Goal: Task Accomplishment & Management: Manage account settings

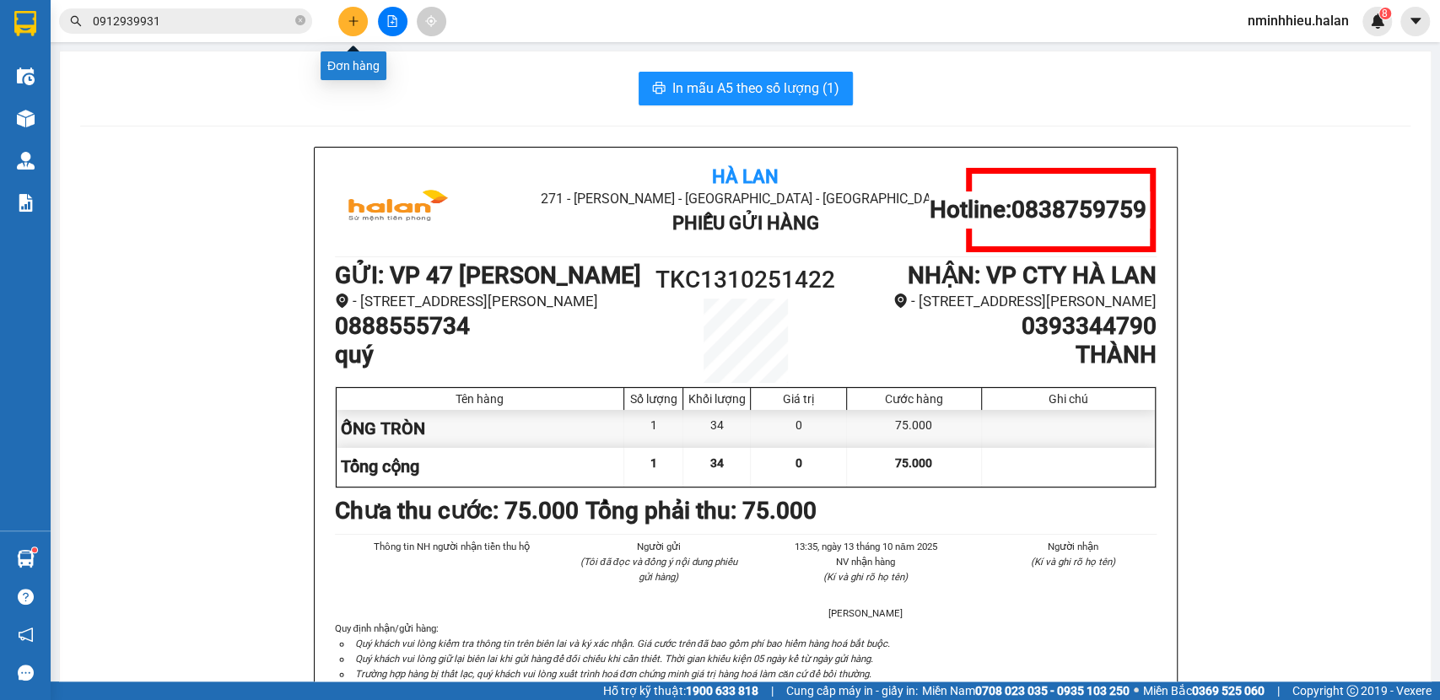
click at [360, 9] on button at bounding box center [353, 22] width 30 height 30
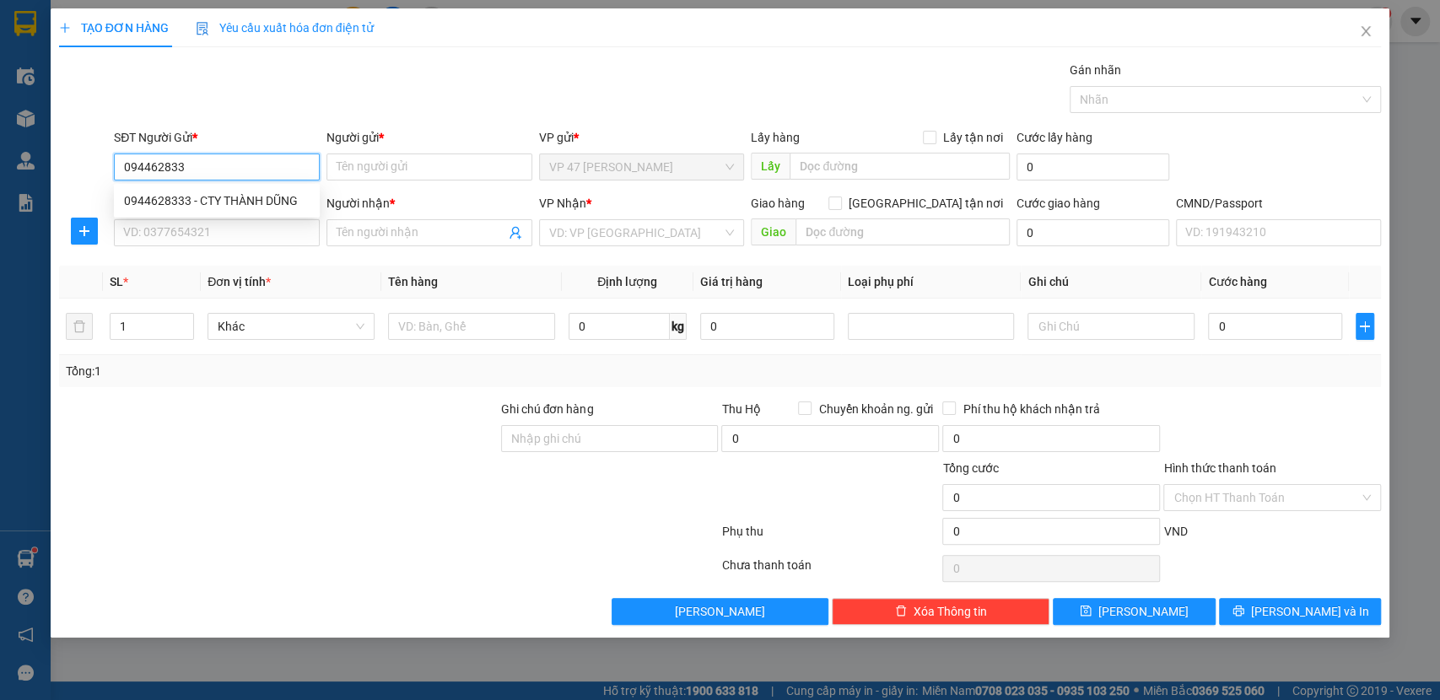
type input "0944628333"
drag, startPoint x: 210, startPoint y: 200, endPoint x: 208, endPoint y: 214, distance: 14.4
click at [210, 202] on div "0944628333 - CTY THÀNH DŨNG" at bounding box center [217, 201] width 186 height 19
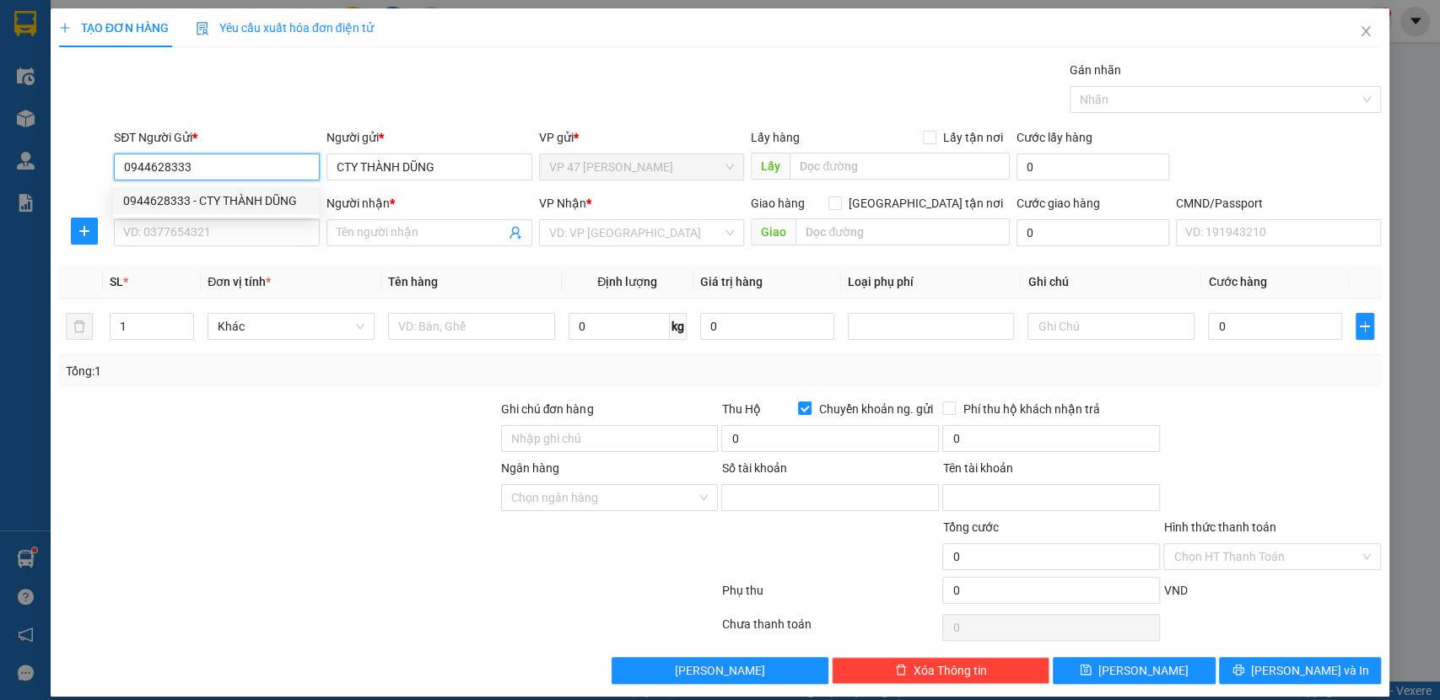
type input "CTY THÀNH DŨNG"
checkbox input "true"
type input "1515699999"
type input "LẠI TRẦN THÀNH"
type input "0944628333"
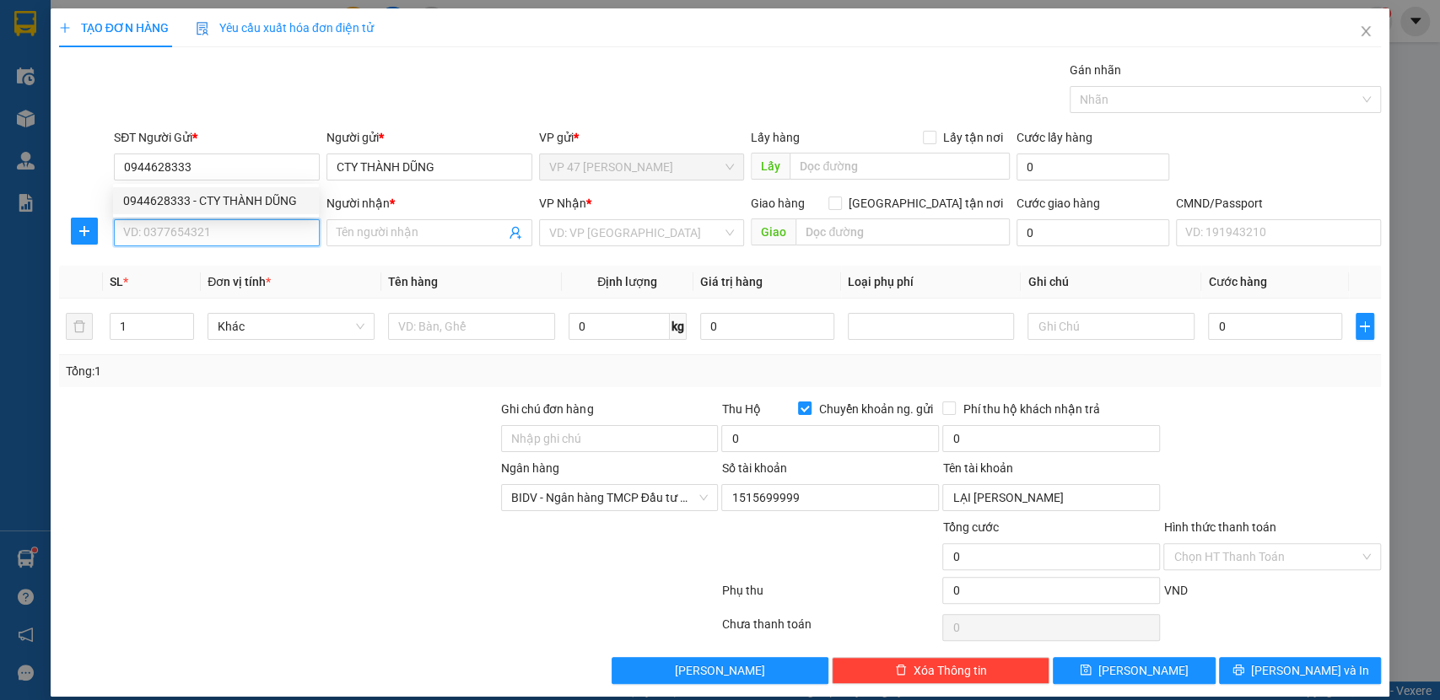
click at [209, 227] on input "SĐT Người Nhận *" at bounding box center [217, 232] width 206 height 27
type input "0349699937"
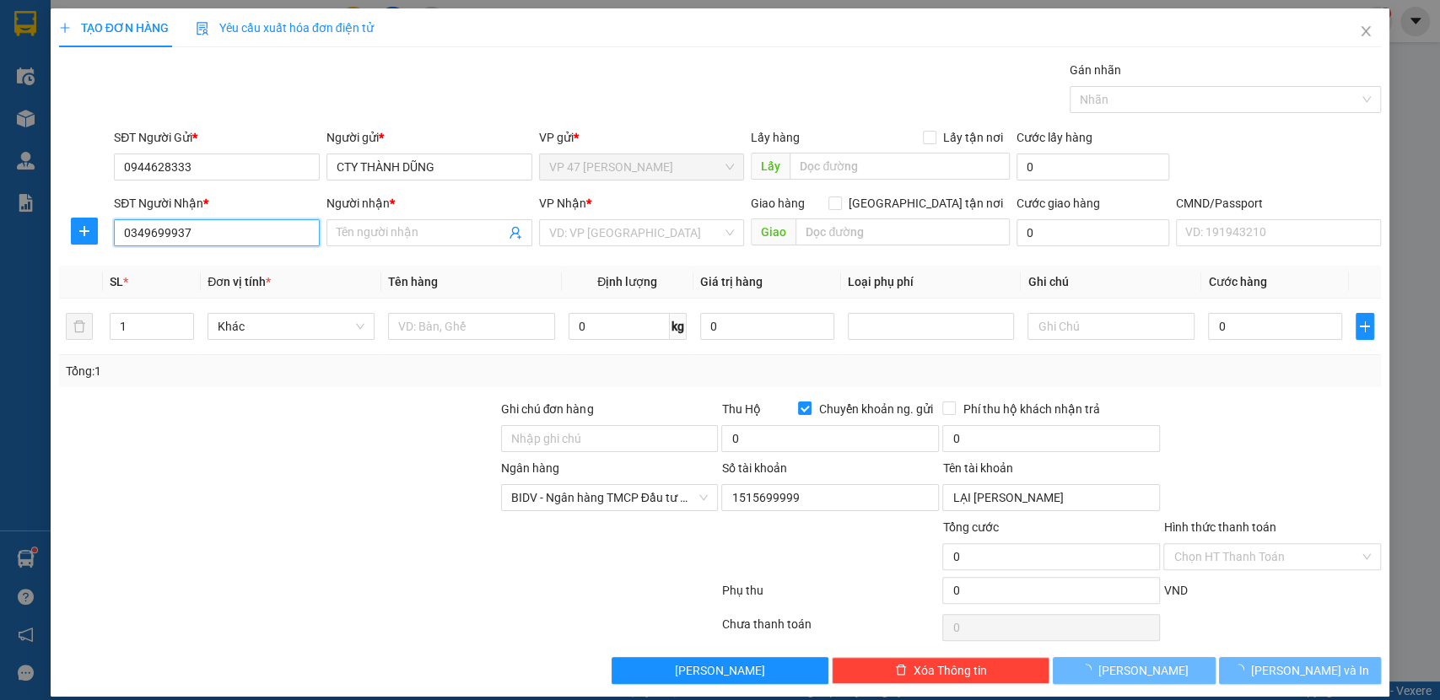
click at [209, 227] on input "0349699937" at bounding box center [217, 232] width 206 height 27
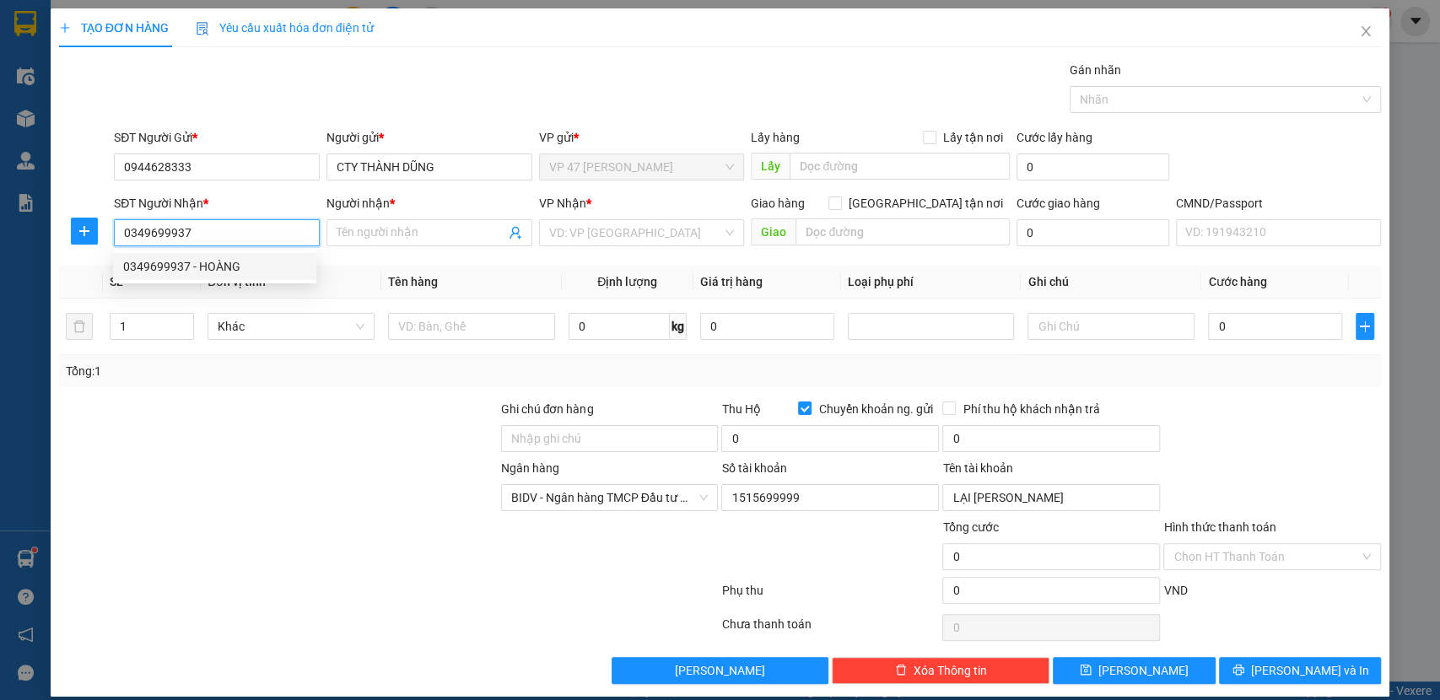
click at [209, 227] on input "0349699937" at bounding box center [217, 232] width 206 height 27
click at [201, 266] on div "0349699937 - HOÀNG" at bounding box center [214, 266] width 183 height 19
type input "HOÀNG"
type input "0349699937"
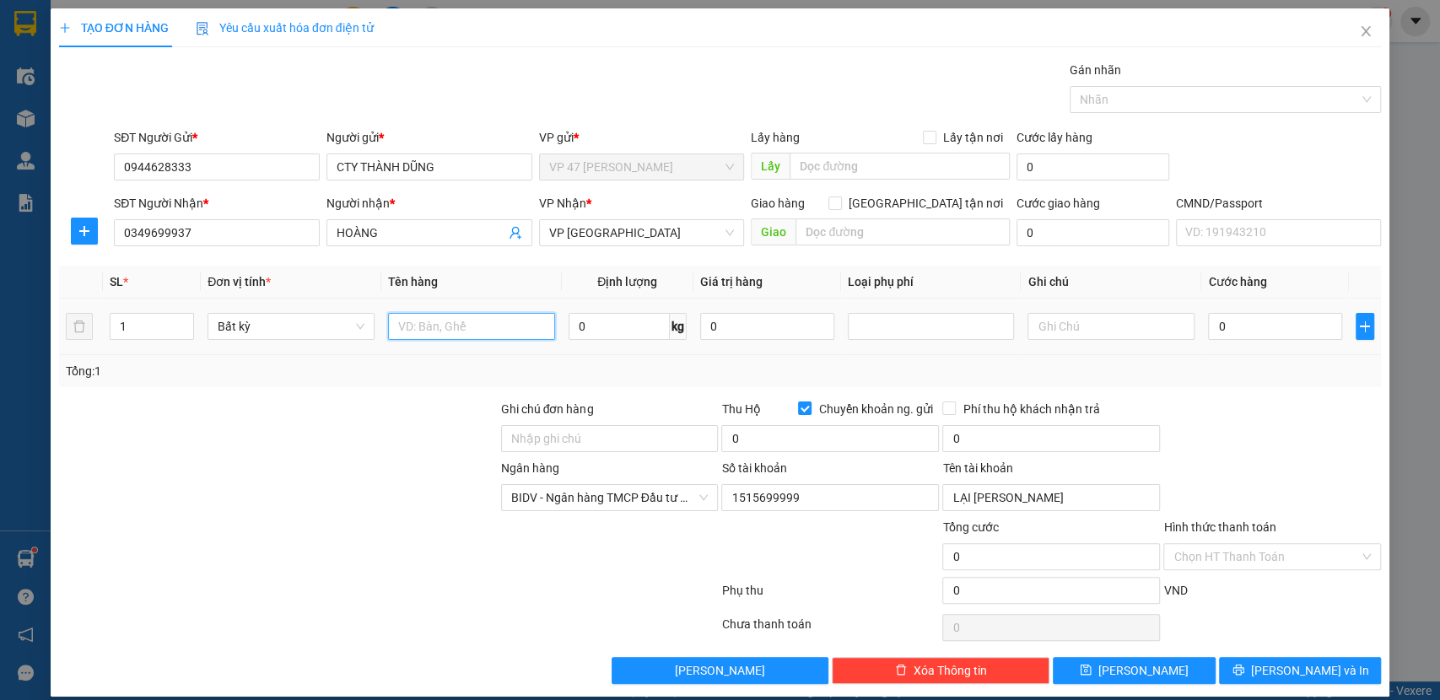
click at [502, 335] on input "text" at bounding box center [471, 326] width 167 height 27
type input "HỘP PT"
type input "1"
type input "35.000"
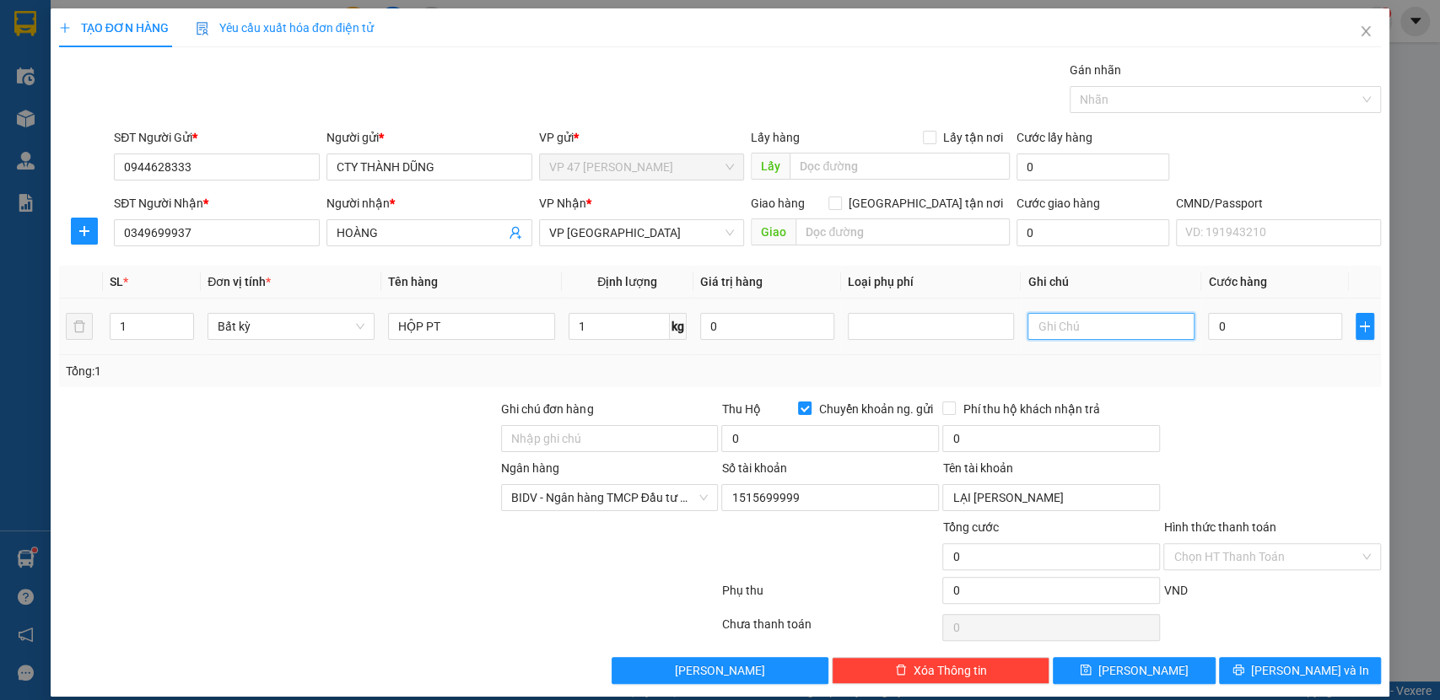
type input "35.000"
click at [770, 435] on input "0" at bounding box center [830, 438] width 218 height 27
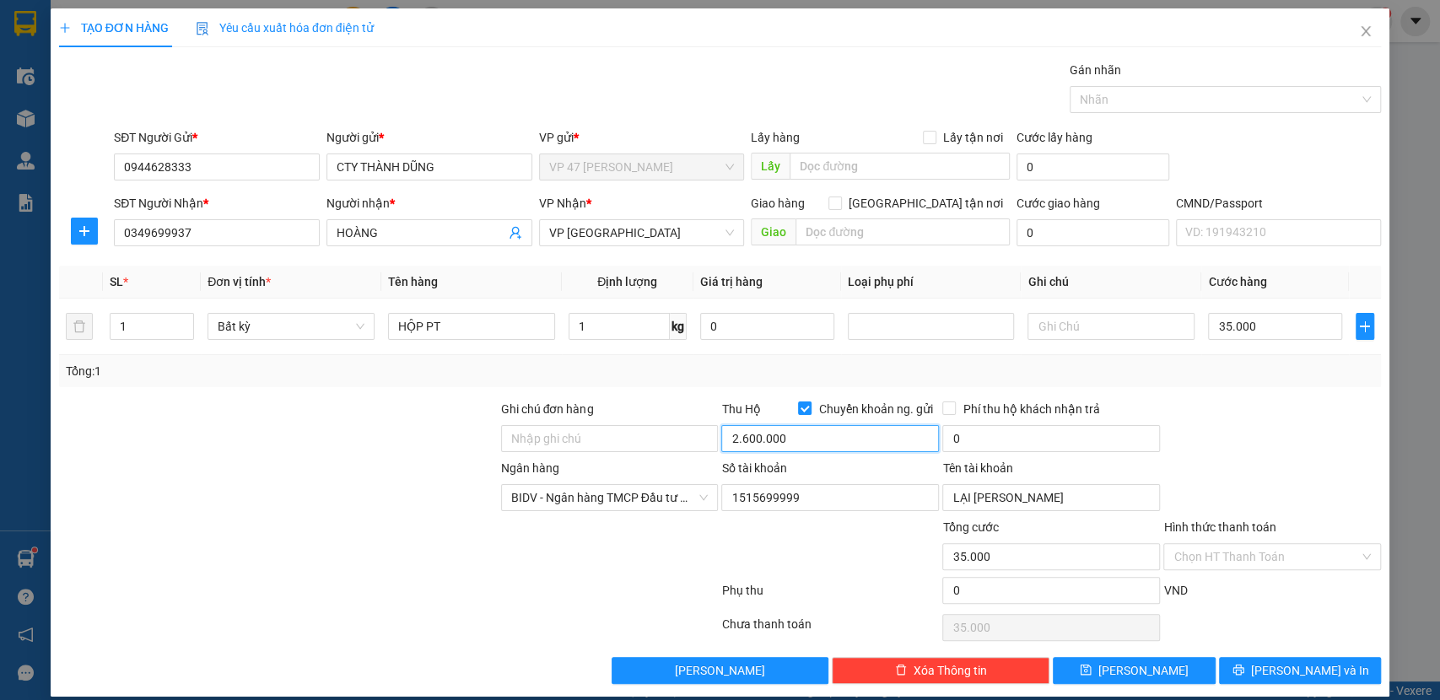
type input "2.600.000"
type input "40.000"
click at [1240, 447] on div at bounding box center [1272, 429] width 221 height 59
click at [943, 406] on input "Phí thu hộ khách nhận trả" at bounding box center [949, 408] width 12 height 12
checkbox input "true"
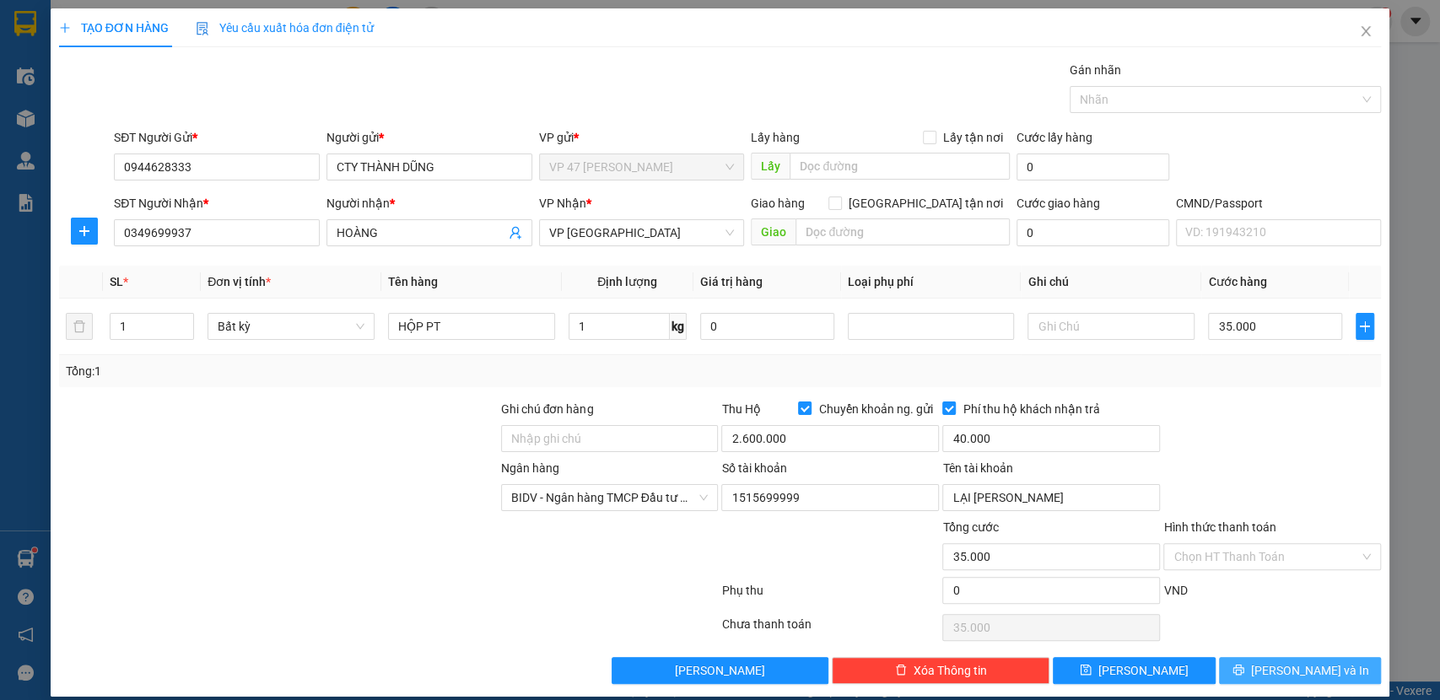
click at [1302, 668] on span "[PERSON_NAME] và In" at bounding box center [1310, 671] width 118 height 19
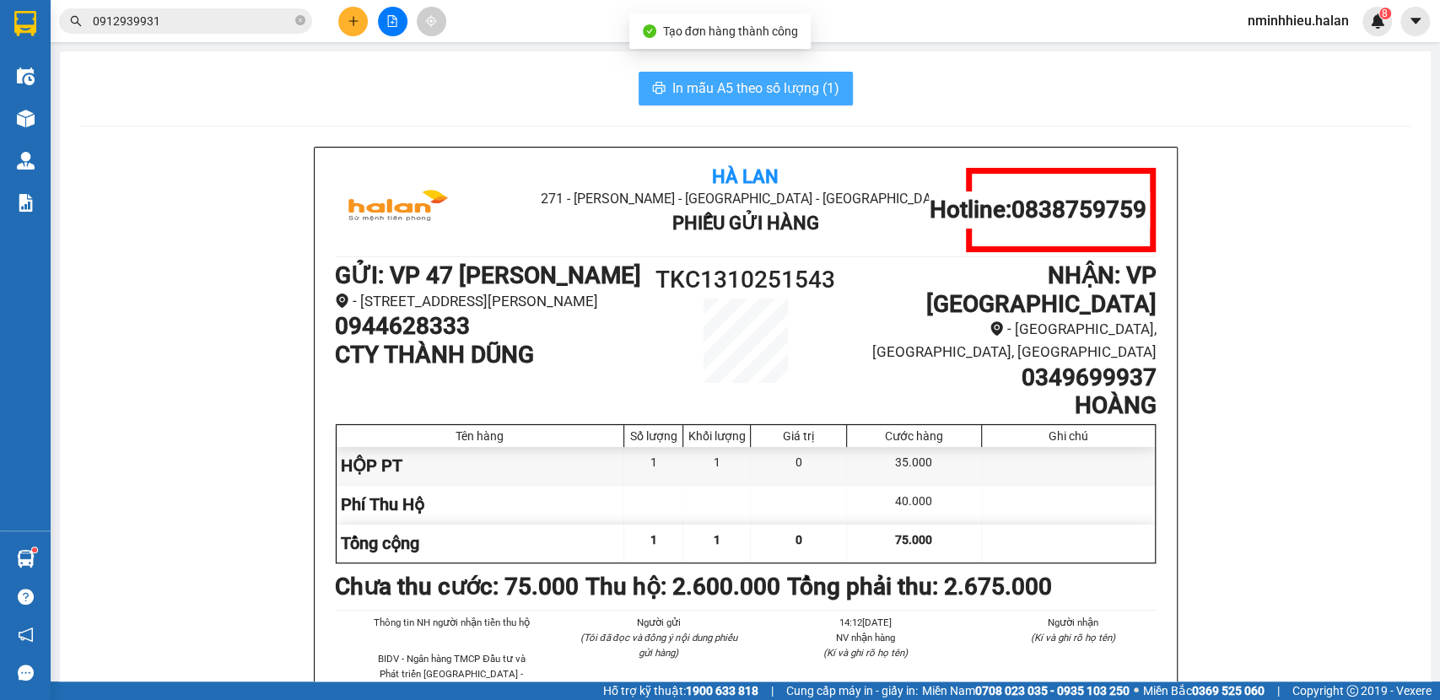
click at [688, 88] on span "In mẫu A5 theo số lượng (1)" at bounding box center [756, 88] width 167 height 21
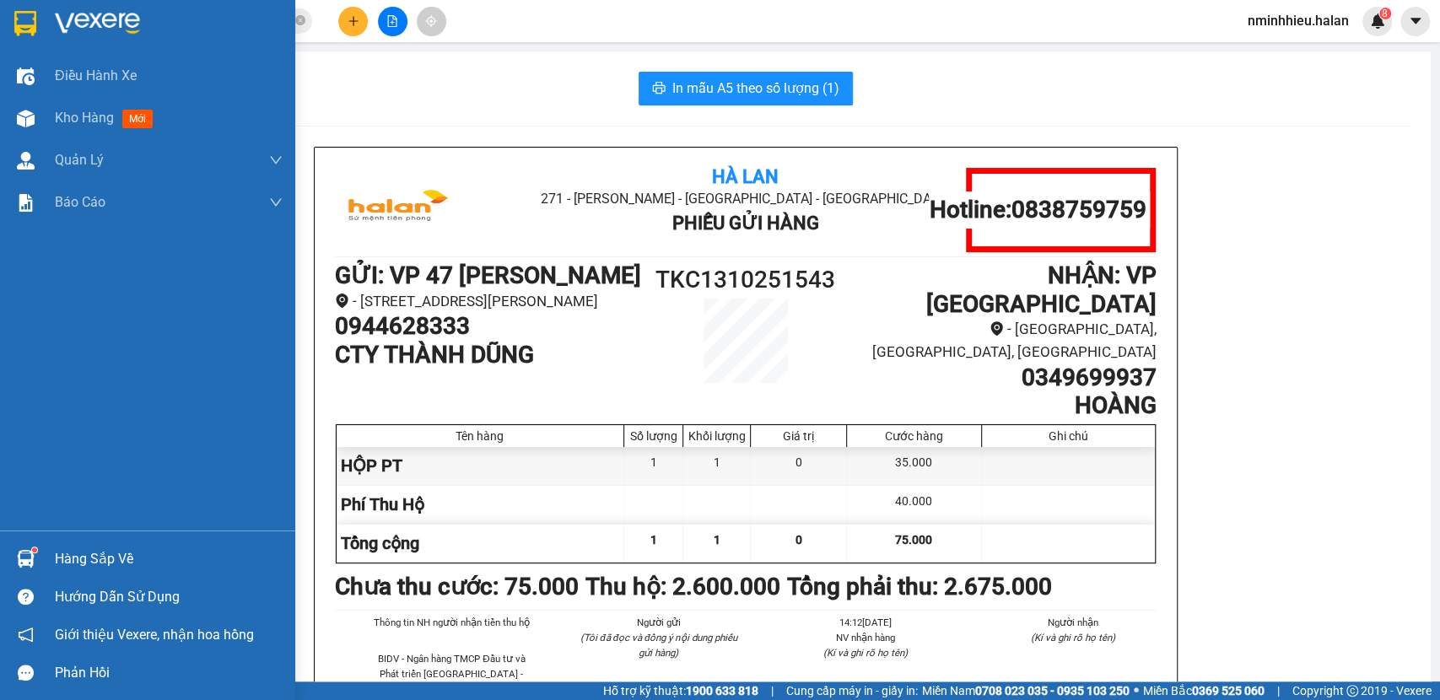
click at [85, 555] on div "Hàng sắp về" at bounding box center [169, 559] width 228 height 25
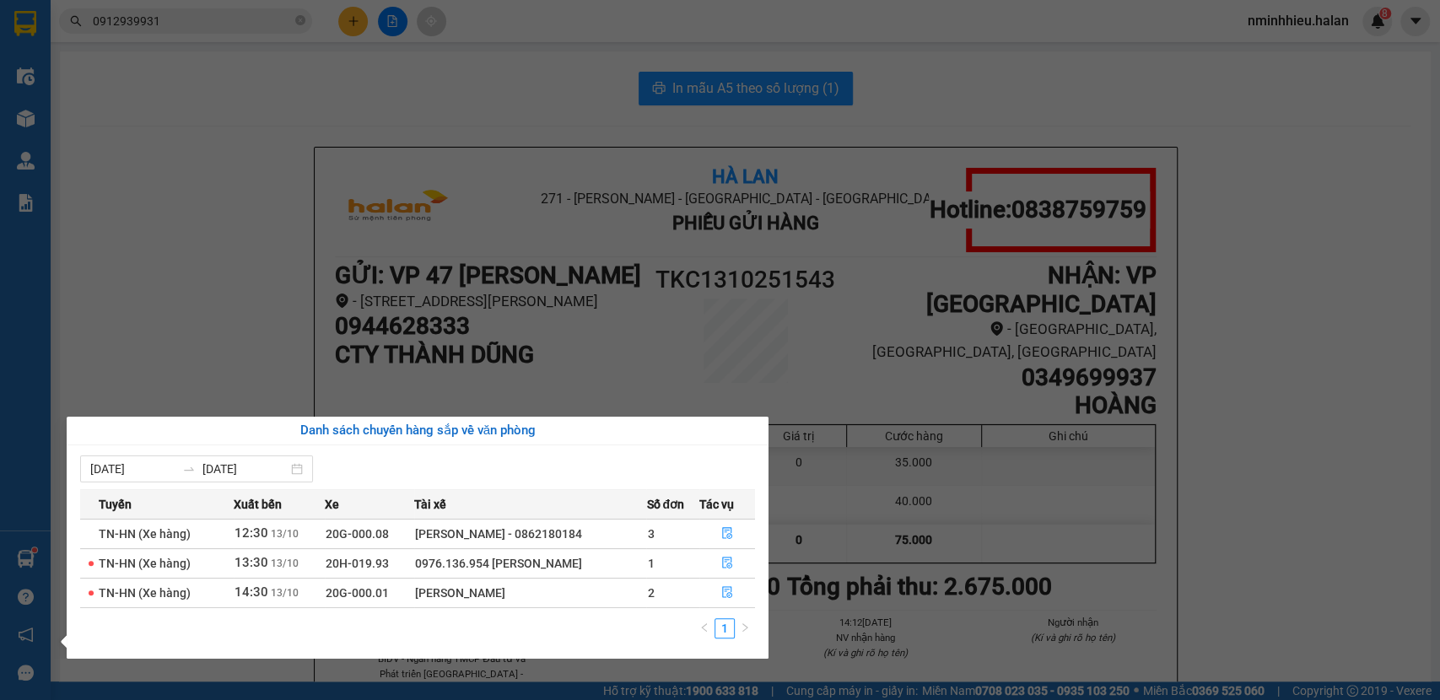
click at [365, 20] on section "Kết quả tìm kiếm ( 8 ) Bộ lọc Mã ĐH Trạng thái Món hàng Thu hộ Tổng cước Chưa c…" at bounding box center [720, 350] width 1440 height 700
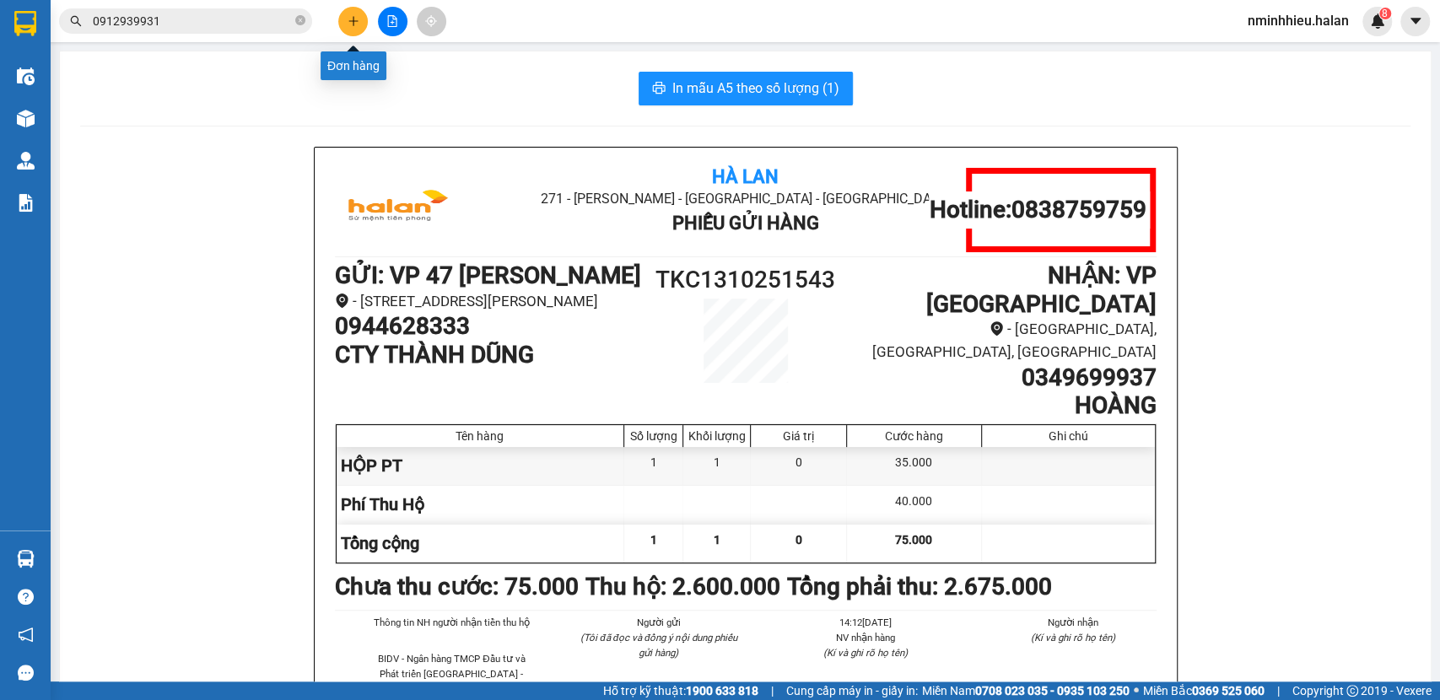
click at [345, 21] on button at bounding box center [353, 22] width 30 height 30
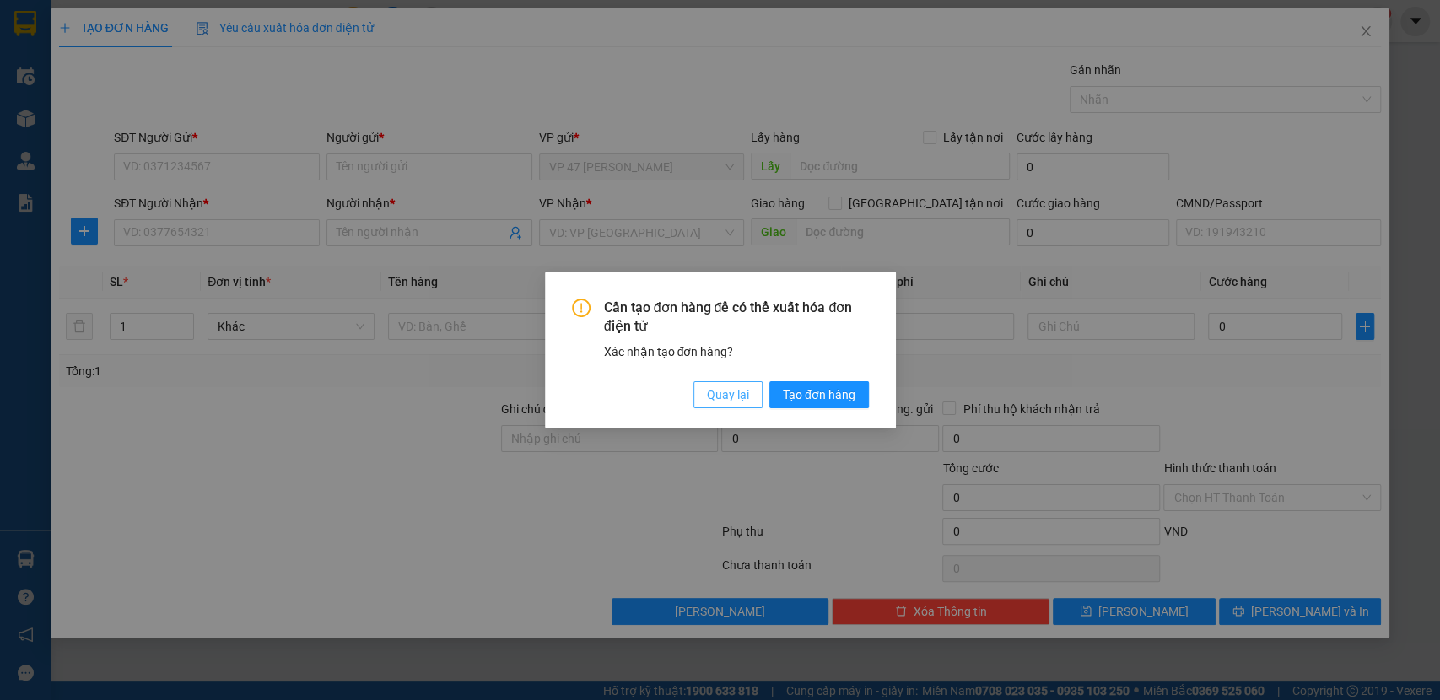
click at [727, 393] on span "Quay lại" at bounding box center [728, 395] width 42 height 19
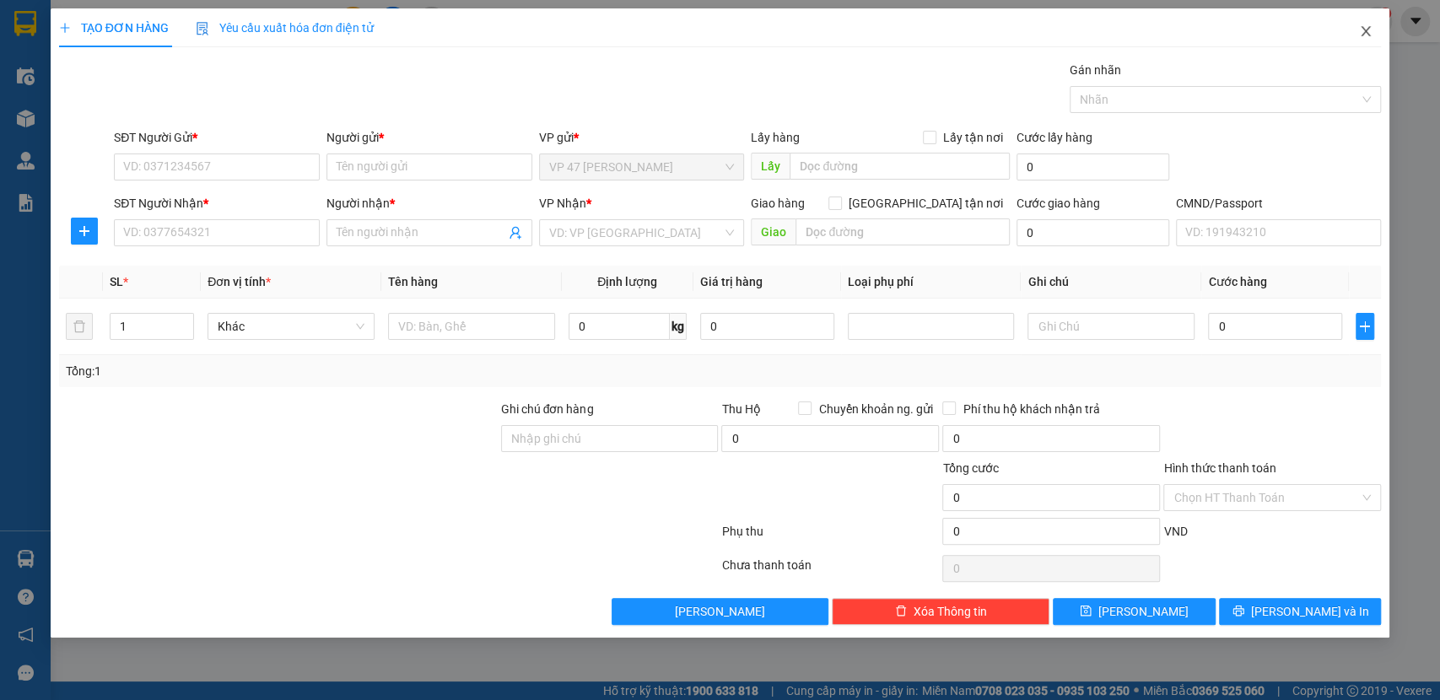
drag, startPoint x: 1361, startPoint y: 19, endPoint x: 1330, endPoint y: 32, distance: 34.0
click at [1363, 20] on span "Close" at bounding box center [1366, 31] width 47 height 47
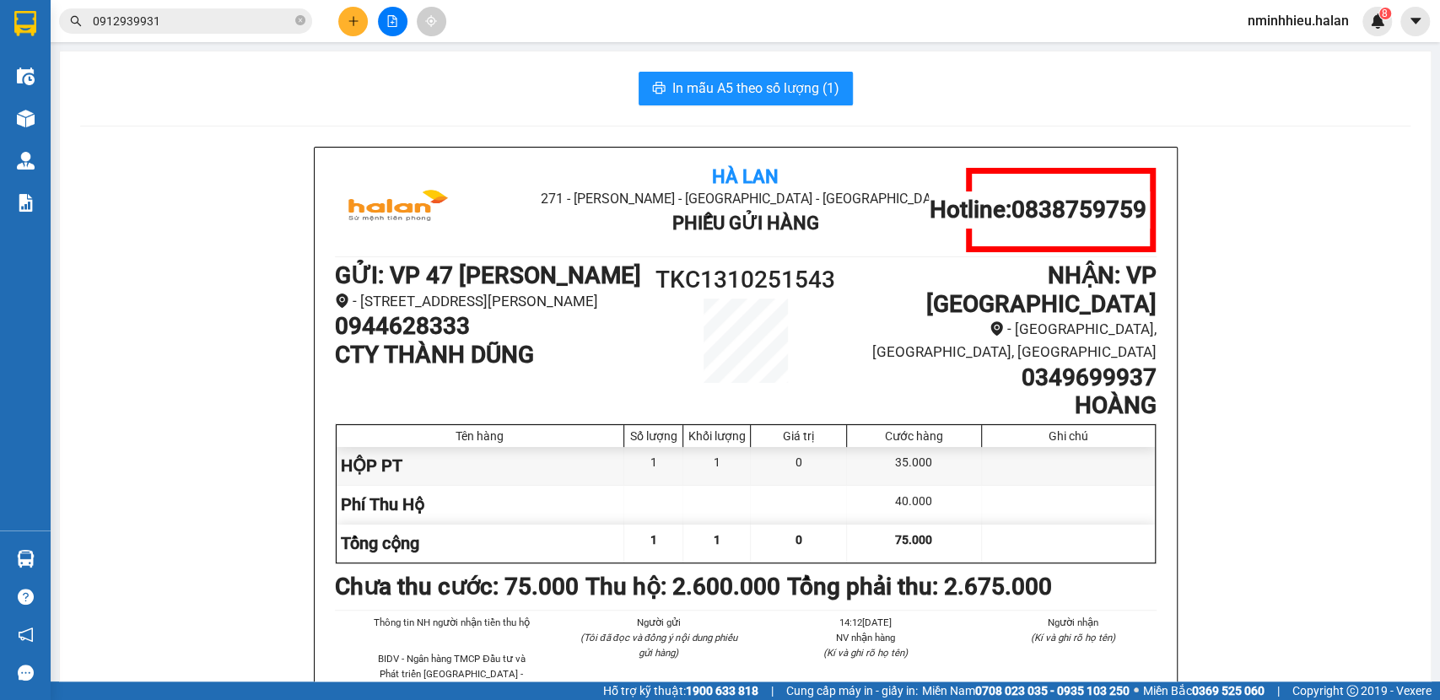
click at [32, 123] on img at bounding box center [26, 119] width 18 height 18
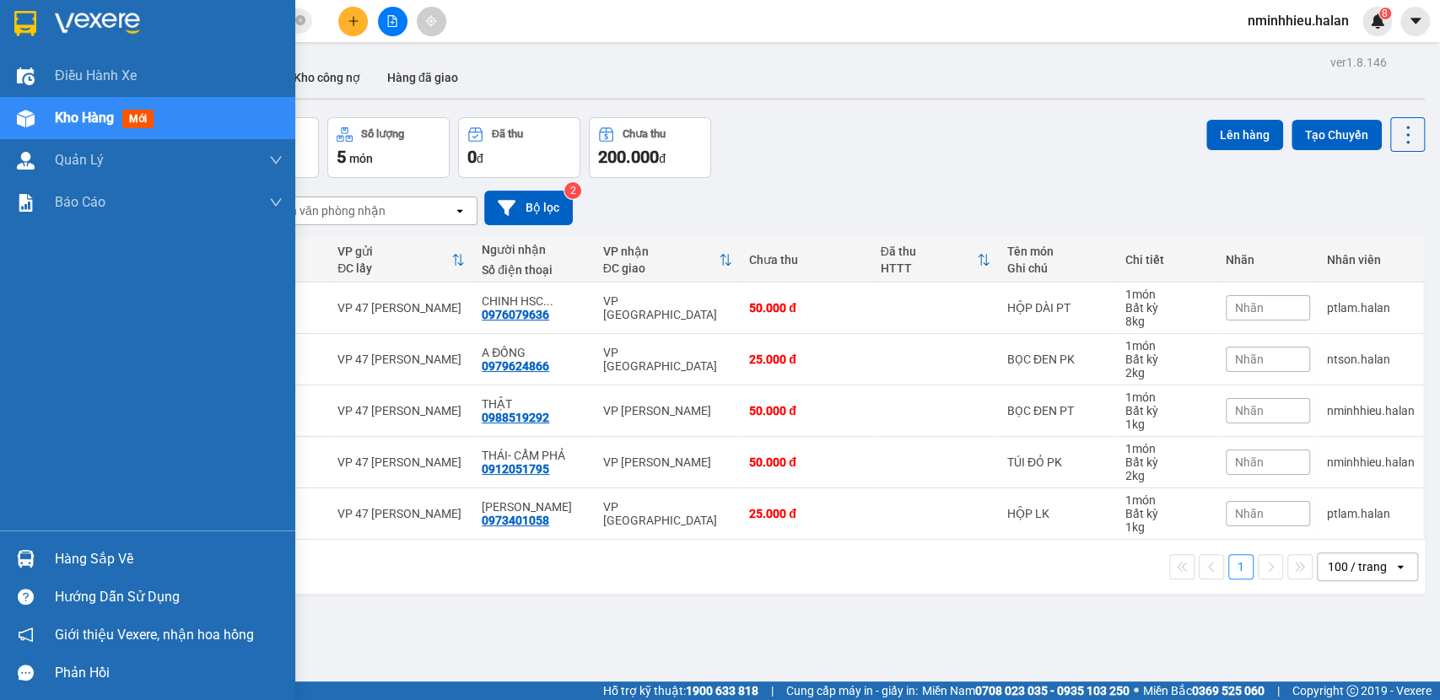
click at [0, 501] on div "Điều hành xe Kho hàng mới Quản Lý Quản lý chuyến Quản lý kiểm kho Báo cáo 12. T…" at bounding box center [147, 293] width 295 height 476
click at [31, 573] on div at bounding box center [26, 559] width 30 height 30
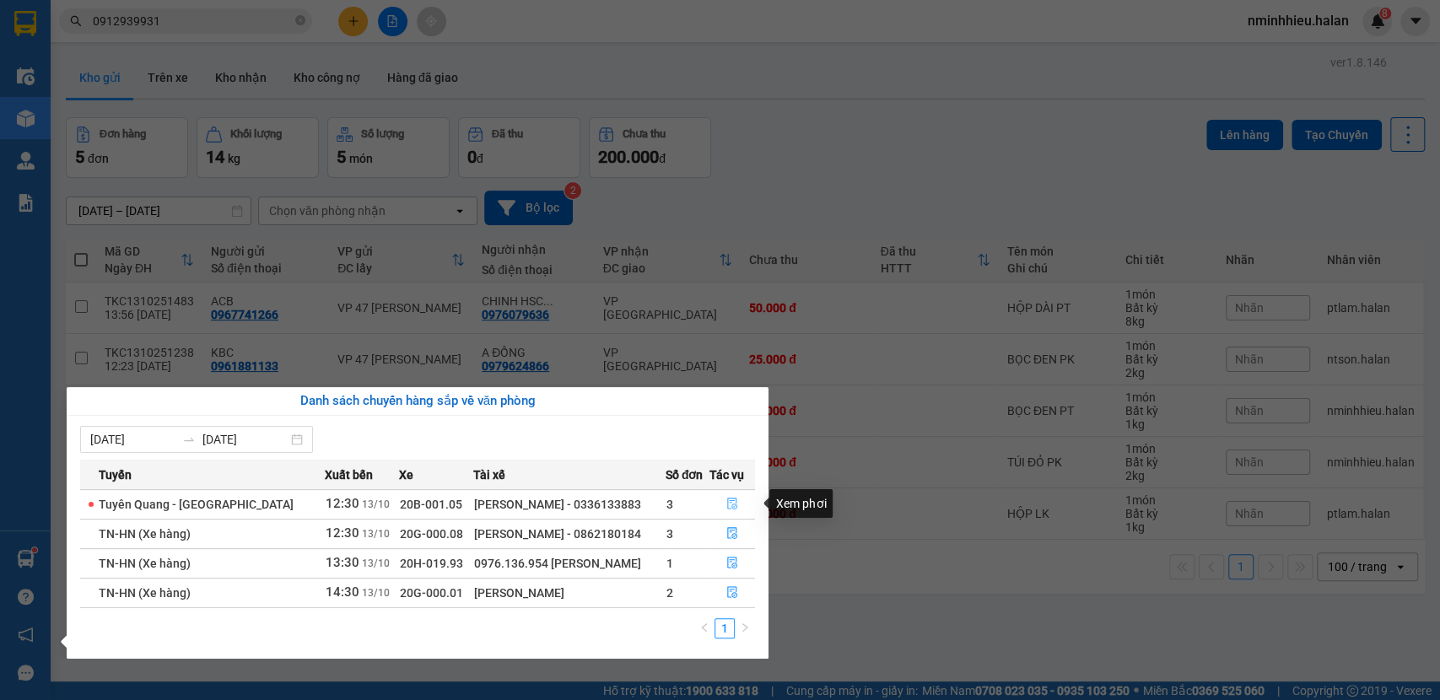
click at [744, 504] on button "button" at bounding box center [733, 504] width 45 height 27
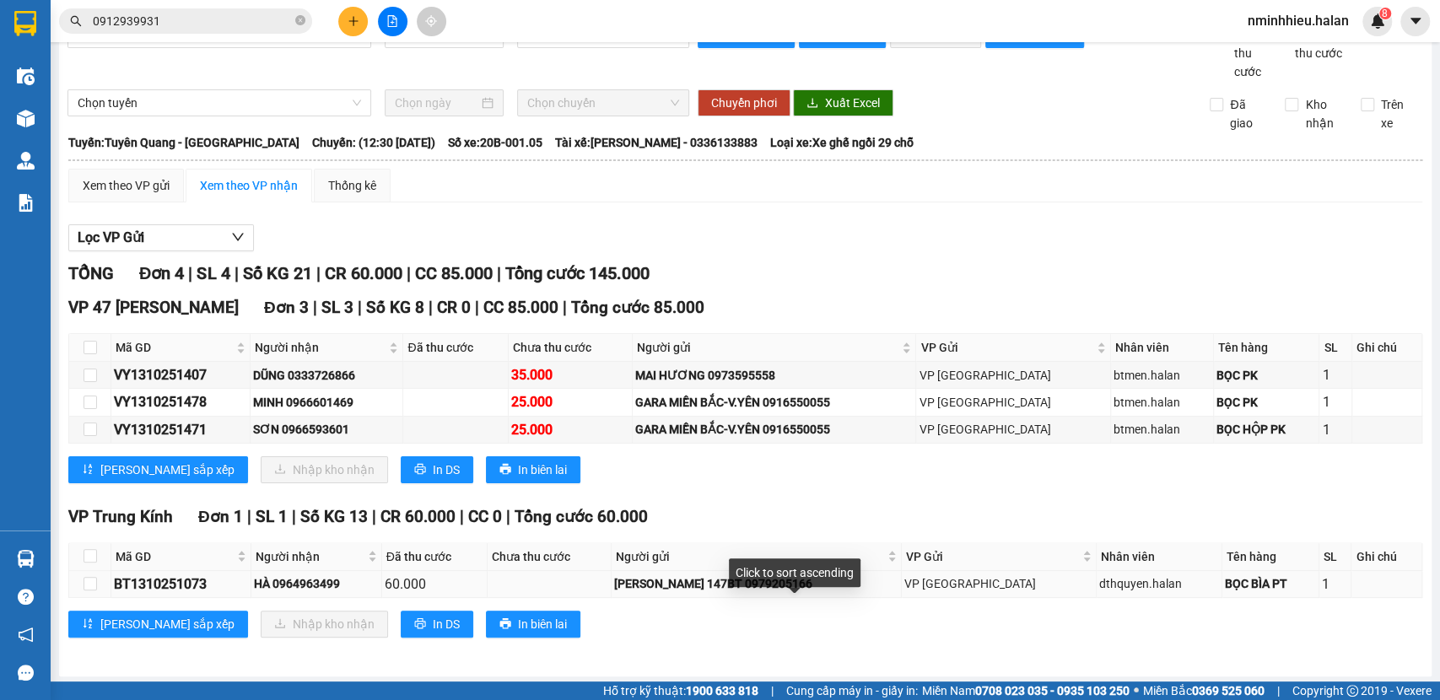
scroll to position [58, 0]
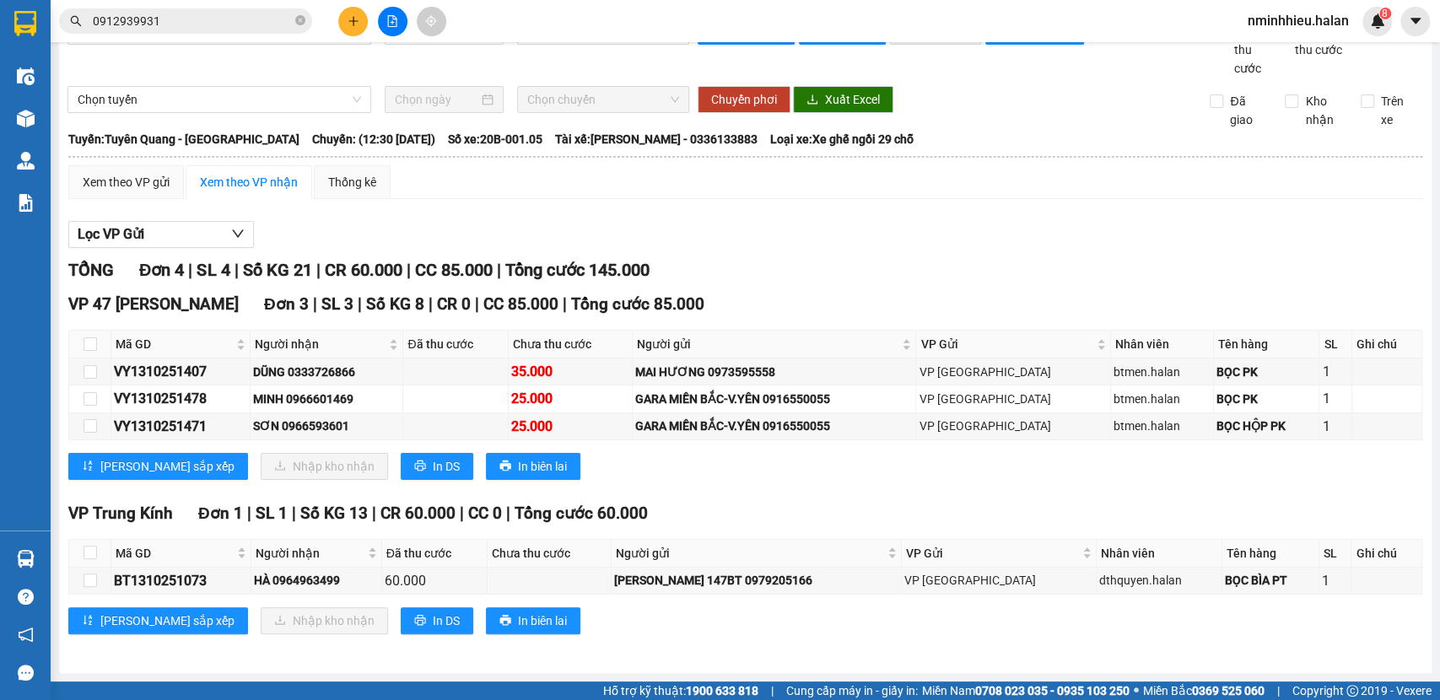
click at [213, 15] on input "0912939931" at bounding box center [192, 21] width 199 height 19
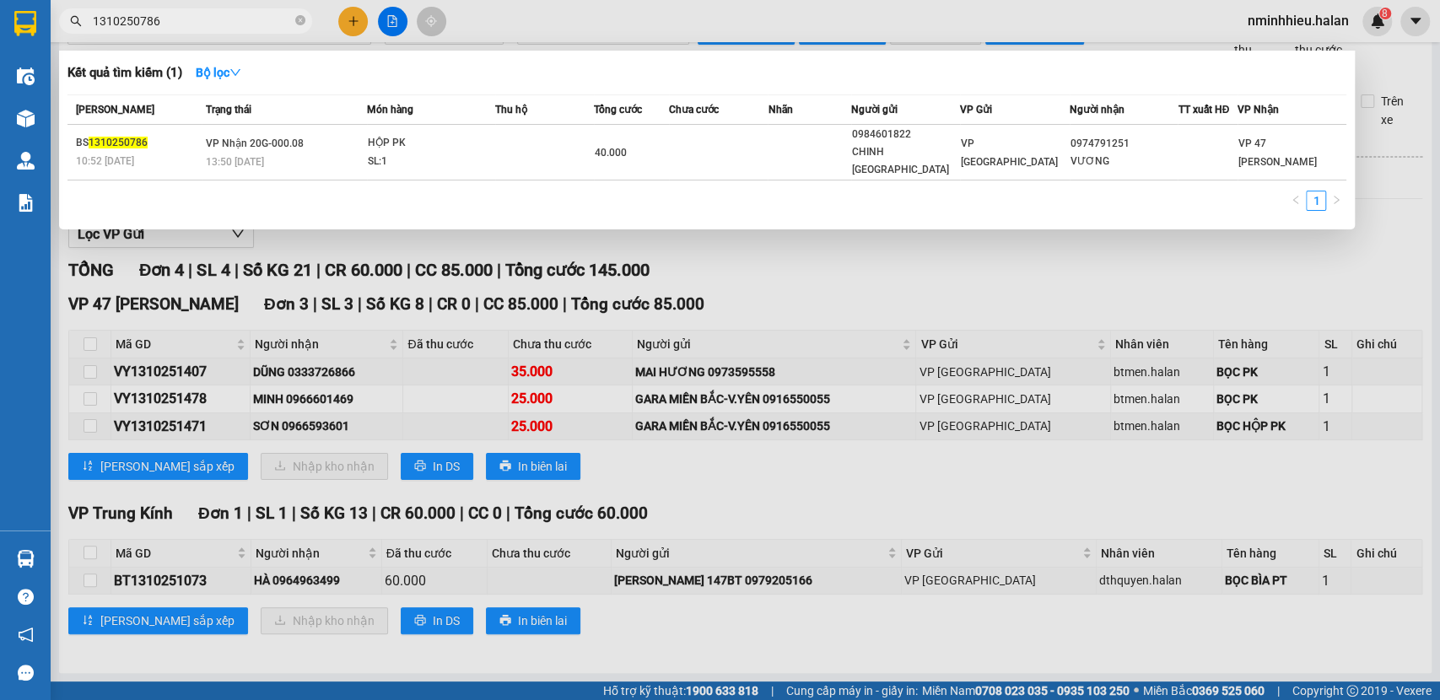
type input "1310250786"
click at [523, 119] on th "Thu hộ" at bounding box center [544, 110] width 99 height 30
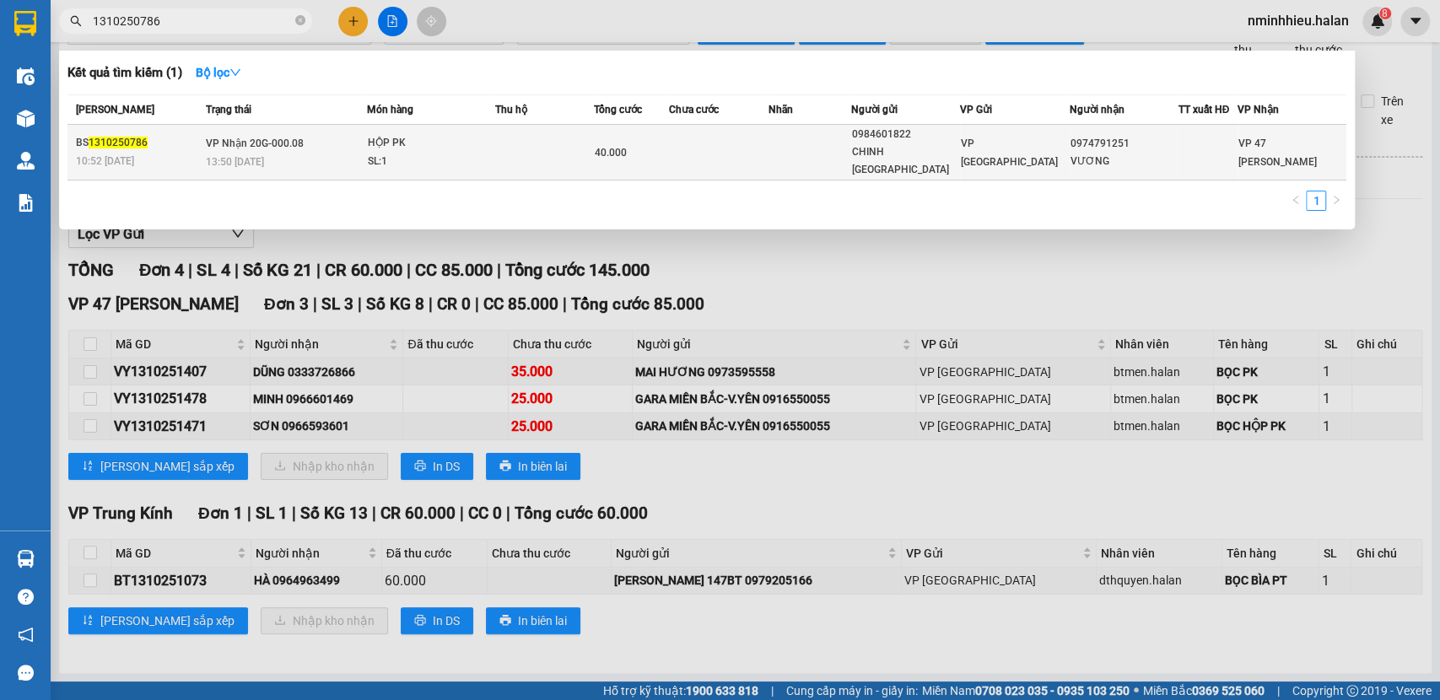
click at [518, 131] on td at bounding box center [544, 153] width 99 height 56
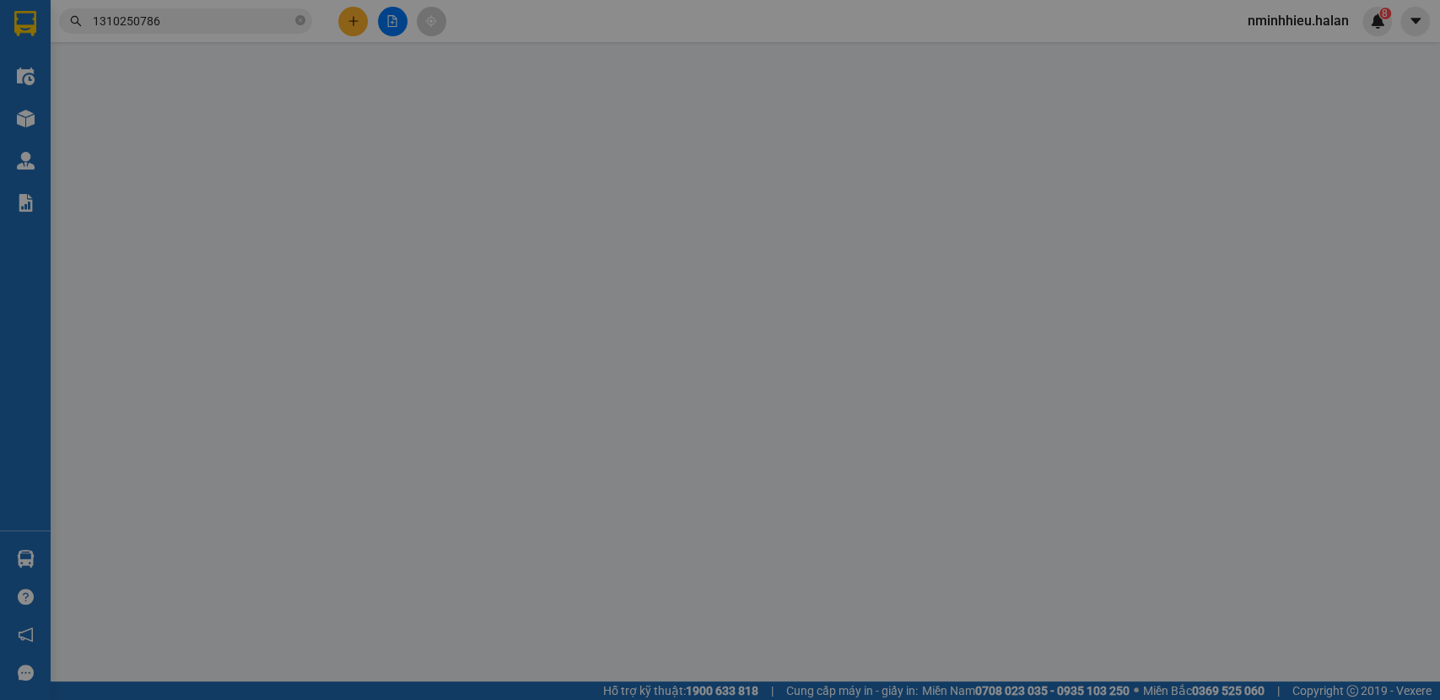
type input "0984601822"
type input "CHINH [GEOGRAPHIC_DATA]"
type input "0974791251"
type input "VƯƠNG"
type input "0"
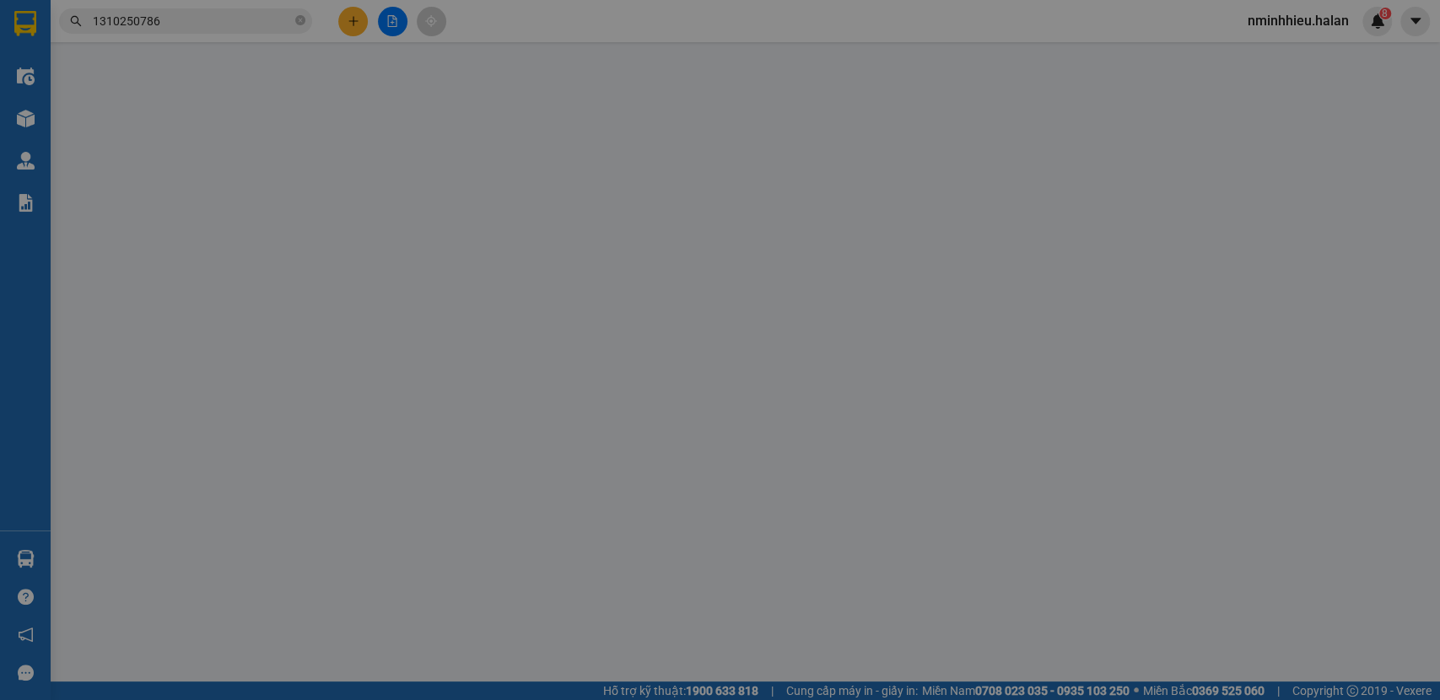
type input "40.000"
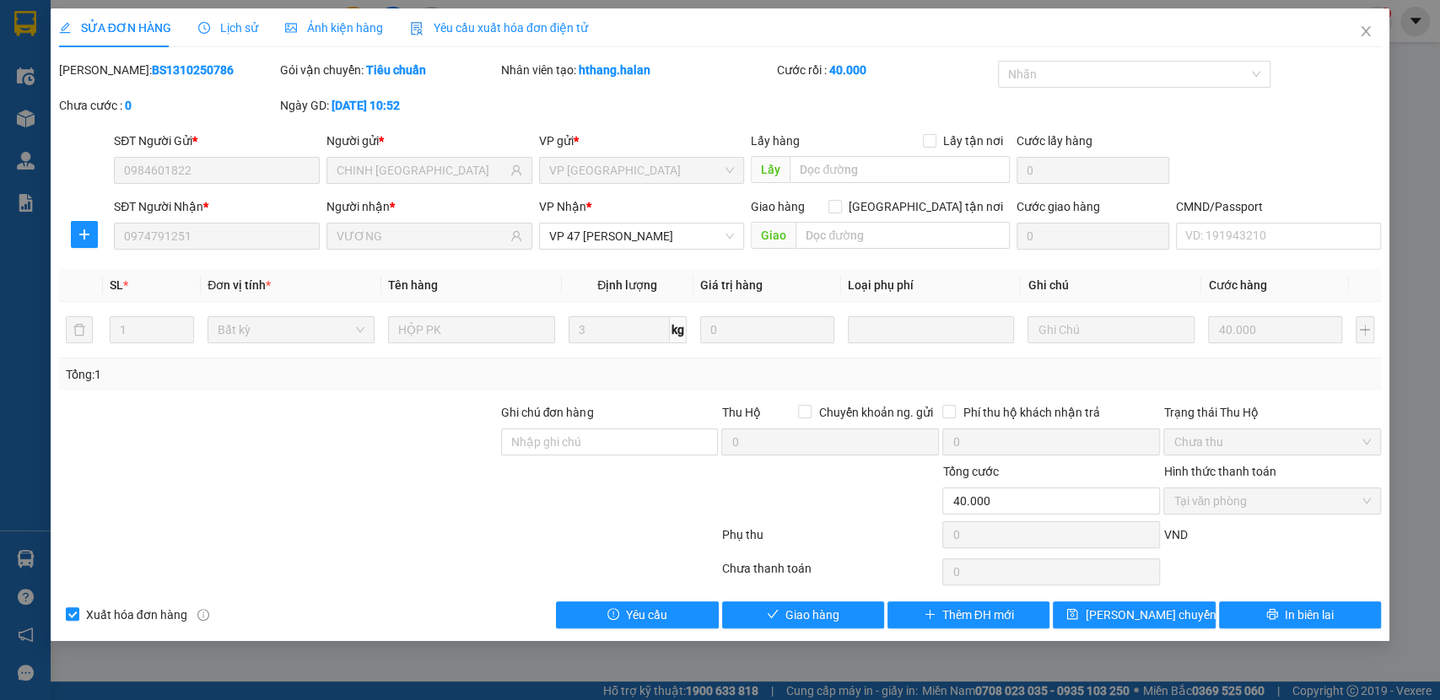
click at [1394, 55] on div "SỬA ĐƠN HÀNG Lịch sử Ảnh kiện hàng Yêu cầu xuất hóa đơn điện tử Total Paid Fee …" at bounding box center [720, 350] width 1440 height 700
click at [1337, 49] on div "SỬA ĐƠN HÀNG Lịch sử Ảnh kiện hàng Yêu cầu xuất hóa đơn điện tử Total Paid Fee …" at bounding box center [720, 318] width 1323 height 620
click at [1362, 42] on span "Close" at bounding box center [1366, 31] width 47 height 47
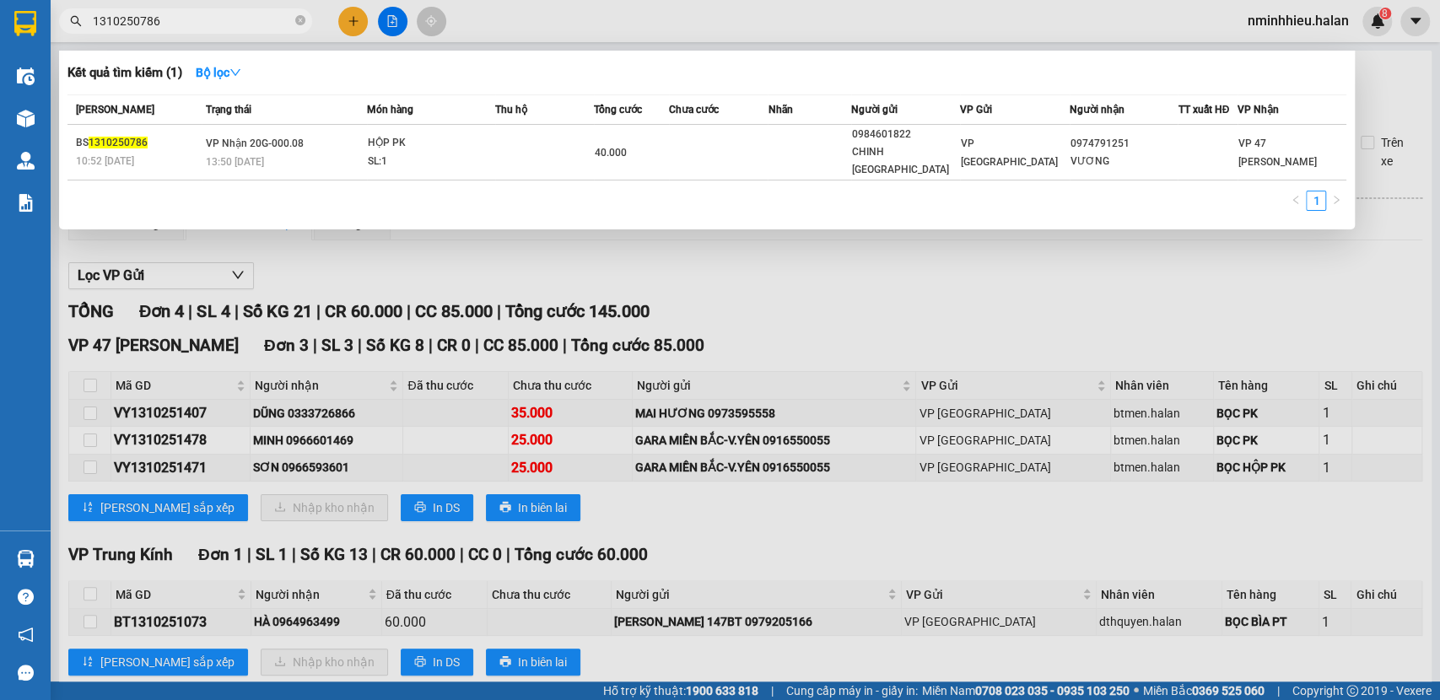
click at [216, 22] on input "1310250786" at bounding box center [192, 21] width 199 height 19
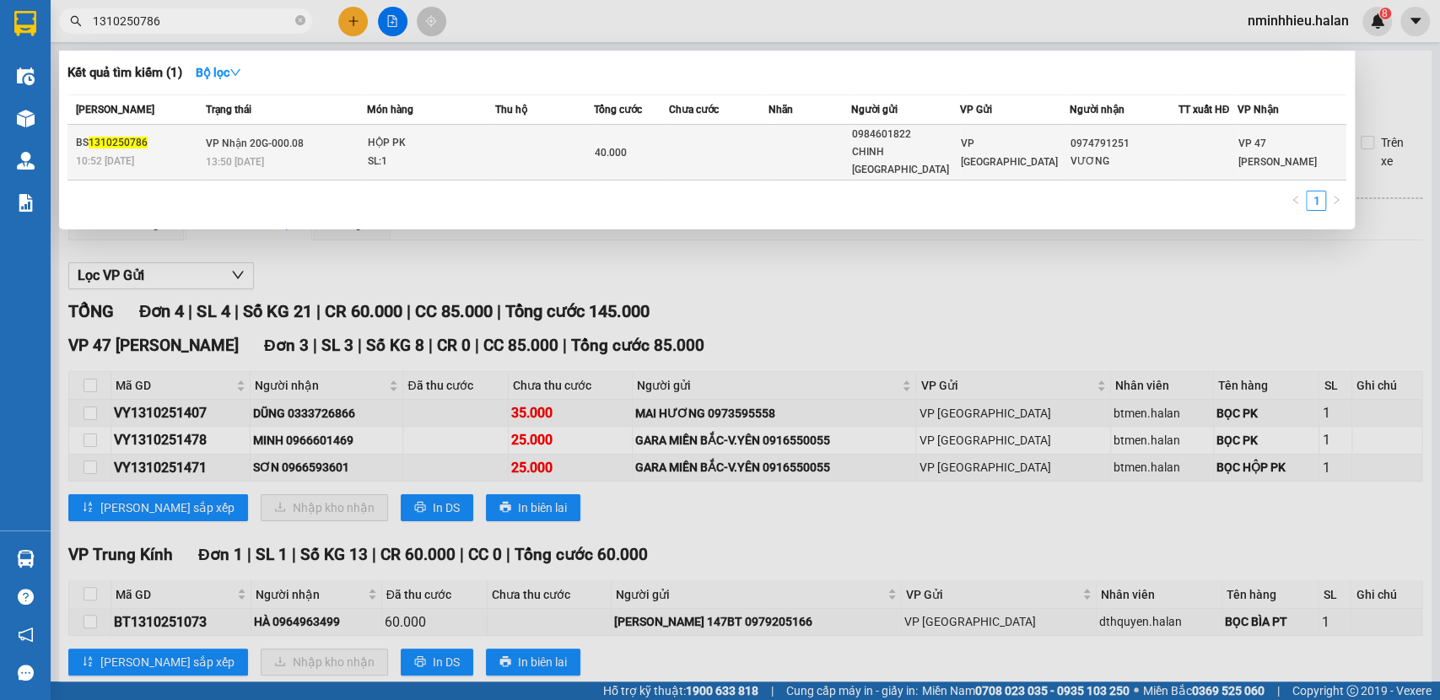
click at [311, 153] on div "13:50 [DATE]" at bounding box center [286, 162] width 160 height 19
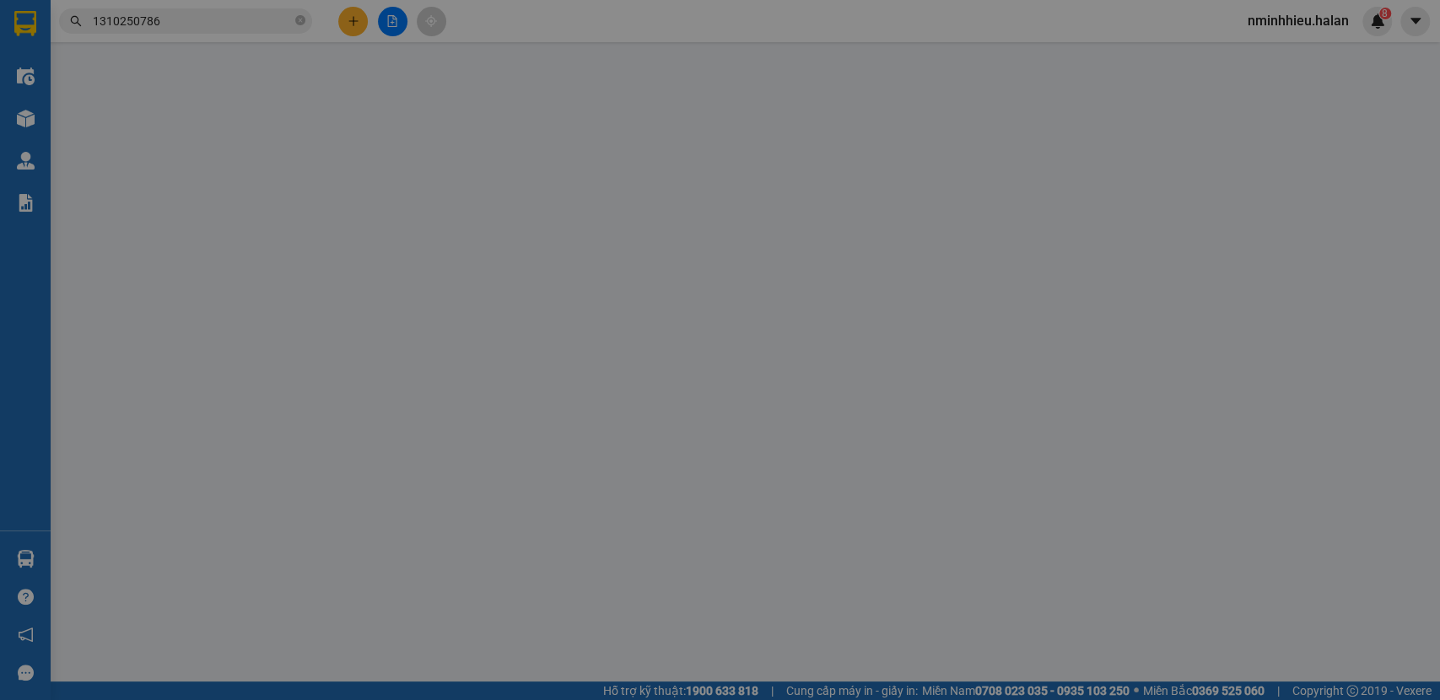
type input "0984601822"
type input "CHINH [GEOGRAPHIC_DATA]"
type input "0974791251"
type input "VƯƠNG"
type input "0"
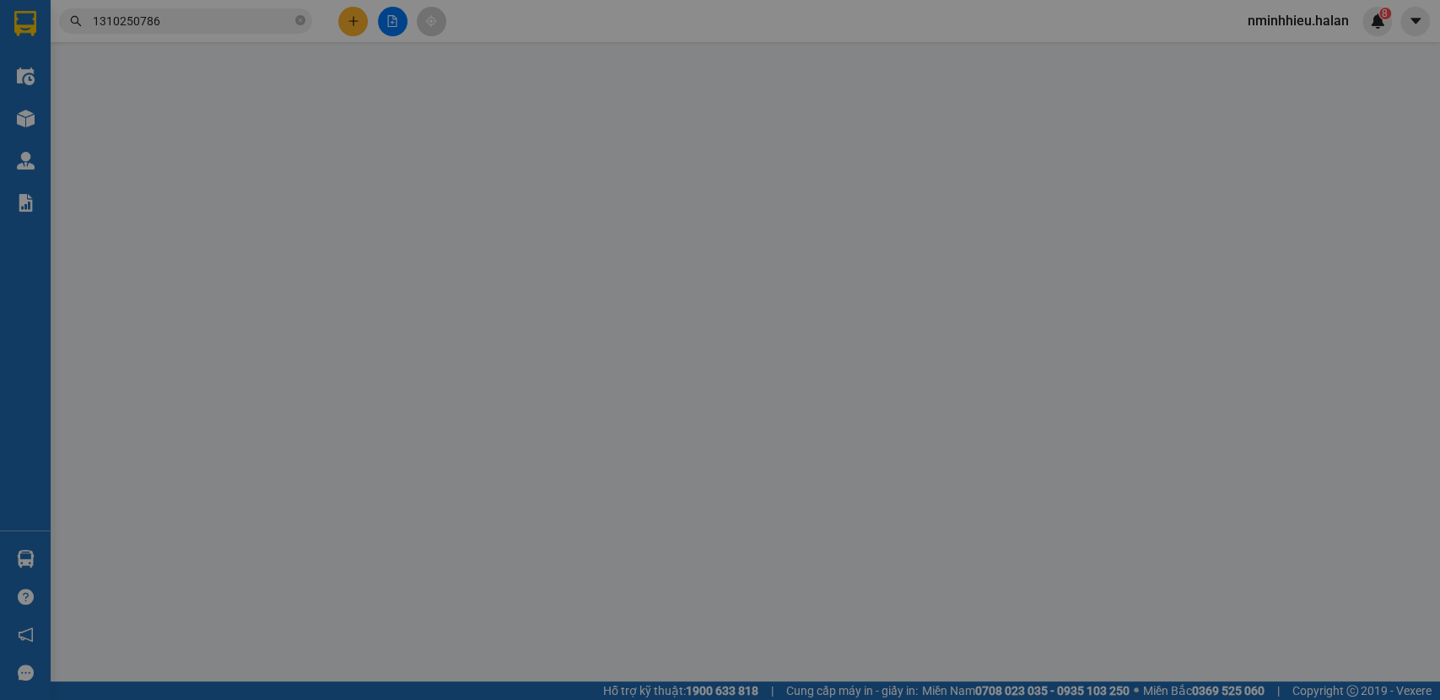
type input "40.000"
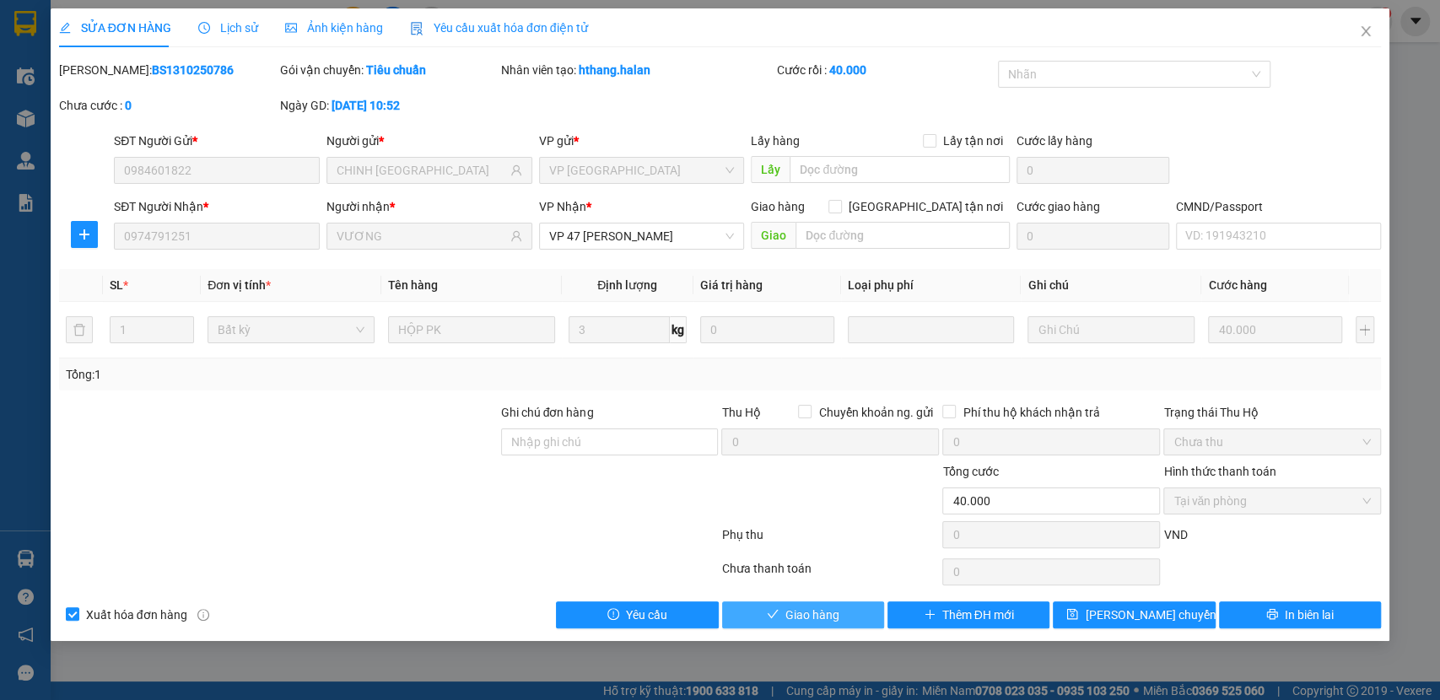
click at [770, 609] on icon "check" at bounding box center [773, 614] width 12 height 12
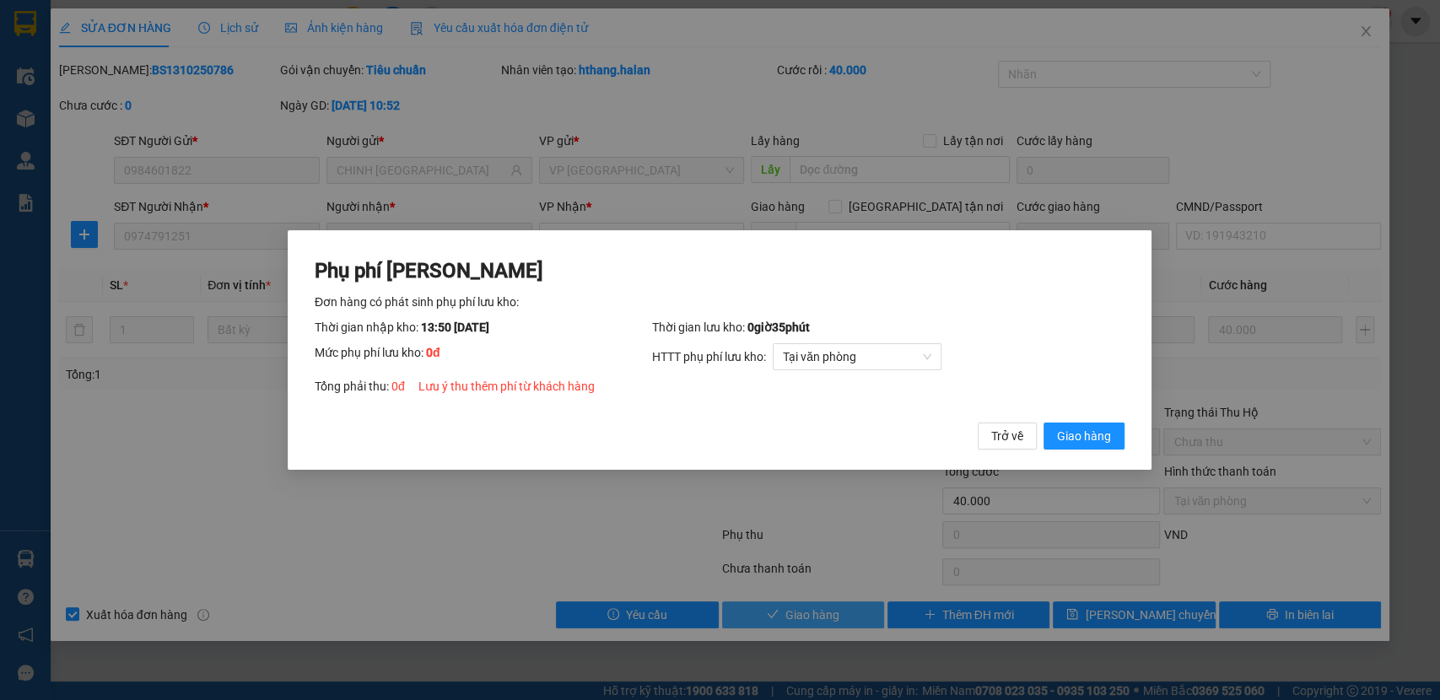
click at [1045, 423] on button "Giao hàng" at bounding box center [1085, 436] width 81 height 27
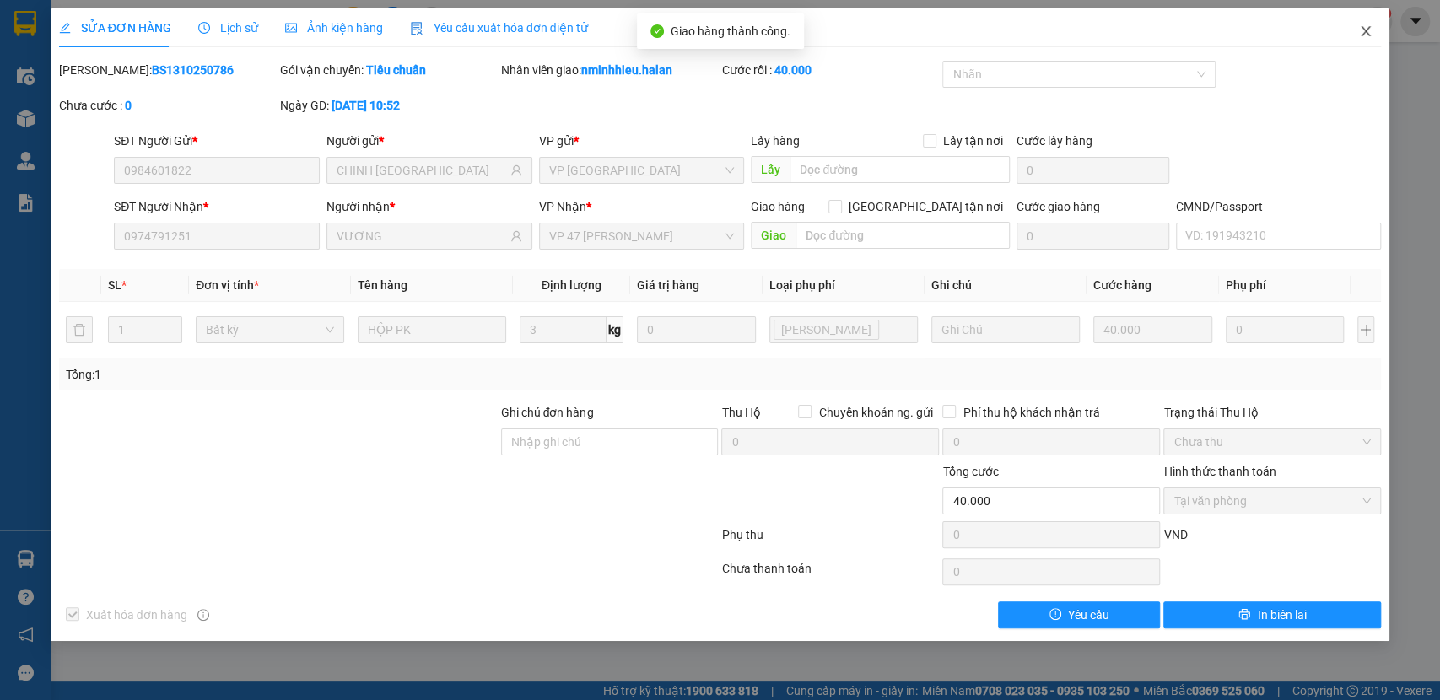
click at [1375, 33] on span "Close" at bounding box center [1366, 31] width 47 height 47
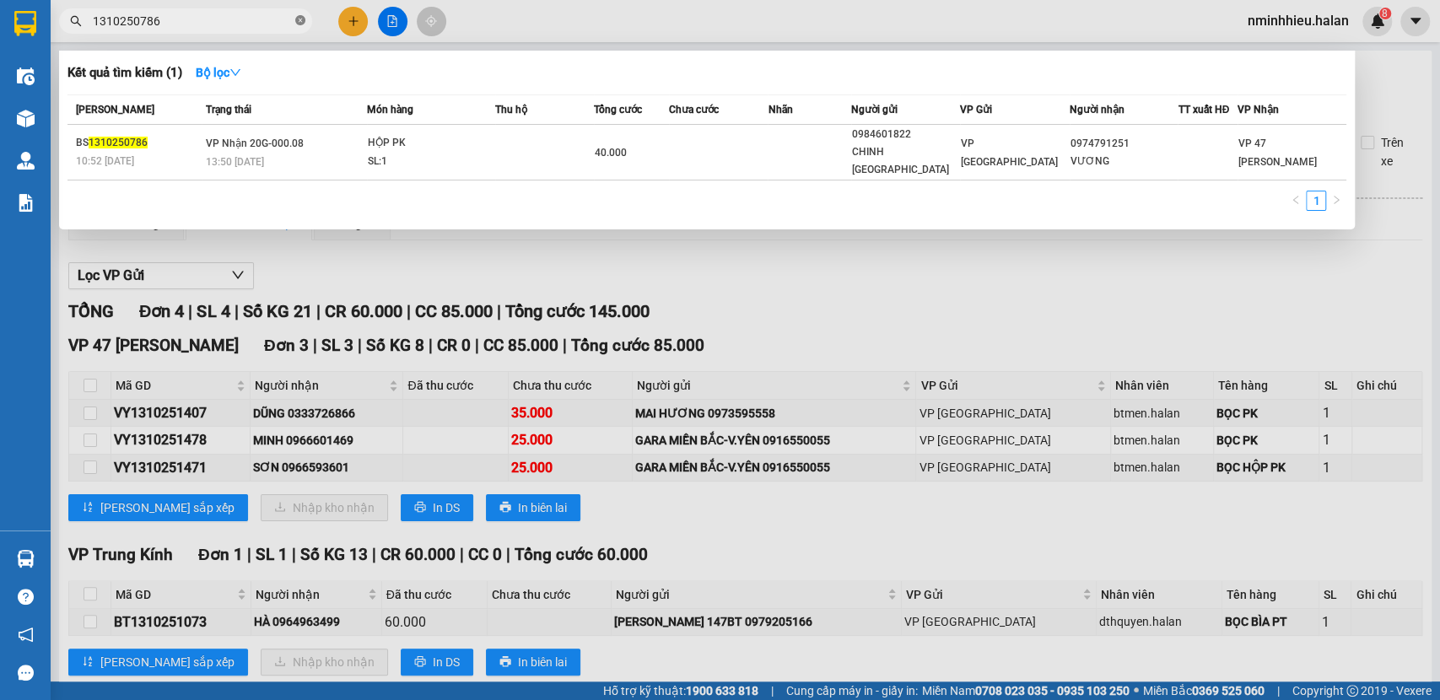
click at [300, 25] on icon "close-circle" at bounding box center [300, 20] width 10 height 10
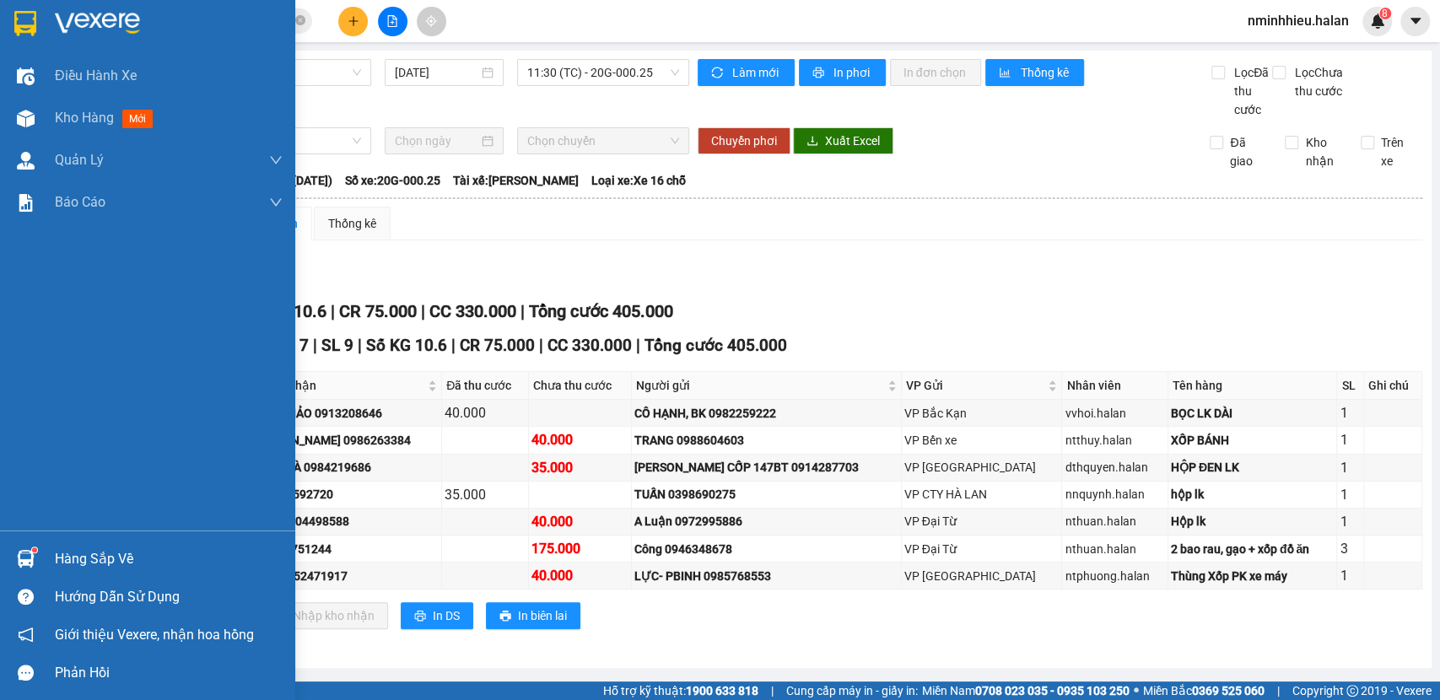
click at [18, 554] on img at bounding box center [26, 559] width 18 height 18
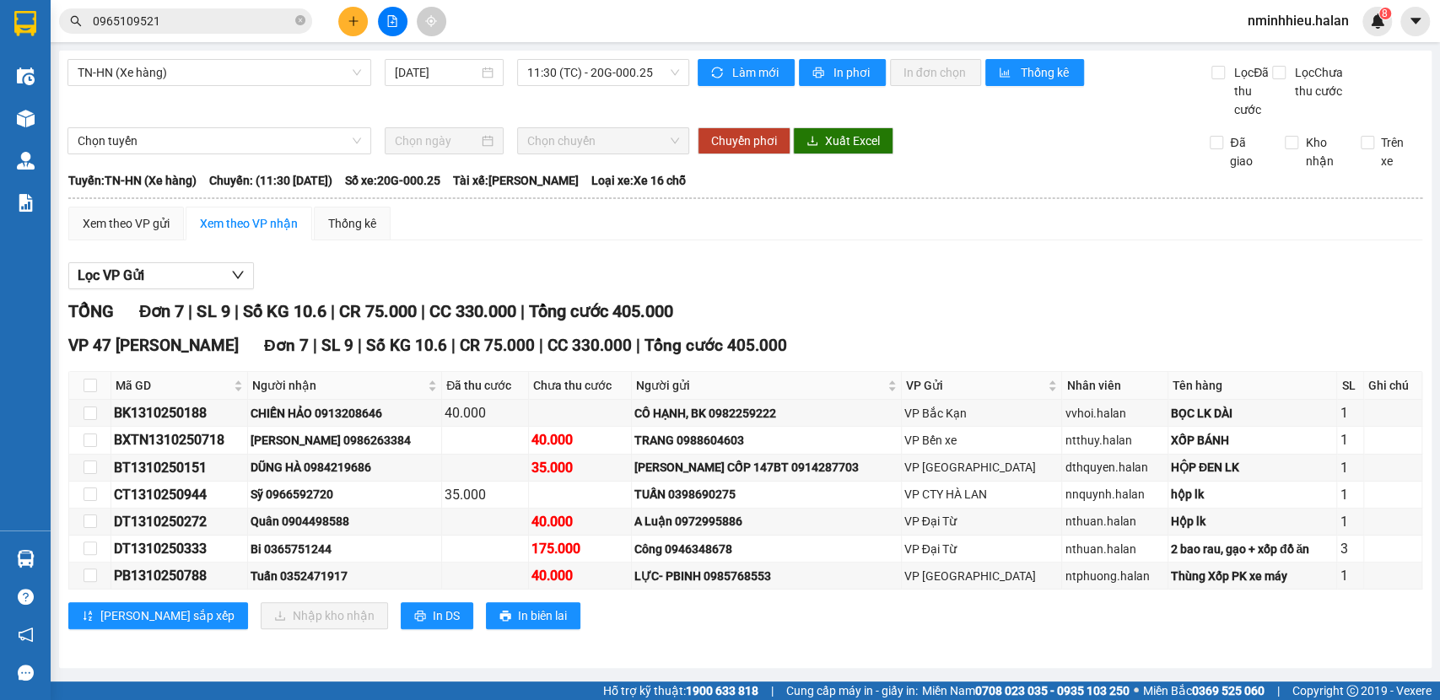
click at [304, 278] on section "Kết quả tìm kiếm ( 50 ) Bộ lọc Mã ĐH Trạng thái Món hàng Thu hộ Tổng cước Chưa …" at bounding box center [720, 350] width 1440 height 700
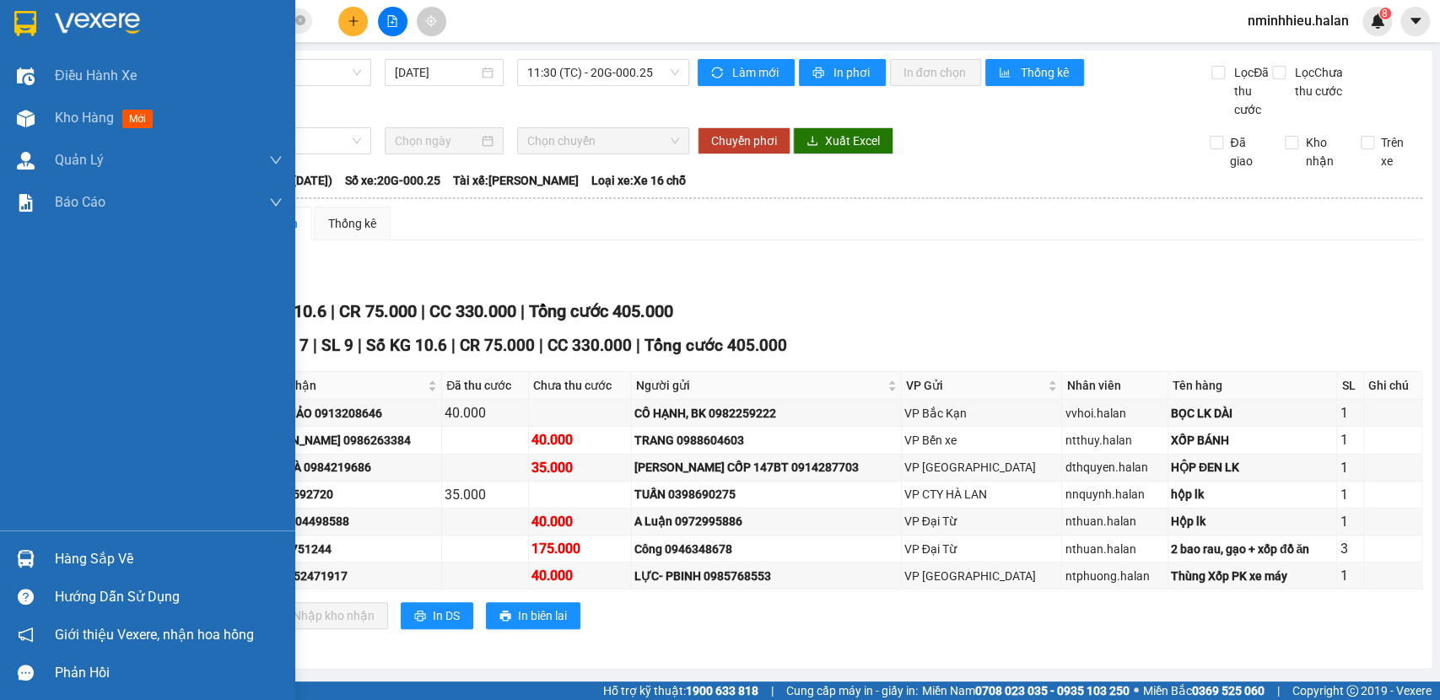
click at [32, 569] on div at bounding box center [26, 559] width 30 height 30
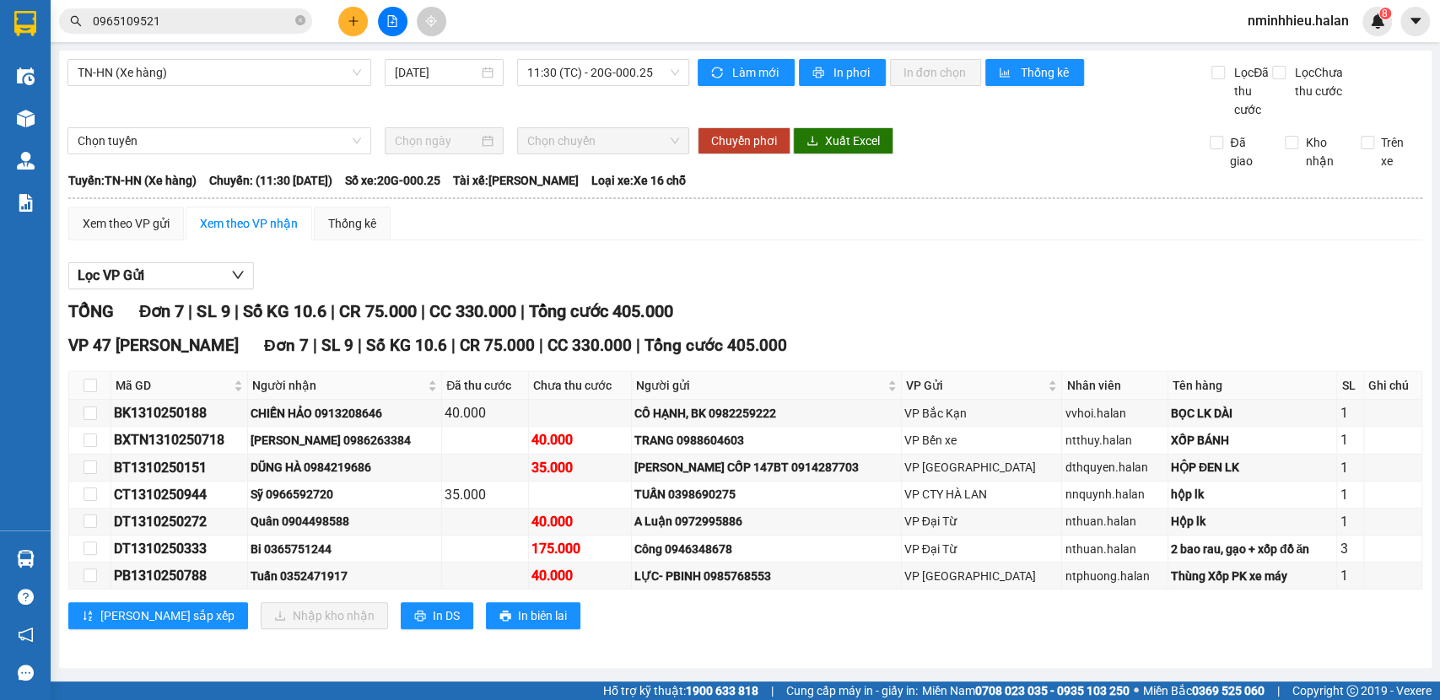
click at [324, 69] on section "Kết quả tìm kiếm ( 50 ) Bộ lọc Mã ĐH Trạng thái Món hàng Thu hộ Tổng cước Chưa …" at bounding box center [720, 350] width 1440 height 700
click at [350, 32] on button at bounding box center [353, 22] width 30 height 30
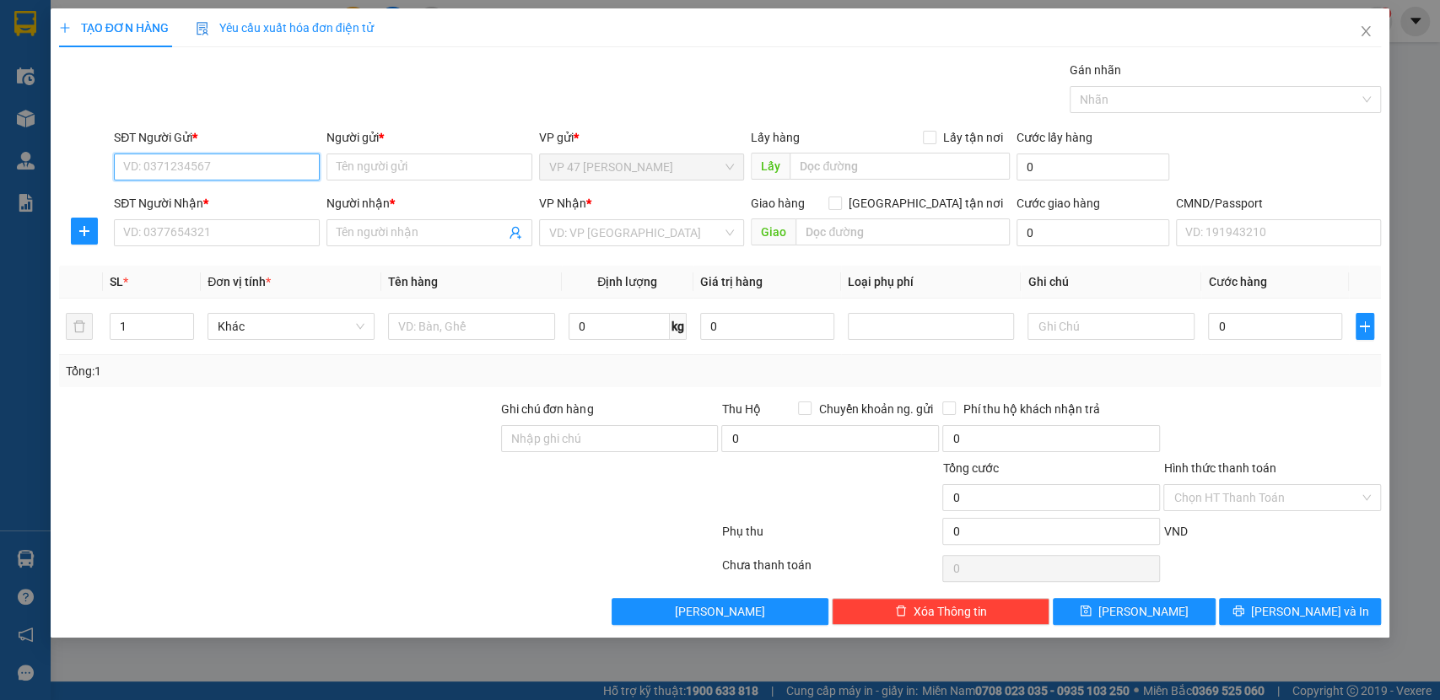
click at [180, 158] on input "SĐT Người Gửi *" at bounding box center [217, 167] width 206 height 27
type input "0989993445"
drag, startPoint x: 249, startPoint y: 208, endPoint x: 243, endPoint y: 251, distance: 44.3
click at [258, 196] on div "0989993445 - HIẾU DENSO" at bounding box center [217, 201] width 186 height 19
type input "HIẾU DENSO"
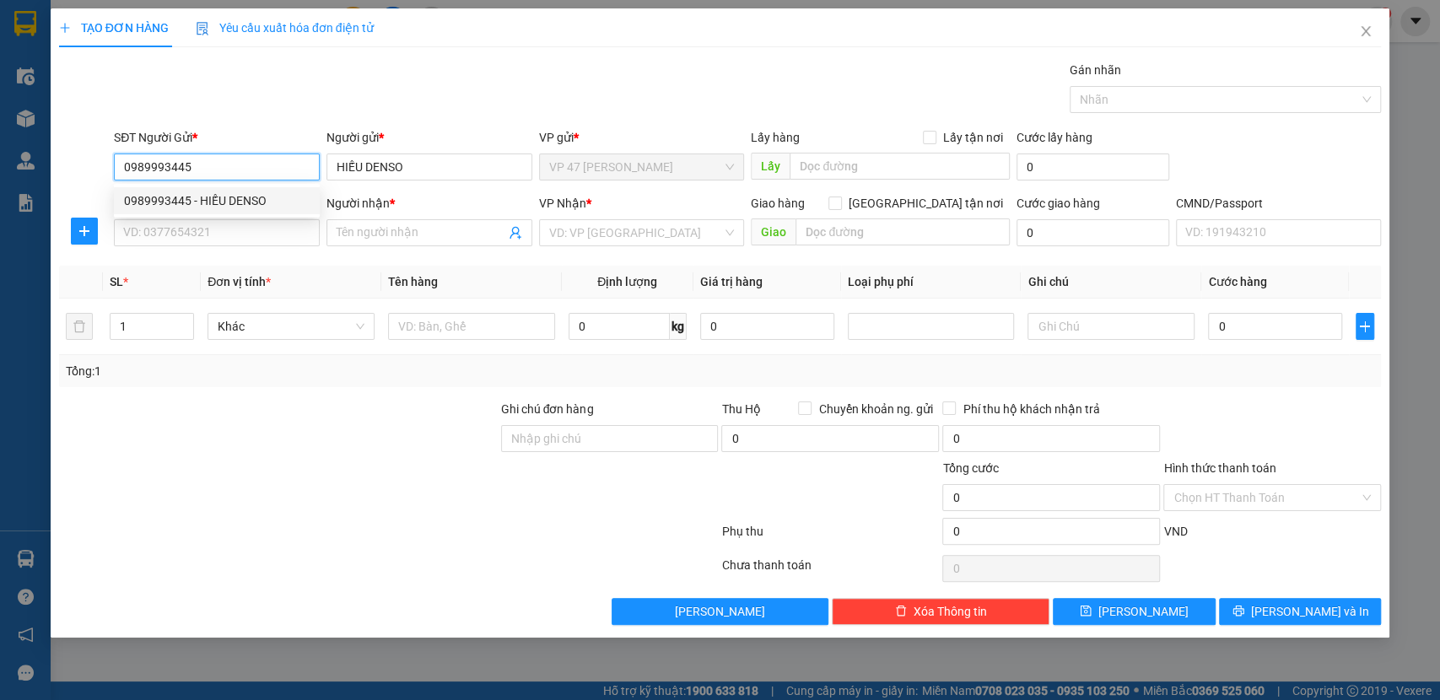
type input "0989993445"
click at [233, 285] on span "Đơn vị tính *" at bounding box center [239, 282] width 63 height 14
click at [217, 246] on div "SĐT Người Nhận * VD: 0377654321" at bounding box center [217, 223] width 206 height 59
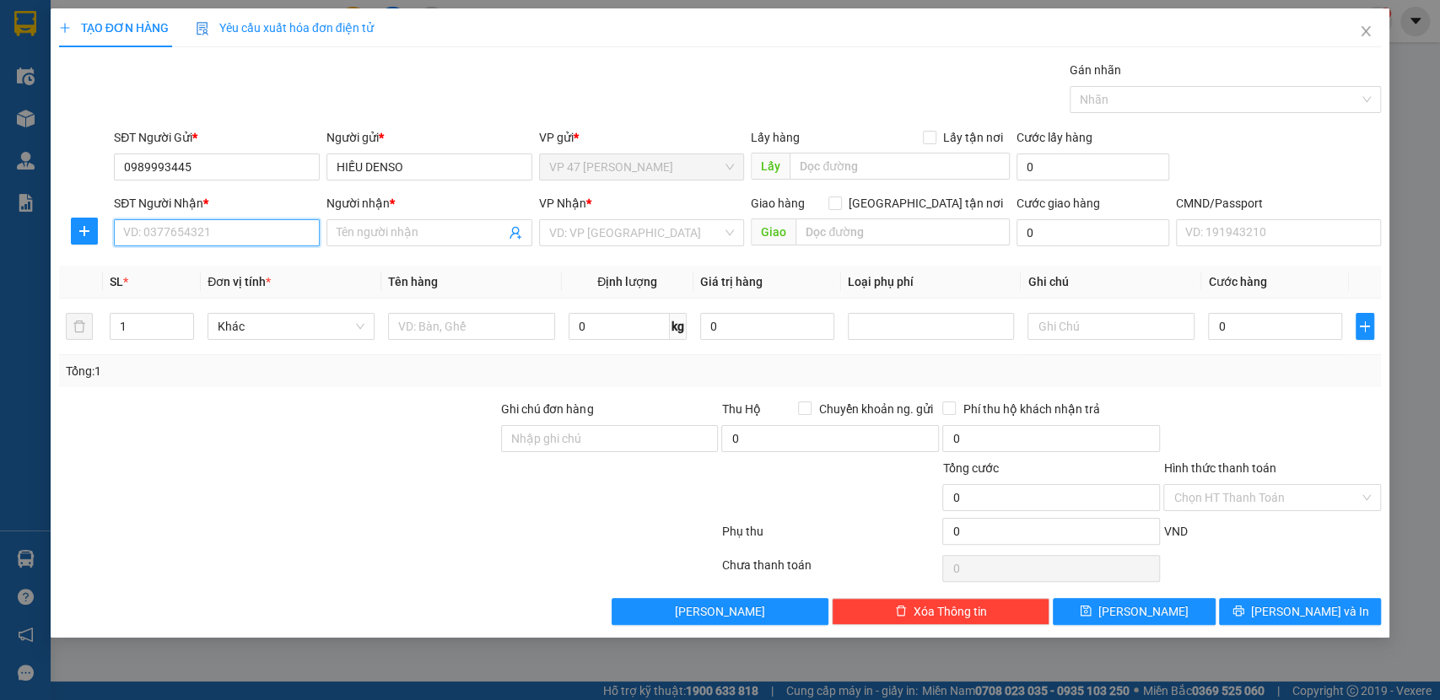
click at [221, 240] on input "SĐT Người Nhận *" at bounding box center [217, 232] width 206 height 27
type input "9"
type input "0974386442"
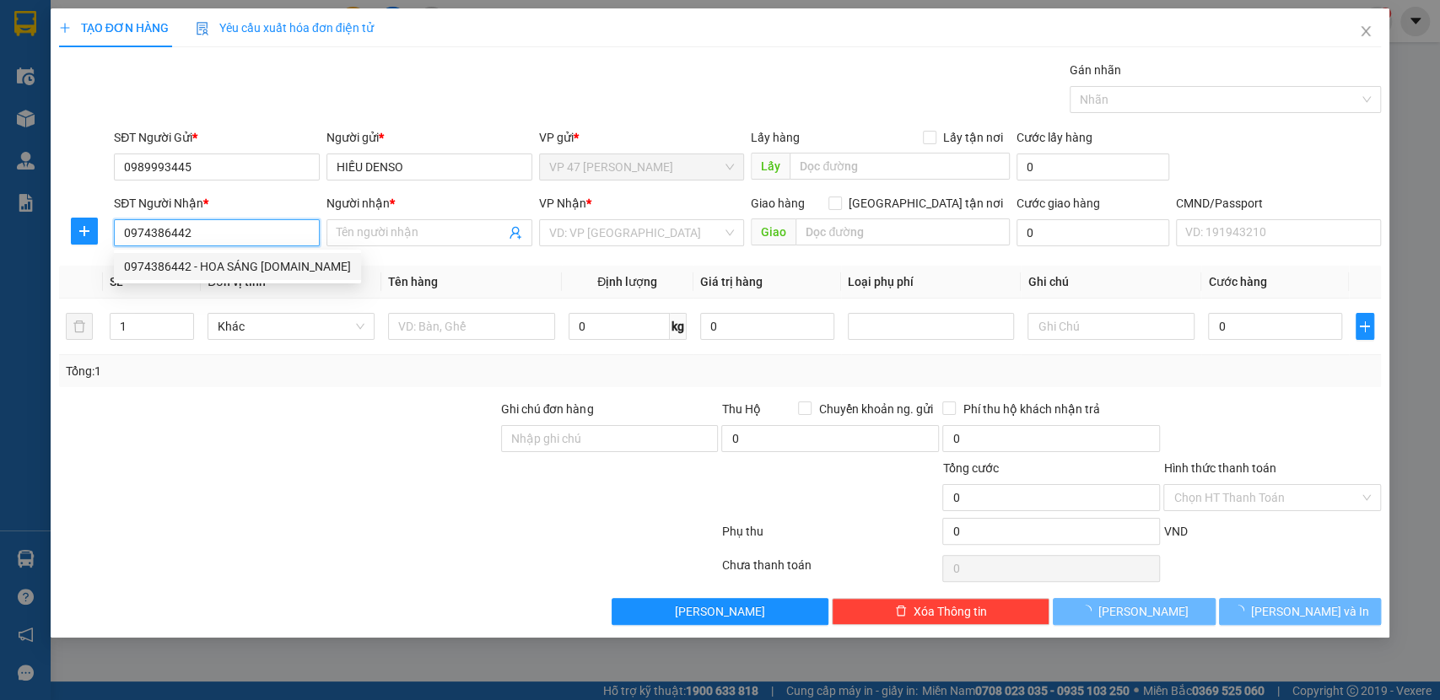
type input "HOA SÁNG [DOMAIN_NAME]"
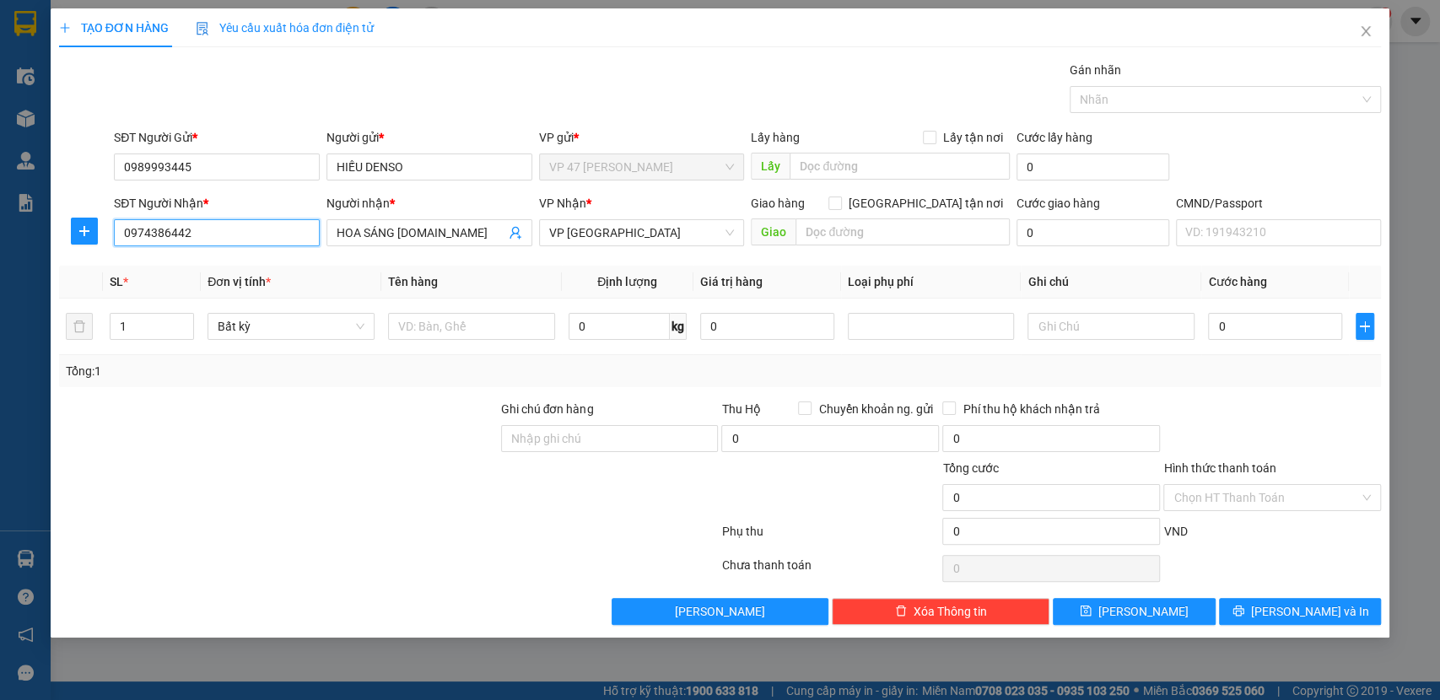
click at [116, 240] on input "0974386442" at bounding box center [217, 232] width 206 height 27
type input "0974386442"
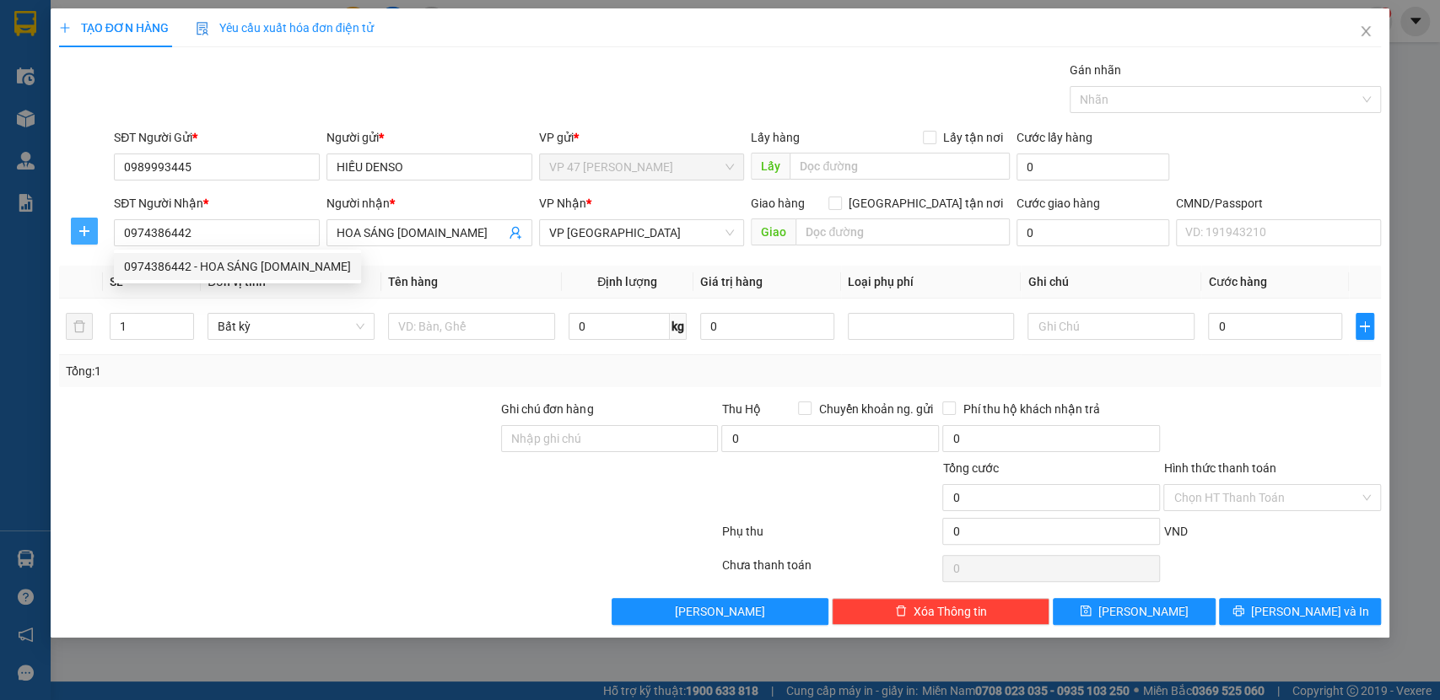
click at [89, 238] on button "button" at bounding box center [84, 231] width 27 height 27
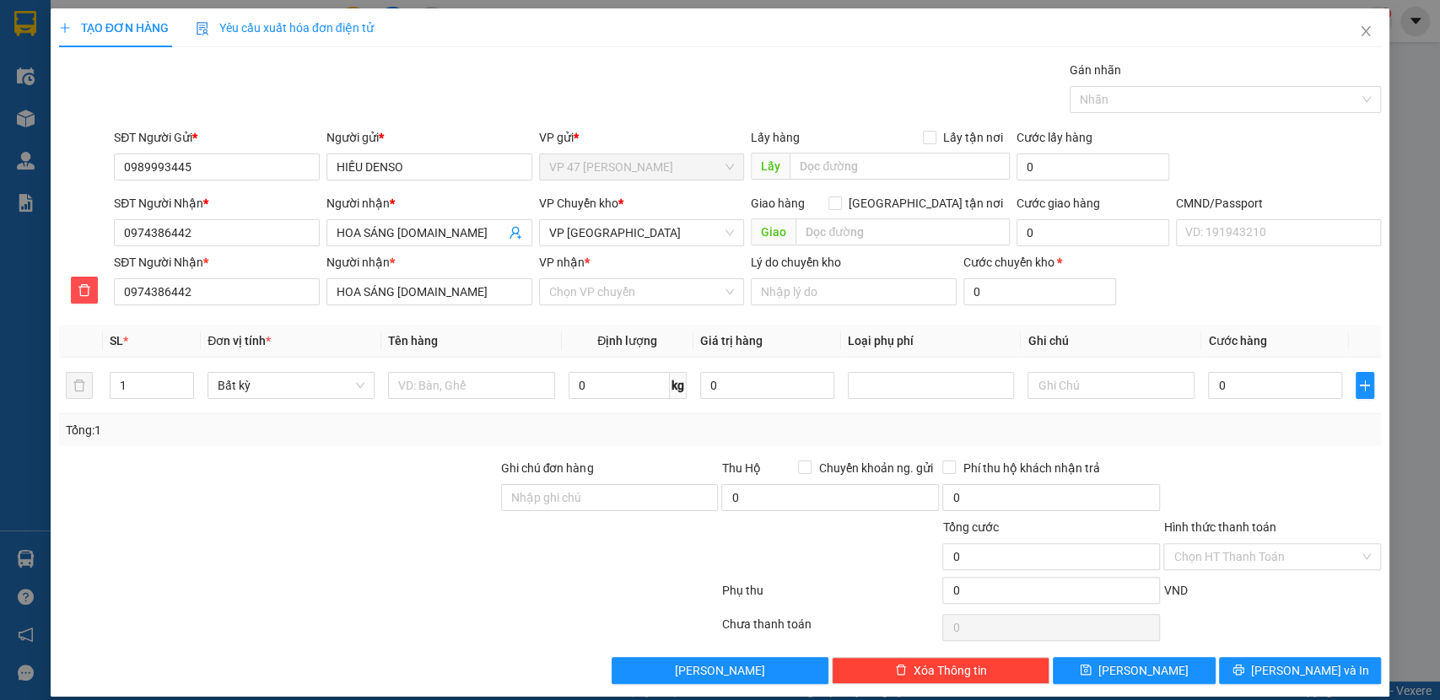
click at [682, 309] on div "VP nhận * Chọn VP chuyển" at bounding box center [642, 282] width 206 height 59
click at [669, 304] on input "VP nhận *" at bounding box center [636, 291] width 174 height 25
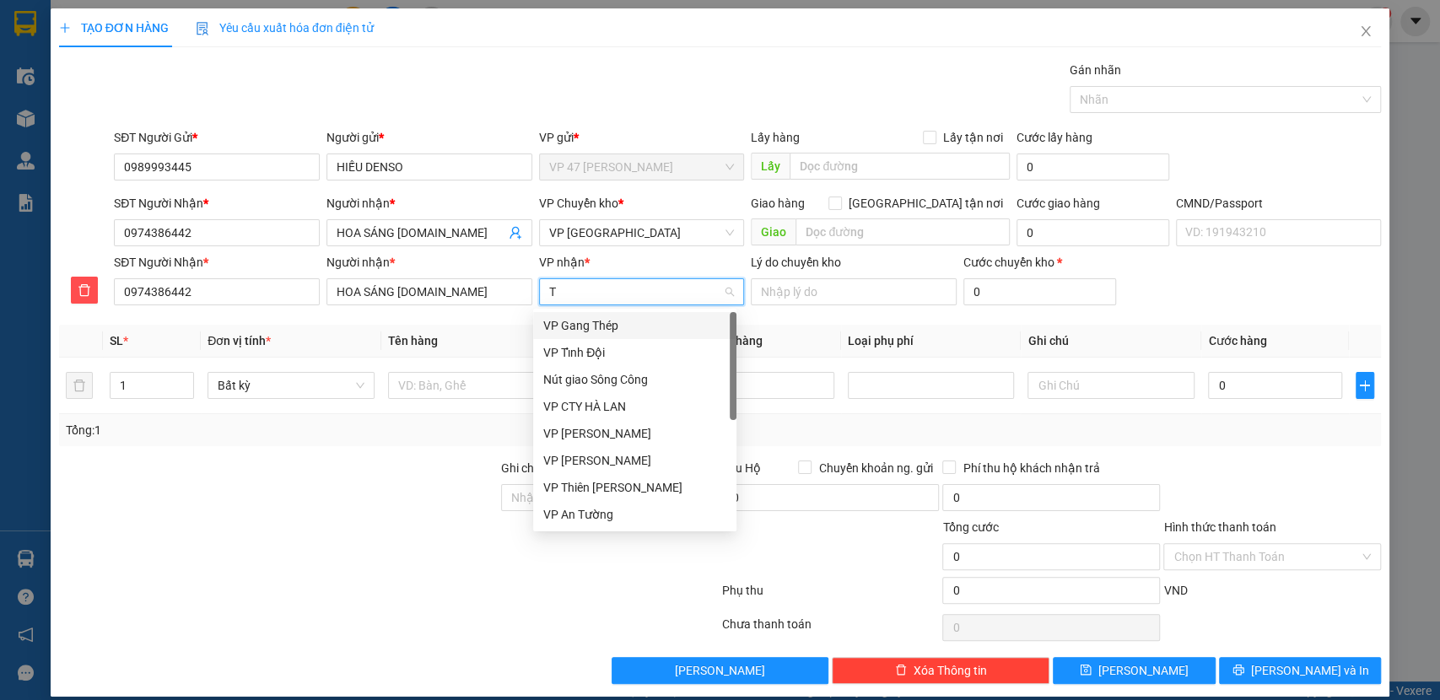
type input "TC"
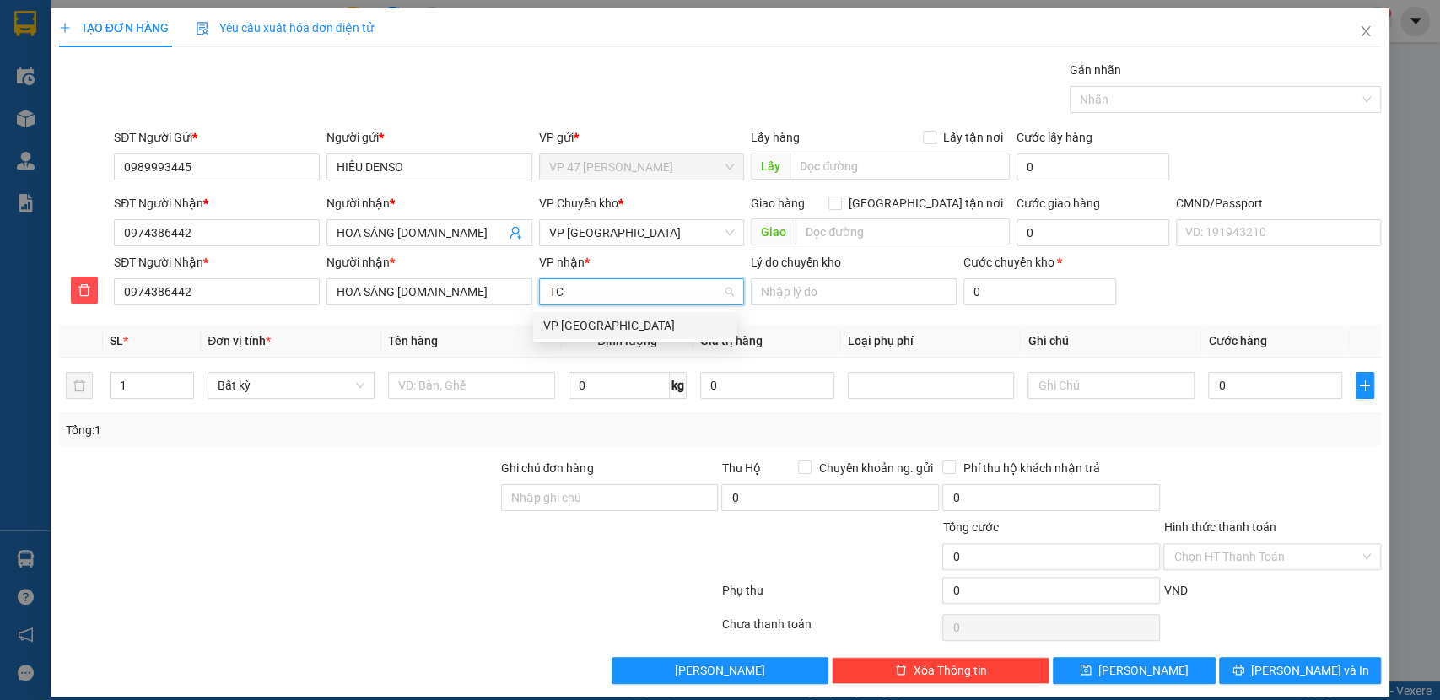
click at [628, 312] on div "VP [GEOGRAPHIC_DATA]" at bounding box center [634, 325] width 203 height 27
click at [581, 235] on span "VP [GEOGRAPHIC_DATA]" at bounding box center [642, 232] width 186 height 25
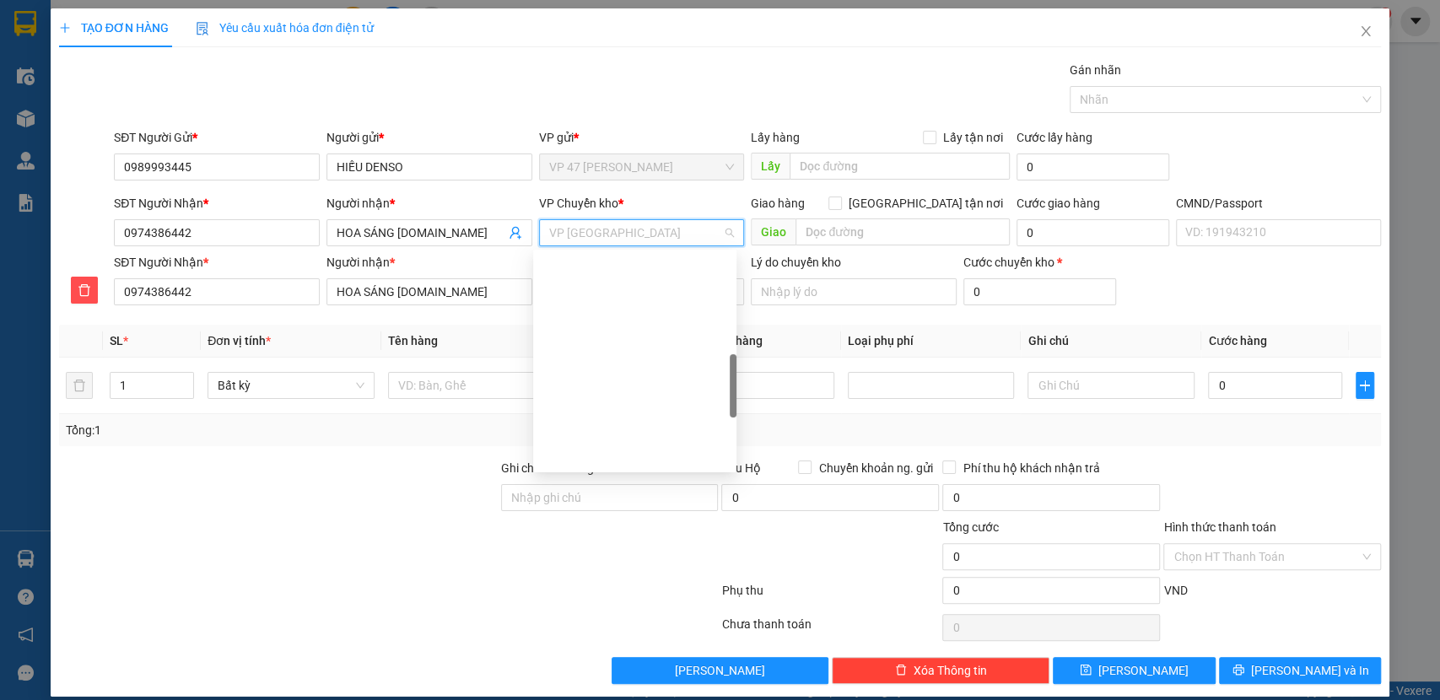
scroll to position [425, 0]
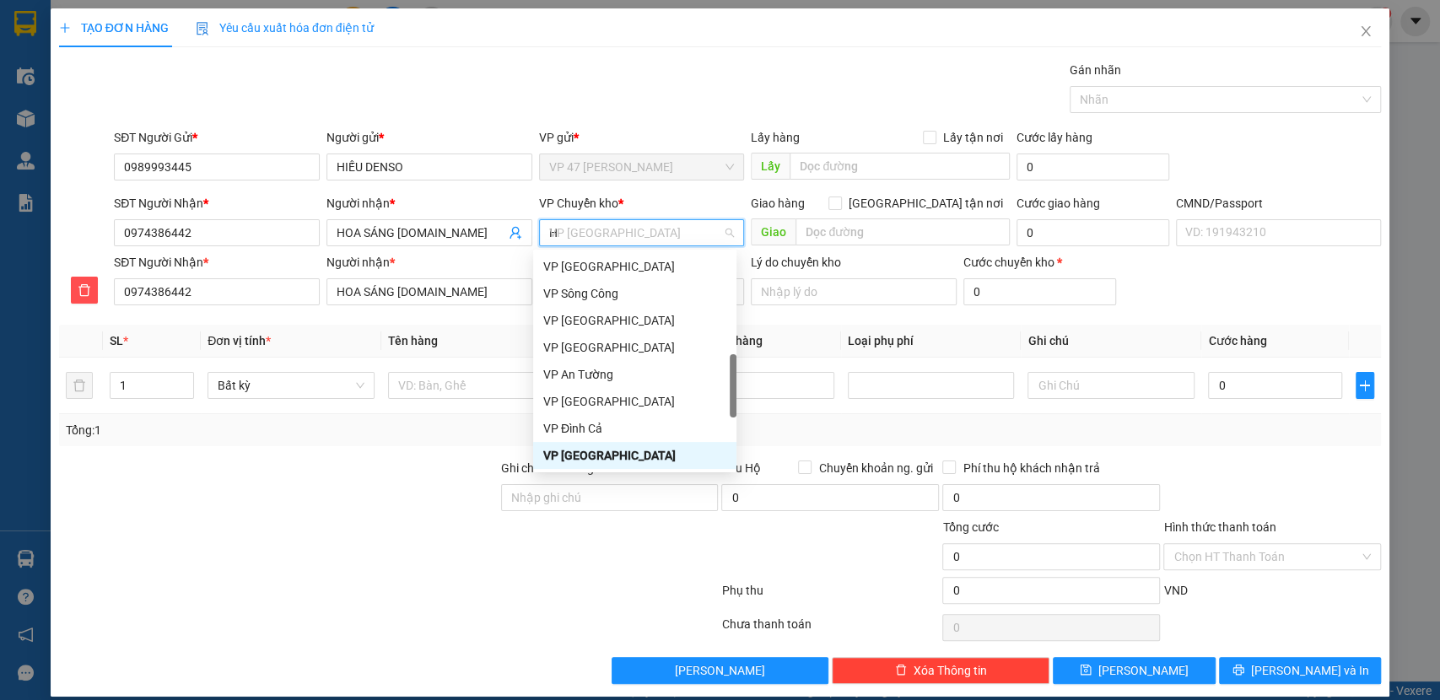
type input "HG"
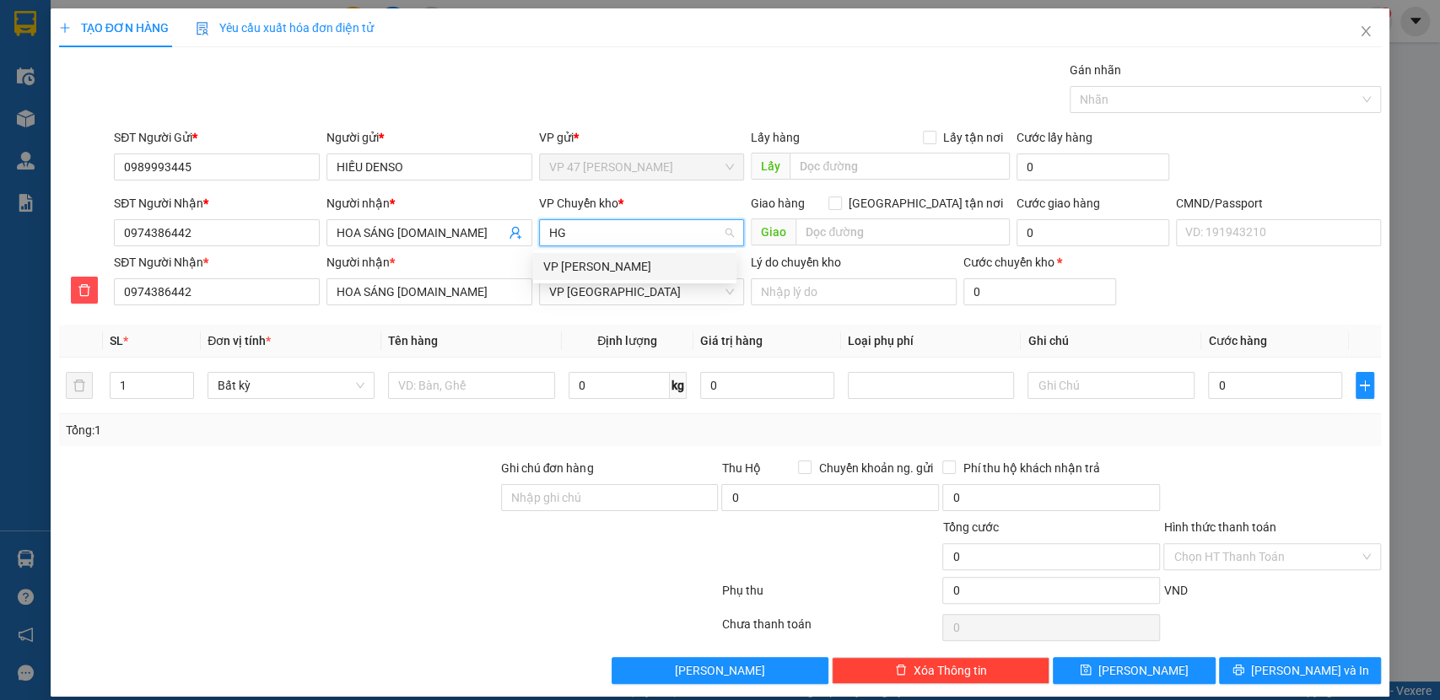
click at [576, 267] on div "VP [PERSON_NAME]" at bounding box center [634, 266] width 183 height 19
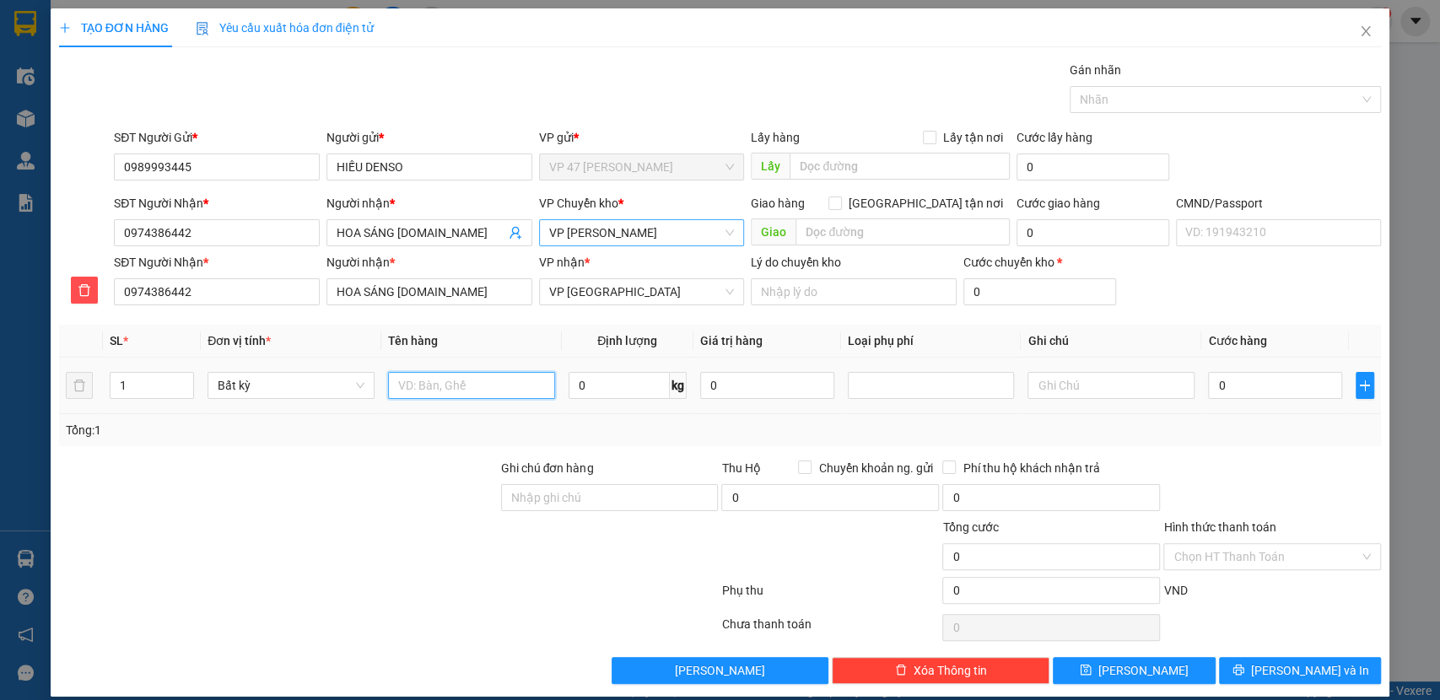
click at [468, 386] on input "text" at bounding box center [471, 385] width 167 height 27
type input "BỌC HỘP PK"
click at [601, 381] on input "0" at bounding box center [619, 385] width 101 height 27
type input "6"
click at [619, 431] on div "Tổng: 1" at bounding box center [721, 430] width 1310 height 19
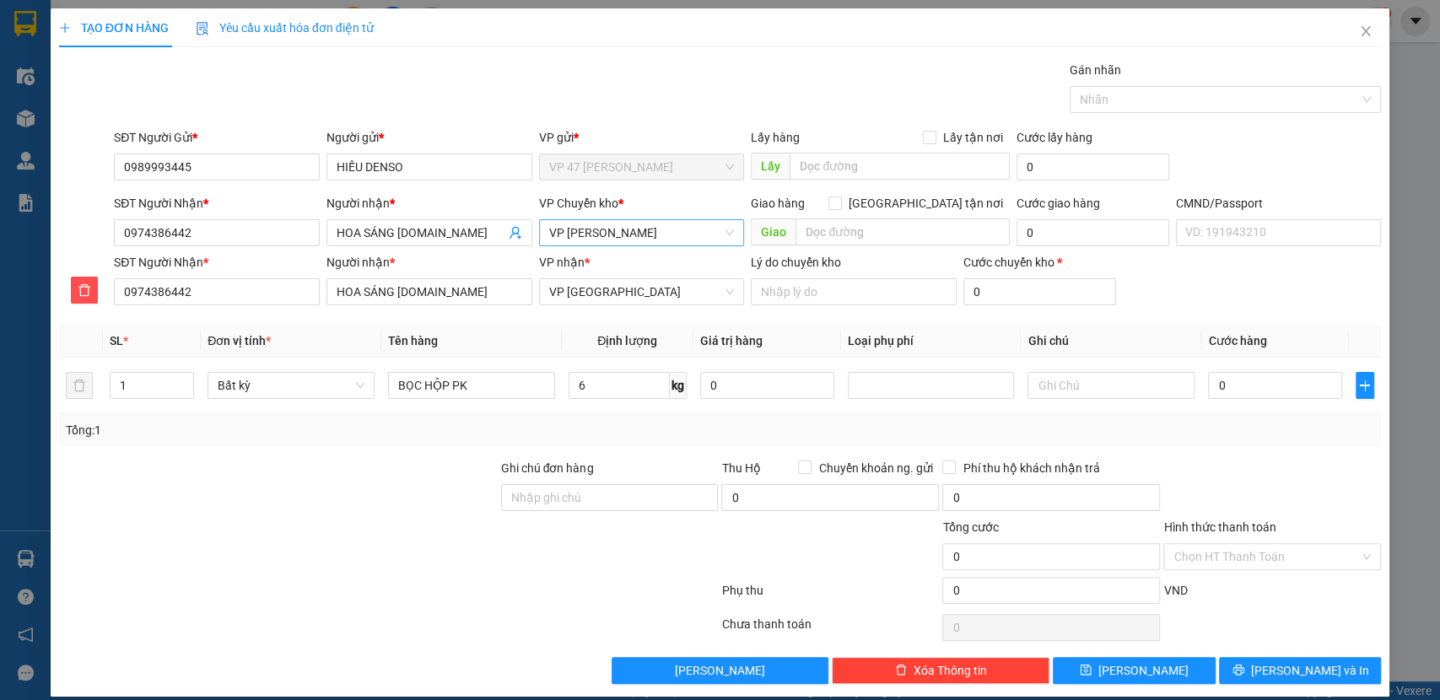
type input "50.000"
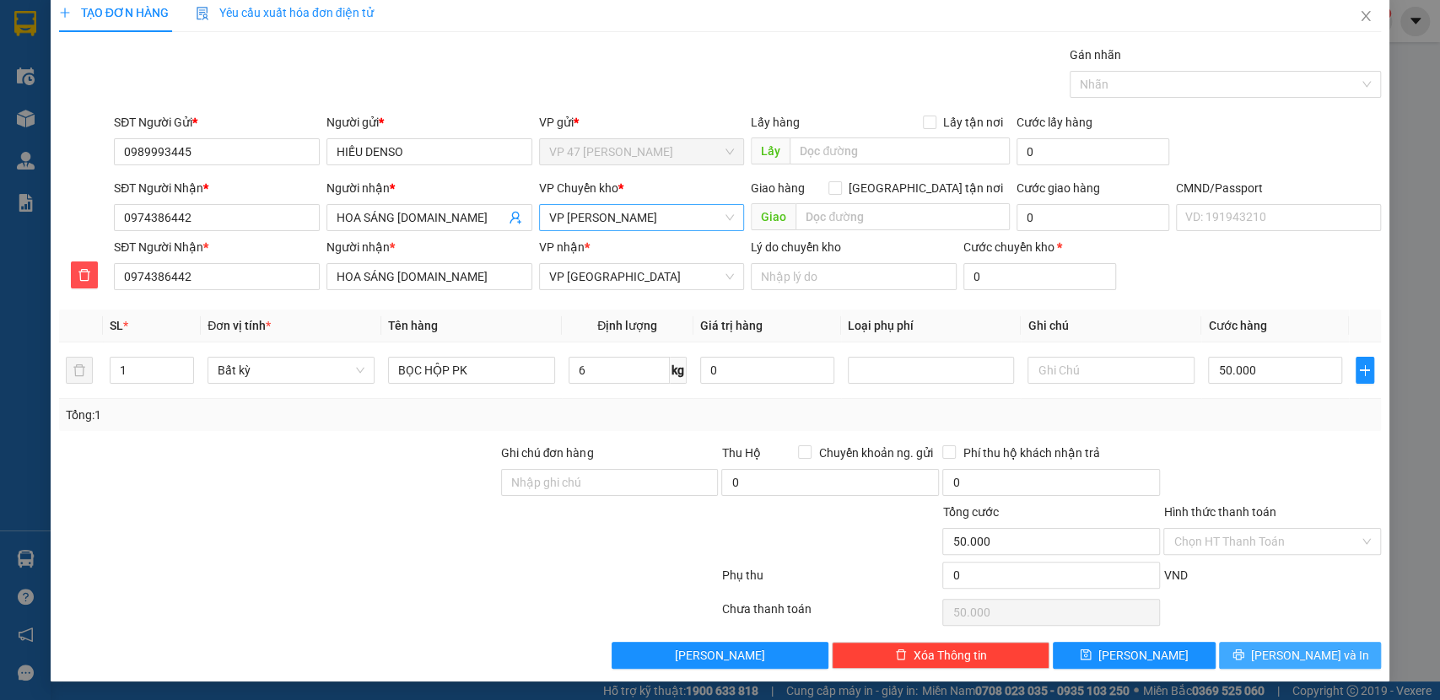
click at [1245, 654] on icon "printer" at bounding box center [1239, 655] width 12 height 12
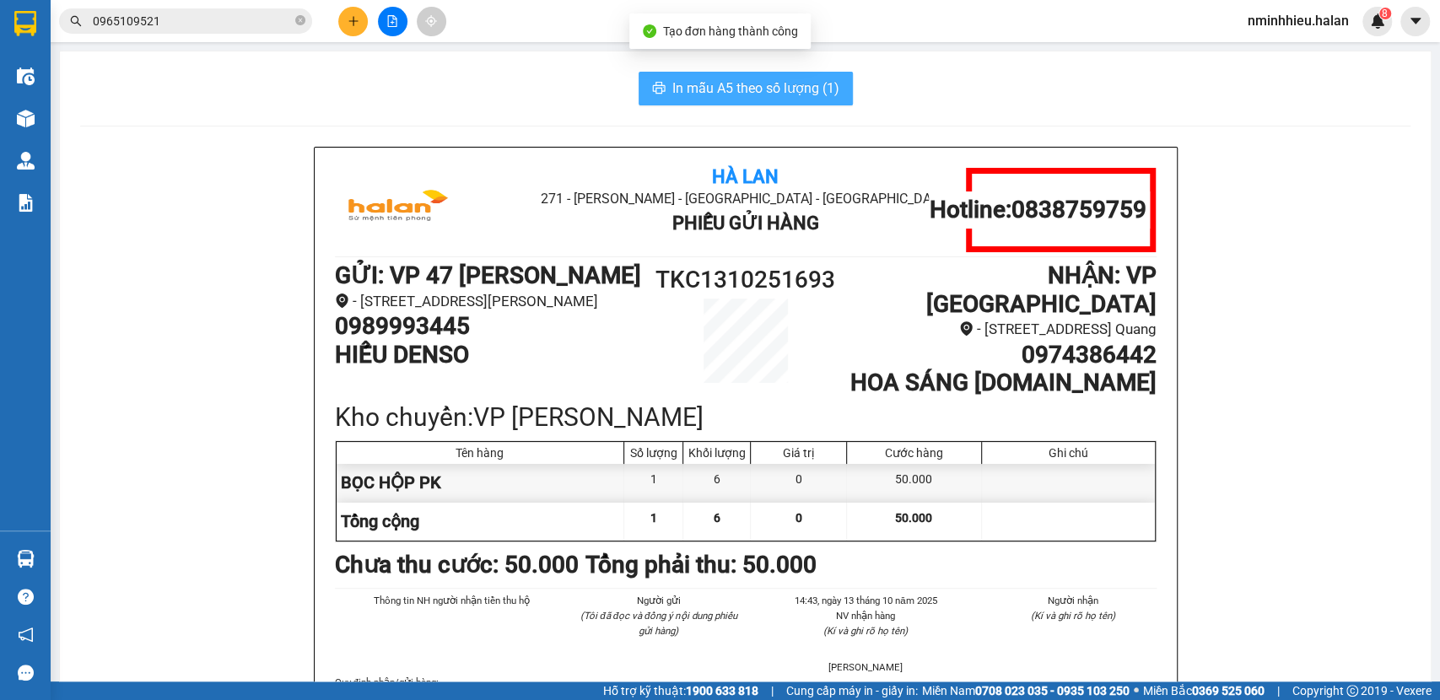
click at [748, 94] on span "In mẫu A5 theo số lượng (1)" at bounding box center [756, 88] width 167 height 21
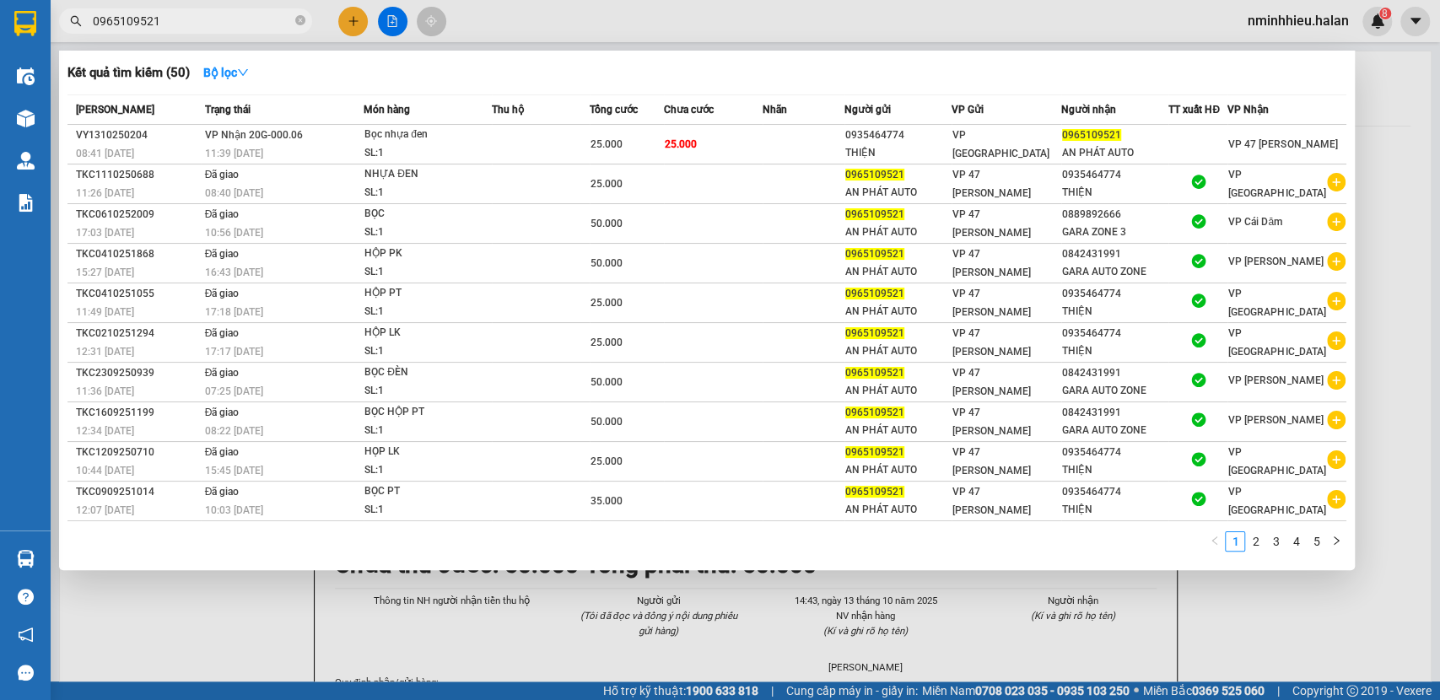
click at [246, 20] on input "0965109521" at bounding box center [192, 21] width 199 height 19
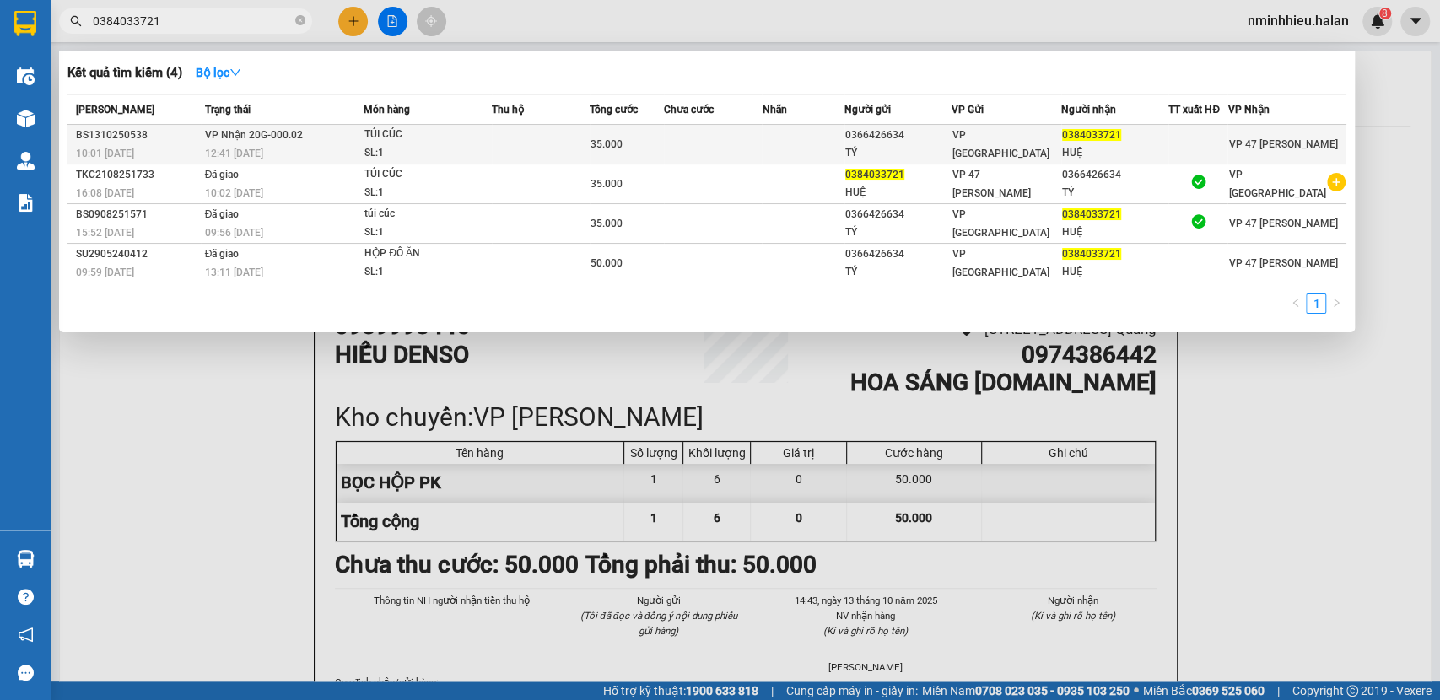
type input "0384033721"
click at [322, 144] on div "12:41 - 13/10" at bounding box center [284, 153] width 159 height 19
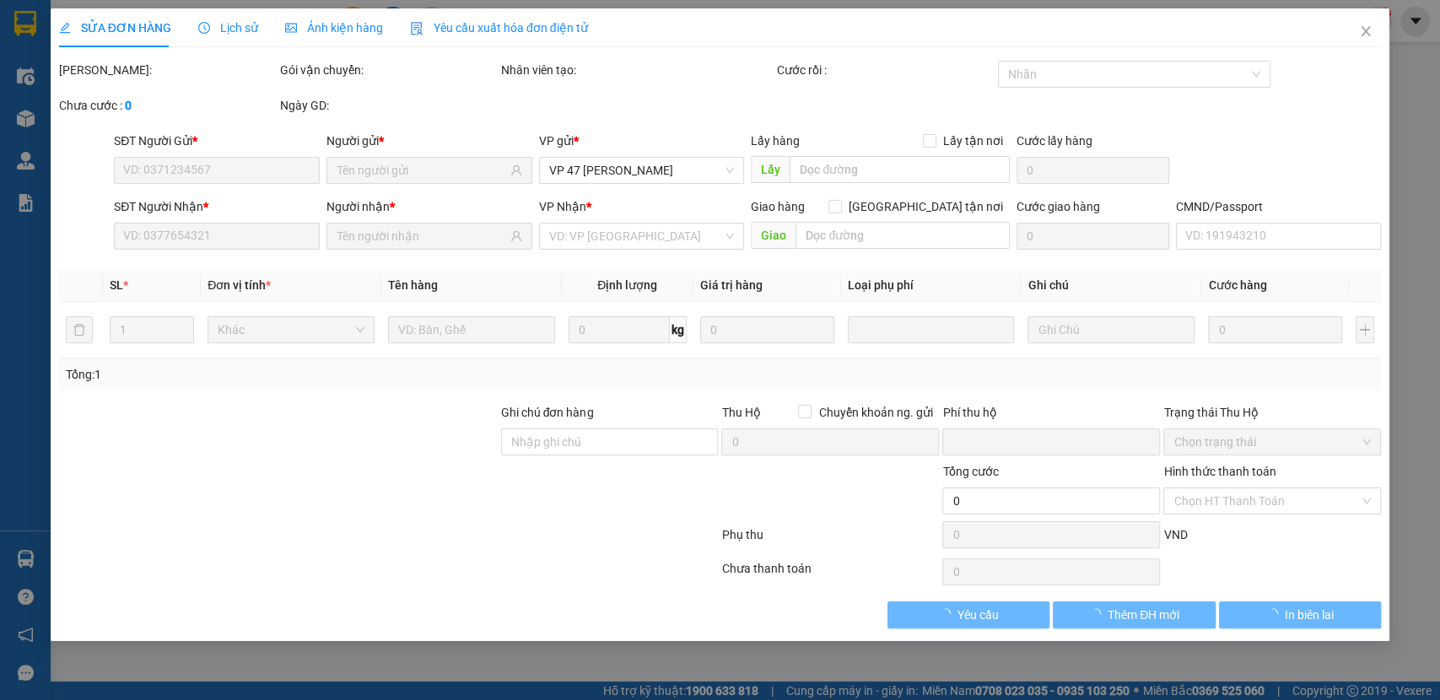
type input "0366426634"
type input "TÝ"
type input "0384033721"
type input "HUỆ"
type input "0"
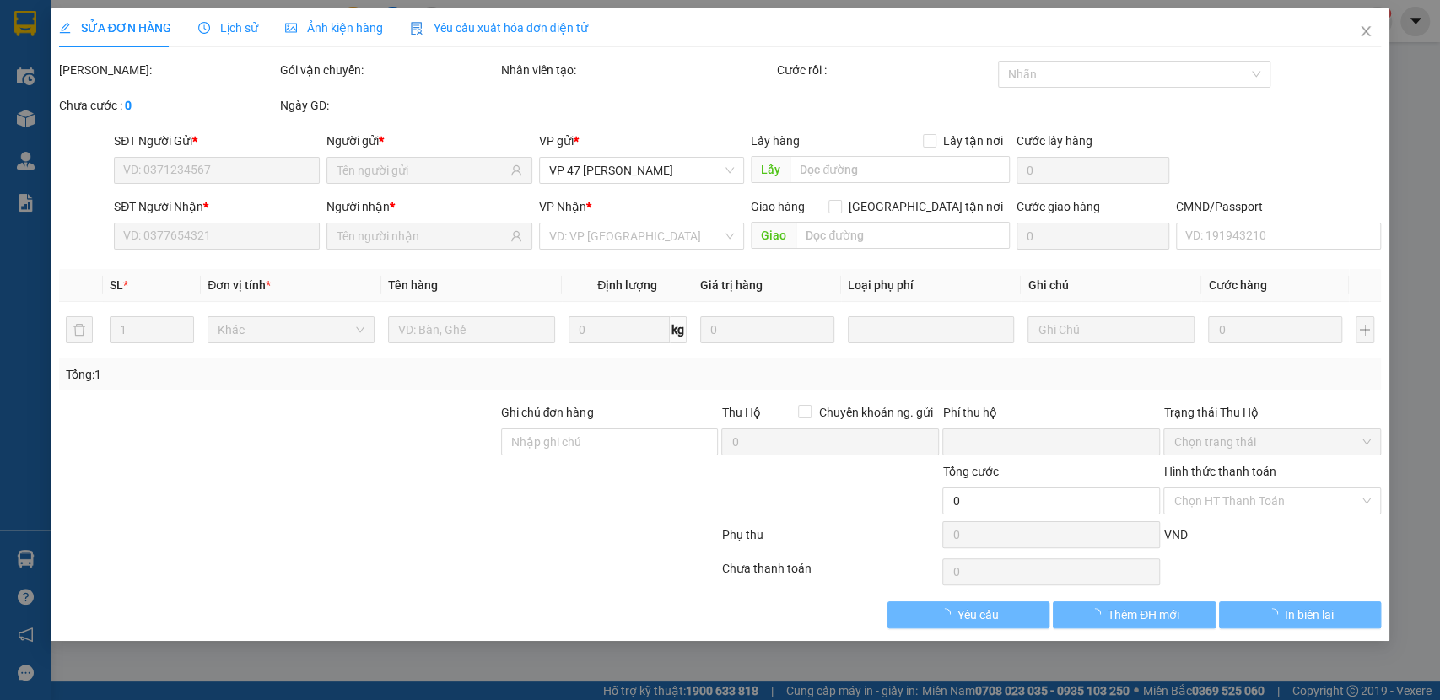
type input "35.000"
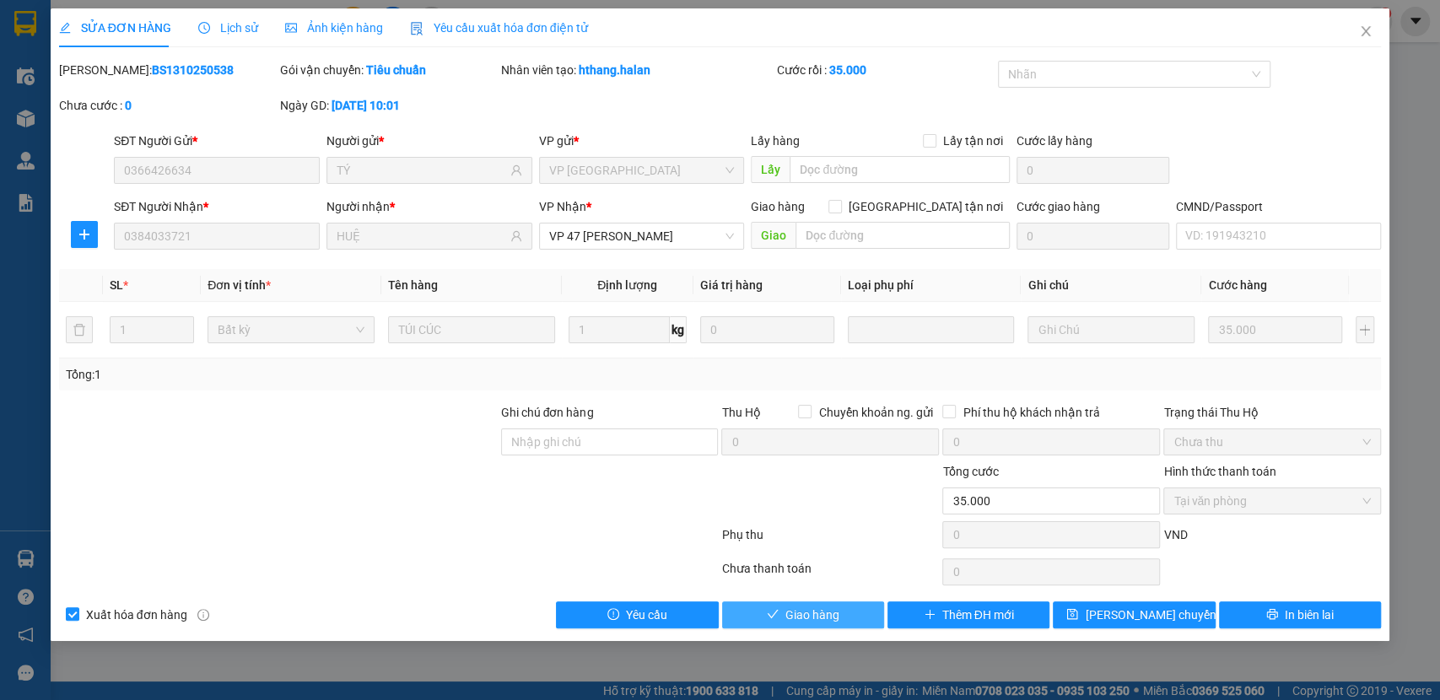
click at [769, 603] on button "Giao hàng" at bounding box center [803, 615] width 162 height 27
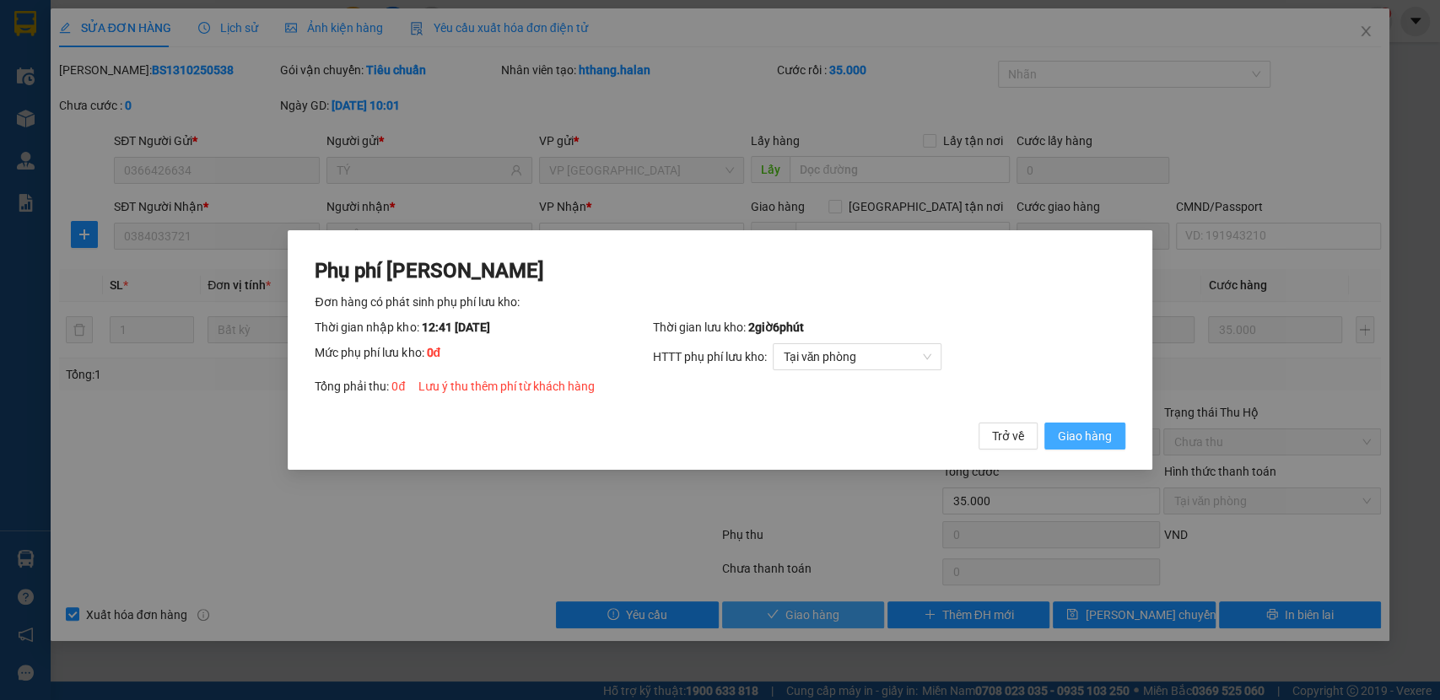
click at [1045, 423] on button "Giao hàng" at bounding box center [1085, 436] width 81 height 27
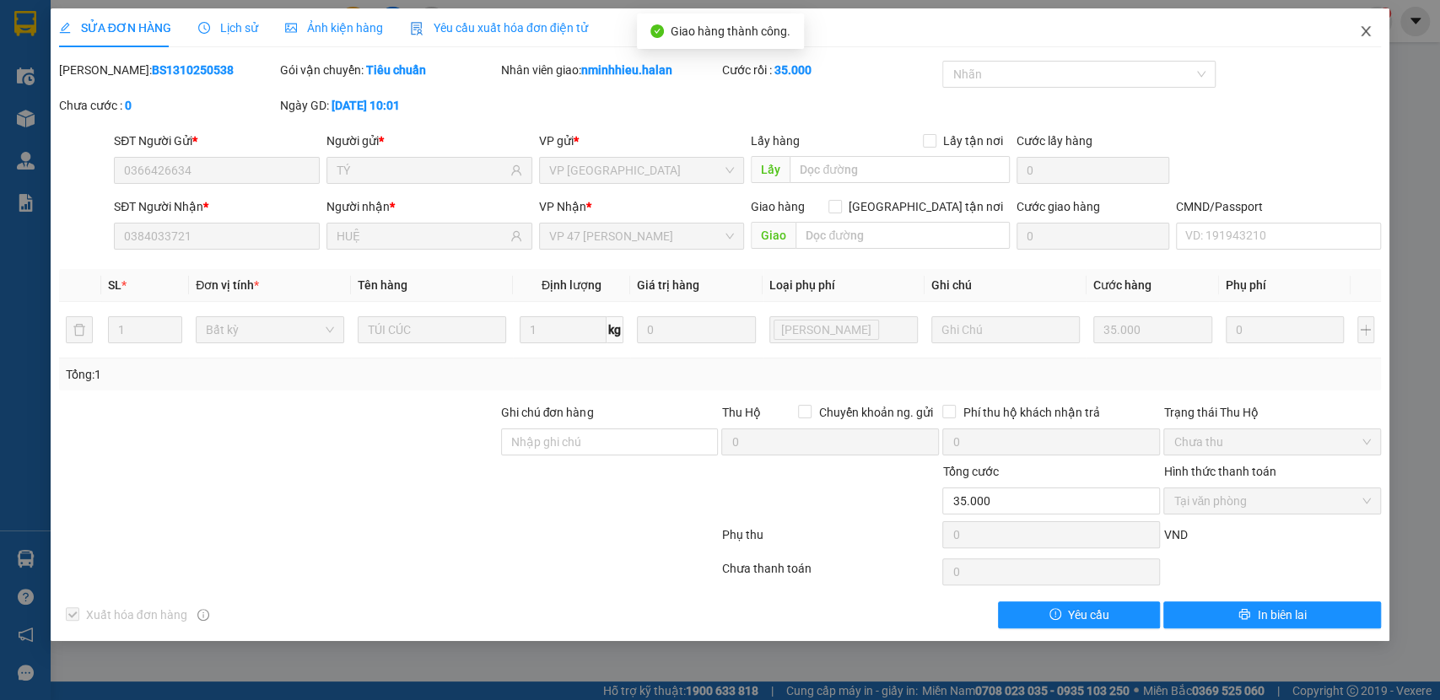
click at [1366, 55] on span "Close" at bounding box center [1366, 31] width 47 height 47
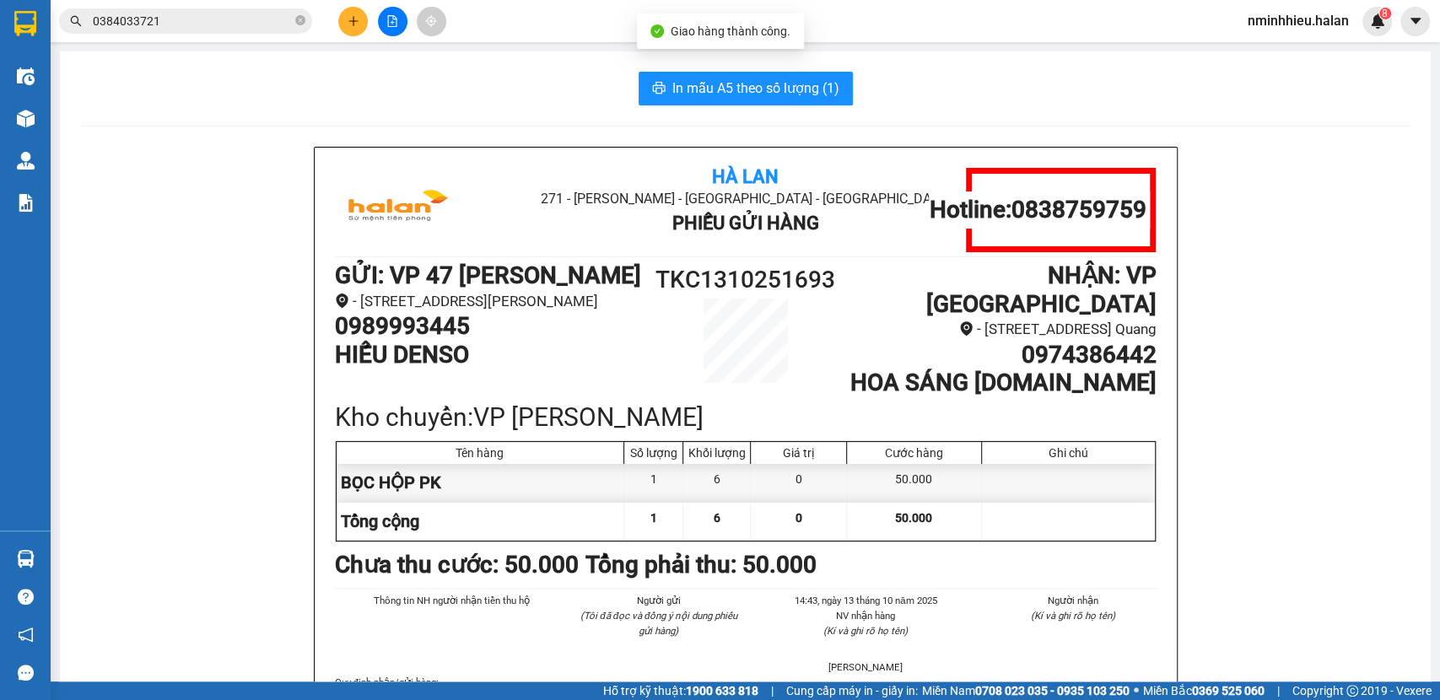
click at [261, 8] on div "Kết quả tìm kiếm ( 4 ) Bộ lọc Mã ĐH Trạng thái Món hàng Thu hộ Tổng cước Chưa c…" at bounding box center [164, 22] width 329 height 30
click at [237, 20] on input "0384033721" at bounding box center [192, 21] width 199 height 19
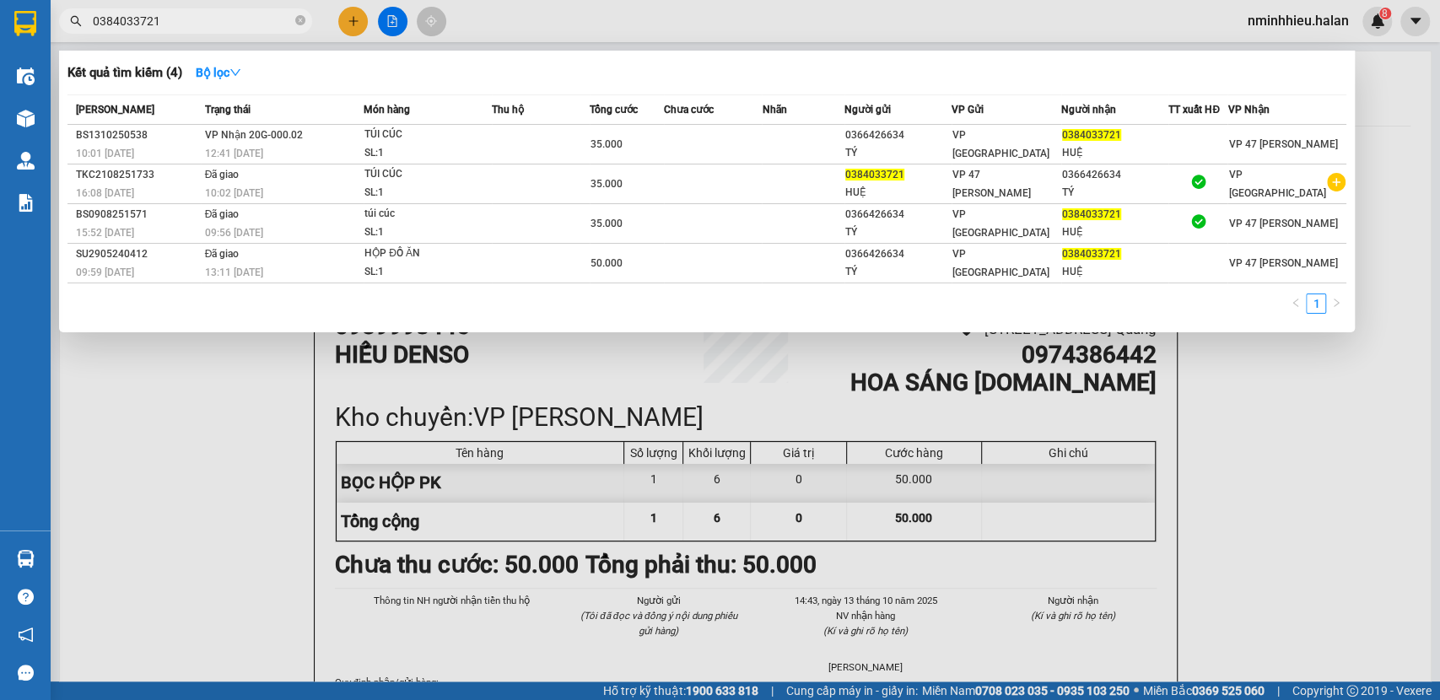
click at [237, 20] on input "0384033721" at bounding box center [192, 21] width 199 height 19
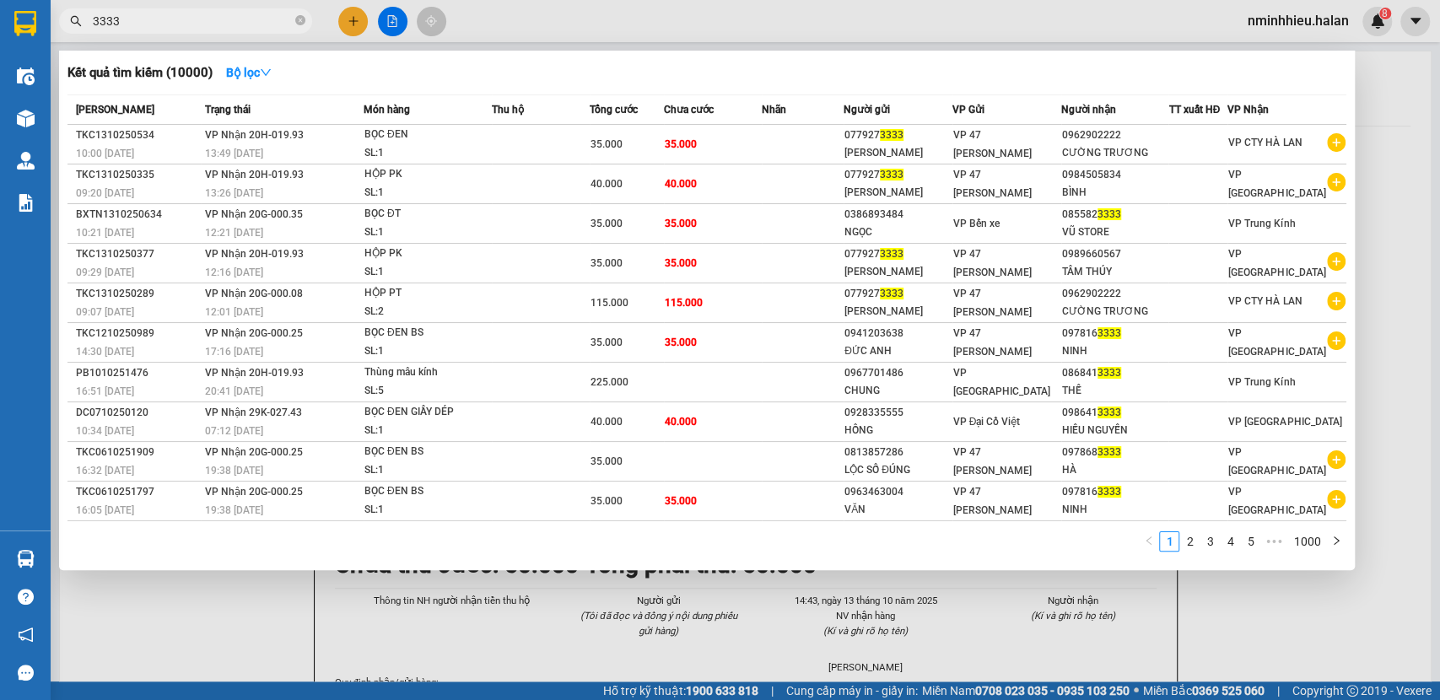
type input "3333"
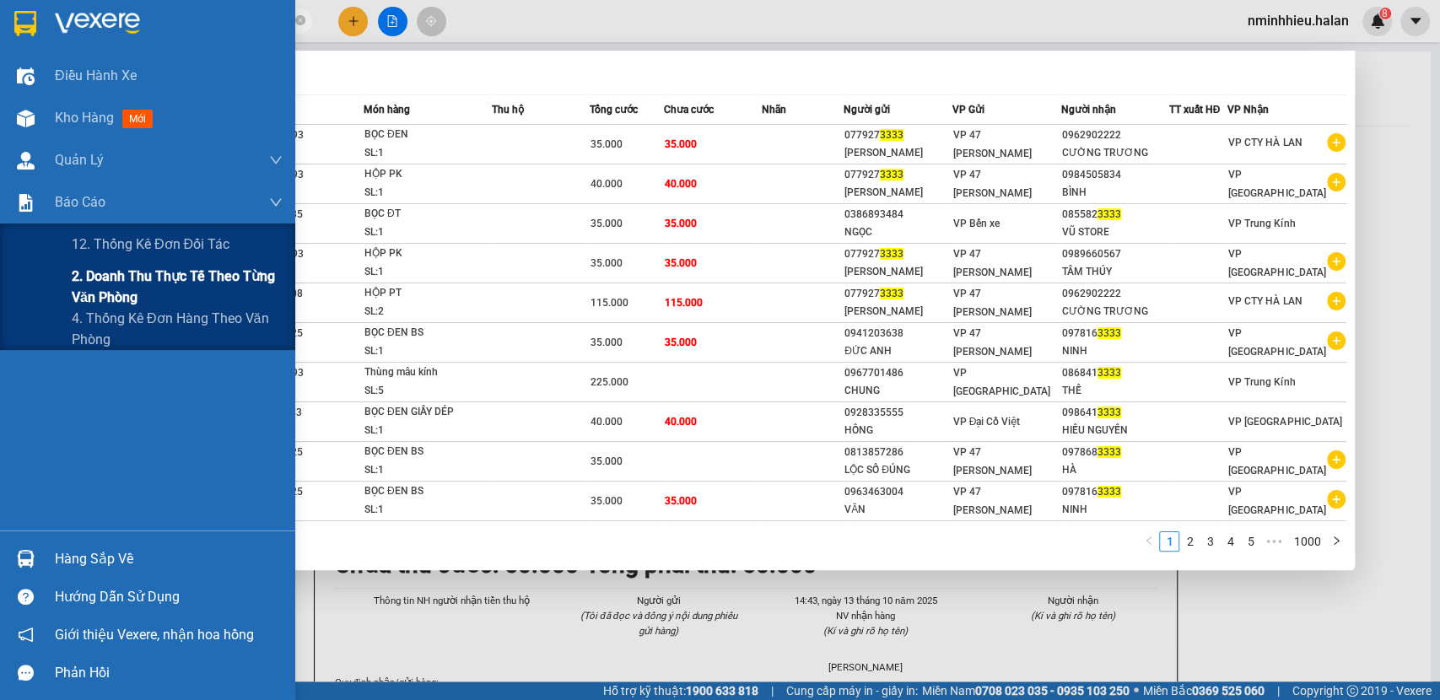
click at [154, 284] on span "2. Doanh thu thực tế theo từng văn phòng" at bounding box center [177, 287] width 211 height 42
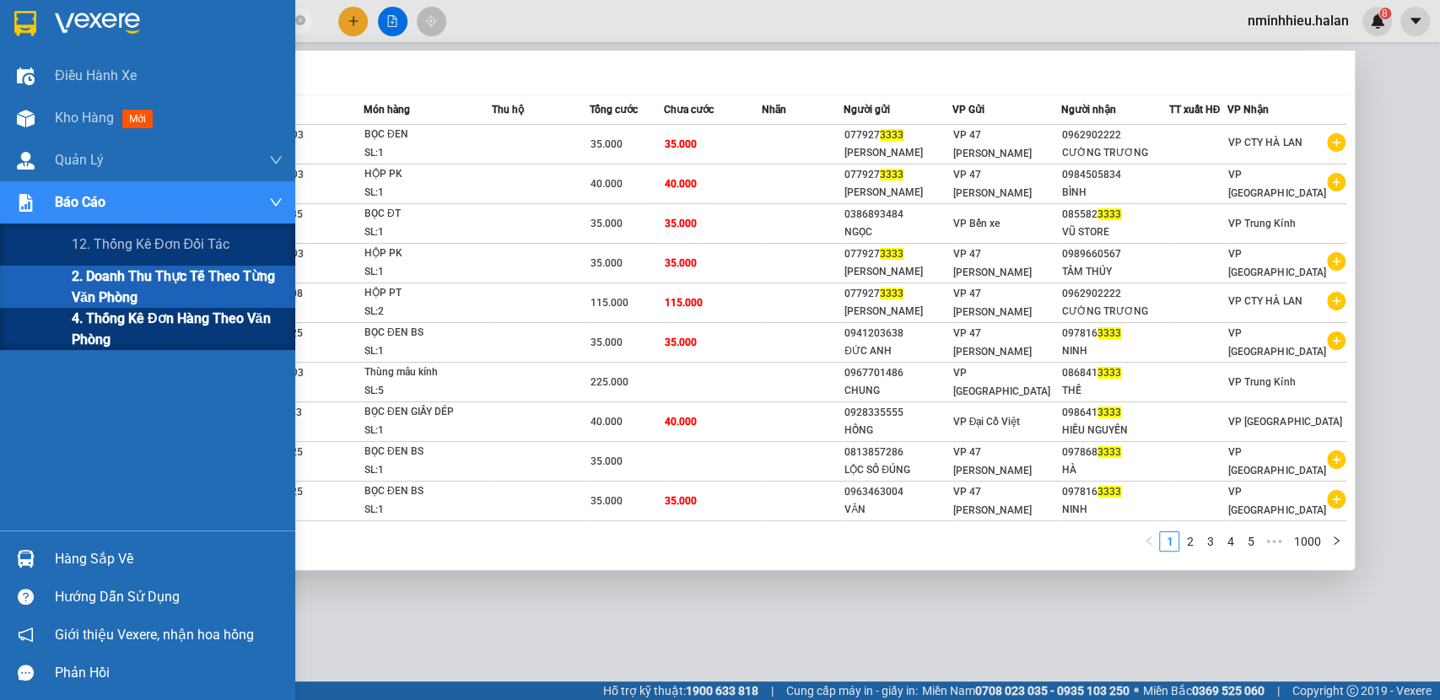
click at [142, 326] on span "4. Thống kê đơn hàng theo văn phòng" at bounding box center [177, 329] width 211 height 42
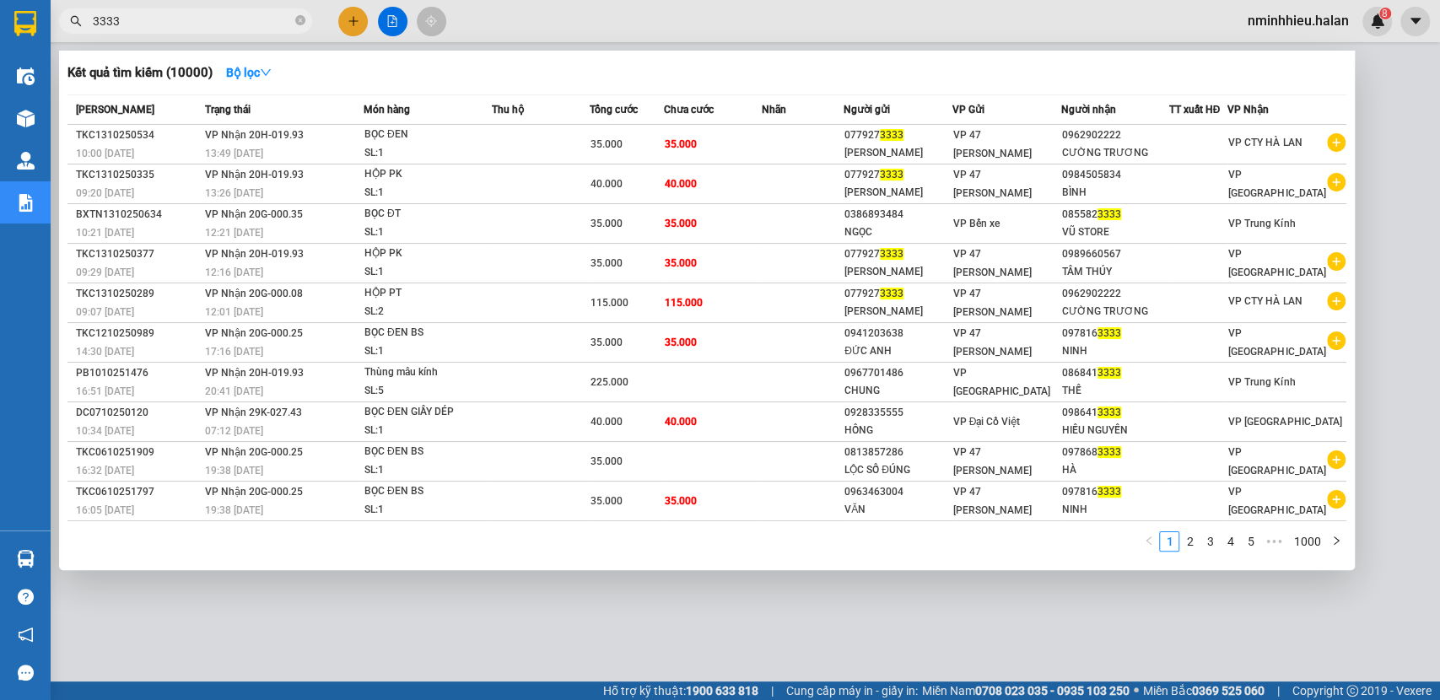
click at [359, 607] on div at bounding box center [720, 350] width 1440 height 700
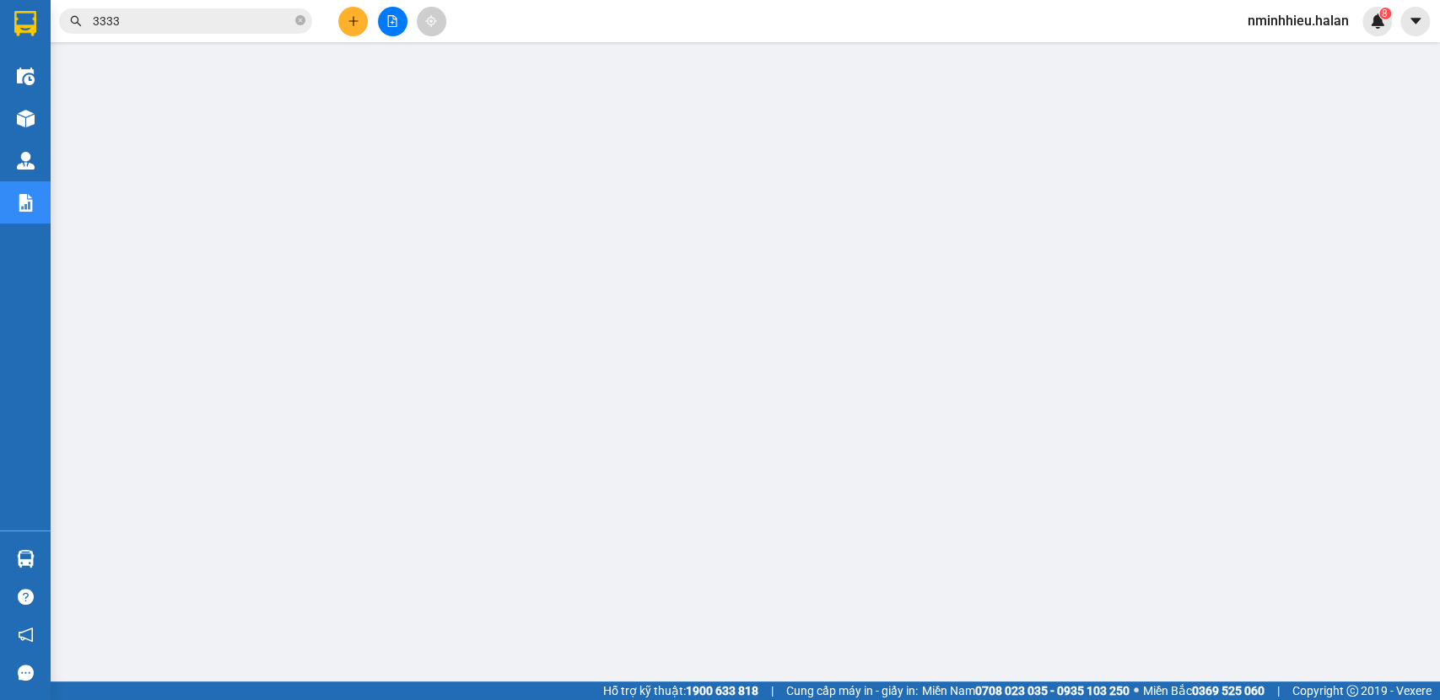
click at [295, 27] on span at bounding box center [300, 22] width 10 height 16
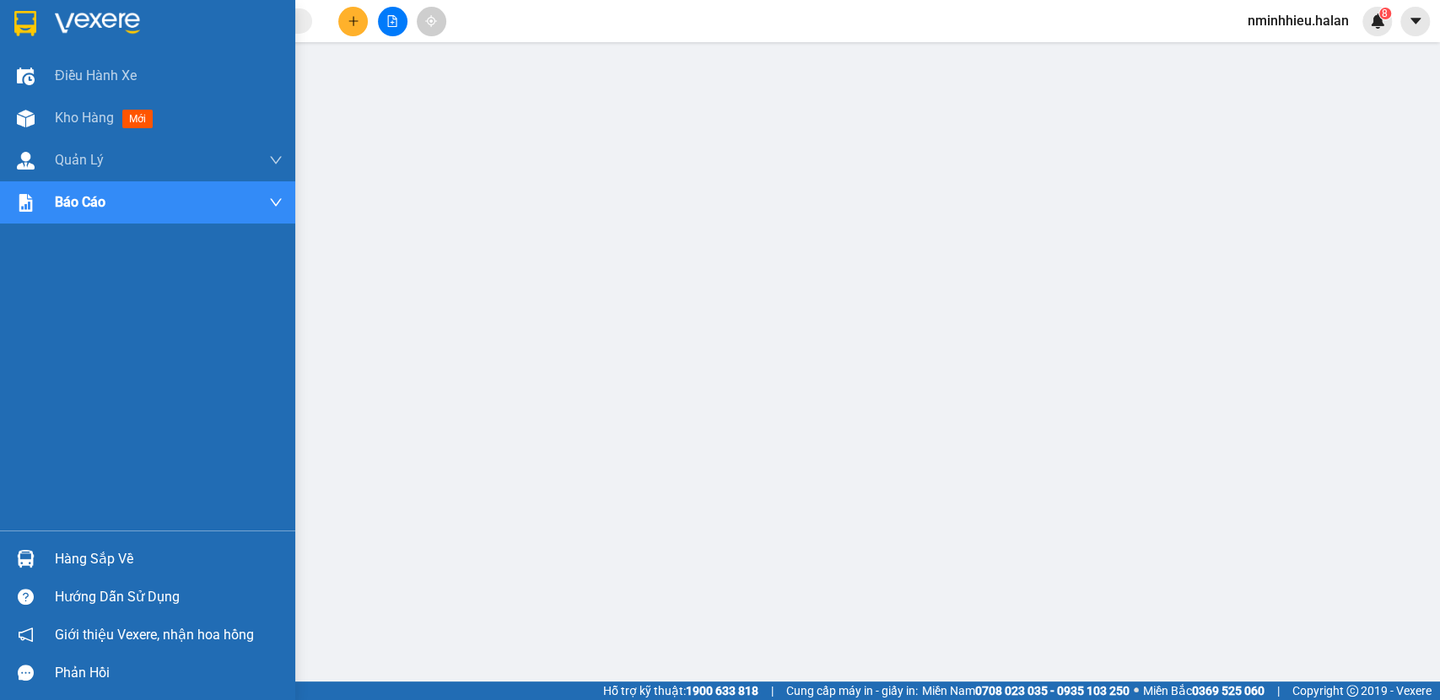
click at [55, 555] on div "Hàng sắp về" at bounding box center [169, 559] width 228 height 25
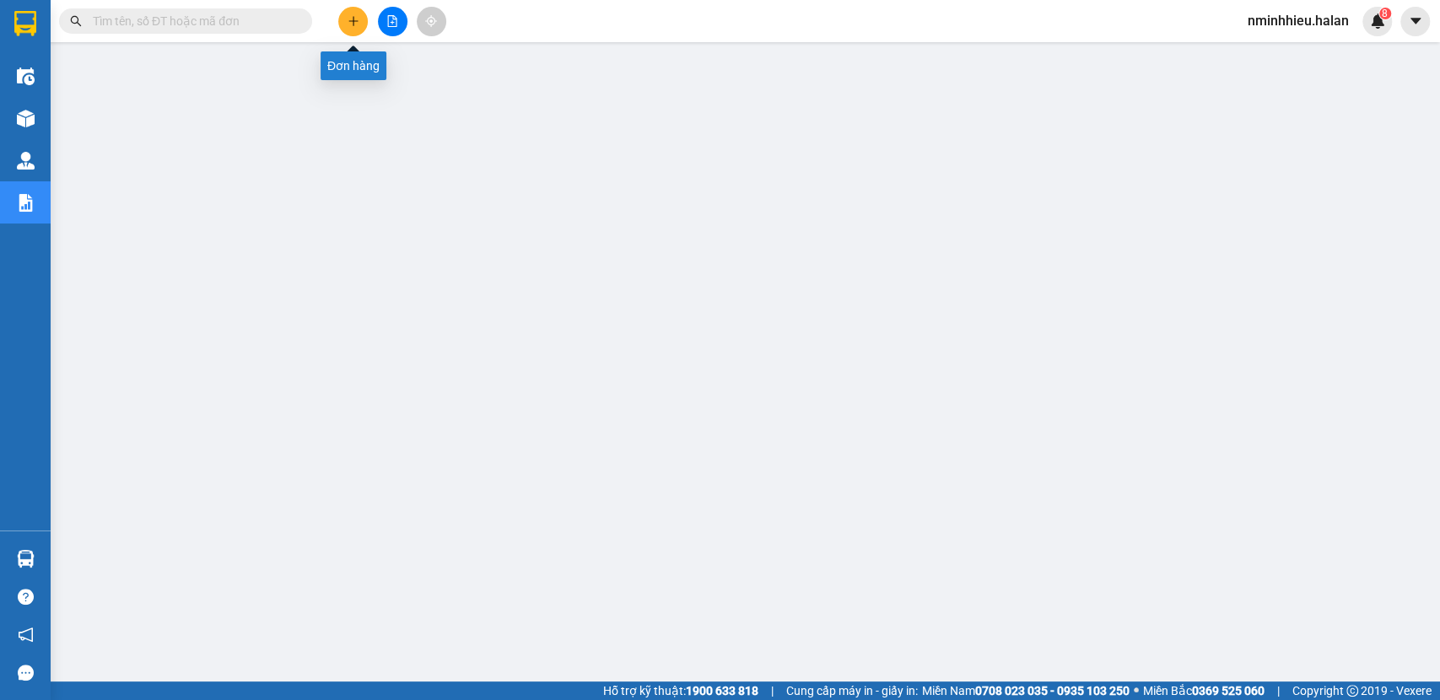
click at [356, 11] on button at bounding box center [353, 22] width 30 height 30
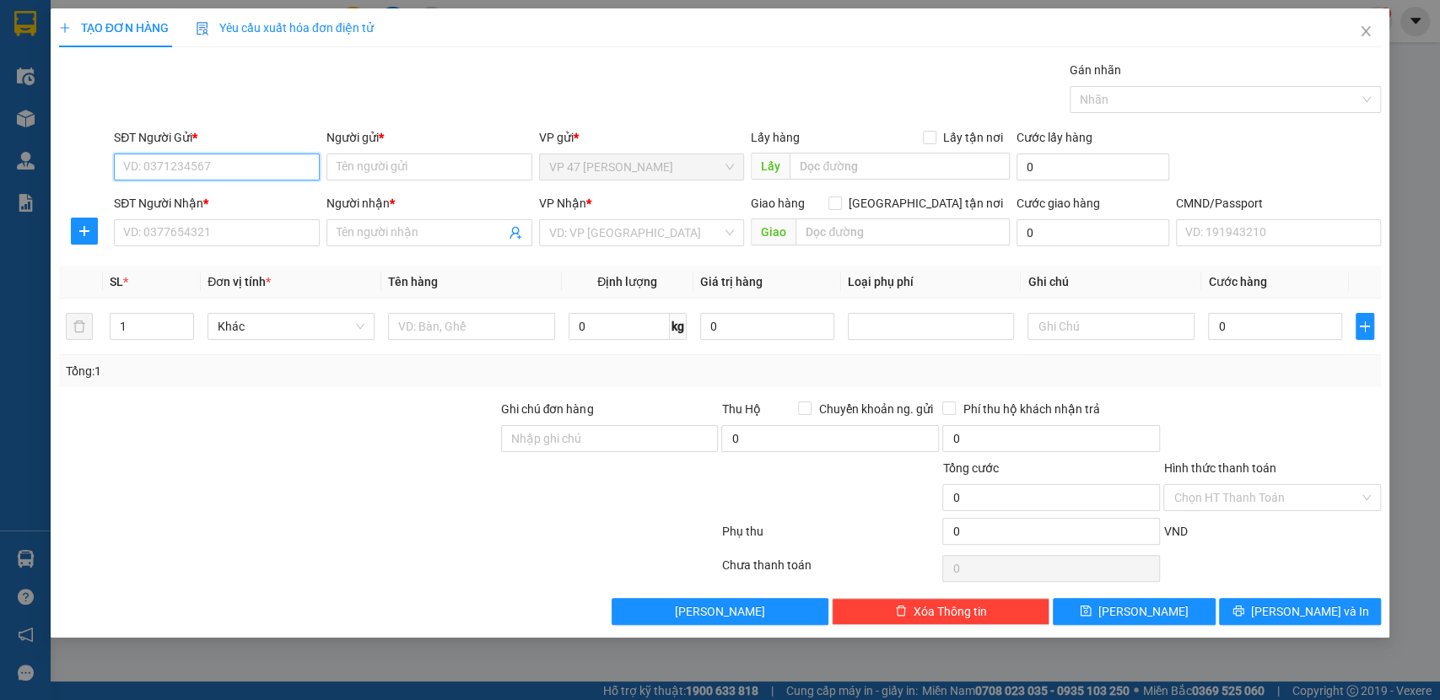
click at [166, 168] on input "SĐT Người Gửi *" at bounding box center [217, 167] width 206 height 27
click at [155, 217] on div "SĐT Người Nhận *" at bounding box center [217, 206] width 206 height 25
click at [166, 225] on input "SĐT Người Nhận *" at bounding box center [217, 232] width 206 height 27
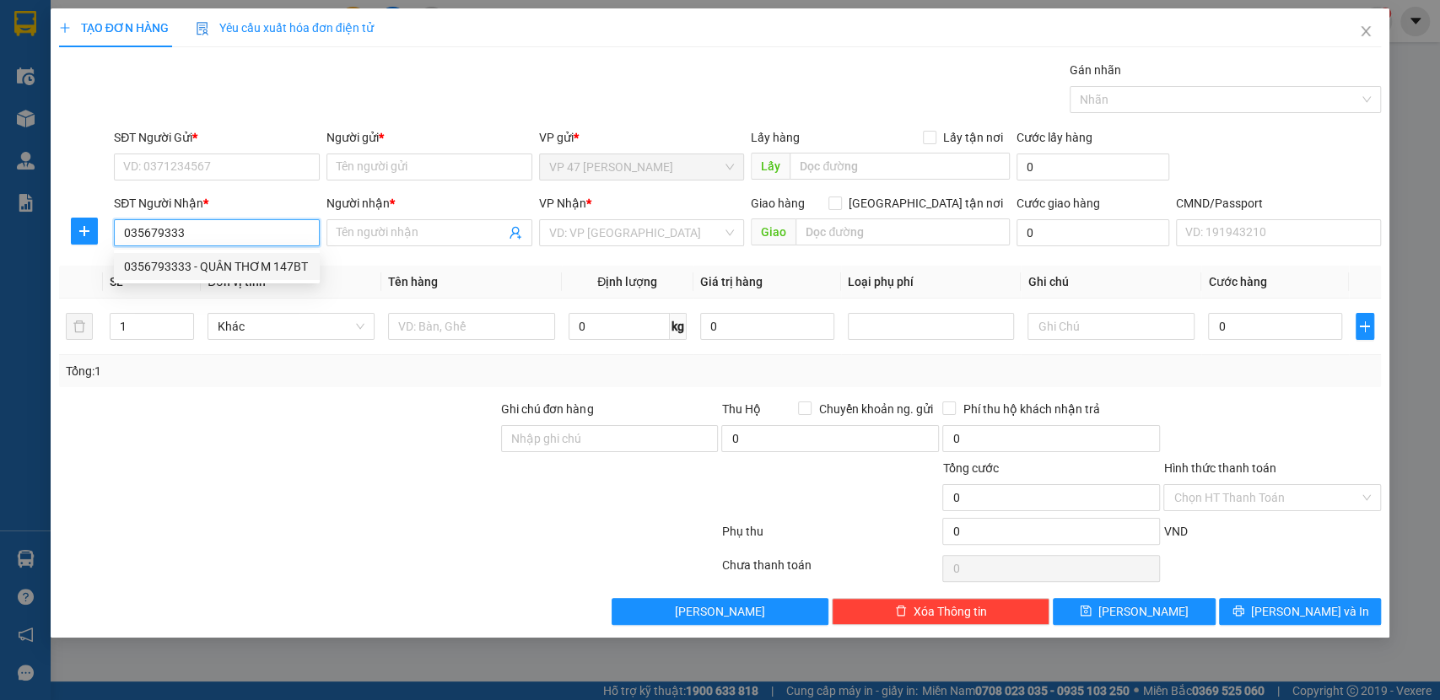
click at [257, 275] on div "0356793333 - QUÂN THƠM 147BT" at bounding box center [217, 266] width 186 height 19
type input "0356793333"
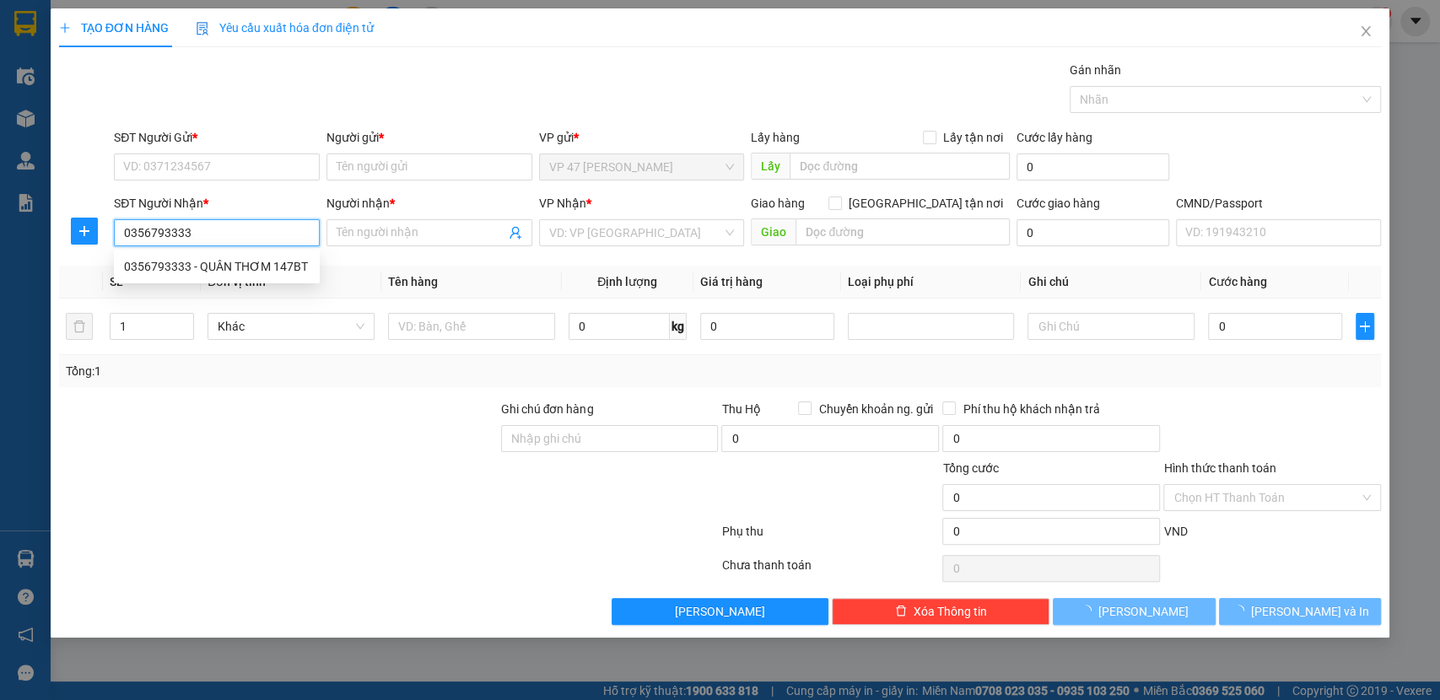
type input "QUÂN THƠM 147BT"
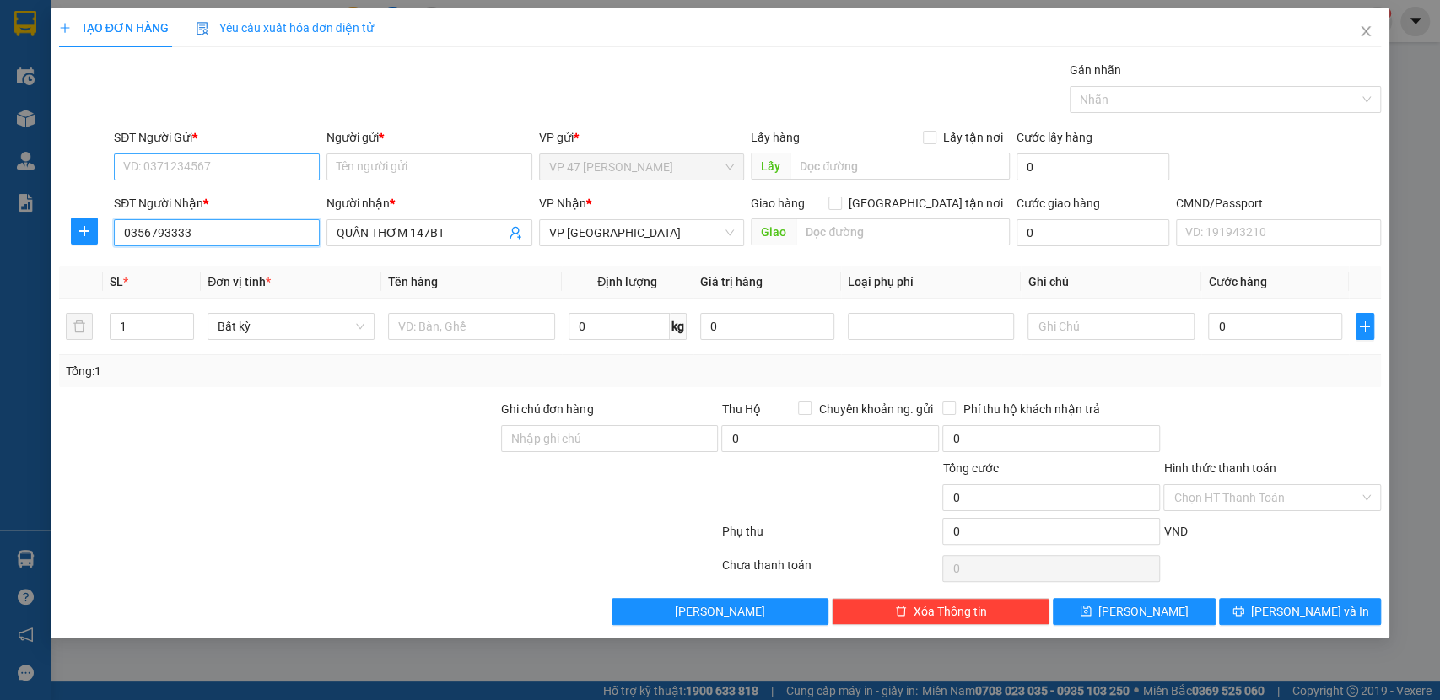
type input "0356793333"
click at [204, 163] on input "SĐT Người Gửi *" at bounding box center [217, 167] width 206 height 27
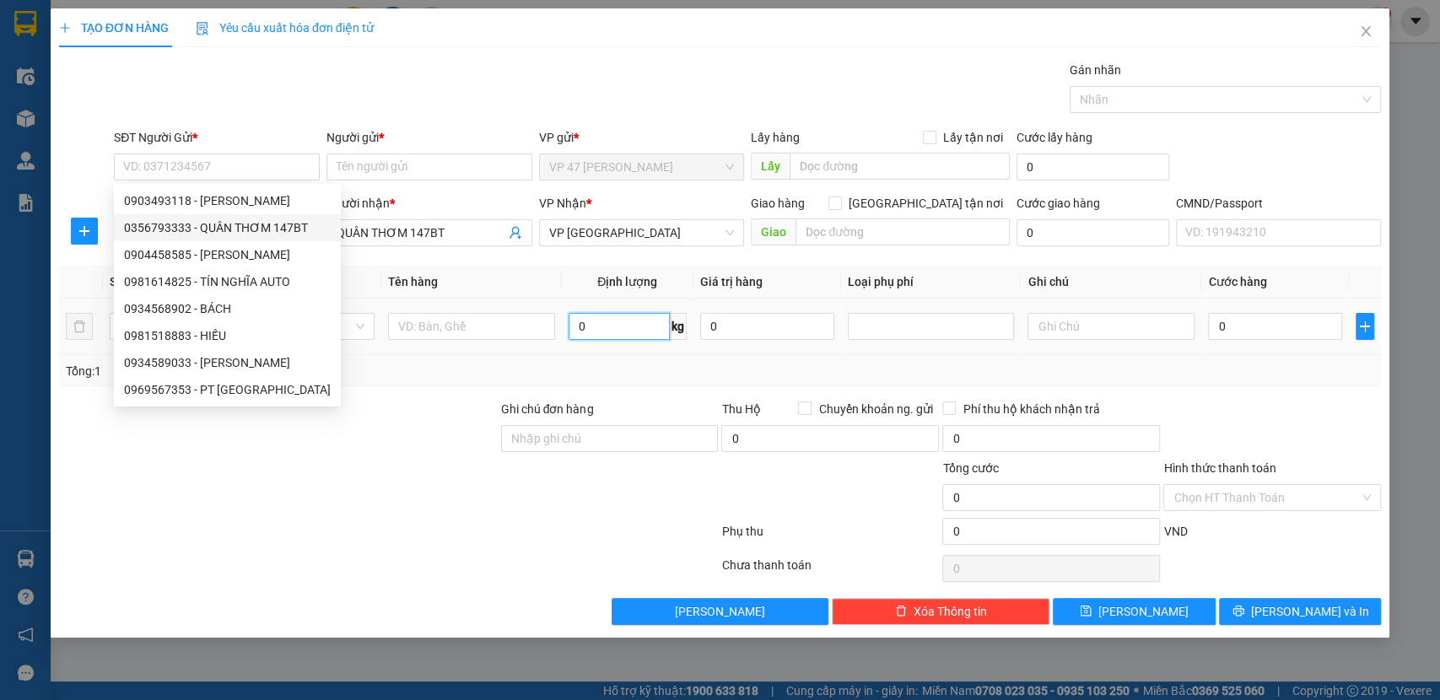
click at [655, 322] on input "0" at bounding box center [619, 326] width 101 height 27
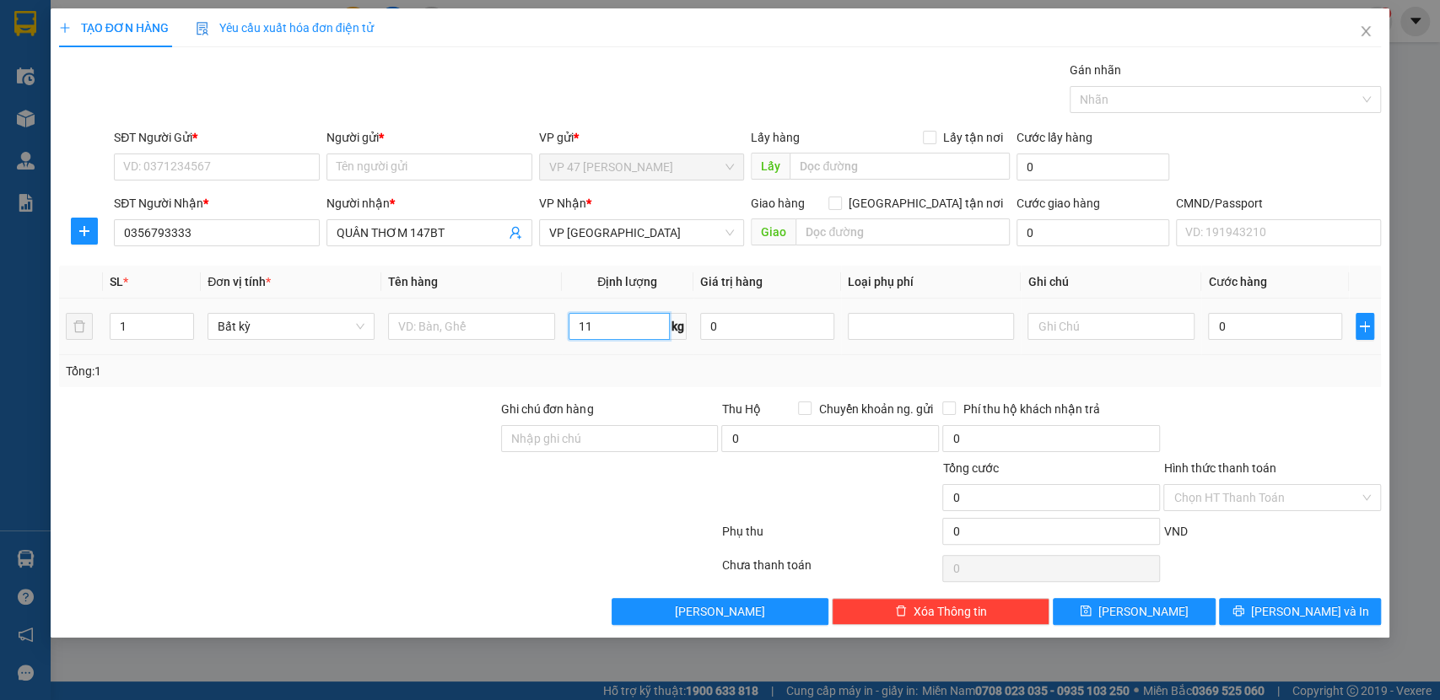
type input "11"
click at [469, 311] on div at bounding box center [471, 327] width 167 height 34
type input "60.000"
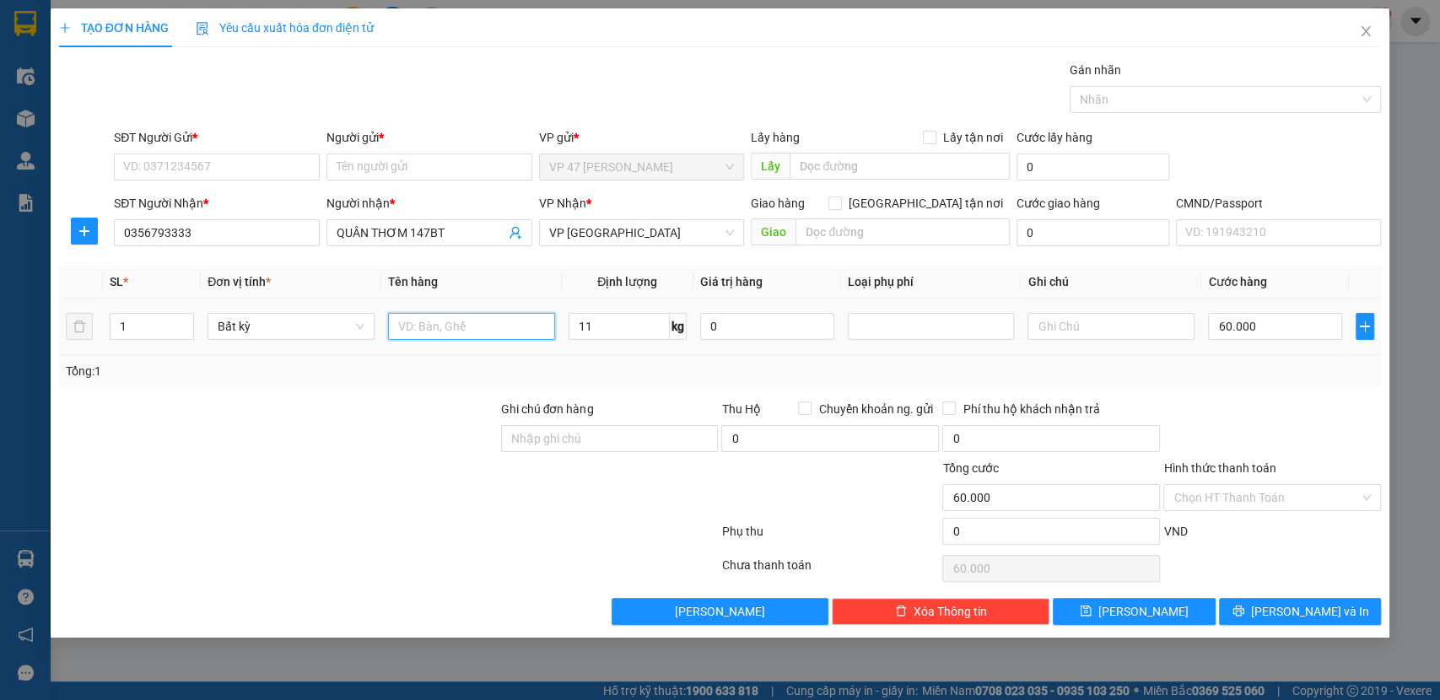
click at [469, 326] on input "text" at bounding box center [471, 326] width 167 height 27
type input "HỘP PK"
click at [197, 173] on input "SĐT Người Gửi *" at bounding box center [217, 167] width 206 height 27
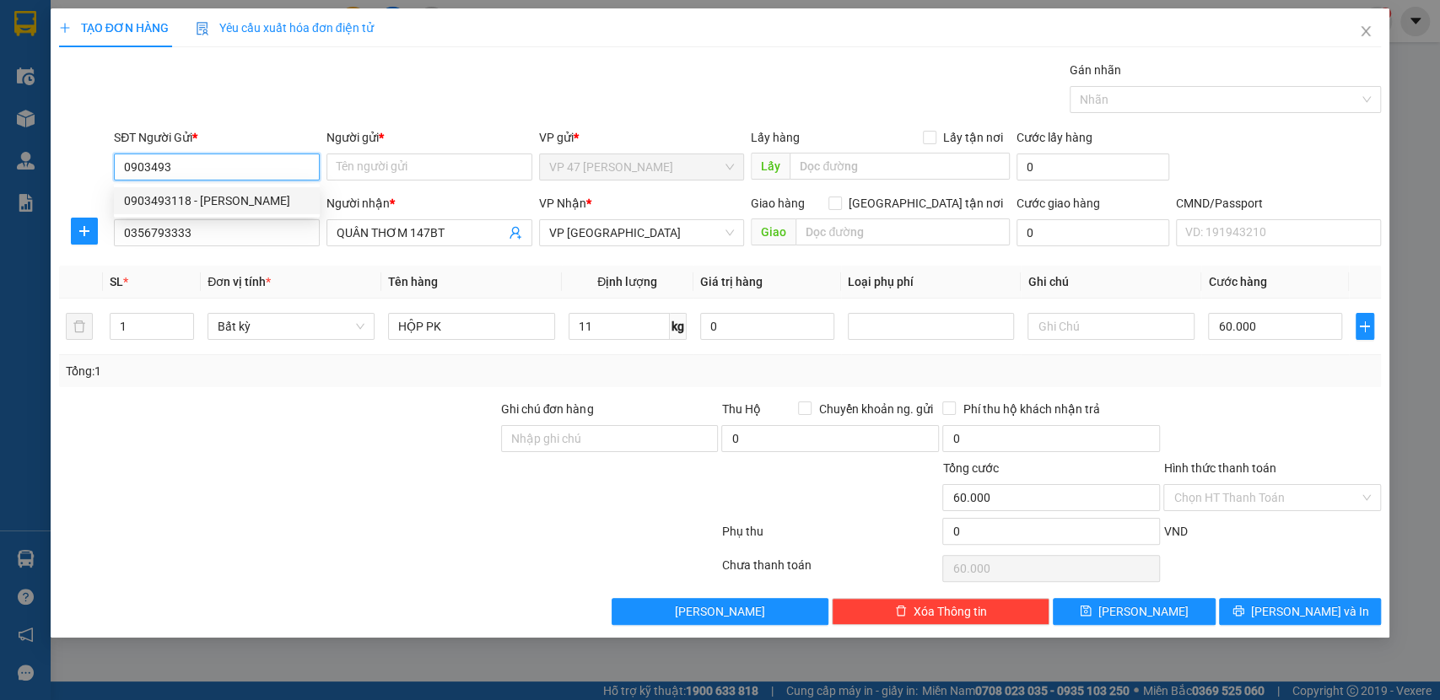
click at [234, 206] on div "0903493118 - PHƯƠNG KIM" at bounding box center [217, 201] width 186 height 19
type input "0903493118"
type input "[PERSON_NAME]"
type input "0903493118"
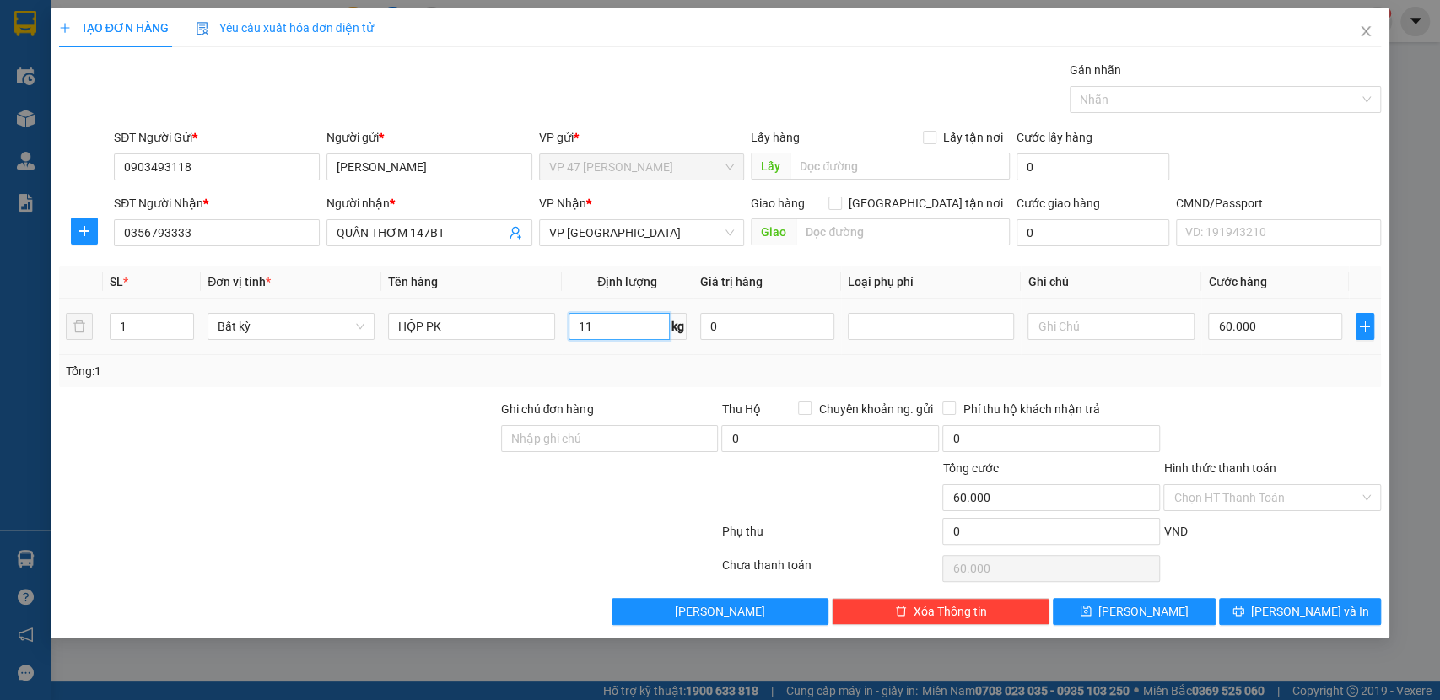
click at [584, 324] on input "11" at bounding box center [619, 326] width 101 height 27
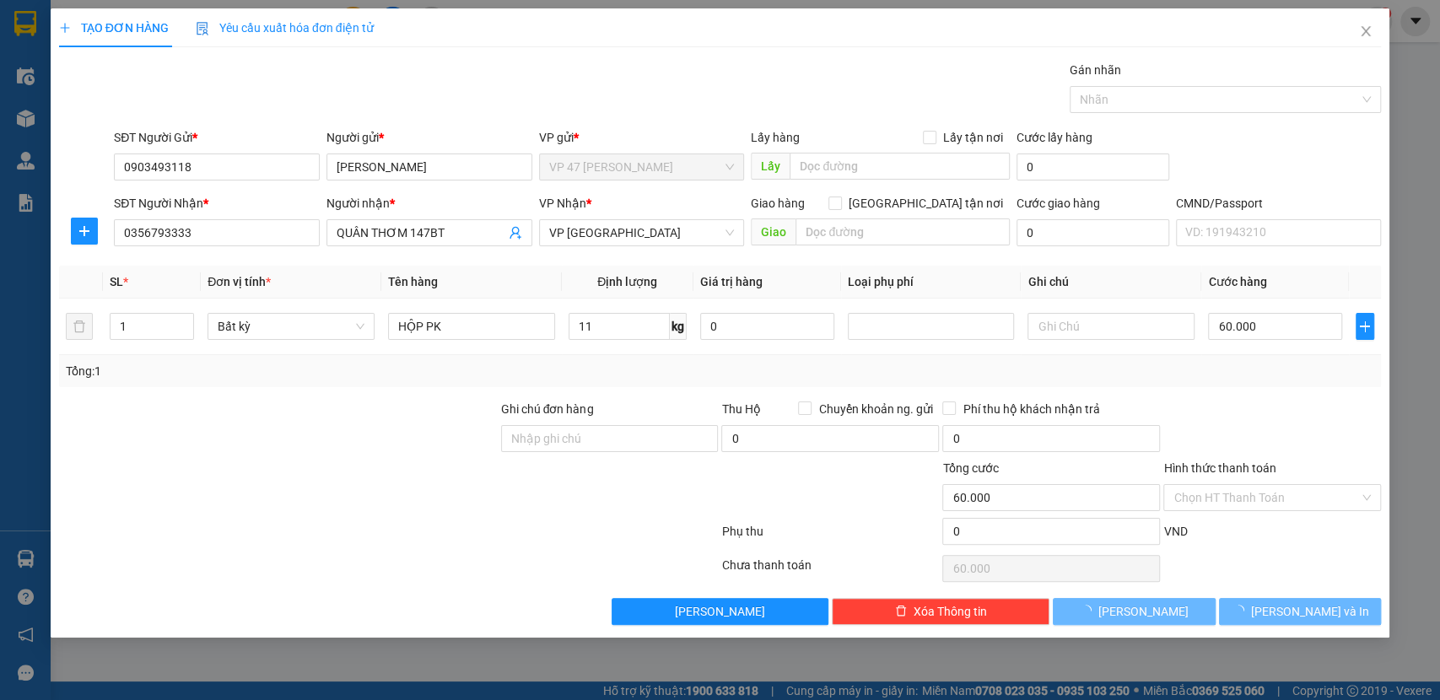
click at [587, 362] on div "Tổng: 1" at bounding box center [721, 371] width 1310 height 19
click at [1292, 610] on span "[PERSON_NAME] và In" at bounding box center [1310, 612] width 118 height 19
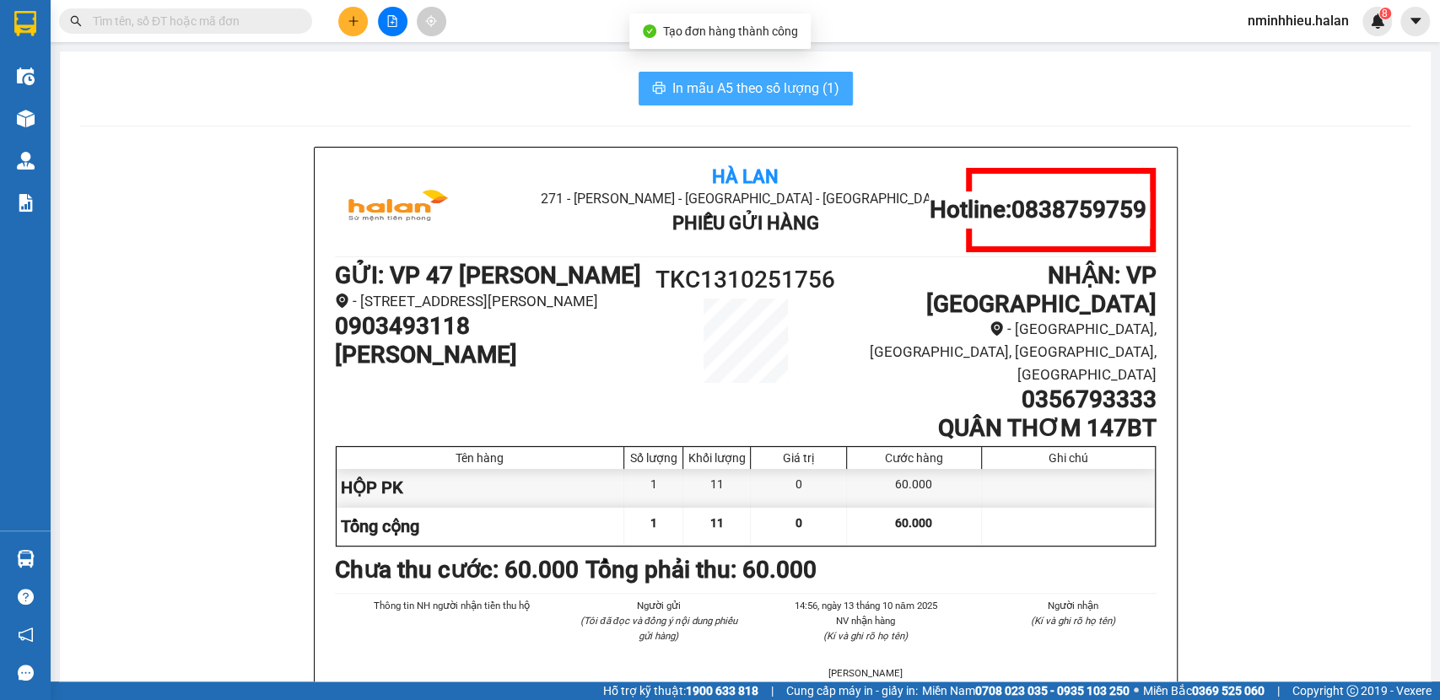
click at [775, 83] on span "In mẫu A5 theo số lượng (1)" at bounding box center [756, 88] width 167 height 21
drag, startPoint x: 207, startPoint y: 37, endPoint x: 208, endPoint y: 22, distance: 15.3
click at [207, 36] on div "Kết quả tìm kiếm ( 10000 ) Bộ lọc Mã ĐH Trạng thái Món hàng Thu hộ Tổng cước Ch…" at bounding box center [720, 21] width 1440 height 42
click at [208, 18] on input "text" at bounding box center [192, 21] width 199 height 19
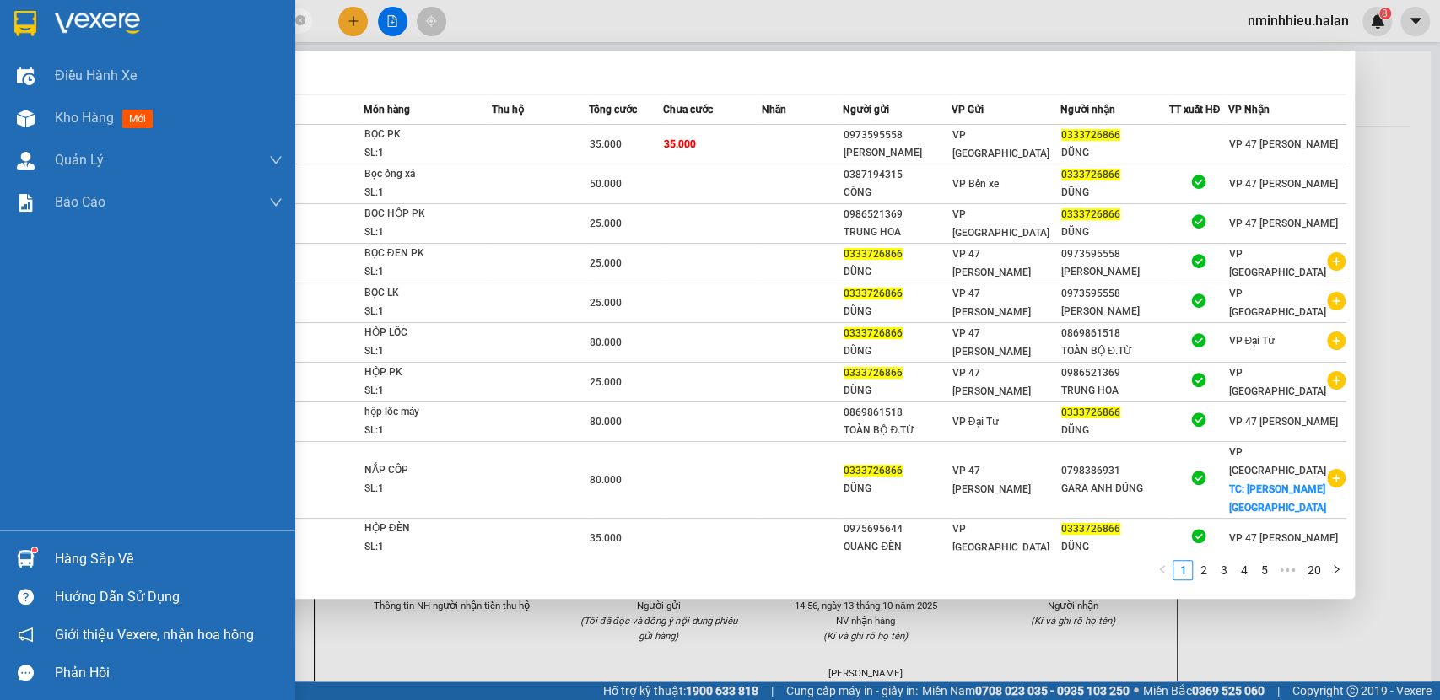
click at [17, 561] on img at bounding box center [26, 559] width 18 height 18
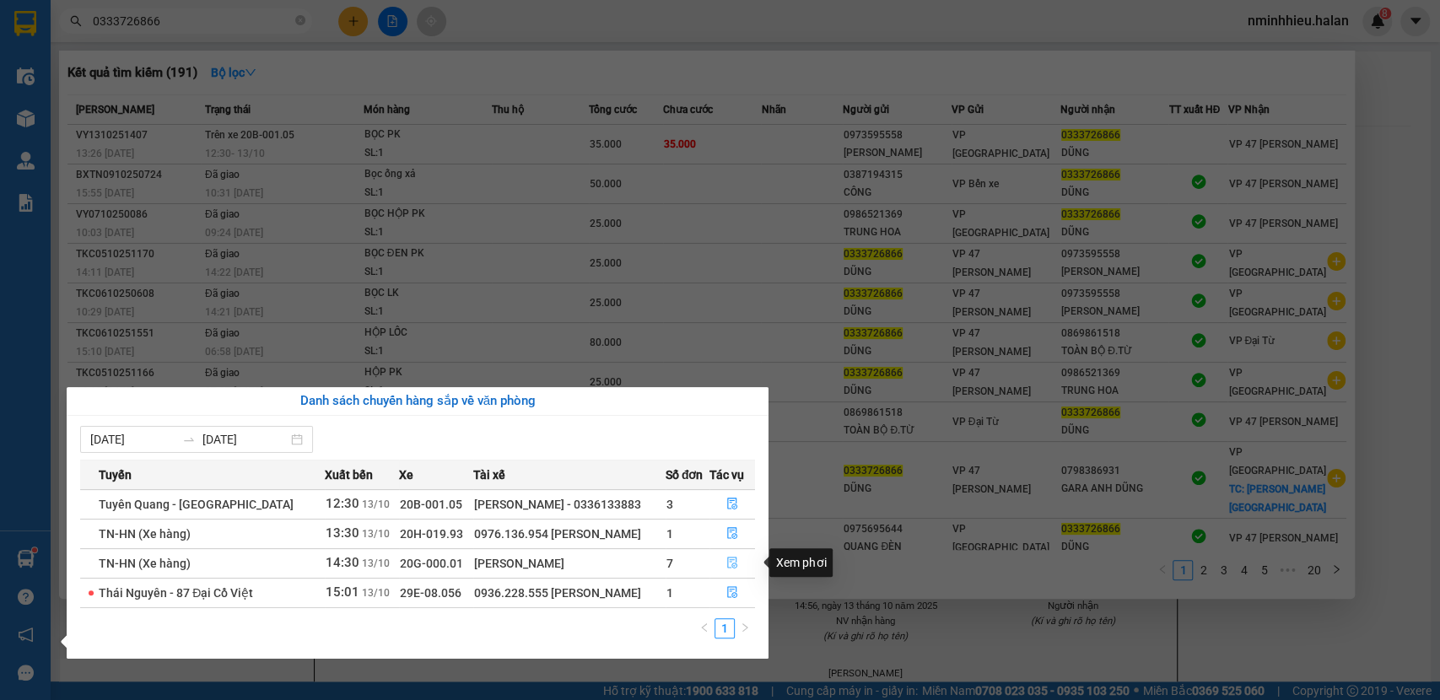
click at [729, 564] on icon "file-done" at bounding box center [733, 563] width 12 height 12
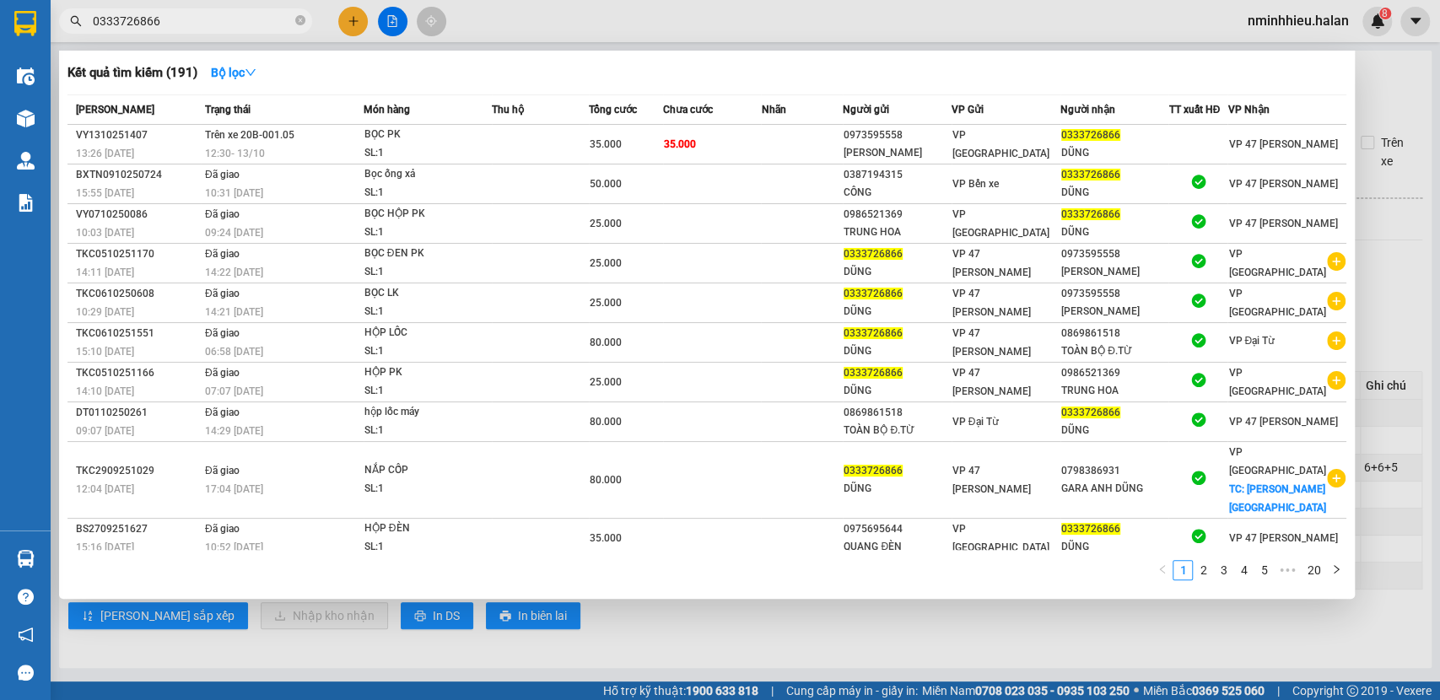
click at [1386, 258] on div at bounding box center [720, 350] width 1440 height 700
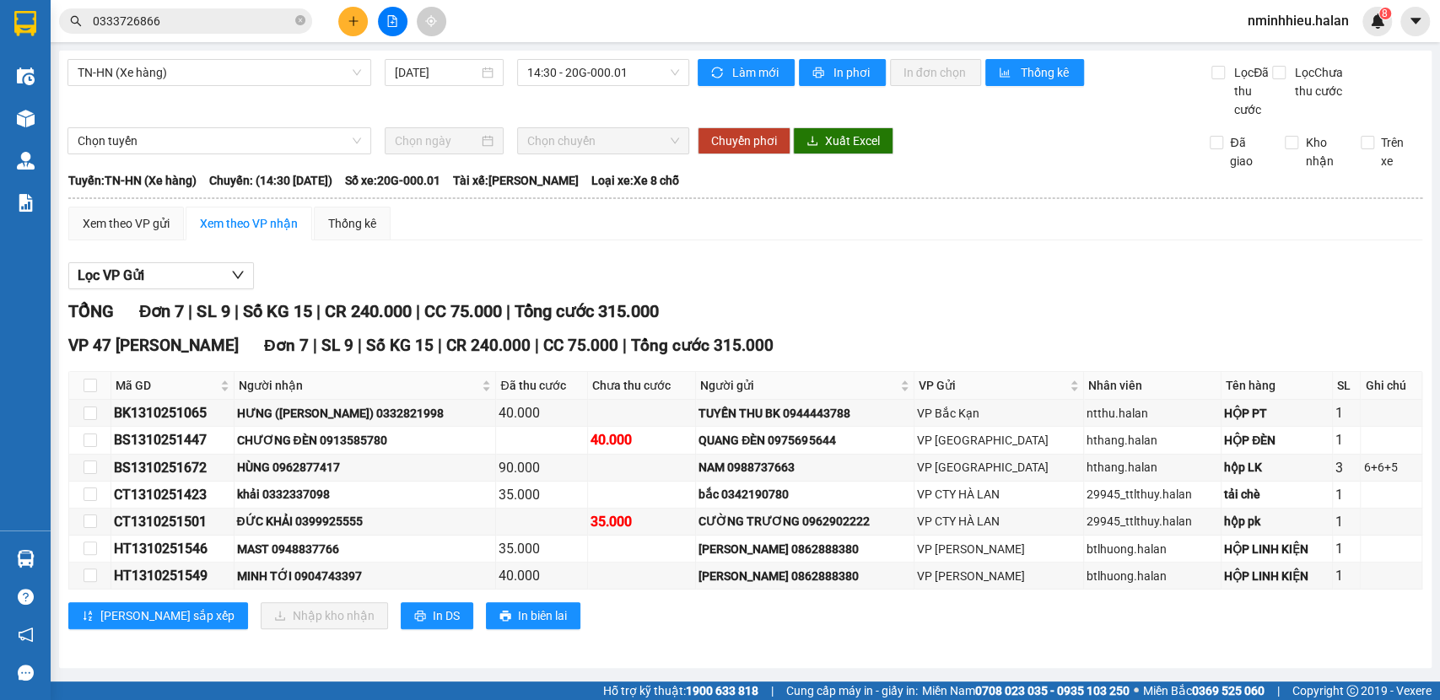
click at [208, 25] on input "0333726866" at bounding box center [192, 21] width 199 height 19
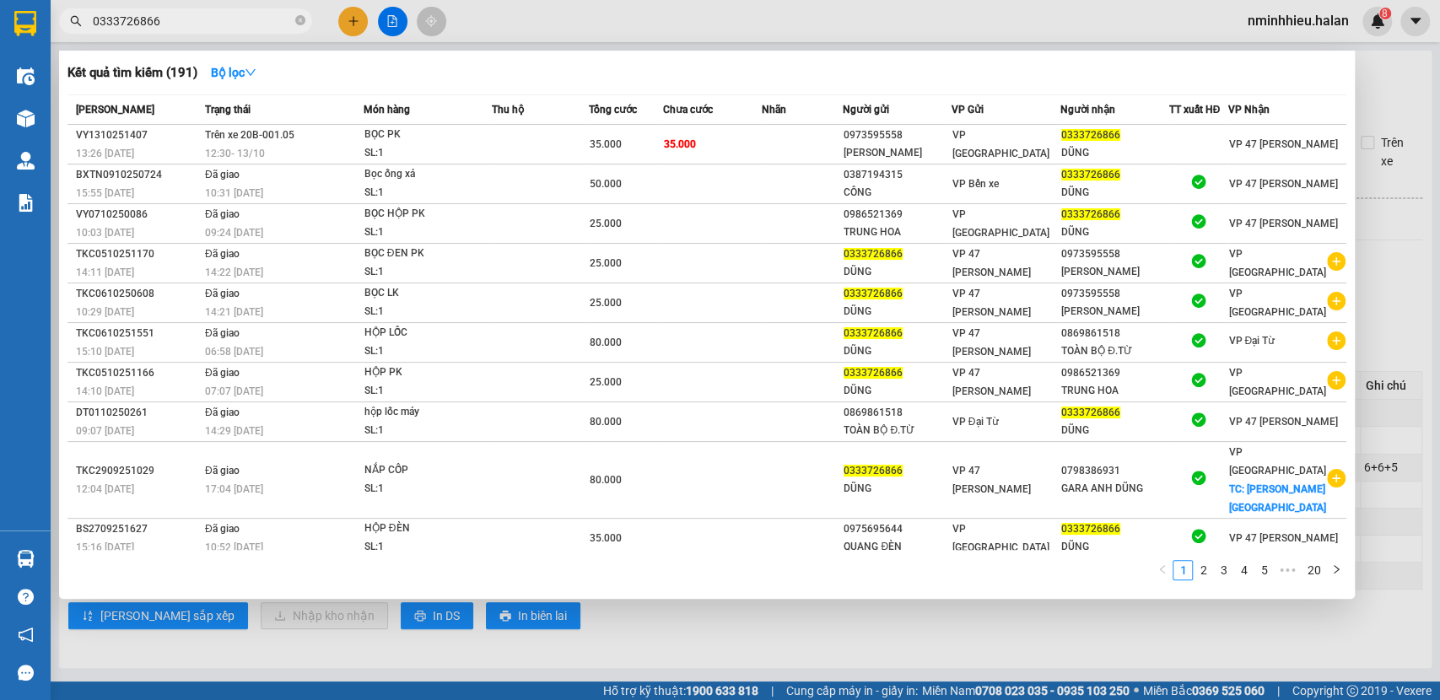
click at [208, 25] on input "0333726866" at bounding box center [192, 21] width 199 height 19
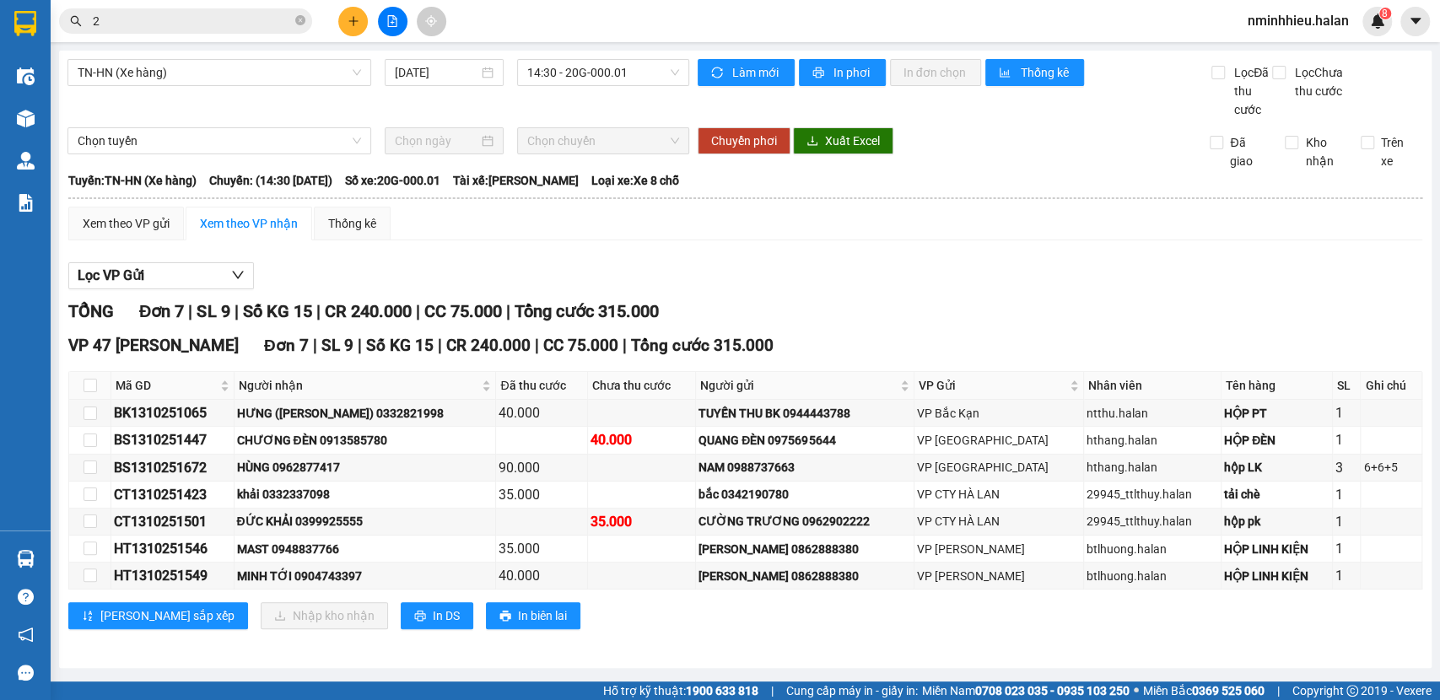
drag, startPoint x: 211, startPoint y: 29, endPoint x: 217, endPoint y: 39, distance: 11.7
click at [217, 39] on div "Kết quả tìm kiếm ( 191 ) Bộ lọc Mã ĐH Trạng thái Món hàng Thu hộ Tổng cước Chưa…" at bounding box center [720, 21] width 1440 height 42
click at [0, 0] on div at bounding box center [0, 0] width 0 height 0
drag, startPoint x: 222, startPoint y: 37, endPoint x: 225, endPoint y: 29, distance: 9.1
click at [223, 35] on div "Kết quả tìm kiếm ( 191 ) Bộ lọc Mã ĐH Trạng thái Món hàng Thu hộ Tổng cước Chưa…" at bounding box center [720, 21] width 1440 height 42
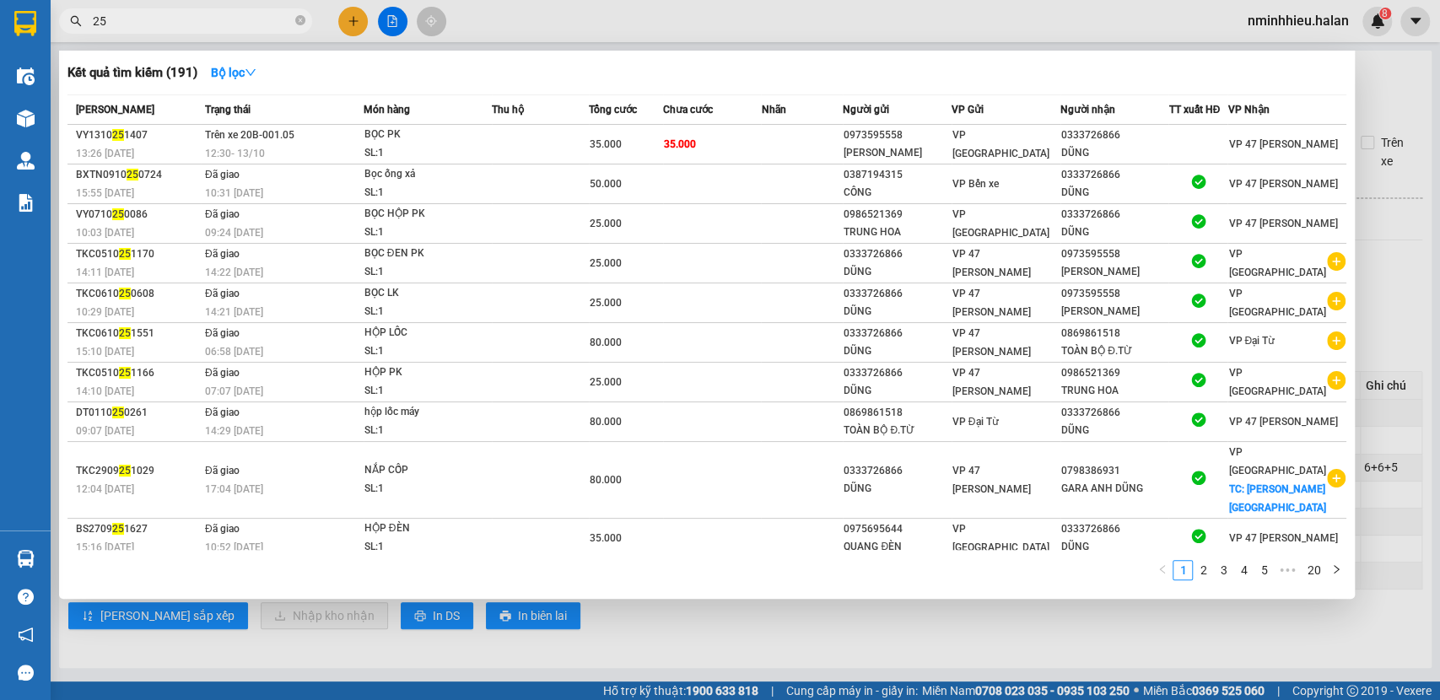
click at [231, 19] on input "25" at bounding box center [192, 21] width 199 height 19
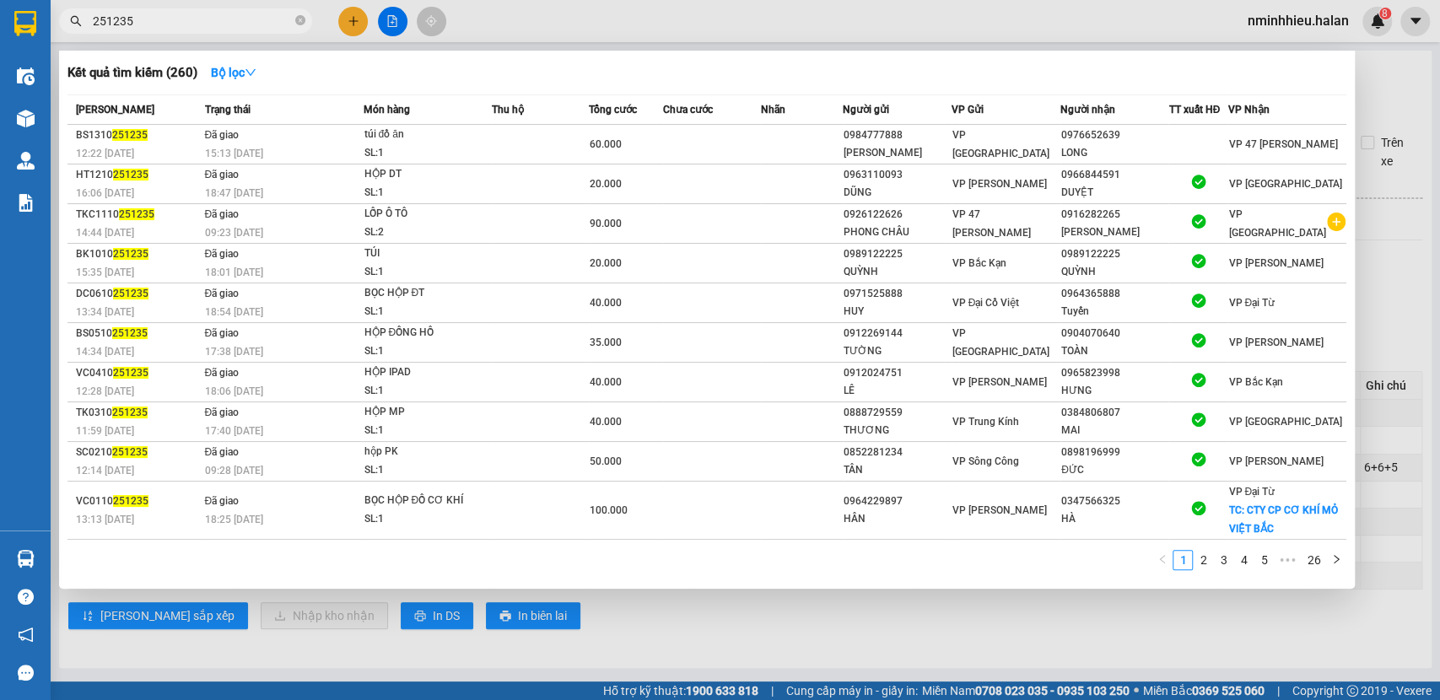
type input "251235"
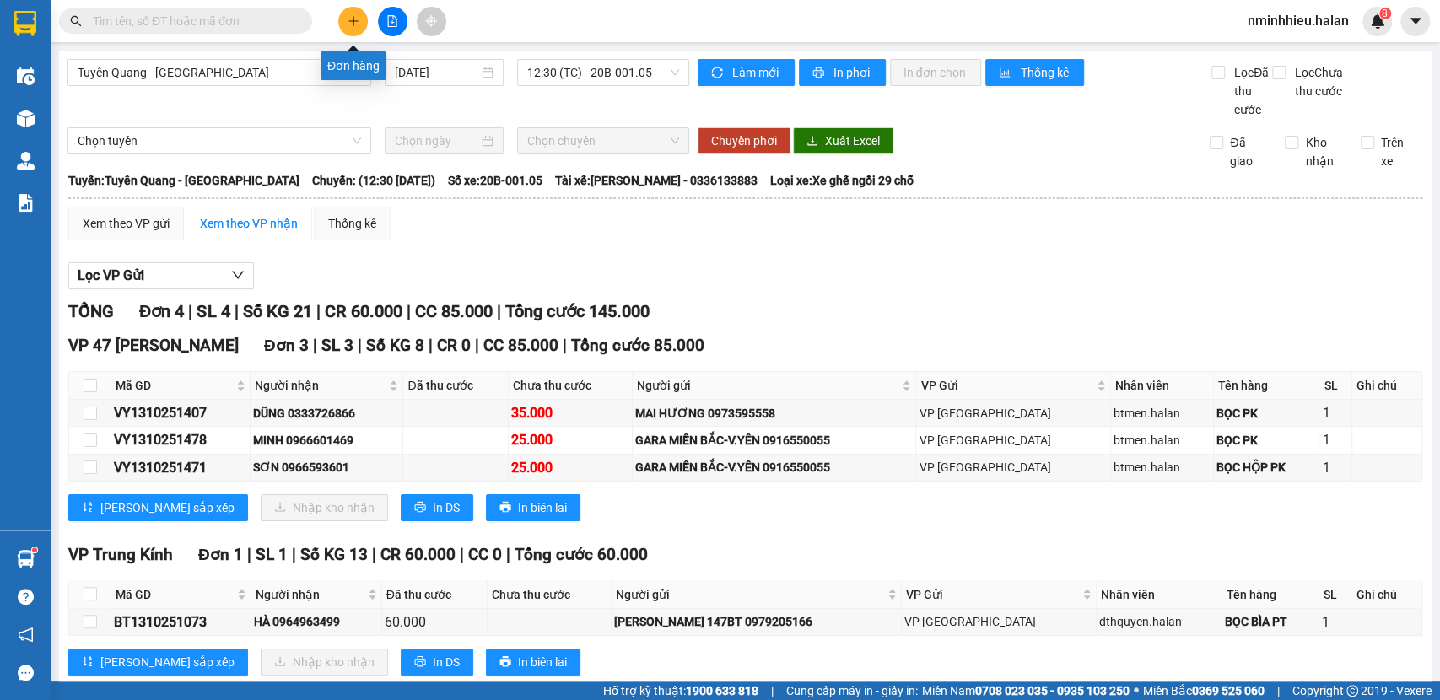
click at [357, 24] on icon "plus" at bounding box center [354, 21] width 12 height 12
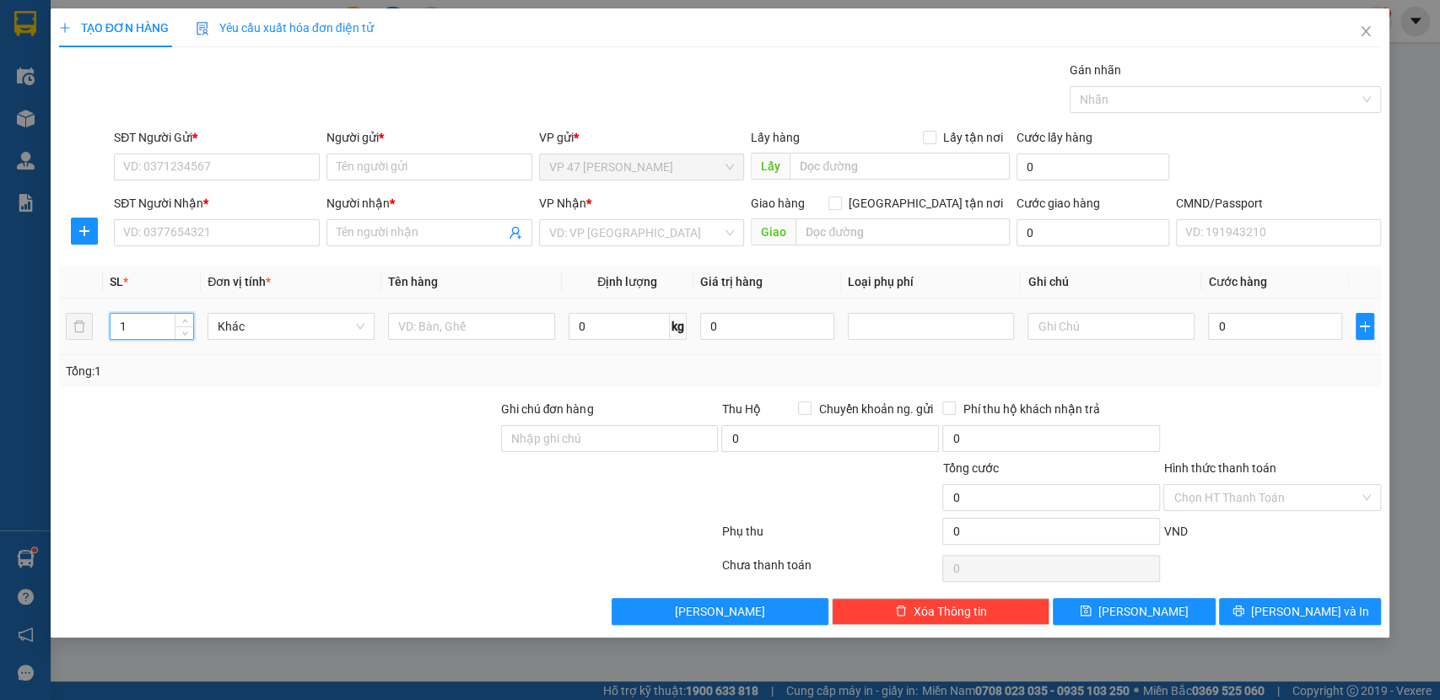
click at [159, 325] on input "1" at bounding box center [153, 326] width 84 height 25
type input "2"
click at [1076, 318] on input "text" at bounding box center [1111, 326] width 167 height 27
type input "10+6"
click at [278, 170] on input "SĐT Người Gửi *" at bounding box center [217, 167] width 206 height 27
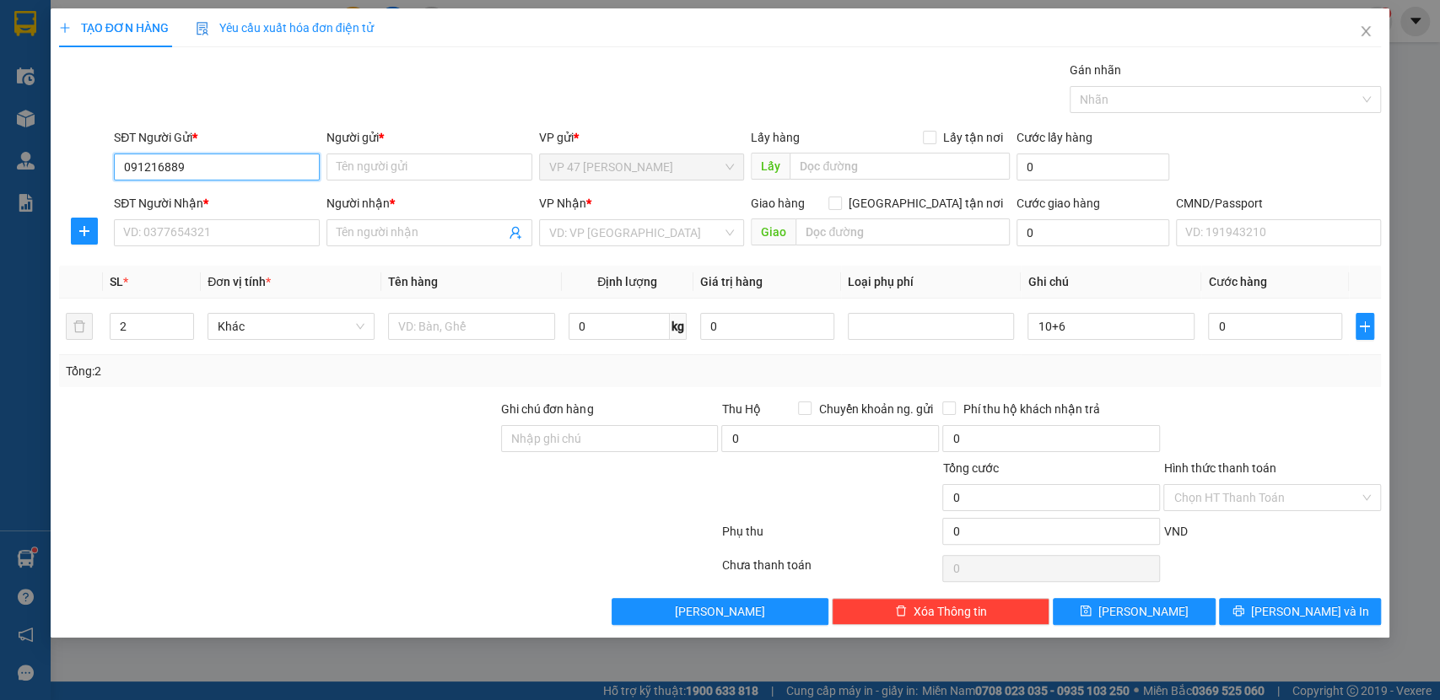
type input "0912168898"
click at [221, 204] on div "0912168898 - ASTERA VN" at bounding box center [217, 201] width 186 height 19
type input "ASTERA VN"
type input "0912168898"
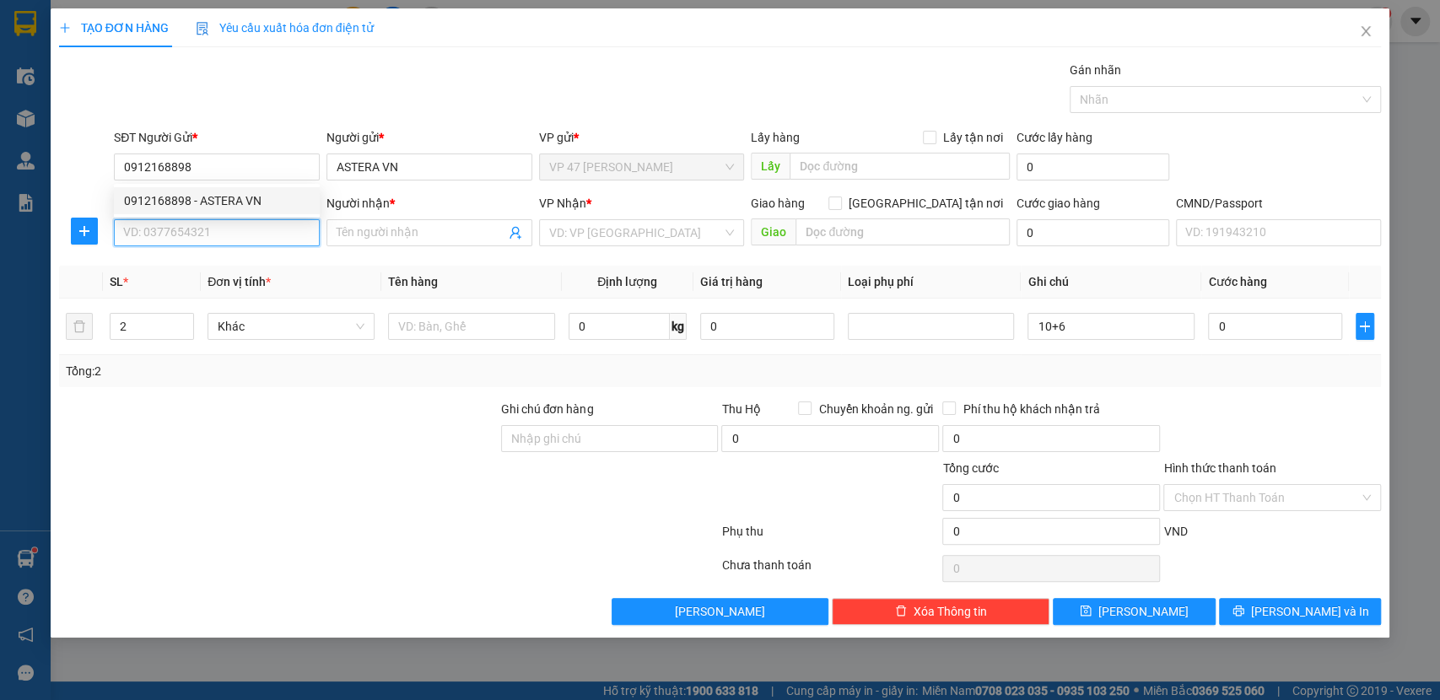
click at [215, 230] on input "SĐT Người Nhận *" at bounding box center [217, 232] width 206 height 27
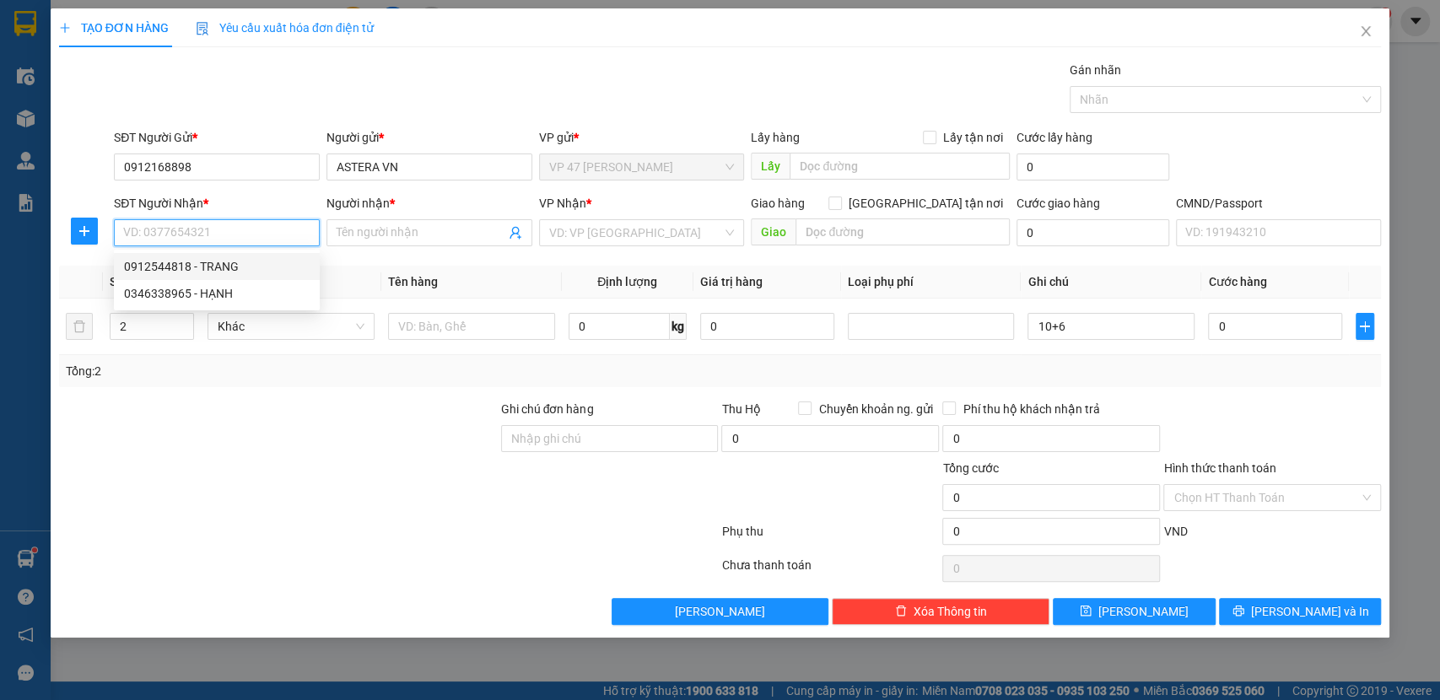
click at [201, 269] on div "0912544818 - TRANG" at bounding box center [217, 266] width 186 height 19
type input "0912544818"
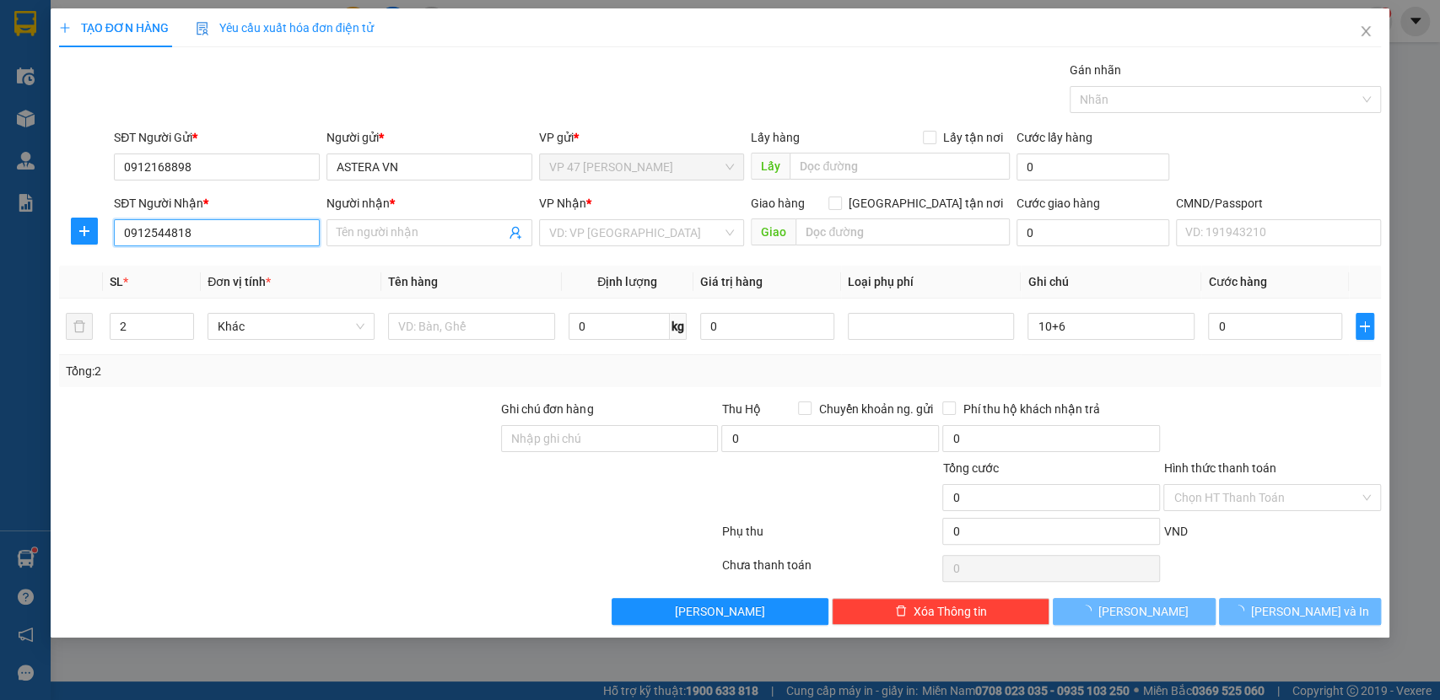
type input "TRANG"
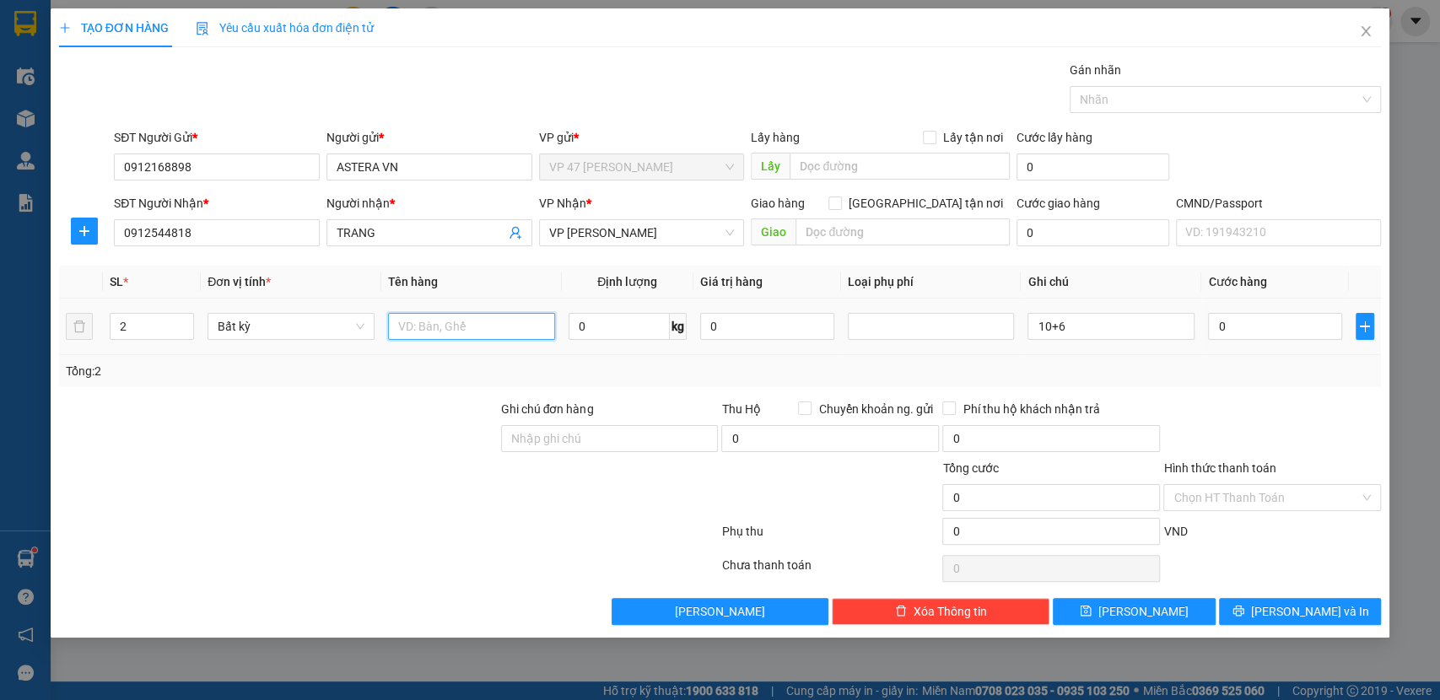
click at [498, 320] on input "text" at bounding box center [471, 326] width 167 height 27
type input "BỌC HỘP THUỐC"
click at [1266, 332] on input "0" at bounding box center [1275, 326] width 134 height 27
type input "7"
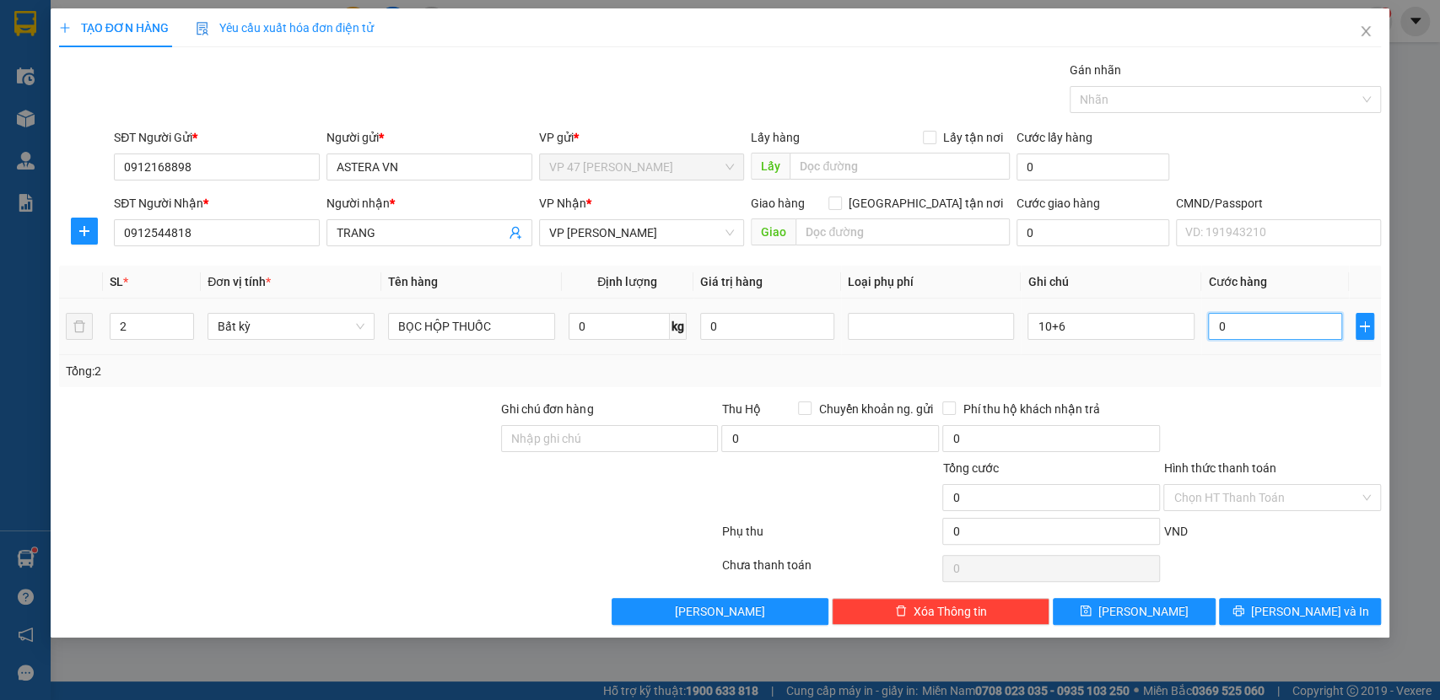
type input "7"
type input "70"
type input "70.000"
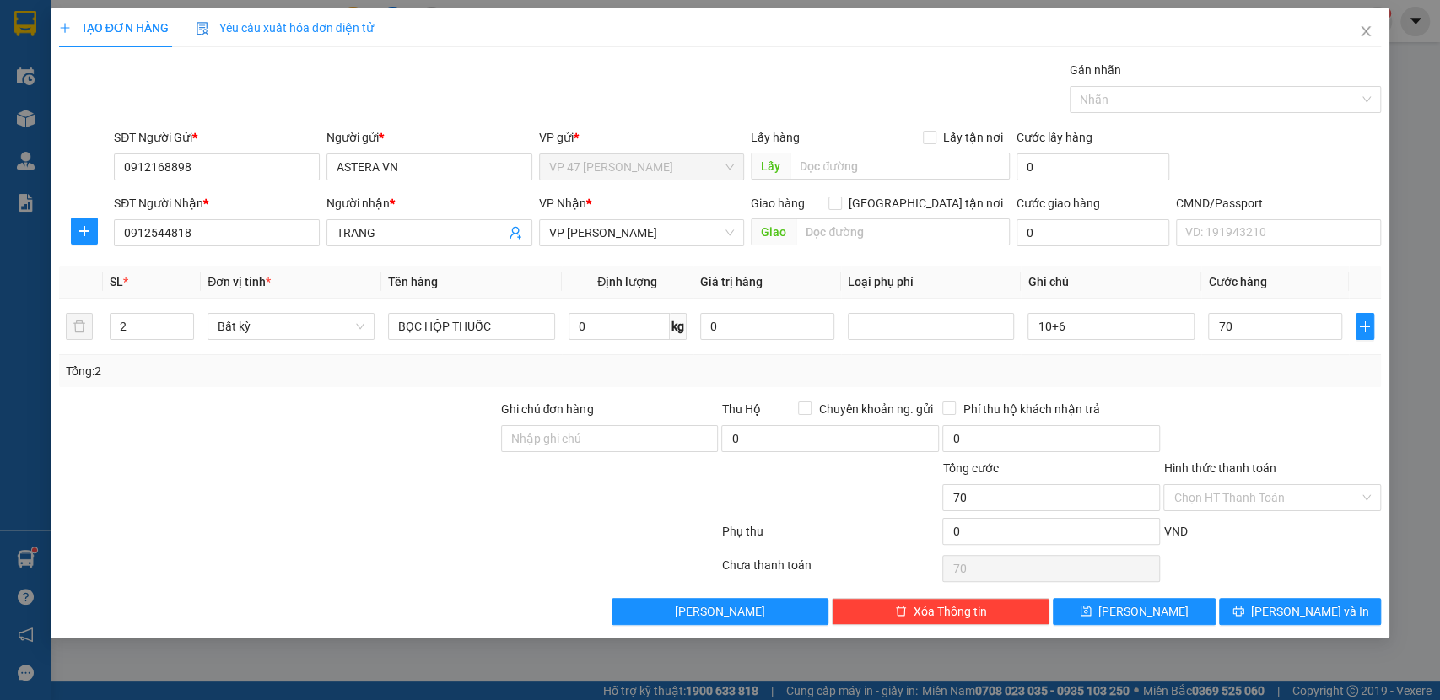
type input "70.000"
click at [1310, 429] on div at bounding box center [1272, 429] width 221 height 59
click at [1310, 500] on input "Hình thức thanh toán" at bounding box center [1267, 497] width 186 height 25
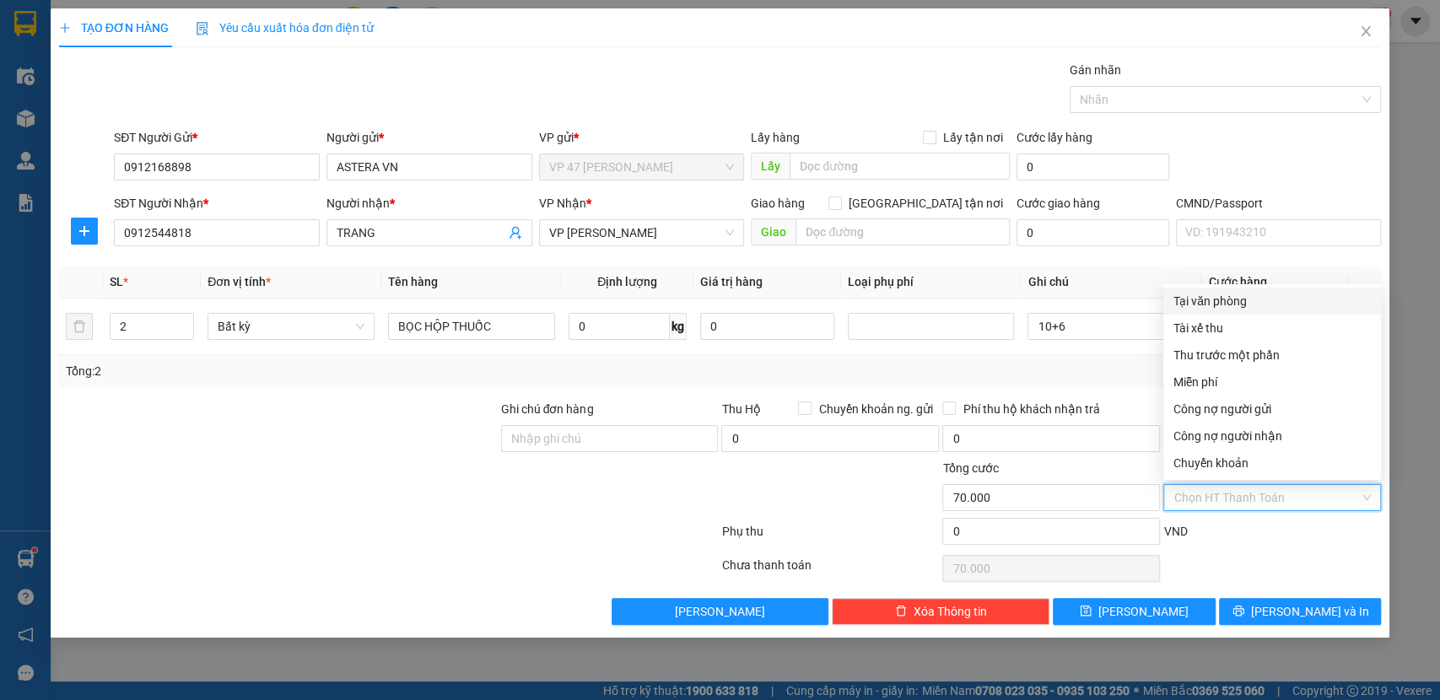
click at [1219, 300] on div "Tại văn phòng" at bounding box center [1272, 301] width 197 height 19
type input "0"
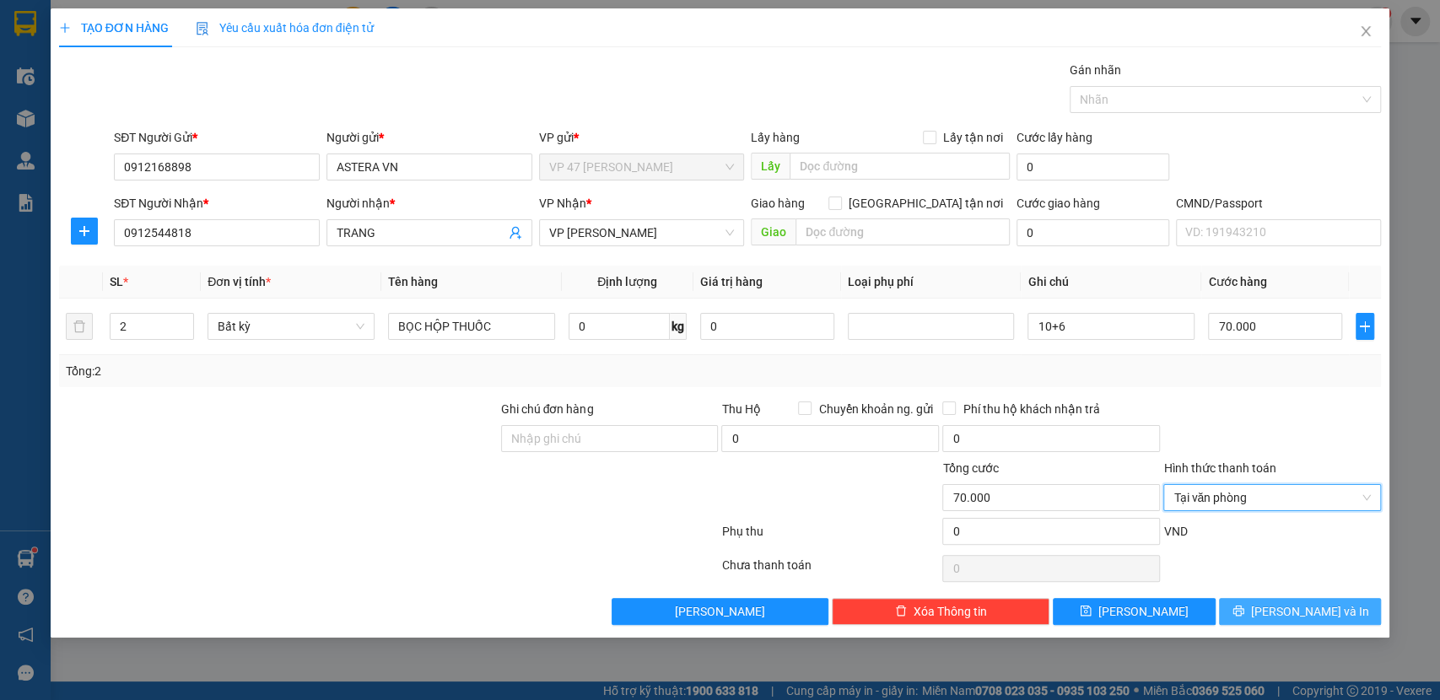
click at [1244, 608] on icon "printer" at bounding box center [1238, 611] width 11 height 11
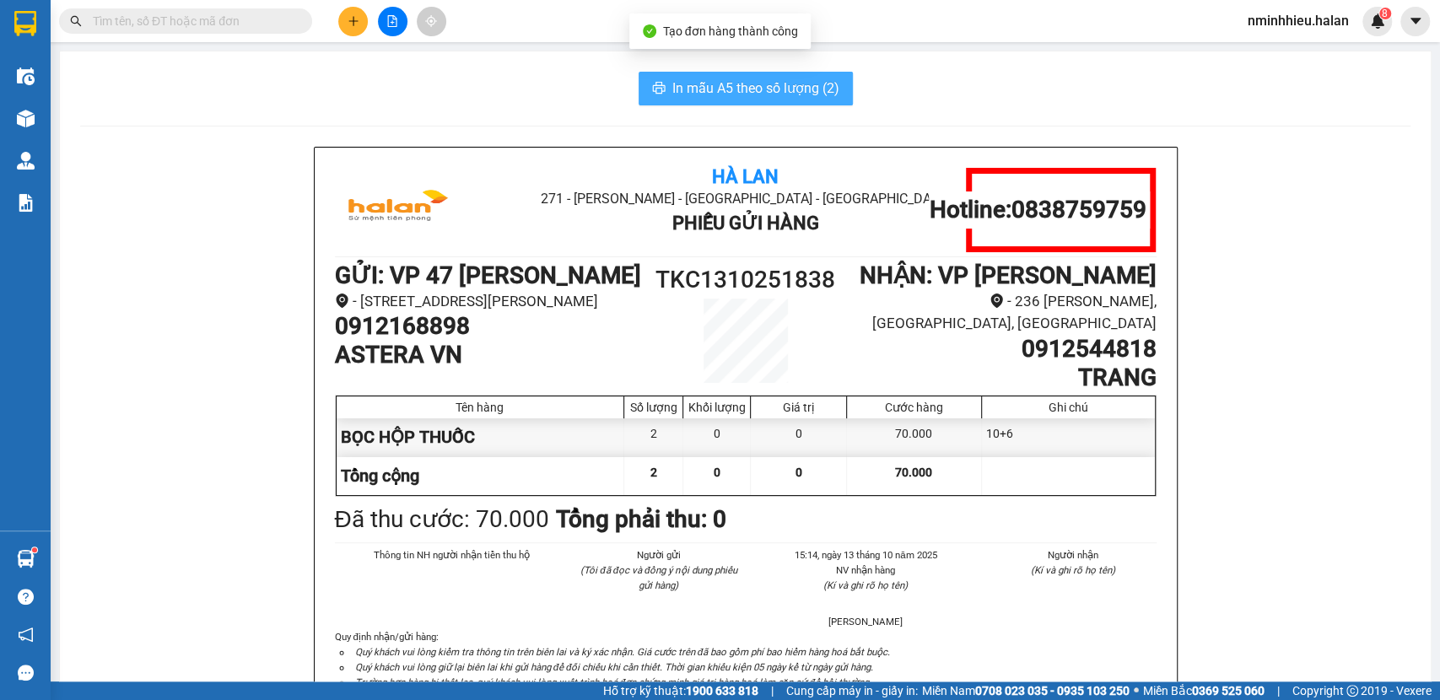
click at [701, 95] on span "In mẫu A5 theo số lượng (2)" at bounding box center [756, 88] width 167 height 21
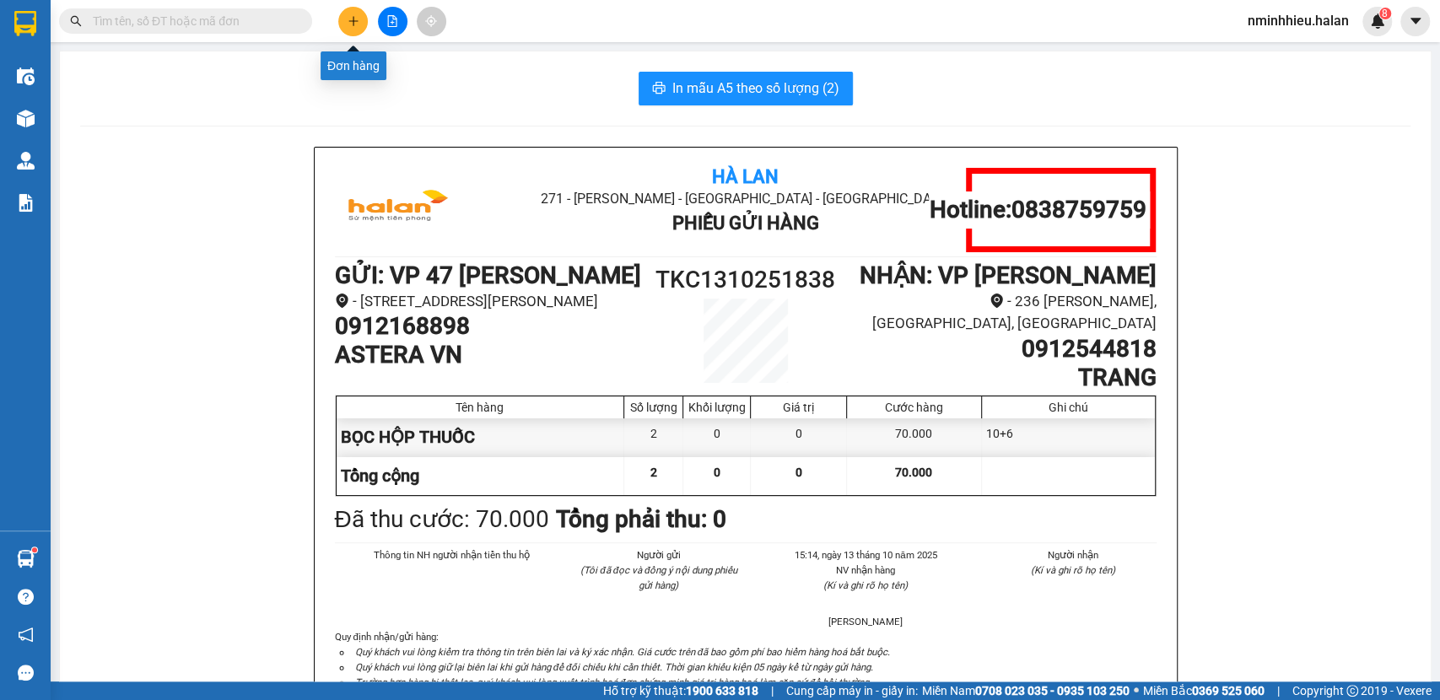
click at [348, 26] on icon "plus" at bounding box center [354, 21] width 12 height 12
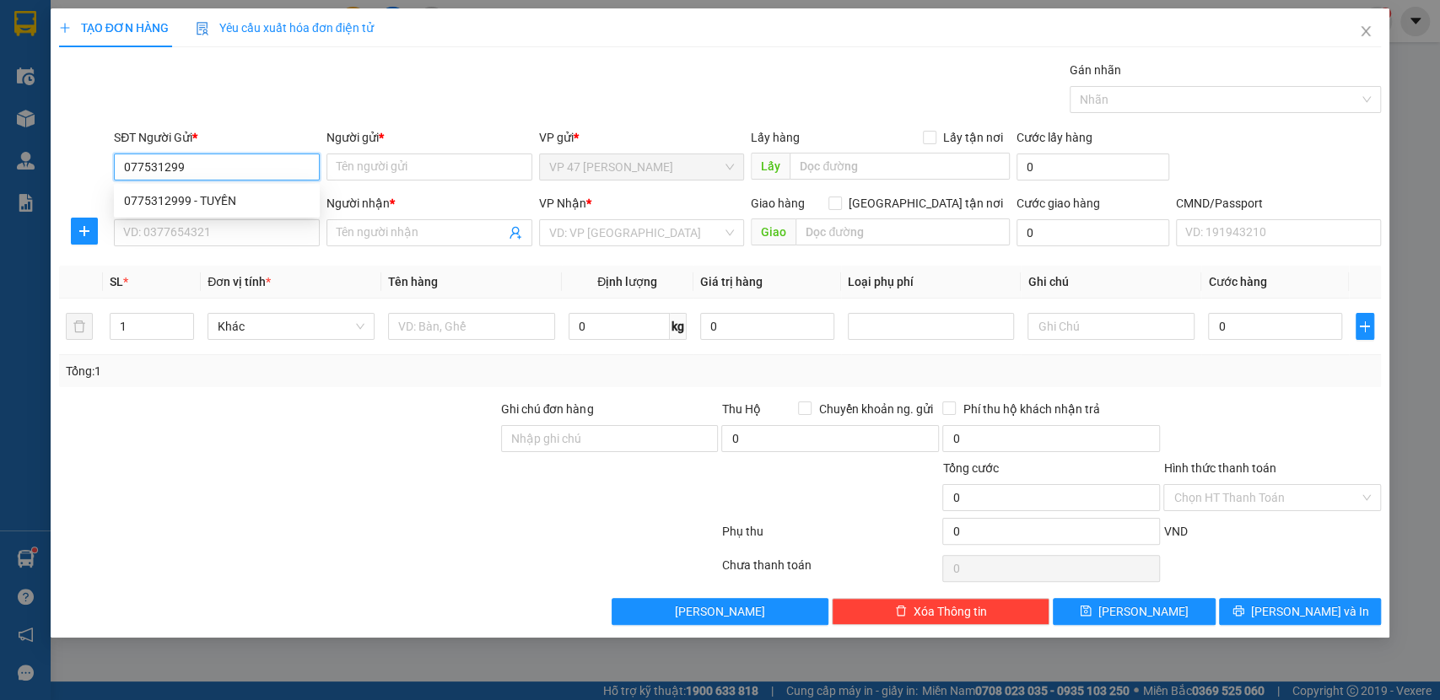
type input "0775312999"
click at [250, 206] on div "0775312999 - TUYỀN" at bounding box center [217, 201] width 186 height 19
type input "TUYỀN"
type input "0775312999"
click at [235, 235] on input "SĐT Người Nhận *" at bounding box center [217, 232] width 206 height 27
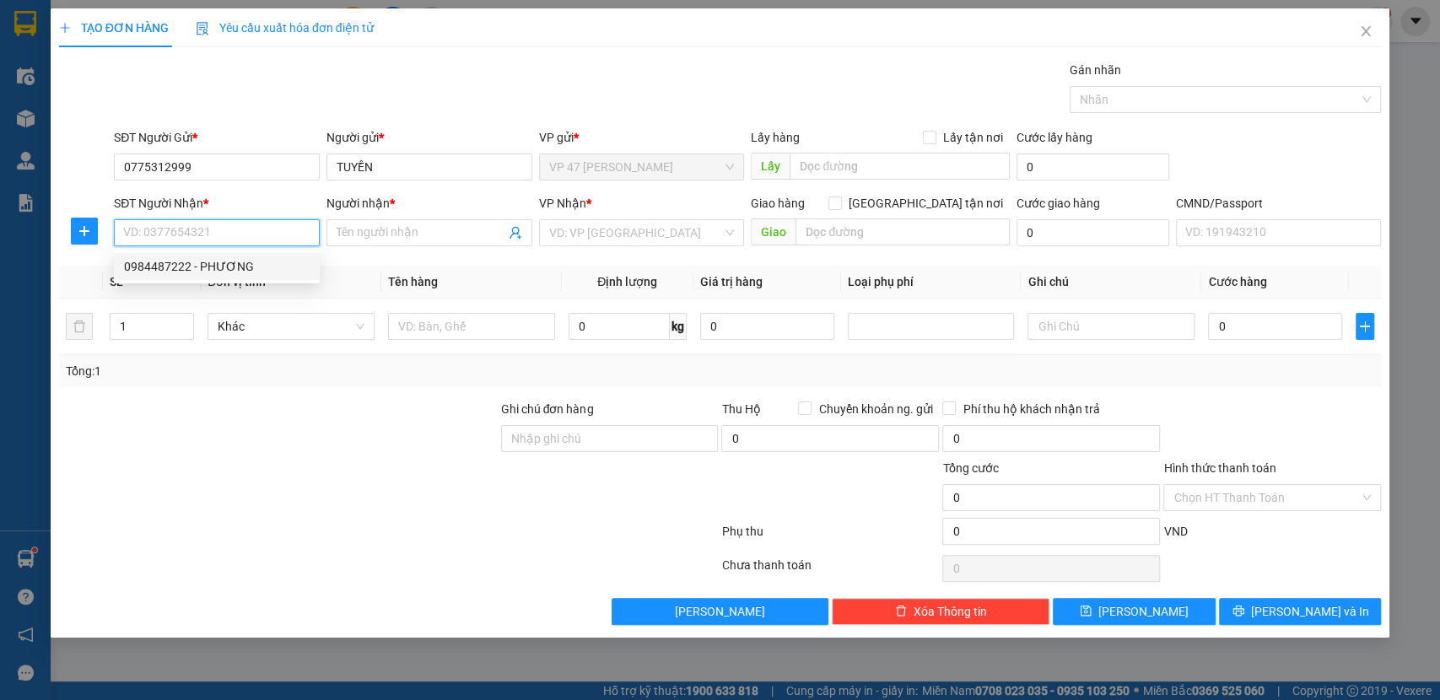
click at [237, 262] on div "0984487222 - PHƯƠNG" at bounding box center [217, 266] width 186 height 19
type input "0984487222"
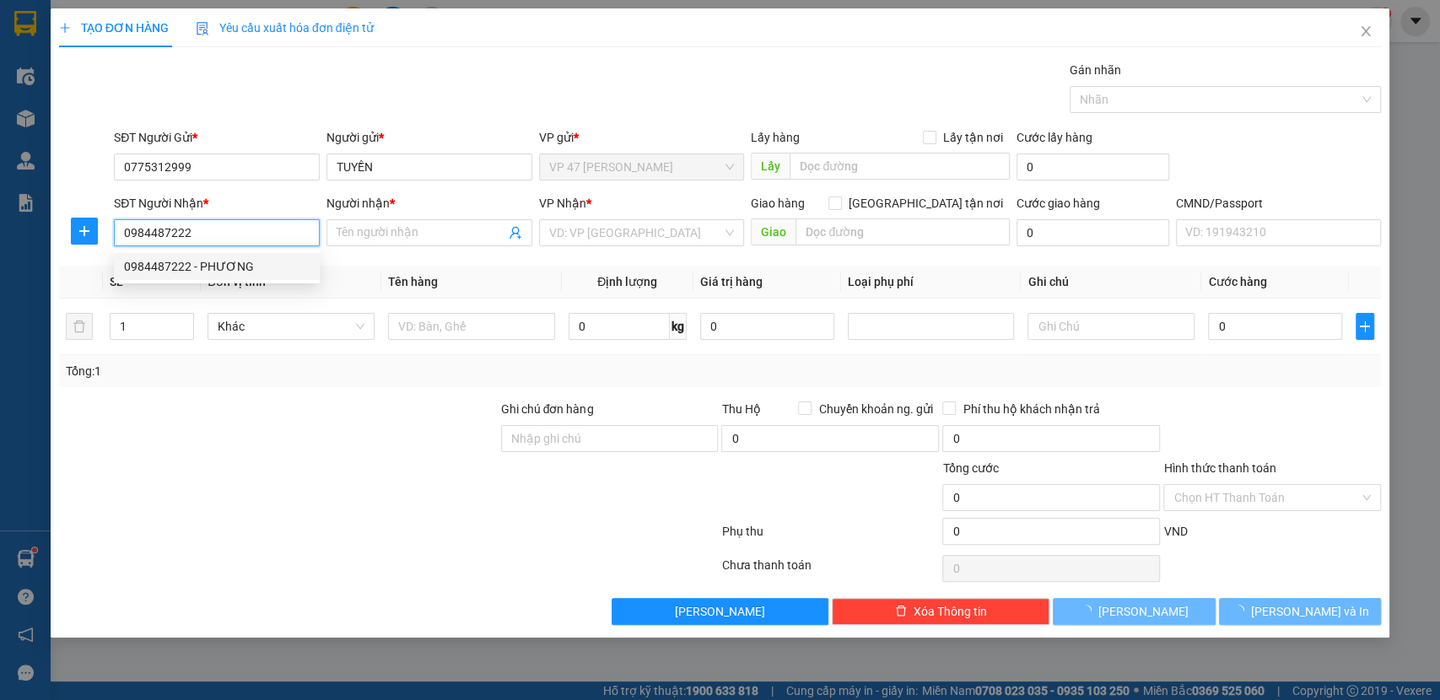
type input "PHƯƠNG"
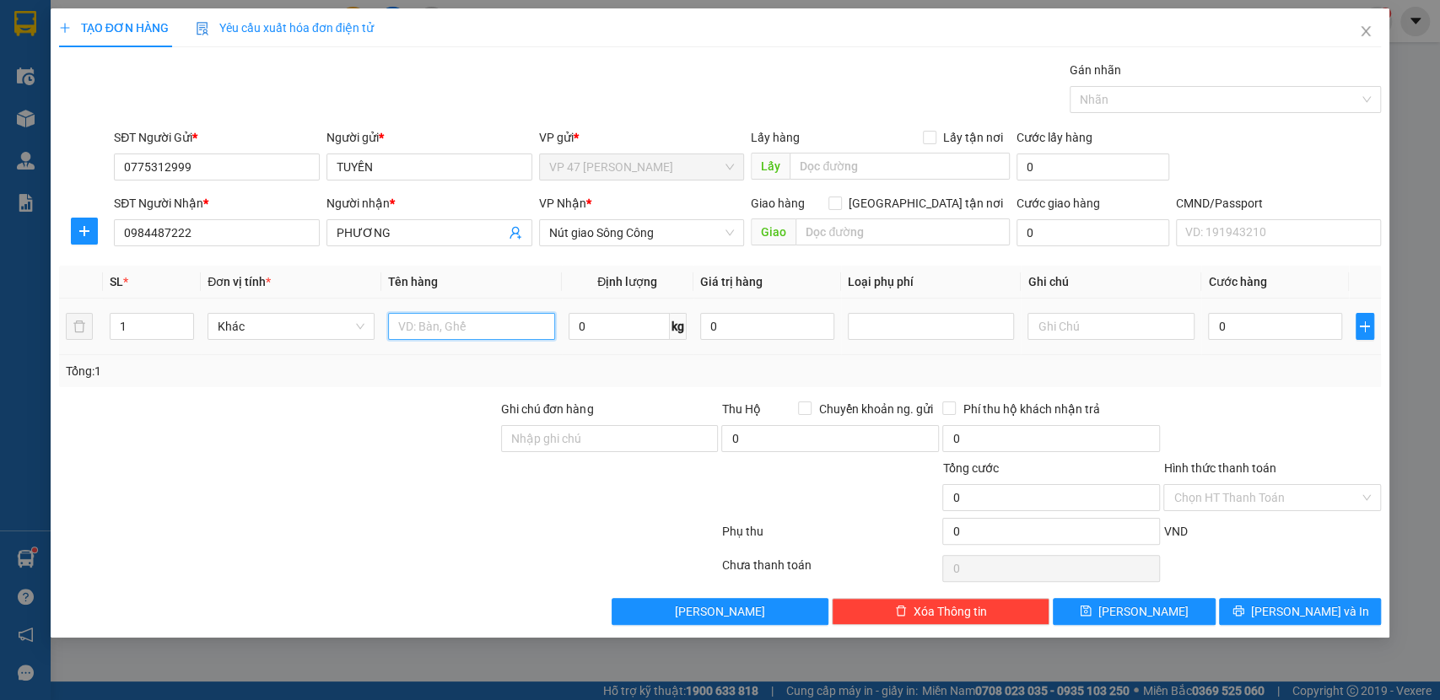
click at [493, 330] on input "text" at bounding box center [471, 326] width 167 height 27
type input "BỌC ĐỒ ĐIỆN"
type input "1"
type input "3"
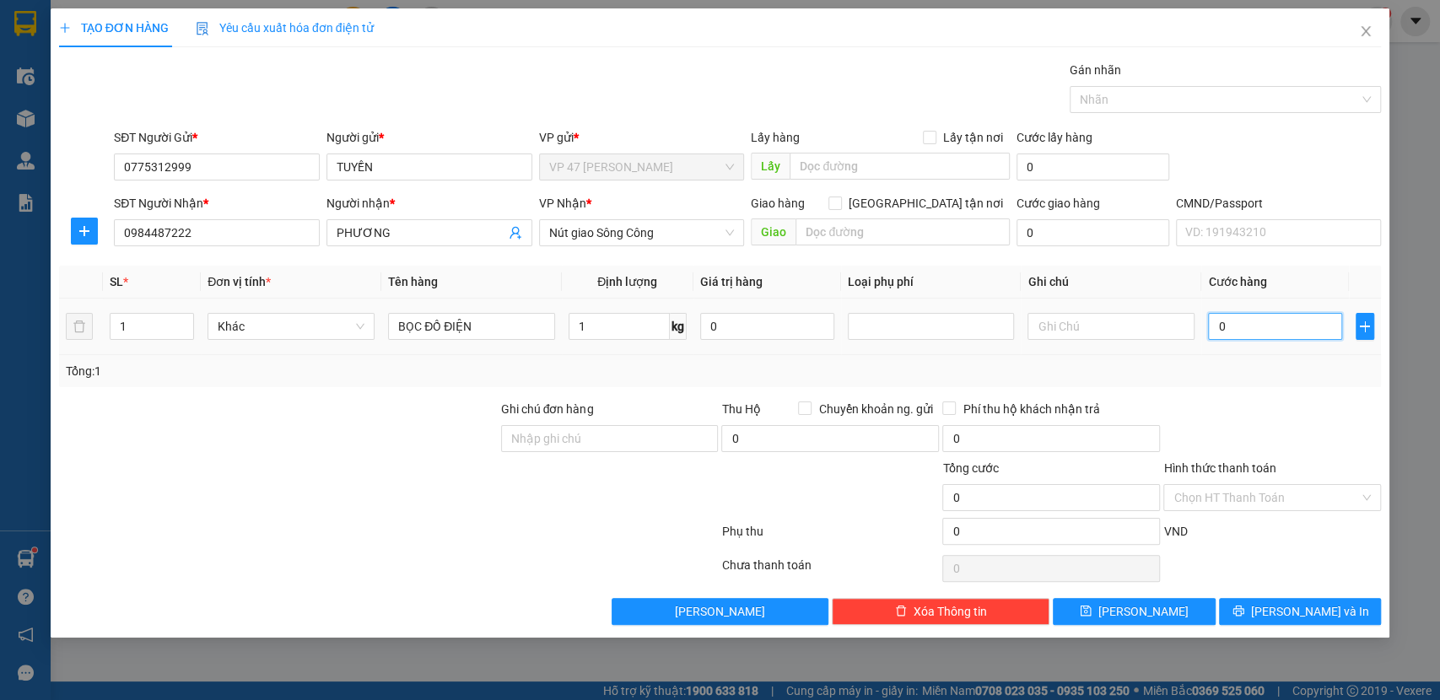
type input "3"
type input "35"
type input "35.000"
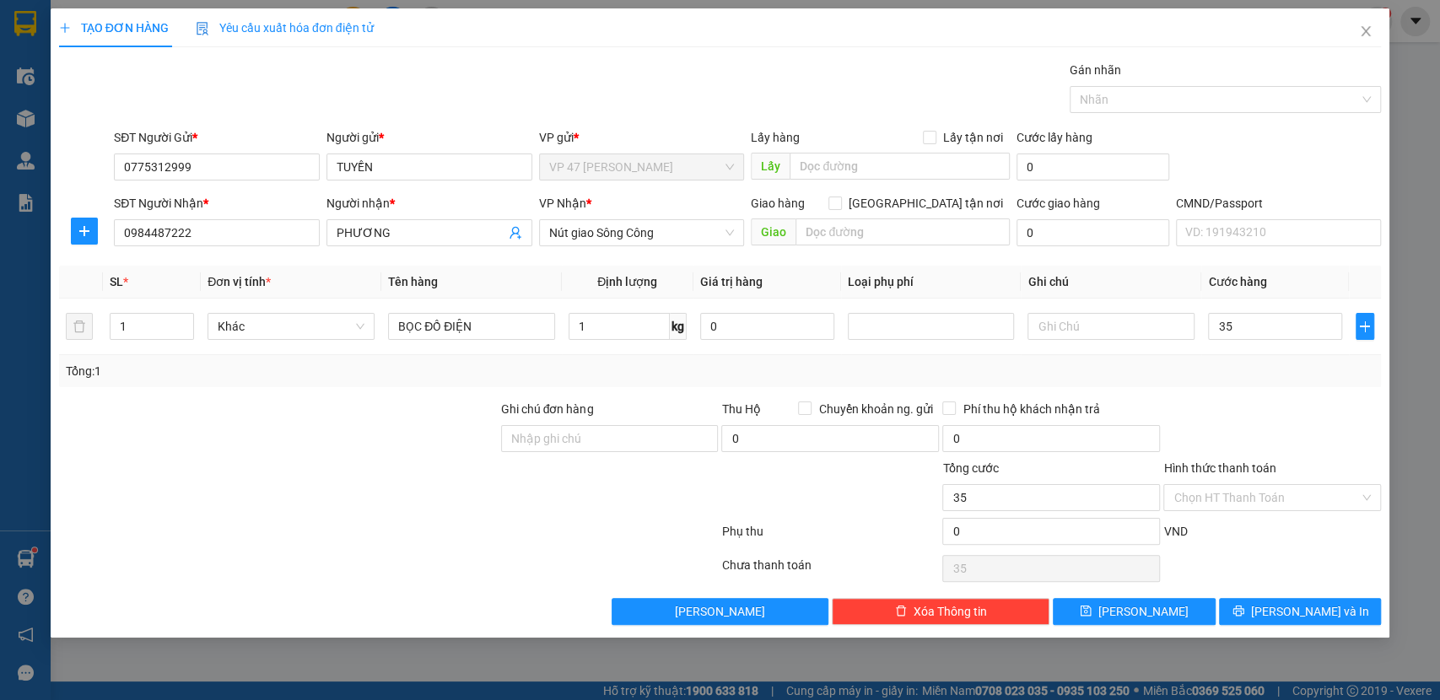
type input "35.000"
drag, startPoint x: 1249, startPoint y: 391, endPoint x: 1258, endPoint y: 401, distance: 13.7
click at [1251, 394] on div "Transit Pickup Surcharge Ids Transit Deliver Surcharge Ids Transit Deliver Surc…" at bounding box center [720, 343] width 1323 height 565
click at [1291, 603] on span "[PERSON_NAME] và In" at bounding box center [1310, 612] width 118 height 19
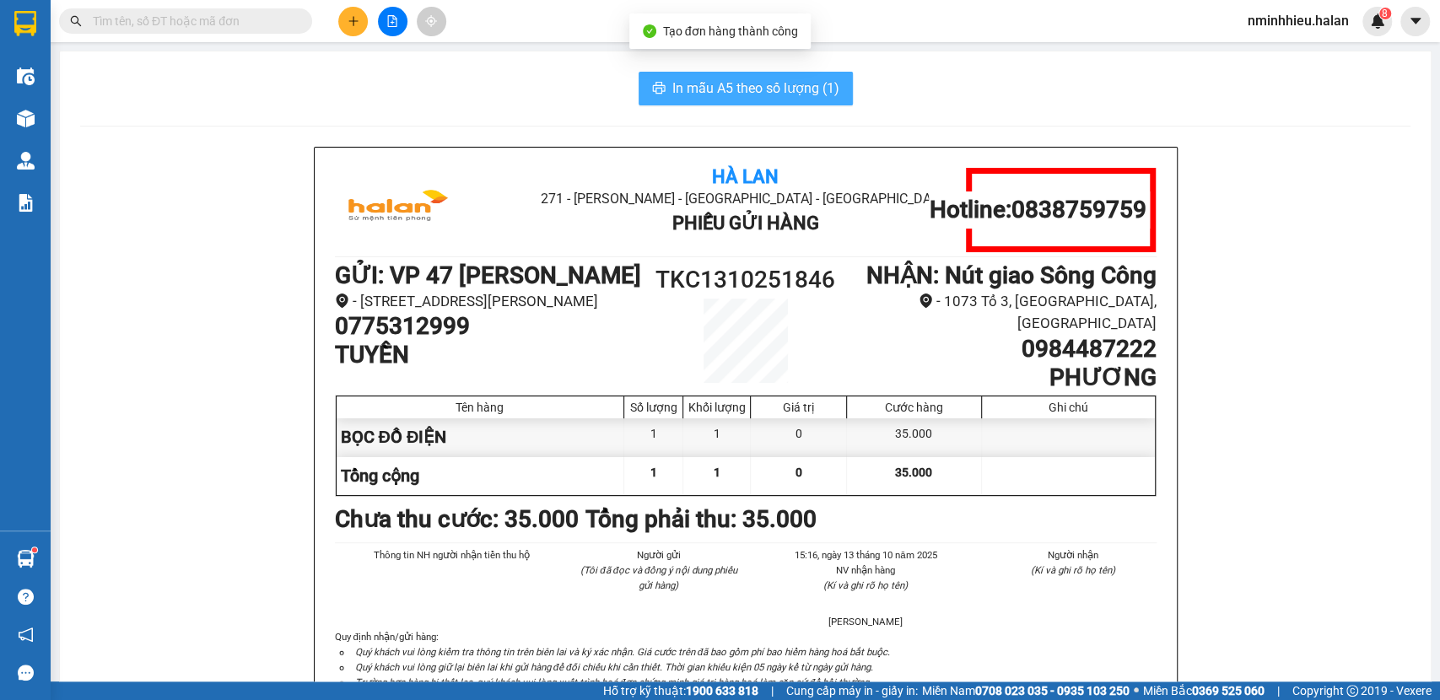
click at [770, 74] on button "In mẫu A5 theo số lượng (1)" at bounding box center [746, 89] width 214 height 34
click at [361, 35] on div at bounding box center [392, 22] width 127 height 30
click at [345, 16] on button at bounding box center [353, 22] width 30 height 30
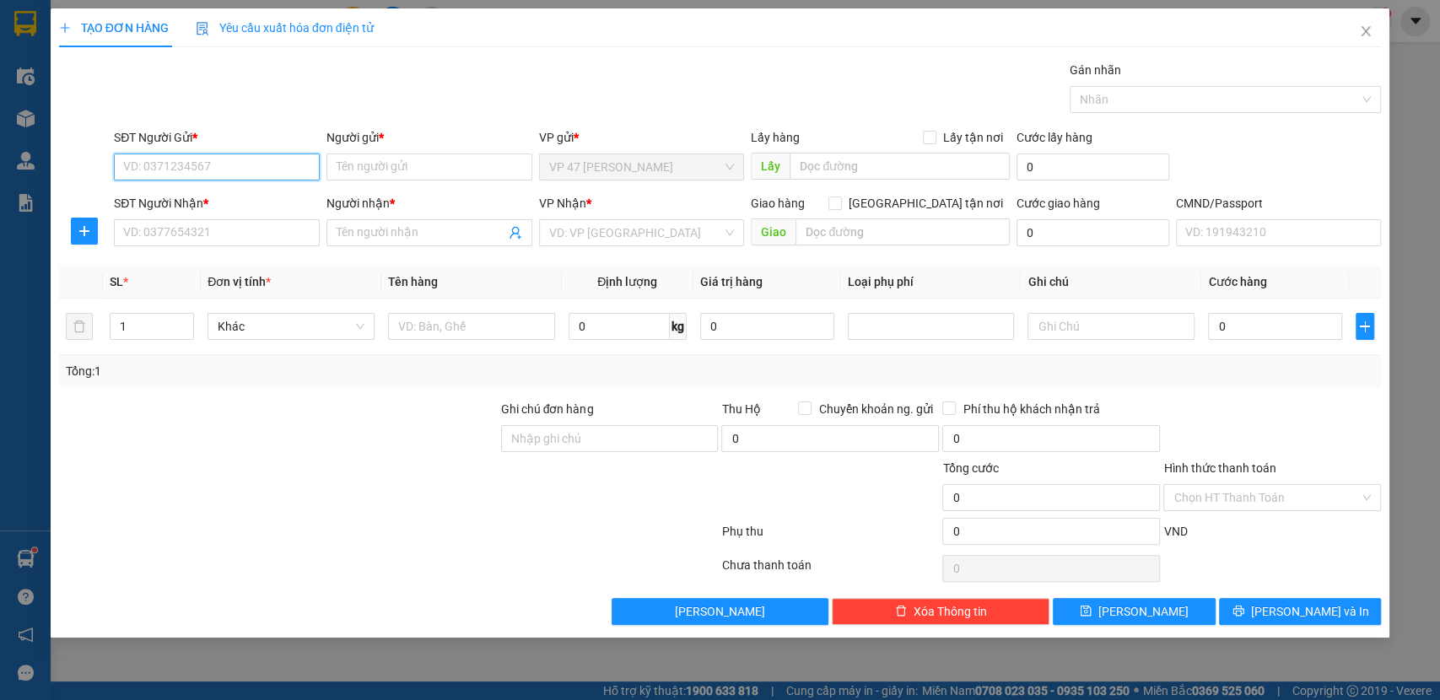
click at [236, 157] on input "SĐT Người Gửi *" at bounding box center [217, 167] width 206 height 27
type input "0977408018"
click at [277, 165] on input "0977408018" at bounding box center [217, 167] width 206 height 27
click at [203, 187] on div "0977408018 - NGA" at bounding box center [217, 200] width 206 height 27
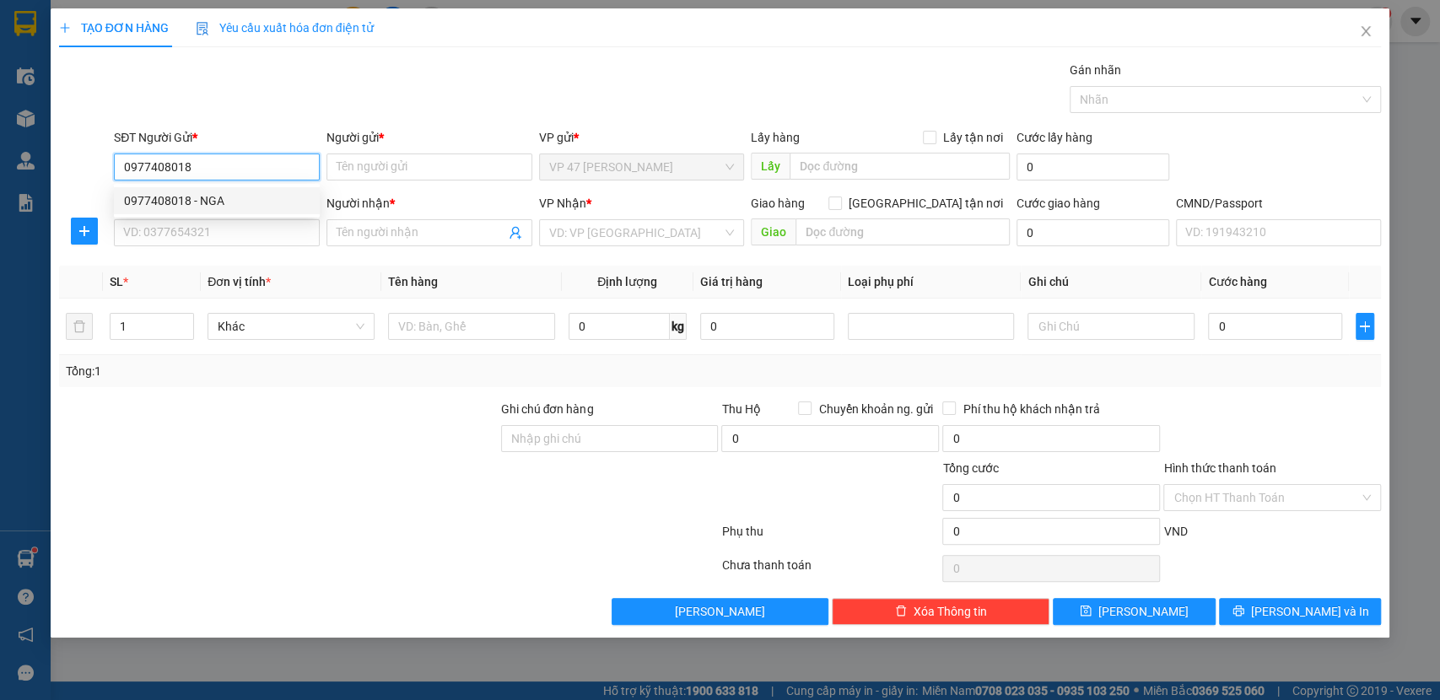
type input "NGA"
type input "0977408018"
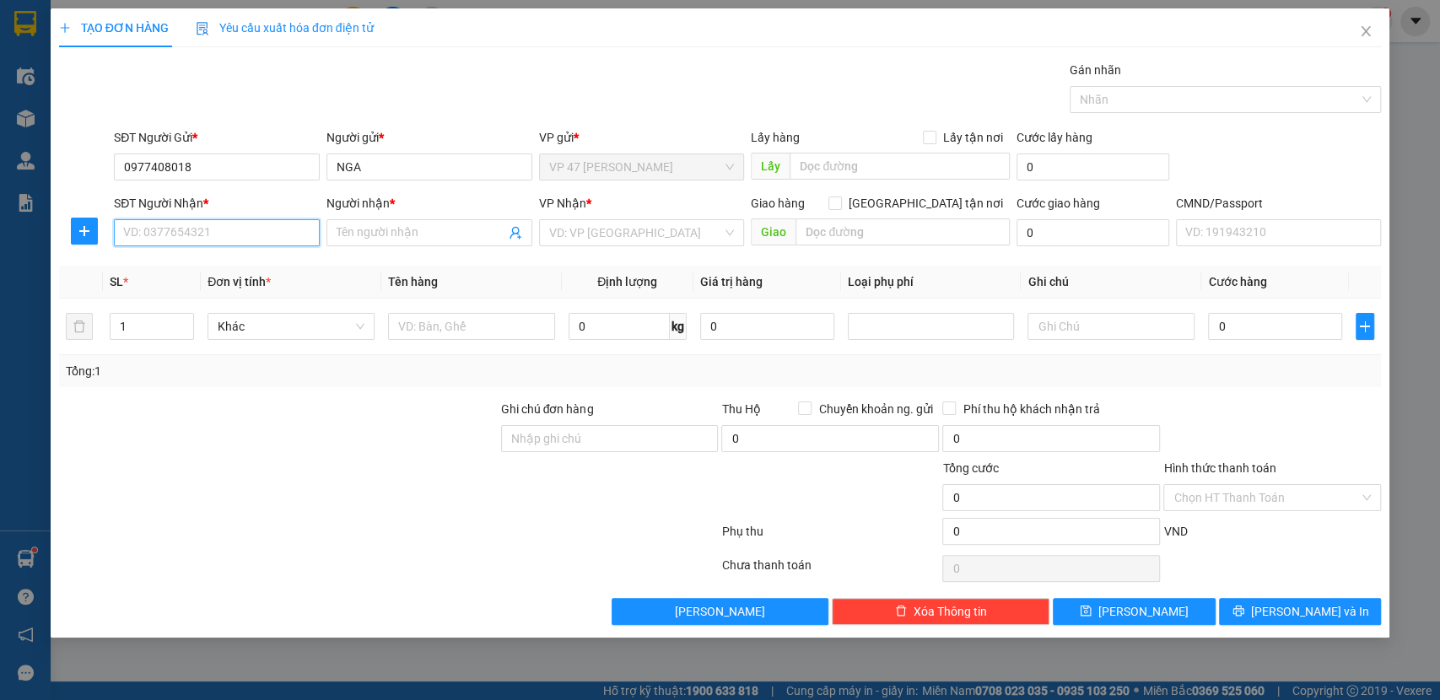
click at [217, 228] on input "SĐT Người Nhận *" at bounding box center [217, 232] width 206 height 27
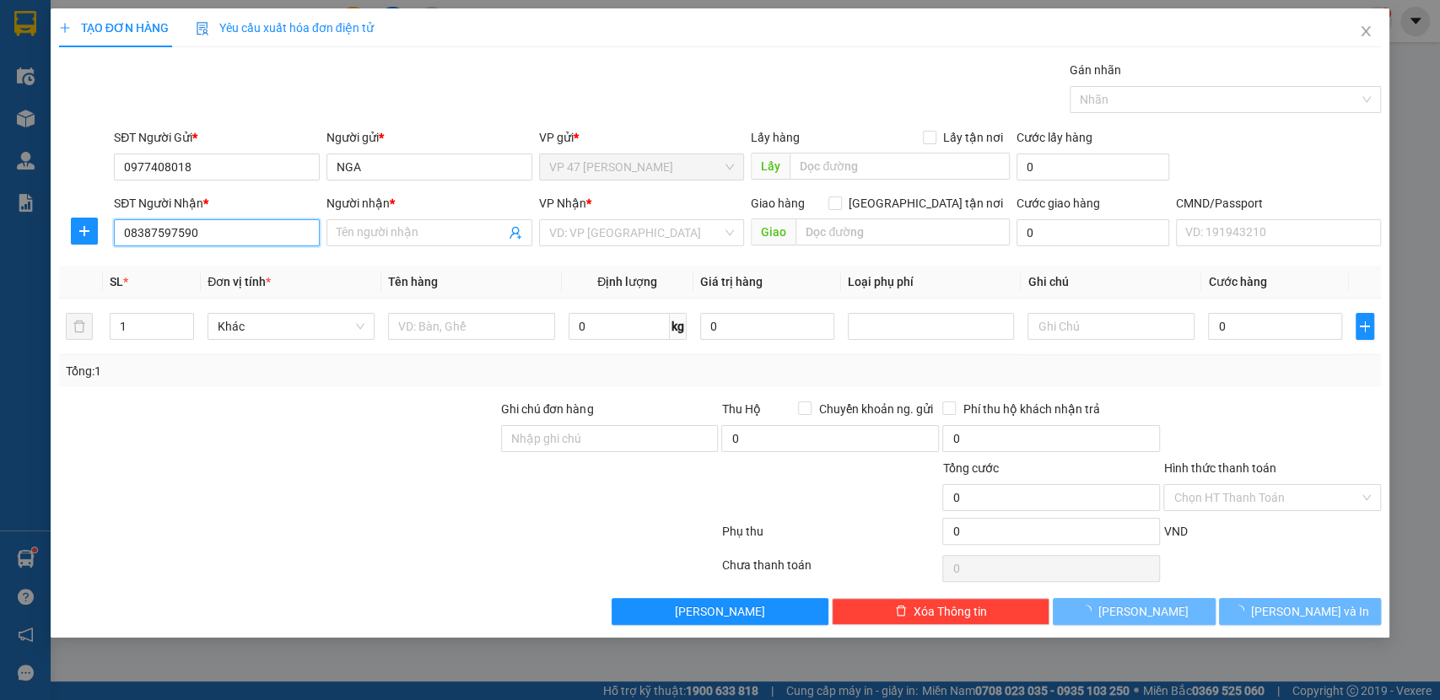
click at [267, 235] on input "08387597590" at bounding box center [217, 232] width 206 height 27
click at [267, 242] on input "0964035014" at bounding box center [217, 232] width 206 height 27
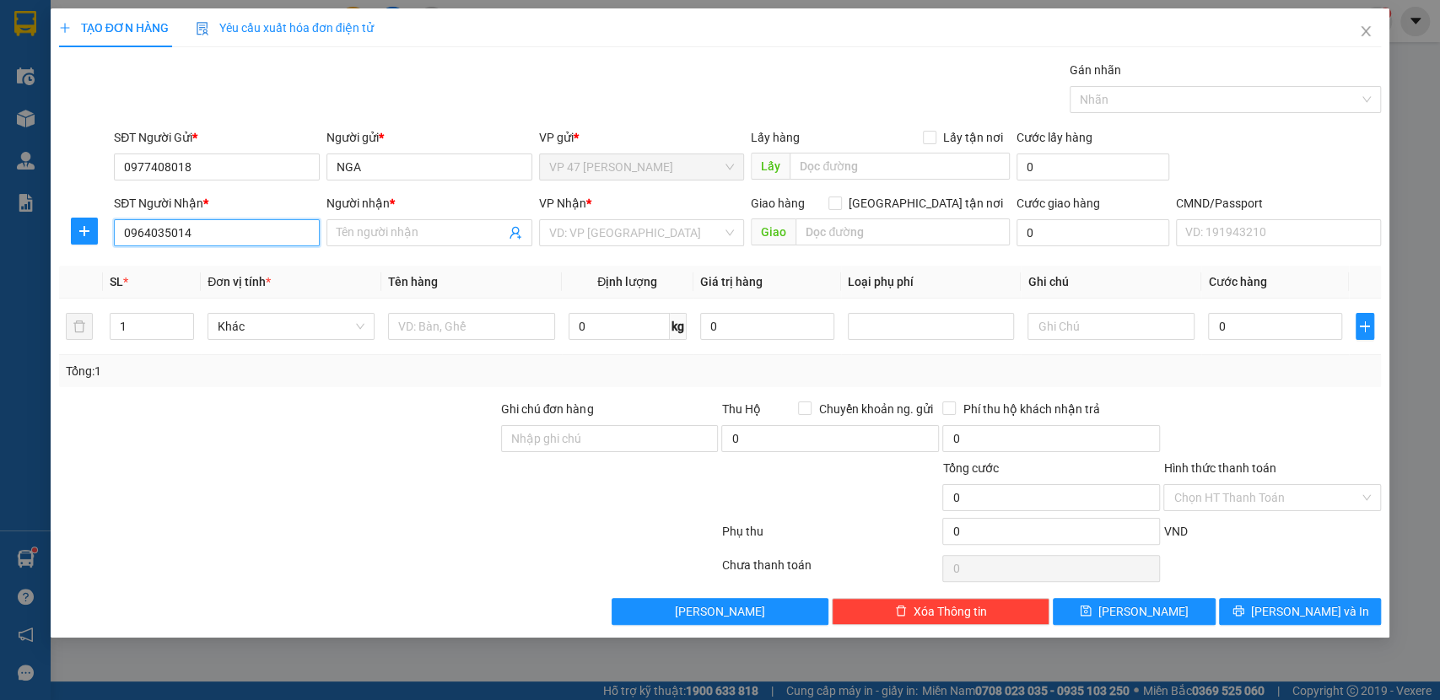
click at [267, 242] on input "0964035014" at bounding box center [217, 232] width 206 height 27
click at [268, 238] on input "0964035014" at bounding box center [217, 232] width 206 height 27
type input "0964035044"
click at [272, 236] on input "0964035044" at bounding box center [217, 232] width 206 height 27
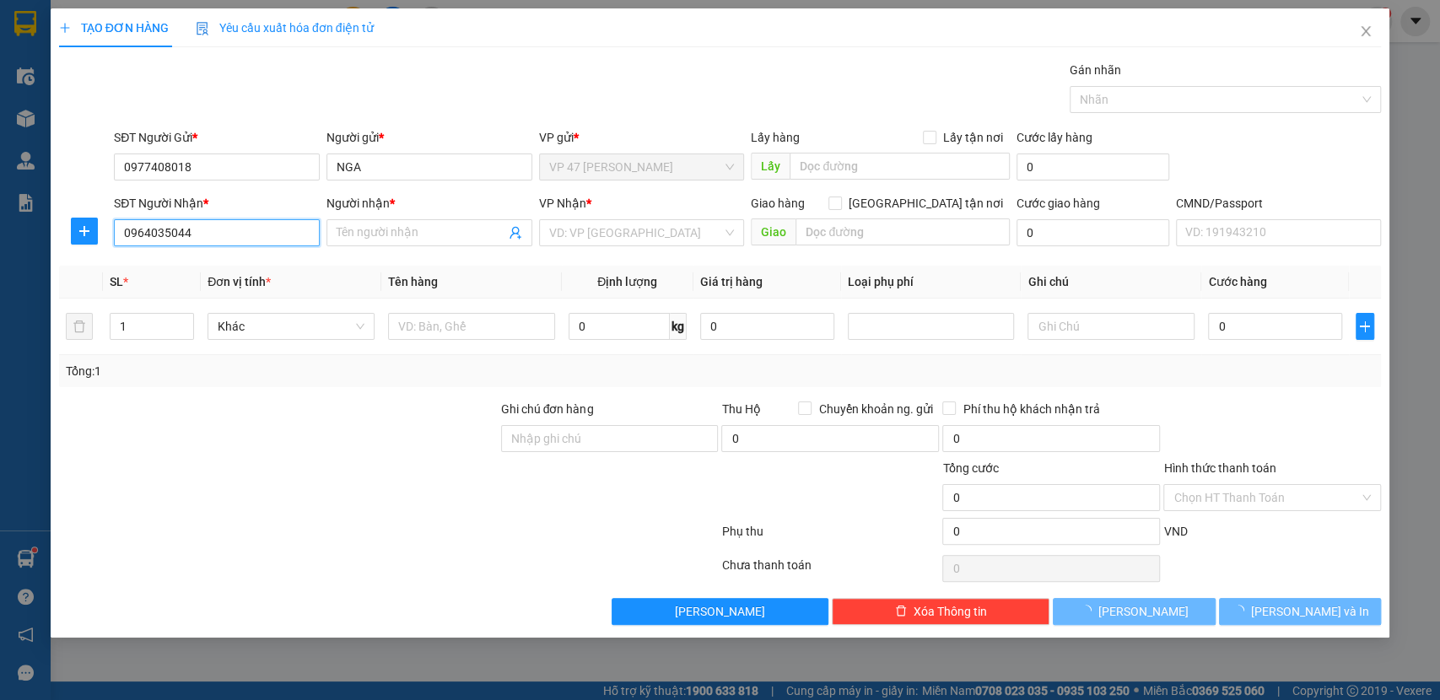
click at [272, 236] on input "0964035044" at bounding box center [217, 232] width 206 height 27
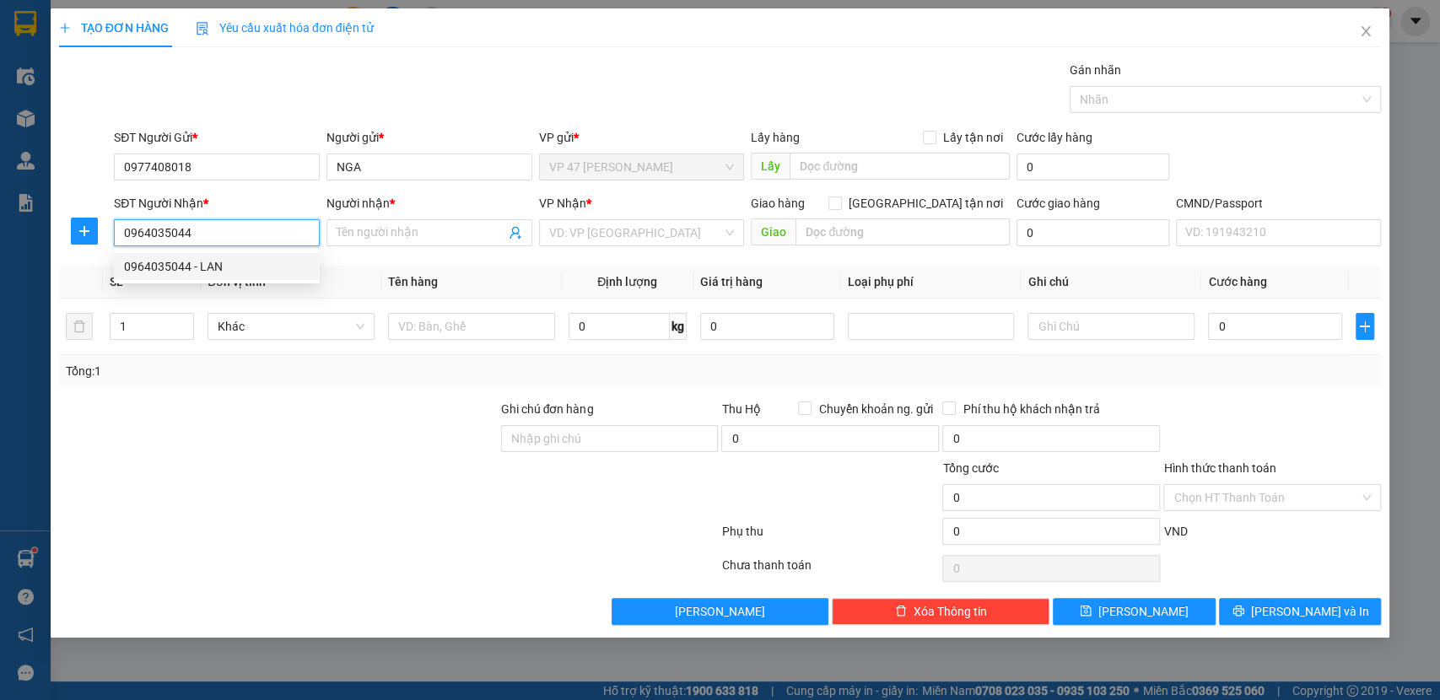
click at [272, 236] on input "0964035044" at bounding box center [217, 232] width 206 height 27
click at [208, 272] on div "0964035044 - LAN" at bounding box center [217, 266] width 186 height 19
type input "LAN"
type input "0964035044"
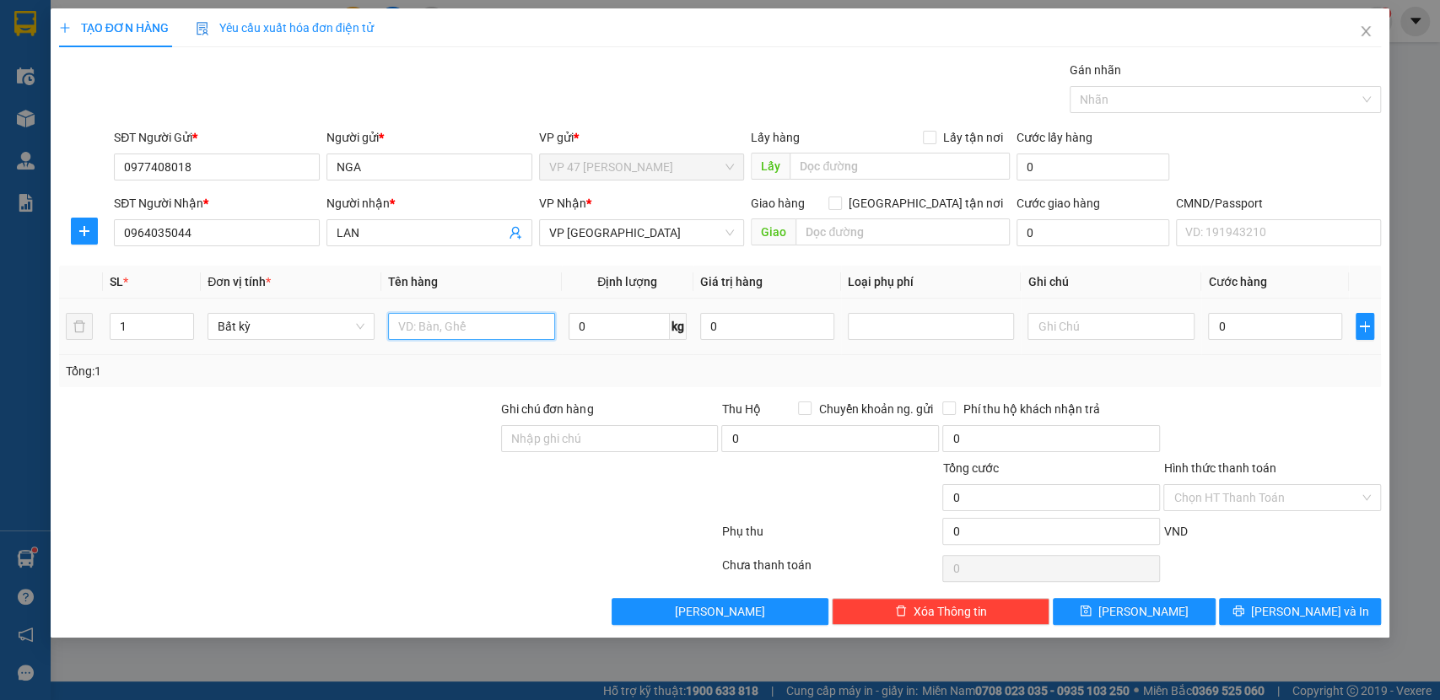
click at [488, 326] on input "text" at bounding box center [471, 326] width 167 height 27
type input "HỘP PT"
type input "10"
click at [1308, 377] on div "Tổng: 1" at bounding box center [721, 371] width 1310 height 19
type input "40.000"
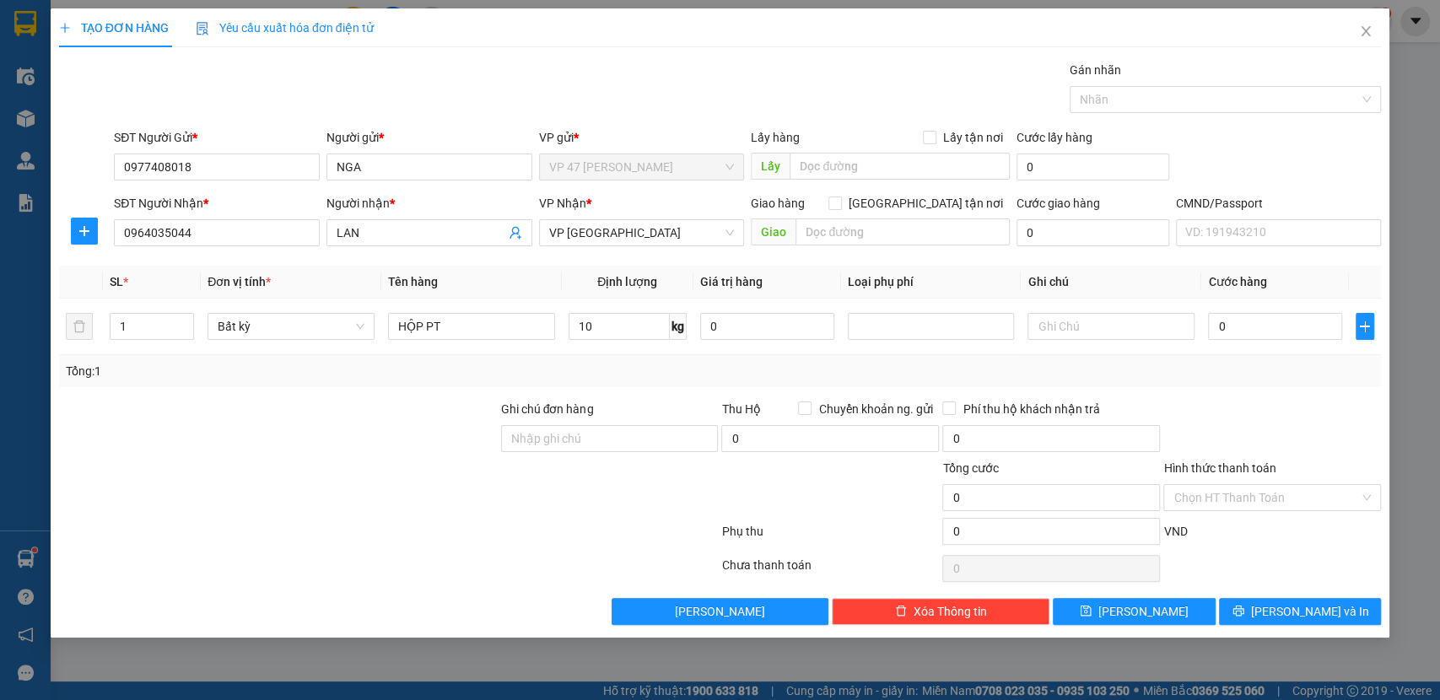
type input "40.000"
click at [1276, 592] on div "Transit Pickup Surcharge Ids Transit Deliver Surcharge Ids Transit Deliver Surc…" at bounding box center [720, 343] width 1323 height 565
click at [1245, 611] on icon "printer" at bounding box center [1239, 611] width 12 height 12
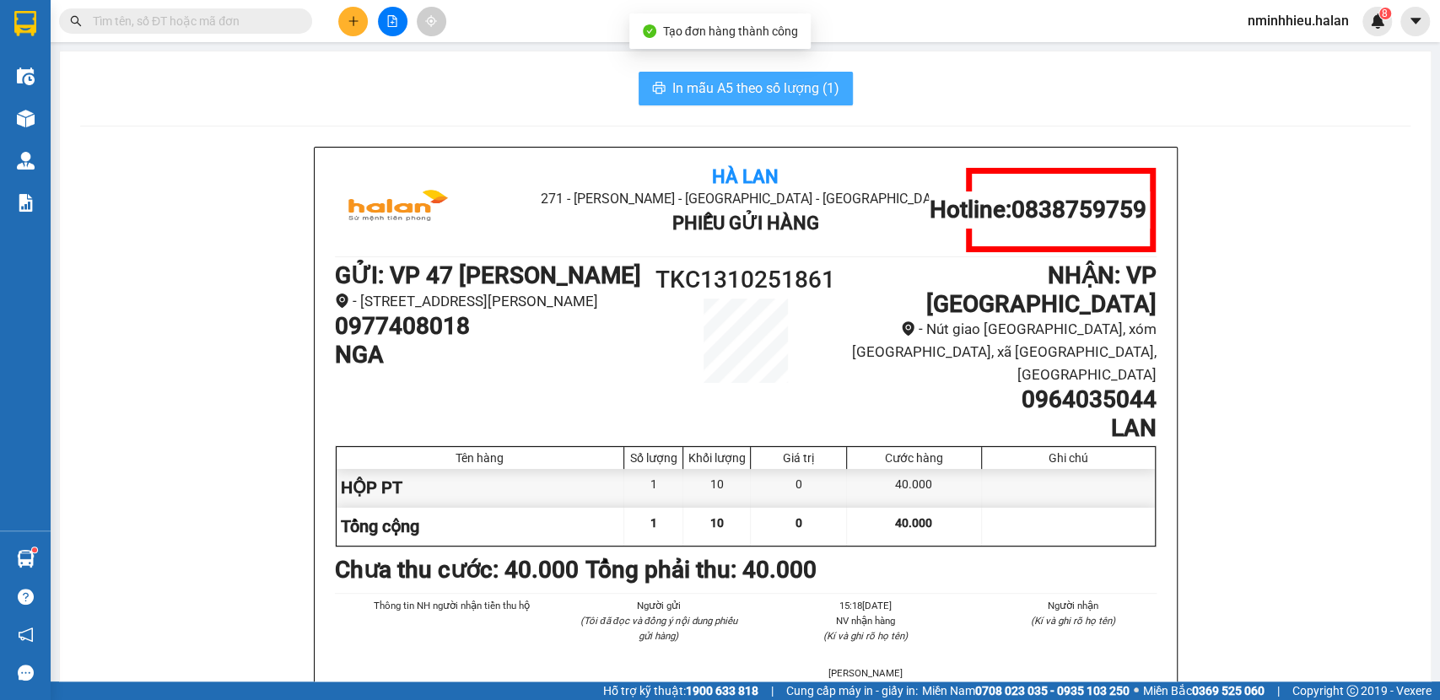
click at [770, 89] on span "In mẫu A5 theo số lượng (1)" at bounding box center [756, 88] width 167 height 21
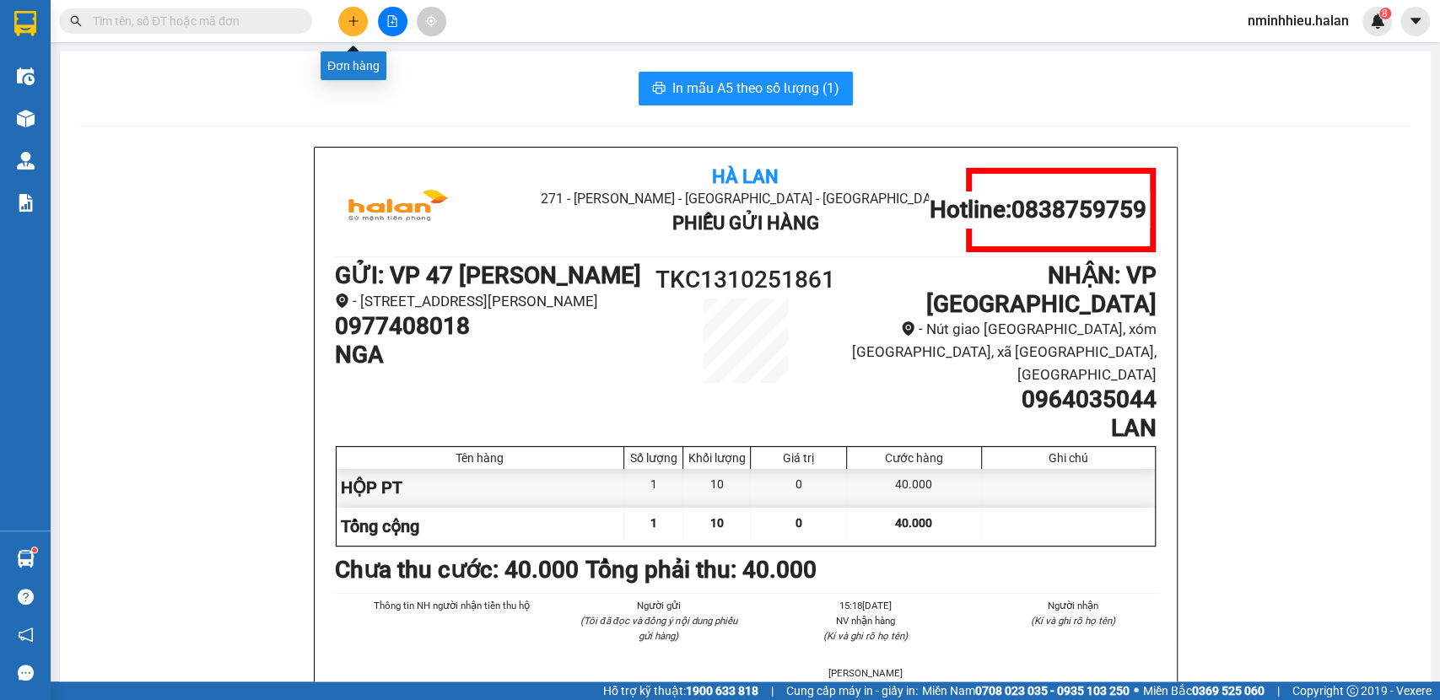
click at [351, 20] on icon "plus" at bounding box center [354, 21] width 12 height 12
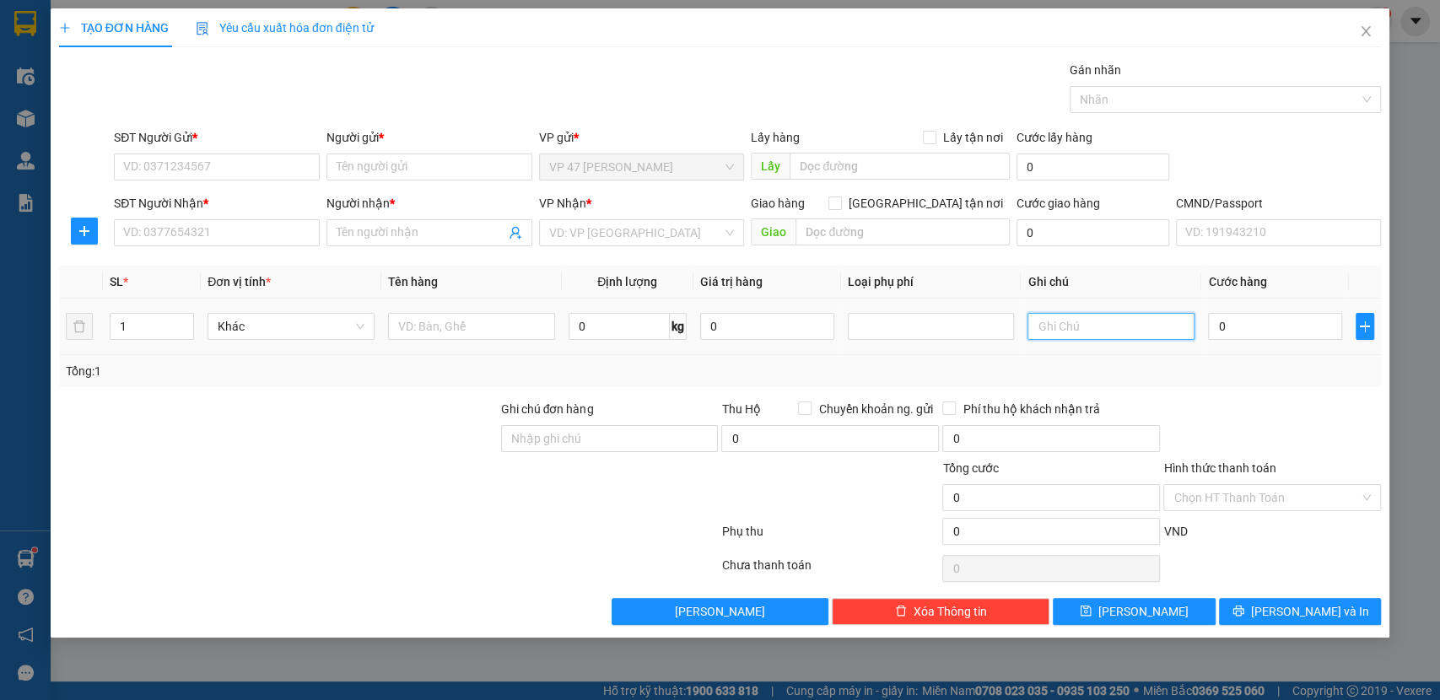
click at [1089, 335] on input "text" at bounding box center [1111, 326] width 167 height 27
type input "6+4"
click at [441, 321] on input "text" at bounding box center [471, 326] width 167 height 27
type input "HỘP PT + TẤM NHỰA"
click at [230, 171] on input "SĐT Người Gửi *" at bounding box center [217, 167] width 206 height 27
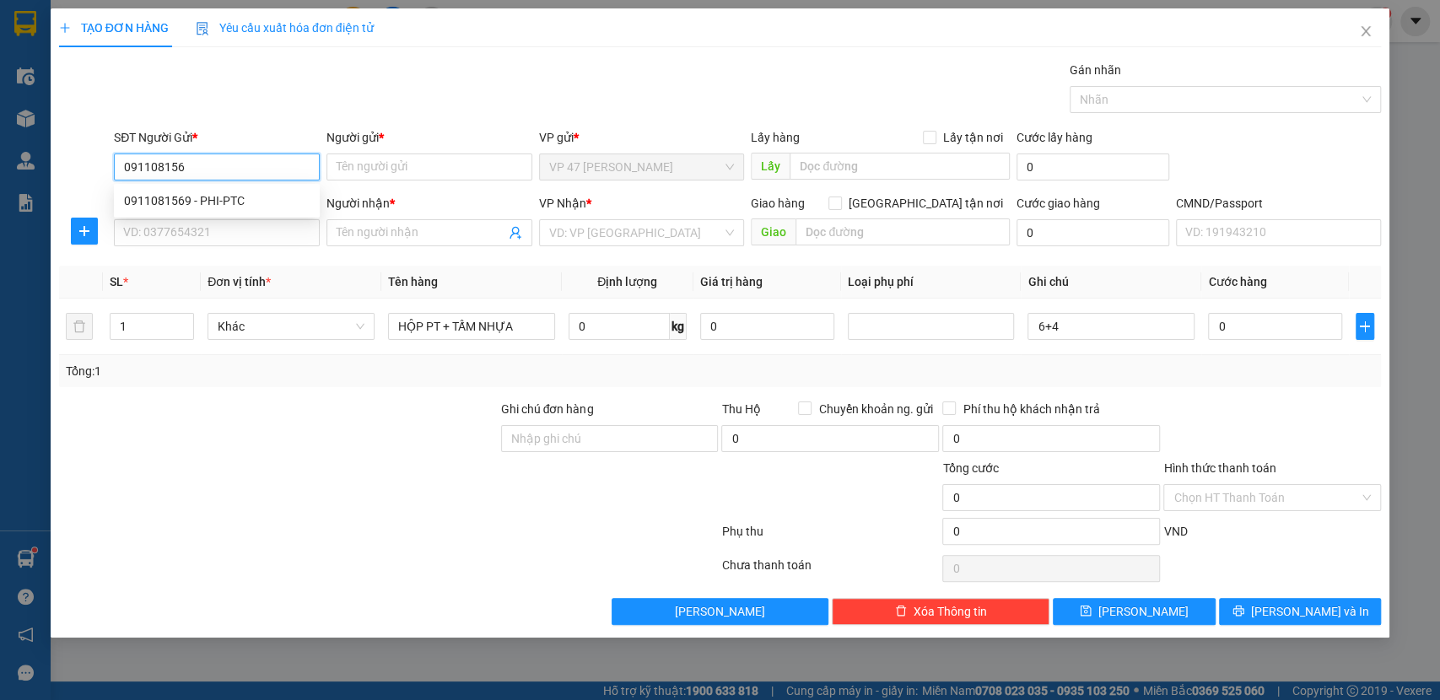
type input "0911081569"
click at [189, 204] on div "0911081569 - PHI-PTC" at bounding box center [217, 201] width 186 height 19
type input "PHI-PTC"
type input "0911081569"
click at [191, 240] on input "SĐT Người Nhận *" at bounding box center [217, 232] width 206 height 27
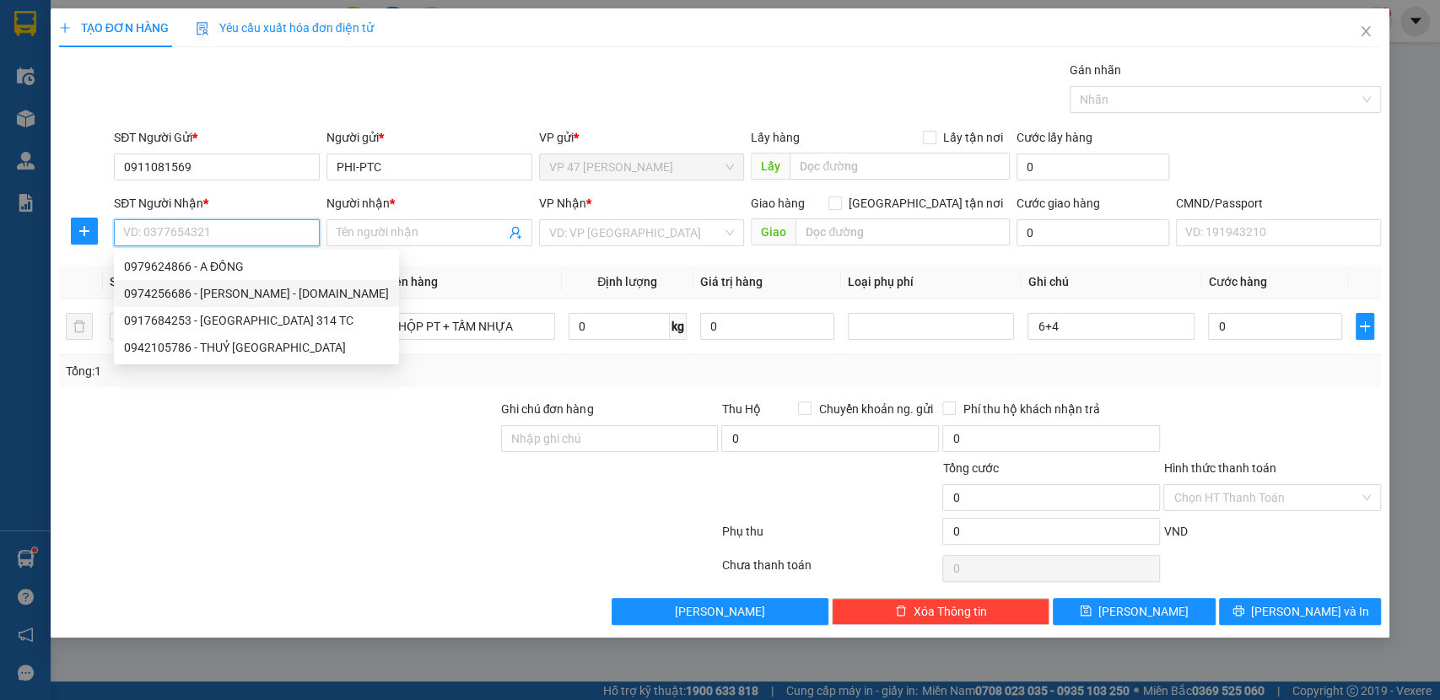
click at [232, 289] on div "0974256686 - NGỌC ÁNH - 314.TC" at bounding box center [256, 293] width 265 height 19
type input "0974256686"
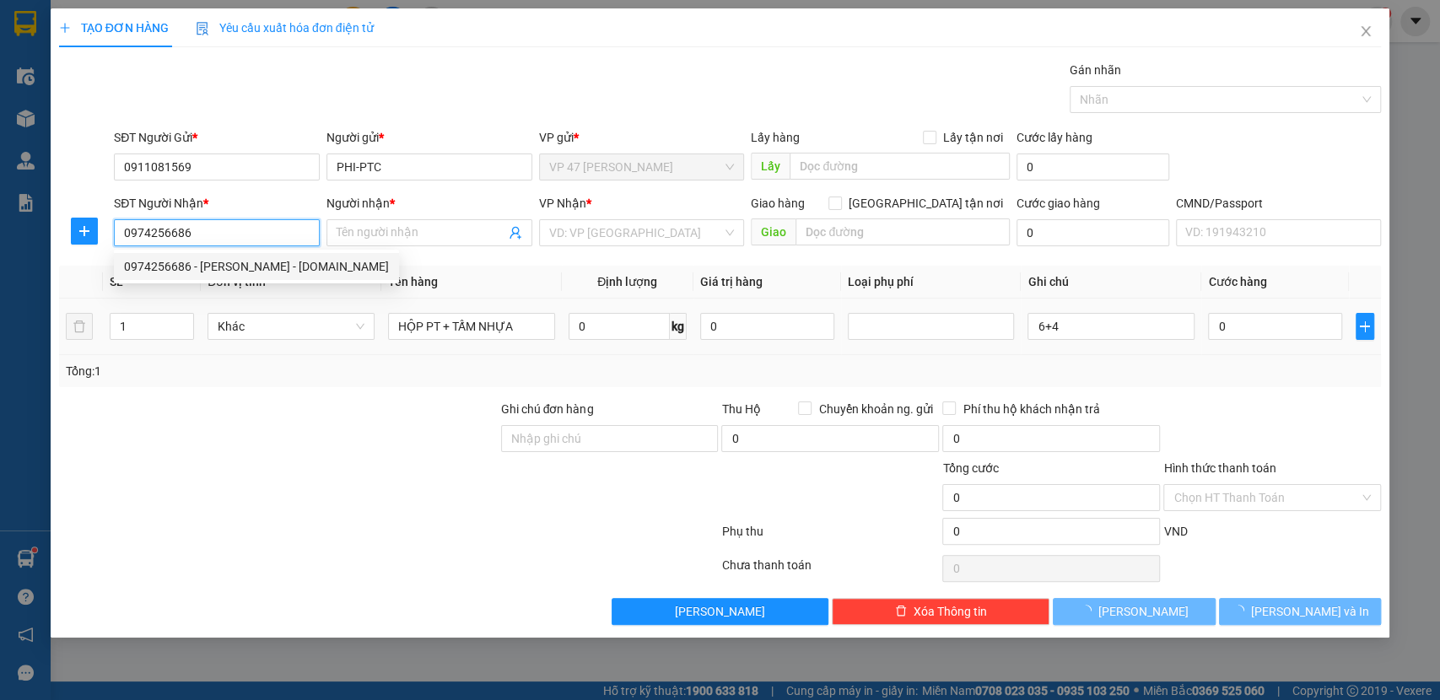
type input "NGỌC ÁNH - 314.TC"
type input "008084001055"
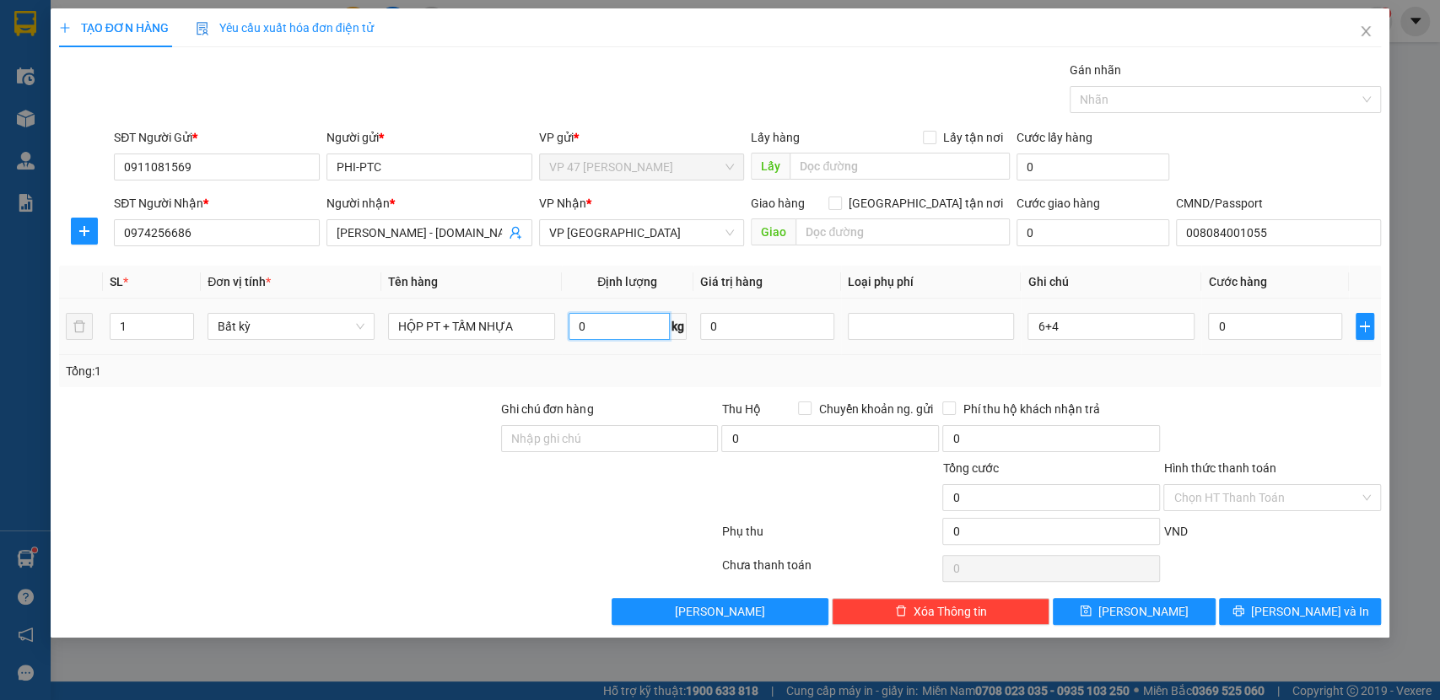
click at [630, 325] on input "0" at bounding box center [619, 326] width 101 height 27
type input "6"
type input "50.000"
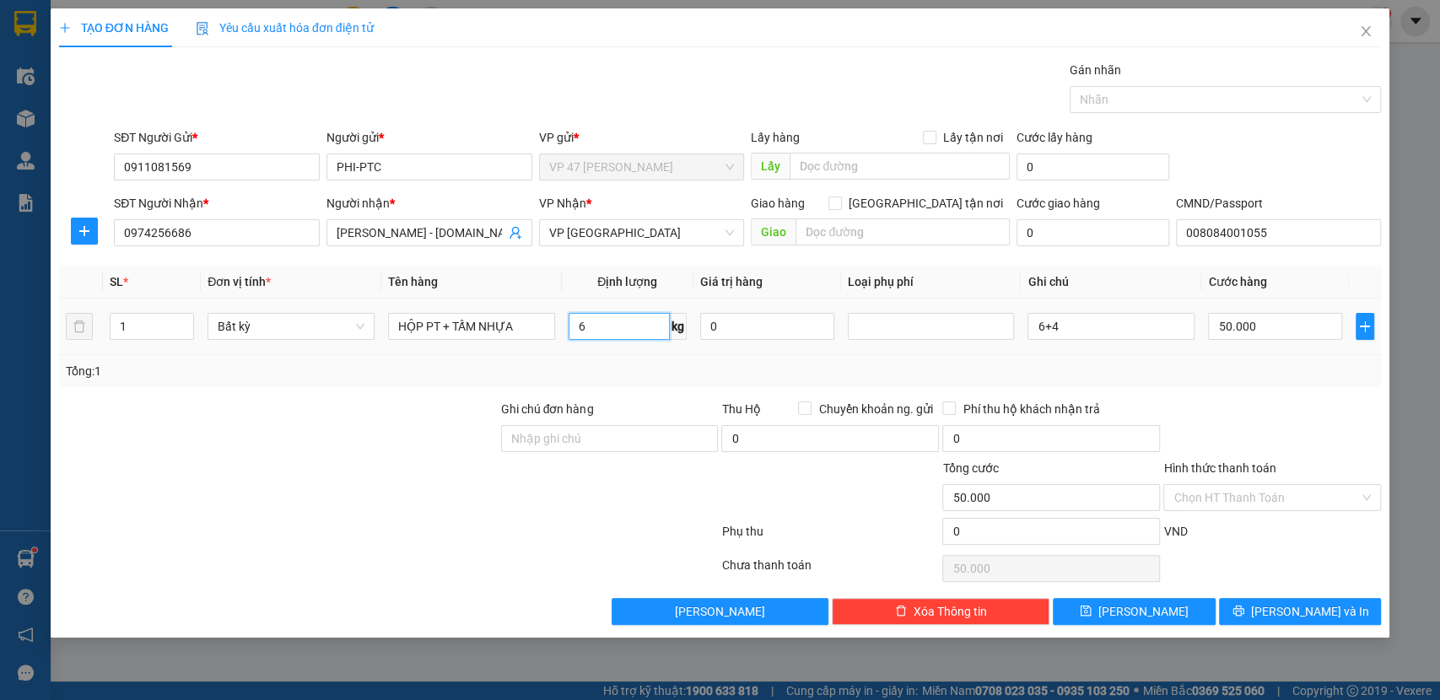
click at [639, 326] on input "6" at bounding box center [619, 326] width 101 height 27
click at [645, 323] on input "6" at bounding box center [619, 326] width 101 height 27
click at [608, 327] on input "6" at bounding box center [619, 326] width 101 height 27
type input "4"
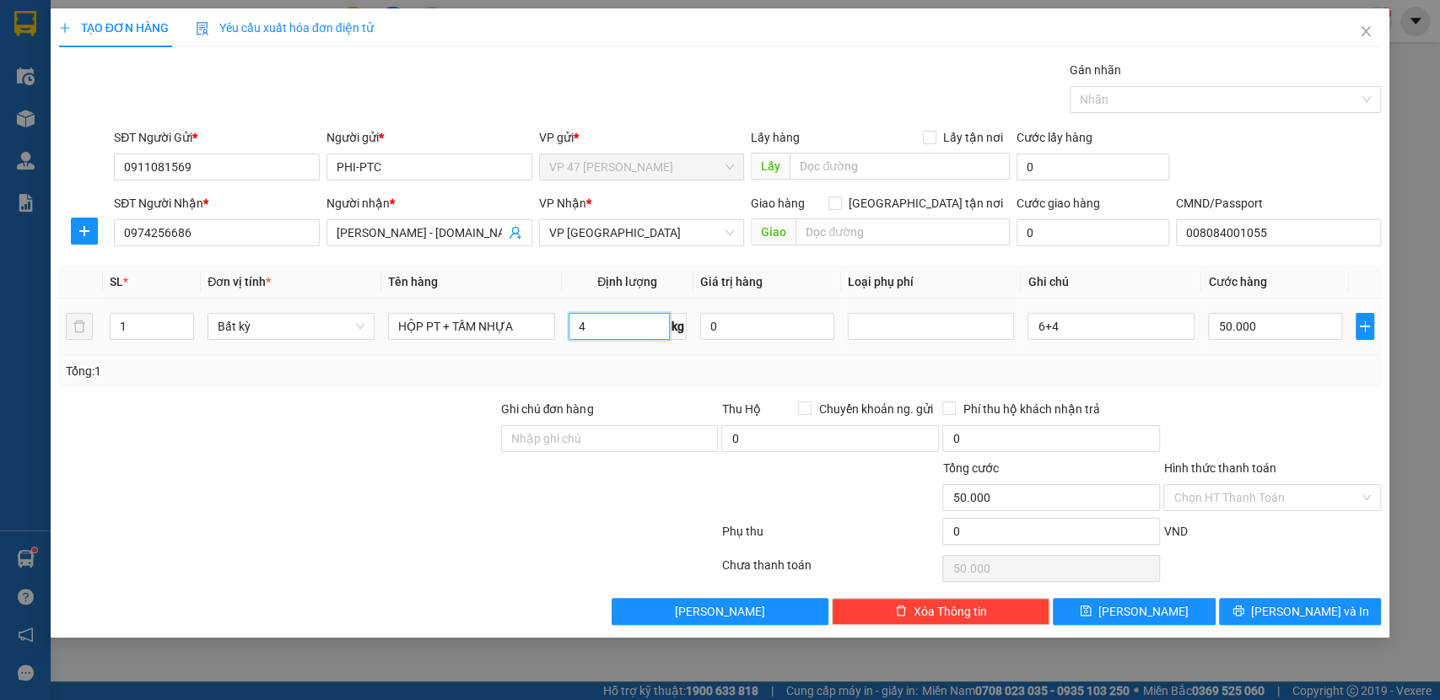
click at [597, 334] on input "4" at bounding box center [619, 326] width 101 height 27
type input "0"
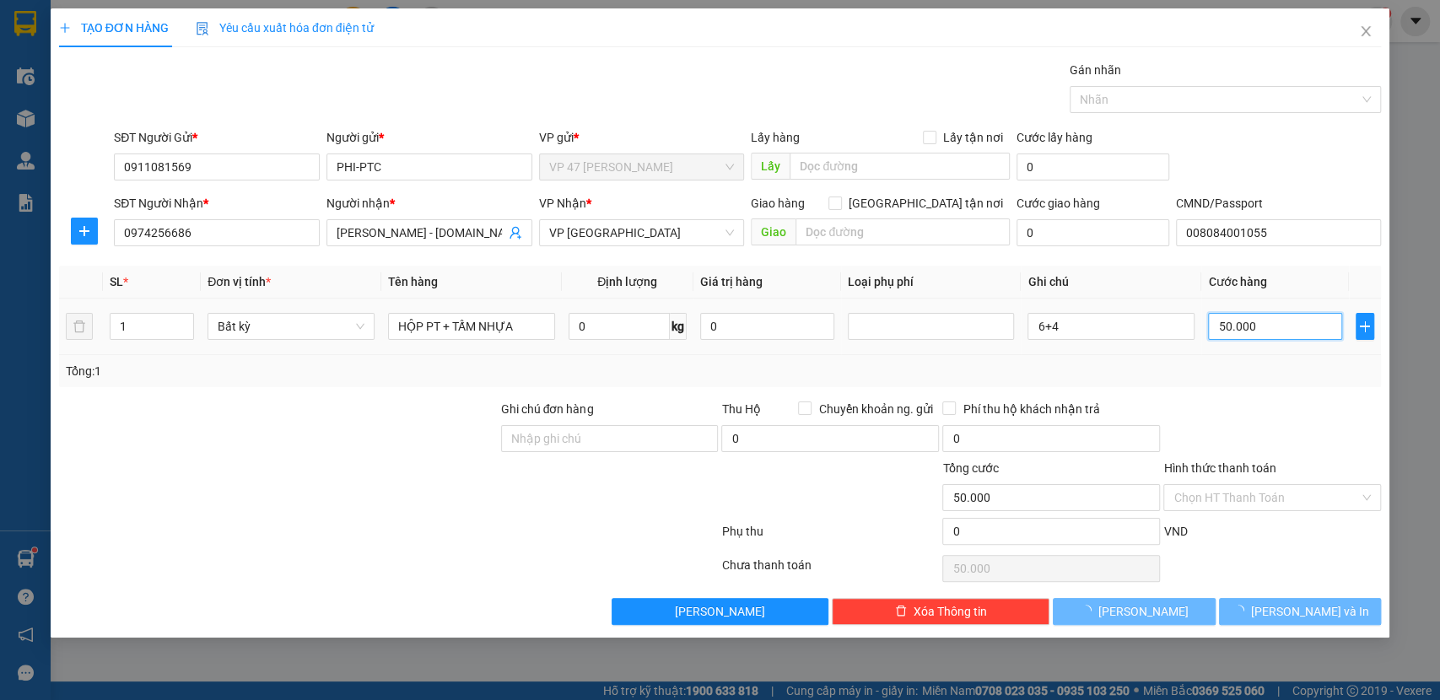
click at [1278, 334] on input "50.000" at bounding box center [1275, 326] width 134 height 27
type input "0"
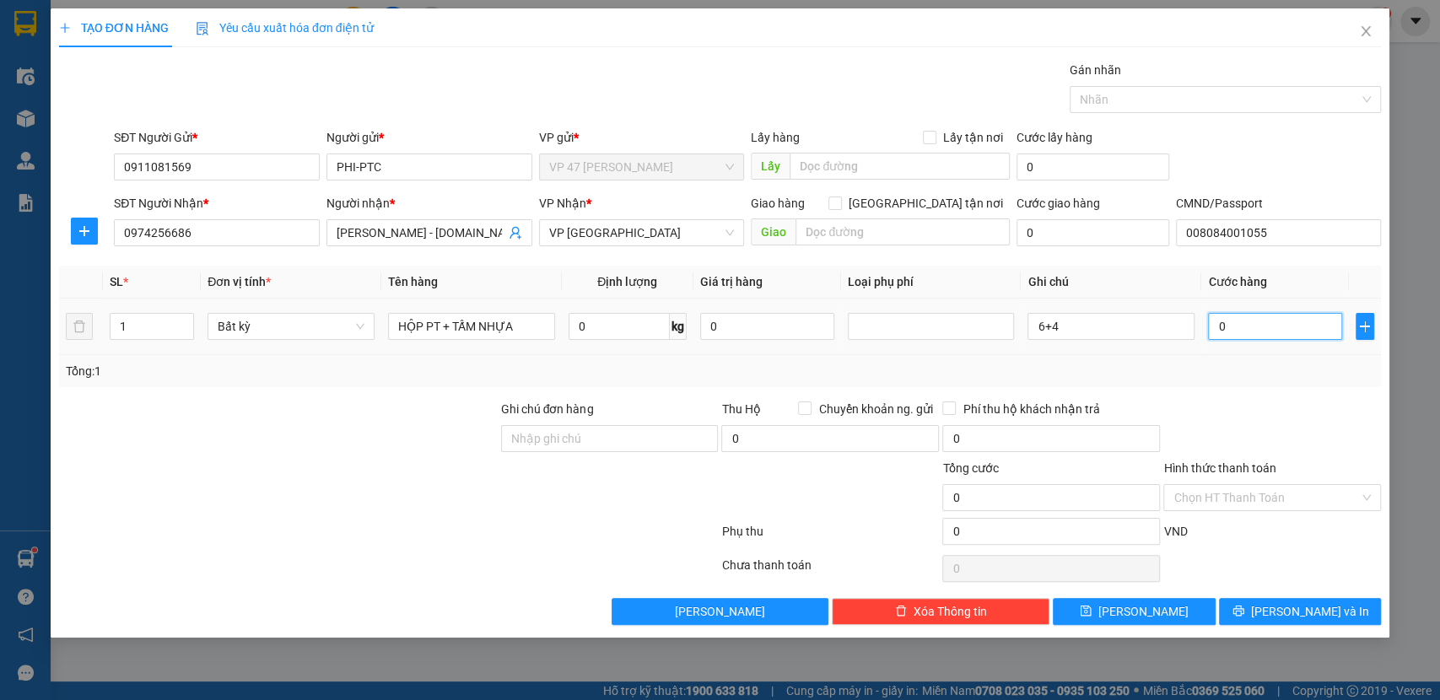
type input "09"
type input "9"
type input "090"
type input "90"
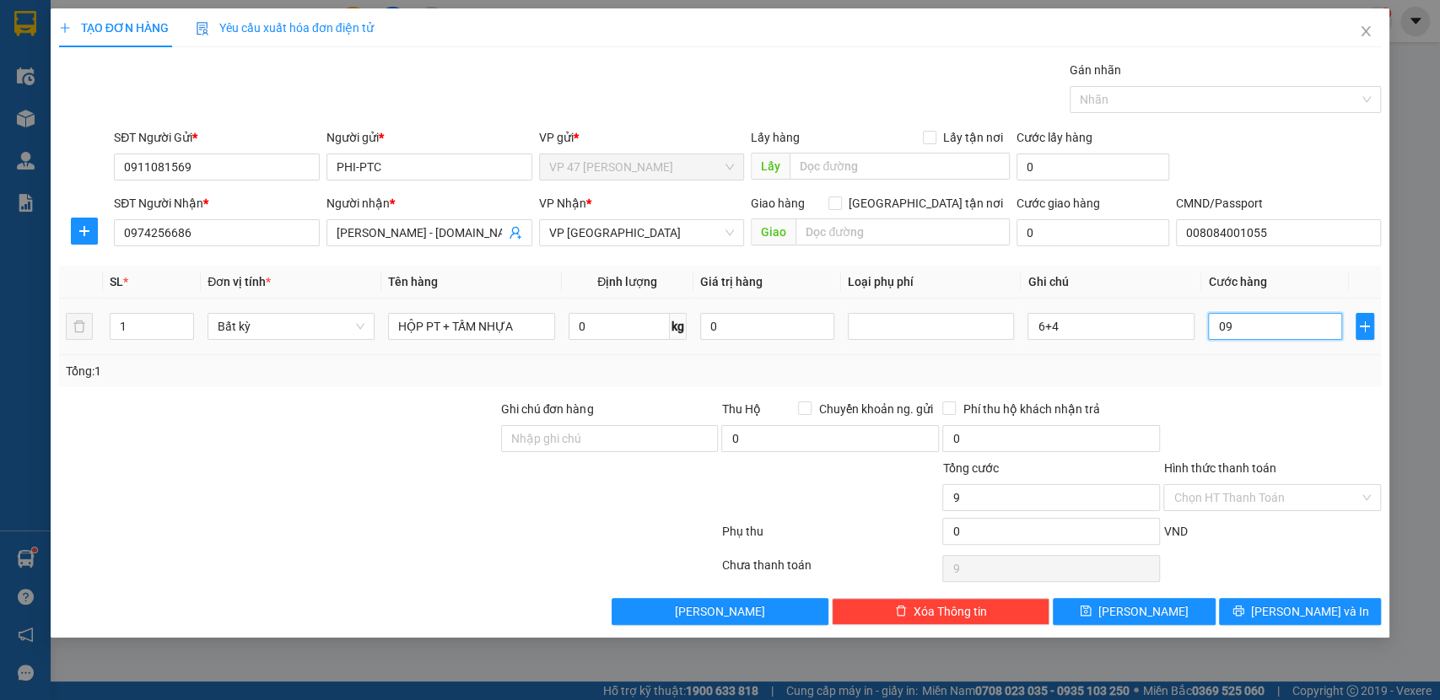
type input "90"
type input "90.000"
click at [1262, 403] on div at bounding box center [1272, 429] width 221 height 59
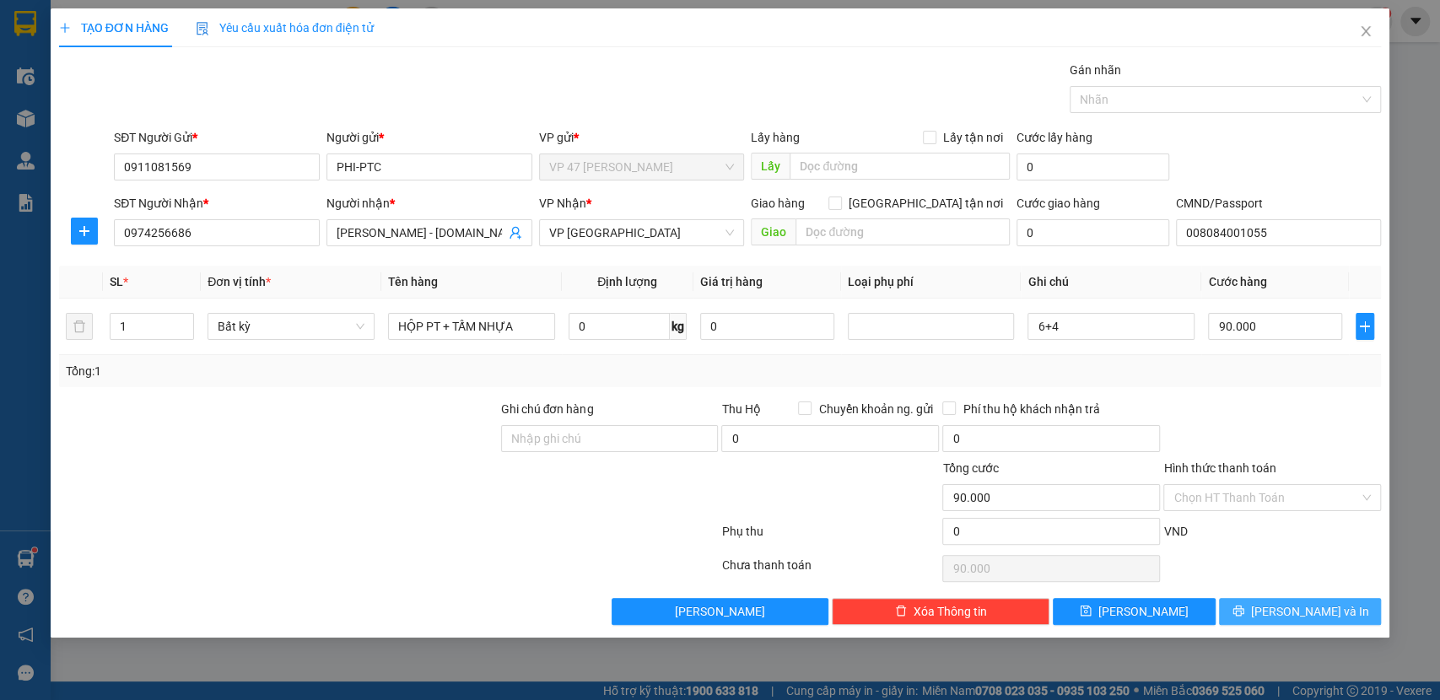
click at [1330, 603] on span "[PERSON_NAME] và In" at bounding box center [1310, 612] width 118 height 19
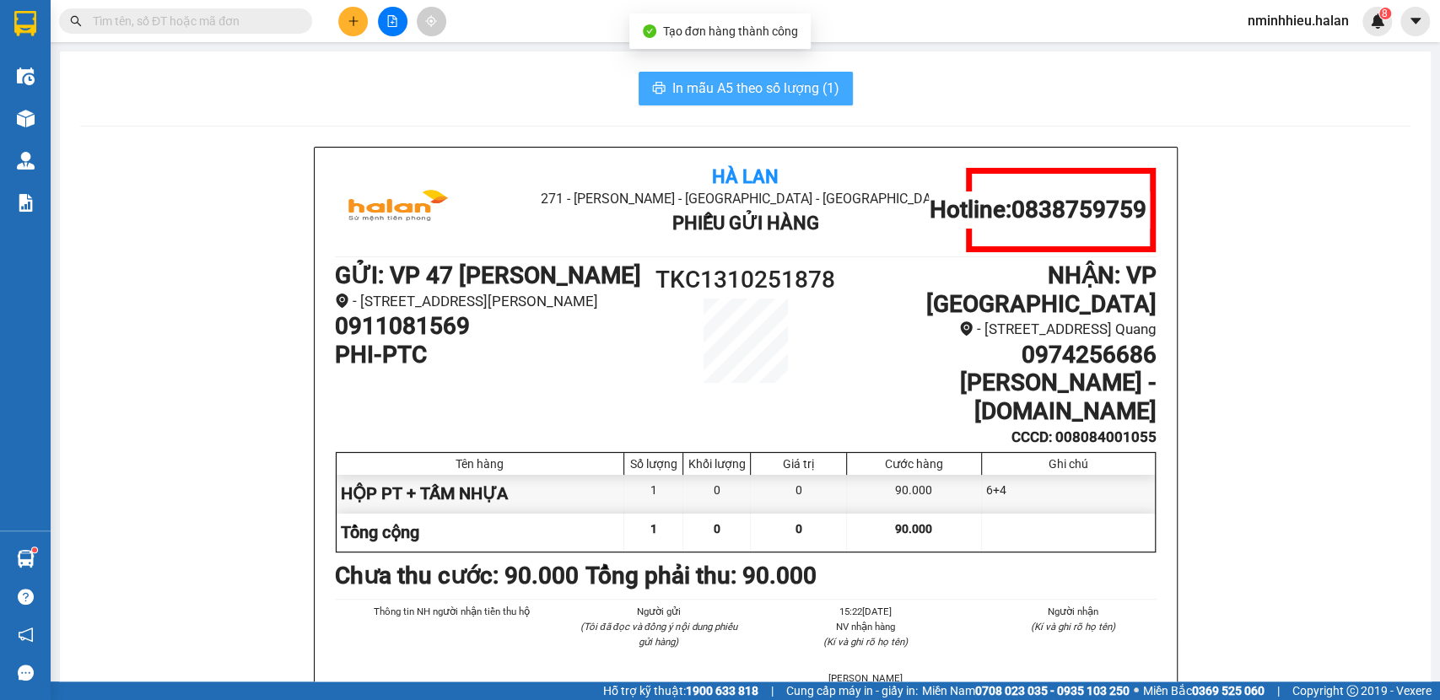
click at [729, 103] on button "In mẫu A5 theo số lượng (1)" at bounding box center [746, 89] width 214 height 34
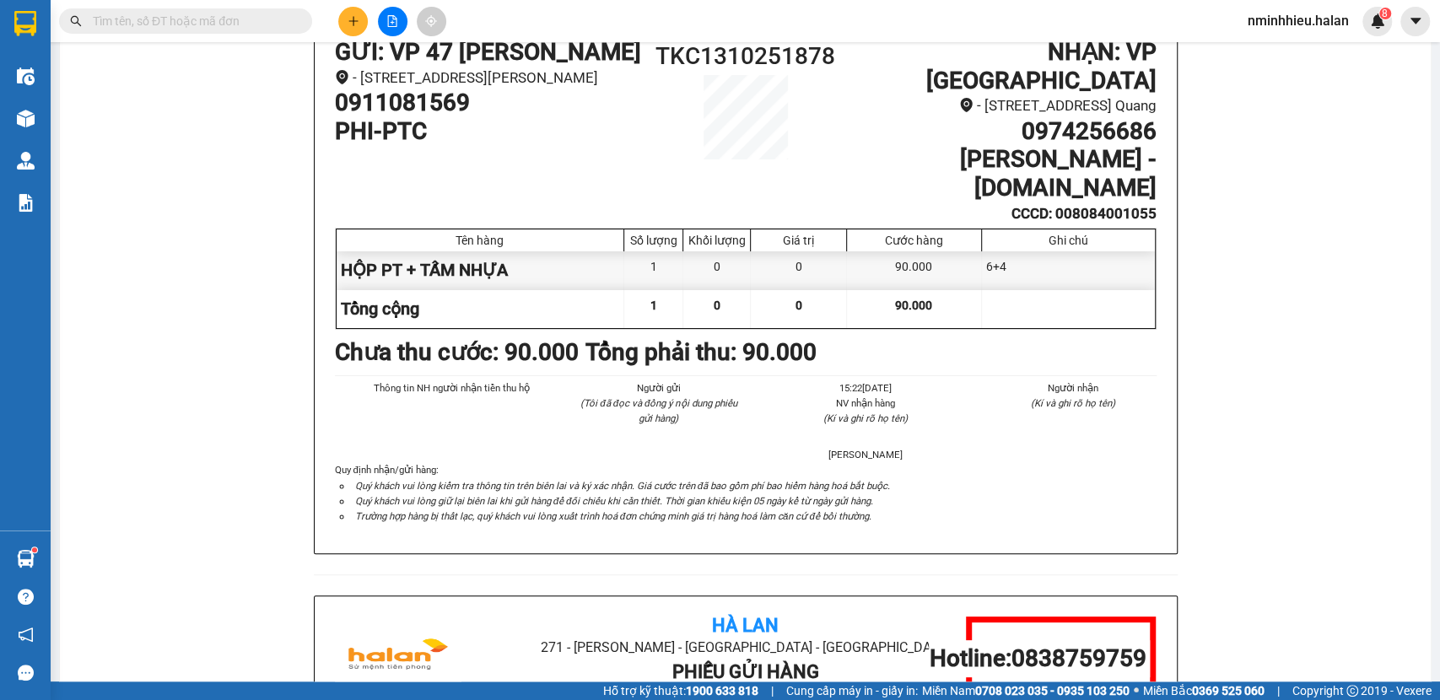
scroll to position [224, 0]
click at [603, 145] on h1 "PHI-PTC" at bounding box center [489, 130] width 308 height 29
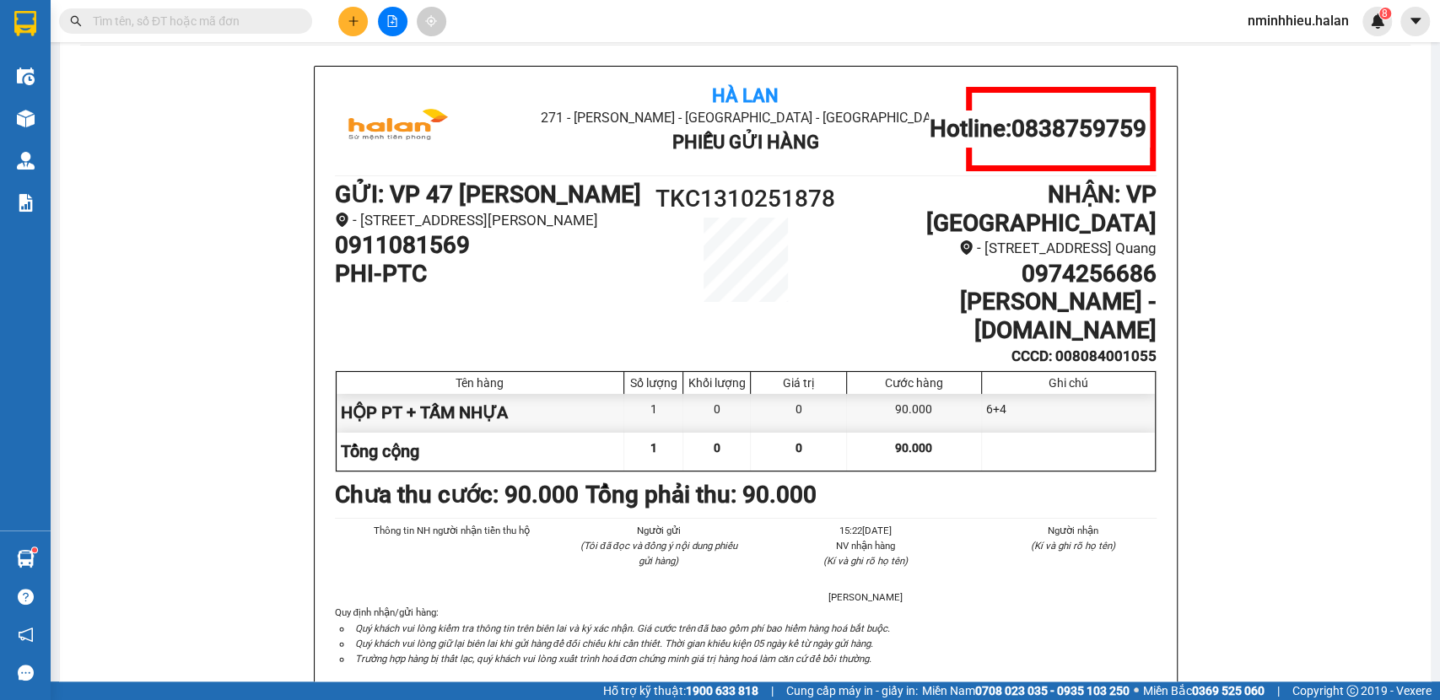
scroll to position [0, 0]
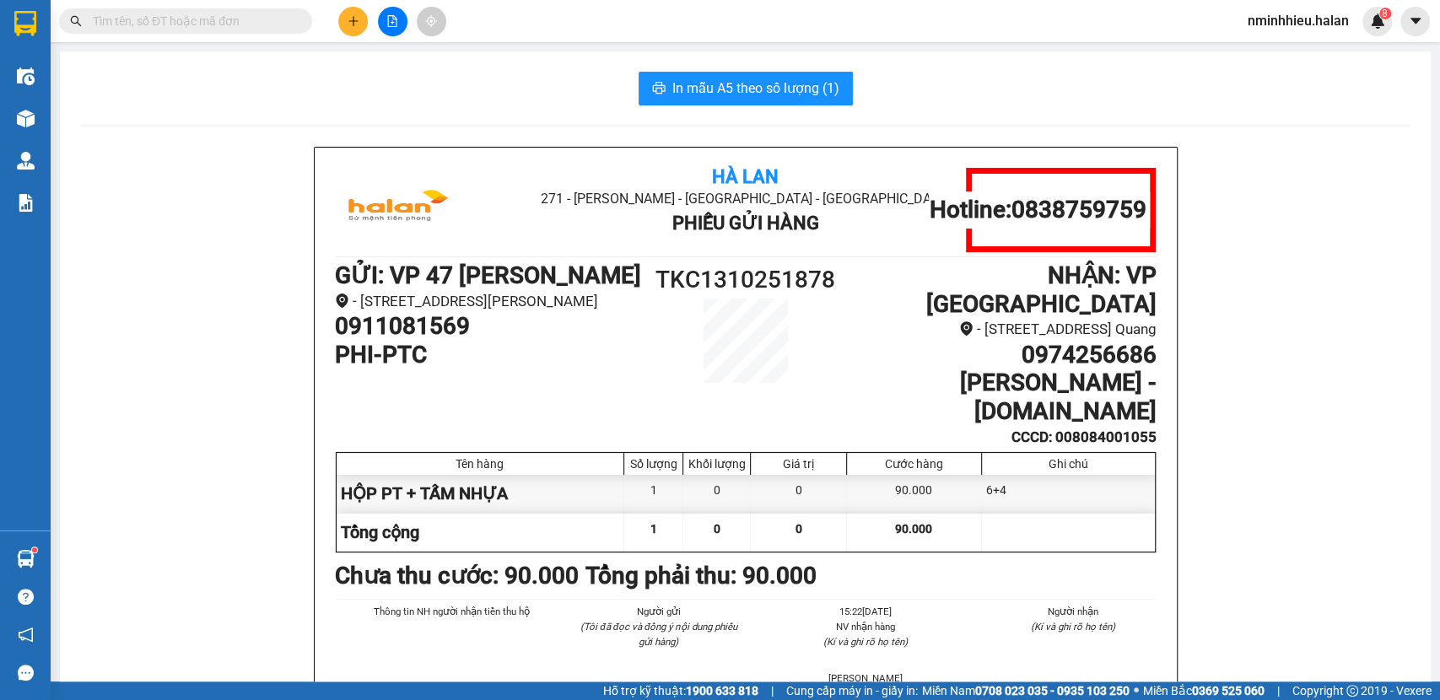
click at [749, 284] on h1 "TKC1310251878" at bounding box center [746, 280] width 206 height 37
copy h1 "TKC1310251878"
click at [199, 24] on input "text" at bounding box center [192, 21] width 199 height 19
paste input "TKC1310251878"
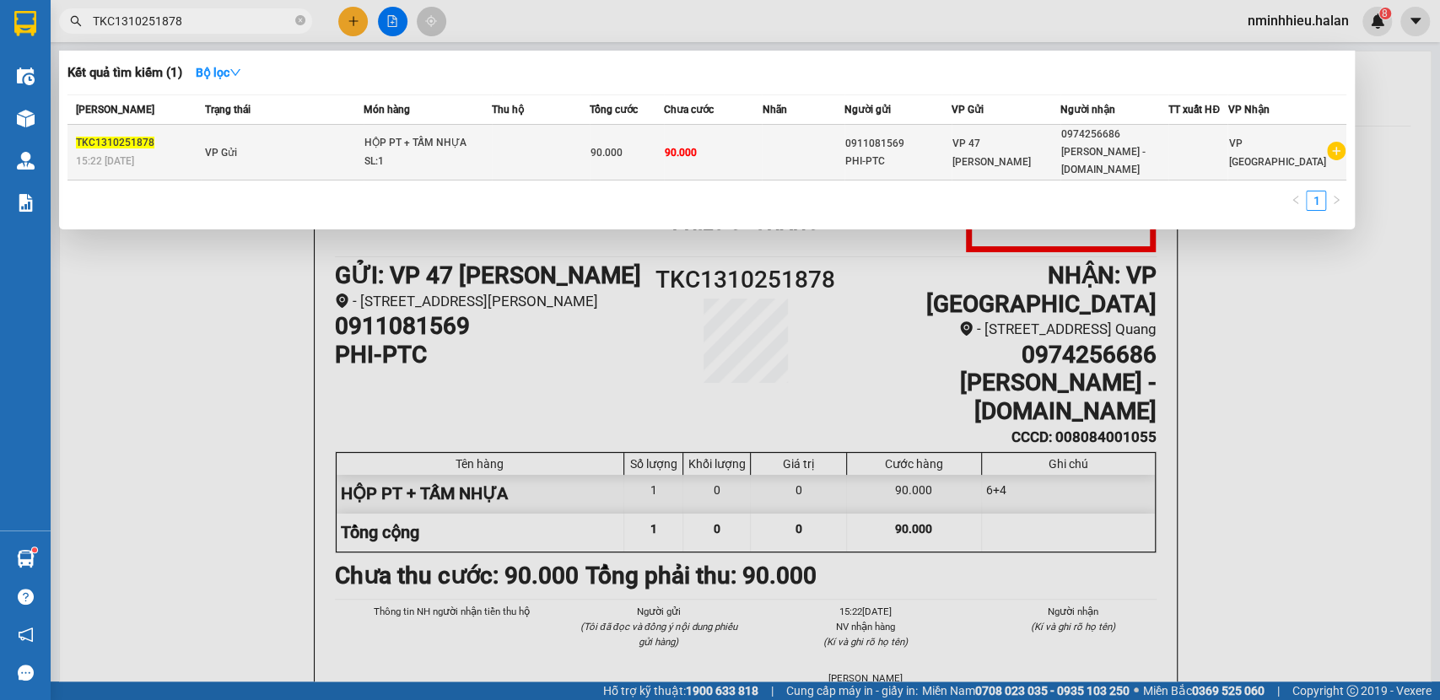
type input "TKC1310251878"
click at [374, 135] on div "HỘP PT + TẤM NHỰA" at bounding box center [428, 143] width 127 height 19
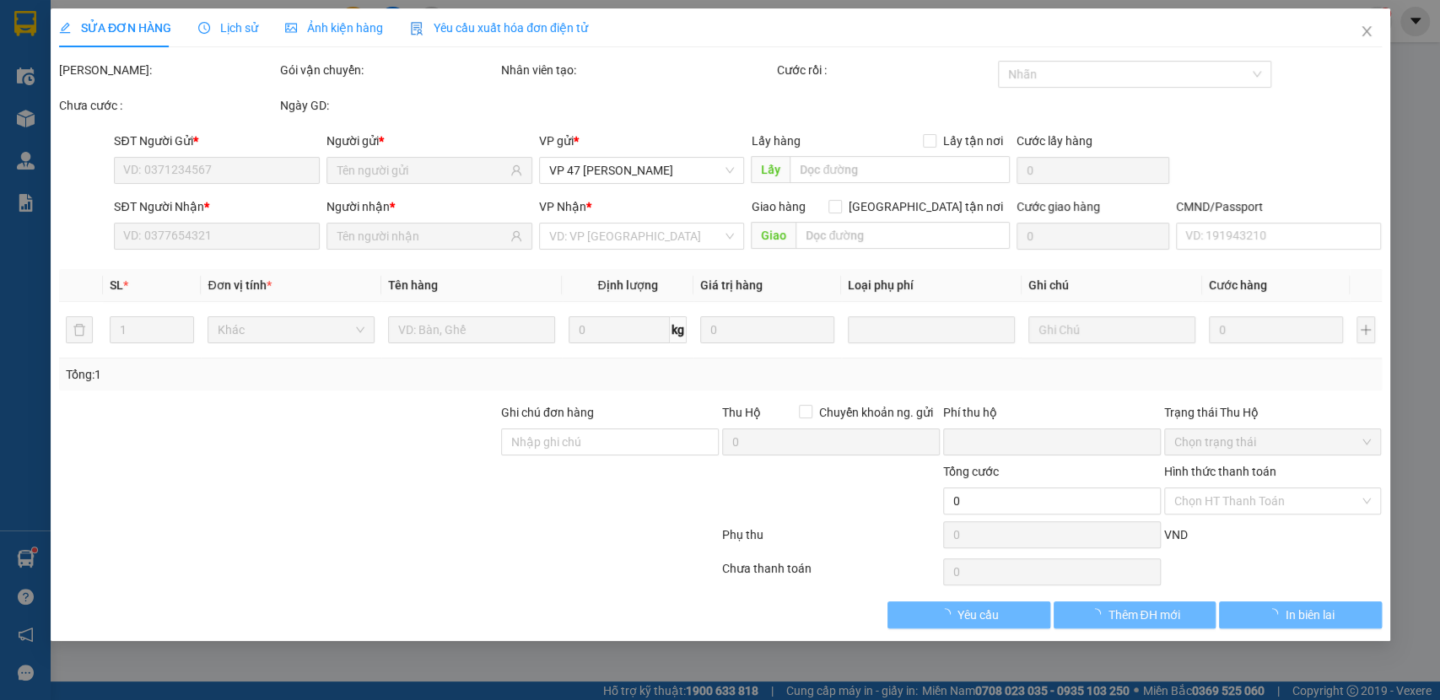
type input "0911081569"
type input "0974256686"
type input "008084001055"
type input "0"
type input "90.000"
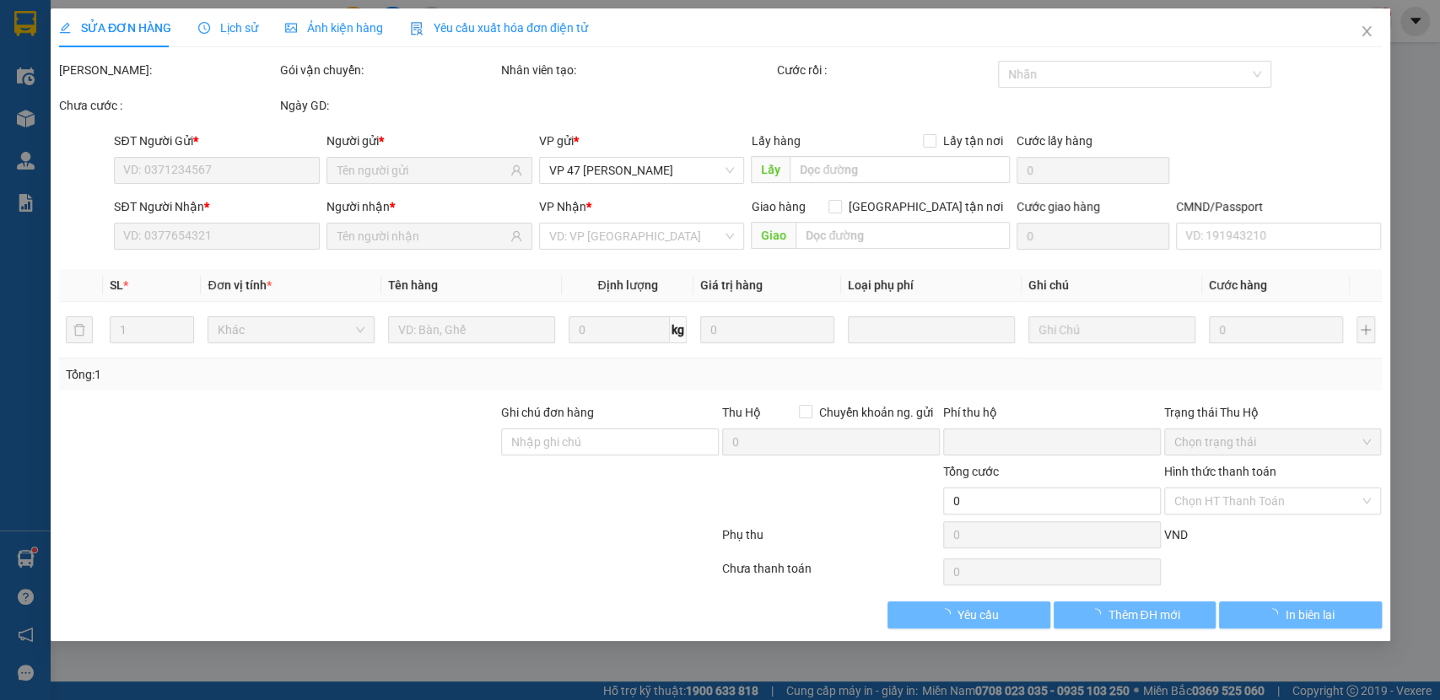
type input "90.000"
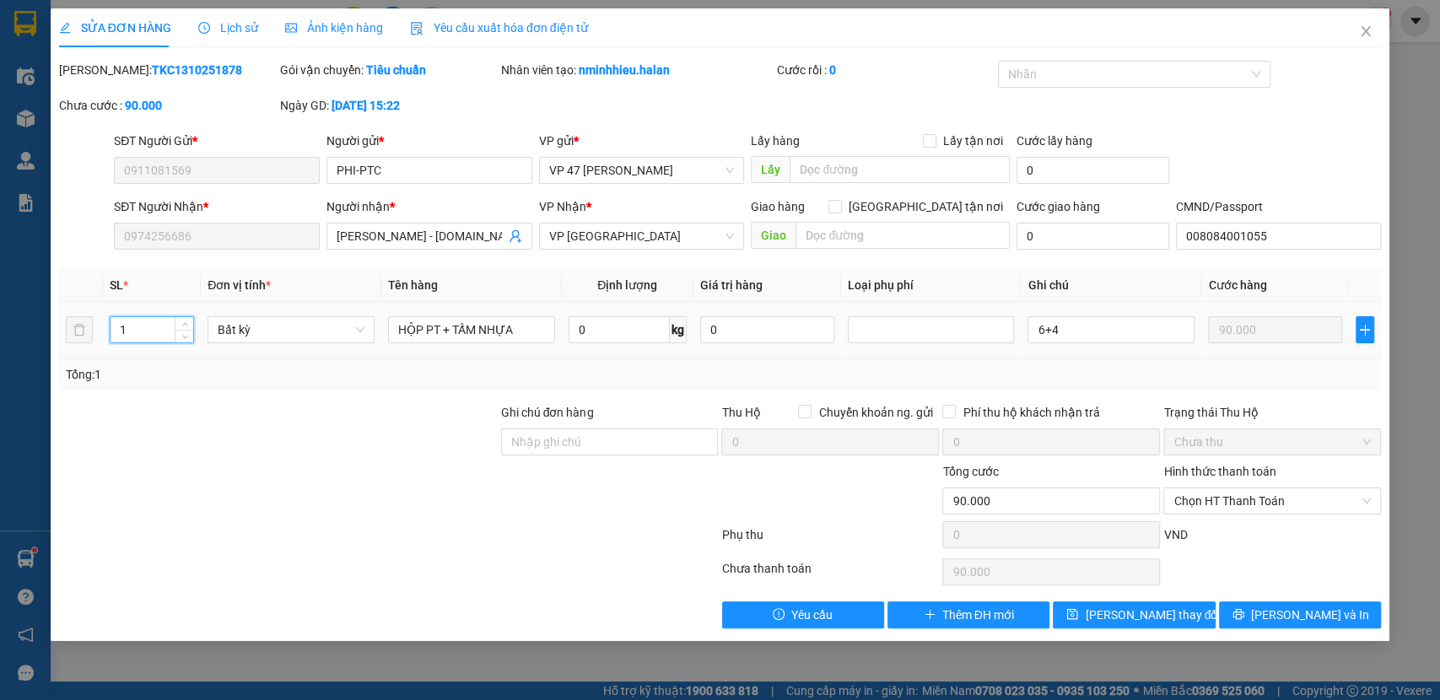
click at [169, 325] on input "1" at bounding box center [153, 329] width 84 height 25
type input "2"
drag, startPoint x: 1261, startPoint y: 608, endPoint x: 1232, endPoint y: 604, distance: 29.0
click at [1232, 604] on button "[PERSON_NAME] và In" at bounding box center [1300, 615] width 162 height 27
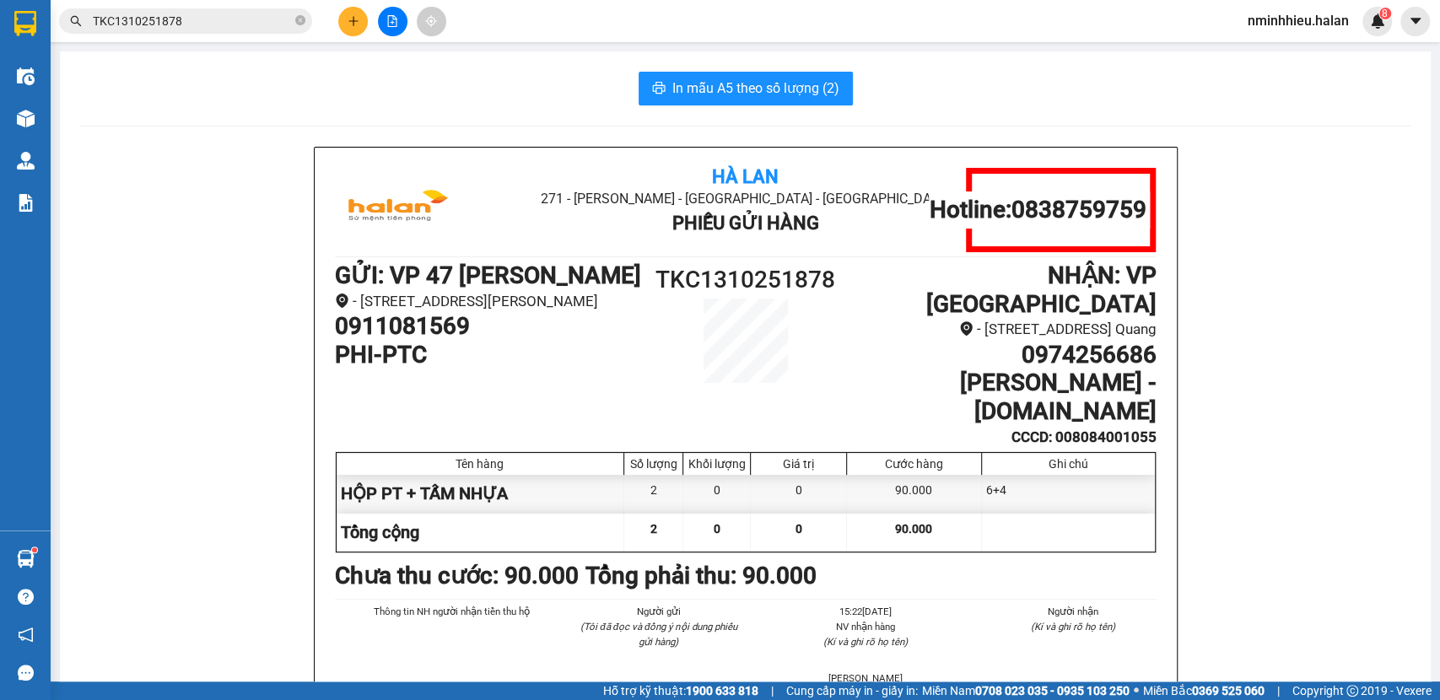
drag, startPoint x: 1210, startPoint y: 146, endPoint x: 1128, endPoint y: 149, distance: 81.9
click at [705, 84] on span "In mẫu A5 theo số lượng (2)" at bounding box center [756, 88] width 167 height 21
click at [355, 21] on icon "plus" at bounding box center [353, 20] width 9 height 1
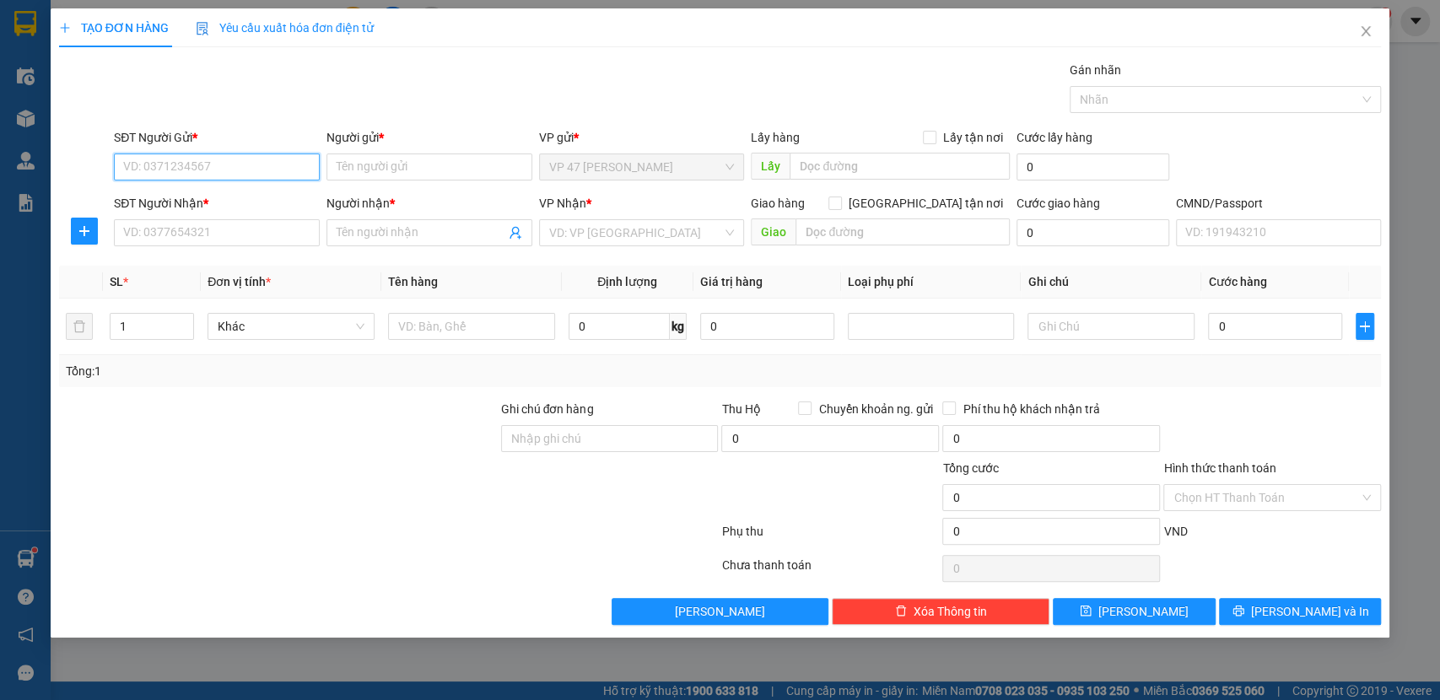
click at [258, 167] on input "SĐT Người Gửi *" at bounding box center [217, 167] width 206 height 27
click at [197, 168] on input "SĐT Người Gửi *" at bounding box center [217, 167] width 206 height 27
click at [255, 164] on input "SĐT Người Gửi *" at bounding box center [217, 167] width 206 height 27
click at [186, 159] on input "SĐT Người Gửi *" at bounding box center [217, 167] width 206 height 27
click at [212, 208] on div "0968163688 - mão" at bounding box center [217, 201] width 186 height 19
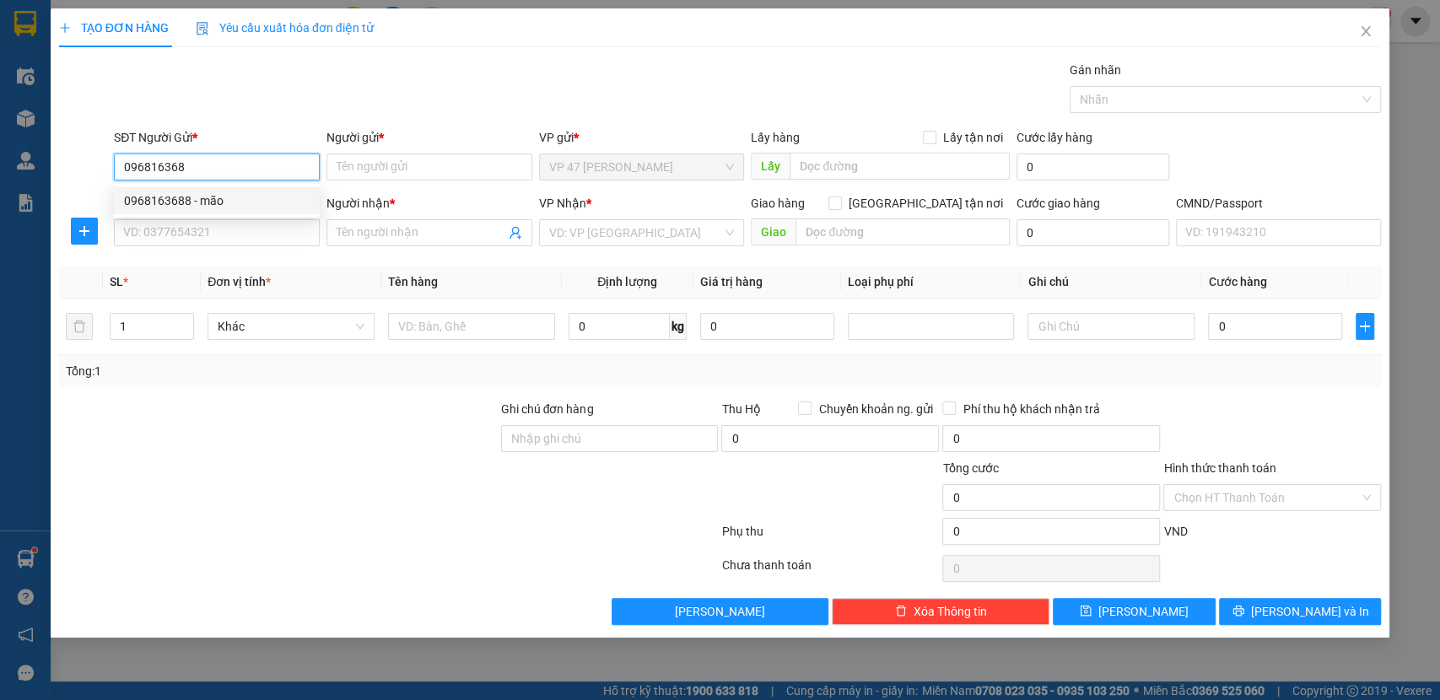
type input "0968163688"
type input "mão"
type input "0968163688"
click at [194, 245] on input "SĐT Người Nhận *" at bounding box center [217, 232] width 206 height 27
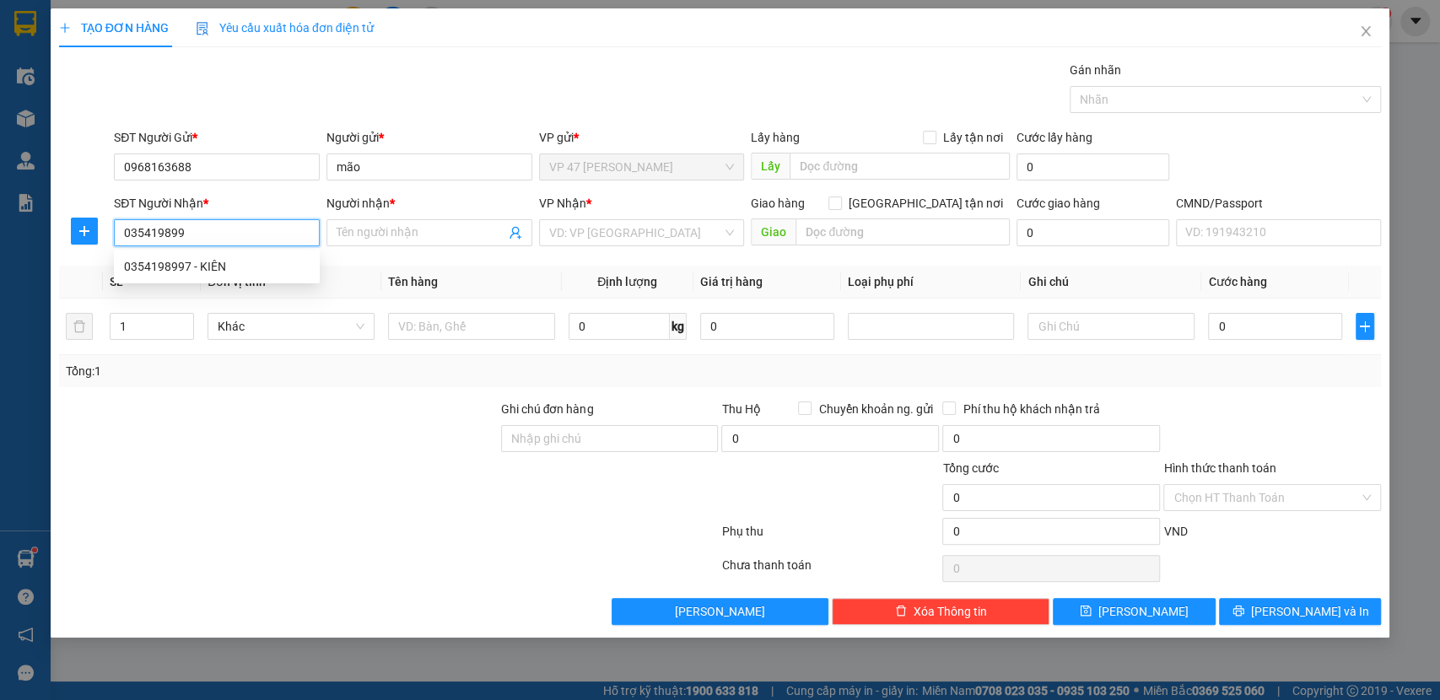
type input "0354198997"
click at [192, 265] on div "0354198997 - KIÊN" at bounding box center [217, 266] width 186 height 19
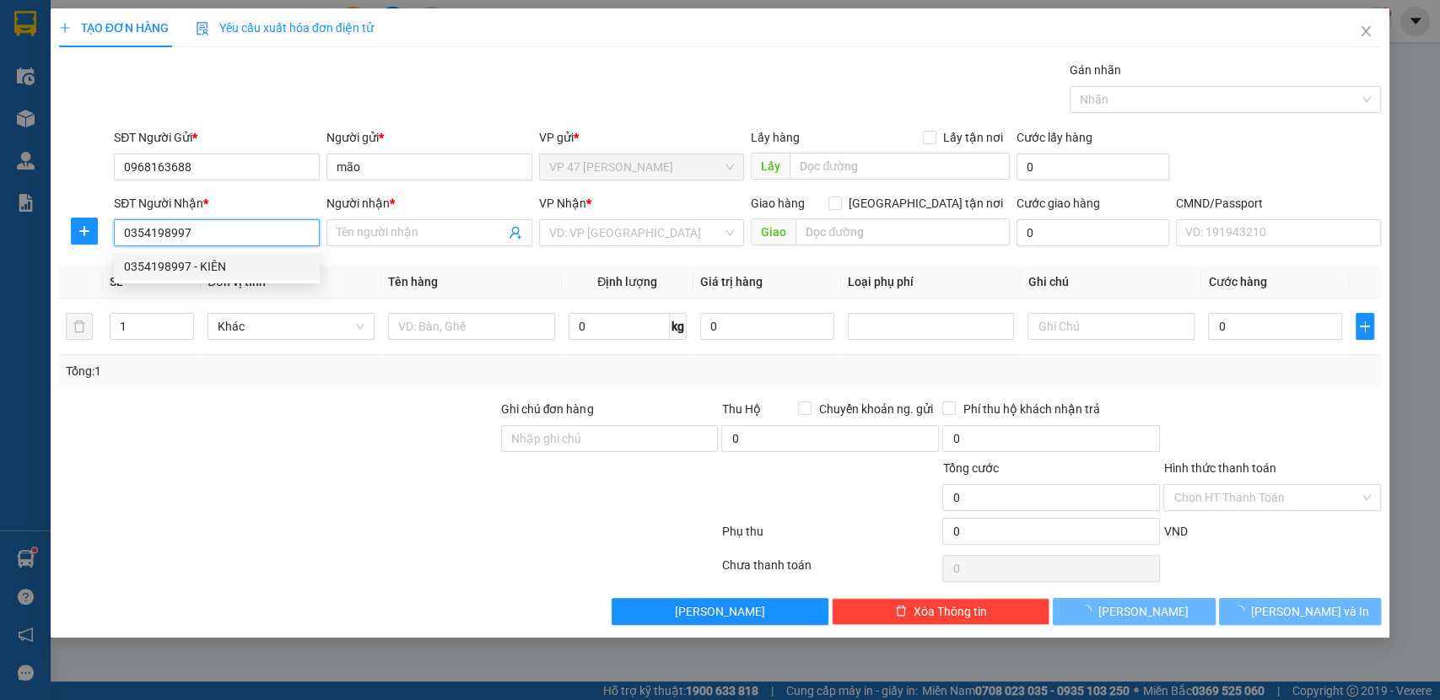
type input "KIÊN"
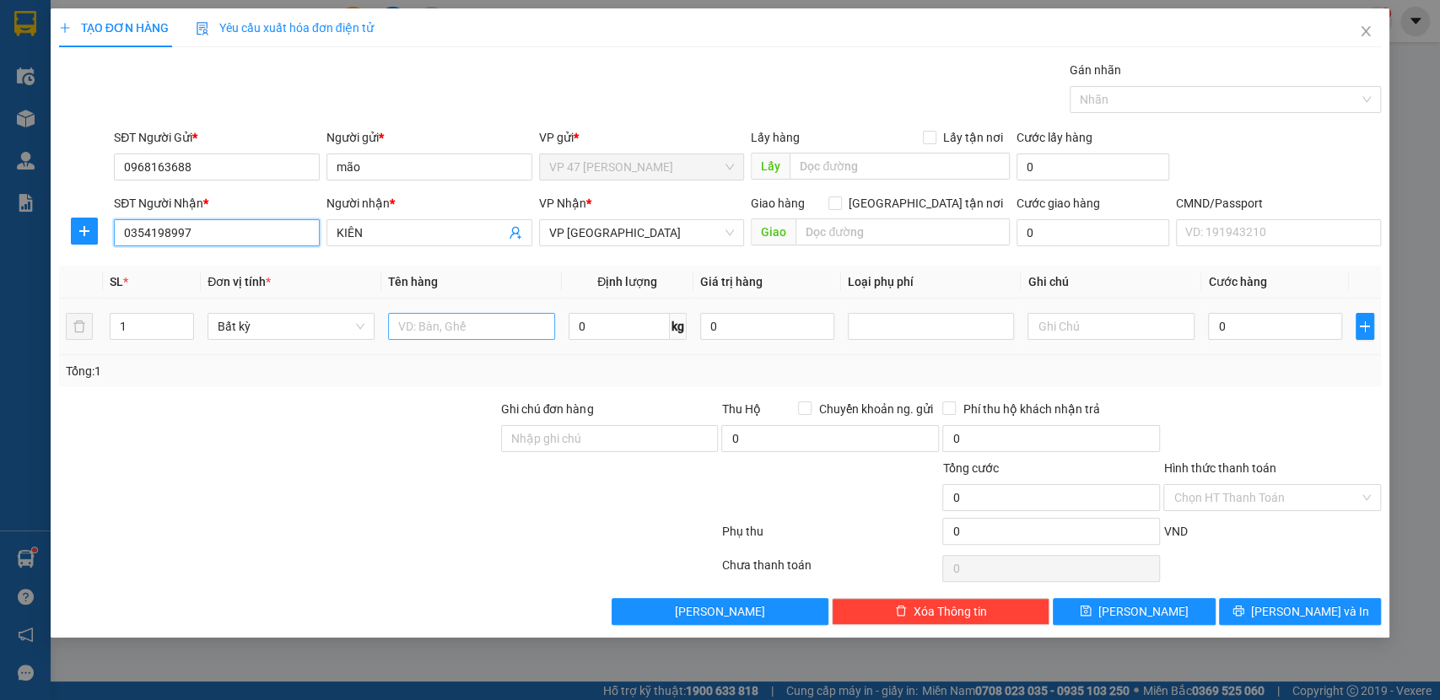
type input "0354198997"
click at [466, 328] on input "text" at bounding box center [471, 326] width 167 height 27
type input "BỌC DÀI"
type input "2.2"
type input "50.000"
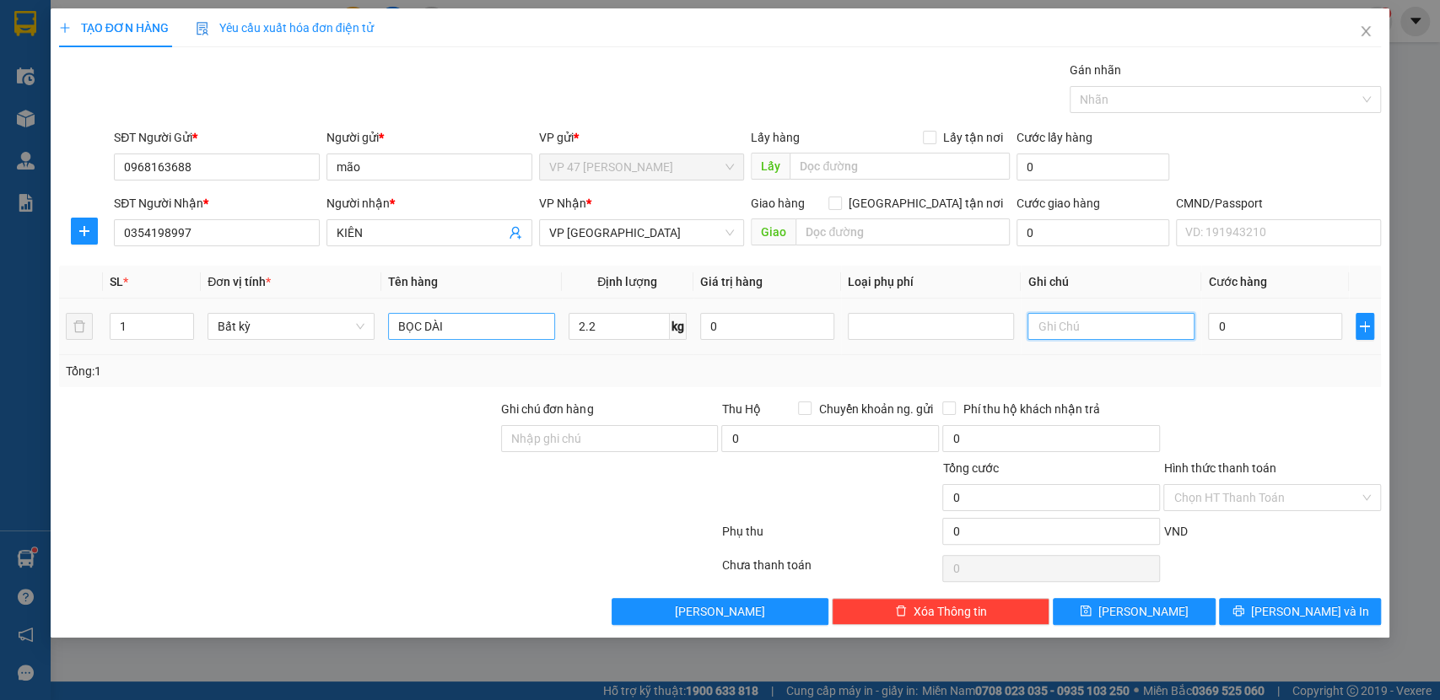
type input "50.000"
click at [1305, 594] on div "Transit Pickup Surcharge Ids Transit Deliver Surcharge Ids Transit Deliver Surc…" at bounding box center [720, 343] width 1323 height 565
click at [1298, 635] on div "TẠO ĐƠN HÀNG Yêu cầu xuất hóa đơn điện tử Transit Pickup Surcharge Ids Transit …" at bounding box center [721, 323] width 1340 height 630
click at [1305, 612] on span "[PERSON_NAME] và In" at bounding box center [1310, 612] width 118 height 19
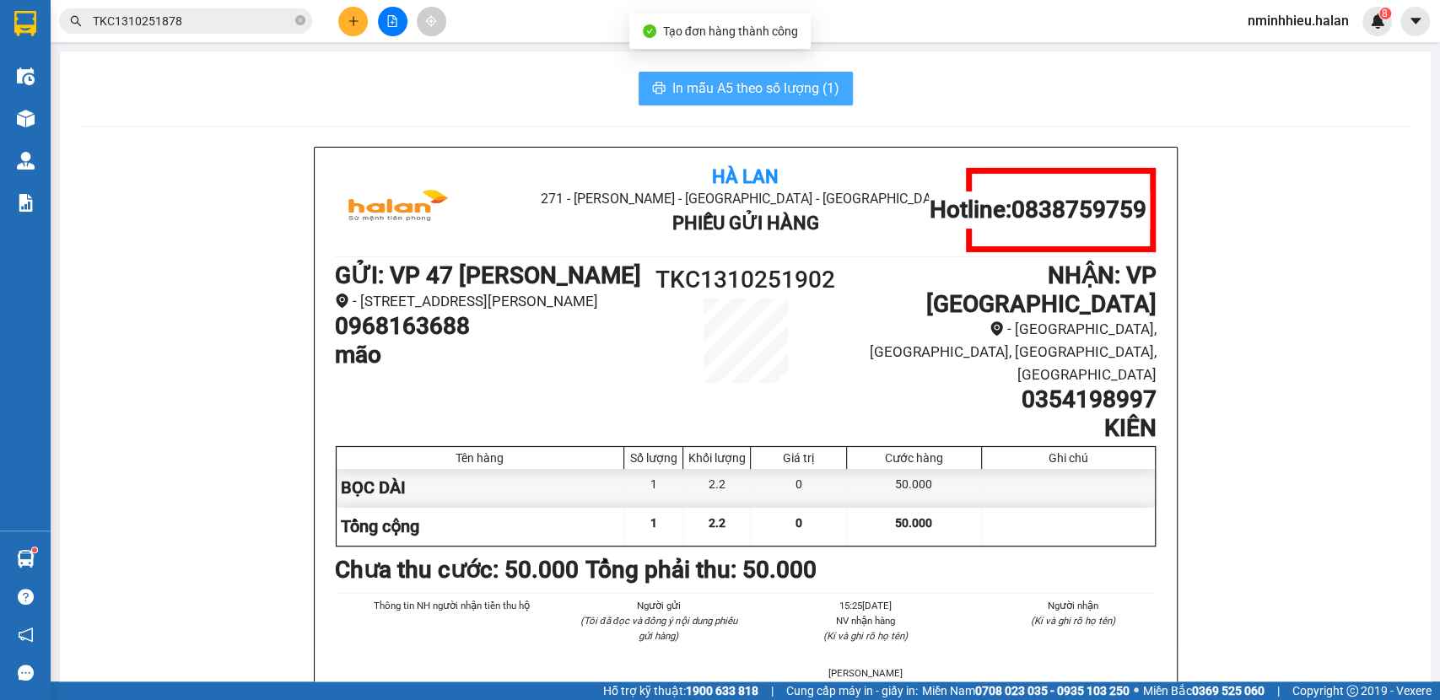
click at [770, 93] on span "In mẫu A5 theo số lượng (1)" at bounding box center [756, 88] width 167 height 21
click at [371, 8] on div at bounding box center [392, 22] width 127 height 30
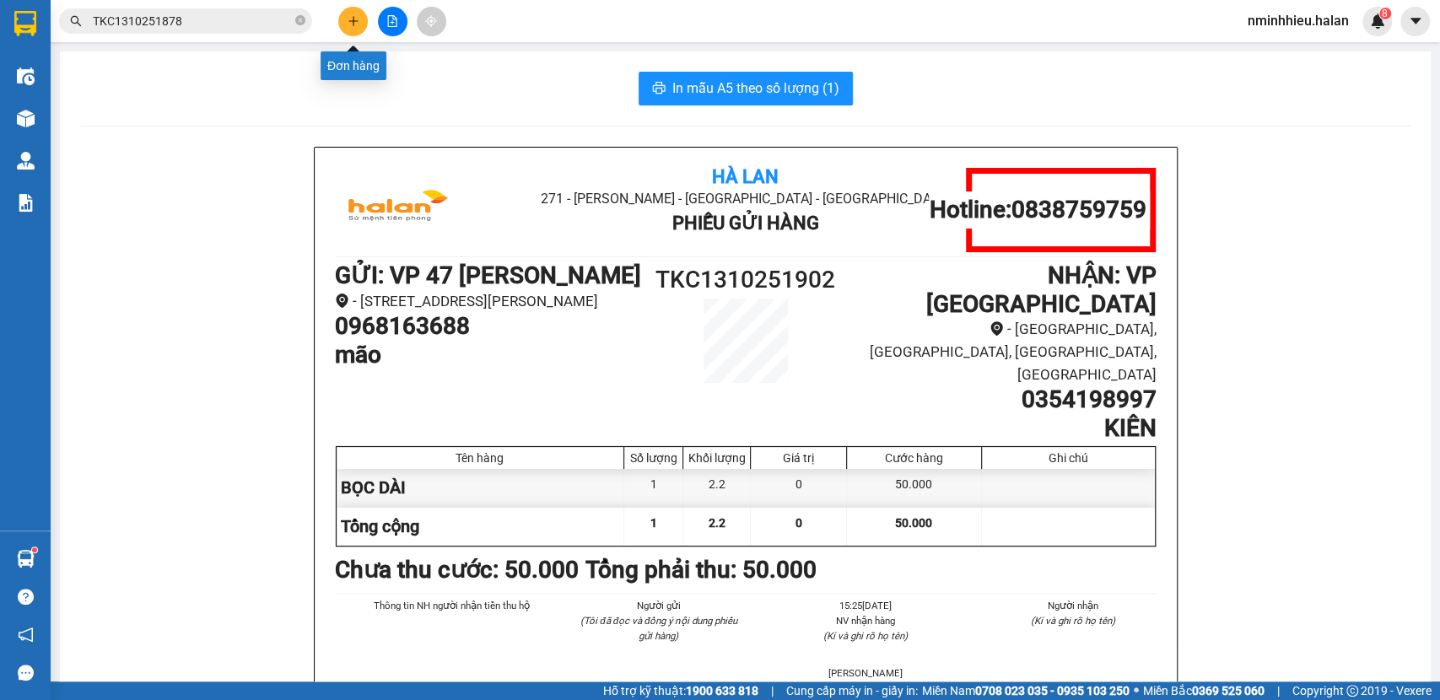
click at [353, 19] on icon "plus" at bounding box center [353, 20] width 1 height 9
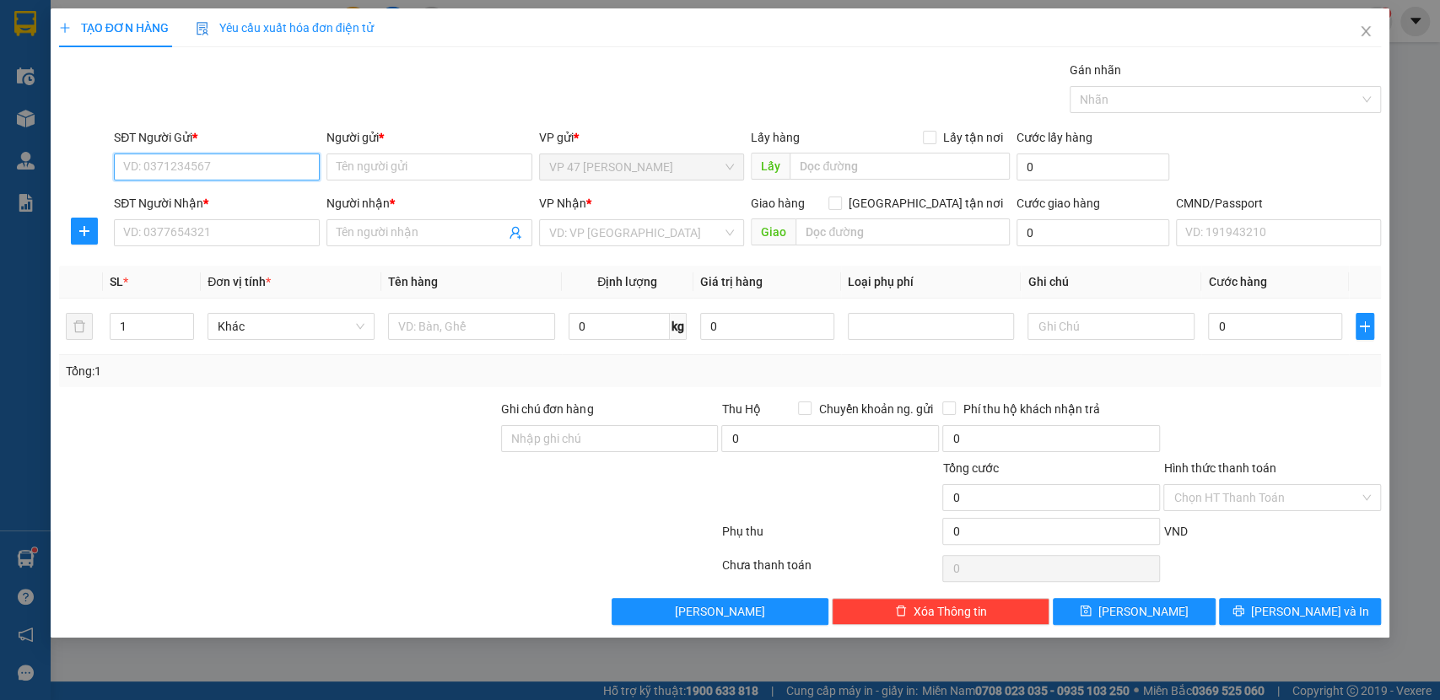
click at [226, 162] on input "SĐT Người Gửi *" at bounding box center [217, 167] width 206 height 27
type input "0777254444"
drag, startPoint x: 257, startPoint y: 194, endPoint x: 253, endPoint y: 242, distance: 48.3
click at [257, 195] on div "0777254444 - TRANG NAM" at bounding box center [217, 201] width 186 height 19
type input "TRANG NAM"
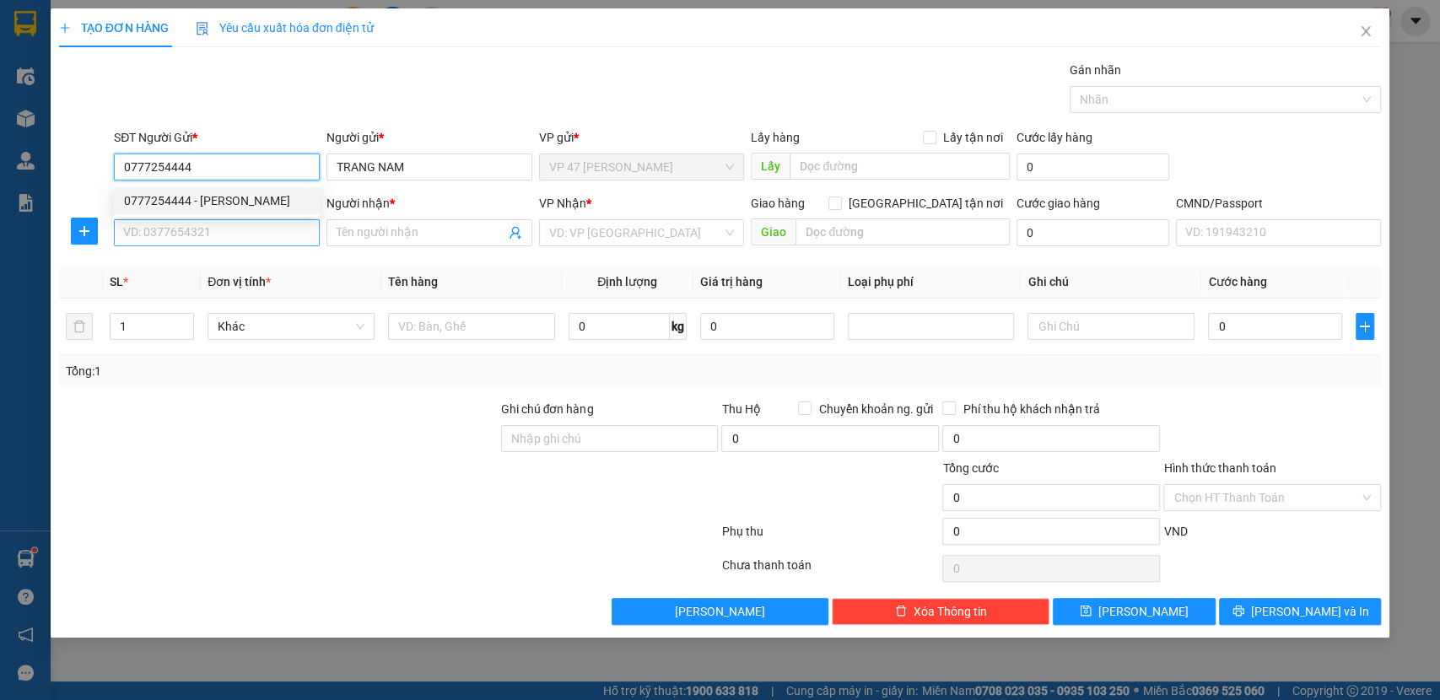
type input "0777254444"
click at [253, 243] on input "SĐT Người Nhận *" at bounding box center [217, 232] width 206 height 27
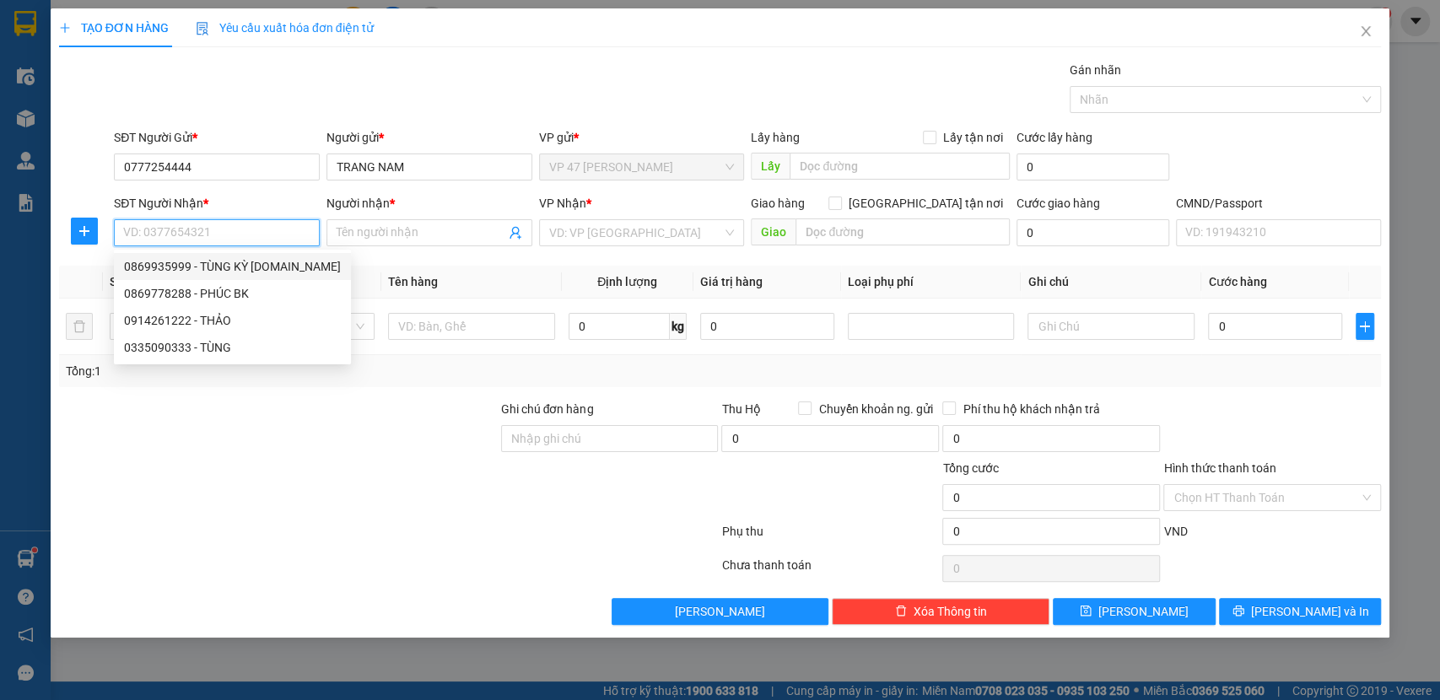
click at [208, 262] on div "0869935999 - TÙNG KỲ 314.TC" at bounding box center [232, 266] width 217 height 19
type input "0869935999"
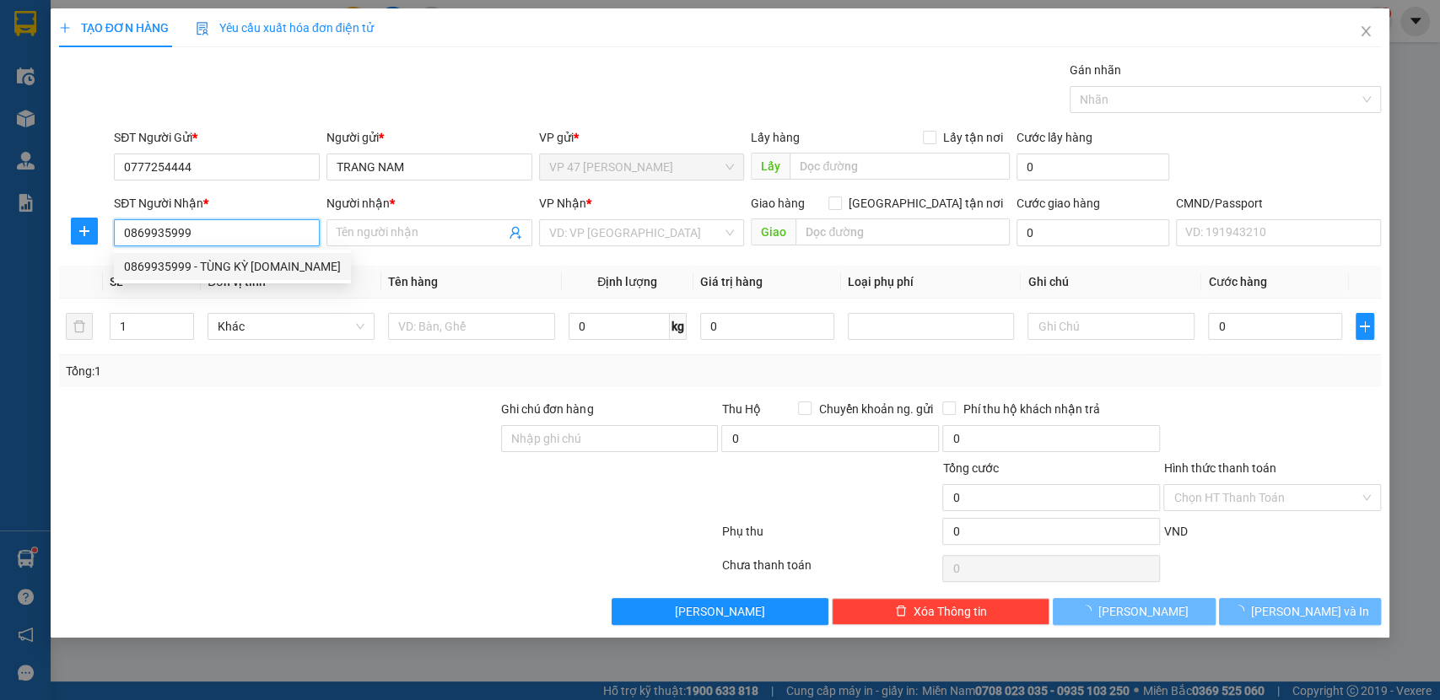
type input "TÙNG KỲ [DOMAIN_NAME]"
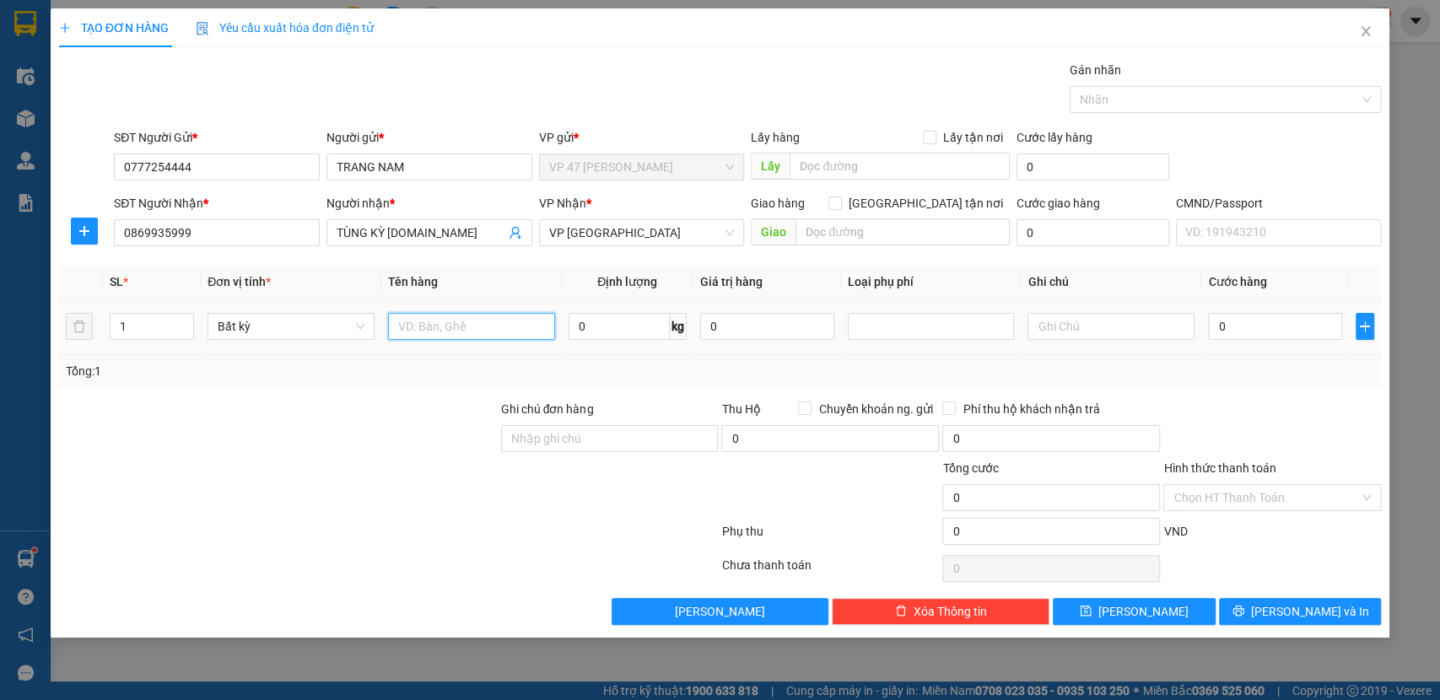
click at [479, 326] on input "text" at bounding box center [471, 326] width 167 height 27
type input "BỌC HỘP PT"
click at [635, 322] on input "103.5" at bounding box center [619, 326] width 101 height 27
type input "10.5"
type input "60.000"
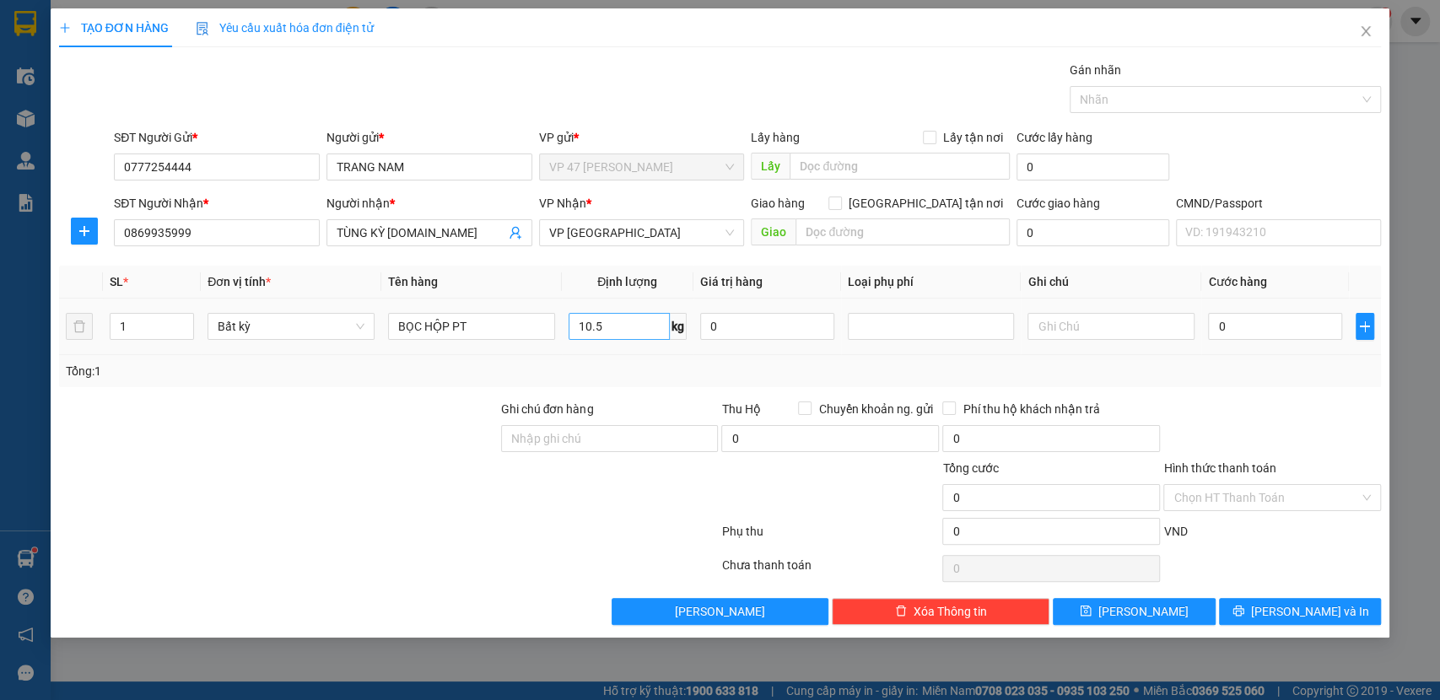
type input "60.000"
click at [1294, 615] on span "[PERSON_NAME] và In" at bounding box center [1310, 612] width 118 height 19
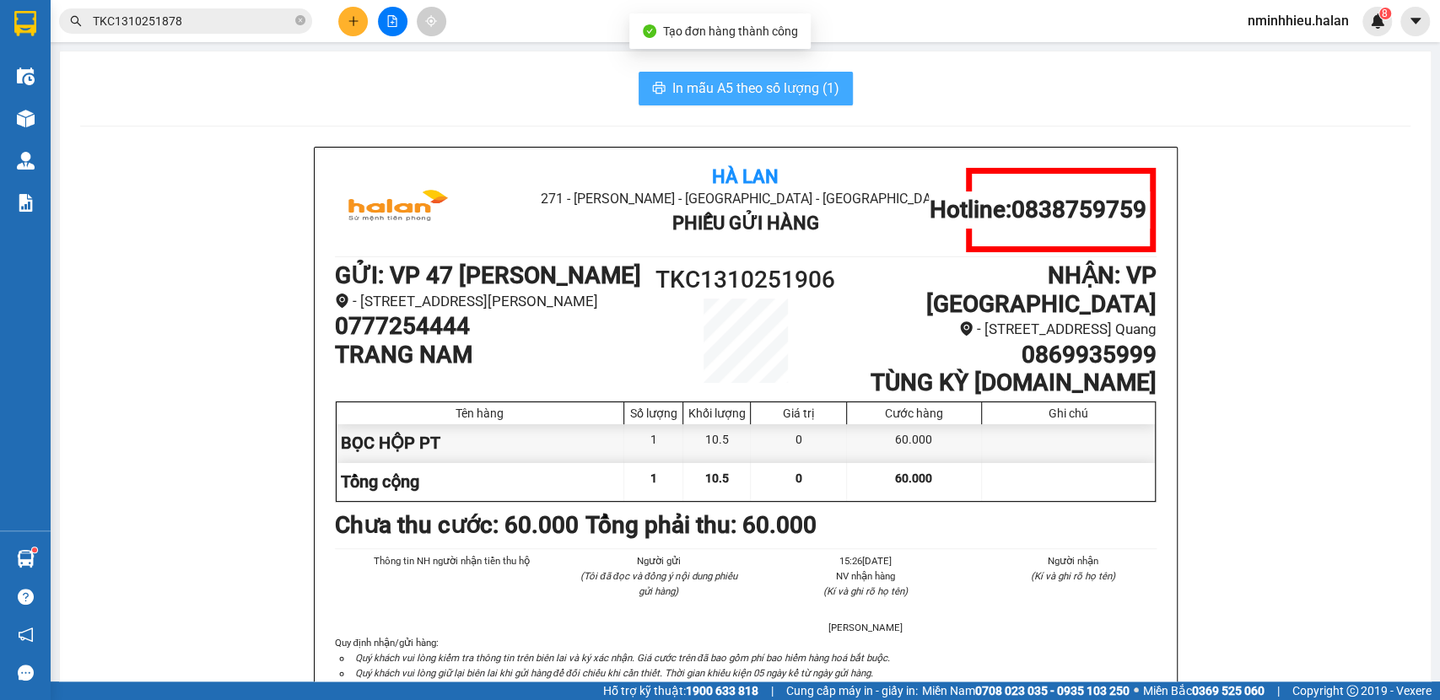
click at [737, 89] on span "In mẫu A5 theo số lượng (1)" at bounding box center [756, 88] width 167 height 21
click at [351, 19] on icon "plus" at bounding box center [354, 21] width 12 height 12
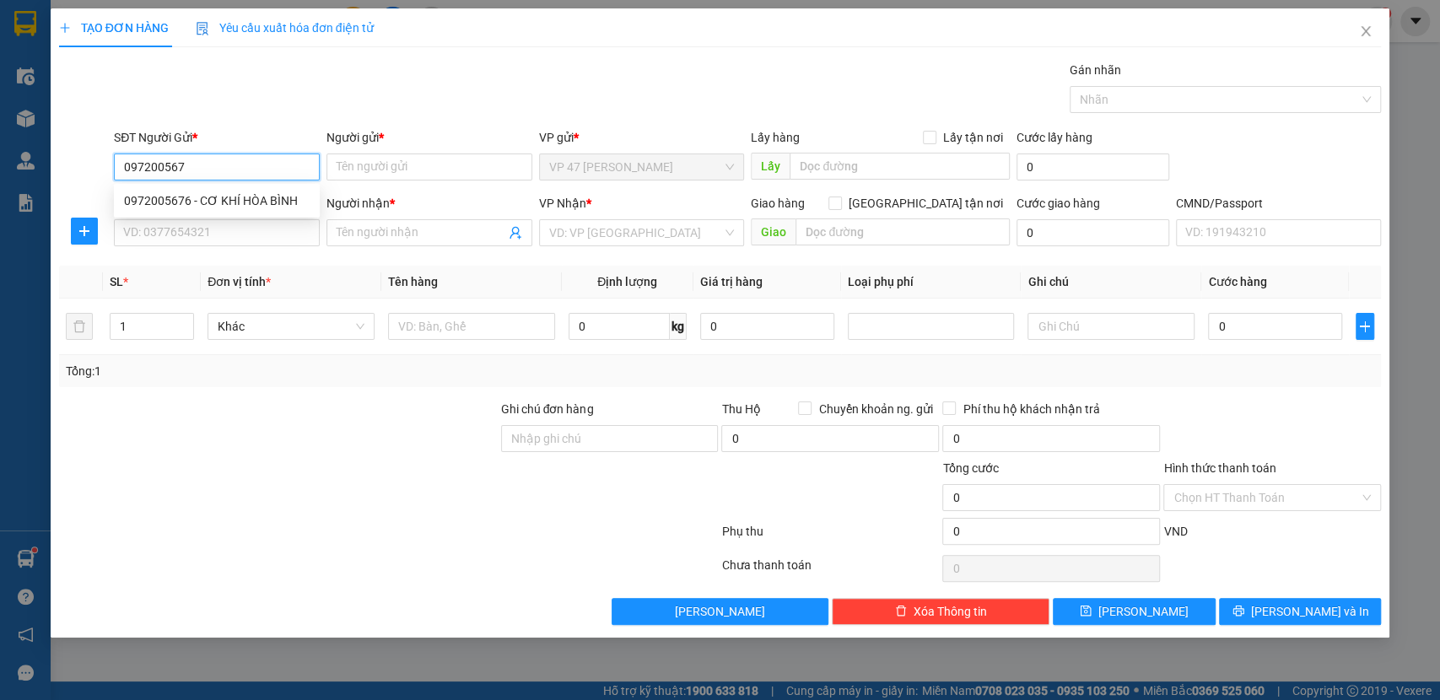
type input "0972005676"
drag, startPoint x: 249, startPoint y: 202, endPoint x: 249, endPoint y: 238, distance: 36.3
click at [250, 203] on div "0972005676 - CƠ KHÍ HÒA BÌNH" at bounding box center [217, 201] width 186 height 19
type input "CƠ KHÍ HÒA BÌNH"
type input "0972005676"
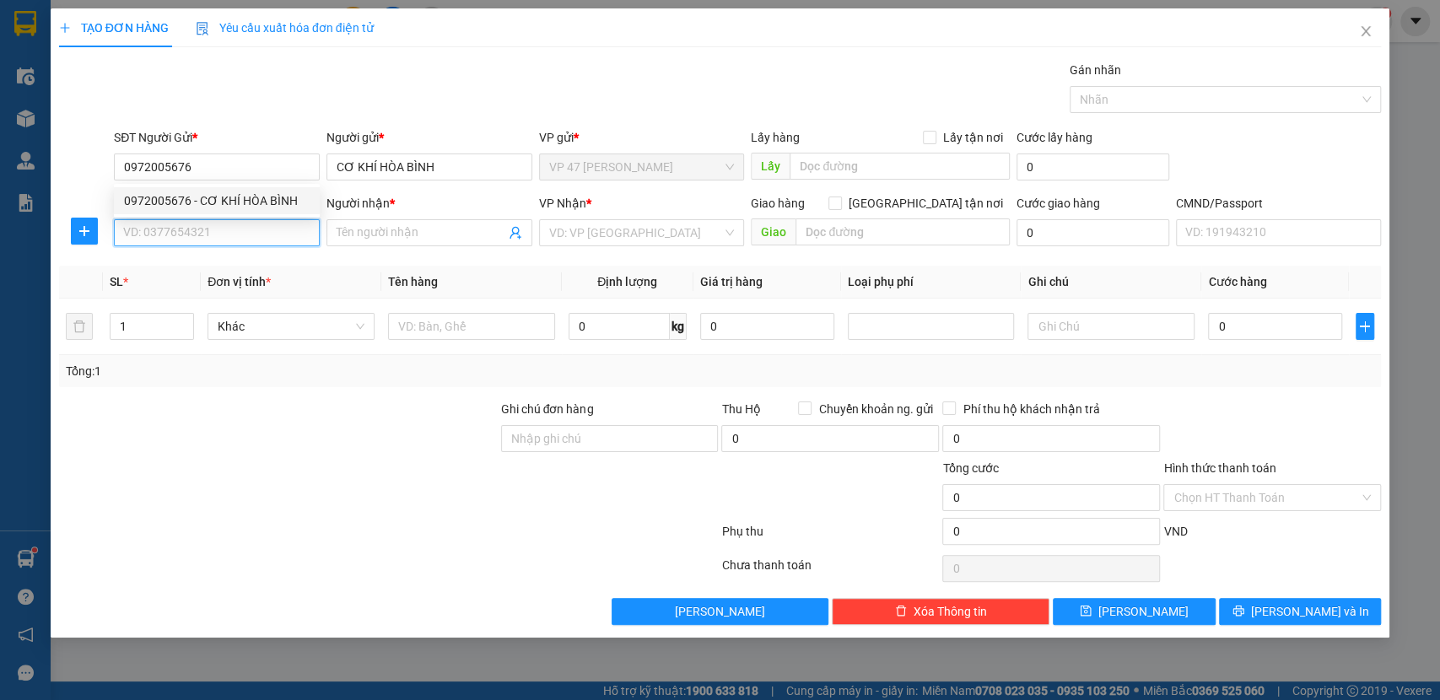
click at [250, 245] on input "SĐT Người Nhận *" at bounding box center [217, 232] width 206 height 27
type input "0976141685"
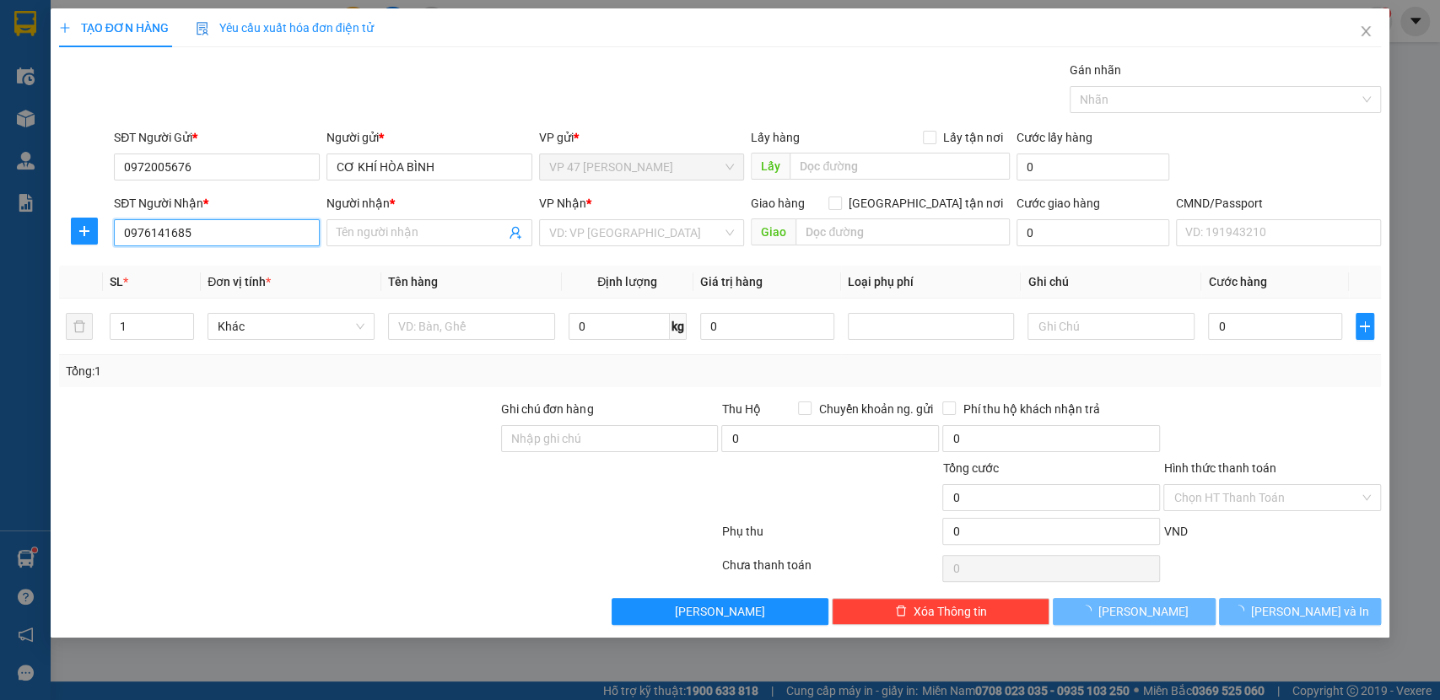
drag, startPoint x: 304, startPoint y: 223, endPoint x: 284, endPoint y: 226, distance: 20.5
click at [303, 222] on input "0976141685" at bounding box center [217, 232] width 206 height 27
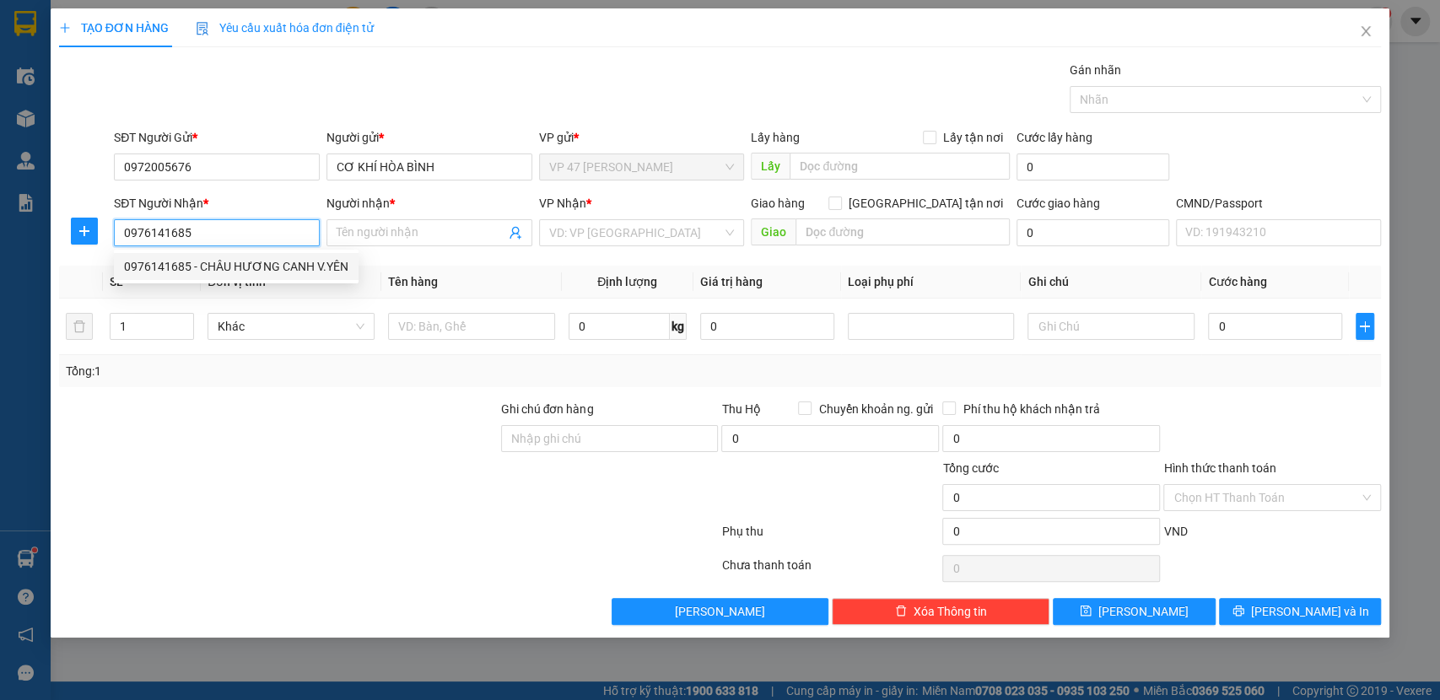
click at [257, 231] on input "0976141685" at bounding box center [217, 232] width 206 height 27
click at [246, 275] on div "0976141685 - CHÂU HƯƠNG CANH V.YÊN" at bounding box center [236, 266] width 224 height 19
type input "CHÂU HƯƠNG CANH V.YÊN"
type input "0976141685"
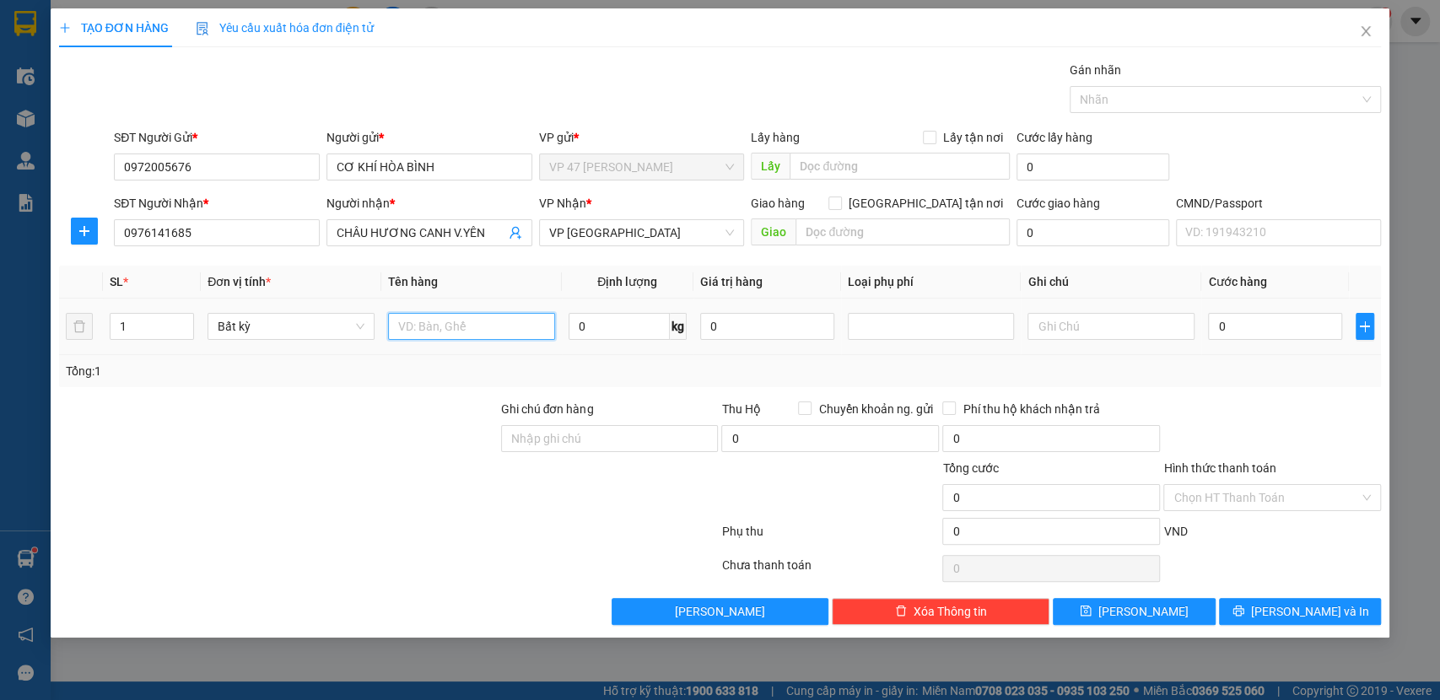
click at [500, 332] on input "text" at bounding box center [471, 326] width 167 height 27
click at [163, 332] on input "1" at bounding box center [153, 326] width 84 height 25
type input "2"
click at [493, 328] on input "text" at bounding box center [471, 326] width 167 height 27
type input "LỐC MÁY + HỘP PT"
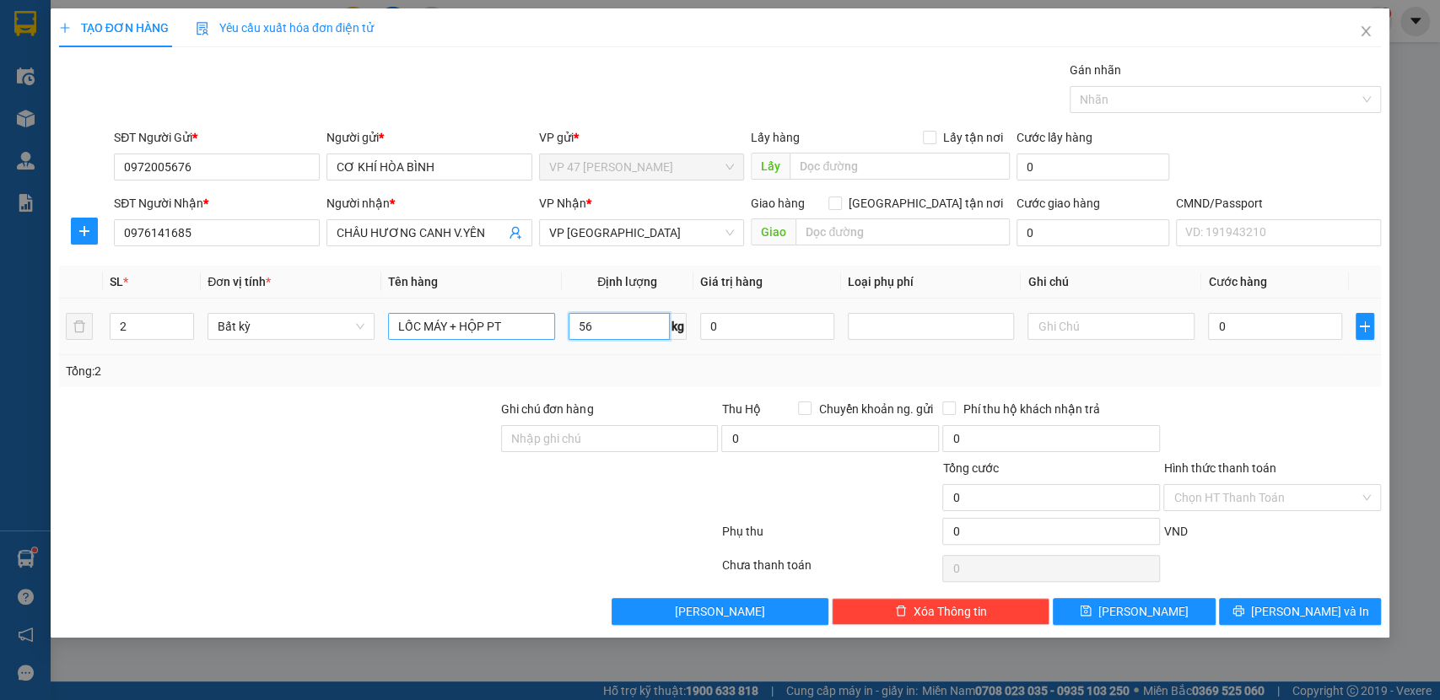
type input "56"
type input "80.000"
click at [619, 327] on input "56" at bounding box center [619, 326] width 101 height 27
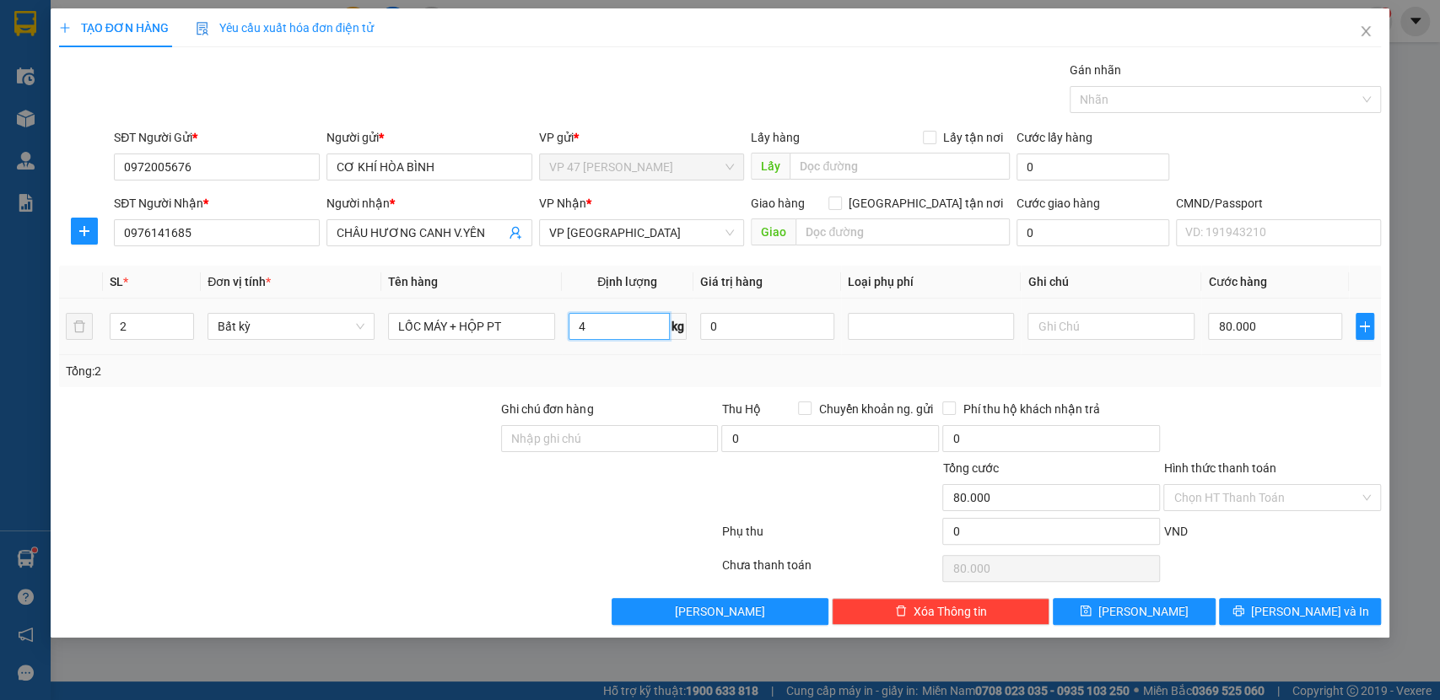
type input "4"
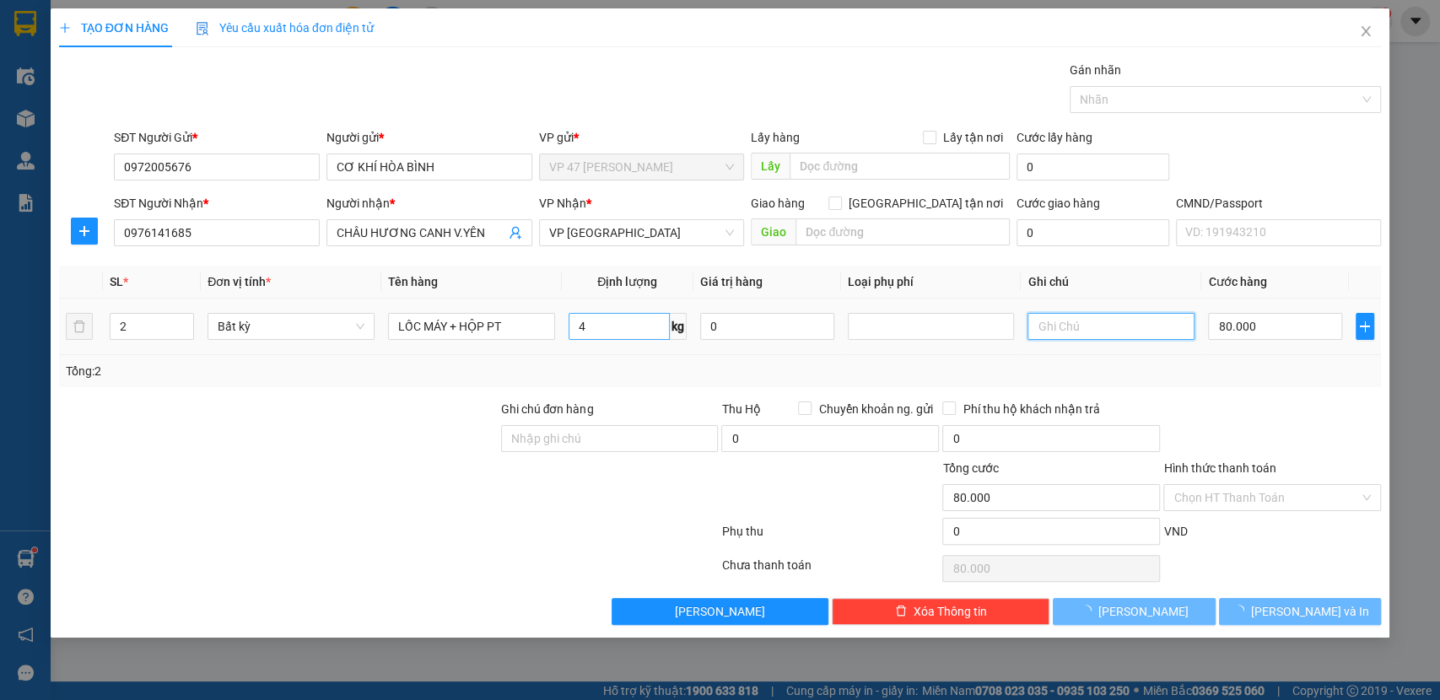
type input "35.000"
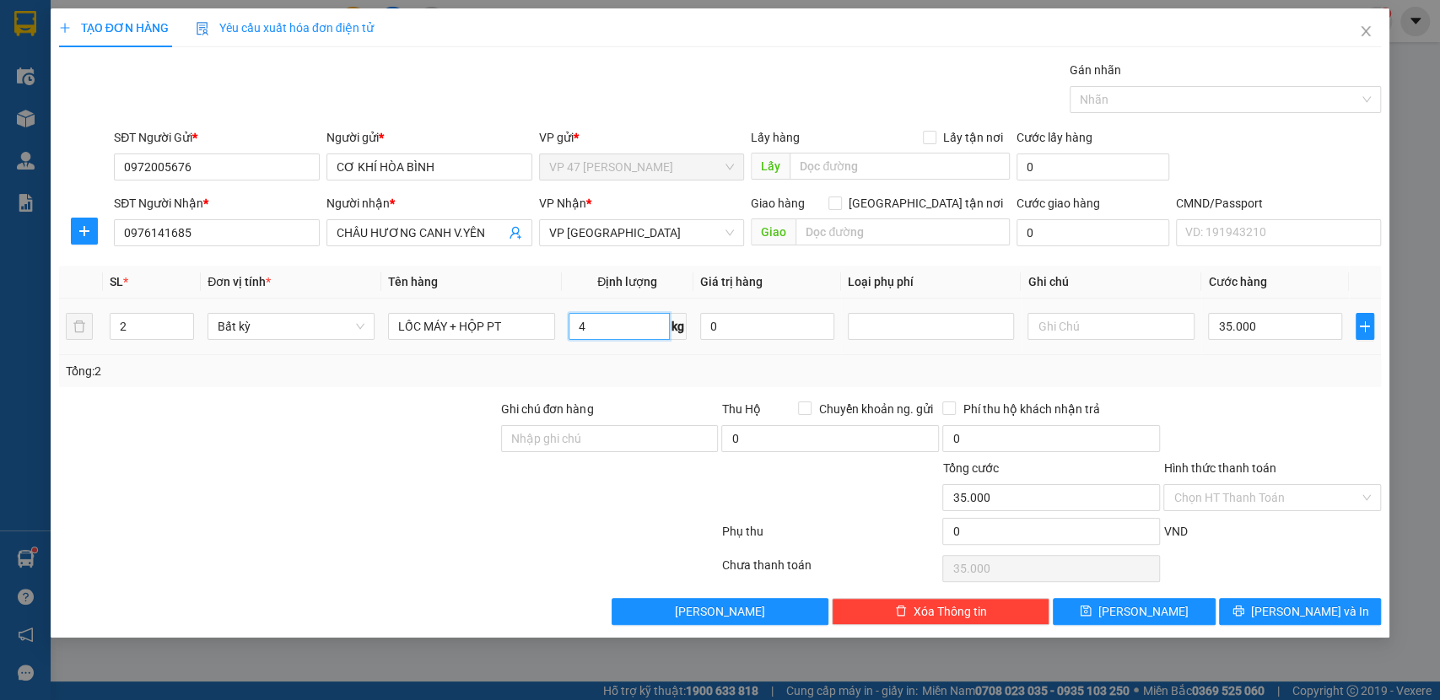
click at [613, 332] on input "4" at bounding box center [619, 326] width 101 height 27
type input "0"
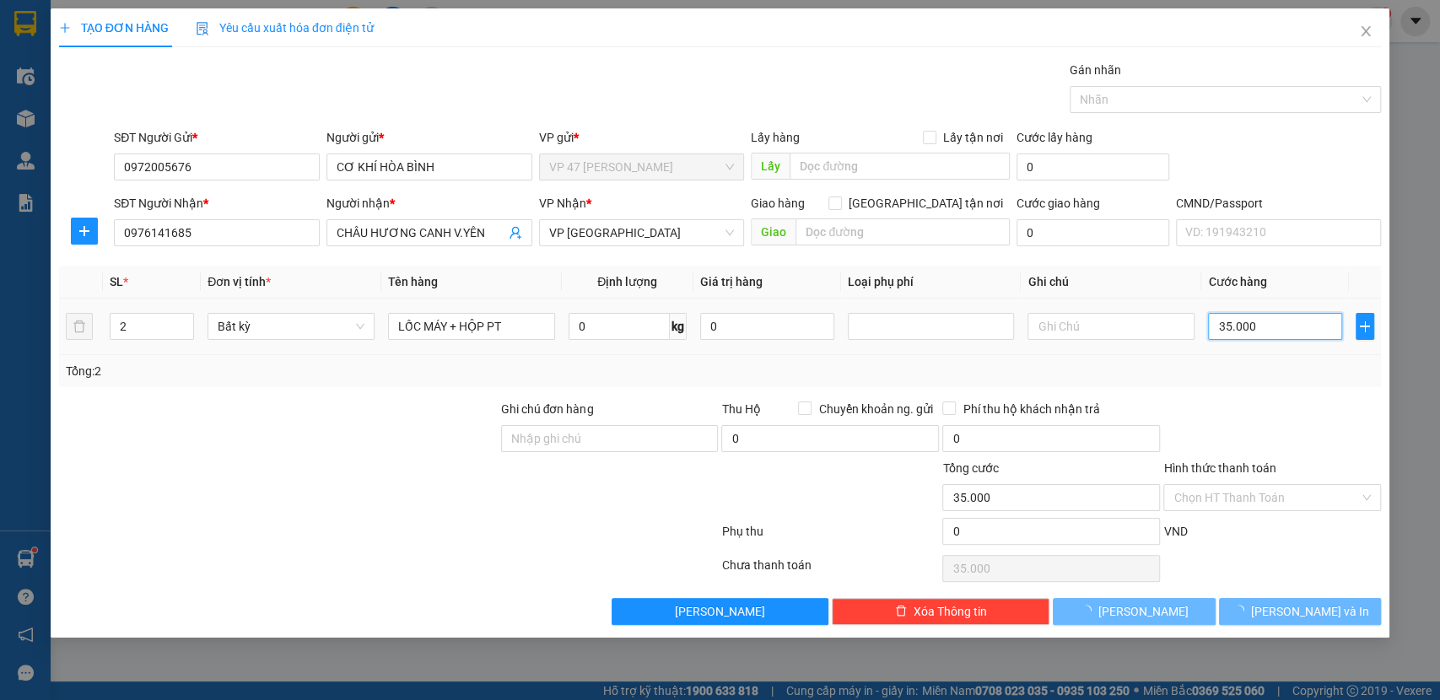
click at [1292, 330] on input "35.000" at bounding box center [1275, 326] width 134 height 27
type input "0"
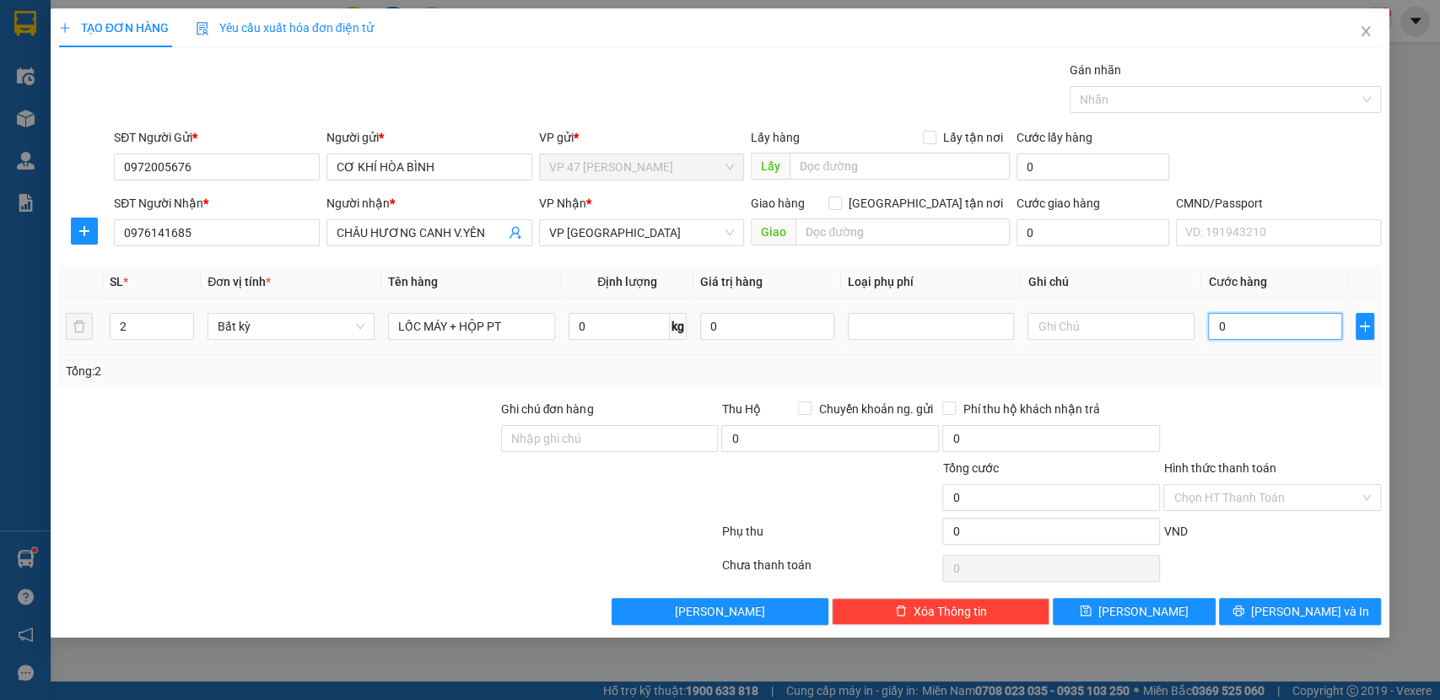
type input "01"
type input "1"
type input "010"
type input "10"
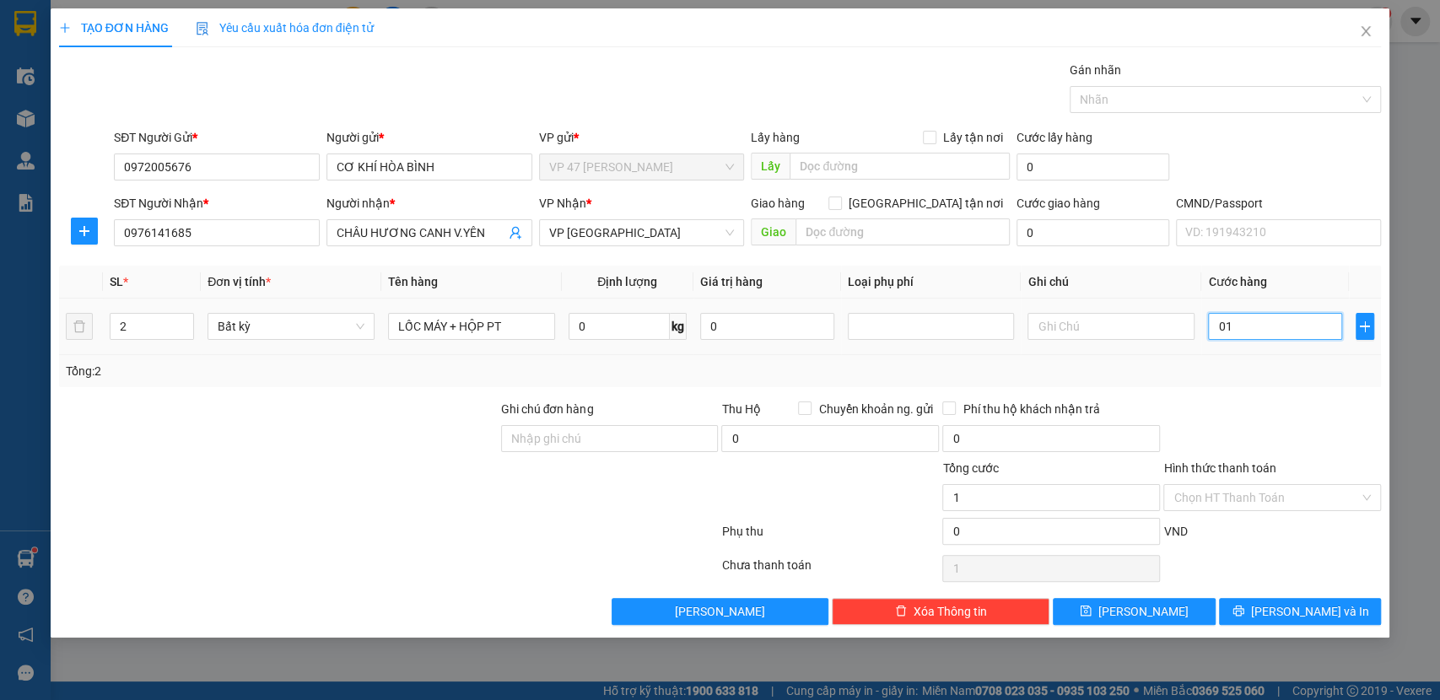
type input "10"
type input "0.105"
type input "105"
type input "105.000"
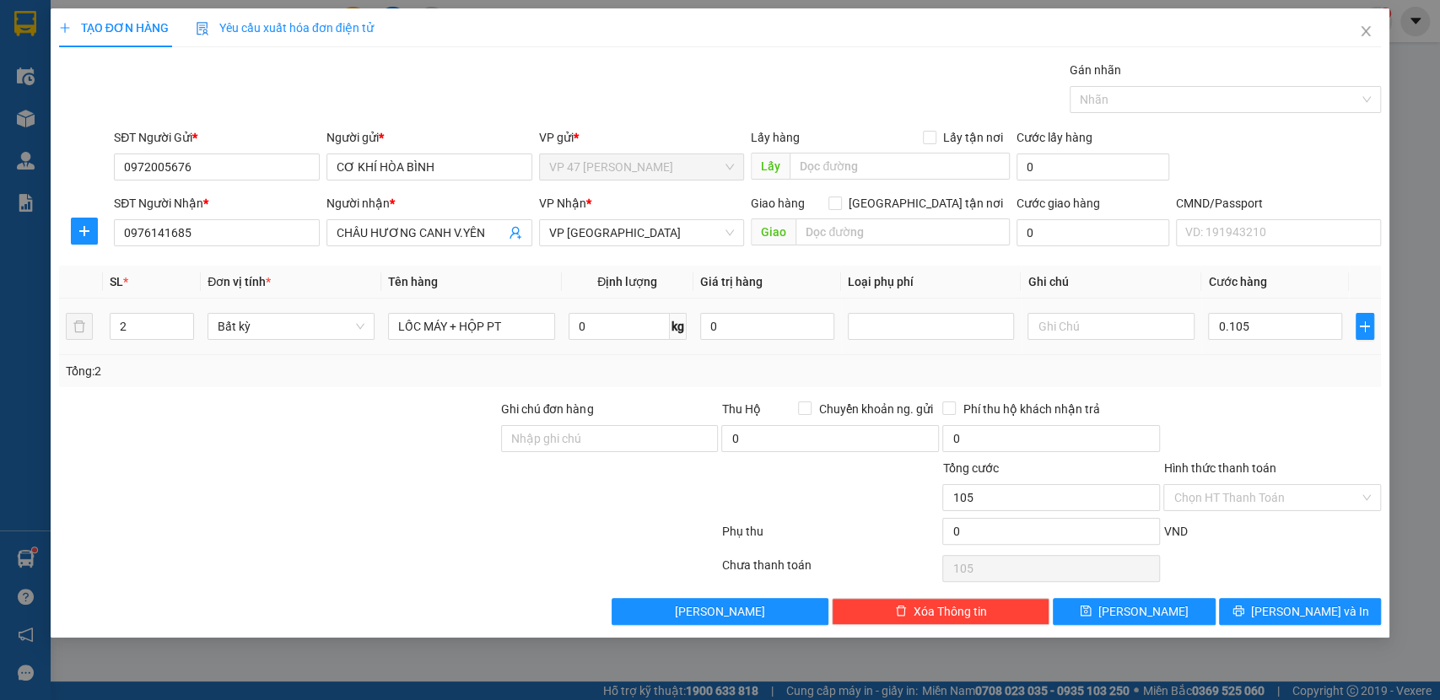
type input "105.000"
drag, startPoint x: 1266, startPoint y: 370, endPoint x: 1083, endPoint y: 336, distance: 185.4
click at [1265, 370] on div "Tổng: 2" at bounding box center [721, 371] width 1310 height 19
click at [1040, 313] on input "text" at bounding box center [1111, 326] width 167 height 27
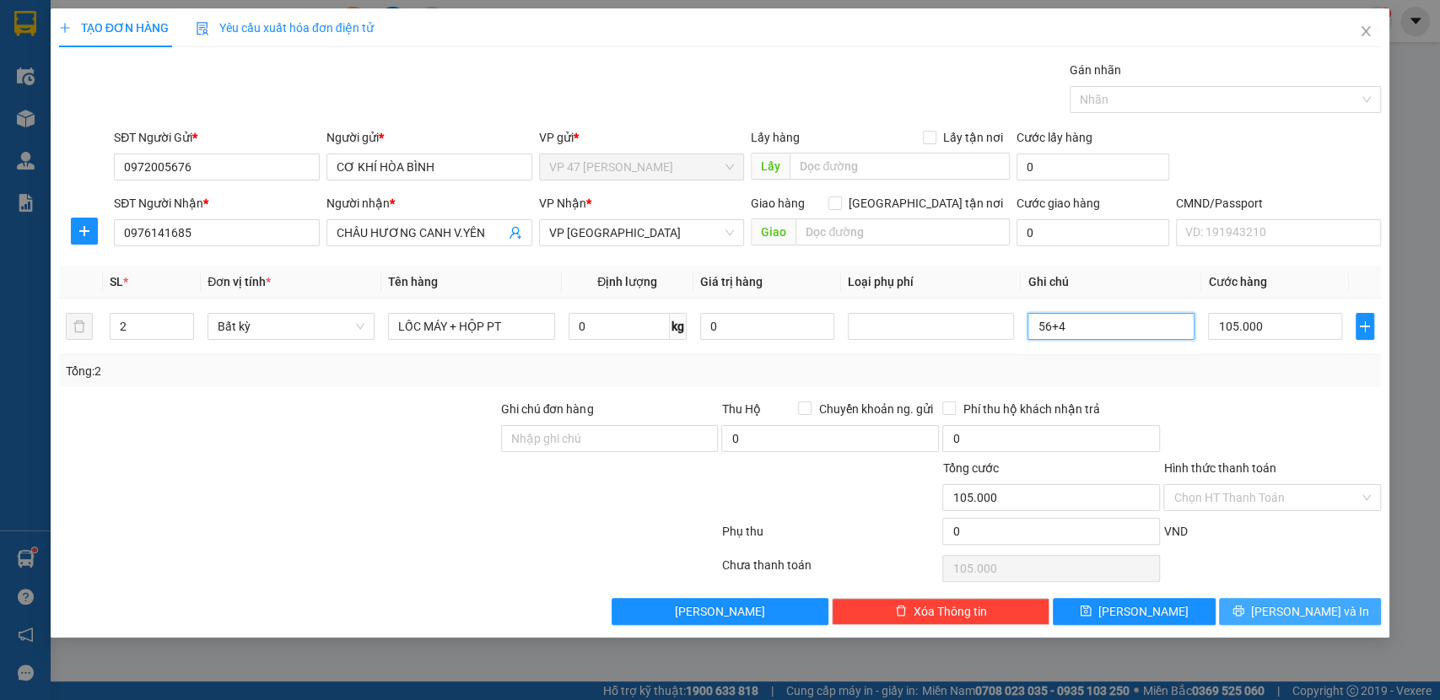
type input "56+4"
click at [1331, 600] on button "[PERSON_NAME] và In" at bounding box center [1300, 611] width 162 height 27
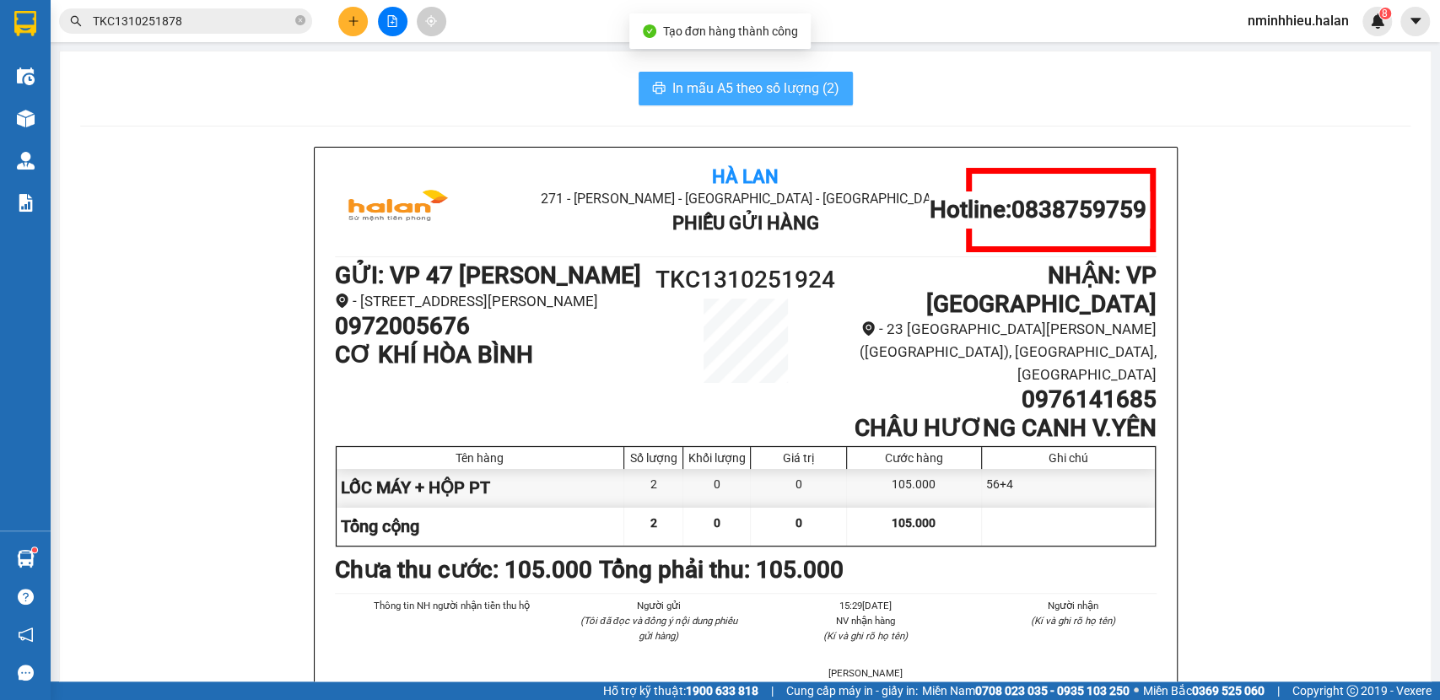
click at [738, 87] on span "In mẫu A5 theo số lượng (2)" at bounding box center [756, 88] width 167 height 21
click at [242, 21] on input "TKC1310251878" at bounding box center [192, 21] width 199 height 19
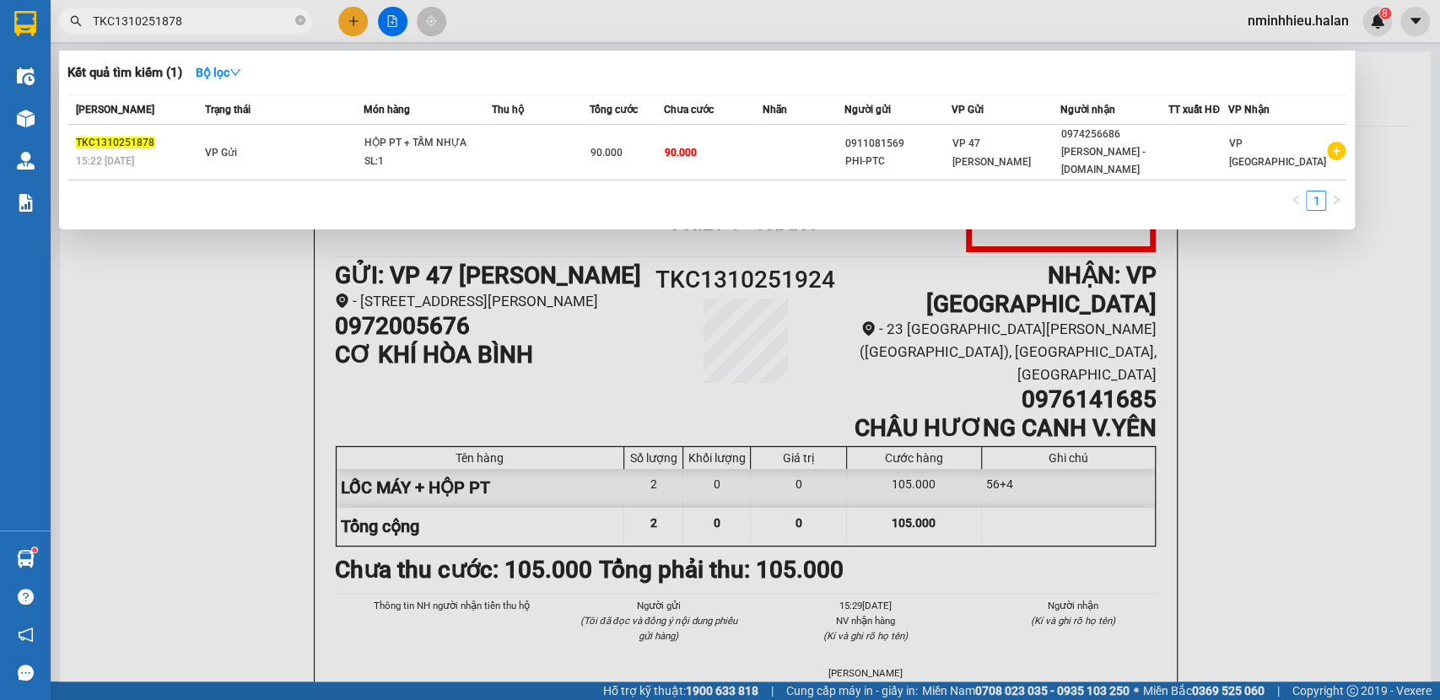
click at [370, 22] on div at bounding box center [720, 350] width 1440 height 700
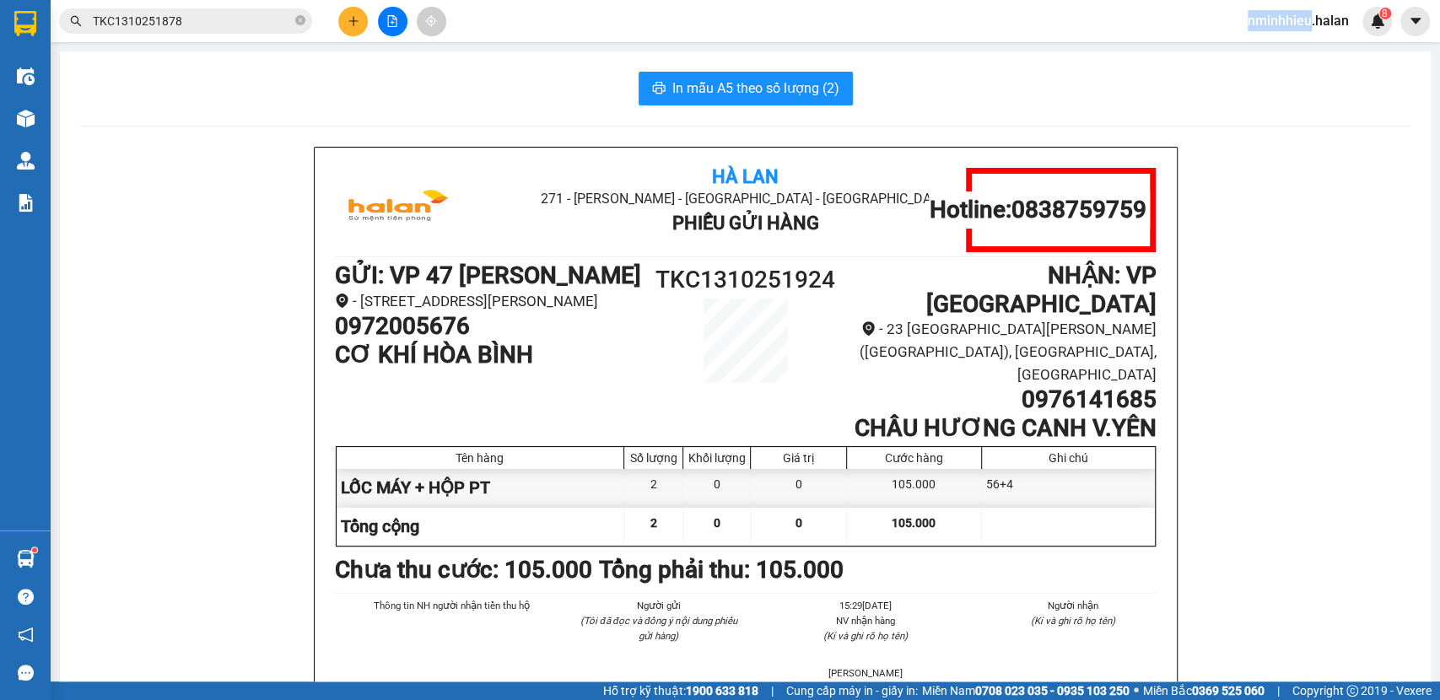
click at [370, 22] on div at bounding box center [392, 22] width 127 height 30
click at [370, 19] on div at bounding box center [392, 22] width 127 height 30
click at [348, 25] on icon "plus" at bounding box center [354, 21] width 12 height 12
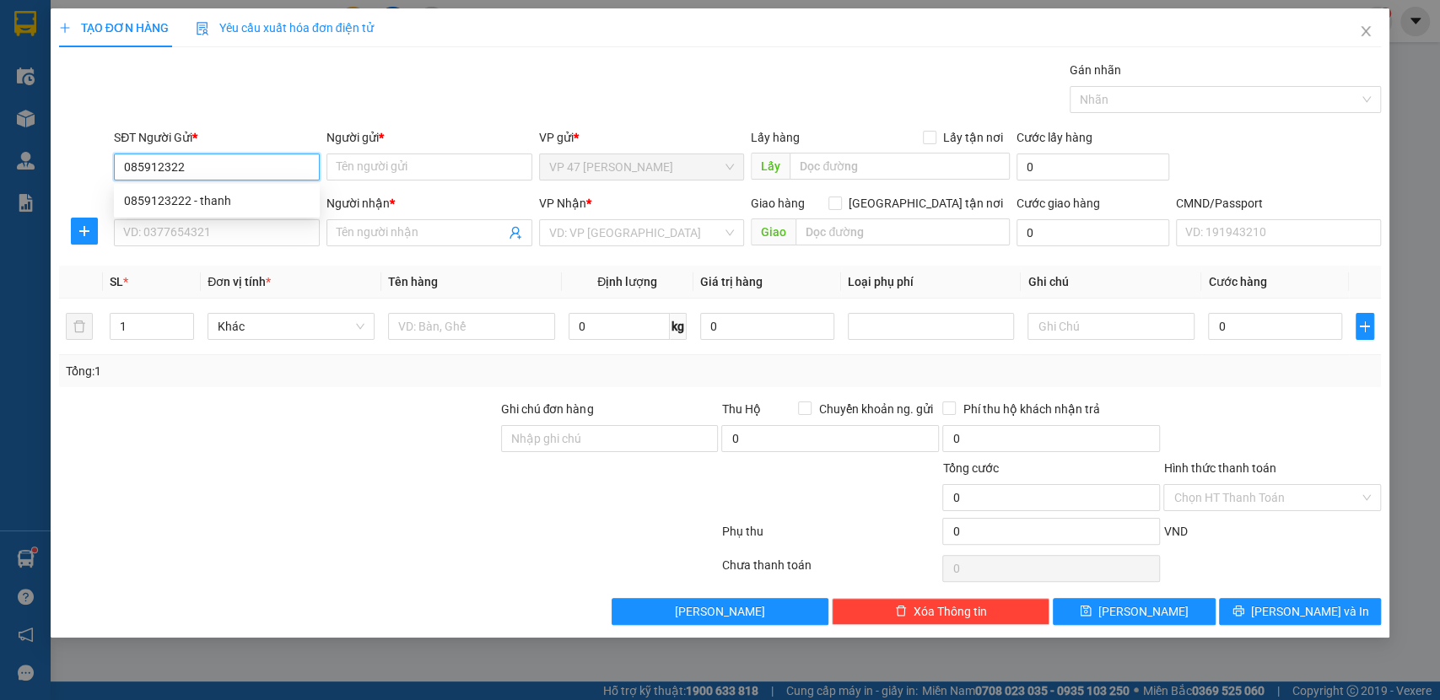
type input "0859123222"
click at [221, 206] on div "0859123222 - thanh" at bounding box center [217, 201] width 186 height 19
type input "thanh"
type input "0859123222"
click at [217, 230] on input "SĐT Người Nhận *" at bounding box center [217, 232] width 206 height 27
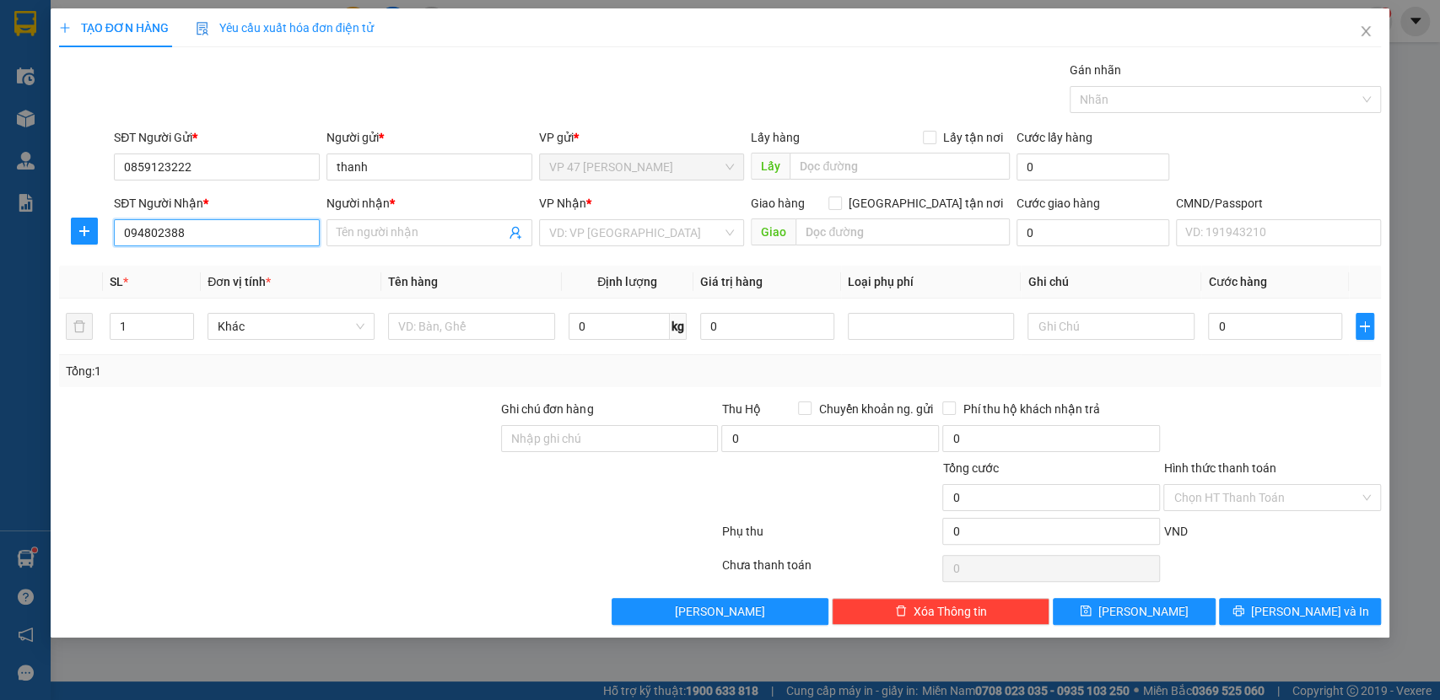
type input "0948023888"
click at [230, 235] on input "0948023888" at bounding box center [217, 232] width 206 height 27
click at [219, 274] on div "0948023888 - TUYỀN" at bounding box center [217, 266] width 186 height 19
type input "TUYỀN"
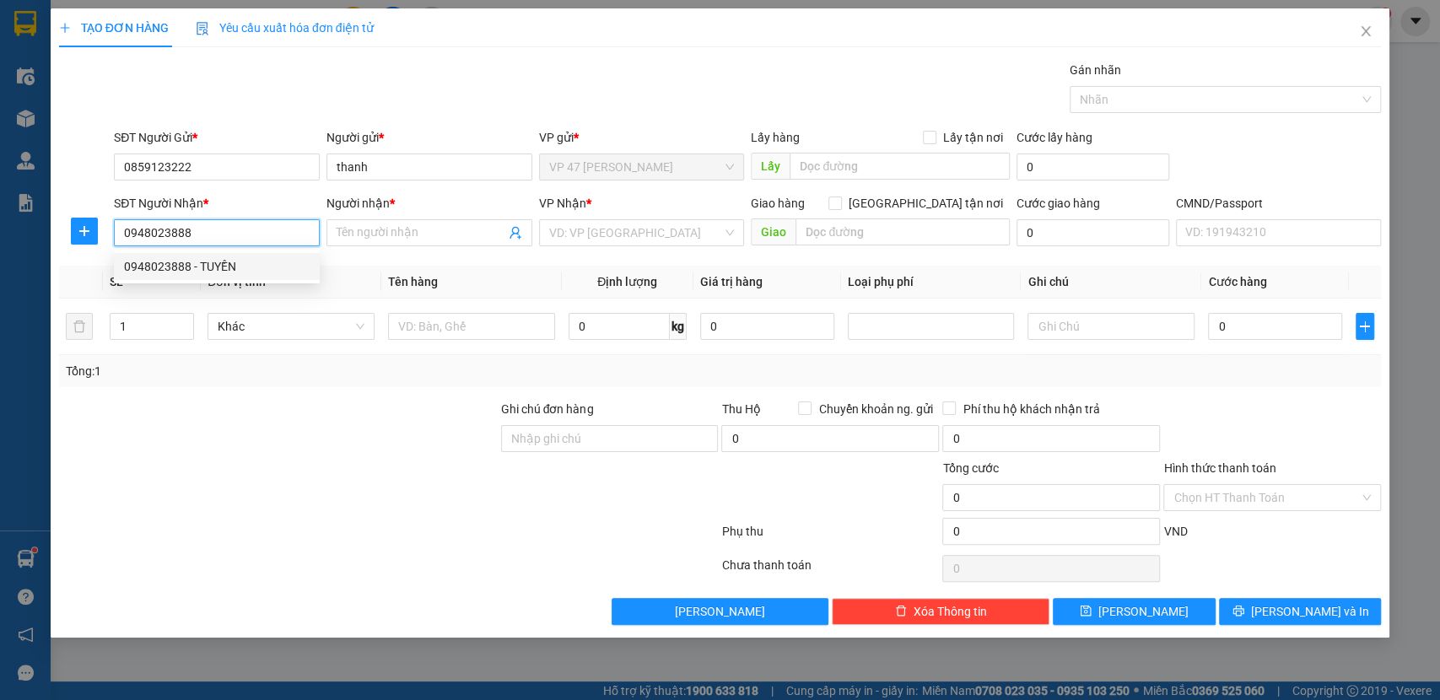
checkbox input "true"
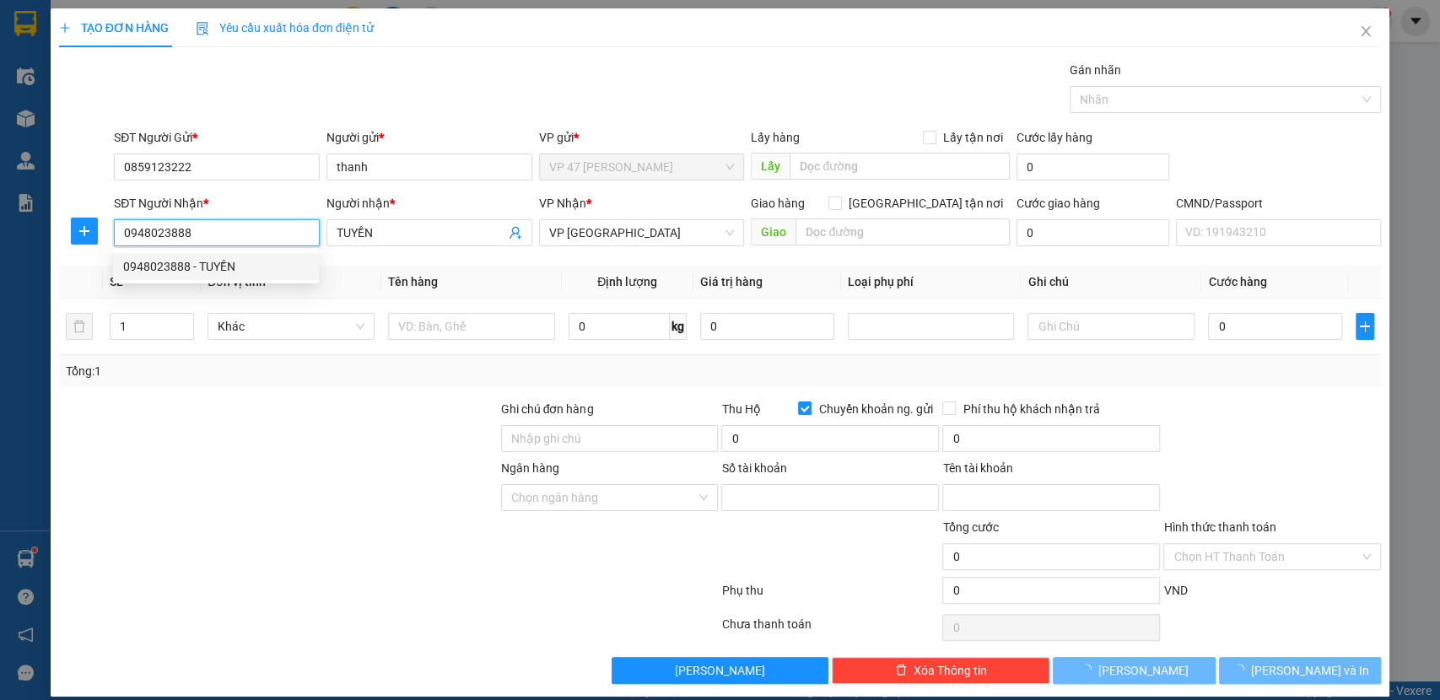
type input "7726899999"
type input "PHAN VĂN NGUYÊN"
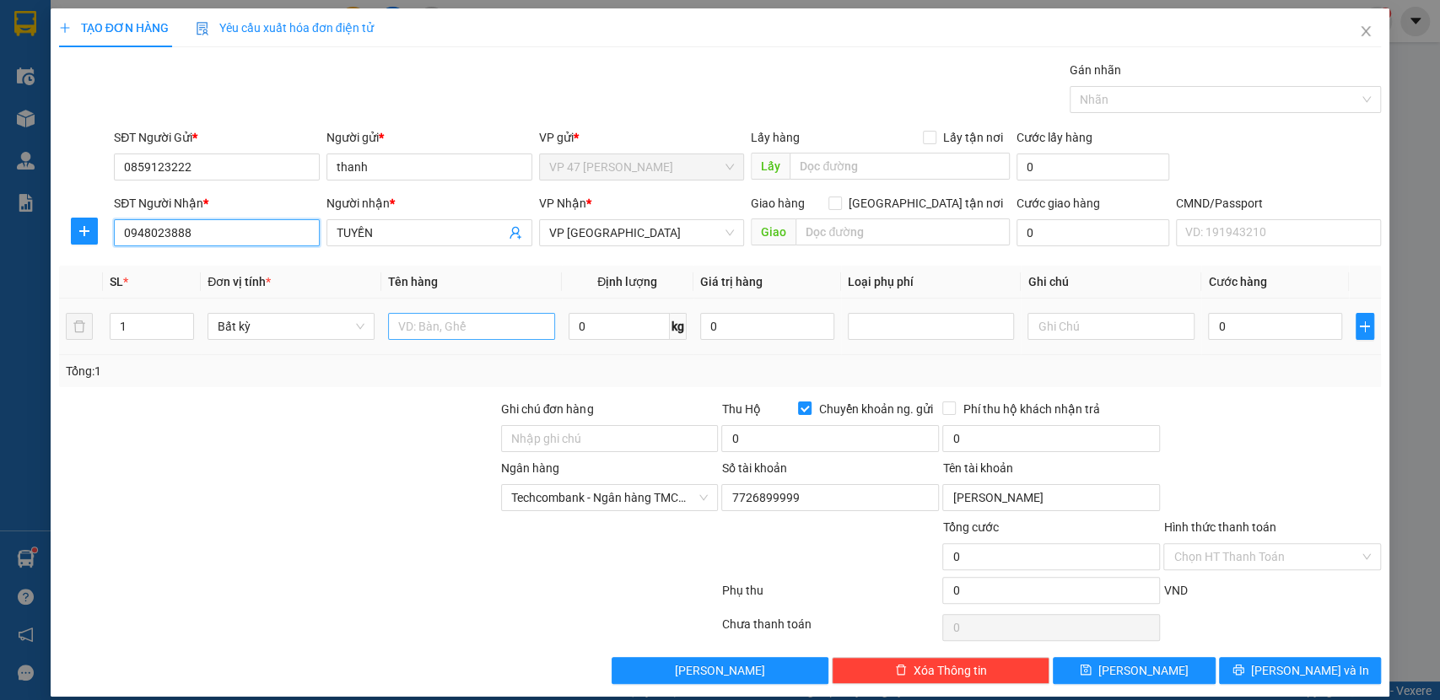
type input "0948023888"
click at [474, 326] on input "text" at bounding box center [471, 326] width 167 height 27
type input "BỌC ĐEN PT"
type input "9"
type input "40.000"
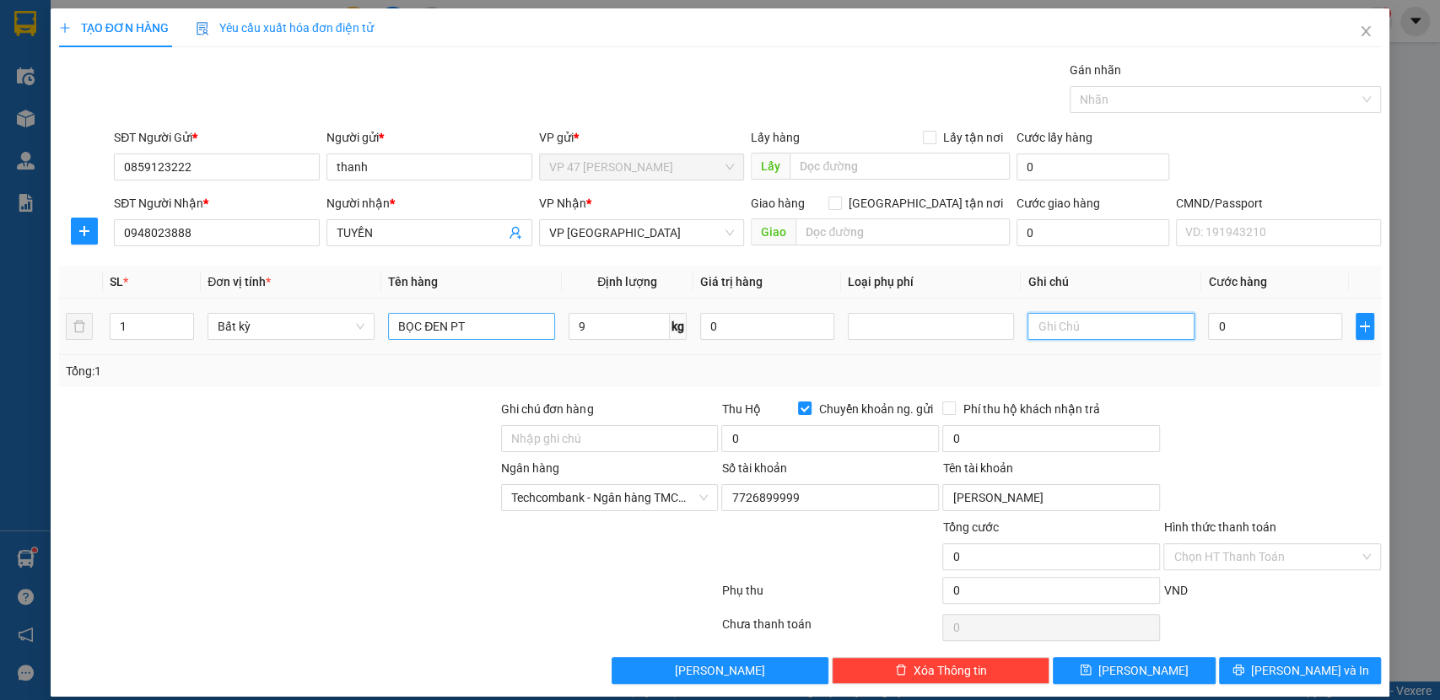
type input "40.000"
click at [798, 410] on input "Chuyển khoản ng. gửi" at bounding box center [804, 408] width 12 height 12
checkbox input "false"
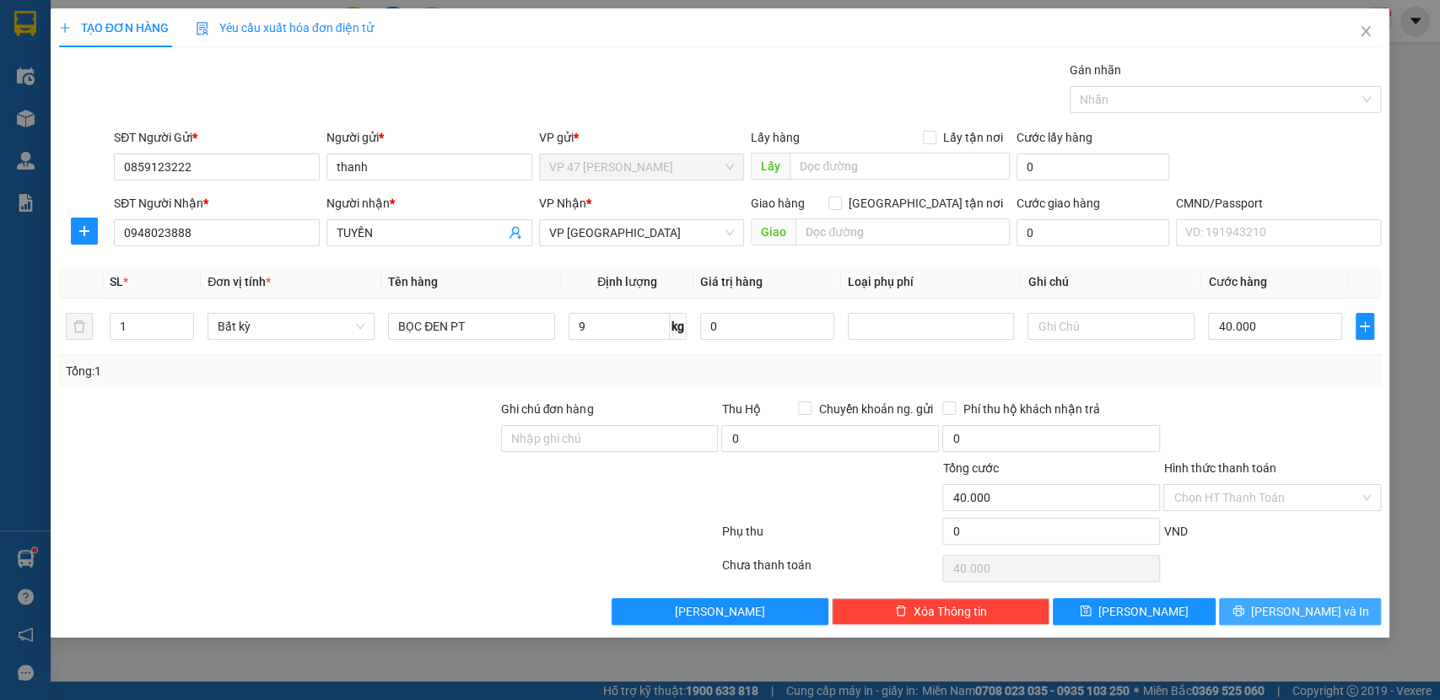
click at [1332, 603] on span "Lưu và In" at bounding box center [1310, 612] width 118 height 19
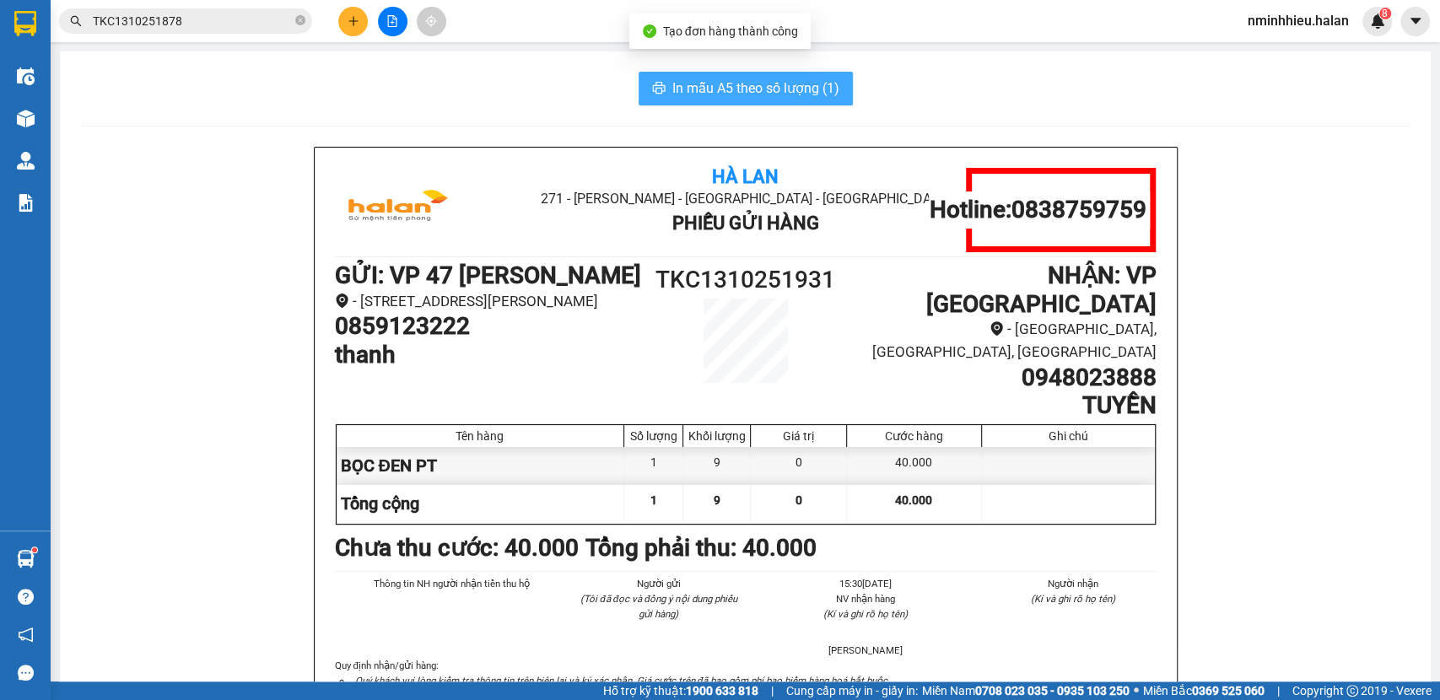
click at [711, 81] on span "In mẫu A5 theo số lượng (1)" at bounding box center [756, 88] width 167 height 21
click at [398, 341] on h1 "0859123222" at bounding box center [489, 326] width 308 height 29
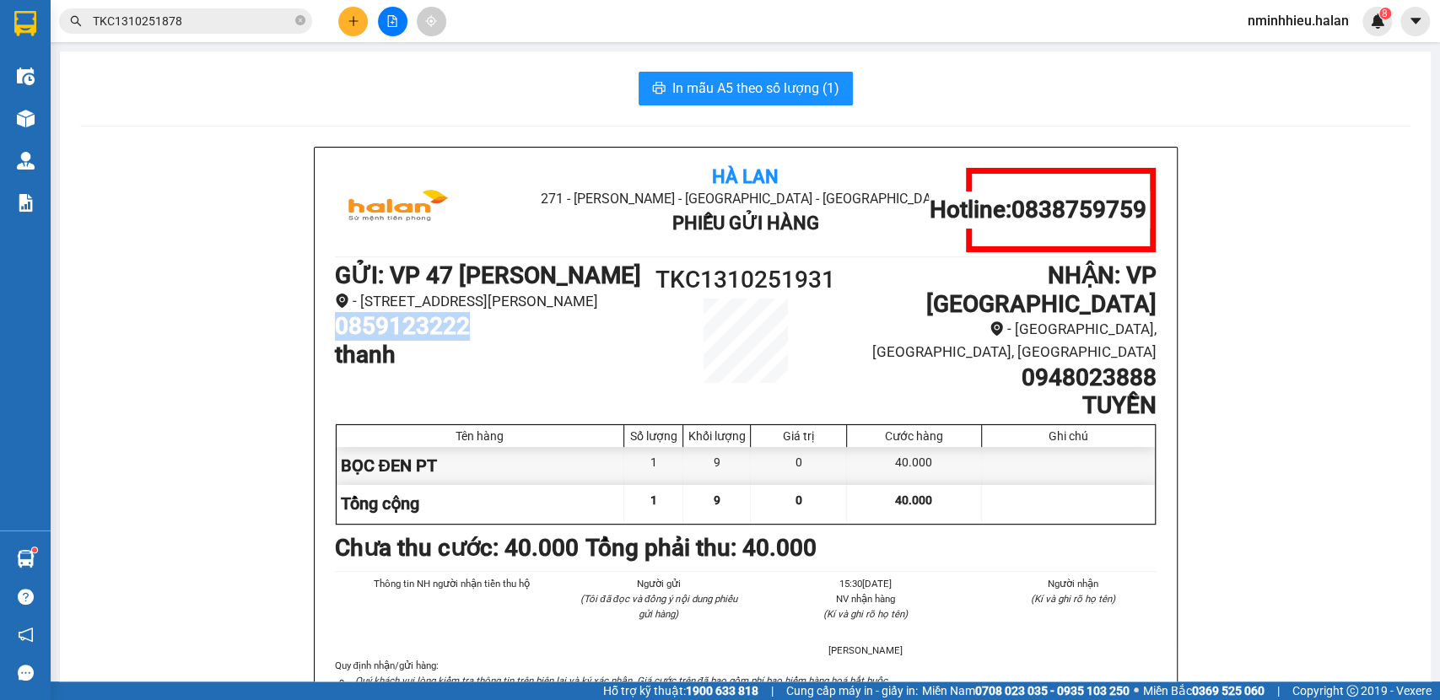
click at [398, 341] on h1 "0859123222" at bounding box center [489, 326] width 308 height 29
copy h1 "0859123222"
click at [209, 23] on input "TKC1310251878" at bounding box center [192, 21] width 199 height 19
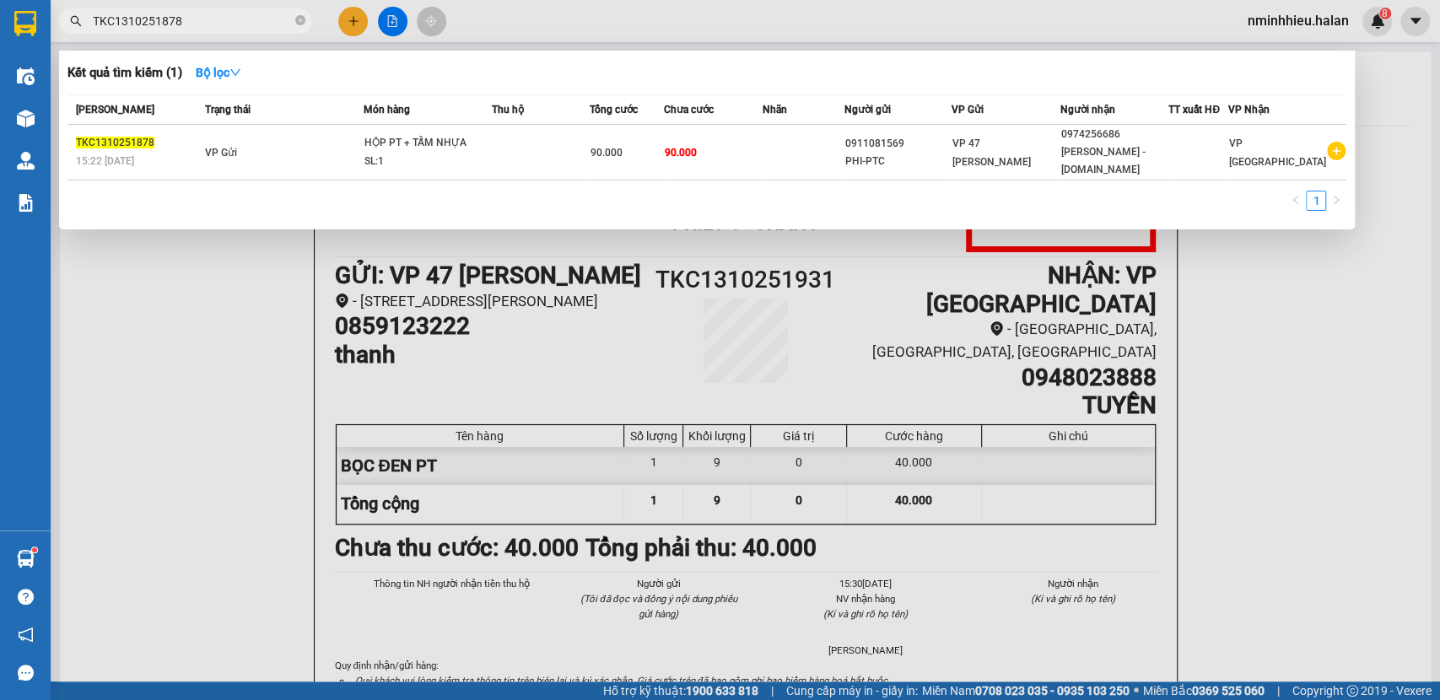
click at [209, 23] on input "TKC1310251878" at bounding box center [192, 21] width 199 height 19
paste input "0859123222"
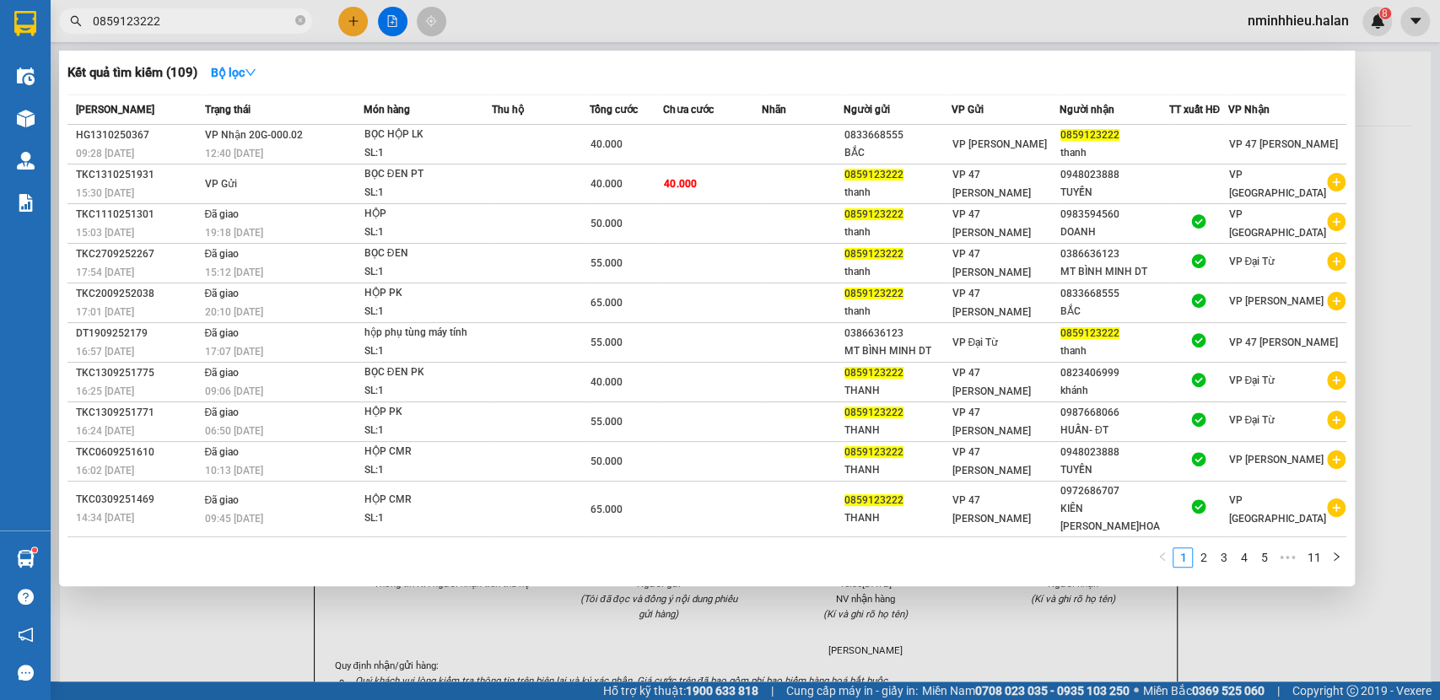
type input "0859123222"
click at [347, 22] on div at bounding box center [720, 350] width 1440 height 700
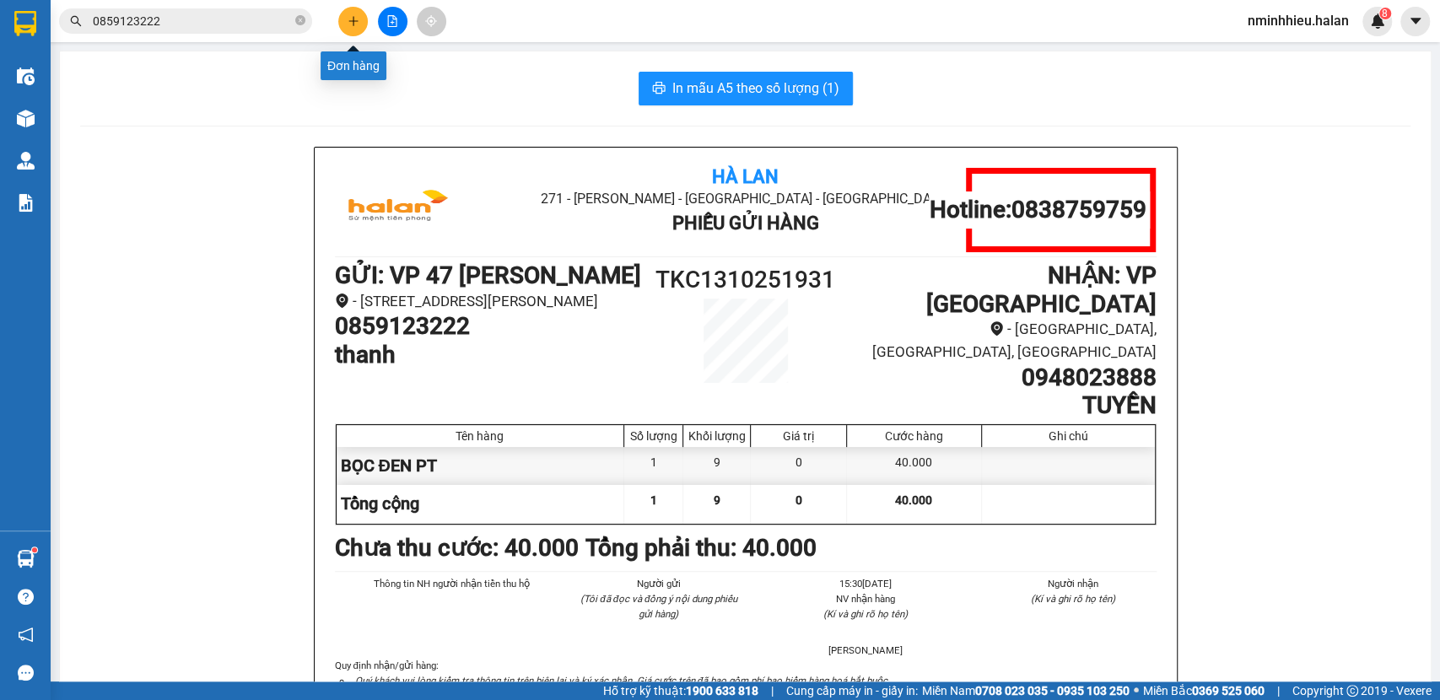
click at [343, 25] on button at bounding box center [353, 22] width 30 height 30
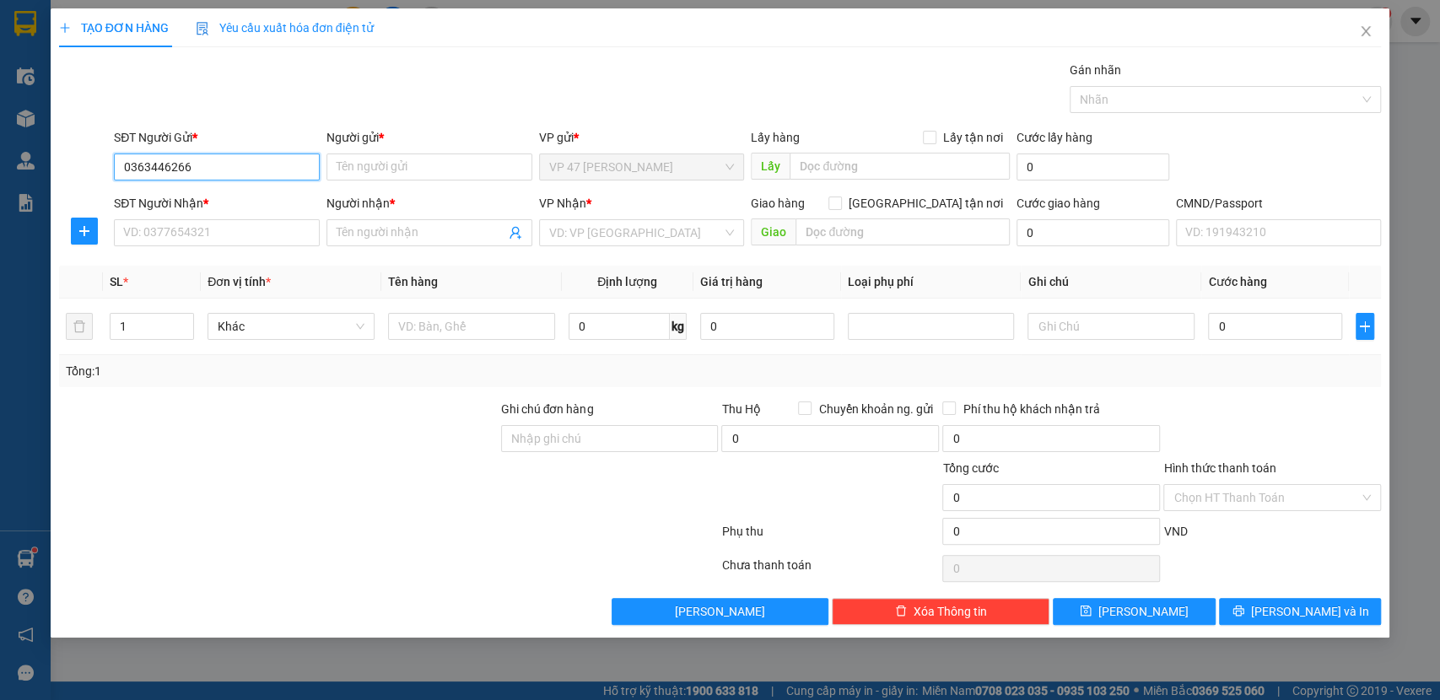
click at [259, 170] on input "0363446266" at bounding box center [217, 167] width 206 height 27
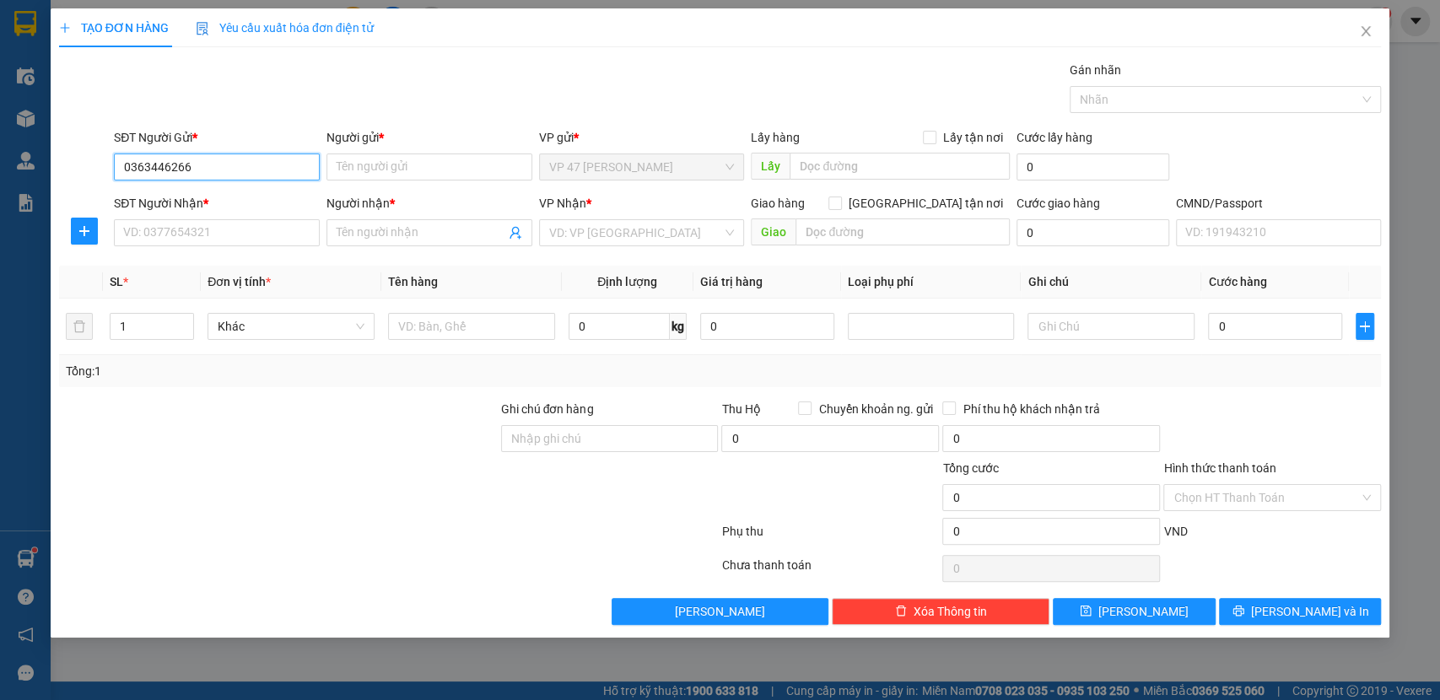
click at [260, 170] on input "0363446266" at bounding box center [217, 167] width 206 height 27
click at [261, 170] on input "0363446266" at bounding box center [217, 167] width 206 height 27
type input "0363446266"
click at [381, 167] on input "Người gửi *" at bounding box center [430, 167] width 206 height 27
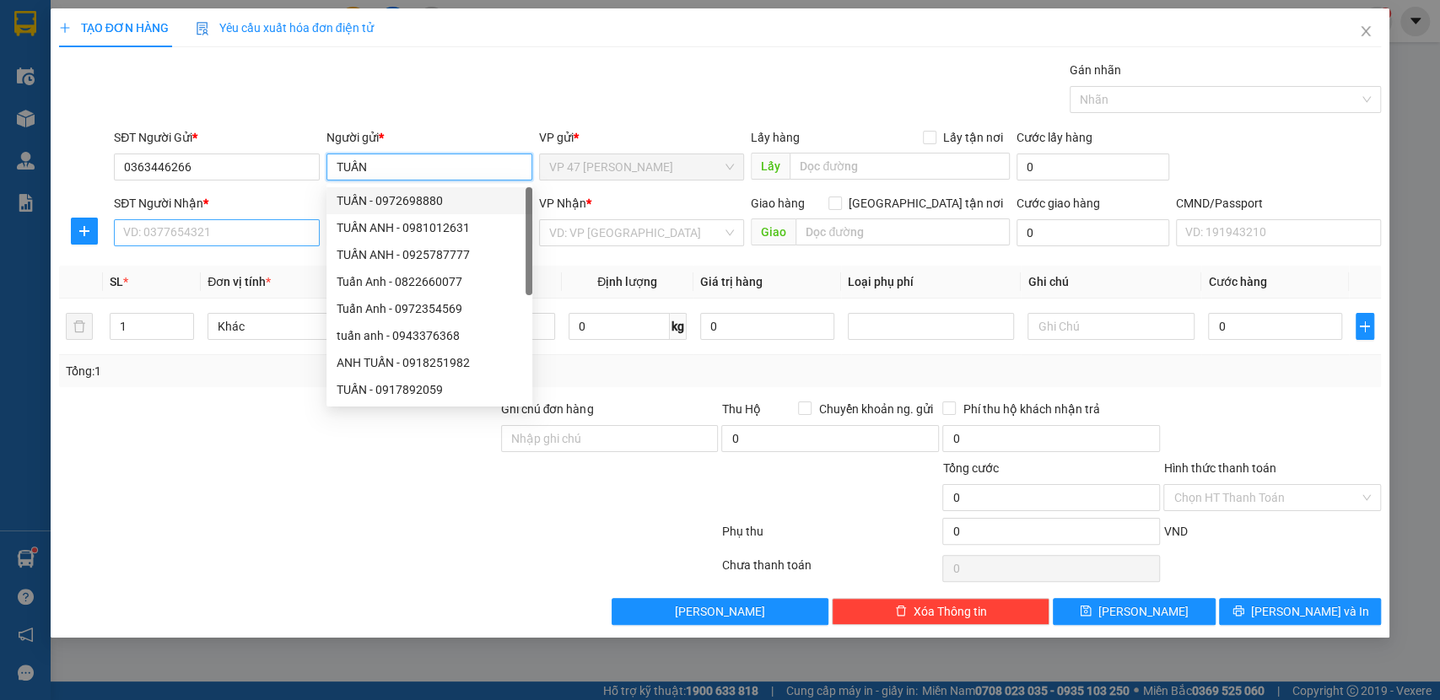
type input "TUẤN"
click at [217, 226] on input "SĐT Người Nhận *" at bounding box center [217, 232] width 206 height 27
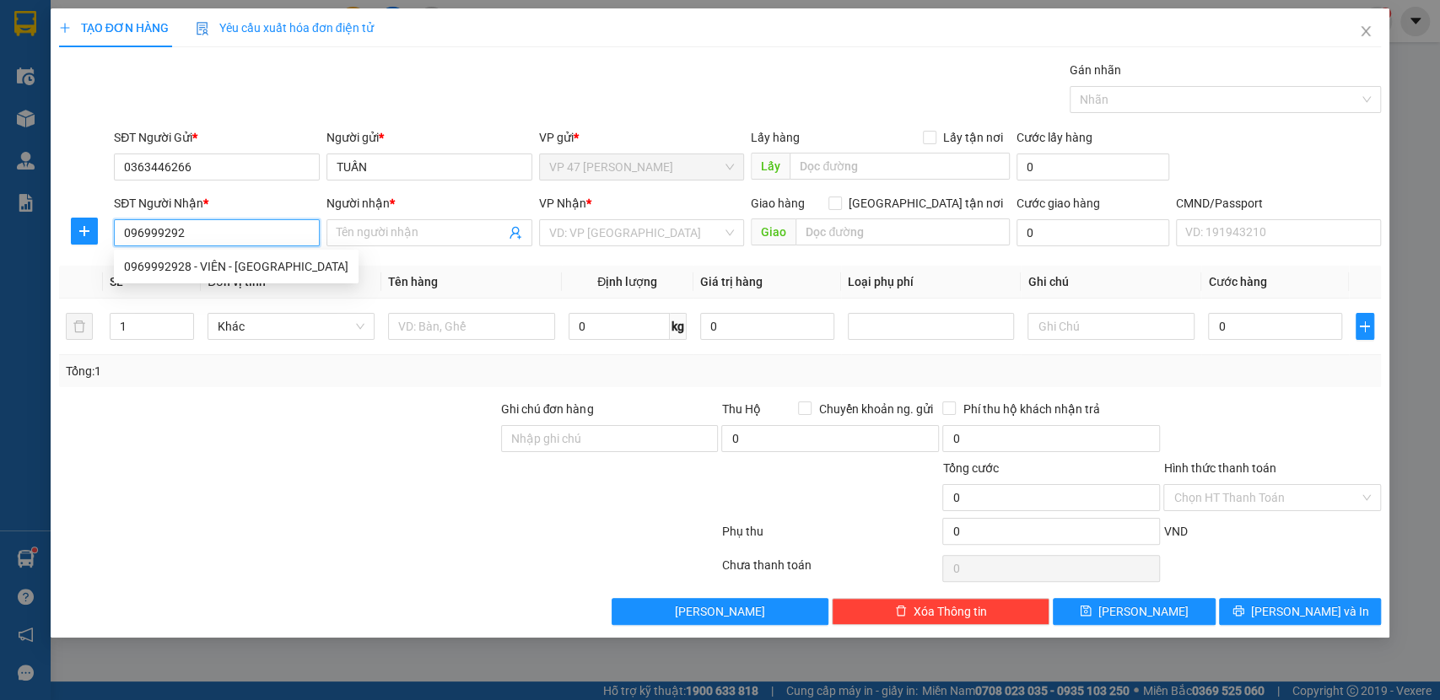
type input "0969992928"
click at [237, 261] on div "0969992928 - VIÊN - VĨNH YÊN" at bounding box center [236, 266] width 224 height 19
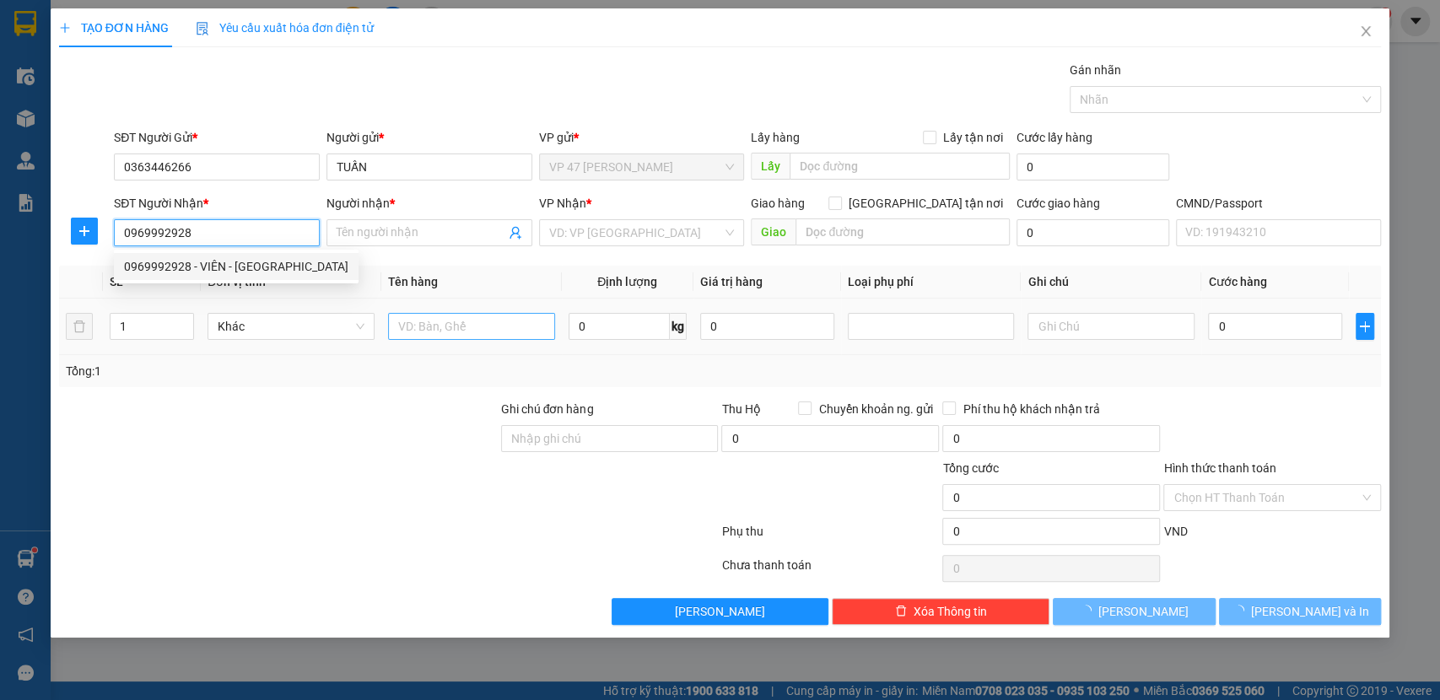
type input "VIÊN - VĨNH YÊN"
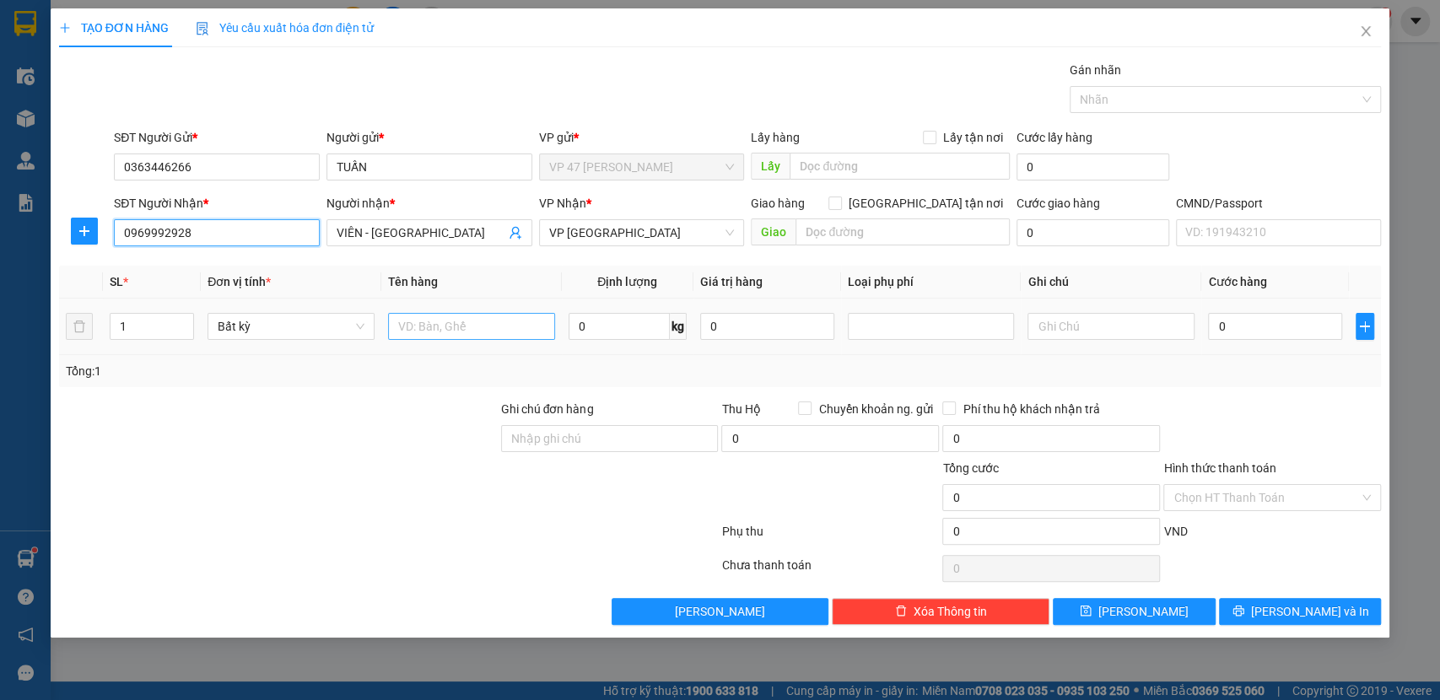
type input "0969992928"
click at [460, 338] on input "text" at bounding box center [471, 326] width 167 height 27
type input "HỘP PT"
type input "1"
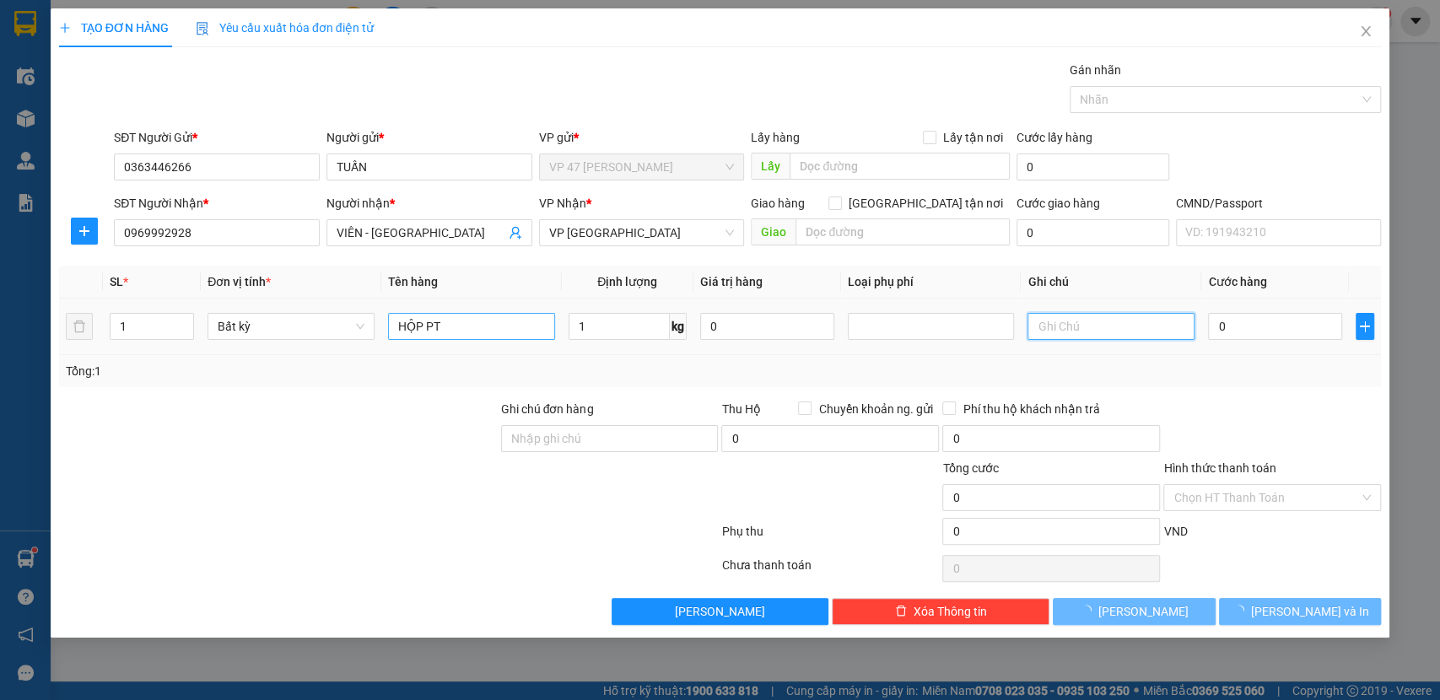
type input "25.000"
click at [466, 325] on input "HỘP PT" at bounding box center [471, 326] width 167 height 27
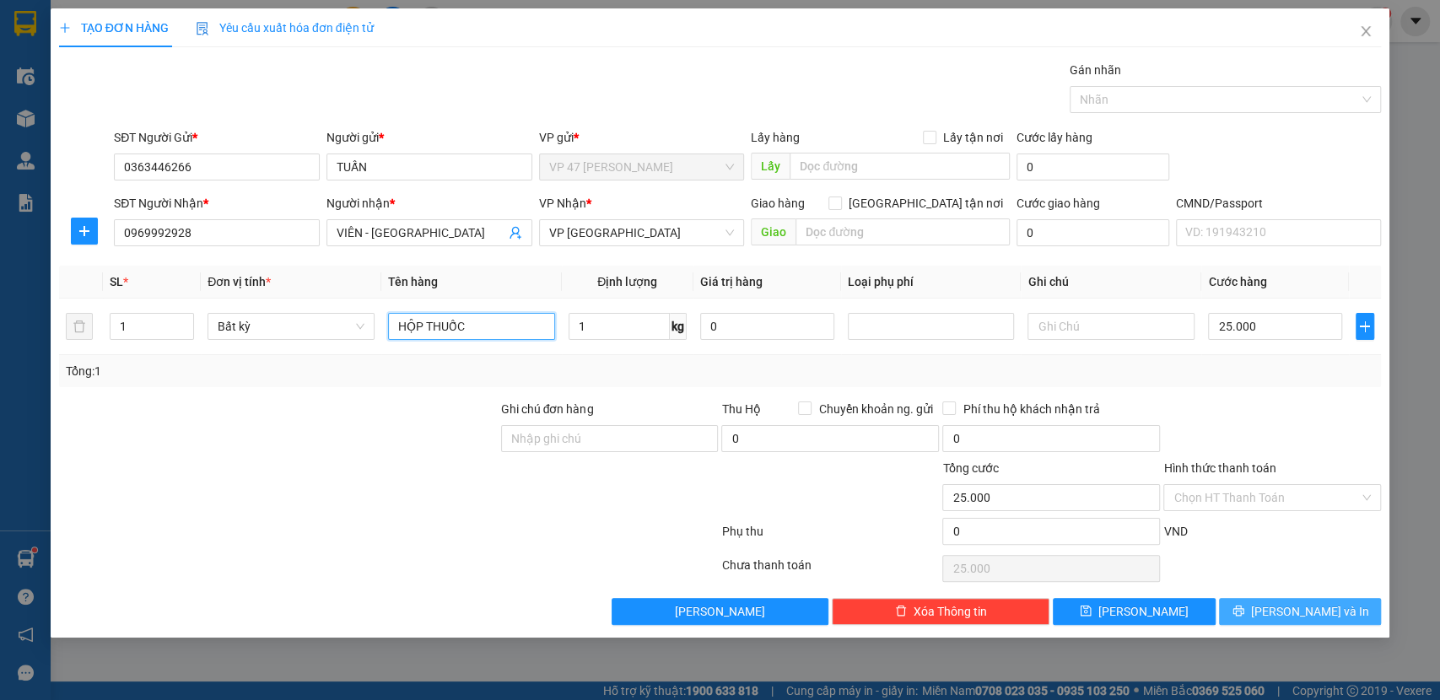
type input "HỘP THUỐC"
click at [1259, 611] on button "Lưu và In" at bounding box center [1300, 611] width 162 height 27
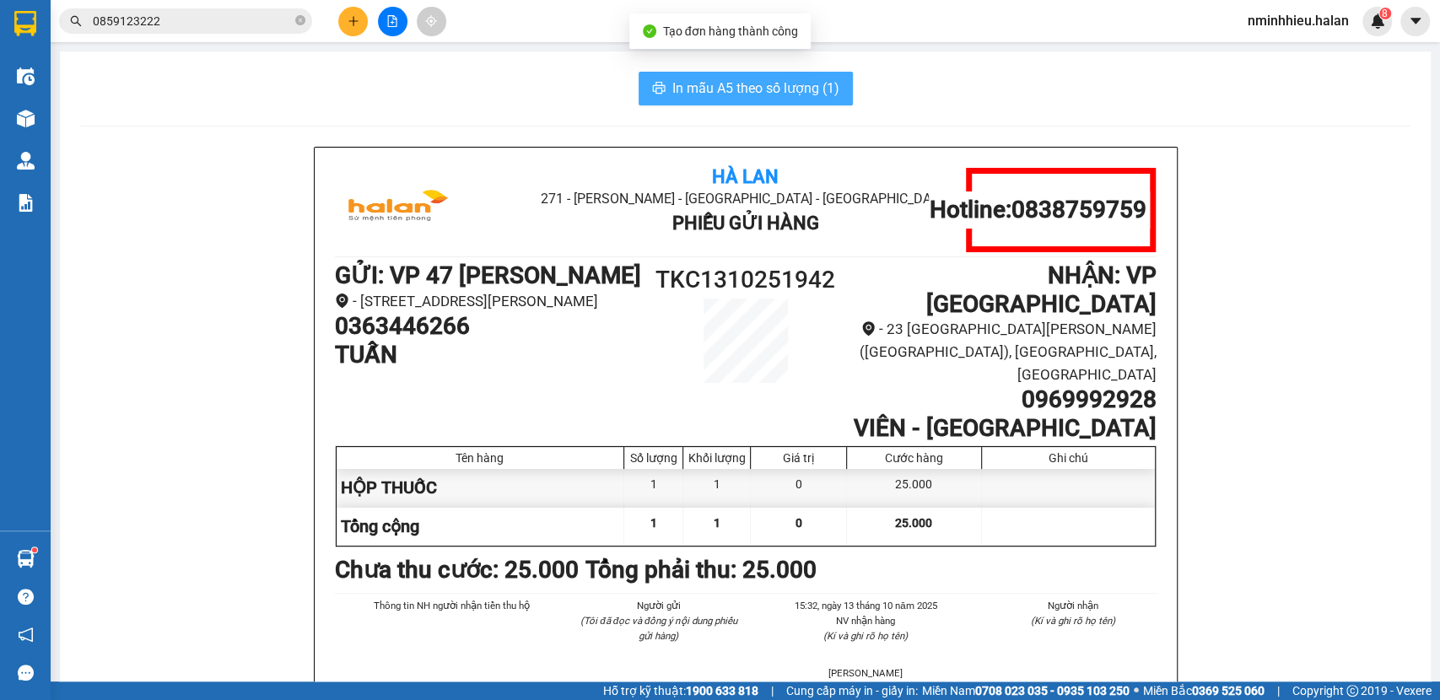
click at [802, 96] on span "In mẫu A5 theo số lượng (1)" at bounding box center [756, 88] width 167 height 21
click at [233, 20] on input "0859123222" at bounding box center [192, 21] width 199 height 19
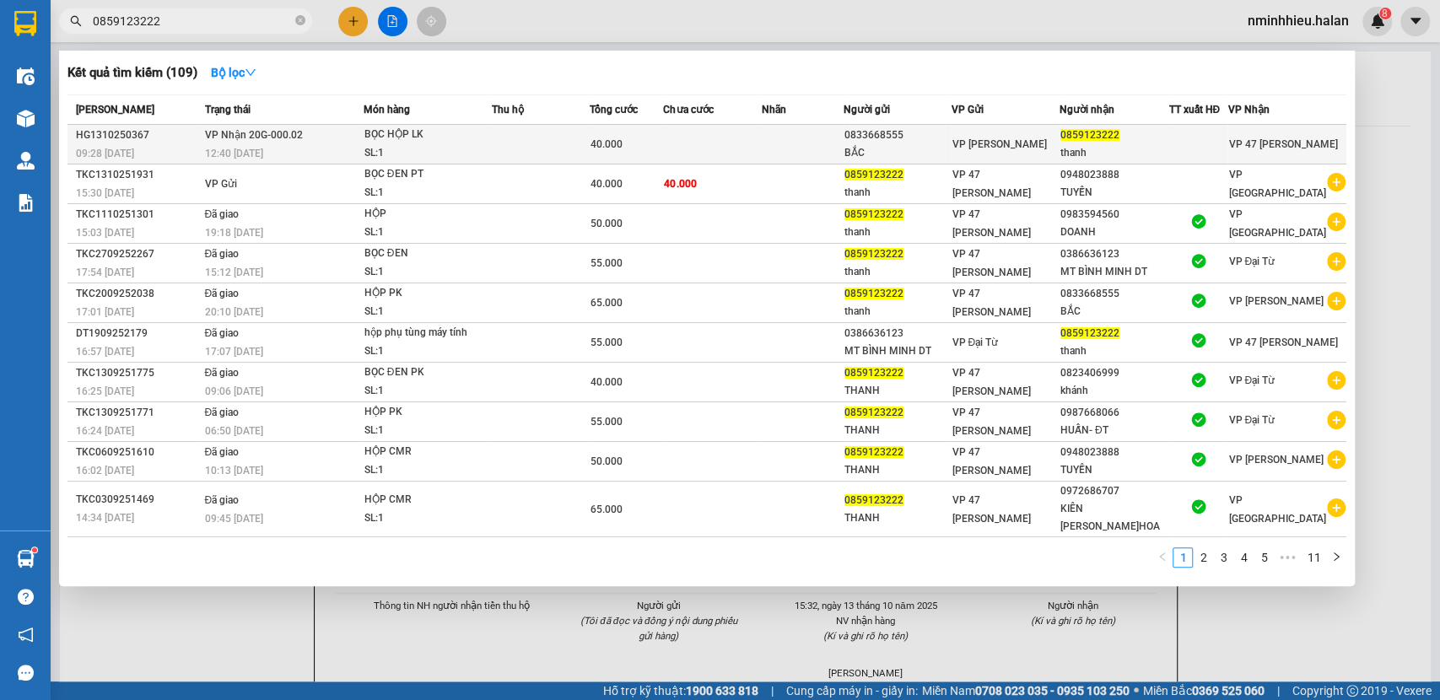
click at [448, 145] on div "SL: 1" at bounding box center [428, 153] width 127 height 19
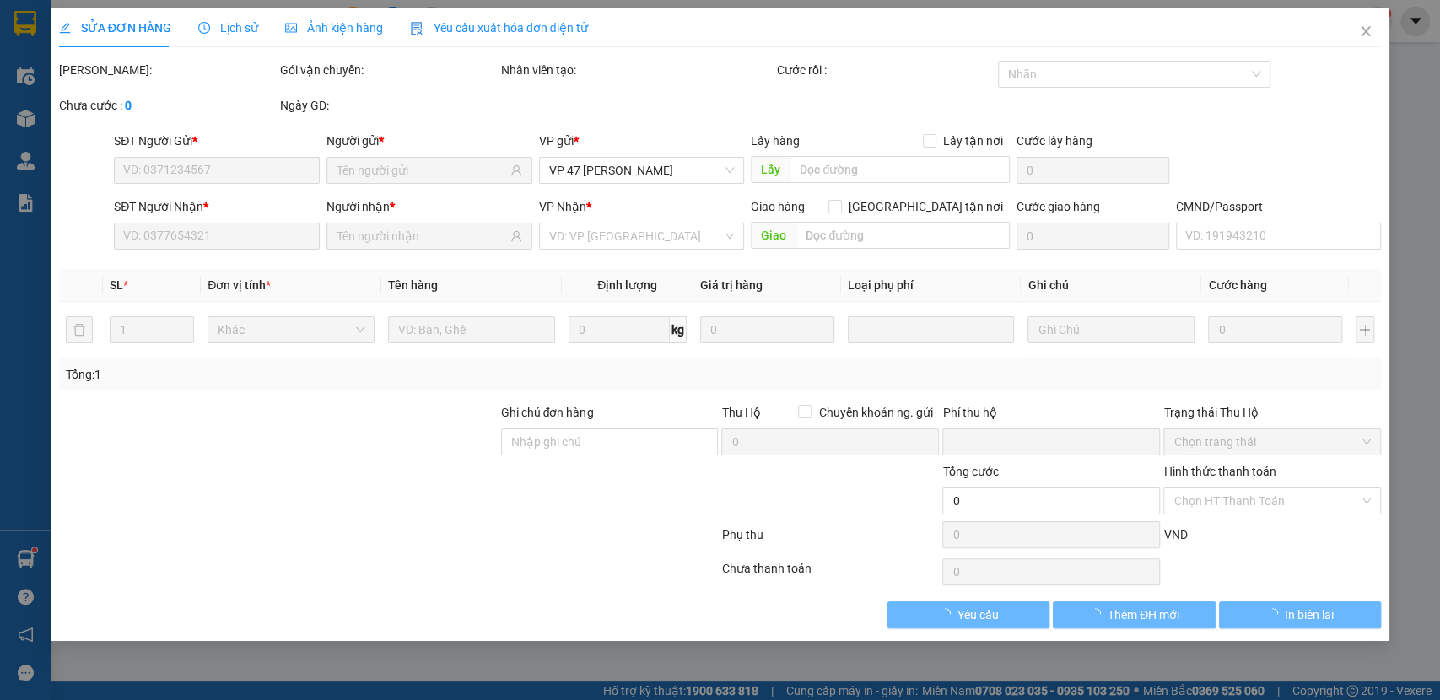
type input "0833668555"
type input "BẮC"
type input "0859123222"
type input "thanh"
type input "0"
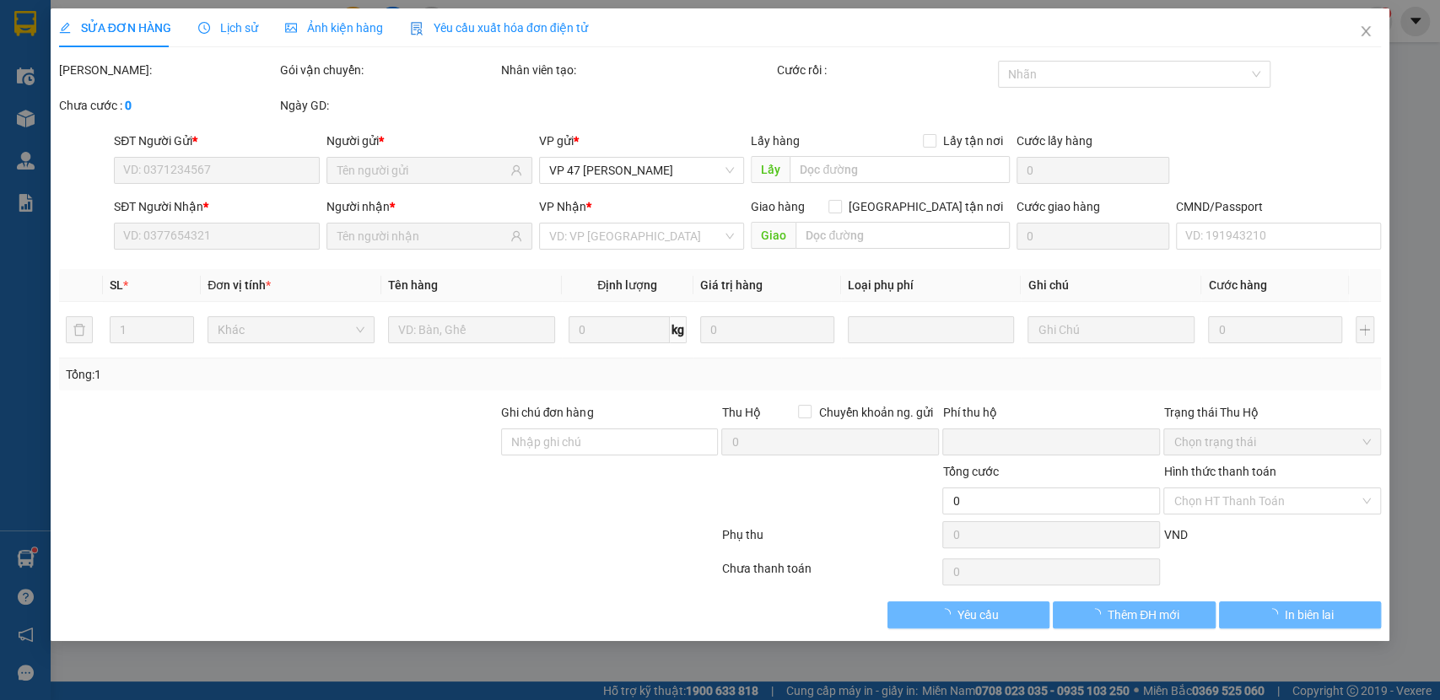
type input "40.000"
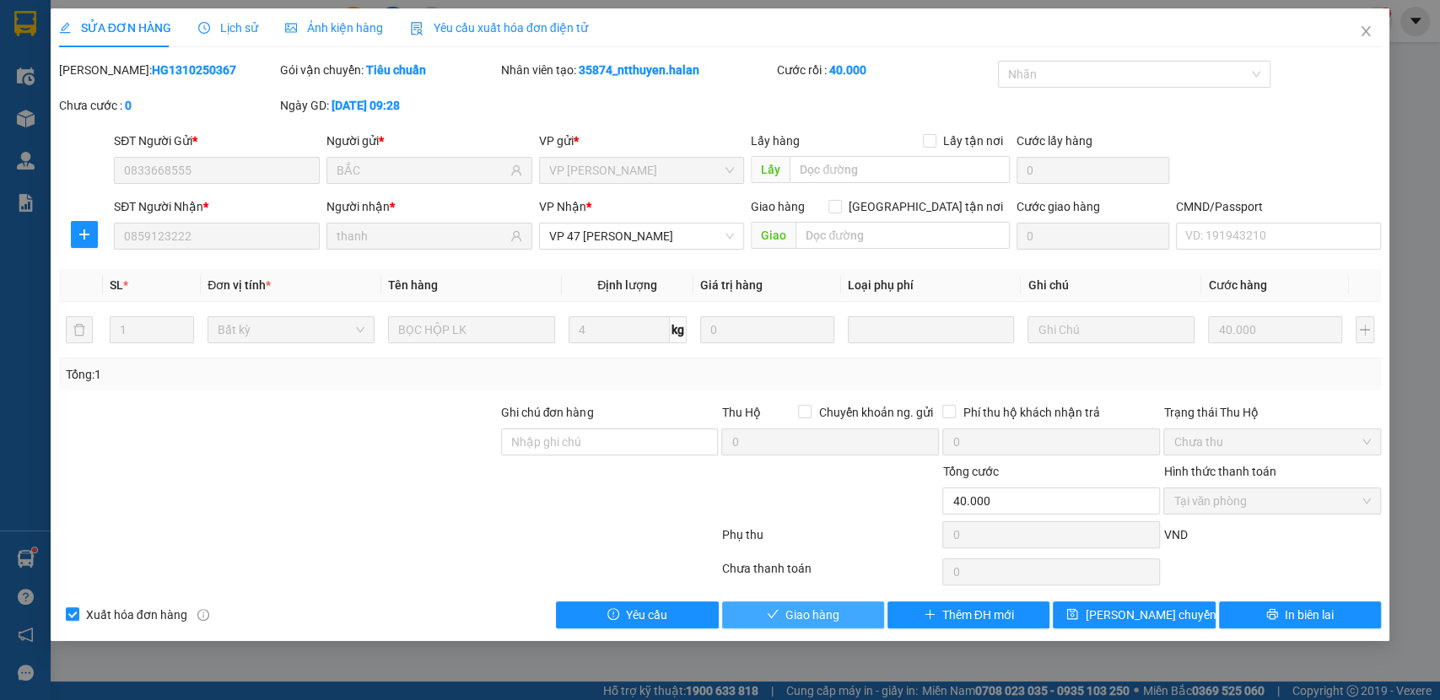
click at [803, 610] on span "Giao hàng" at bounding box center [813, 615] width 54 height 19
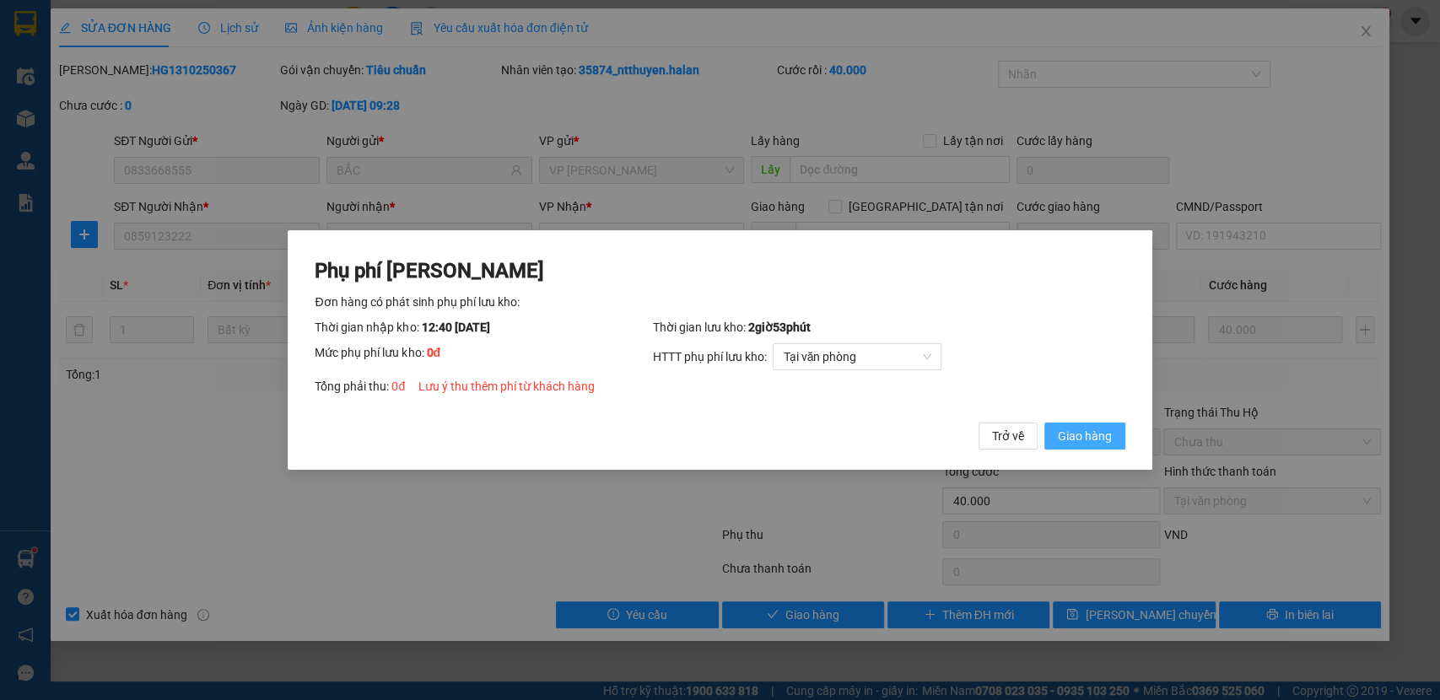
click at [1089, 433] on span "Giao hàng" at bounding box center [1085, 436] width 54 height 19
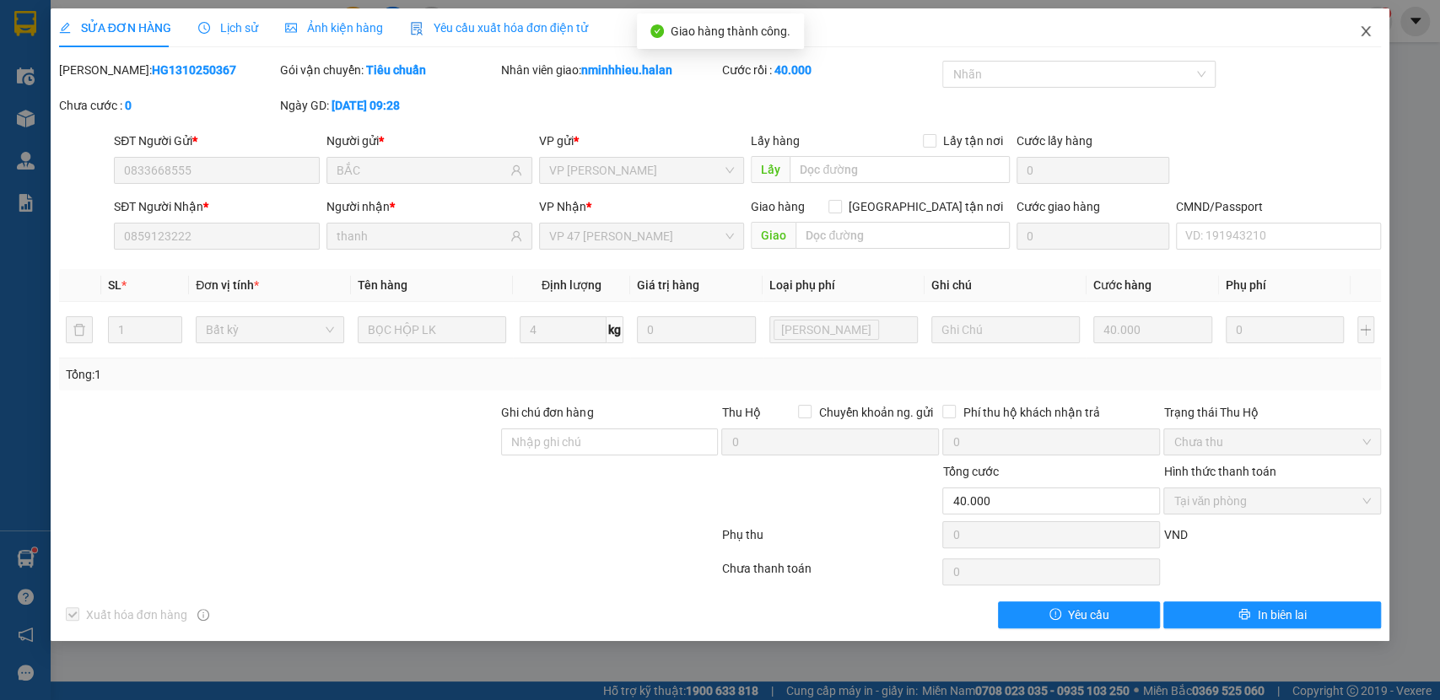
click at [1370, 26] on icon "close" at bounding box center [1366, 31] width 14 height 14
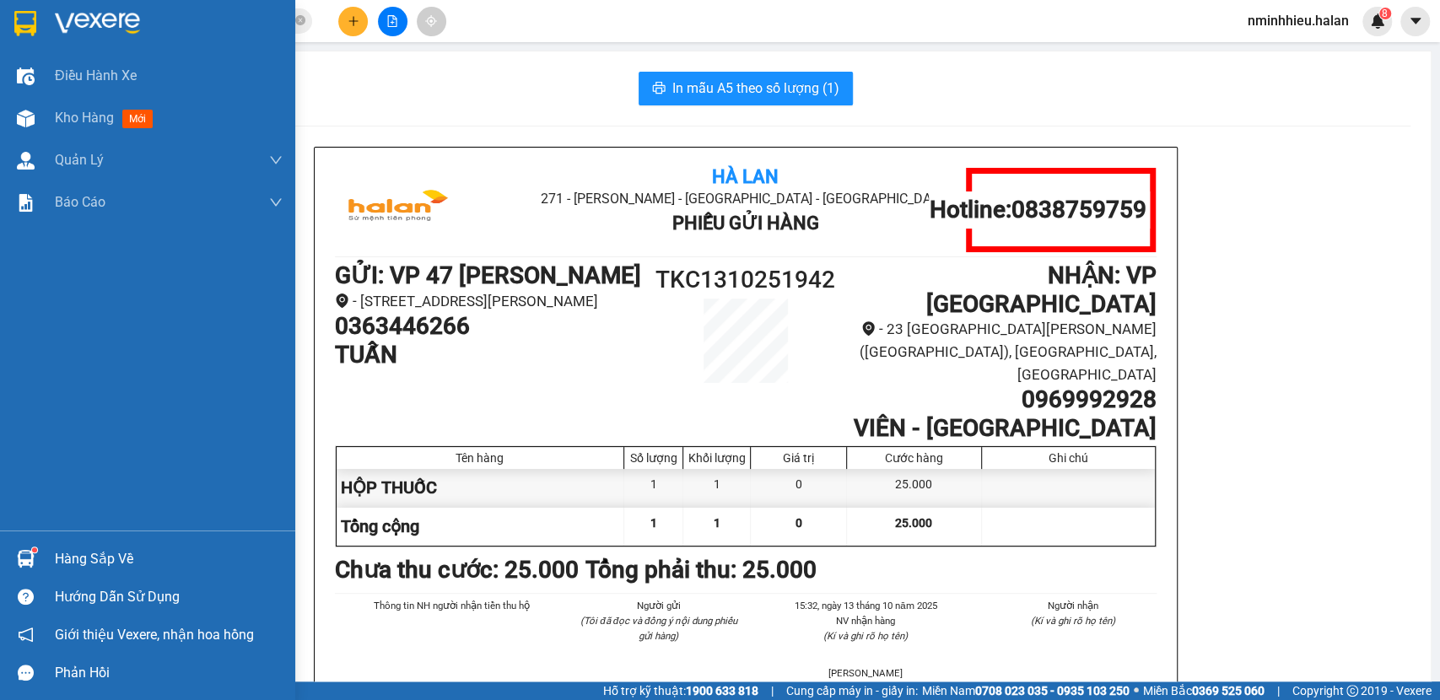
click at [100, 555] on div "Hàng sắp về" at bounding box center [169, 559] width 228 height 25
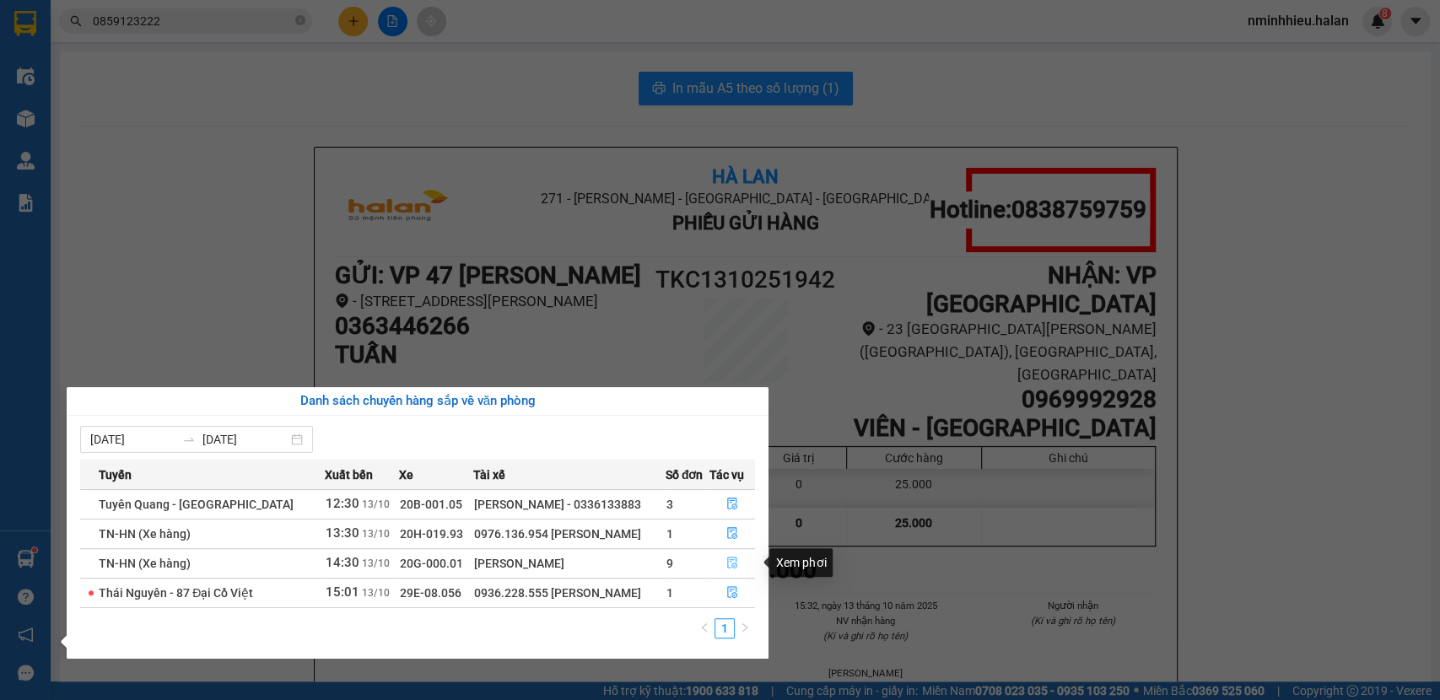
click at [732, 564] on icon "file-done" at bounding box center [733, 563] width 12 height 12
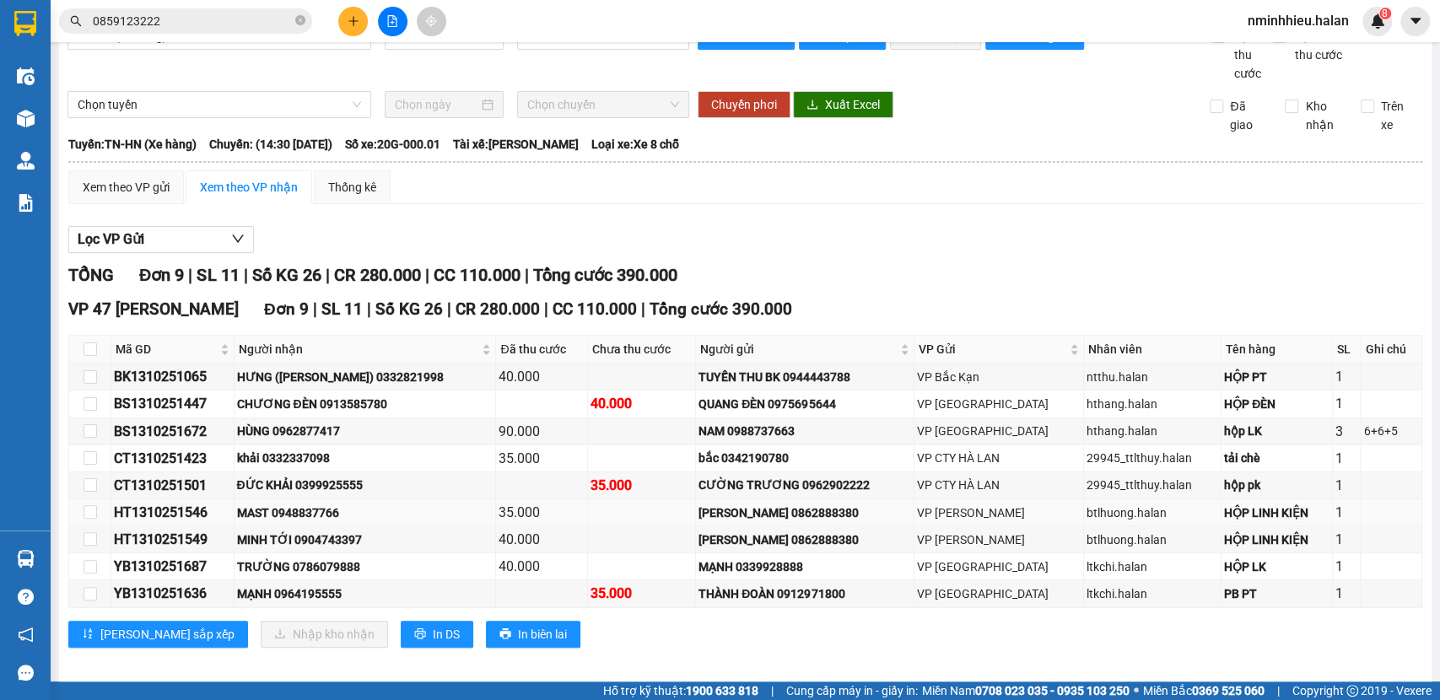
scroll to position [67, 0]
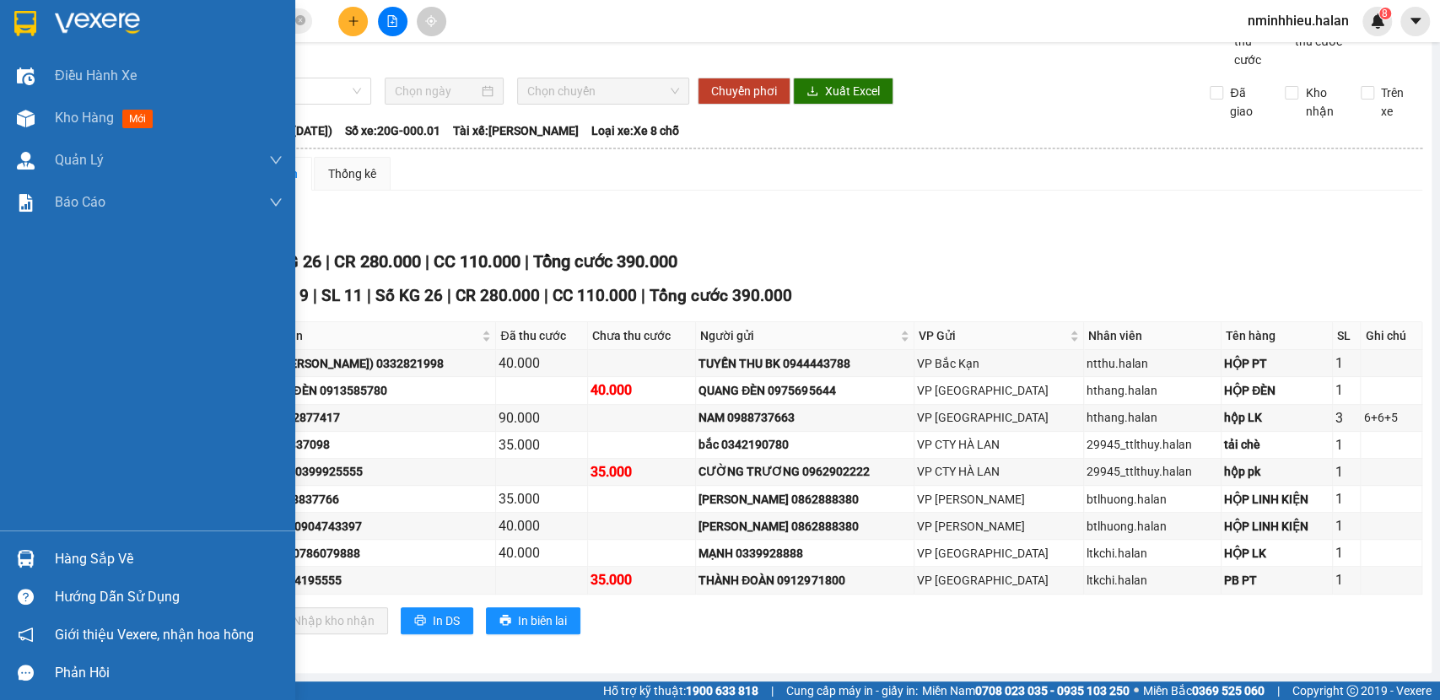
click at [88, 556] on div "Hàng sắp về" at bounding box center [169, 559] width 228 height 25
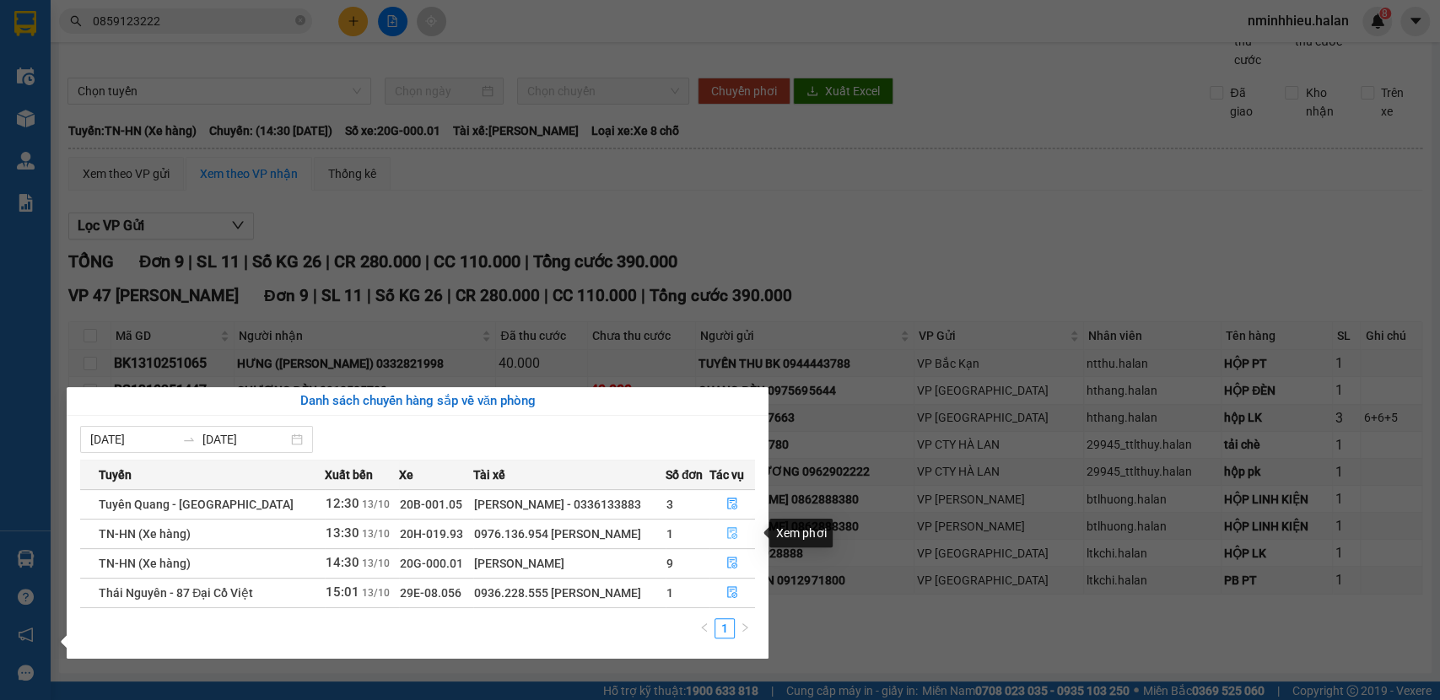
click at [729, 533] on icon "file-done" at bounding box center [733, 533] width 12 height 12
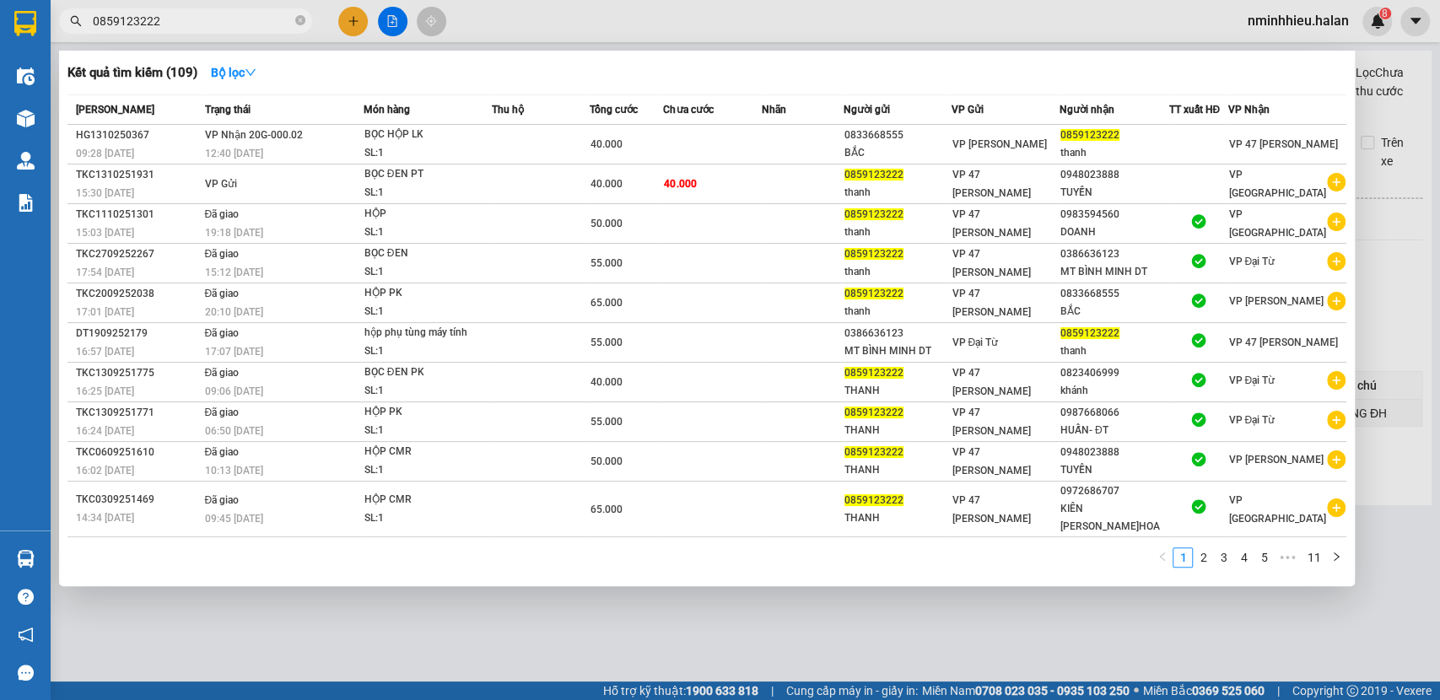
click at [191, 25] on input "0859123222" at bounding box center [192, 21] width 199 height 19
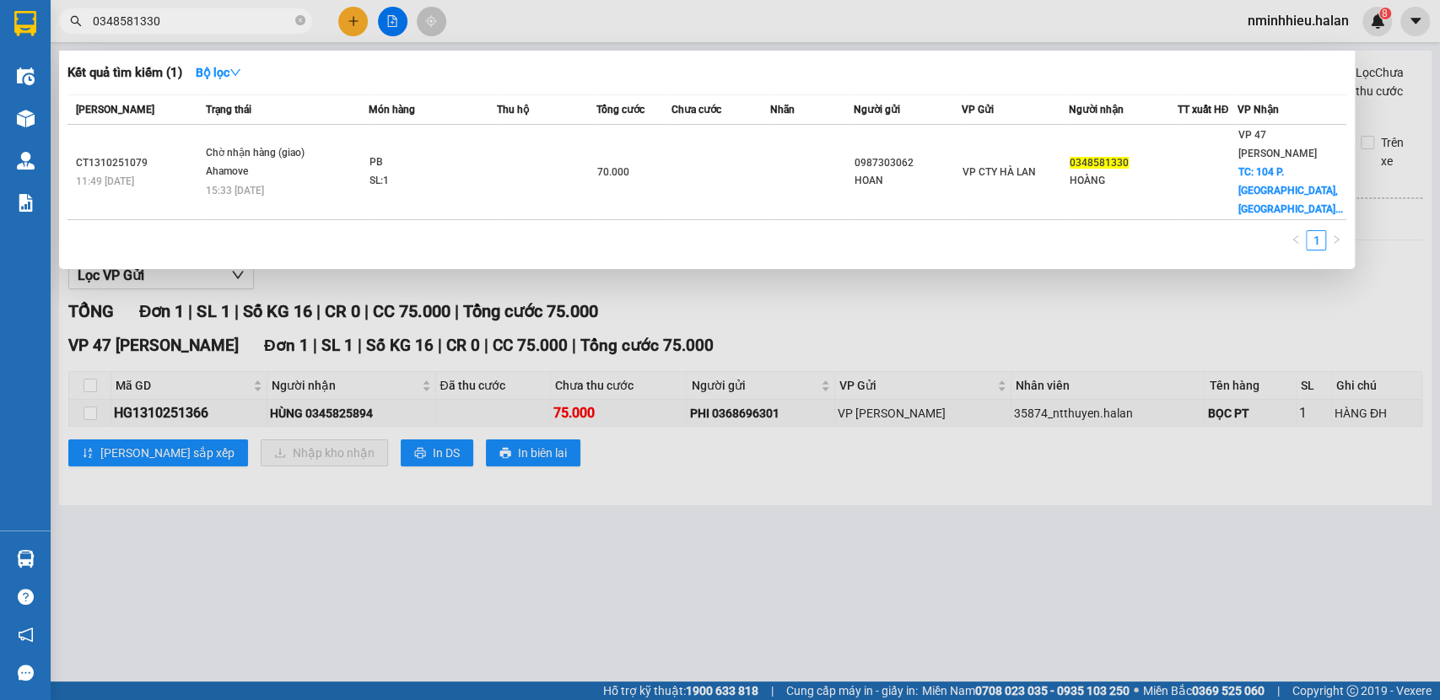
type input "0348581330"
click at [351, 22] on div at bounding box center [720, 350] width 1440 height 700
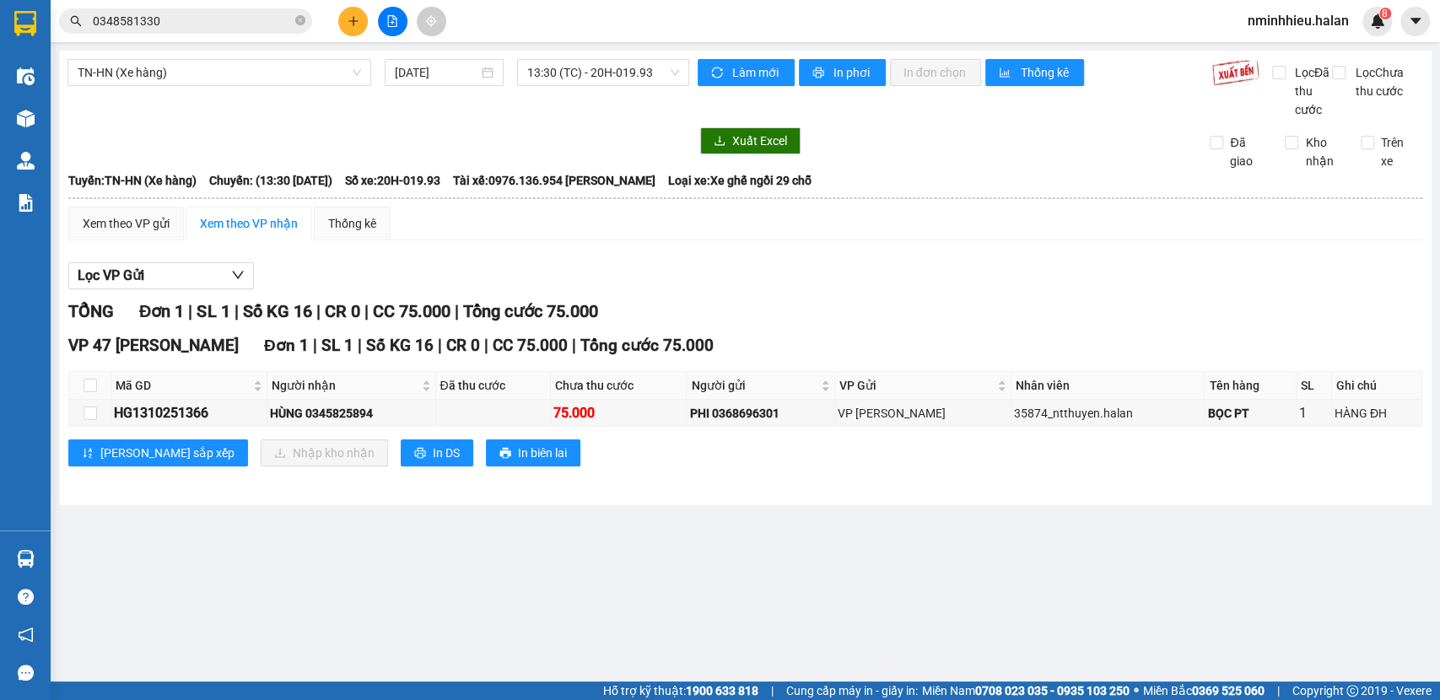
click at [351, 22] on icon "plus" at bounding box center [354, 21] width 12 height 12
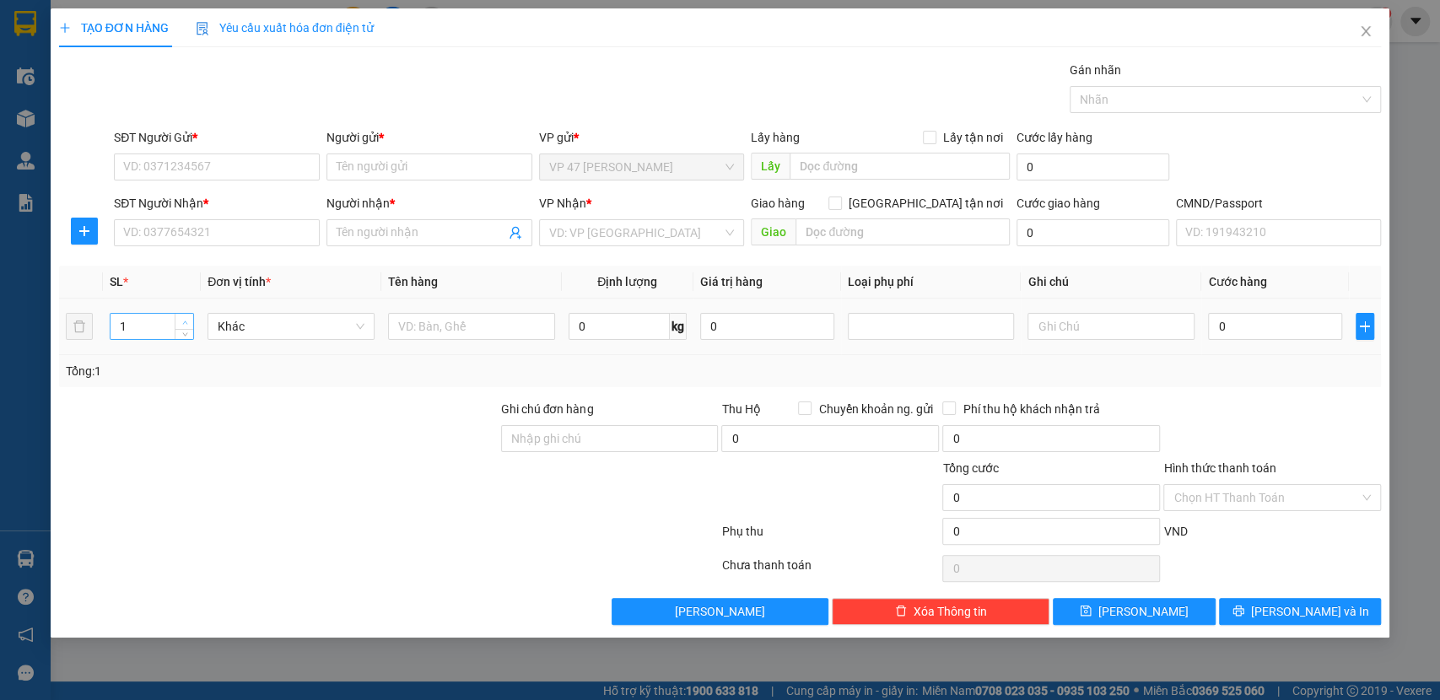
type input "2"
click at [176, 320] on span "Increase Value" at bounding box center [184, 321] width 19 height 15
click at [1121, 325] on input "text" at bounding box center [1111, 326] width 167 height 27
type input "12+10"
click at [212, 170] on input "SĐT Người Gửi *" at bounding box center [217, 167] width 206 height 27
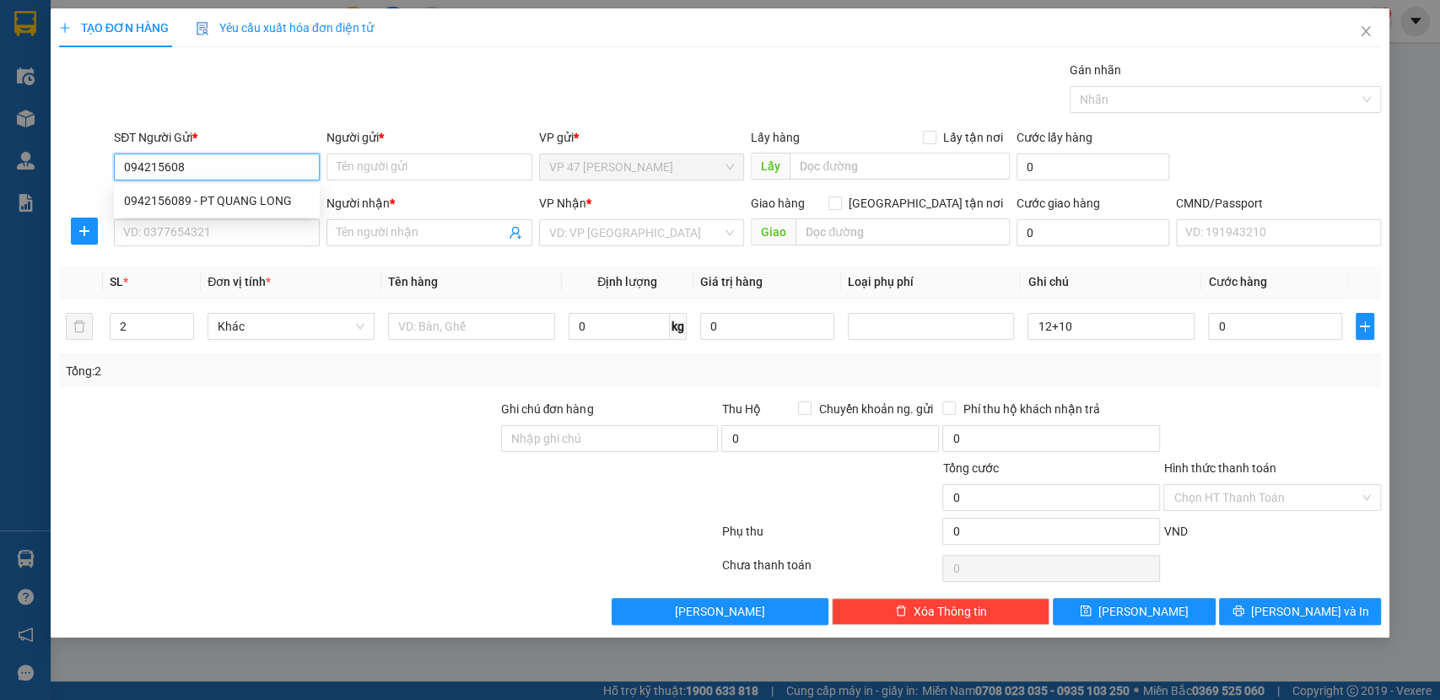
type input "0942156089"
click at [230, 190] on div "0942156089 - PT QUANG LONG" at bounding box center [217, 200] width 206 height 27
type input "PT QUANG LONG"
type input "0942156089"
click at [208, 229] on input "SĐT Người Nhận *" at bounding box center [217, 232] width 206 height 27
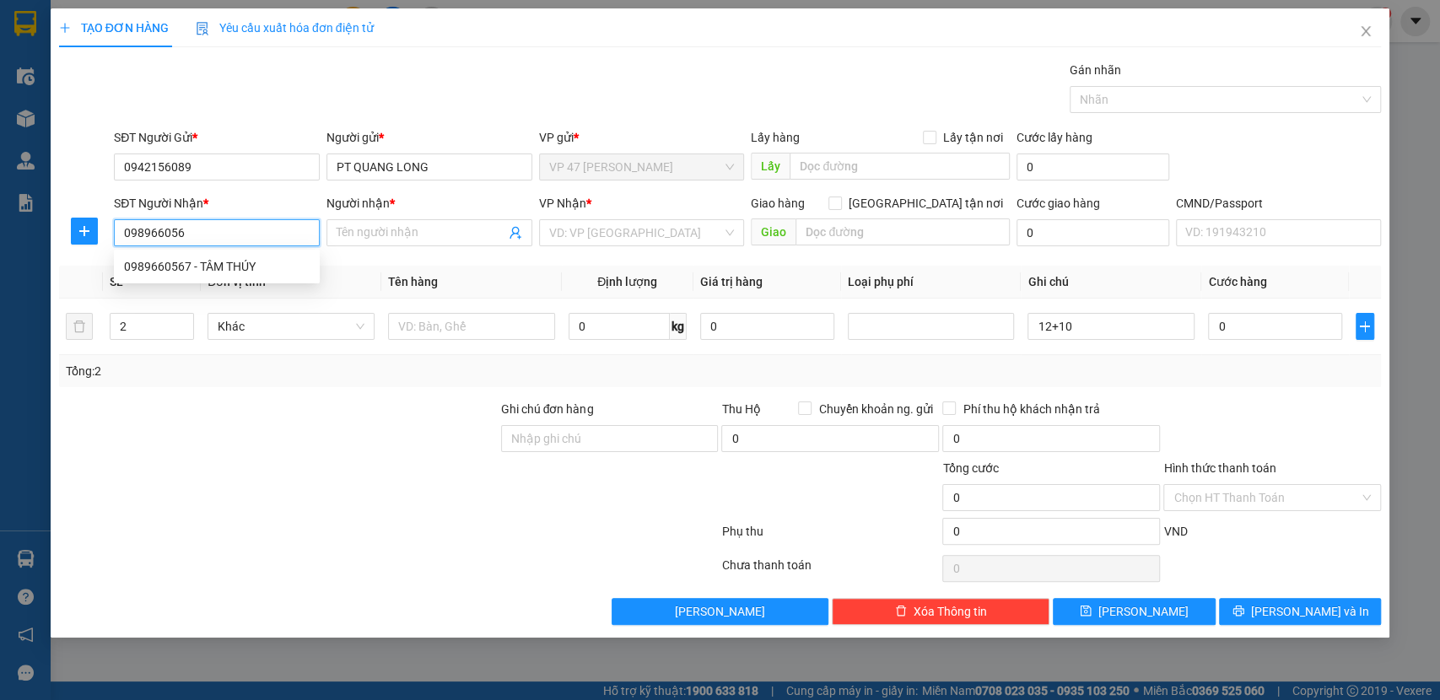
type input "0989660567"
click at [216, 270] on div "0989660567 - TÂM THÚY" at bounding box center [217, 266] width 186 height 19
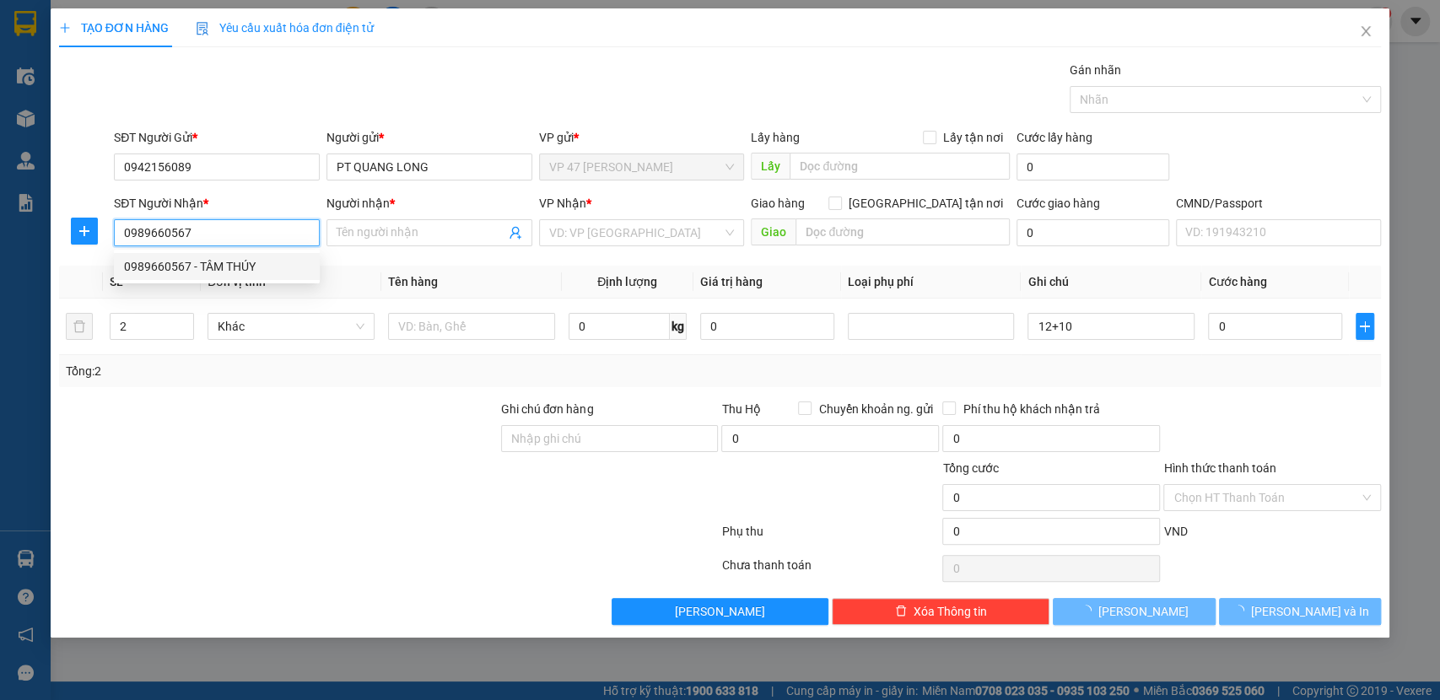
type input "TÂM THÚY"
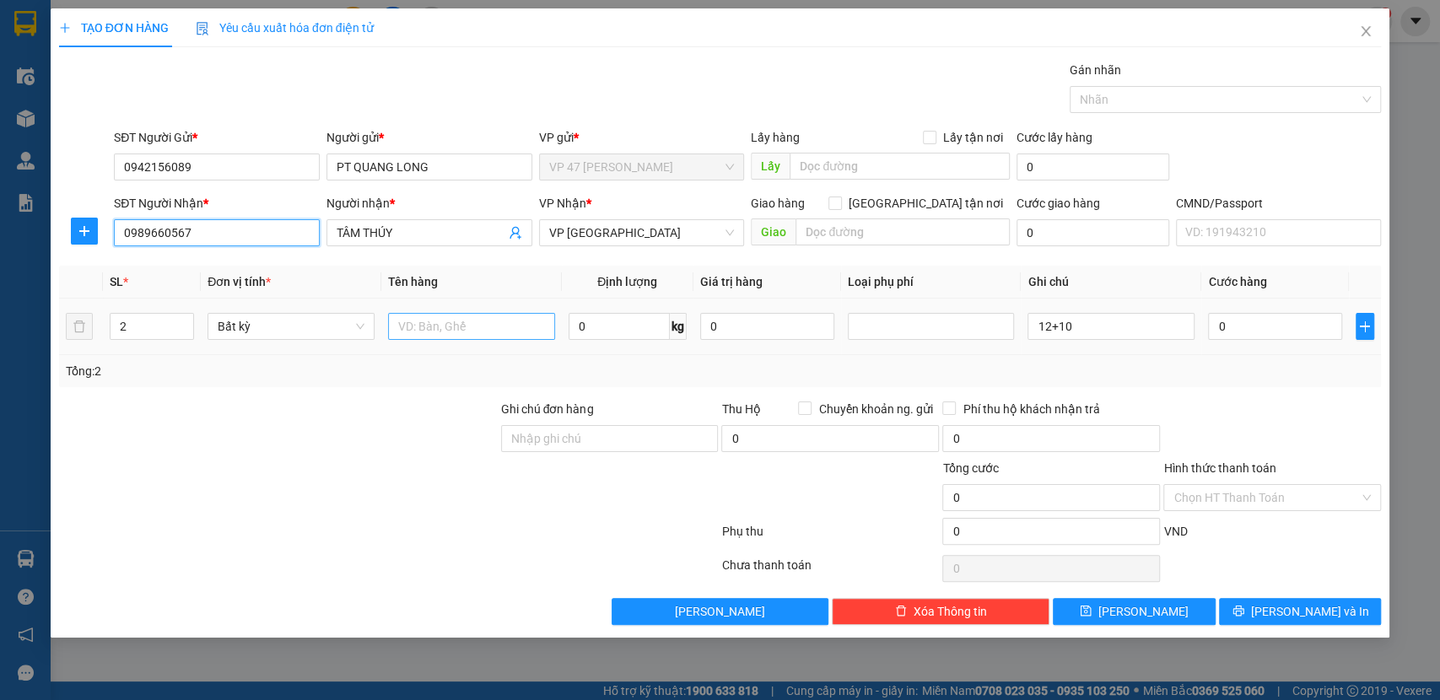
type input "0989660567"
click at [453, 321] on input "text" at bounding box center [471, 326] width 167 height 27
type input "HỘP PT"
type input "12"
type input "50.000"
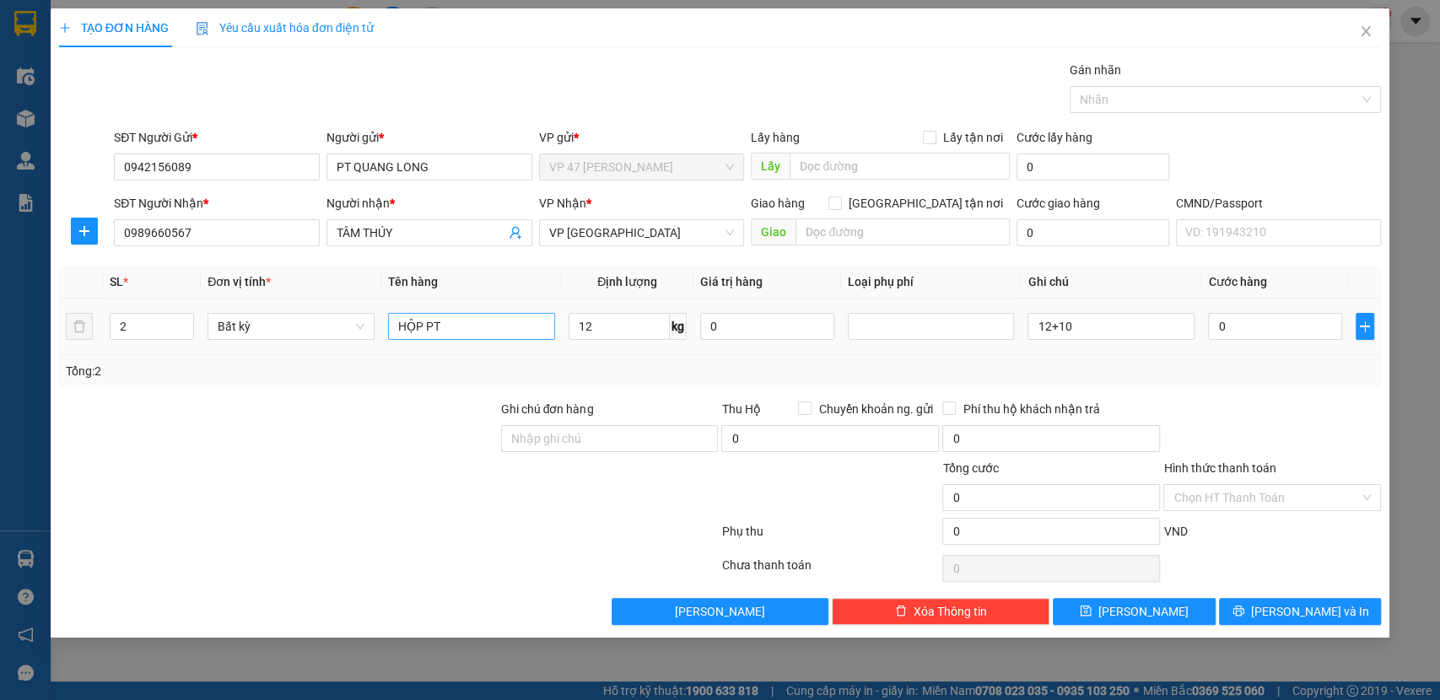
type input "50.000"
click at [620, 324] on input "12" at bounding box center [619, 326] width 101 height 27
type input "0"
click at [1262, 327] on input "50.000" at bounding box center [1275, 326] width 134 height 27
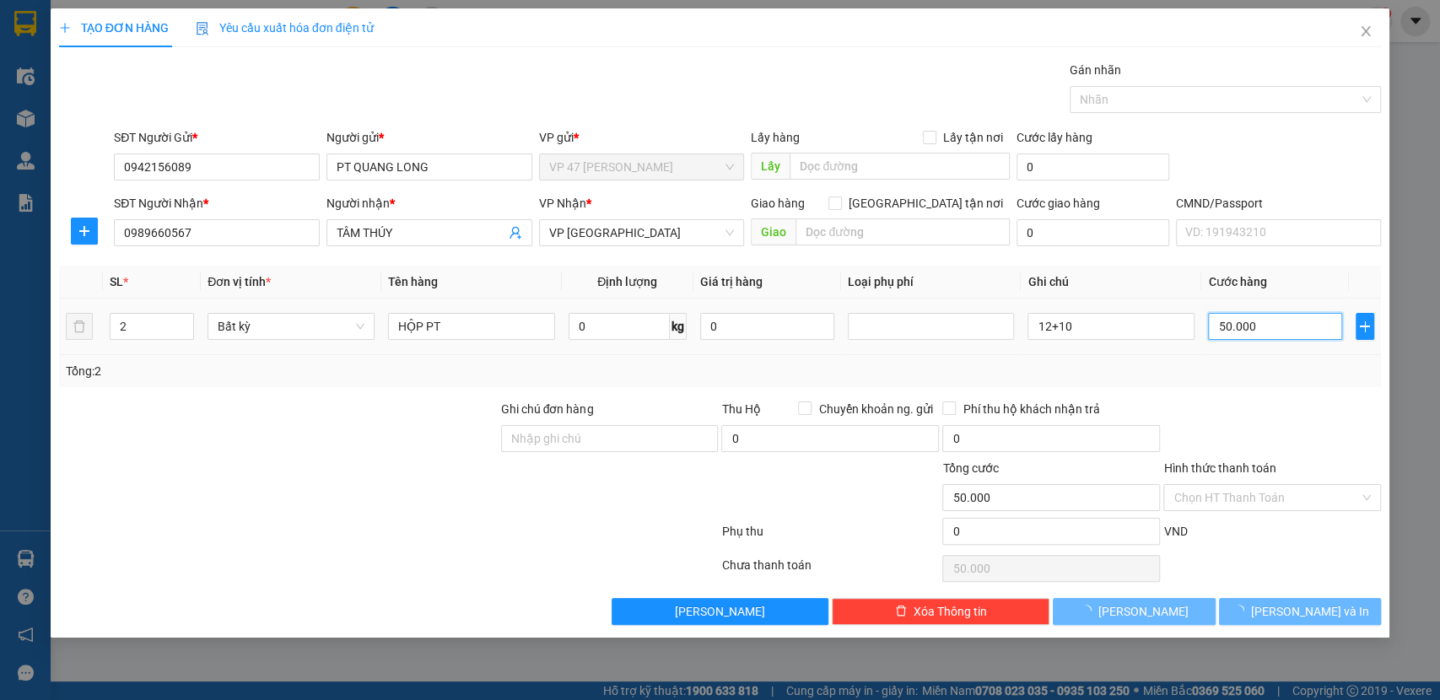
click at [1262, 327] on input "50.000" at bounding box center [1275, 326] width 134 height 27
type input "0"
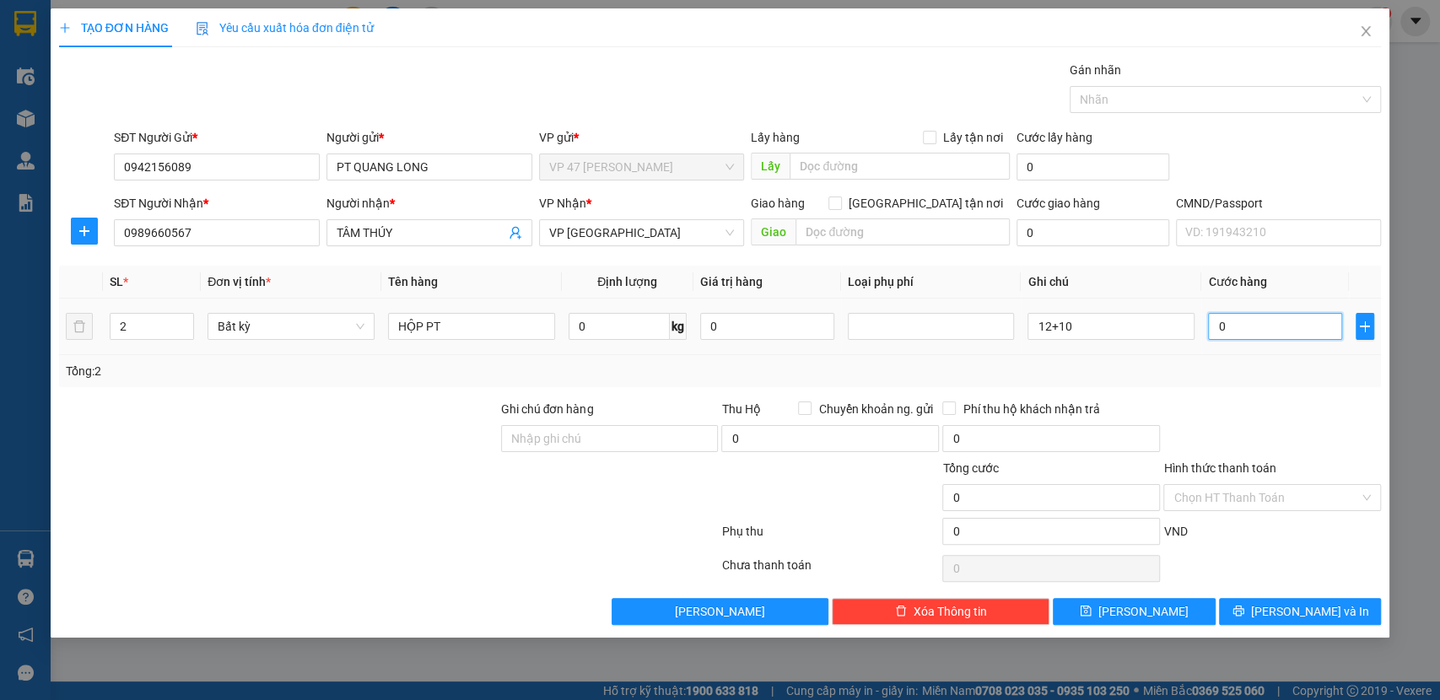
type input "08"
type input "8"
type input "080"
type input "80"
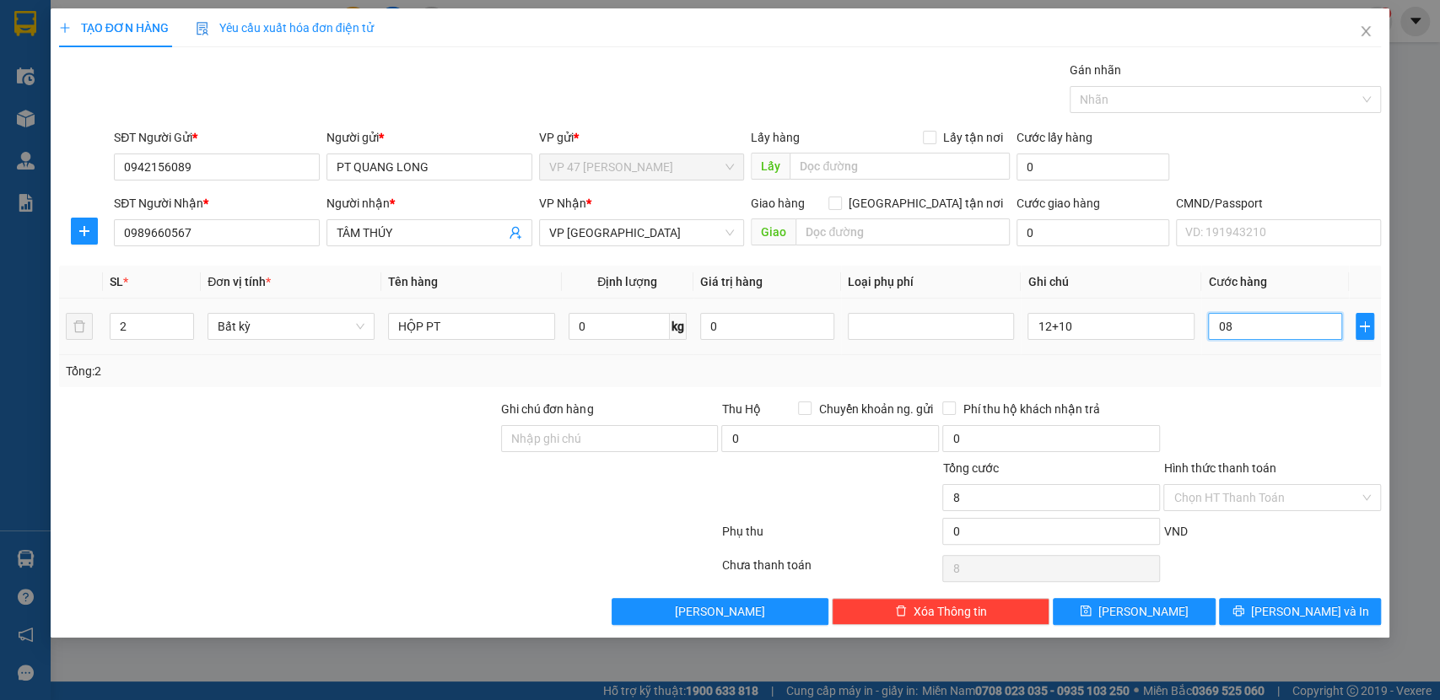
type input "80"
type input "80.000"
click at [1300, 397] on div "Transit Pickup Surcharge Ids Transit Deliver Surcharge Ids Transit Deliver Surc…" at bounding box center [720, 343] width 1323 height 565
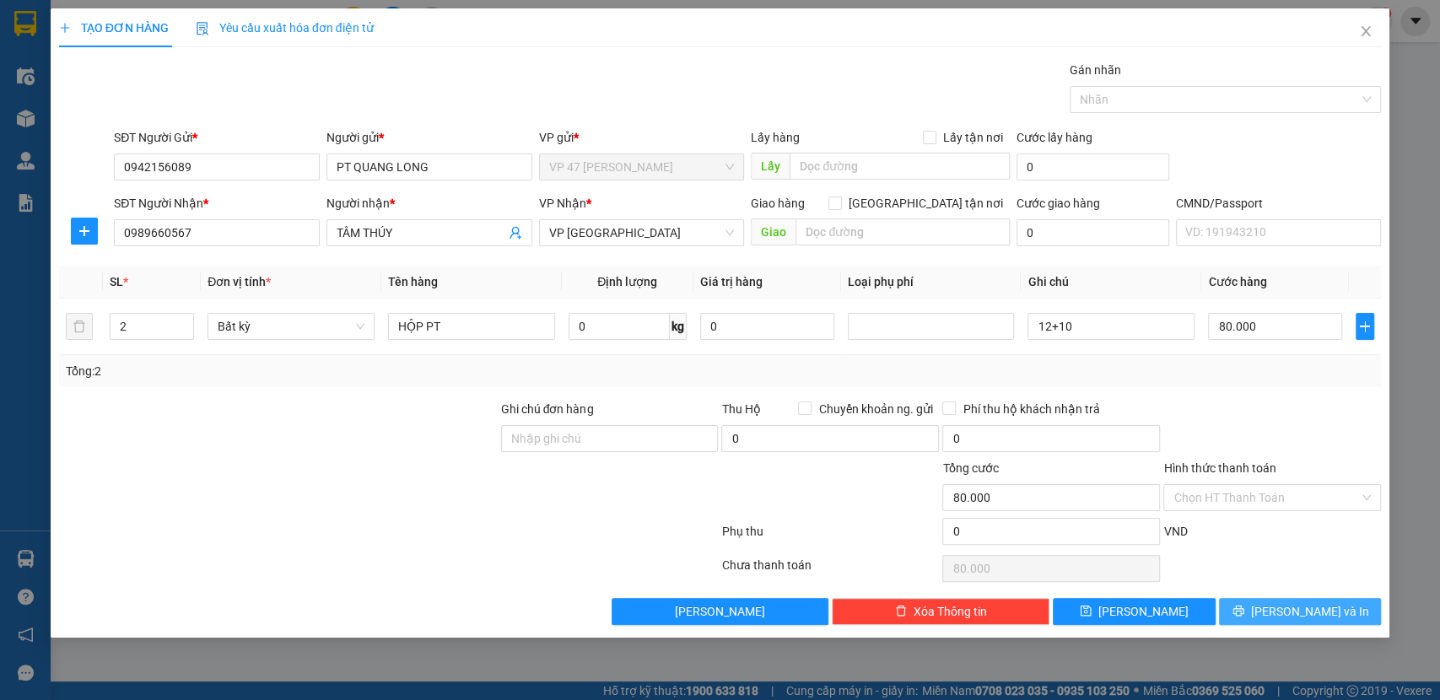
click at [1323, 598] on button "Lưu và In" at bounding box center [1300, 611] width 162 height 27
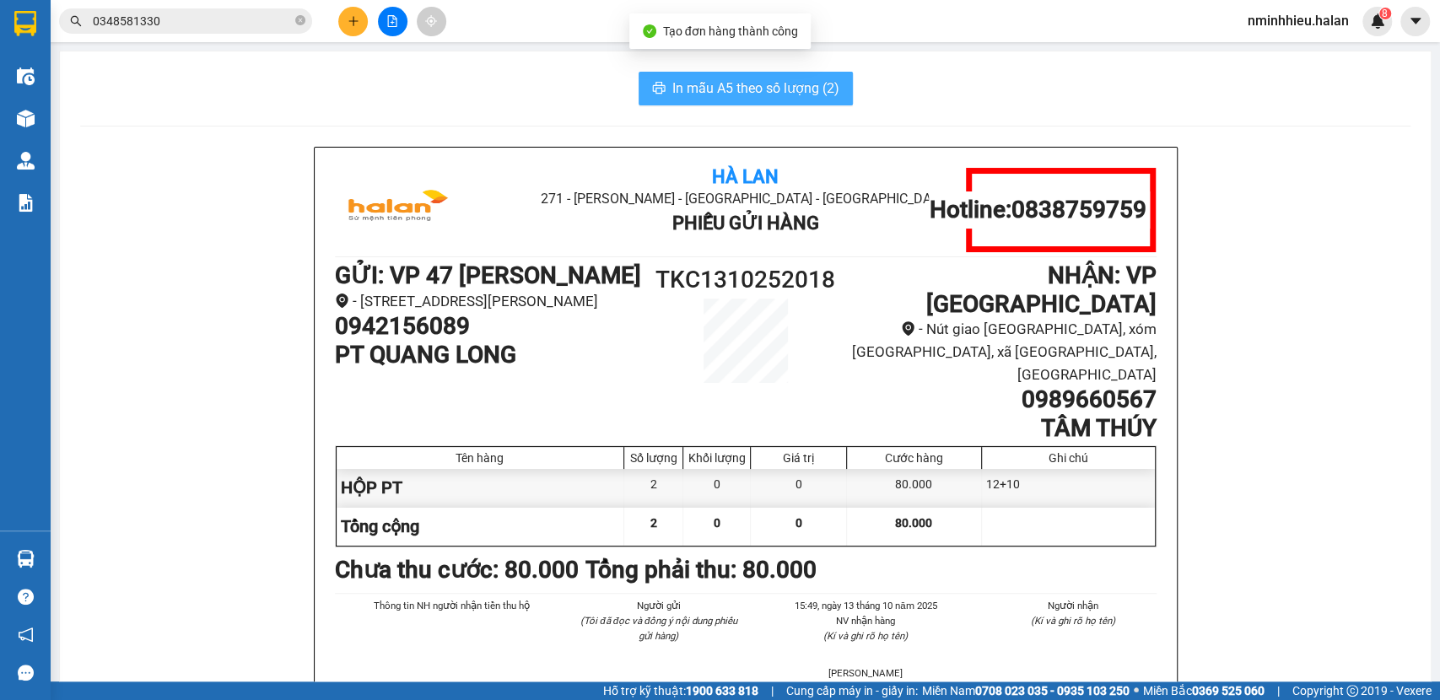
click at [700, 84] on span "In mẫu A5 theo số lượng (2)" at bounding box center [756, 88] width 167 height 21
click at [240, 23] on input "0348581330" at bounding box center [192, 21] width 199 height 19
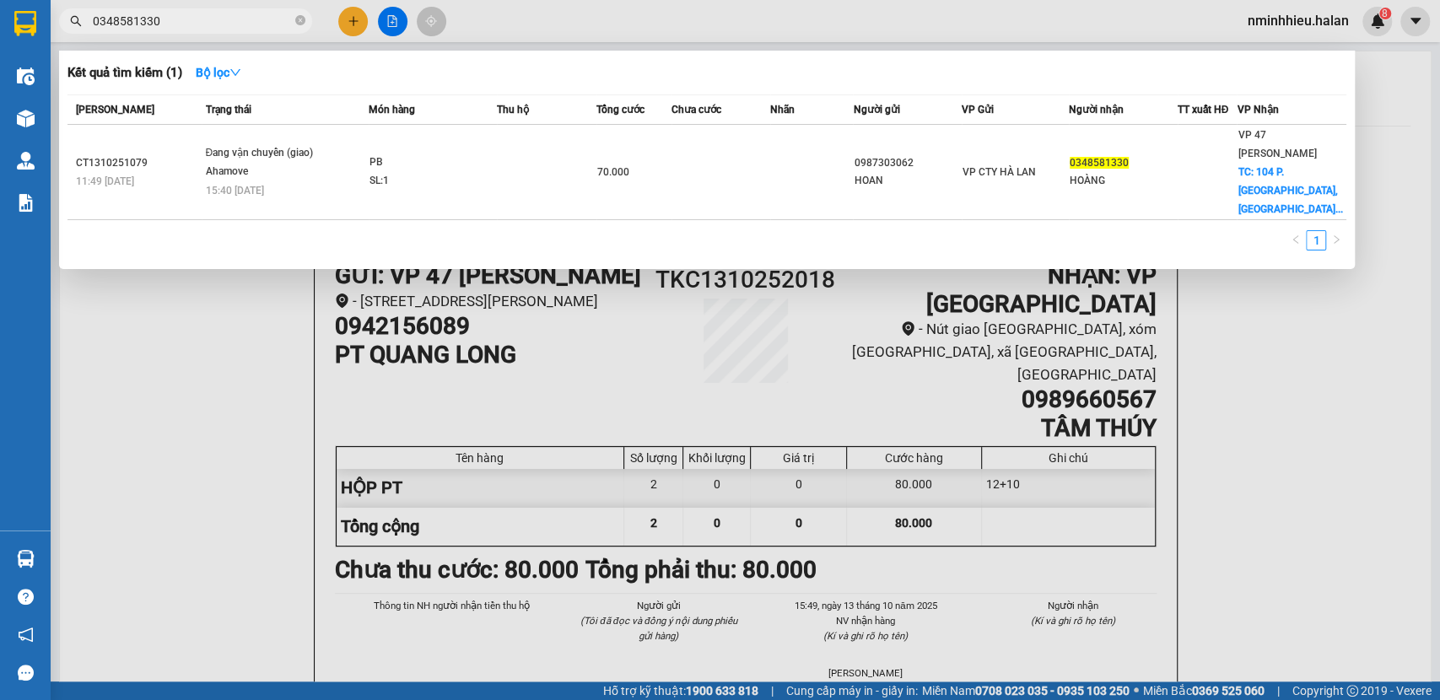
click at [237, 24] on input "0348581330" at bounding box center [192, 21] width 199 height 19
click at [242, 20] on input "0348581330" at bounding box center [192, 21] width 199 height 19
drag, startPoint x: 242, startPoint y: 20, endPoint x: 255, endPoint y: 22, distance: 12.8
click at [252, 22] on input "0348581330" at bounding box center [192, 21] width 199 height 19
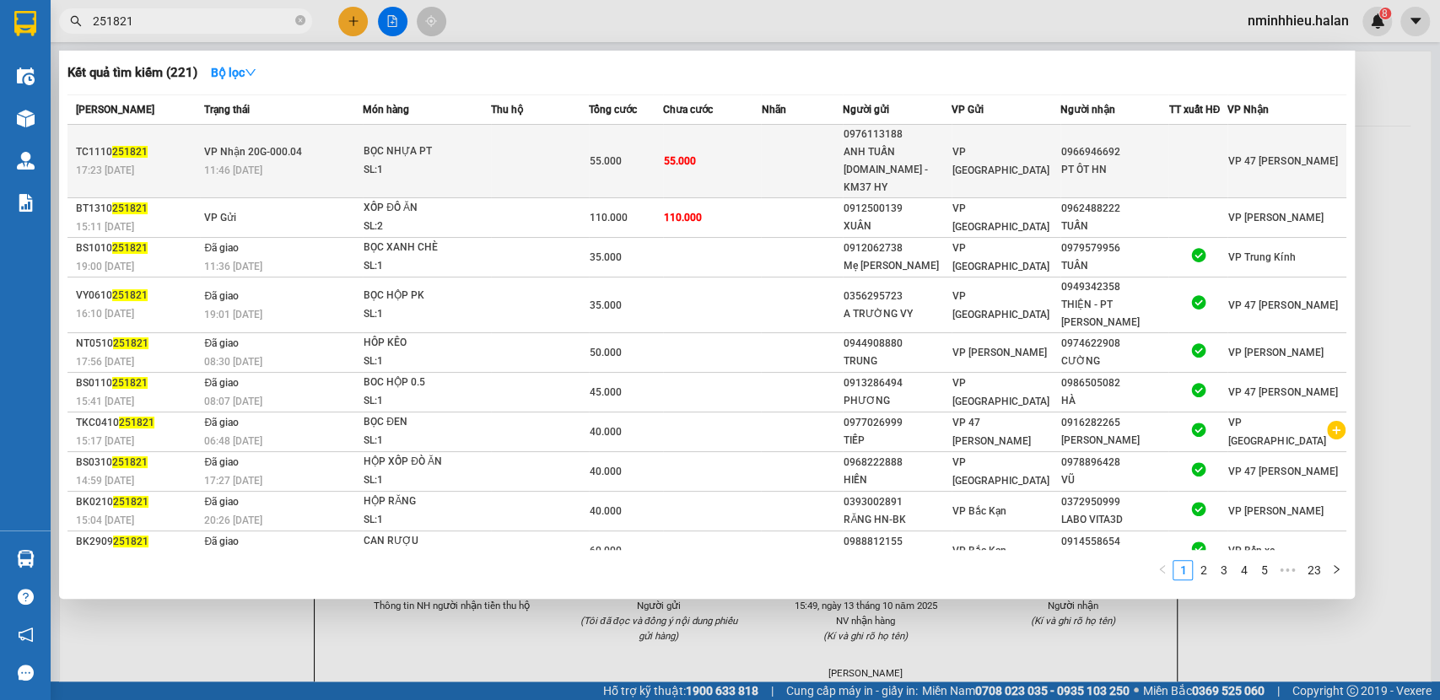
type input "251821"
click at [362, 147] on td "VP Nhận 20G-000.04 11:46 - 12/10" at bounding box center [281, 161] width 163 height 73
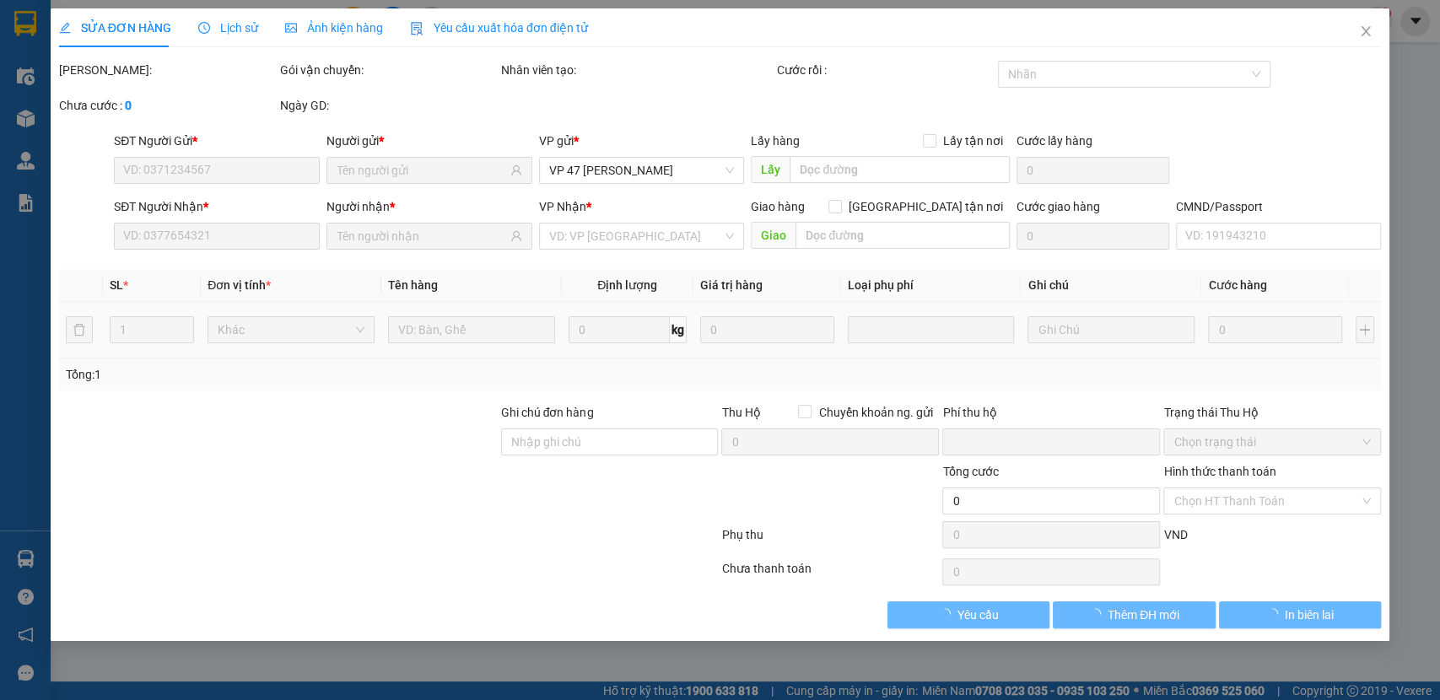
type input "0976113188"
type input "ANH TUẤN 314.TC - KM37 HY"
type input "0966946692"
type input "PT ÔT HN"
type input "0"
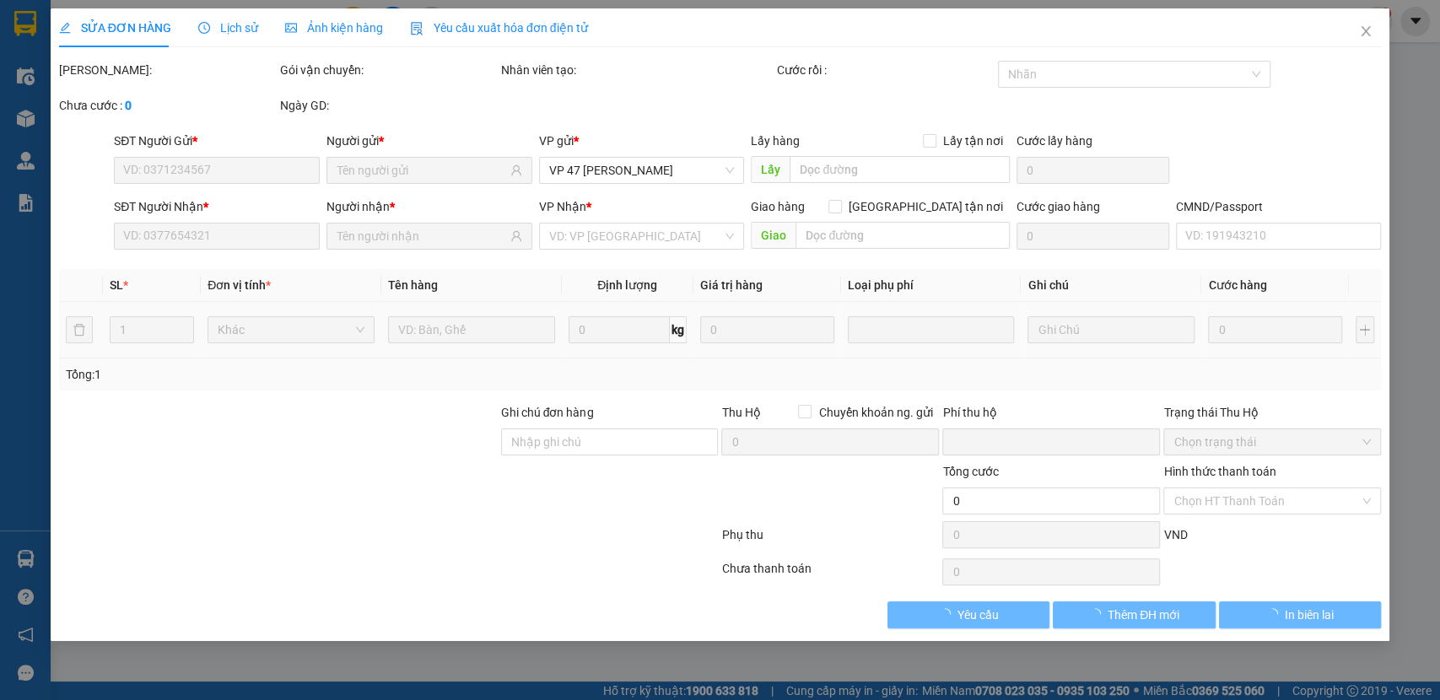
type input "55.000"
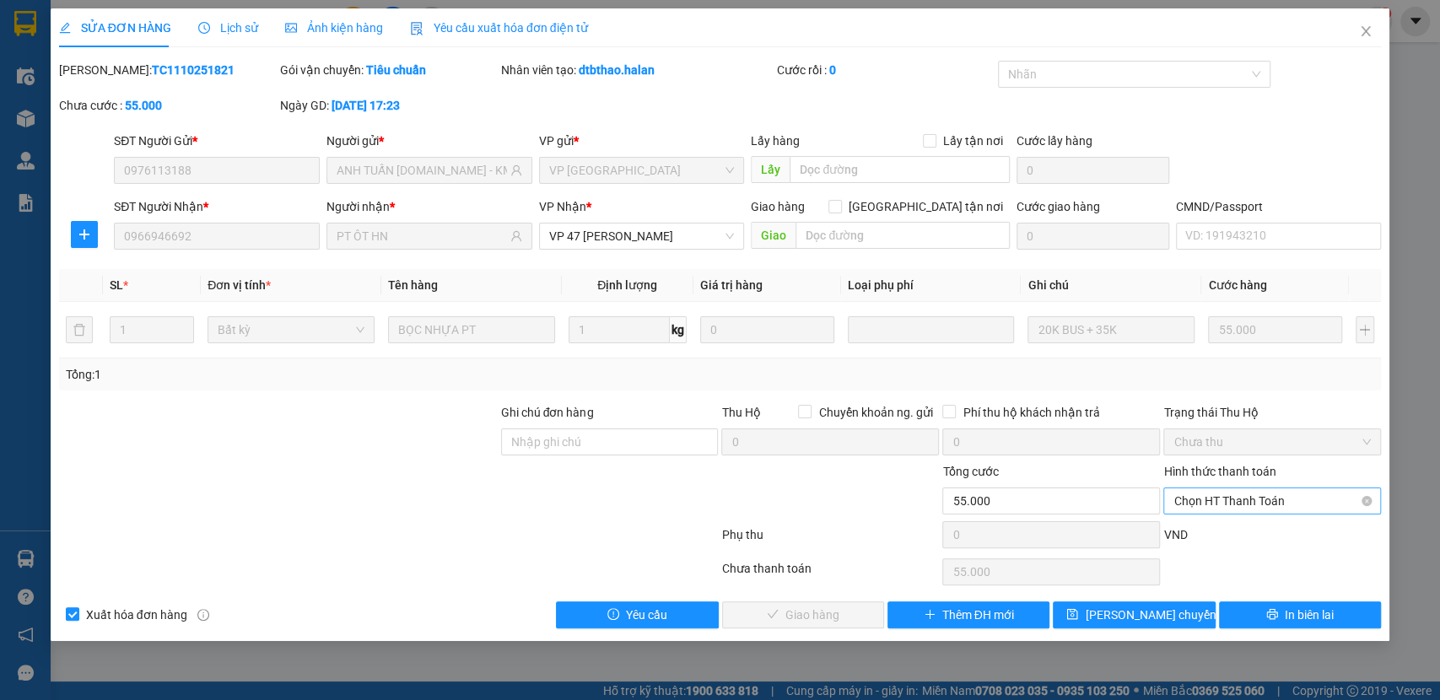
click at [1251, 498] on span "Chọn HT Thanh Toán" at bounding box center [1272, 501] width 197 height 25
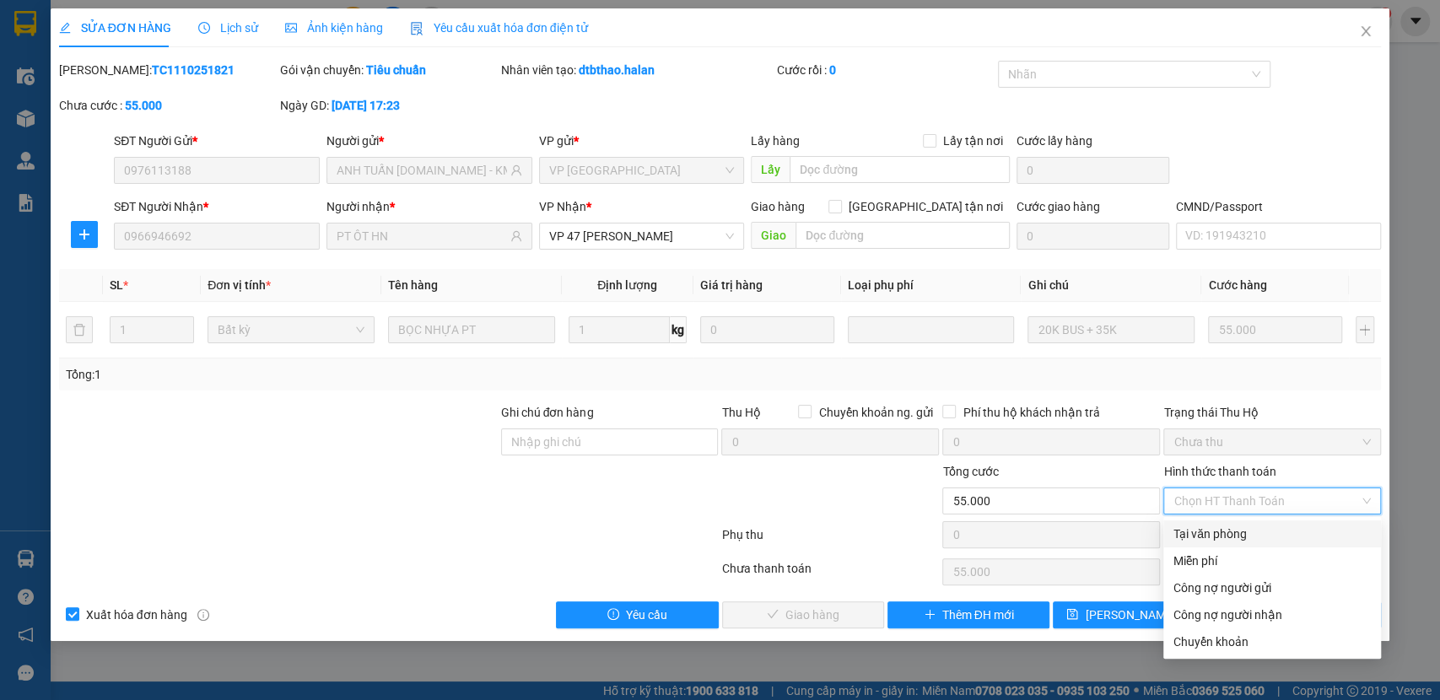
click at [1204, 535] on div "Tại văn phòng" at bounding box center [1272, 534] width 197 height 19
type input "0"
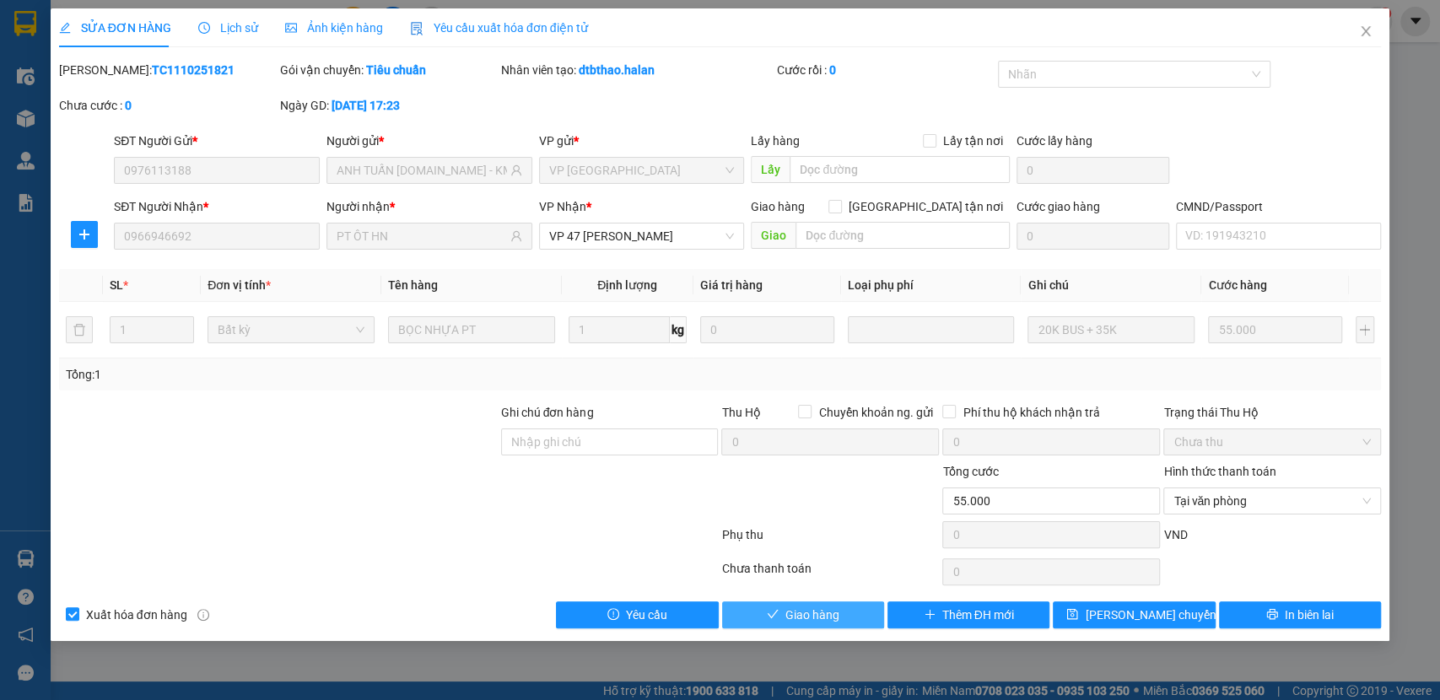
click at [799, 613] on span "Giao hàng" at bounding box center [813, 615] width 54 height 19
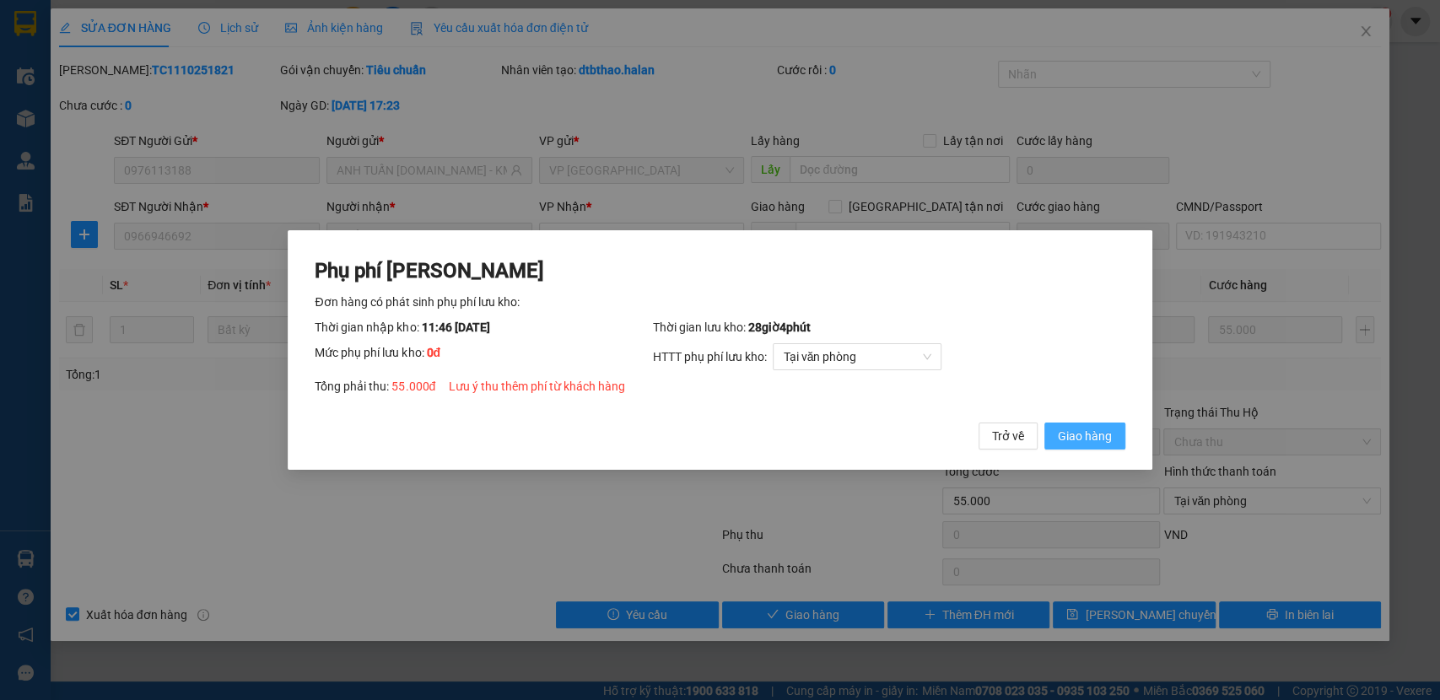
click at [1090, 435] on span "Giao hàng" at bounding box center [1085, 436] width 54 height 19
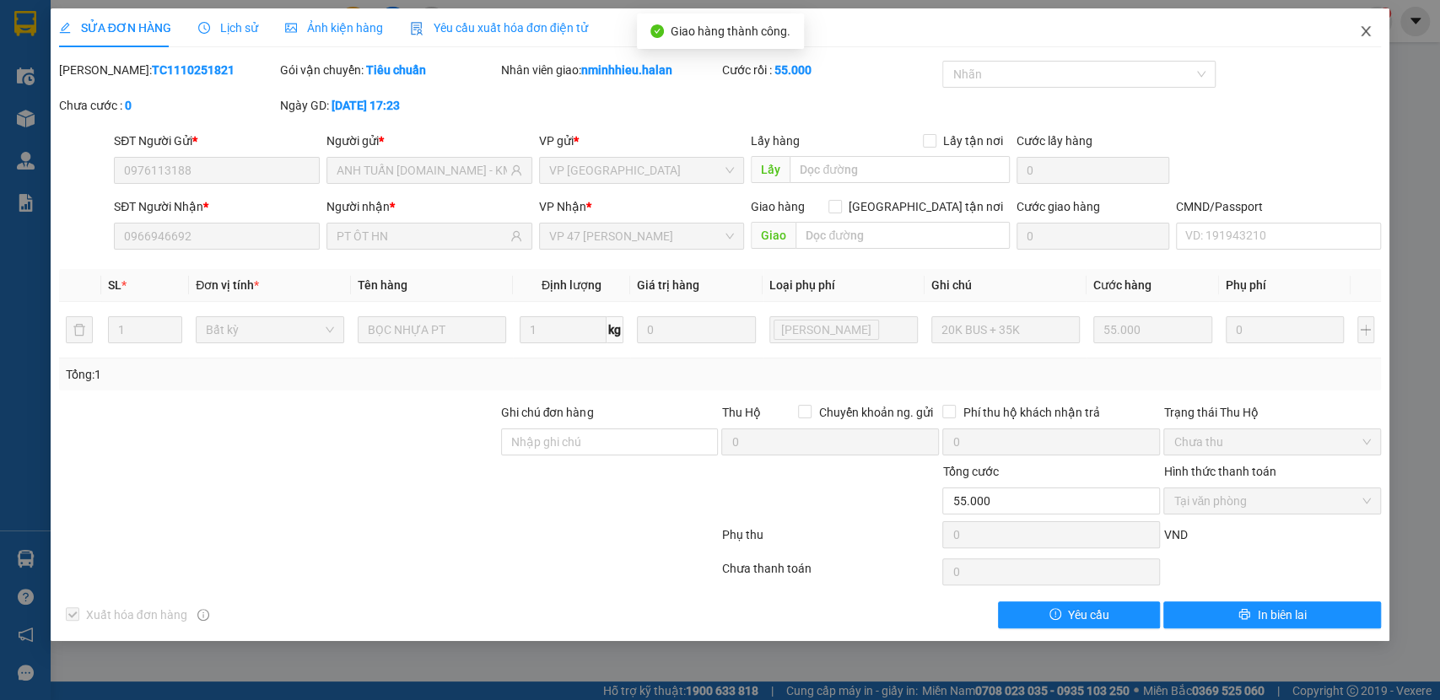
click at [1368, 28] on icon "close" at bounding box center [1366, 31] width 14 height 14
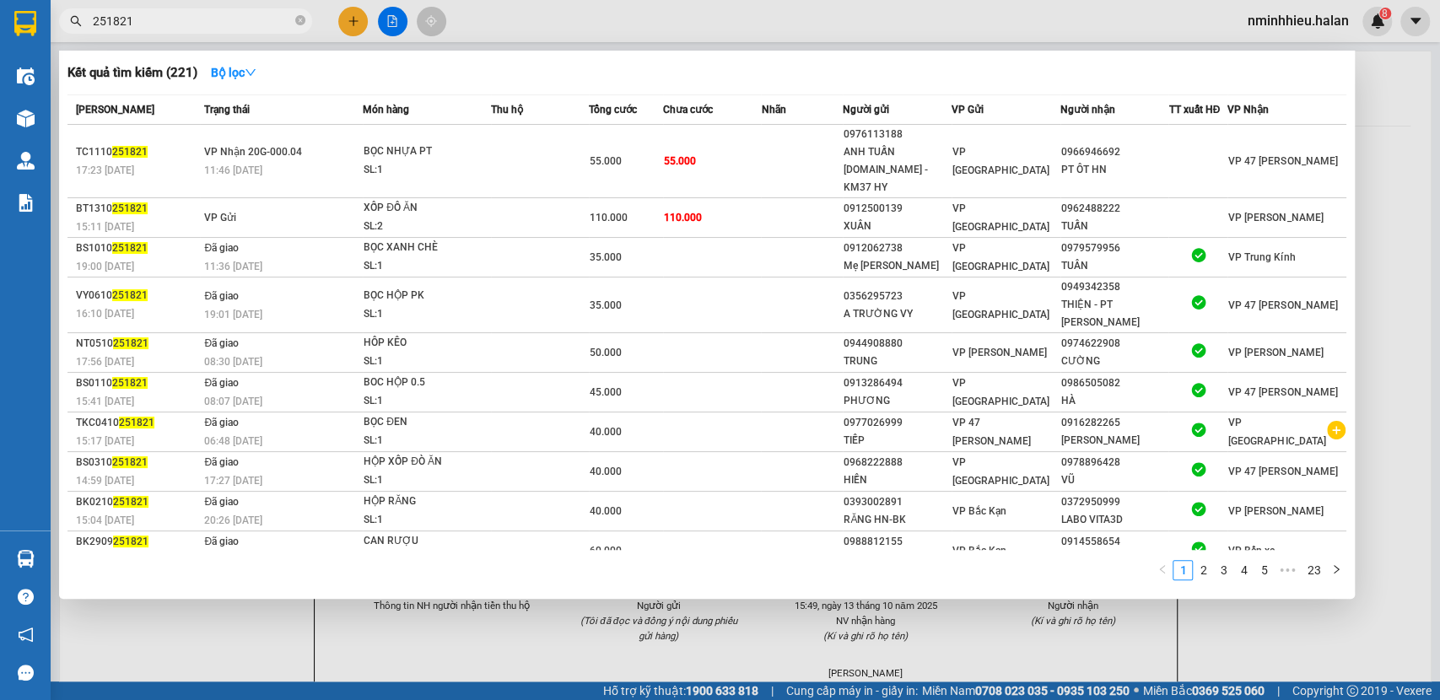
click at [164, 24] on input "251821" at bounding box center [192, 21] width 199 height 19
click at [352, 19] on div at bounding box center [720, 350] width 1440 height 700
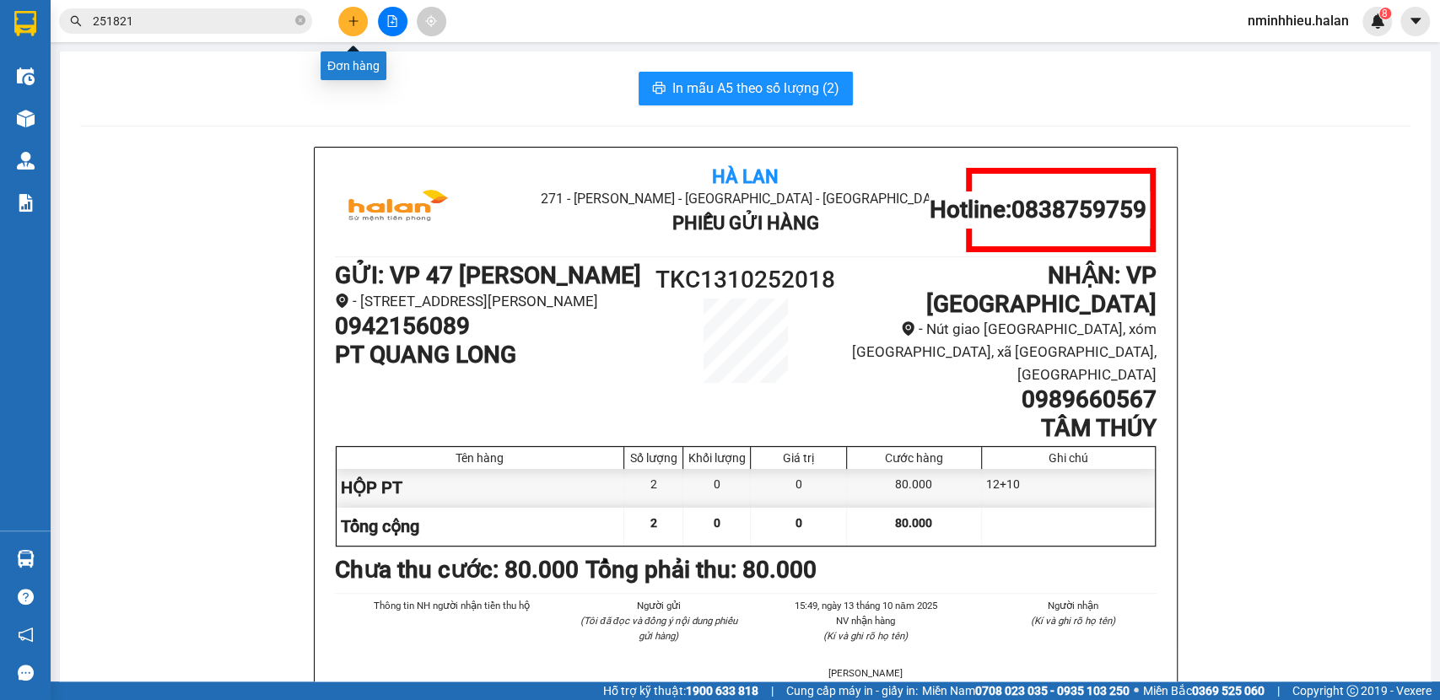
click at [351, 22] on icon "plus" at bounding box center [354, 21] width 12 height 12
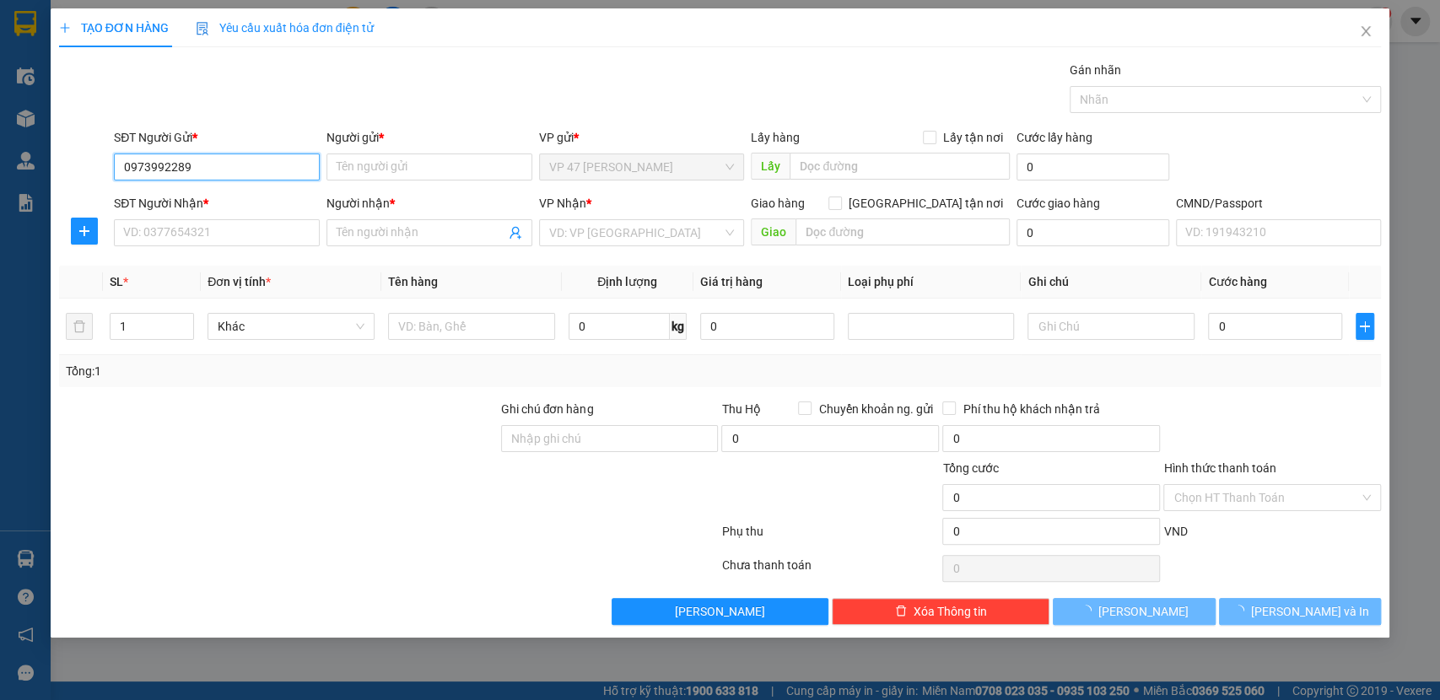
click at [252, 167] on input "0973992289" at bounding box center [217, 167] width 206 height 27
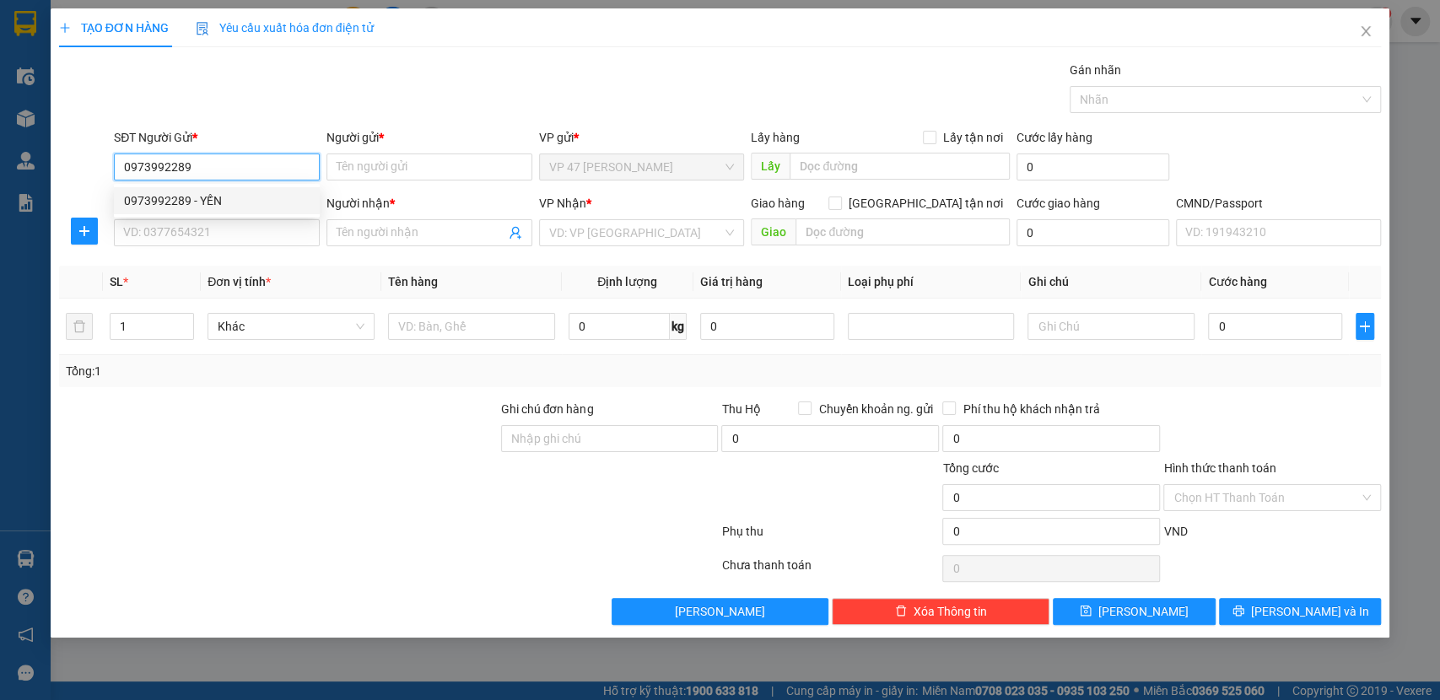
click at [252, 167] on input "0973992289" at bounding box center [217, 167] width 206 height 27
click at [193, 197] on div "0973992289 - YẾN" at bounding box center [217, 201] width 186 height 19
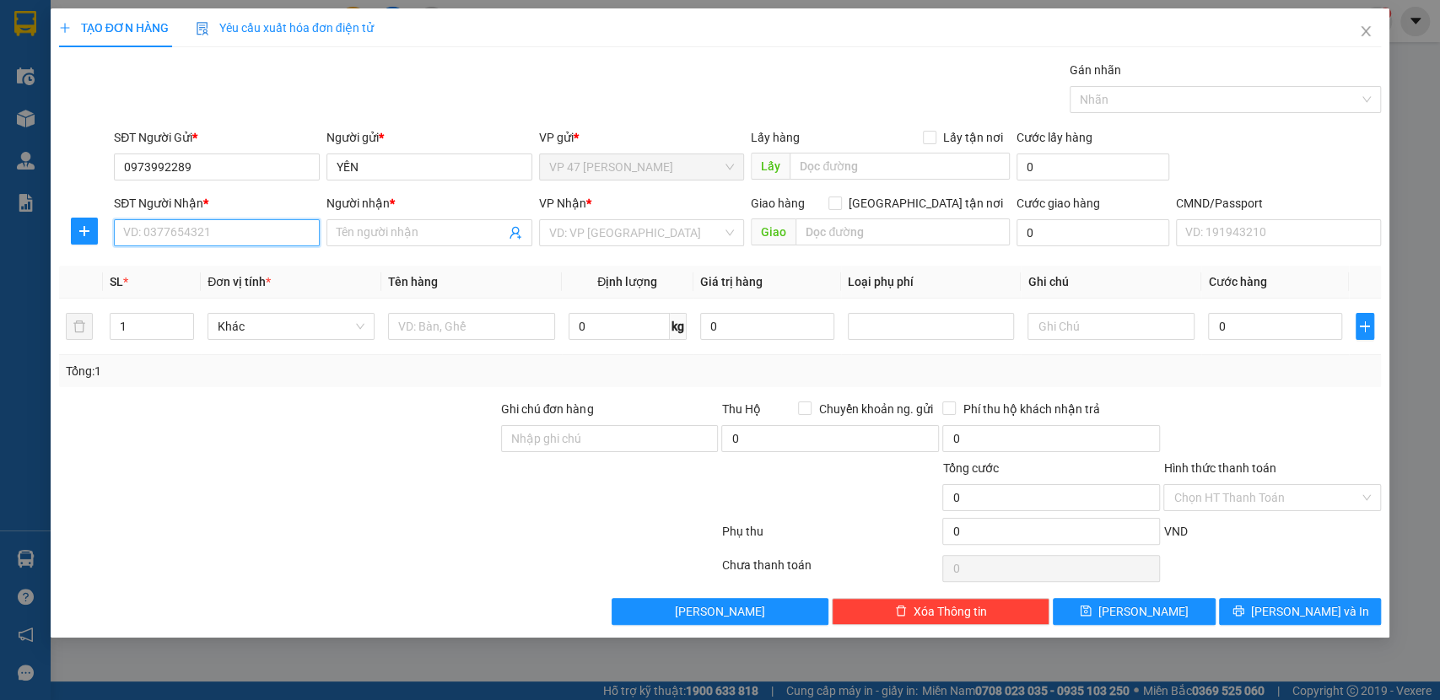
click at [192, 237] on input "SĐT Người Nhận *" at bounding box center [217, 232] width 206 height 27
click at [213, 292] on div "0946086868 - HÀ" at bounding box center [219, 293] width 190 height 19
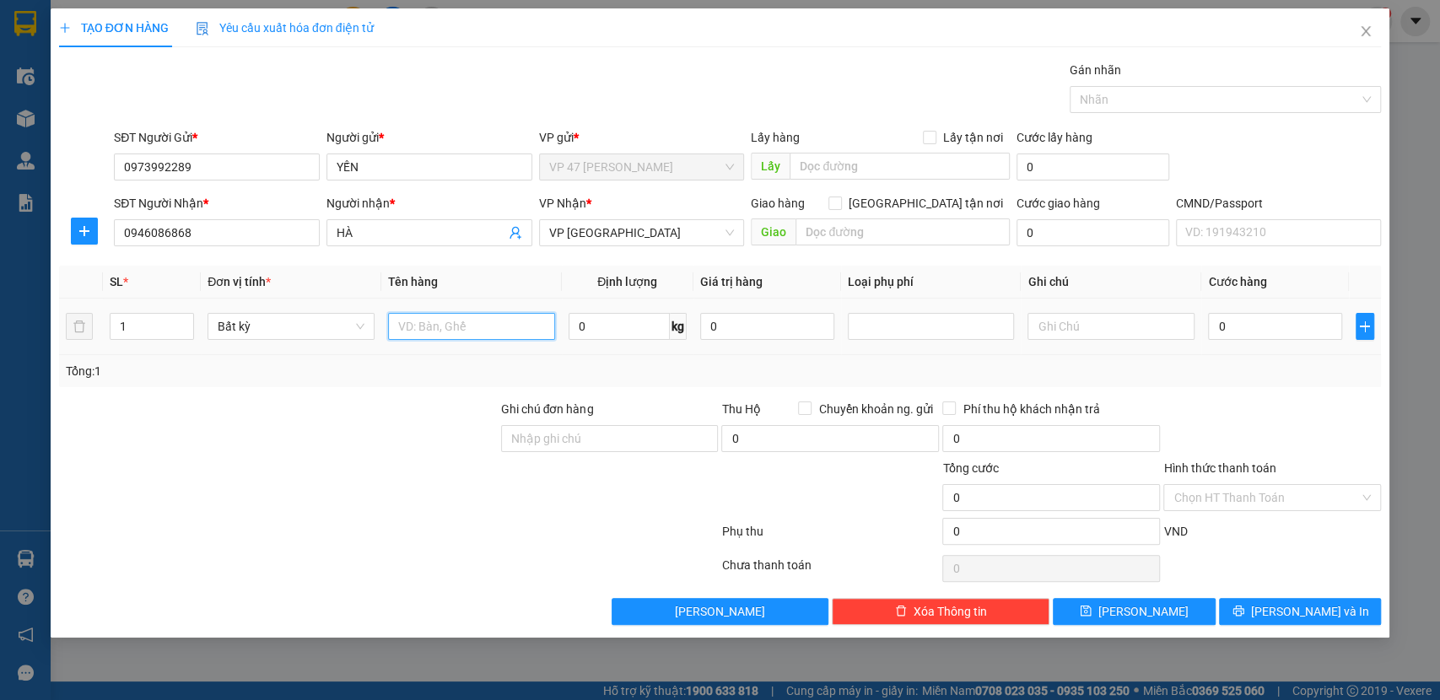
click at [503, 328] on input "text" at bounding box center [471, 326] width 167 height 27
click at [1282, 613] on button "Lưu và In" at bounding box center [1300, 611] width 162 height 27
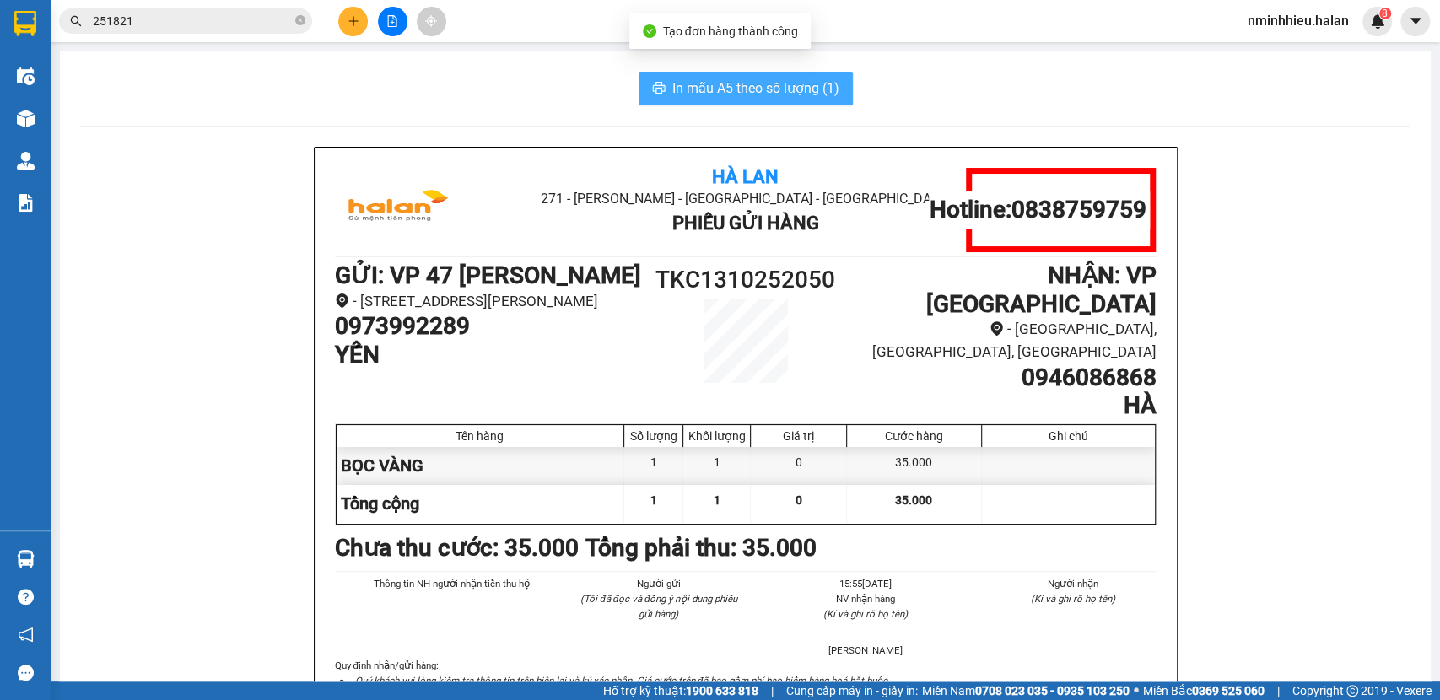
click at [684, 84] on span "In mẫu A5 theo số lượng (1)" at bounding box center [756, 88] width 167 height 21
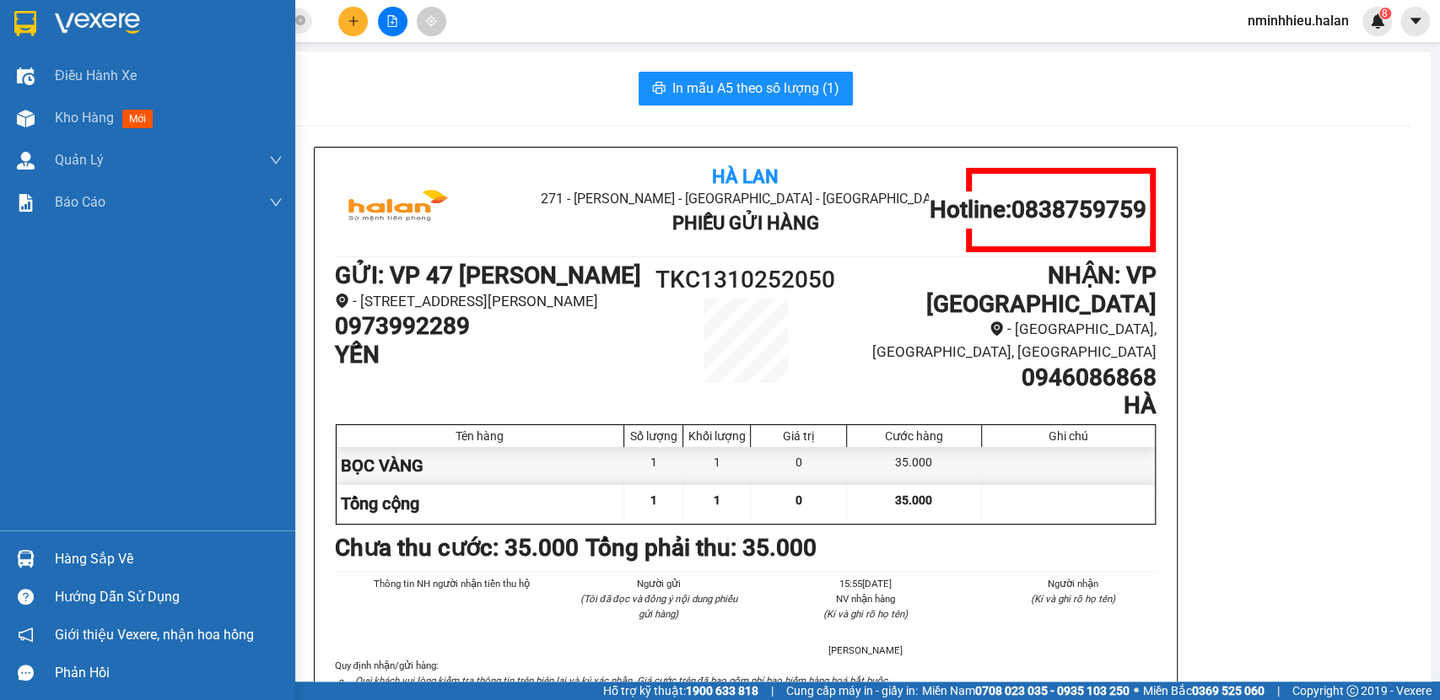
click at [23, 557] on img at bounding box center [26, 559] width 18 height 18
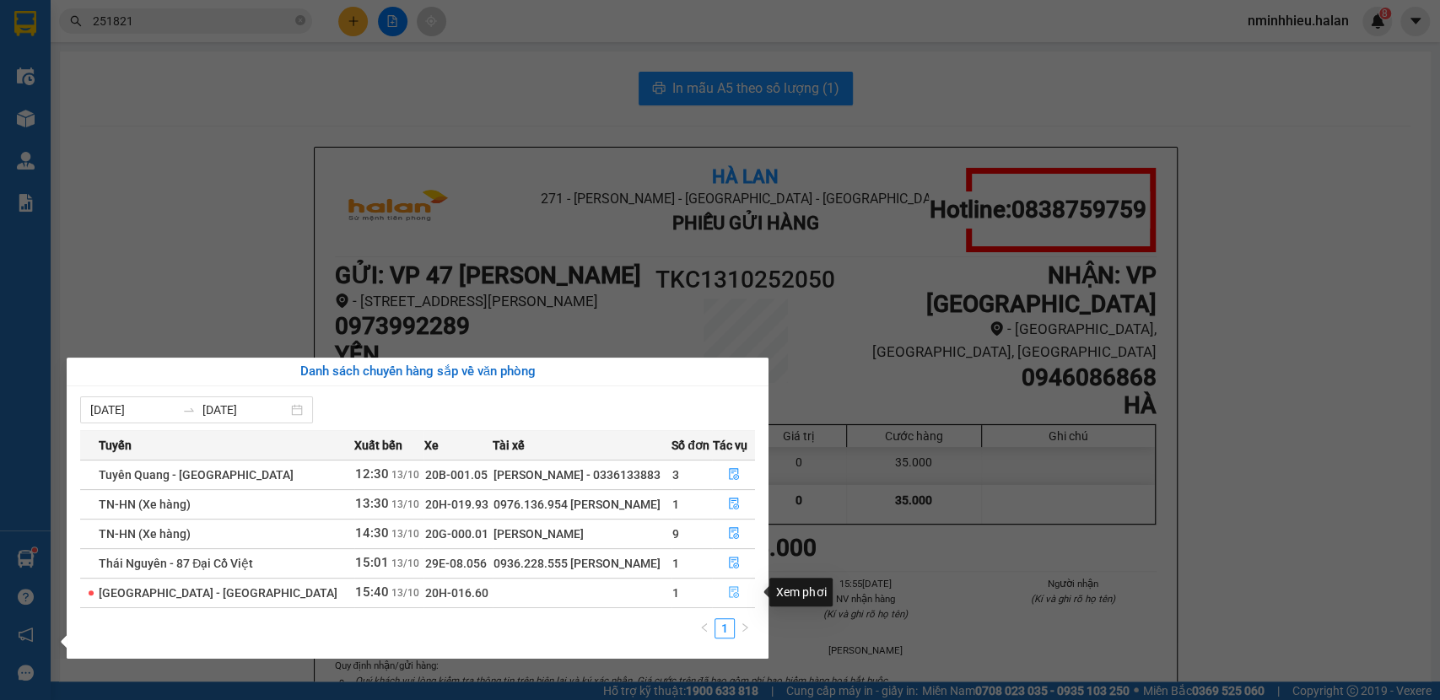
click at [738, 586] on button "button" at bounding box center [733, 593] width 41 height 27
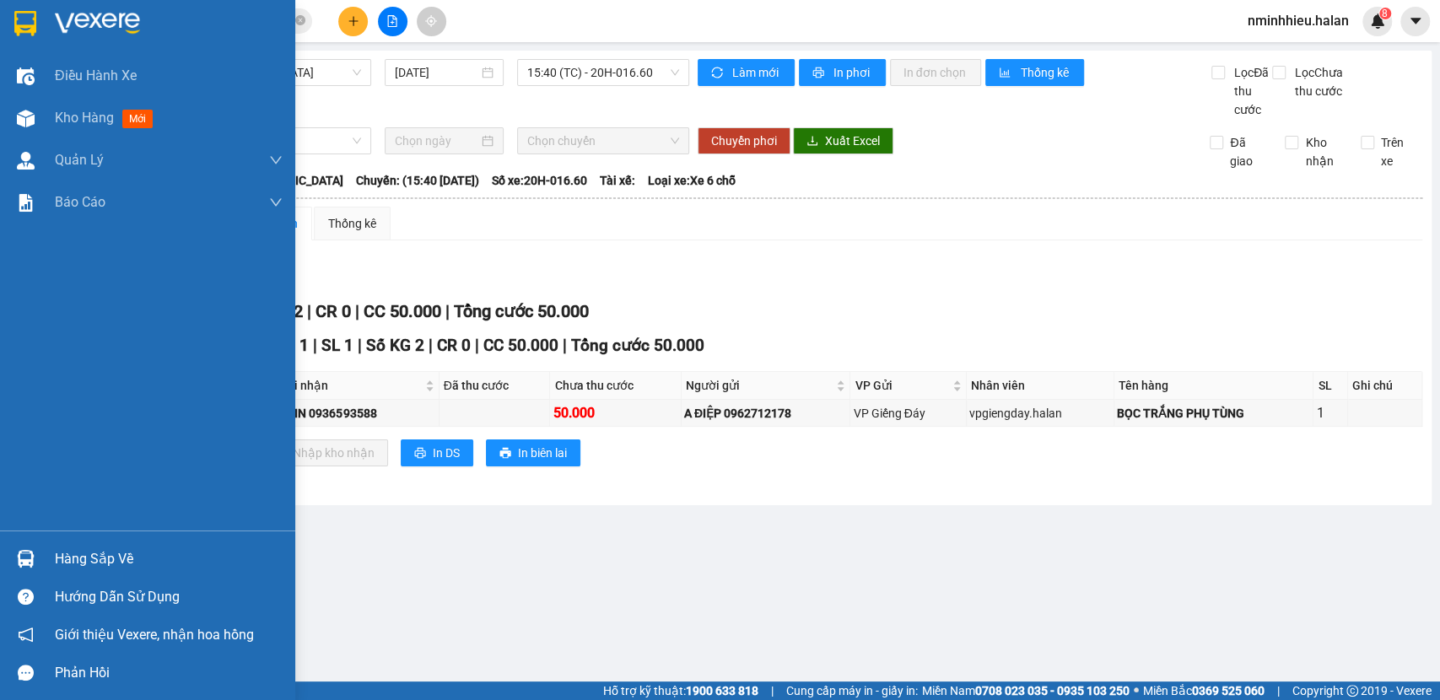
click at [7, 559] on div "Hàng sắp về" at bounding box center [147, 559] width 295 height 38
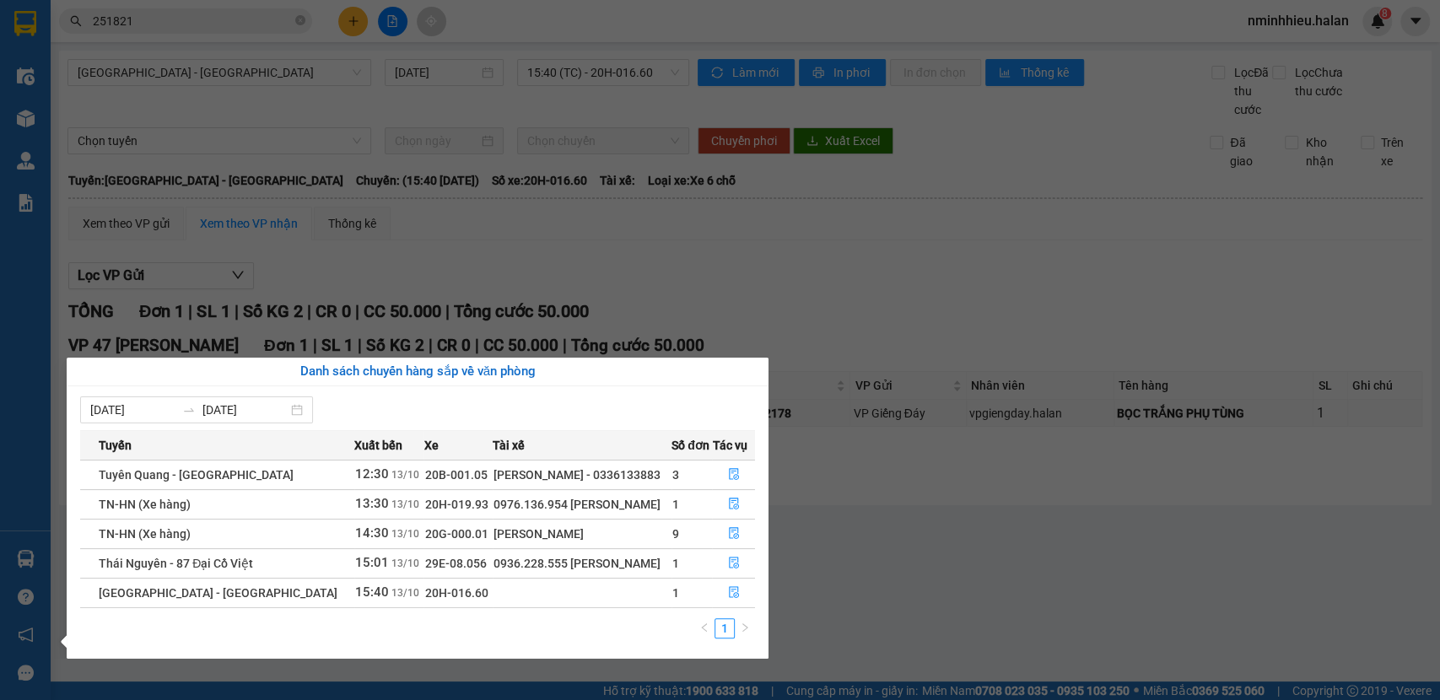
click at [380, 73] on section "Kết quả tìm kiếm ( 221 ) Bộ lọc Mã ĐH Trạng thái Món hàng Thu hộ Tổng cước Chưa…" at bounding box center [720, 350] width 1440 height 700
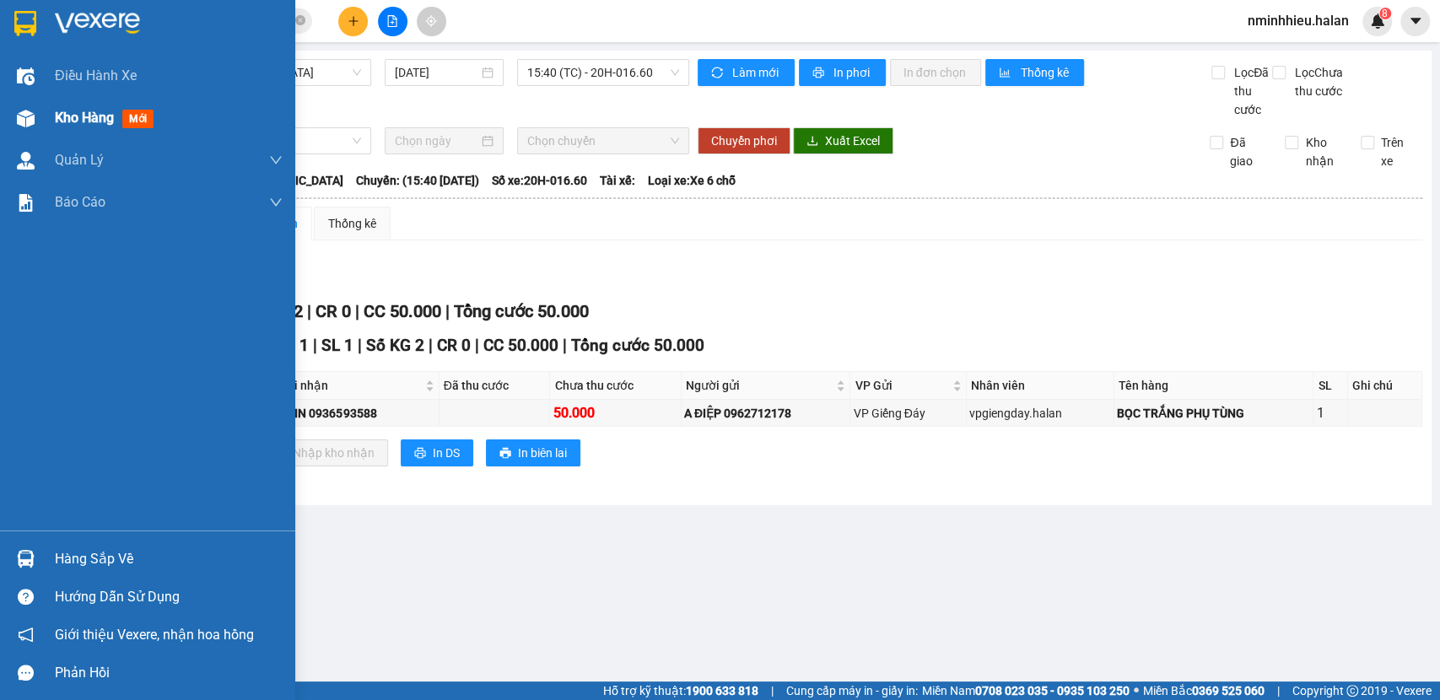
click at [7, 122] on div "Kho hàng mới" at bounding box center [147, 118] width 295 height 42
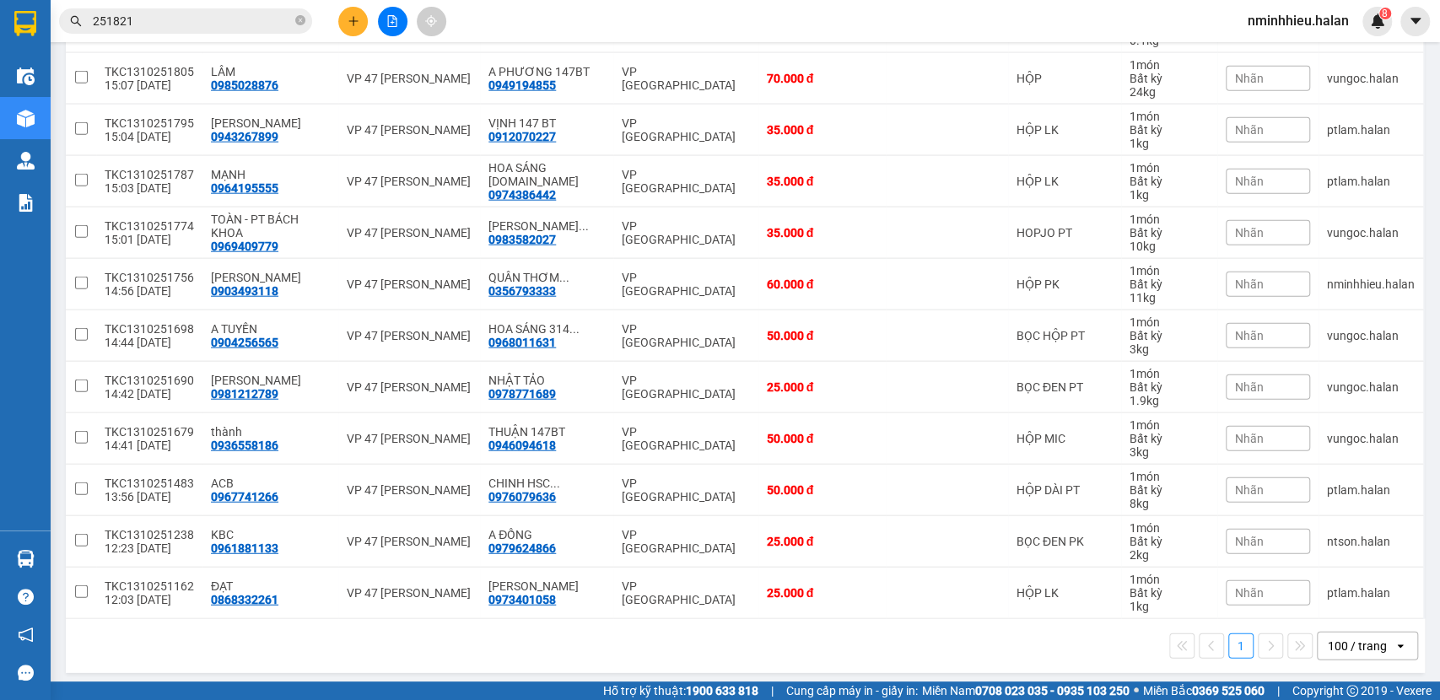
scroll to position [250, 0]
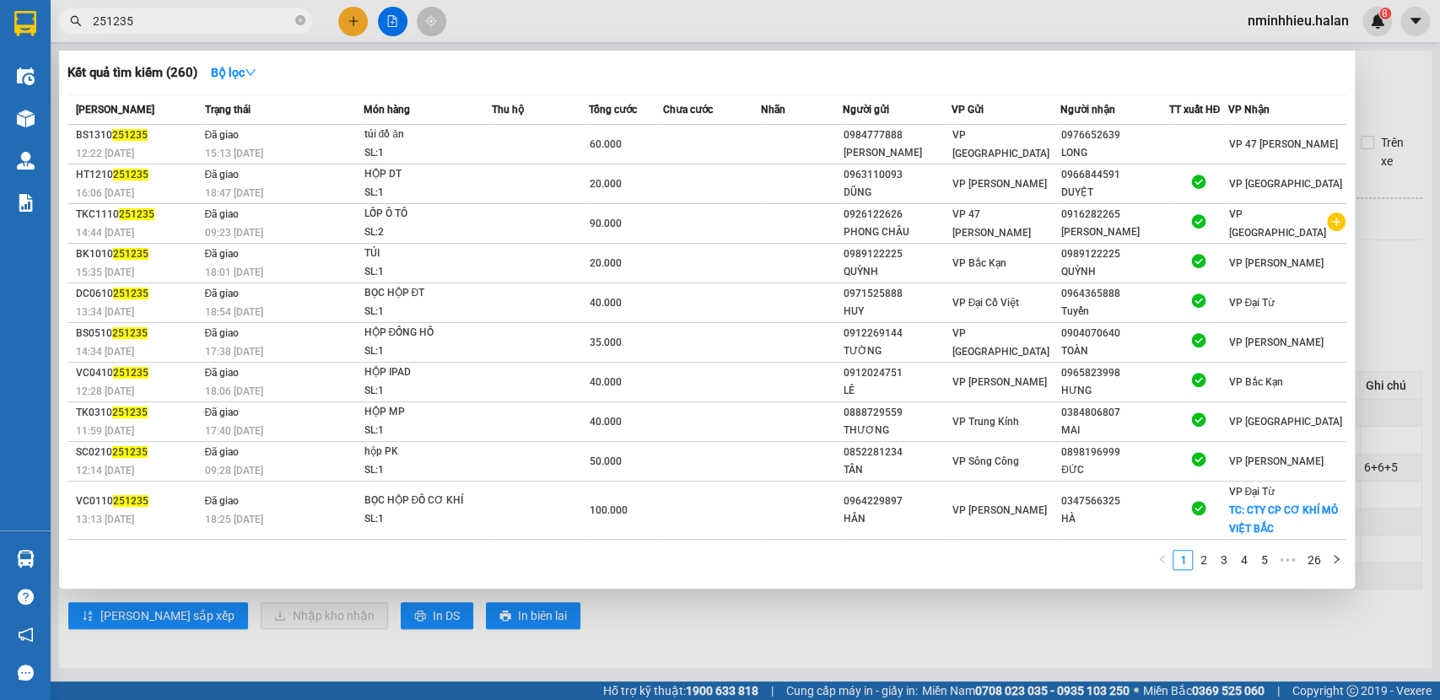
click at [345, 12] on div at bounding box center [720, 350] width 1440 height 700
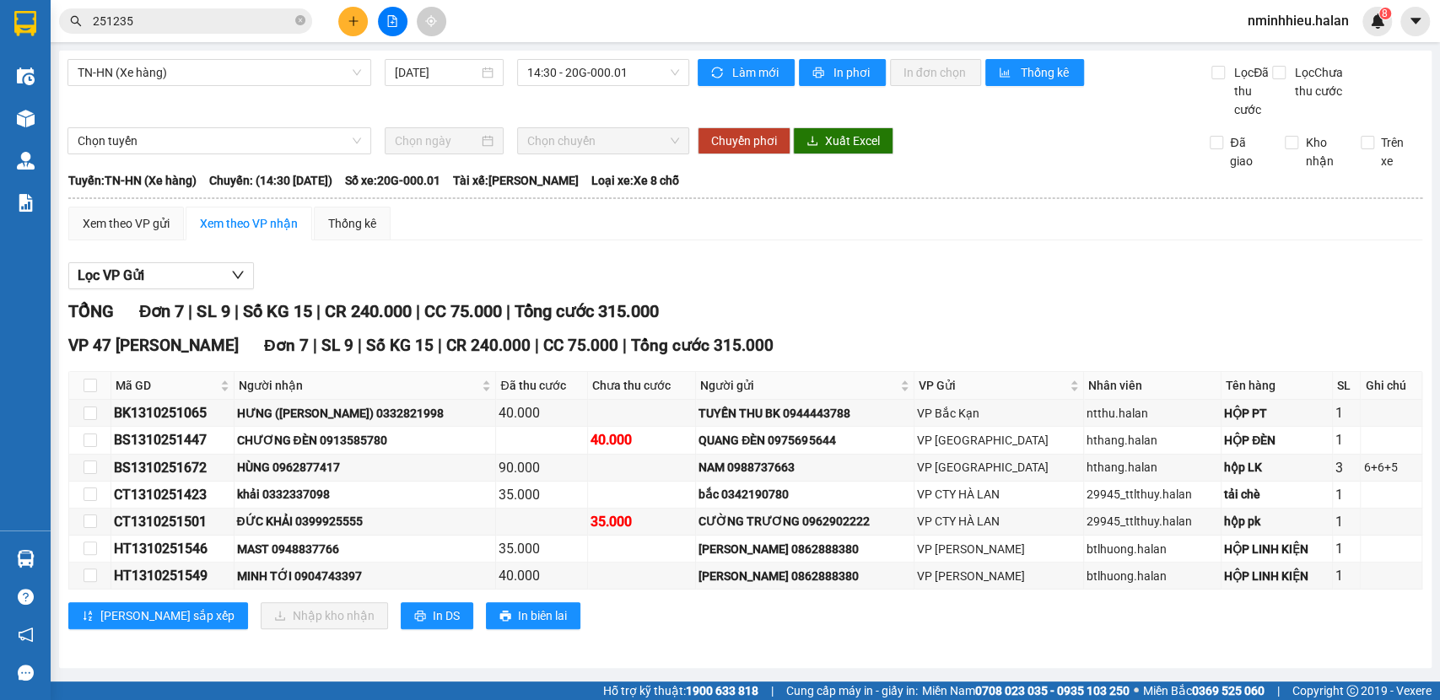
click at [343, 14] on button at bounding box center [353, 22] width 30 height 30
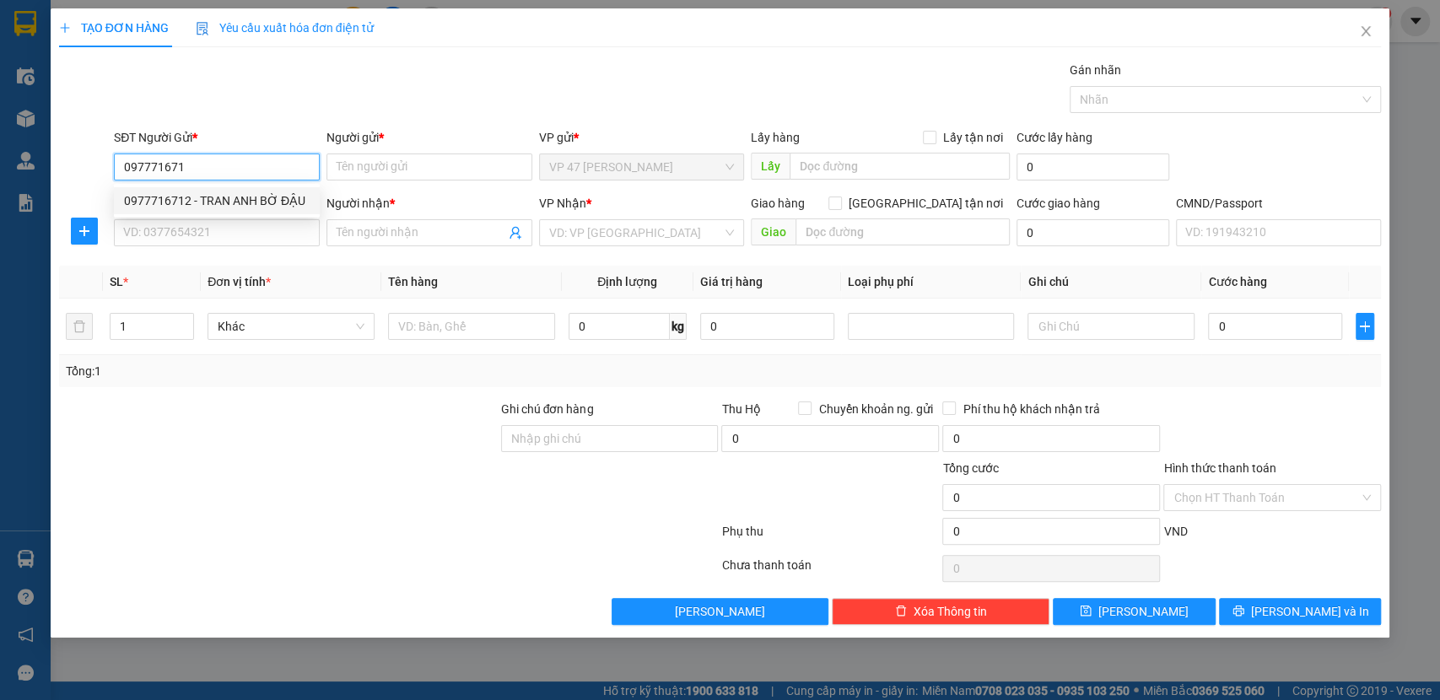
drag, startPoint x: 196, startPoint y: 204, endPoint x: 200, endPoint y: 235, distance: 31.5
click at [197, 205] on div "0977716712 - TRAN ANH BỜ ĐẬU" at bounding box center [217, 201] width 186 height 19
type input "0977716712"
type input "TRAN ANH BỜ ĐẬU"
type input "0977716712"
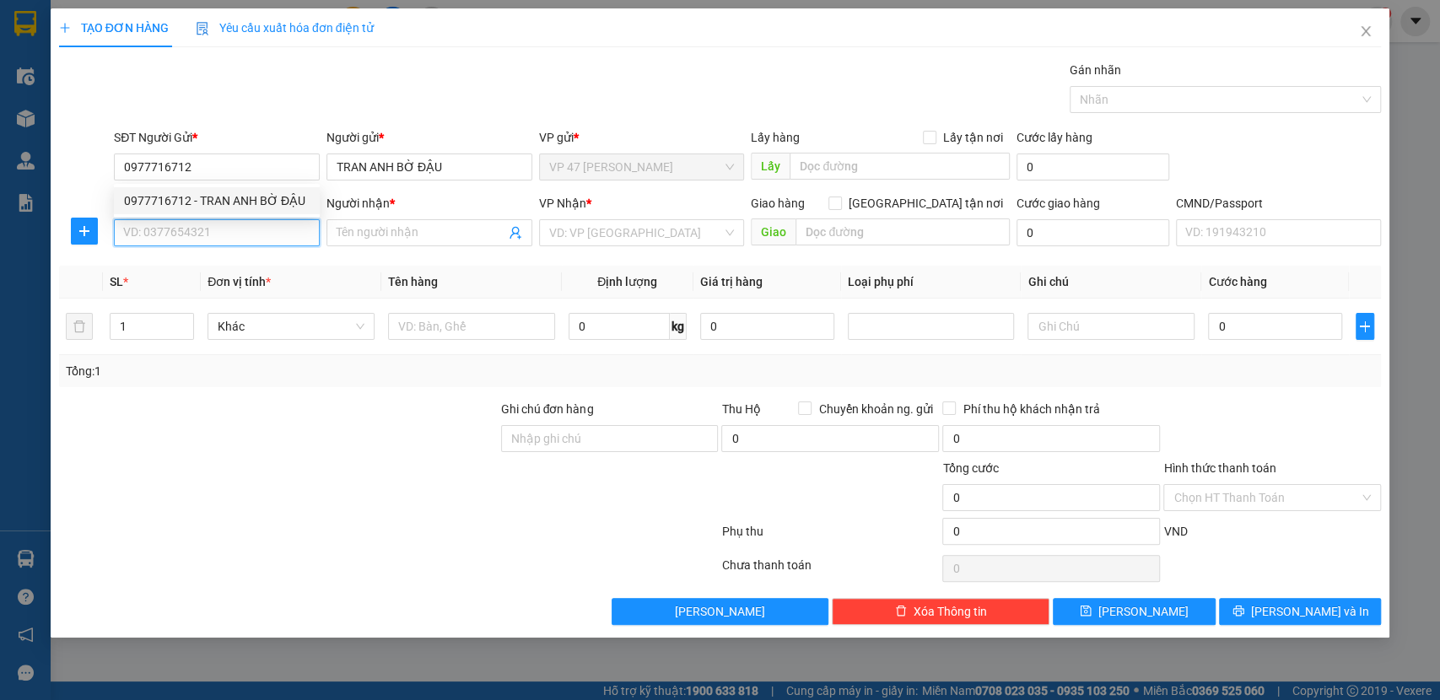
click at [201, 237] on input "SĐT Người Nhận *" at bounding box center [217, 232] width 206 height 27
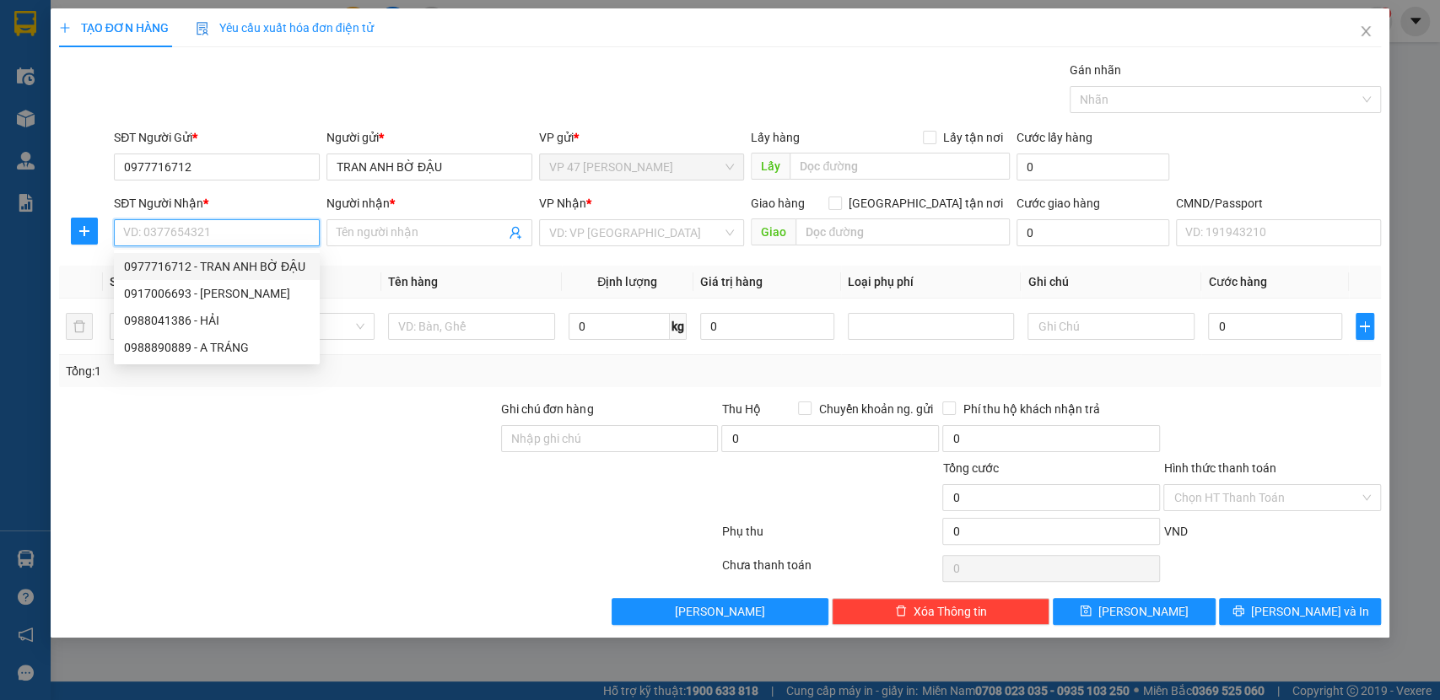
click at [246, 270] on div "0977716712 - TRAN ANH BỜ ĐẬU" at bounding box center [217, 266] width 186 height 19
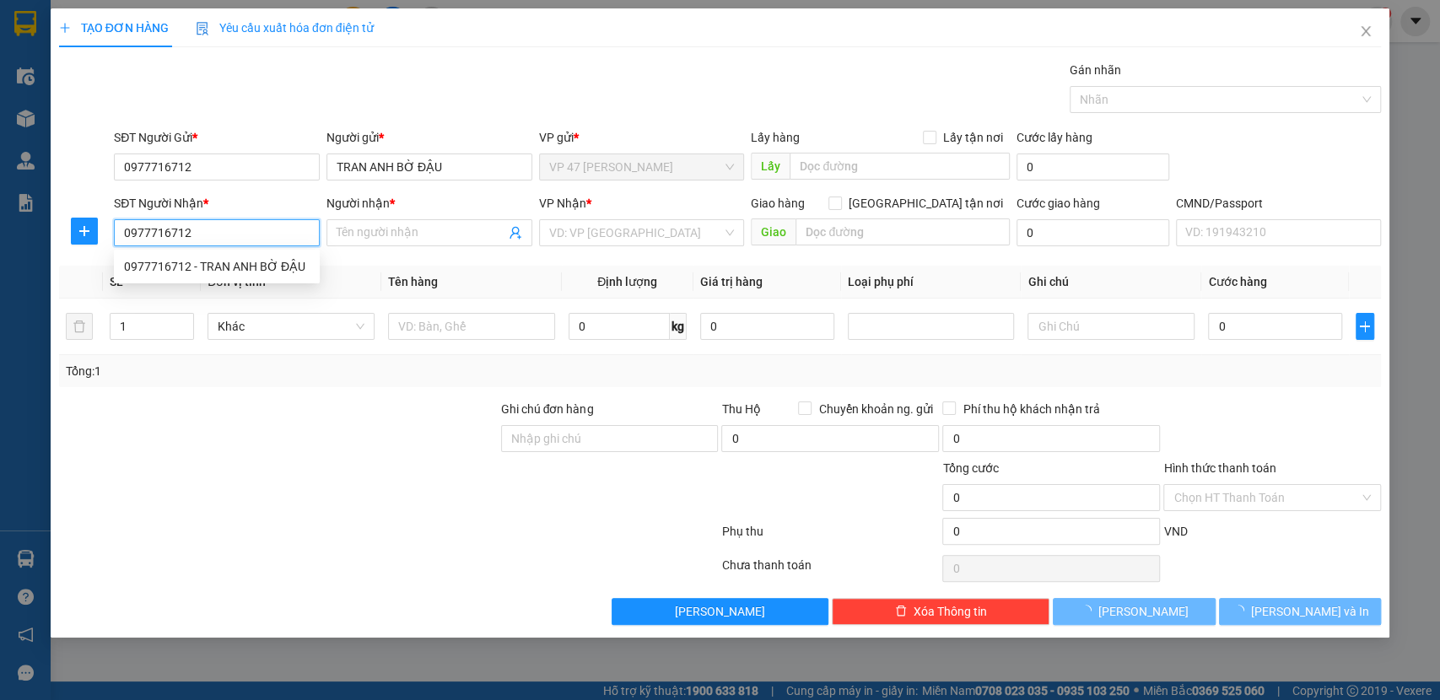
type input "0977716712"
type input "TRAN ANH BỜ ĐẬU"
type input "cây xăng mạnh hùng bờ đậu"
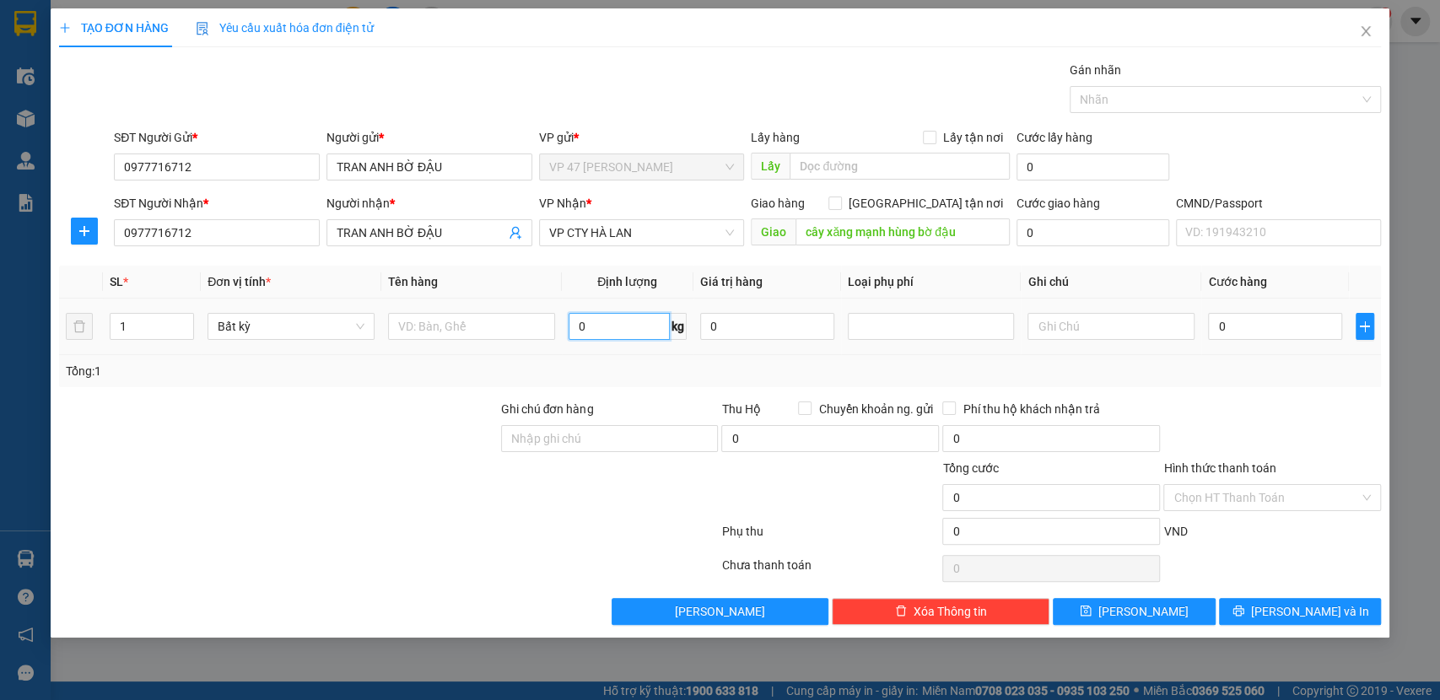
click at [624, 332] on input "0" at bounding box center [619, 326] width 101 height 27
type input "2"
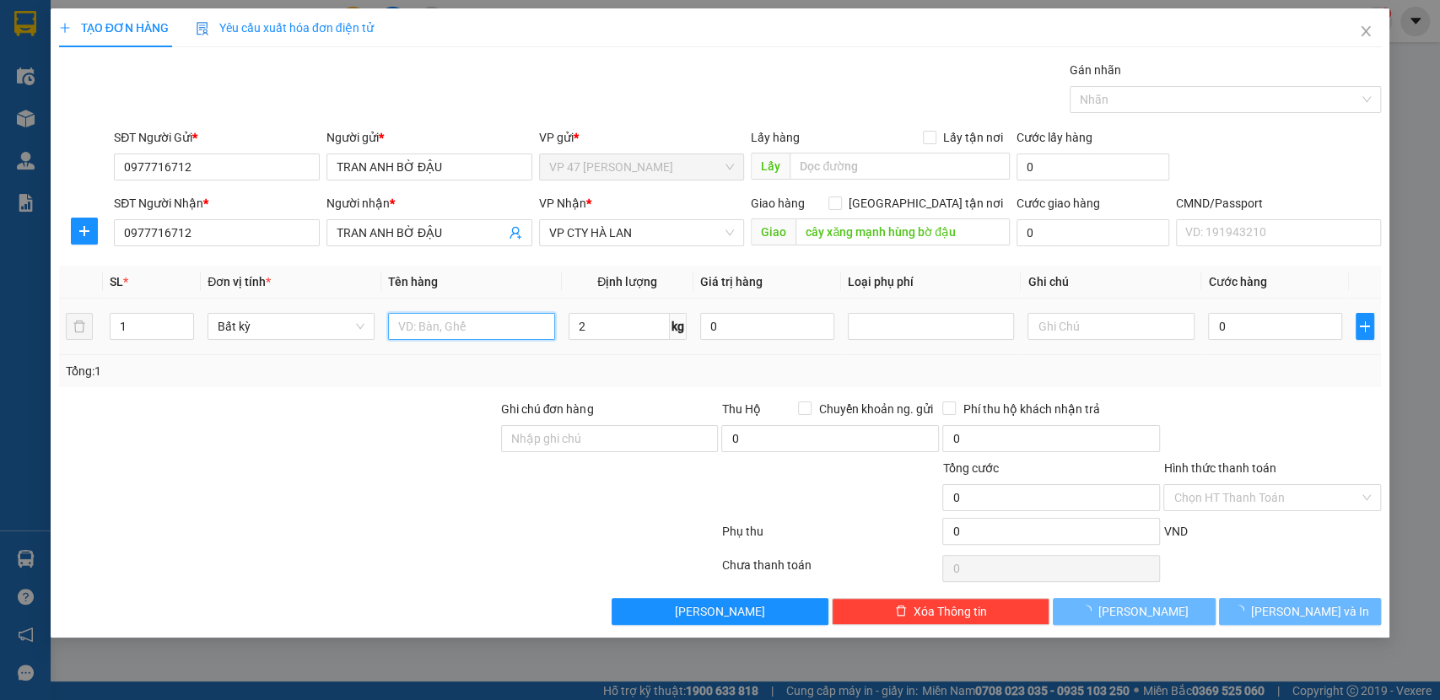
click at [478, 320] on input "text" at bounding box center [471, 326] width 167 height 27
type input "35.000"
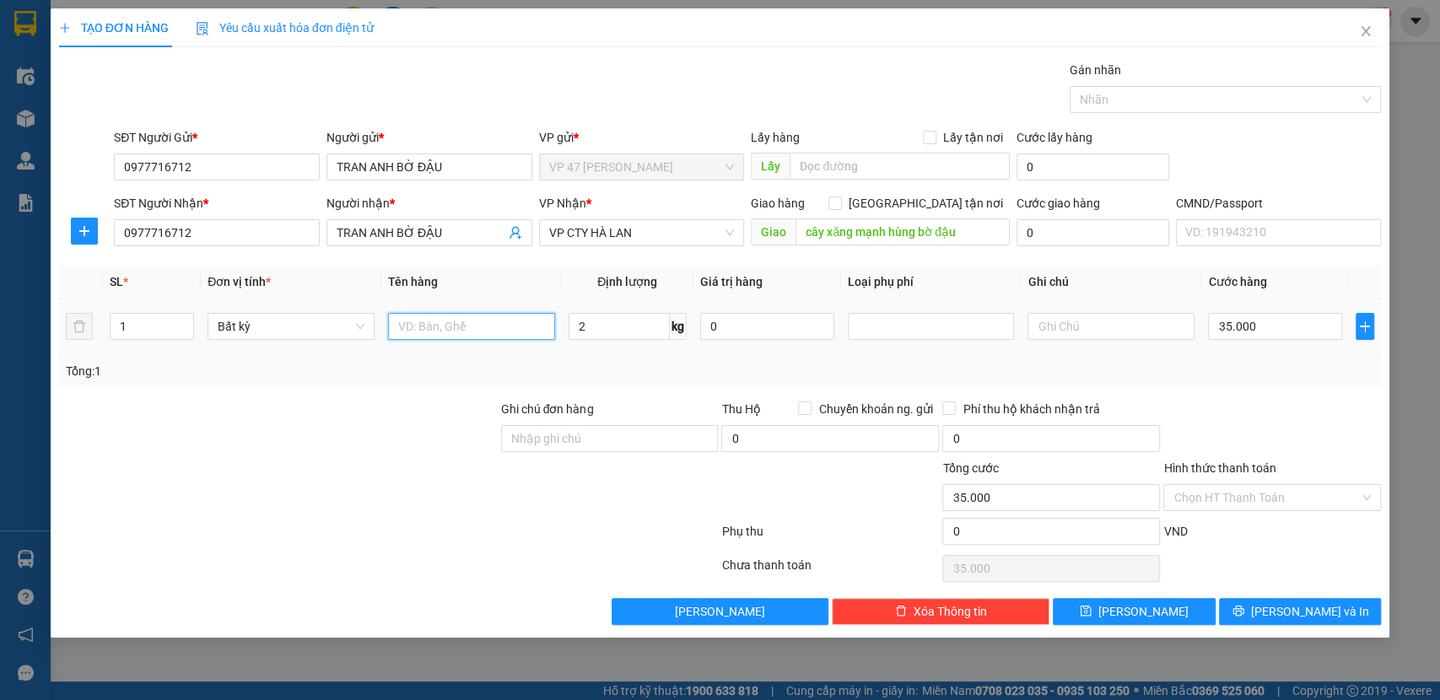
type input "J"
type input "HỘP PK"
click at [997, 213] on div "Giao hàng Giao tận nơi" at bounding box center [880, 206] width 259 height 25
click at [986, 202] on span "[GEOGRAPHIC_DATA] tận nơi" at bounding box center [926, 203] width 168 height 19
click at [840, 202] on input "[GEOGRAPHIC_DATA] tận nơi" at bounding box center [835, 203] width 12 height 12
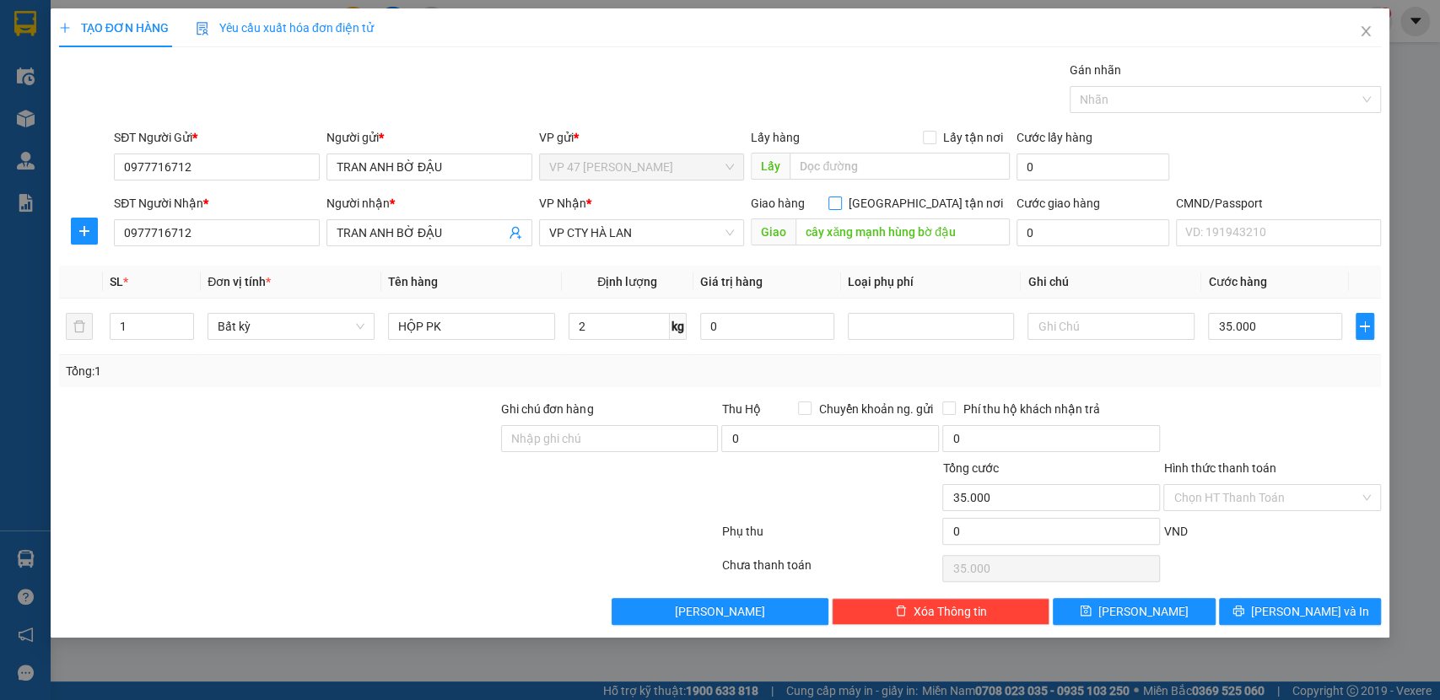
checkbox input "true"
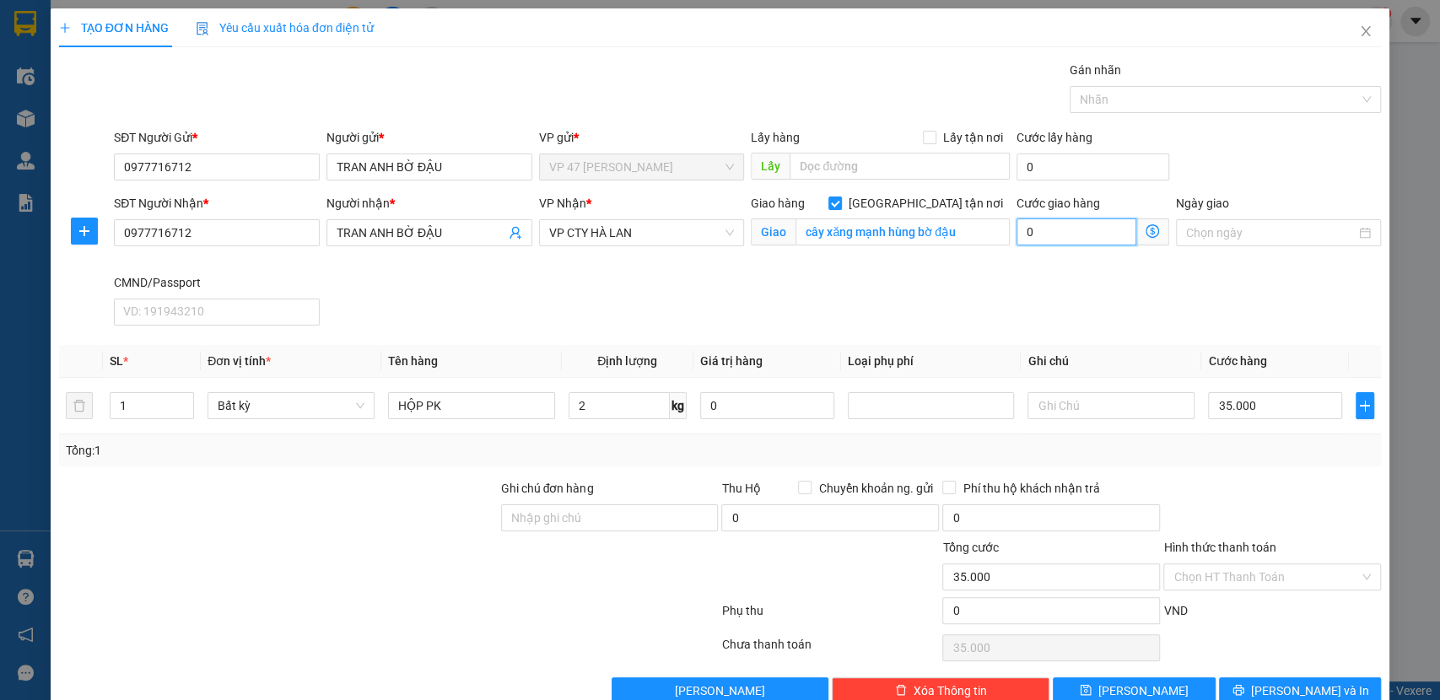
click at [1066, 238] on input "0" at bounding box center [1077, 232] width 120 height 27
type input "35.002"
type input "2"
type input "35.020"
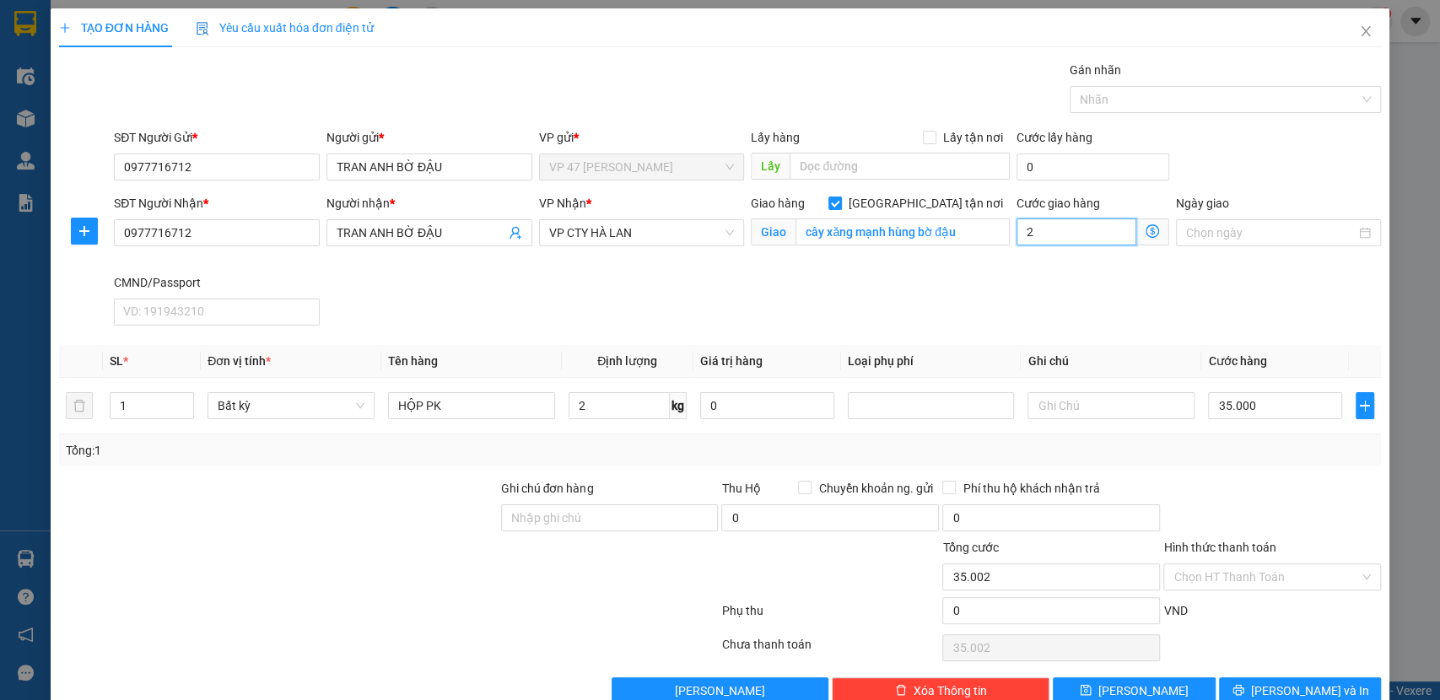
type input "35.020"
type input "20.000"
type input "55.000"
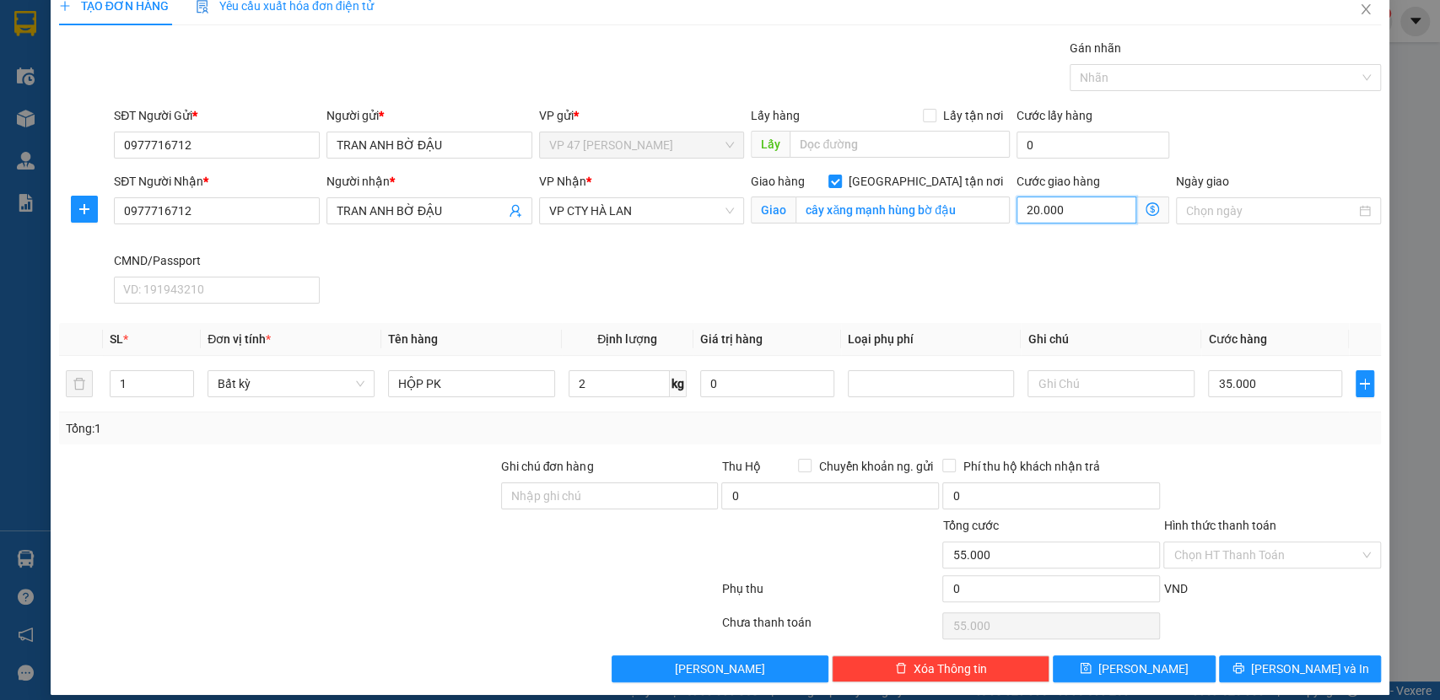
scroll to position [35, 0]
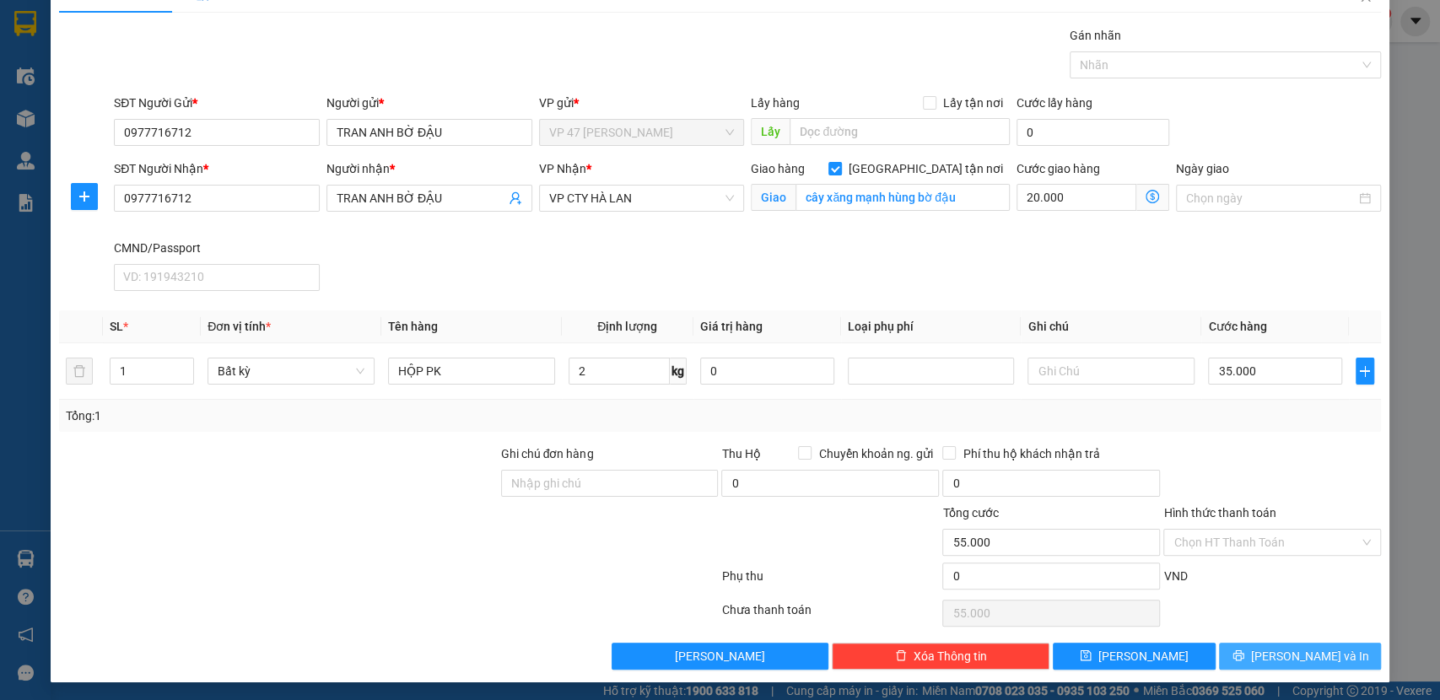
click at [1276, 658] on span "[PERSON_NAME] và In" at bounding box center [1310, 656] width 118 height 19
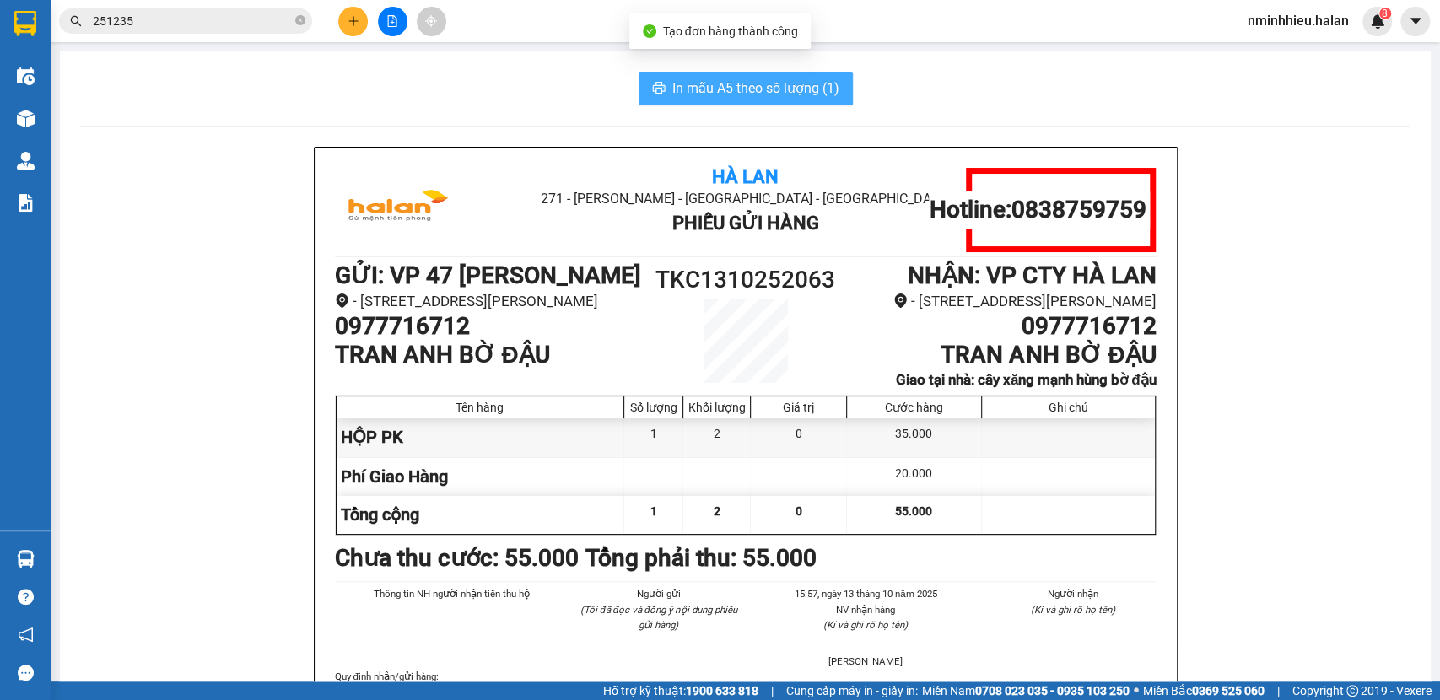
click at [776, 86] on span "In mẫu A5 theo số lượng (1)" at bounding box center [756, 88] width 167 height 21
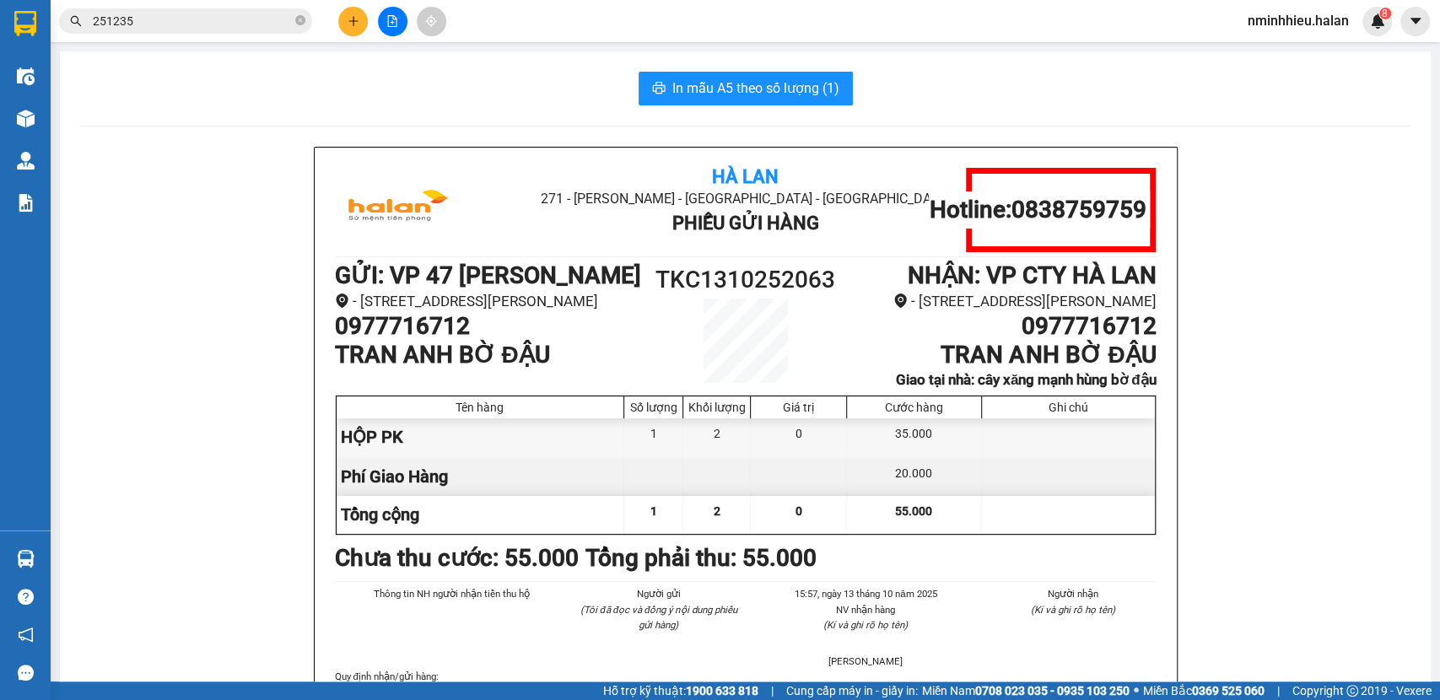
click at [709, 484] on div at bounding box center [718, 477] width 68 height 38
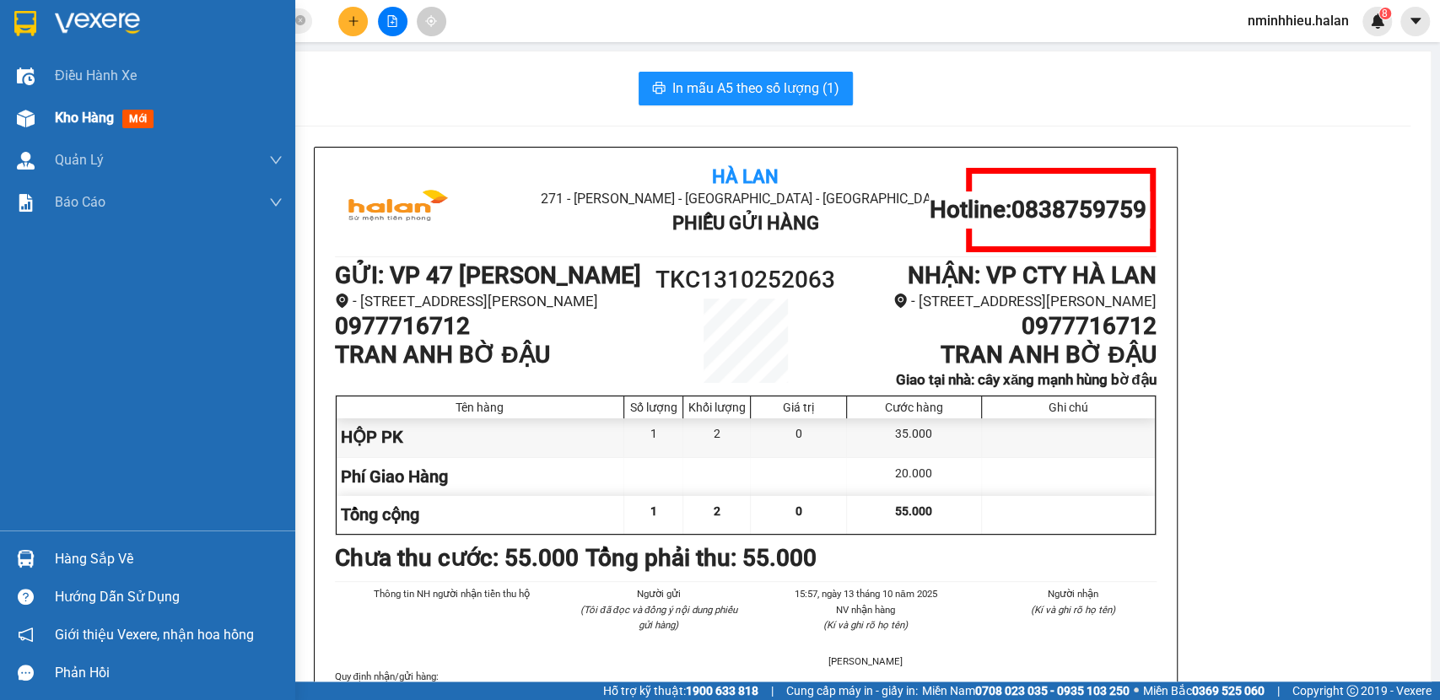
click at [18, 110] on img at bounding box center [26, 119] width 18 height 18
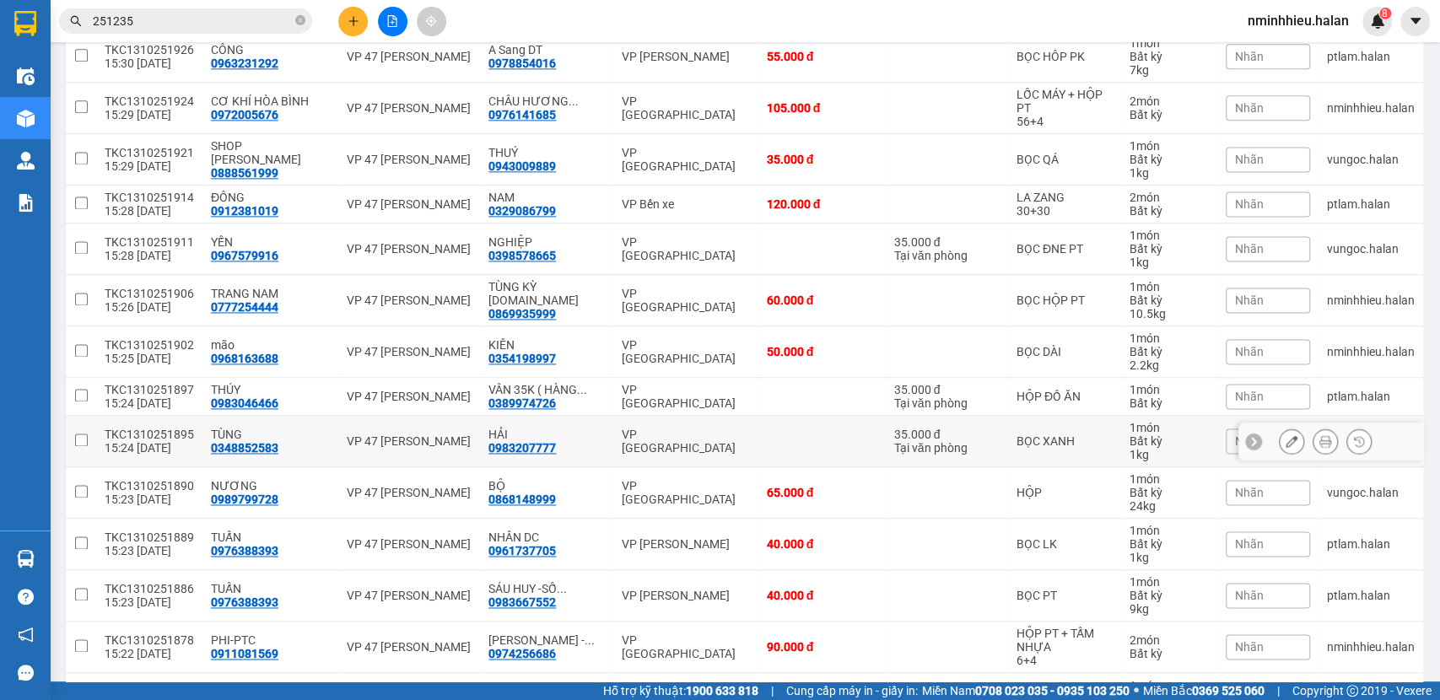
scroll to position [1500, 0]
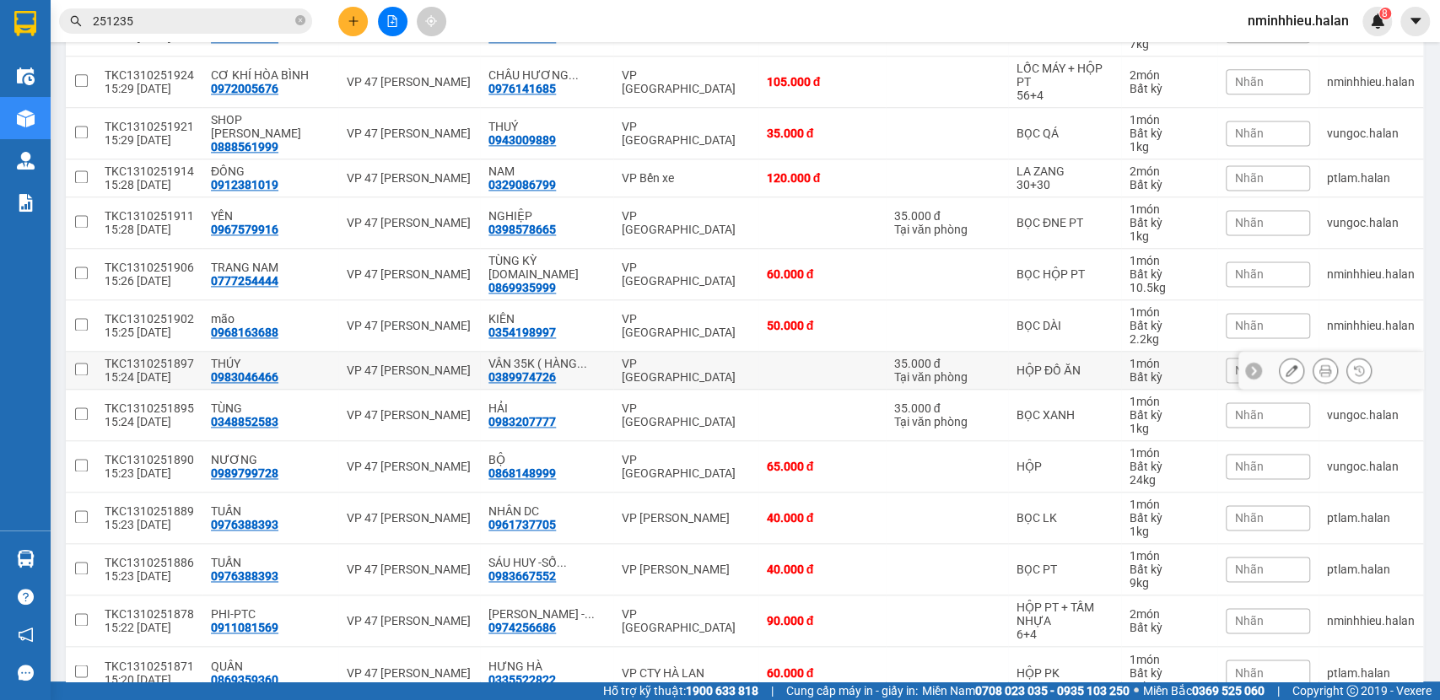
click at [759, 353] on td at bounding box center [822, 371] width 127 height 38
checkbox input "true"
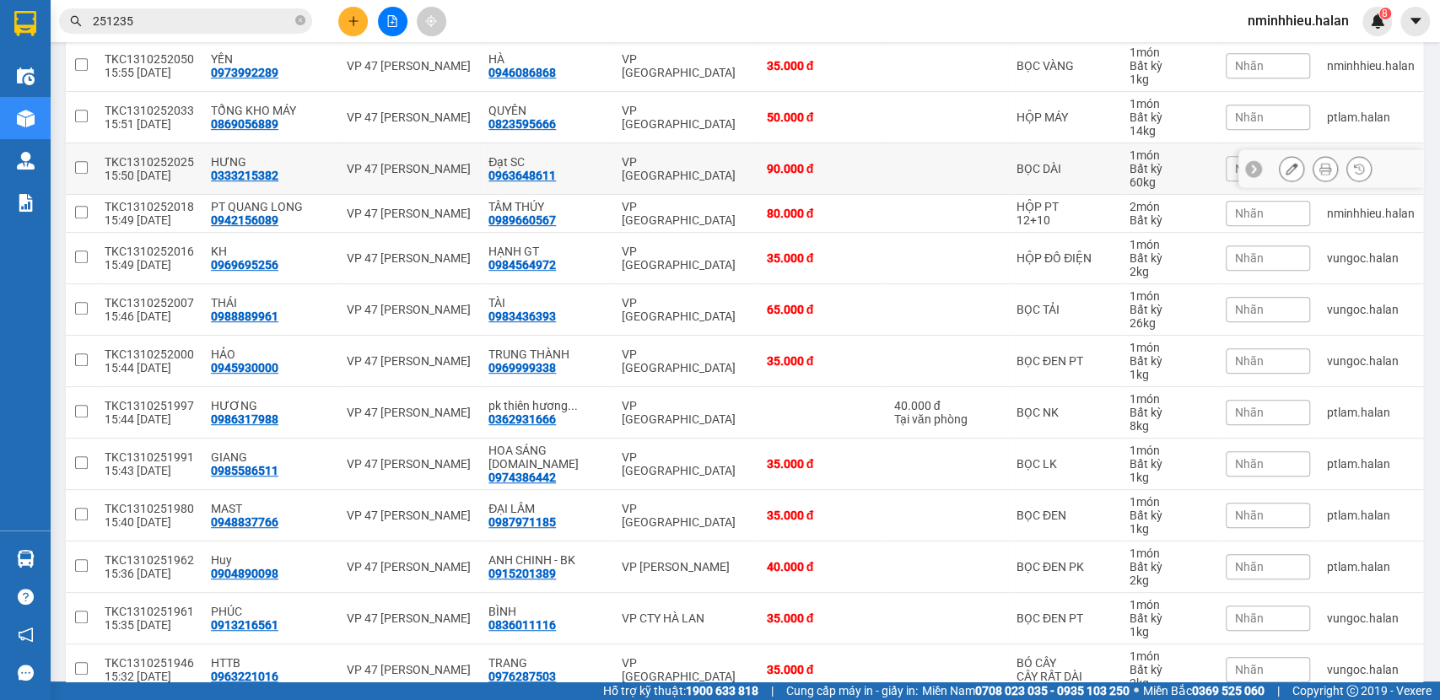
scroll to position [0, 0]
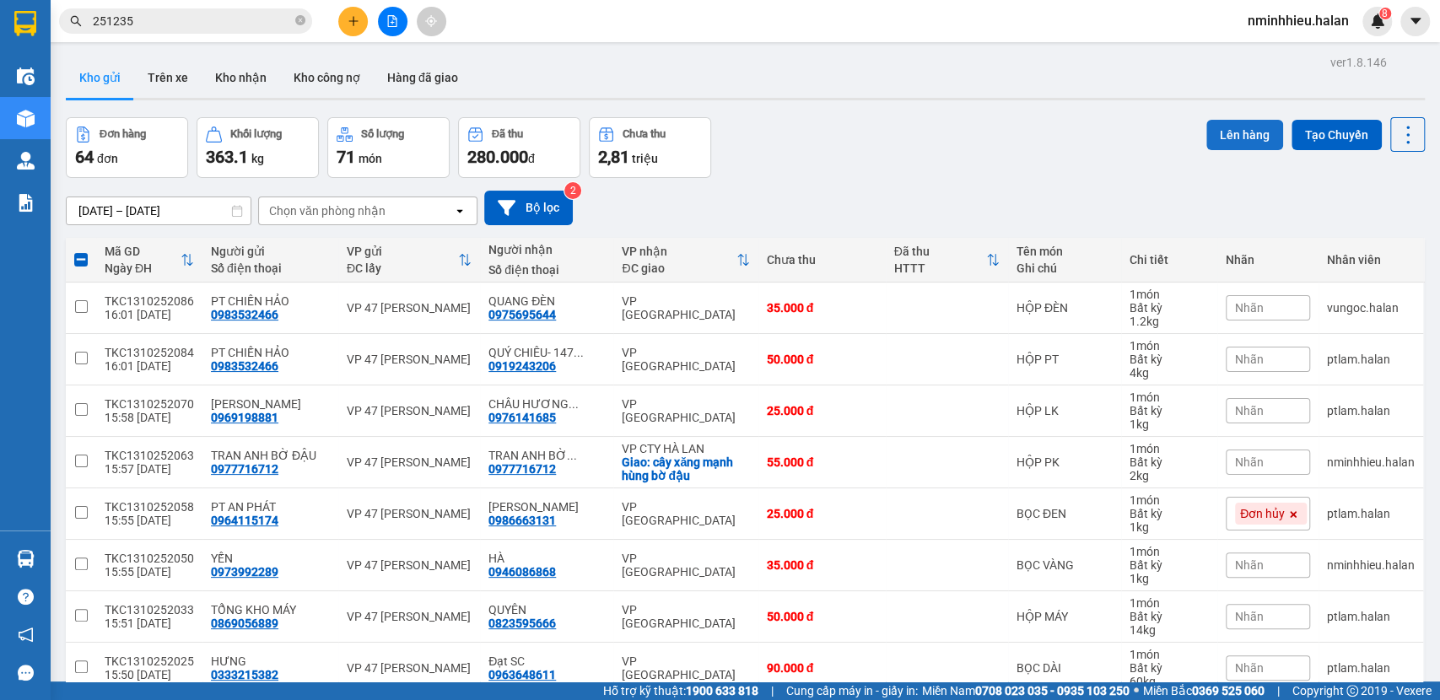
click at [1252, 129] on button "Lên hàng" at bounding box center [1245, 135] width 77 height 30
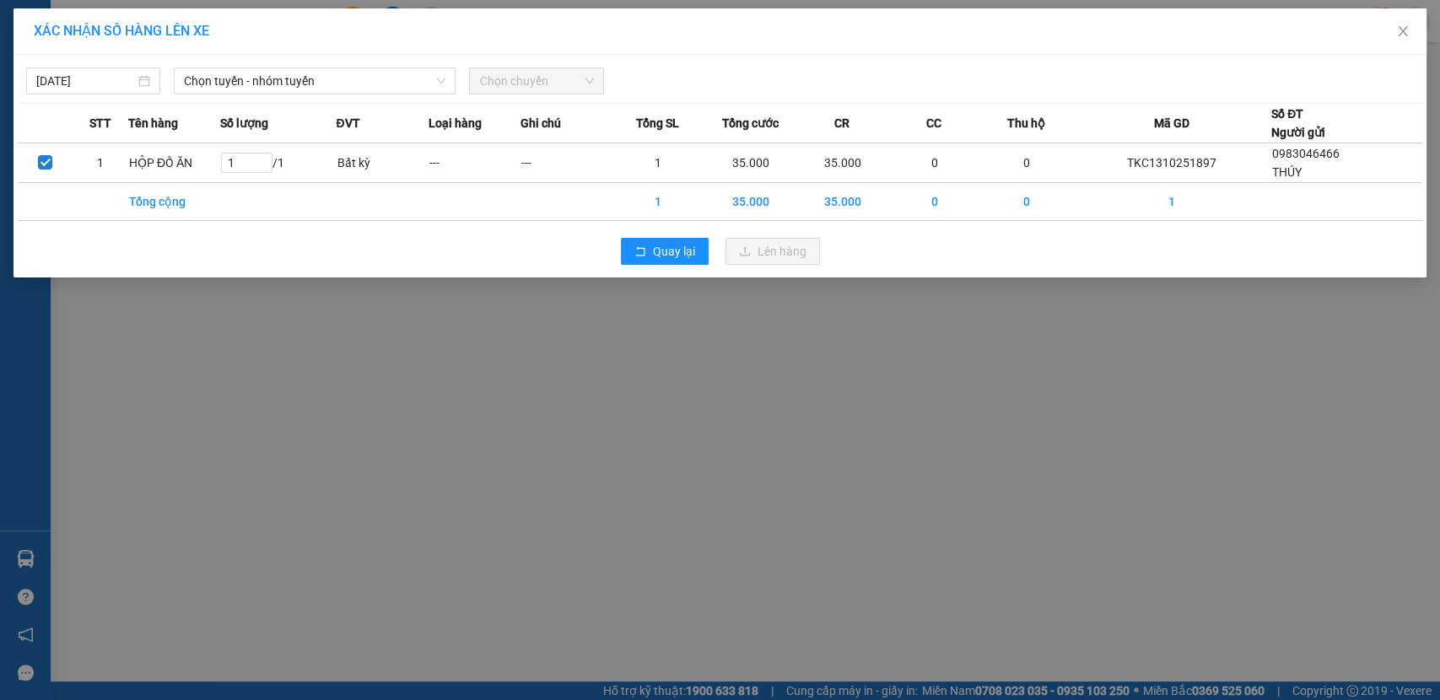
click at [220, 104] on th "Tên hàng" at bounding box center [174, 124] width 92 height 40
click at [228, 93] on span "Chọn tuyến - nhóm tuyến" at bounding box center [315, 80] width 262 height 25
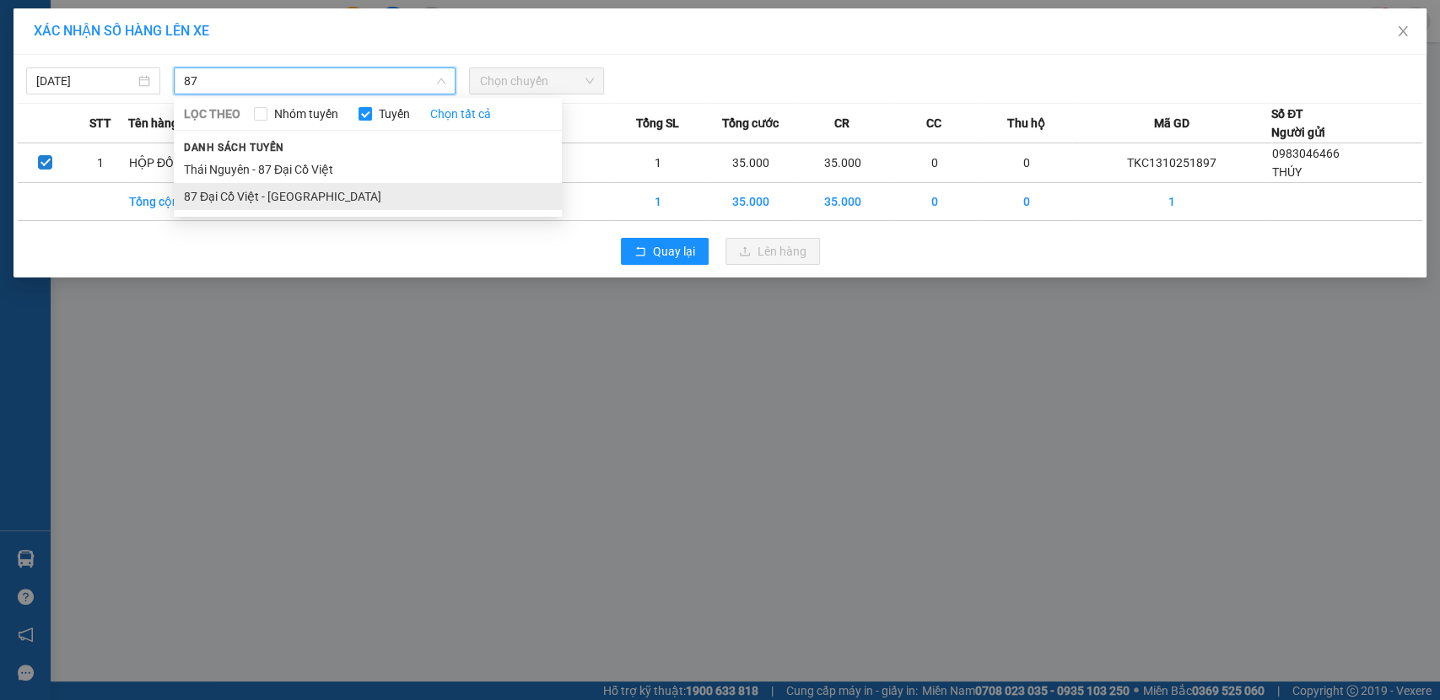
type input "87"
drag, startPoint x: 253, startPoint y: 197, endPoint x: 347, endPoint y: 141, distance: 109.4
click at [254, 197] on li "87 Đại Cồ Việt - Thái Nguyên" at bounding box center [368, 196] width 388 height 27
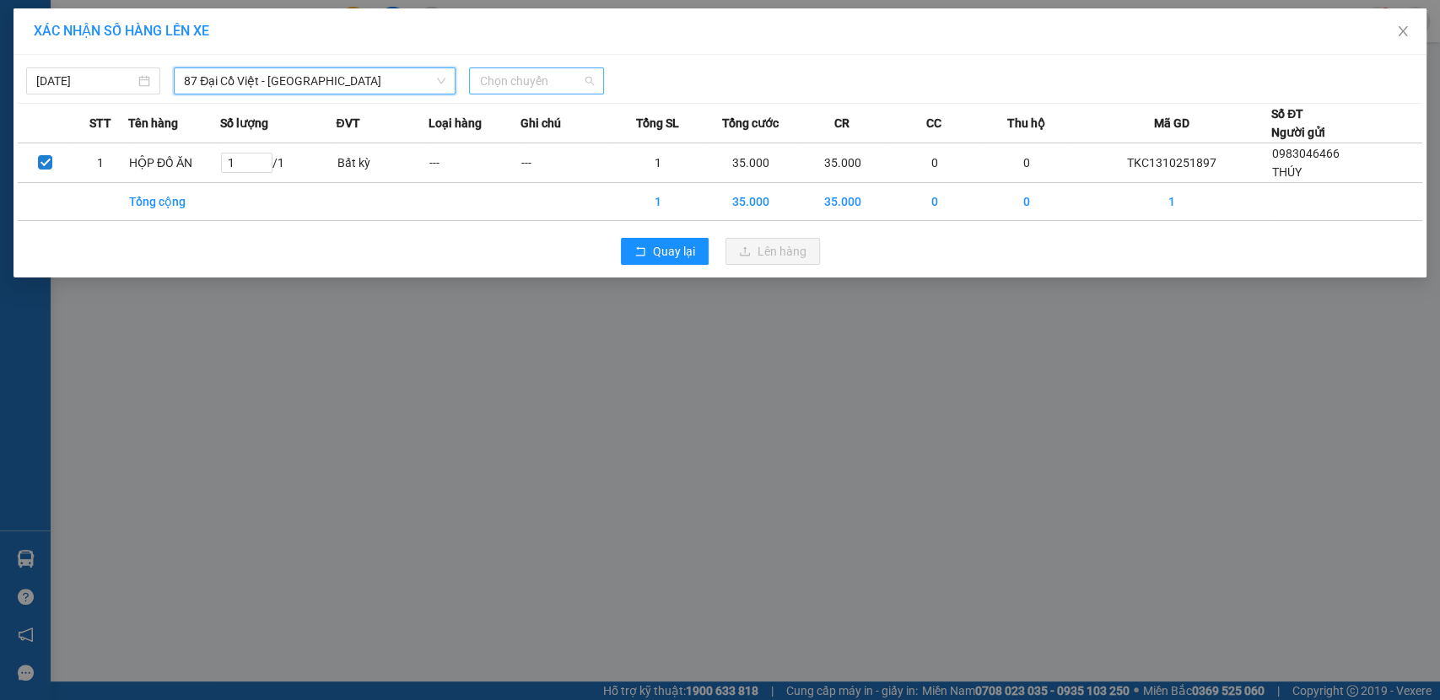
click at [493, 76] on span "Chọn chuyến" at bounding box center [536, 80] width 114 height 25
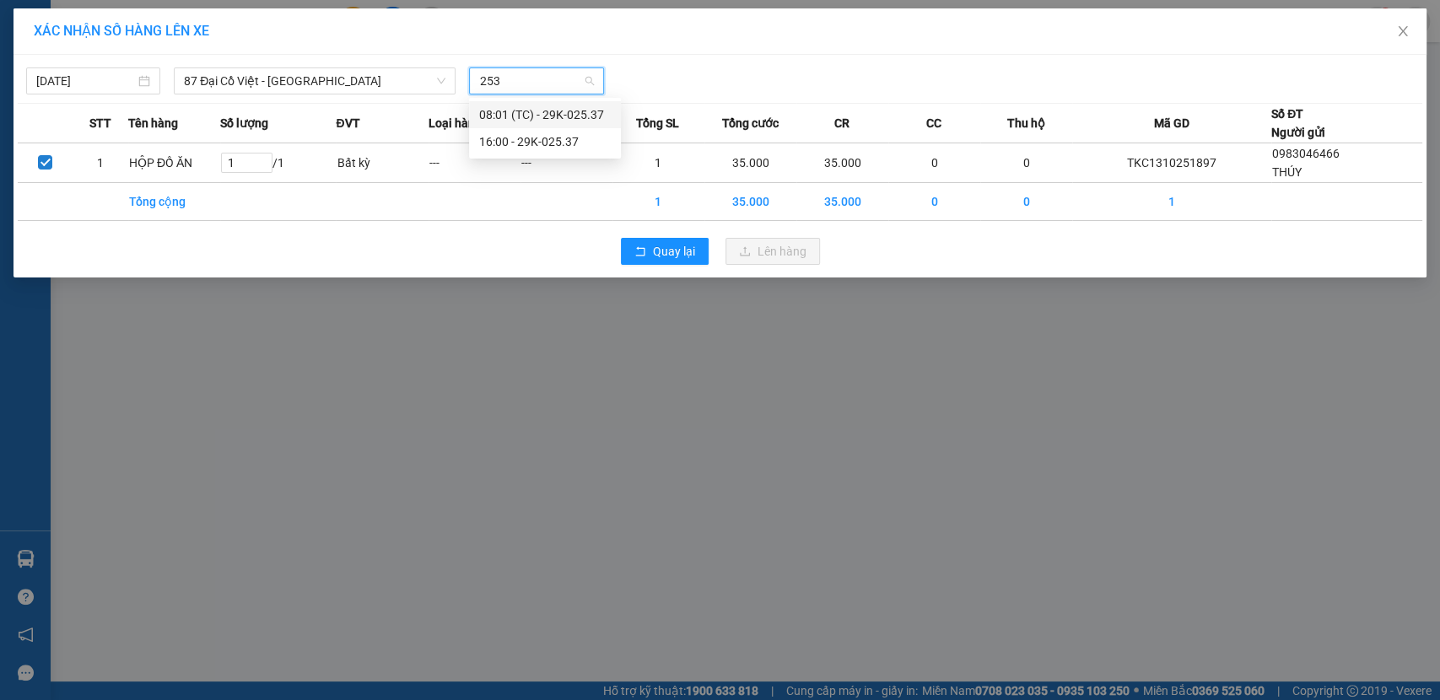
type input "2537"
click at [487, 144] on div "16:00 - 29K-025.37" at bounding box center [545, 141] width 132 height 19
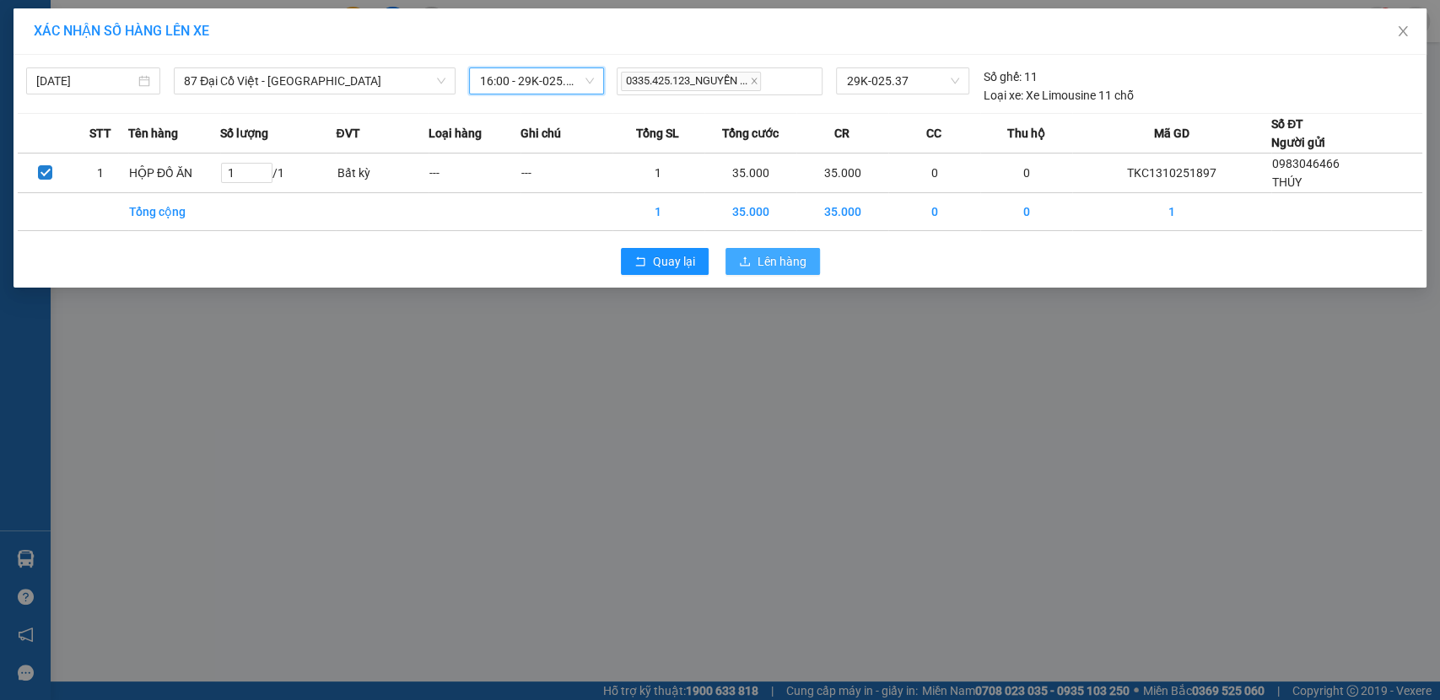
click at [809, 260] on button "Lên hàng" at bounding box center [773, 261] width 95 height 27
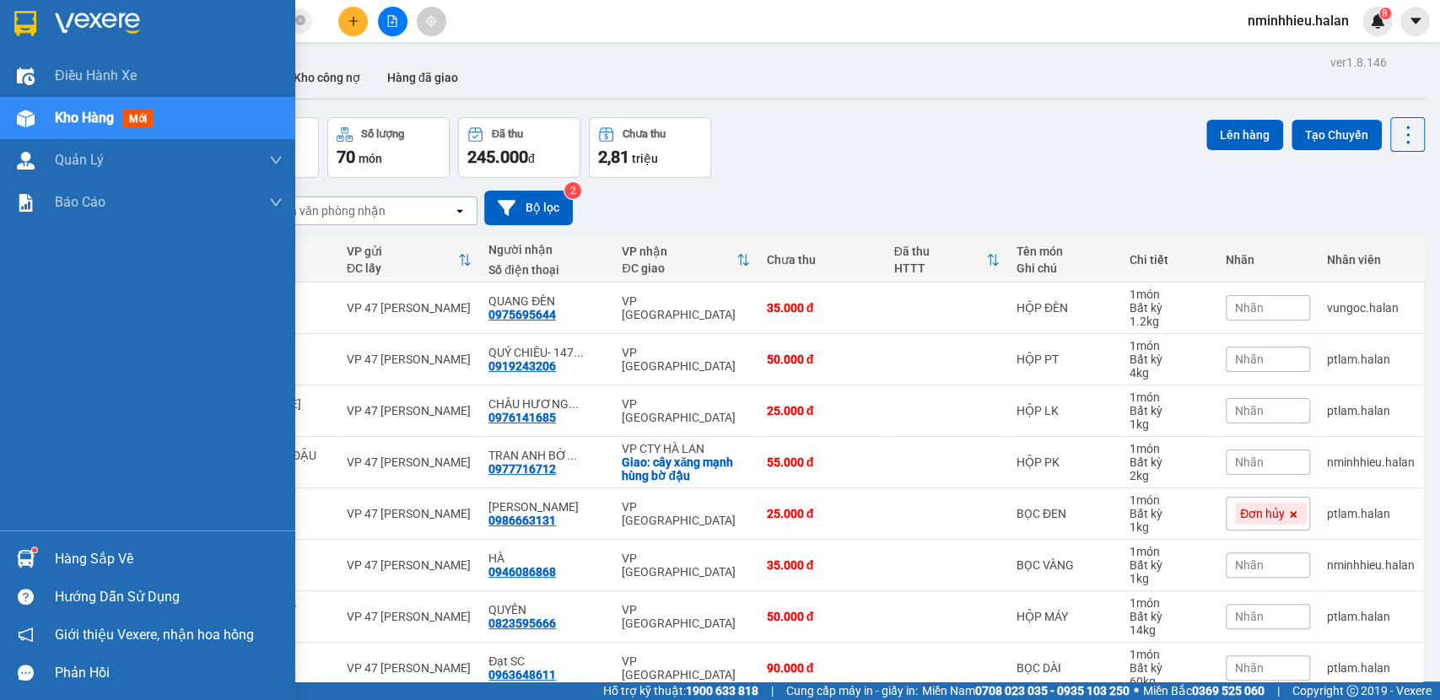
click at [76, 562] on div "Hàng sắp về" at bounding box center [169, 559] width 228 height 25
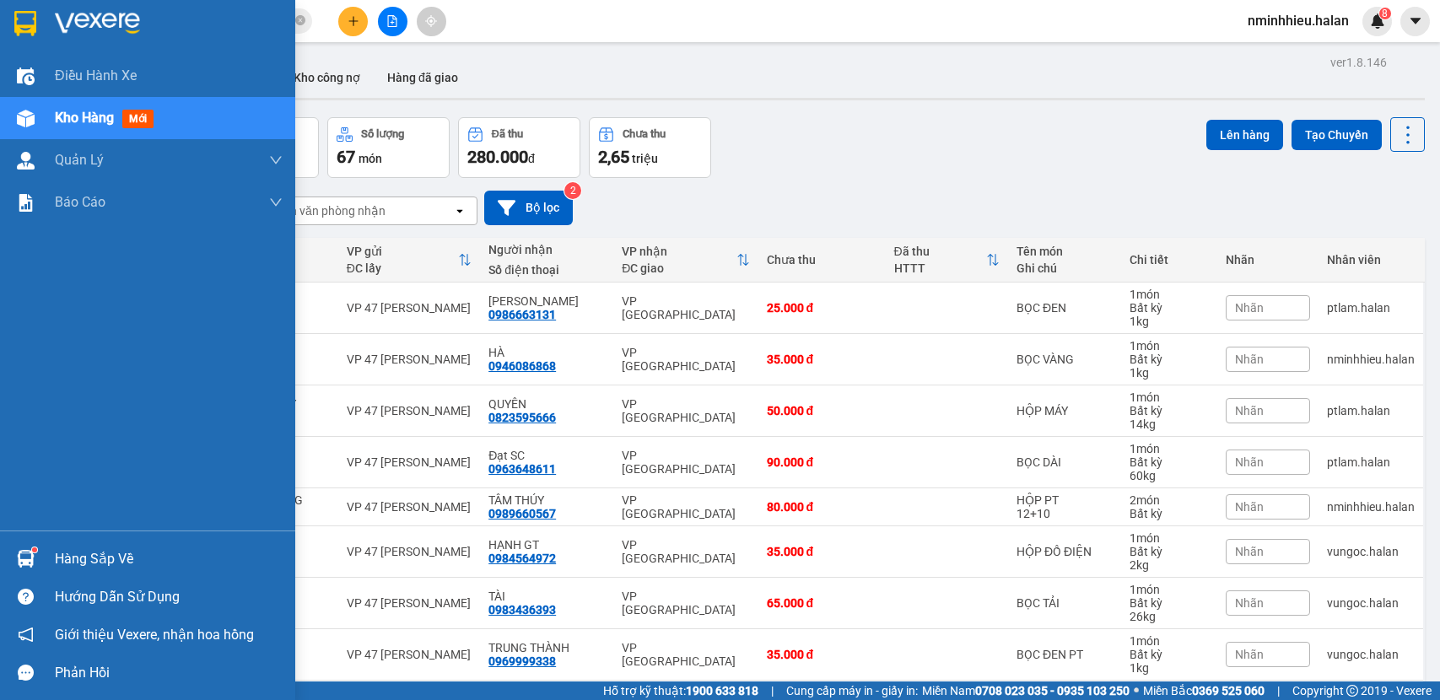
click at [0, 569] on div "Hàng sắp về" at bounding box center [147, 559] width 295 height 38
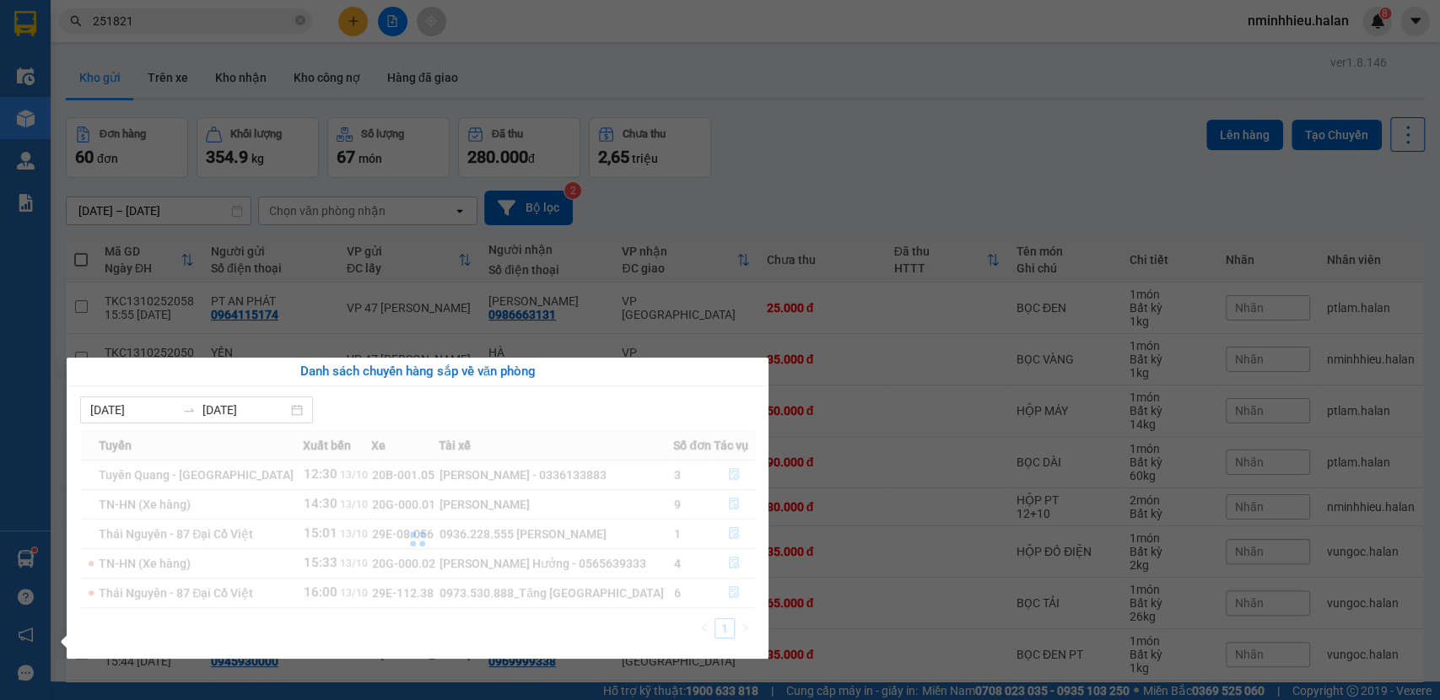
scroll to position [250, 0]
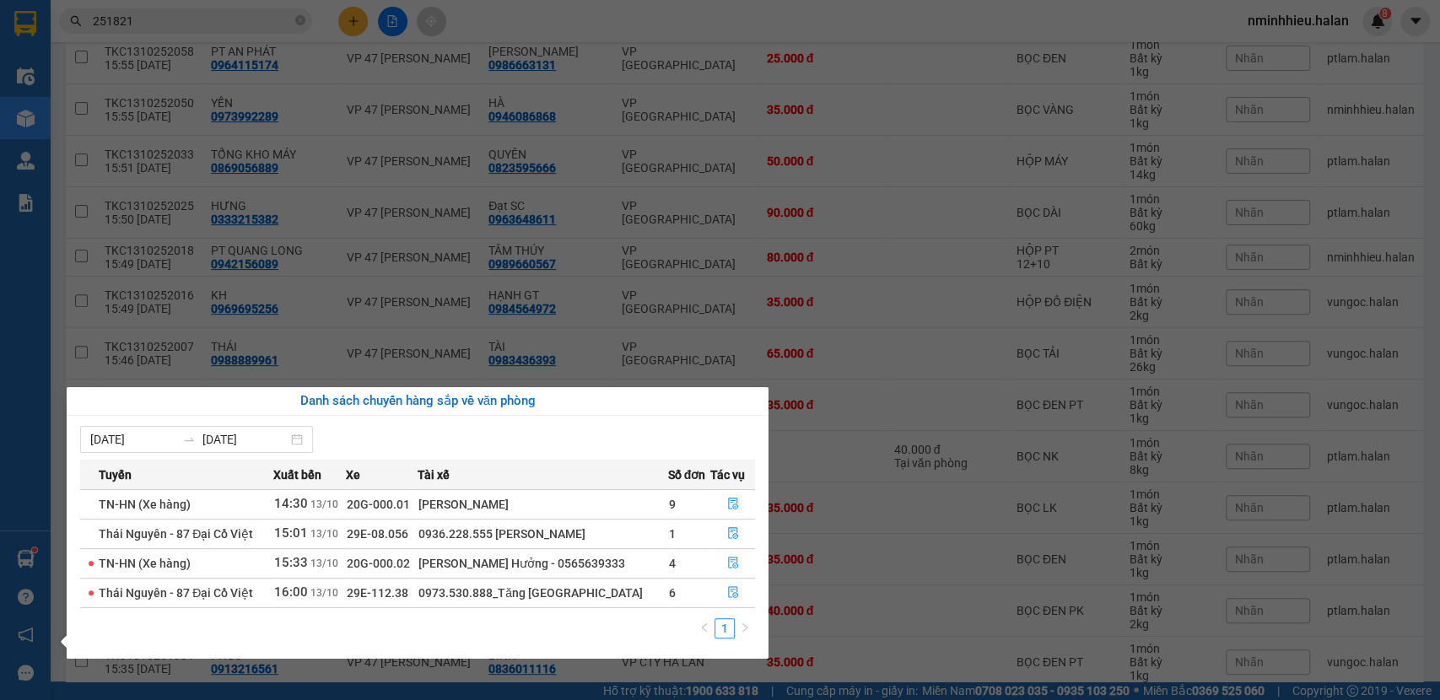
drag, startPoint x: 304, startPoint y: 3, endPoint x: 317, endPoint y: 9, distance: 14.7
click at [305, 3] on section "Kết quả tìm kiếm ( 221 ) Bộ lọc Mã ĐH Trạng thái Món hàng Thu hộ Tổng cước Chưa…" at bounding box center [720, 350] width 1440 height 700
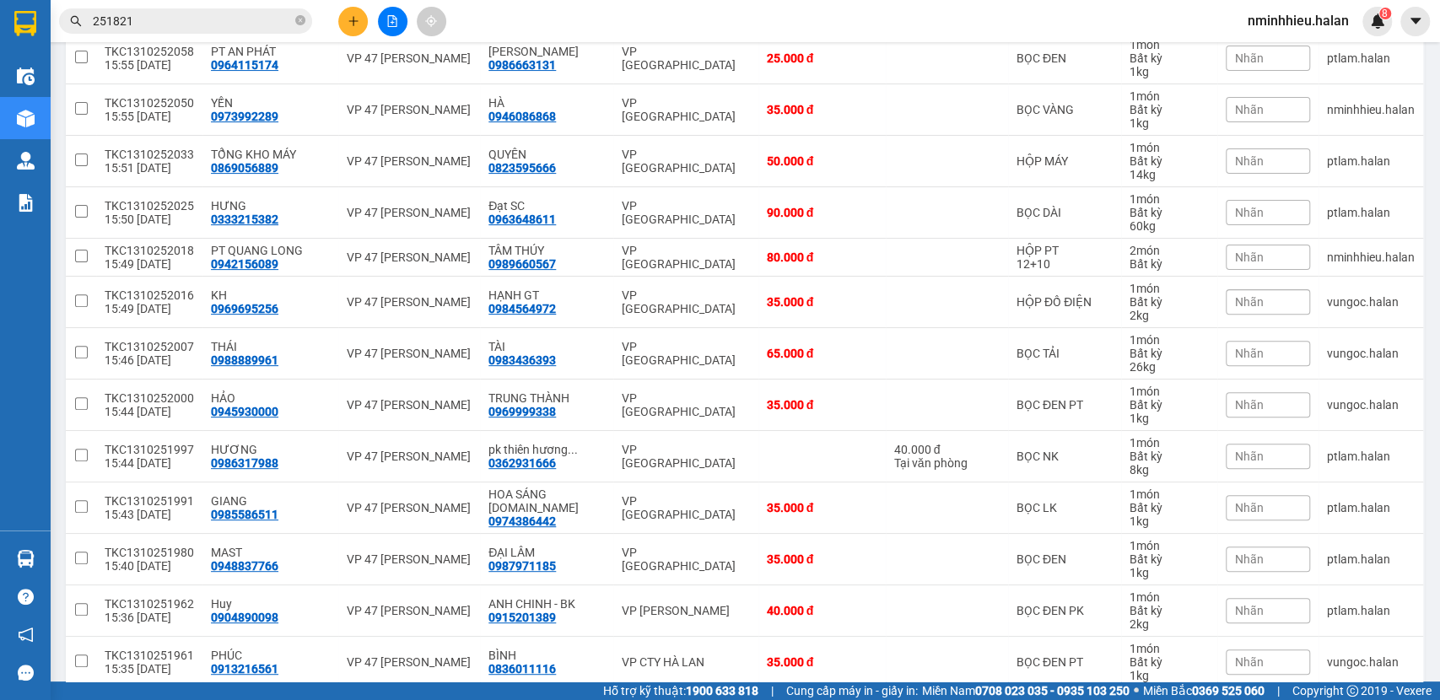
click at [348, 19] on button at bounding box center [353, 22] width 30 height 30
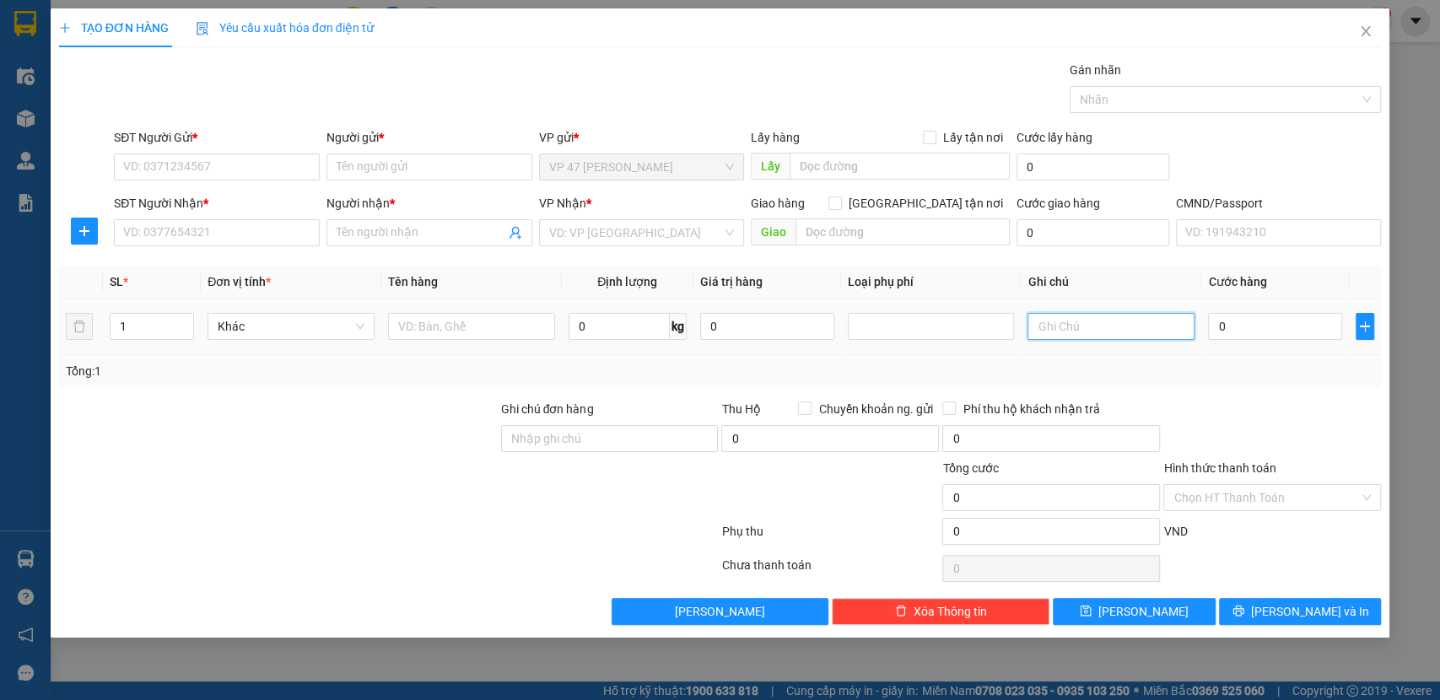
click at [1134, 316] on input "text" at bounding box center [1111, 326] width 167 height 27
type input "9+22+22+18"
click at [444, 324] on input "text" at bounding box center [471, 326] width 167 height 27
click at [446, 322] on input "TẢI XANH+HỘP PK*2" at bounding box center [471, 326] width 167 height 27
type input "TẢI XANH*2+HỘP PK*2"
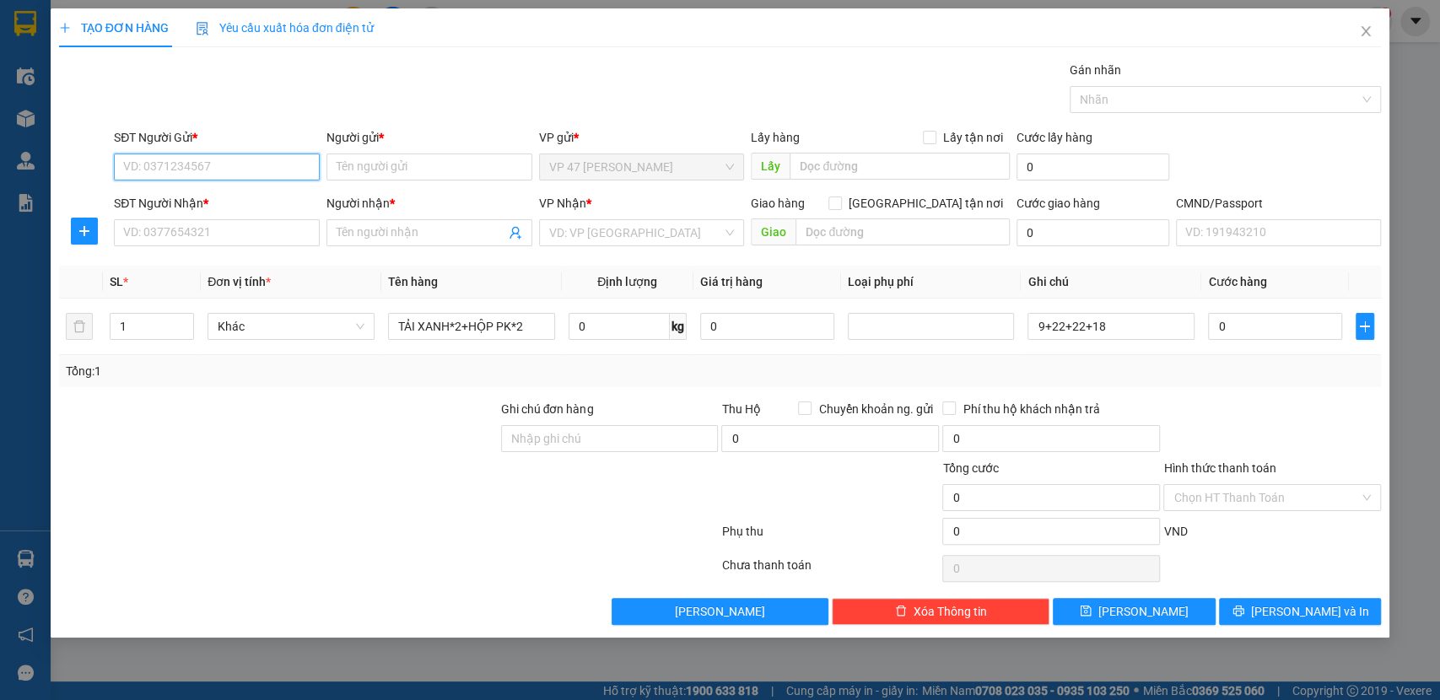
click at [178, 164] on input "SĐT Người Gửi *" at bounding box center [217, 167] width 206 height 27
click at [170, 192] on div "0359901190 - VÂN" at bounding box center [217, 201] width 186 height 19
type input "0359901190"
type input "VÂN"
type input "0359901190"
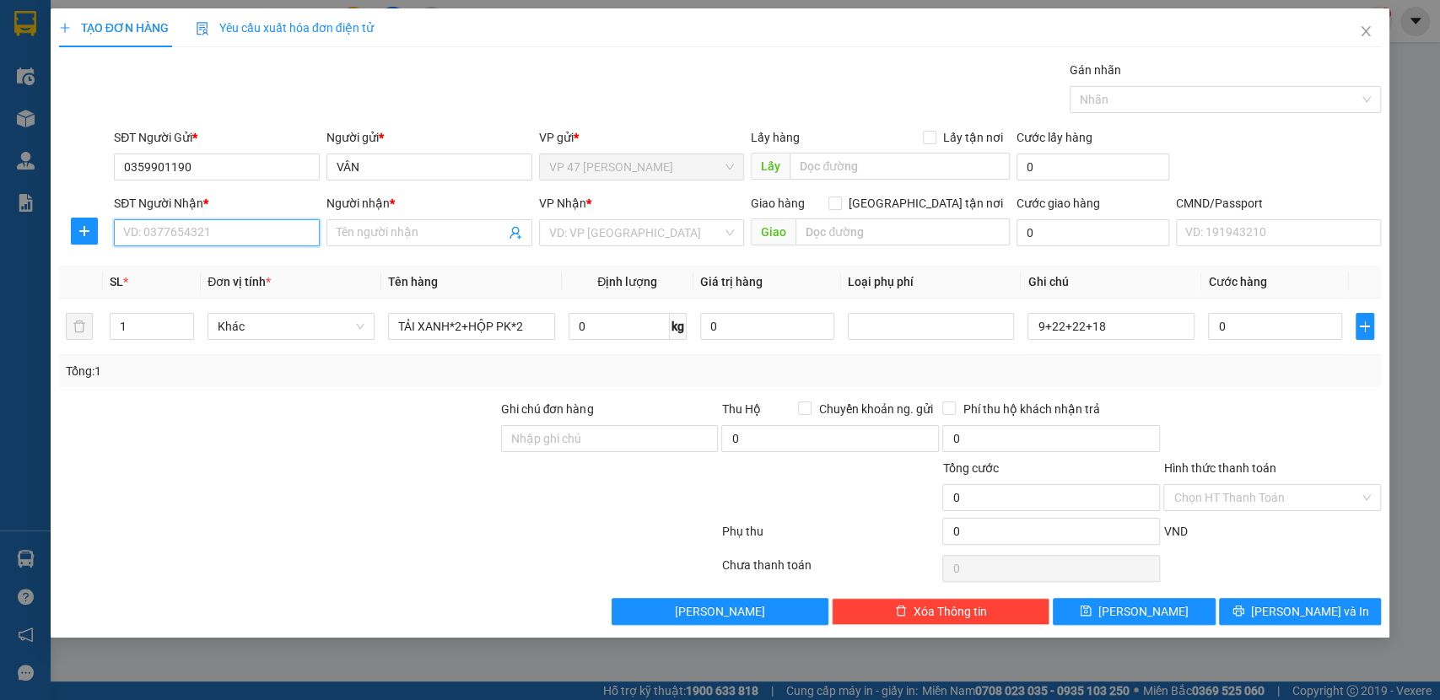
click at [176, 234] on input "SĐT Người Nhận *" at bounding box center [217, 232] width 206 height 27
click at [231, 268] on div "0911992252 - [PERSON_NAME]" at bounding box center [217, 266] width 186 height 19
type input "0911992252"
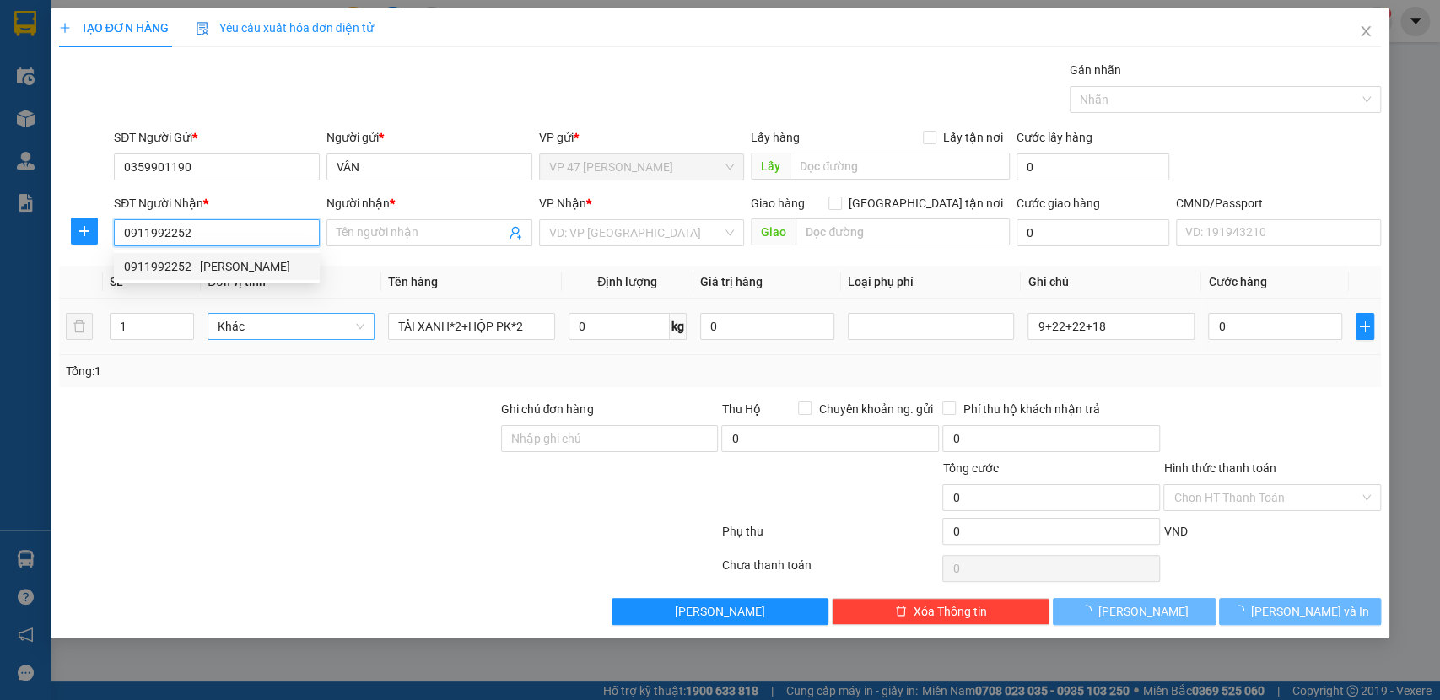
type input "[PERSON_NAME]"
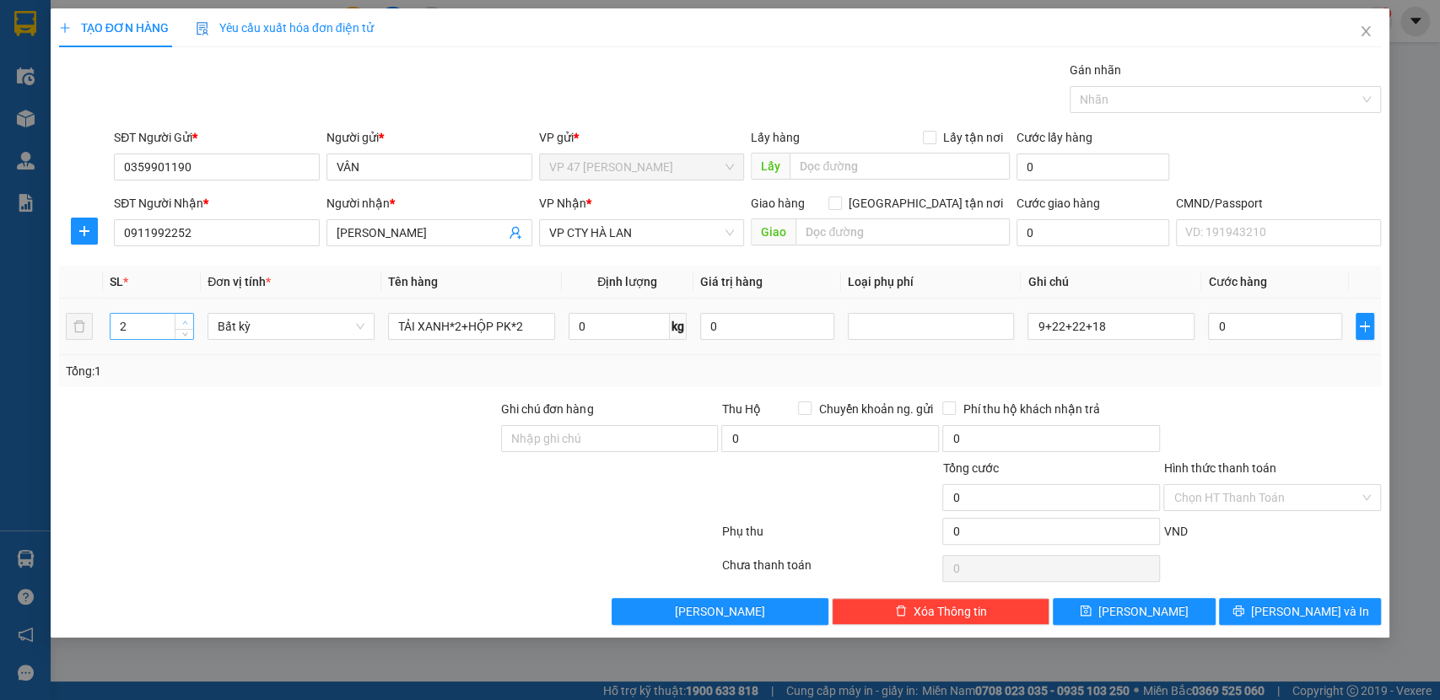
click at [182, 320] on icon "up" at bounding box center [185, 323] width 6 height 6
type input "4"
click at [182, 320] on icon "up" at bounding box center [185, 323] width 6 height 6
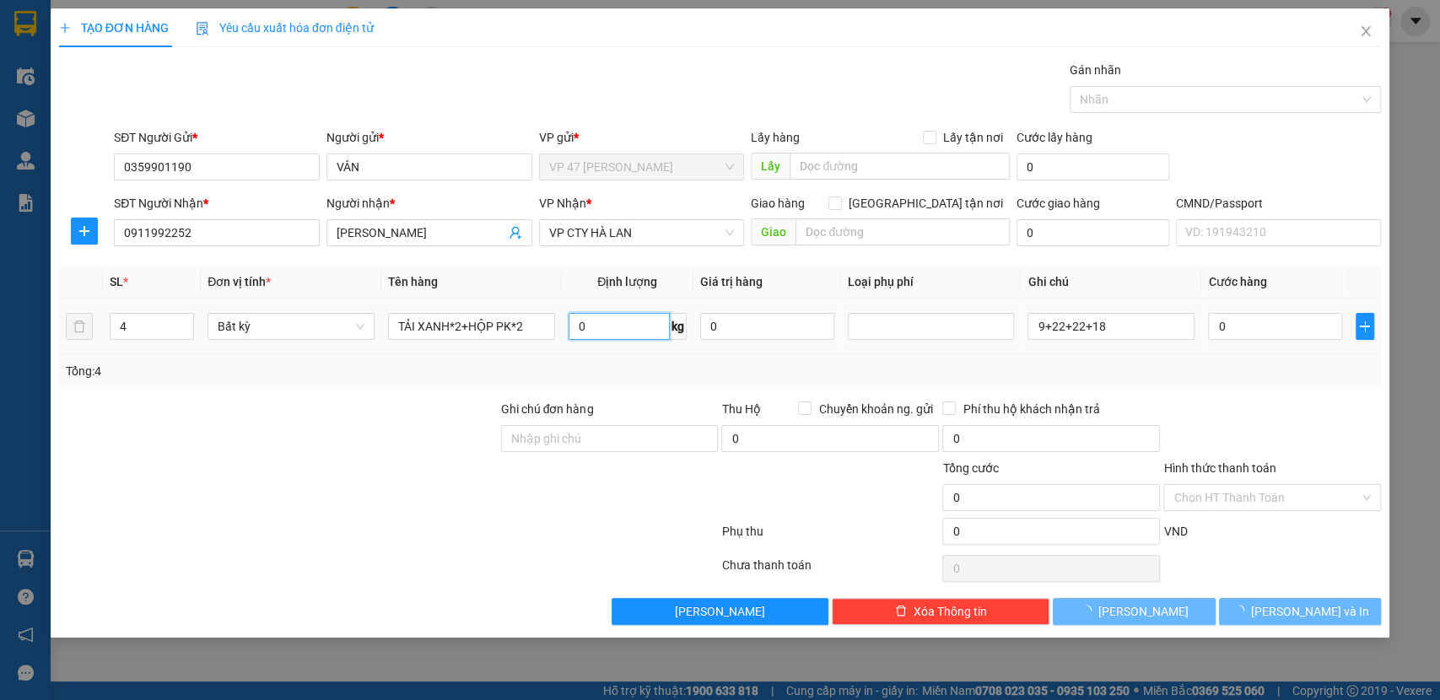
click at [619, 327] on input "0" at bounding box center [619, 326] width 101 height 27
type input "9"
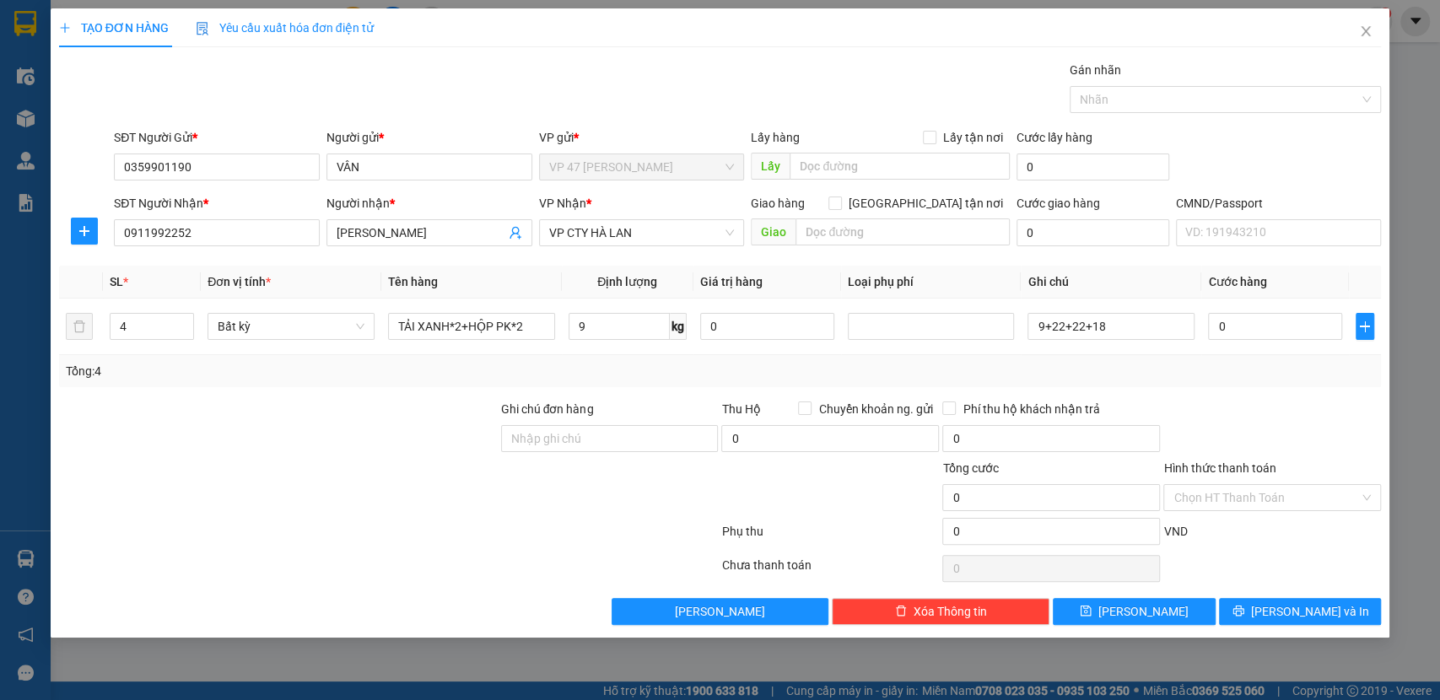
click at [632, 365] on div "Tổng: 4" at bounding box center [721, 371] width 1310 height 19
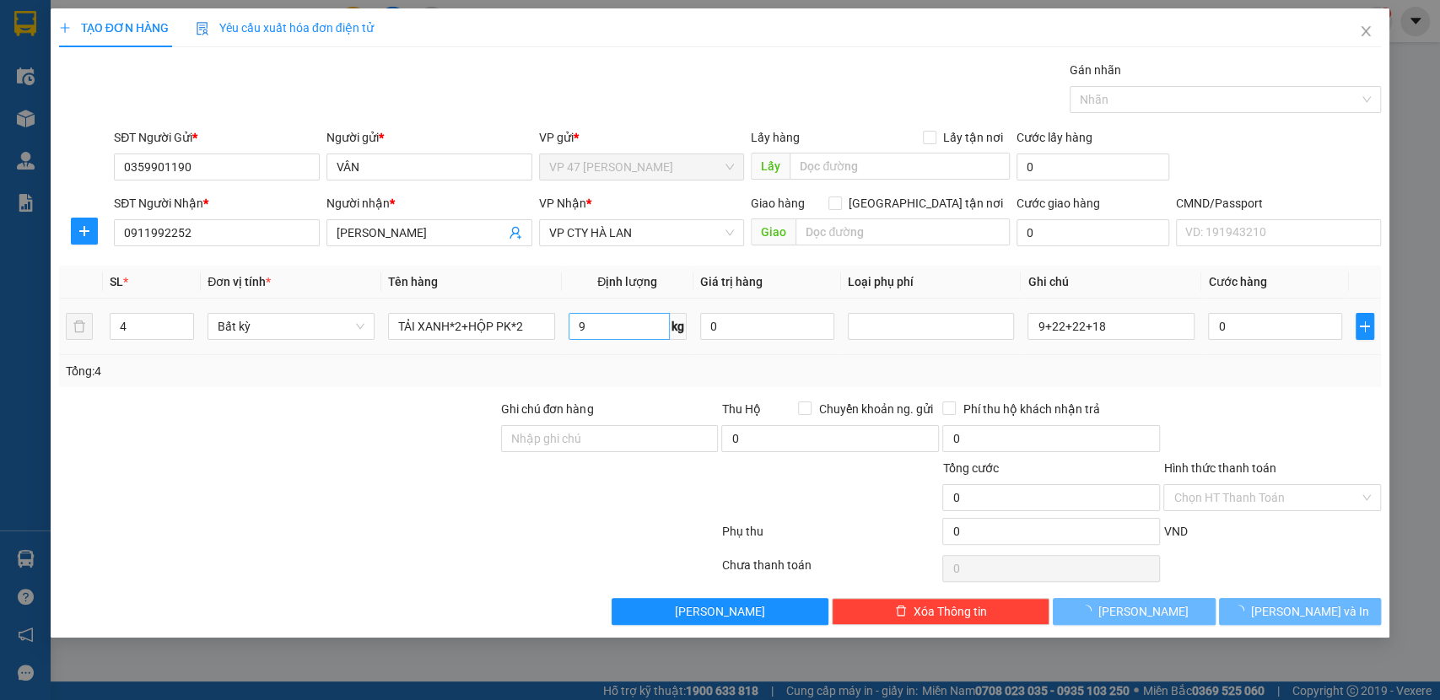
type input "40.000"
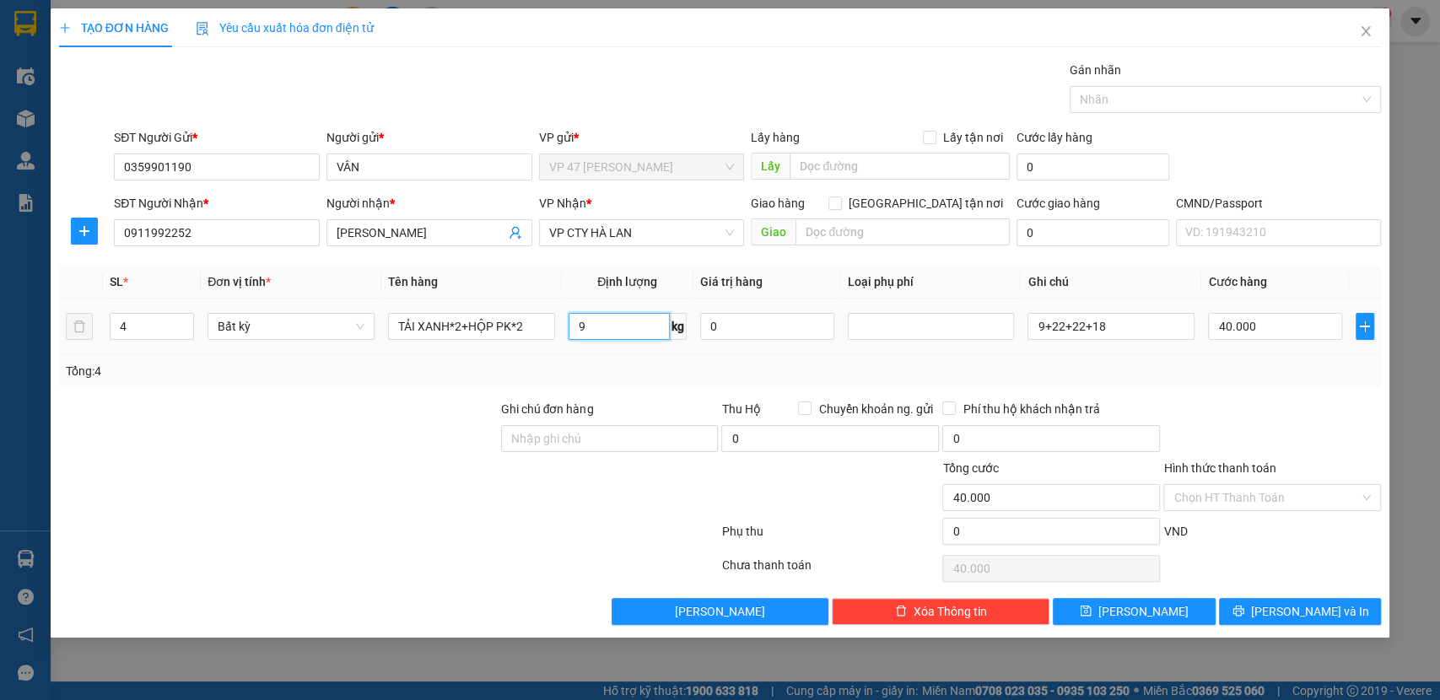
click at [613, 313] on input "9" at bounding box center [619, 326] width 101 height 27
type input "18"
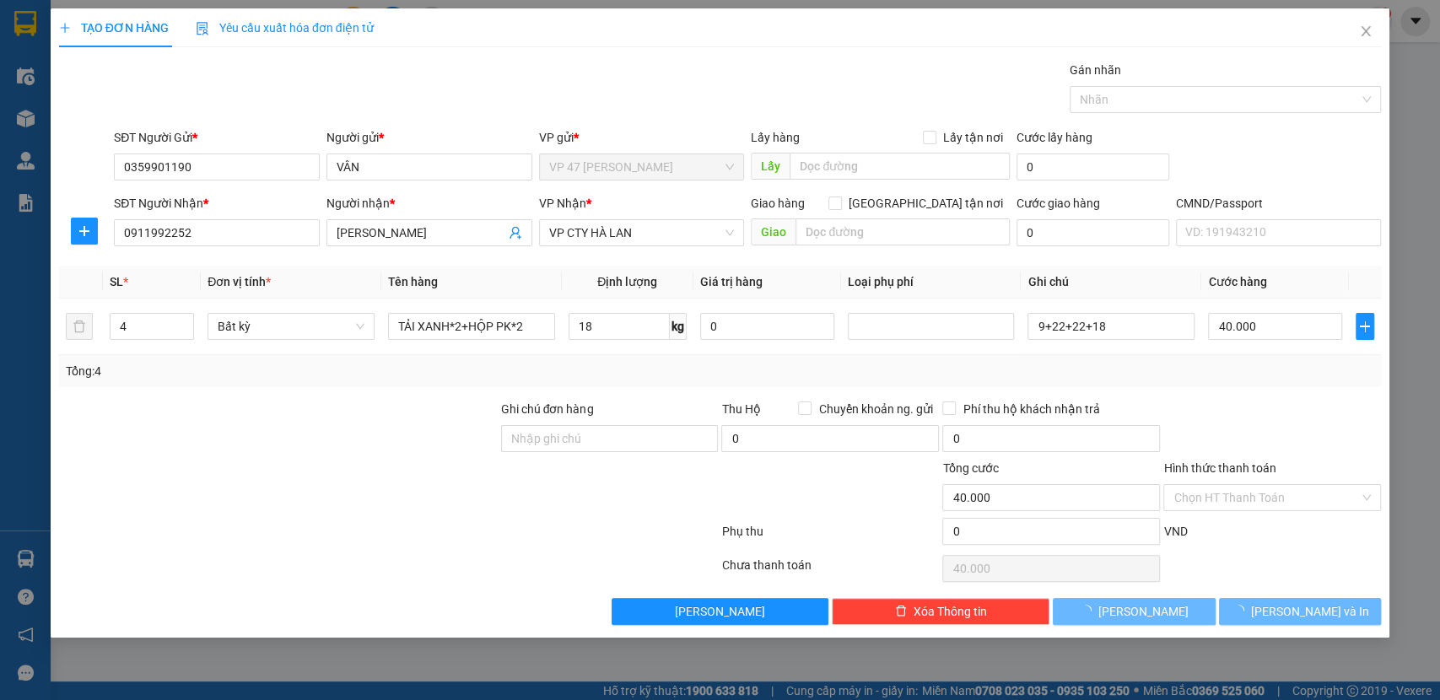
click at [621, 362] on div "Tổng: 4" at bounding box center [721, 371] width 1310 height 19
type input "60.000"
click at [639, 343] on td "18 kg" at bounding box center [628, 327] width 132 height 57
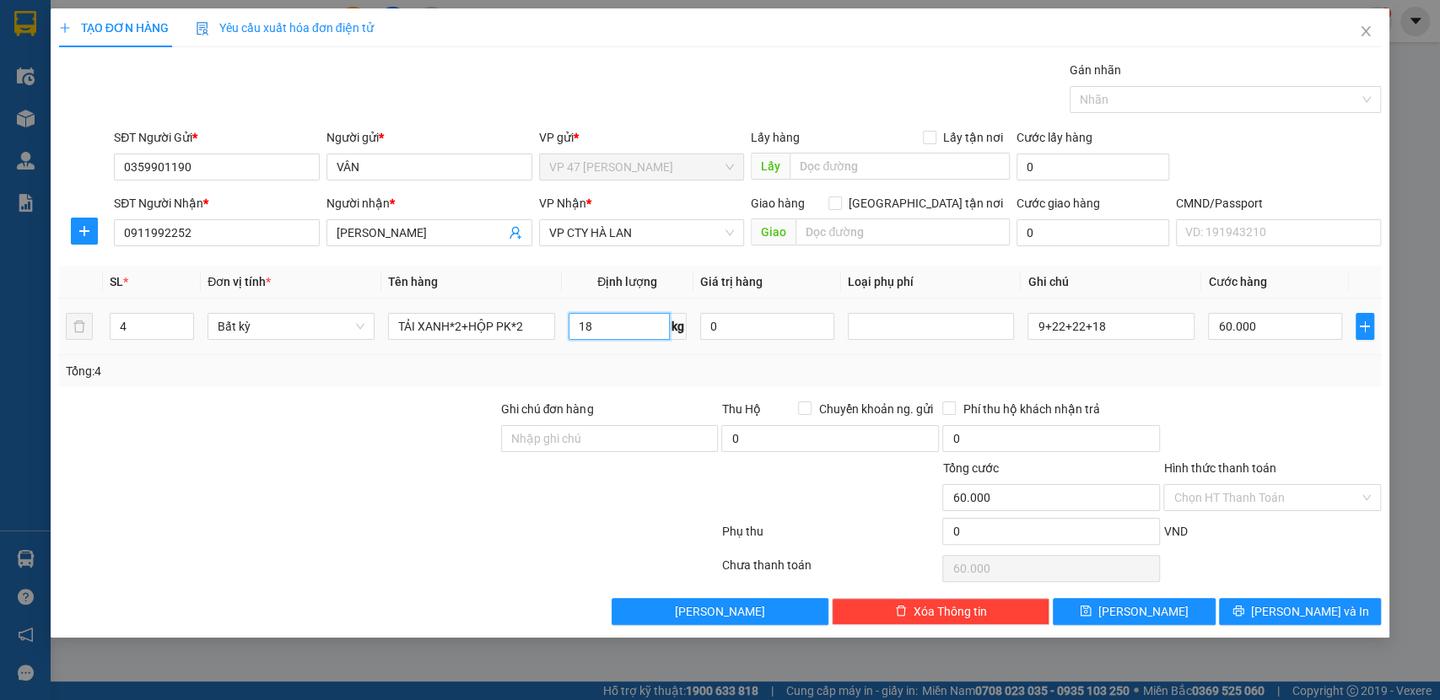
click at [641, 335] on input "18" at bounding box center [619, 326] width 101 height 27
type input "22"
click at [647, 357] on div "Tổng: 4" at bounding box center [720, 371] width 1323 height 32
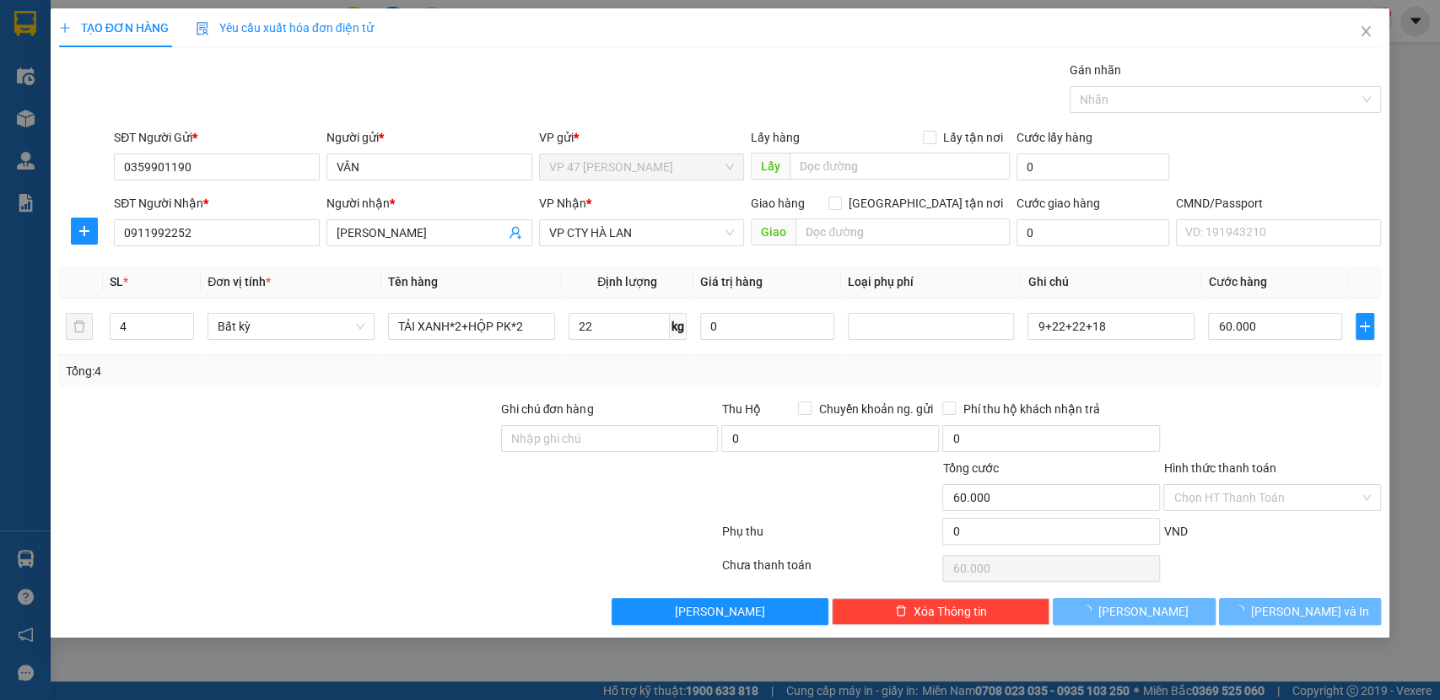
type input "65.000"
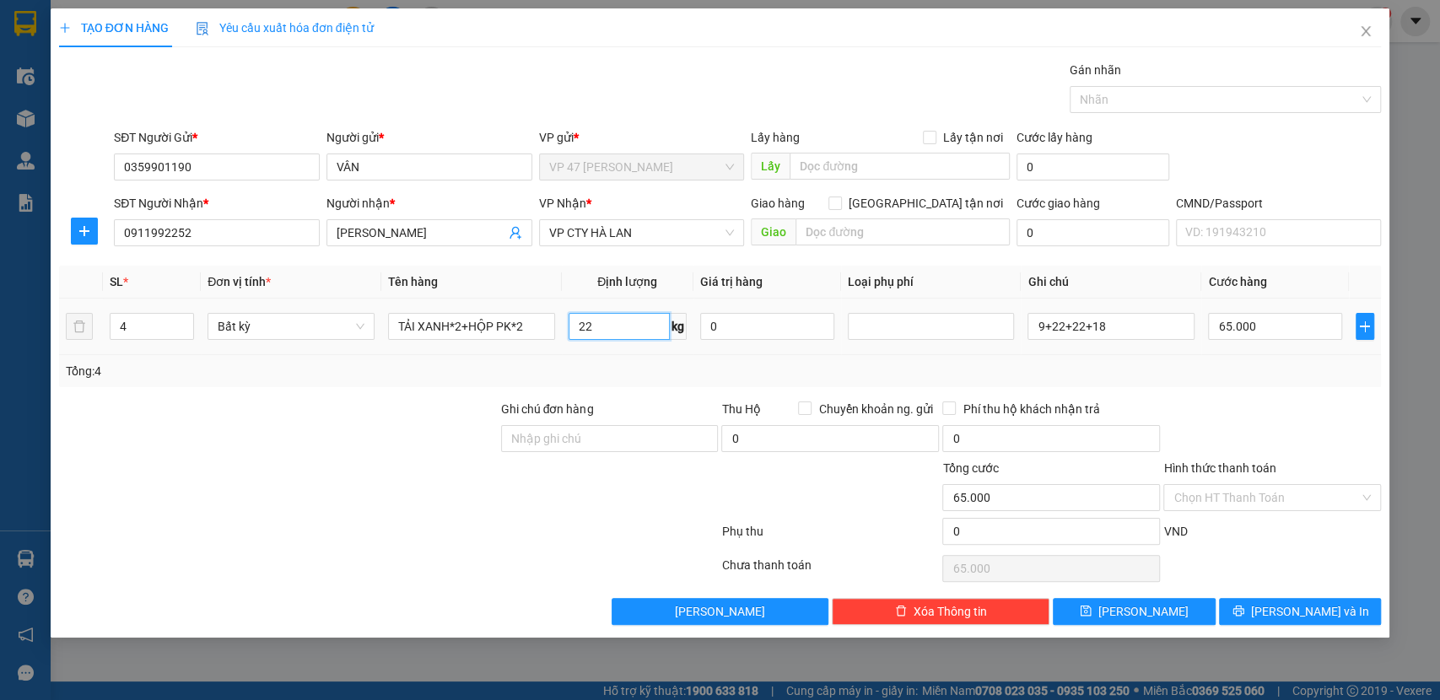
click at [632, 332] on input "22" at bounding box center [619, 326] width 101 height 27
type input "0"
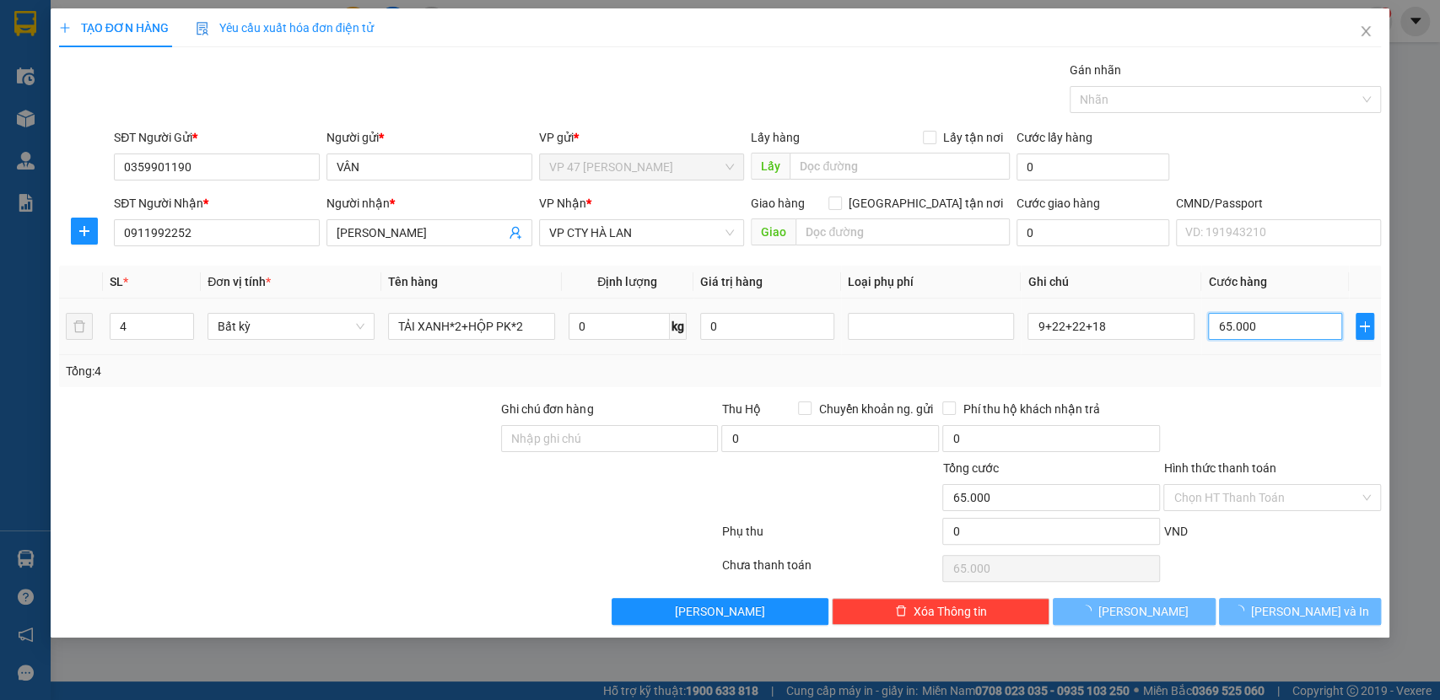
click at [1224, 327] on input "65.000" at bounding box center [1275, 326] width 134 height 27
type input "0"
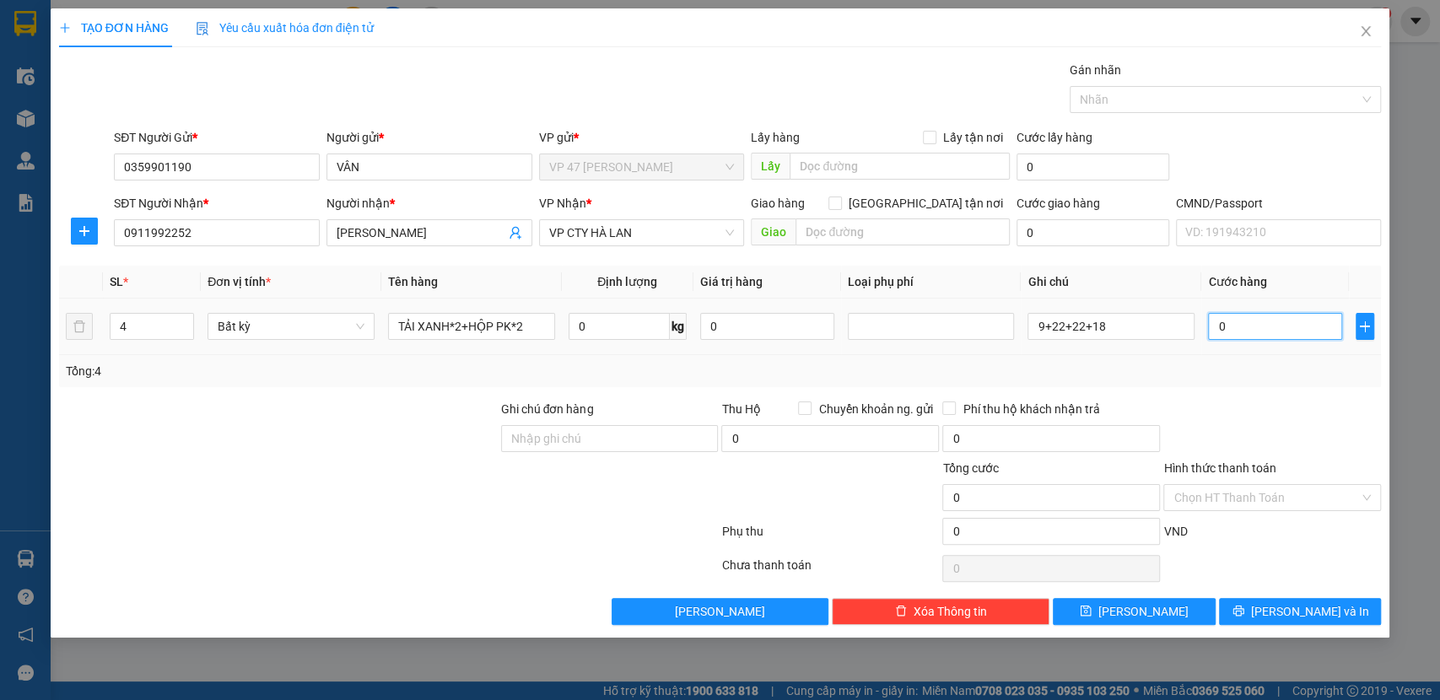
type input "01"
type input "1"
type input "017"
type input "17"
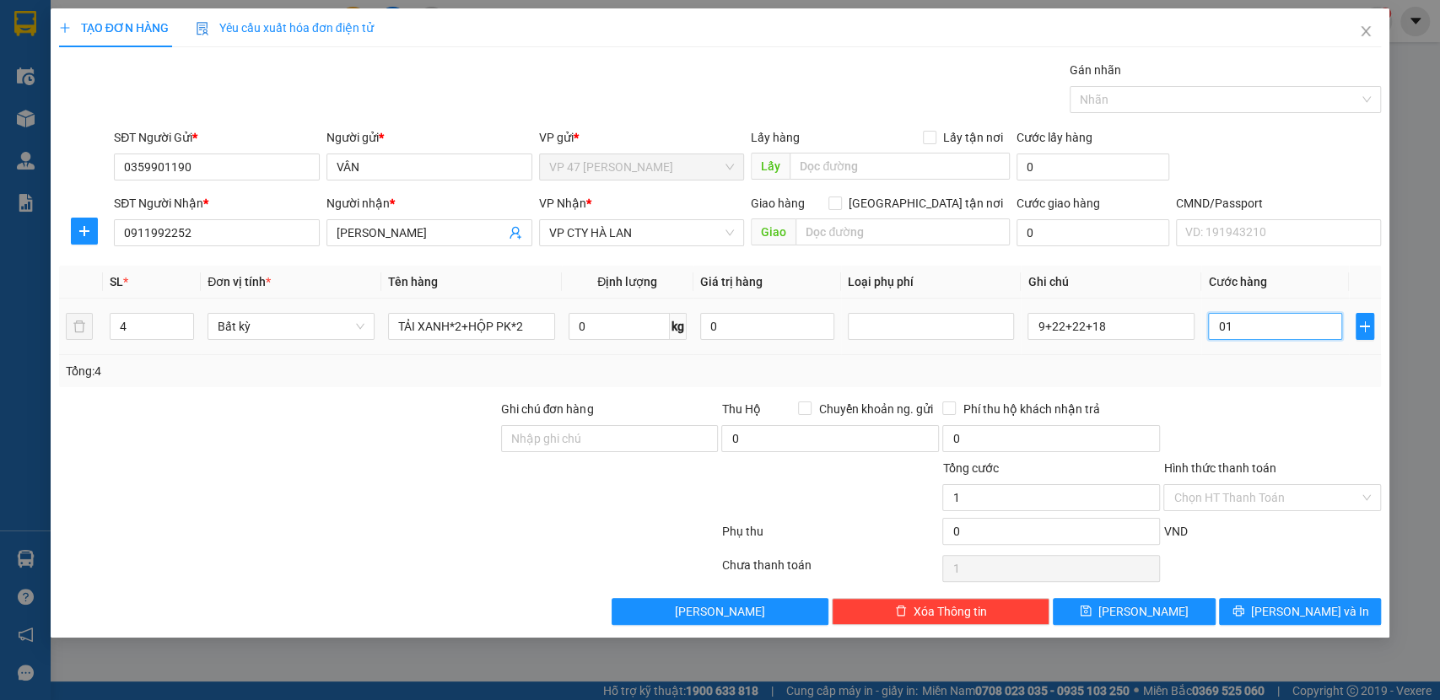
type input "17"
type input "0.170"
type input "170"
type input "170.000"
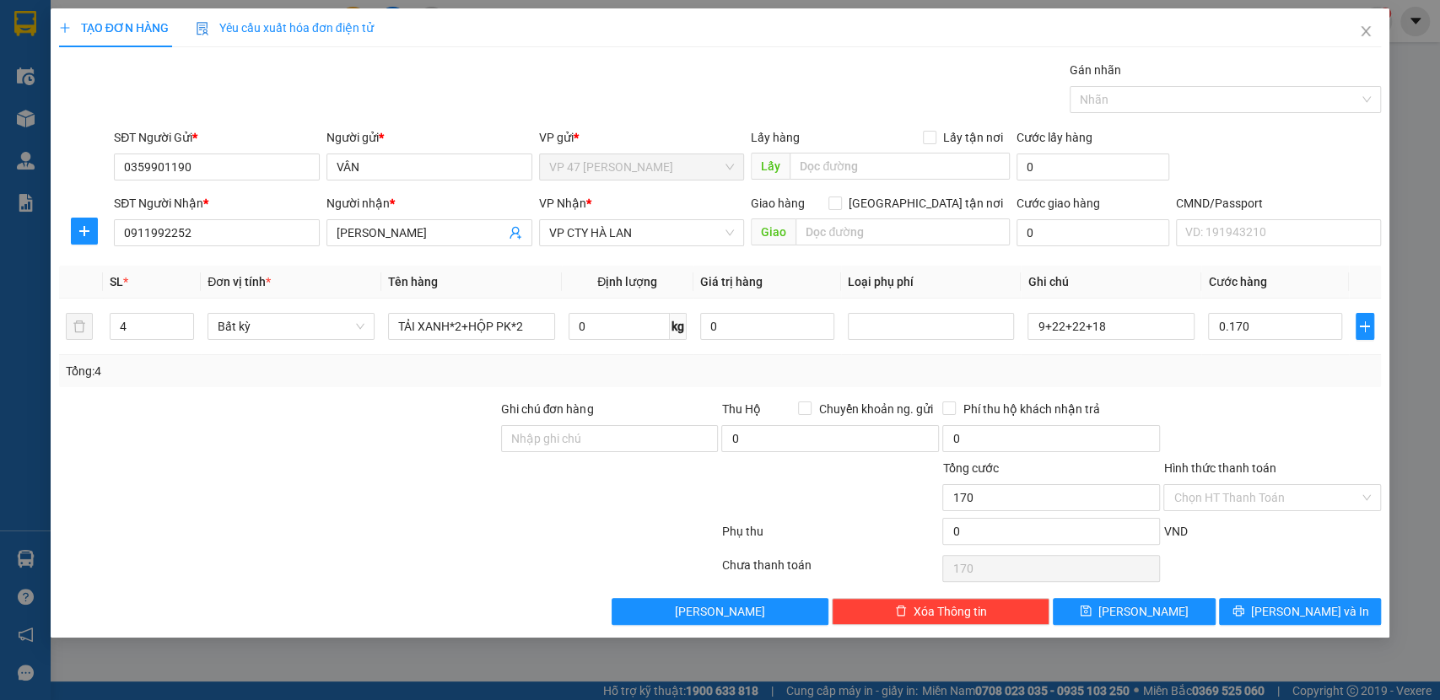
type input "170.000"
click at [1240, 370] on div "Tổng: 4" at bounding box center [721, 371] width 1310 height 19
click at [1333, 612] on button "[PERSON_NAME] và In" at bounding box center [1300, 611] width 162 height 27
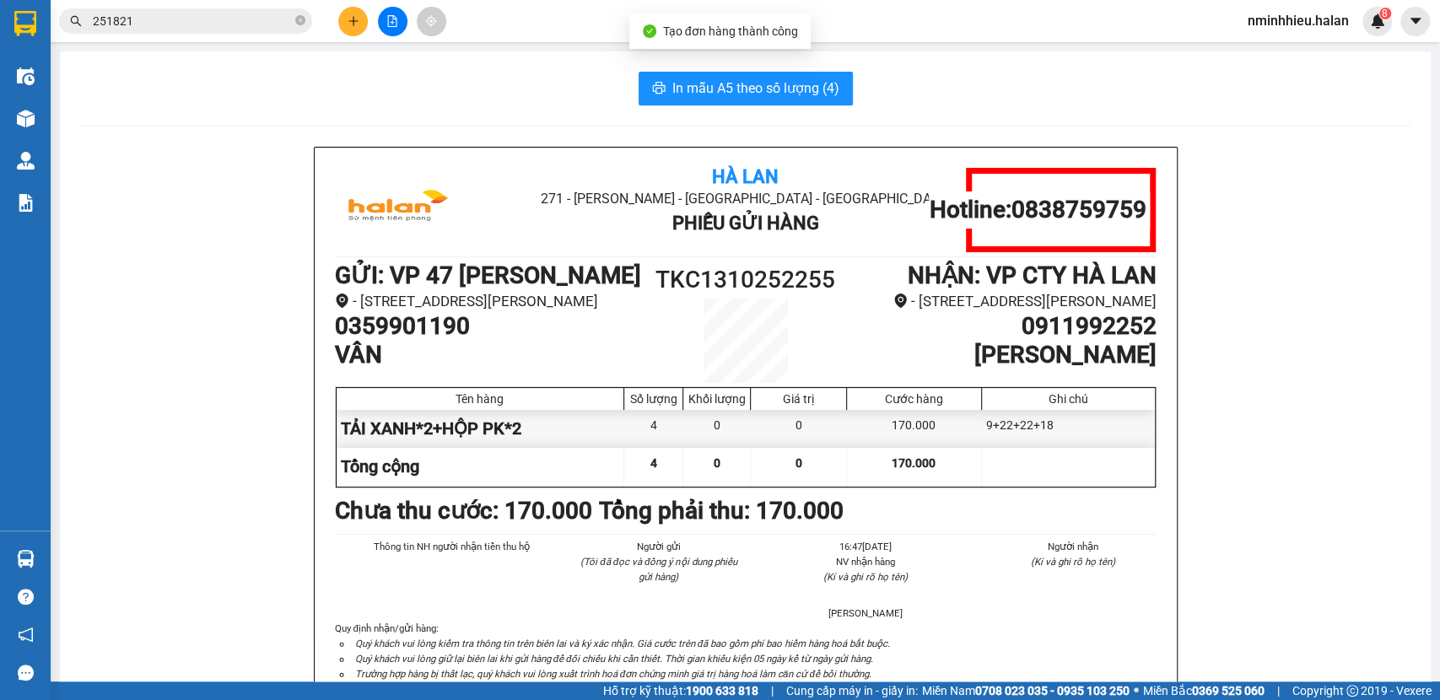
click at [727, 82] on span "In mẫu A5 theo số lượng (4)" at bounding box center [756, 88] width 167 height 21
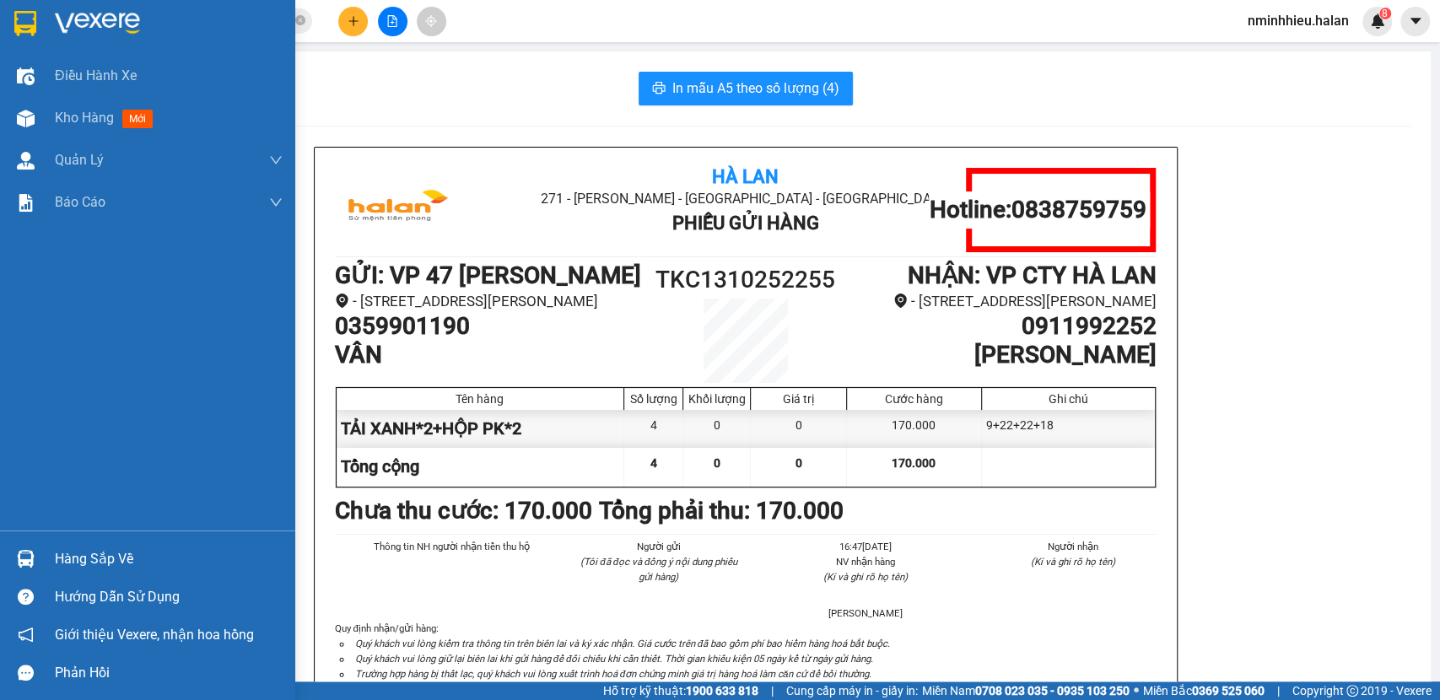
click at [12, 575] on div "Hàng sắp về" at bounding box center [147, 559] width 295 height 38
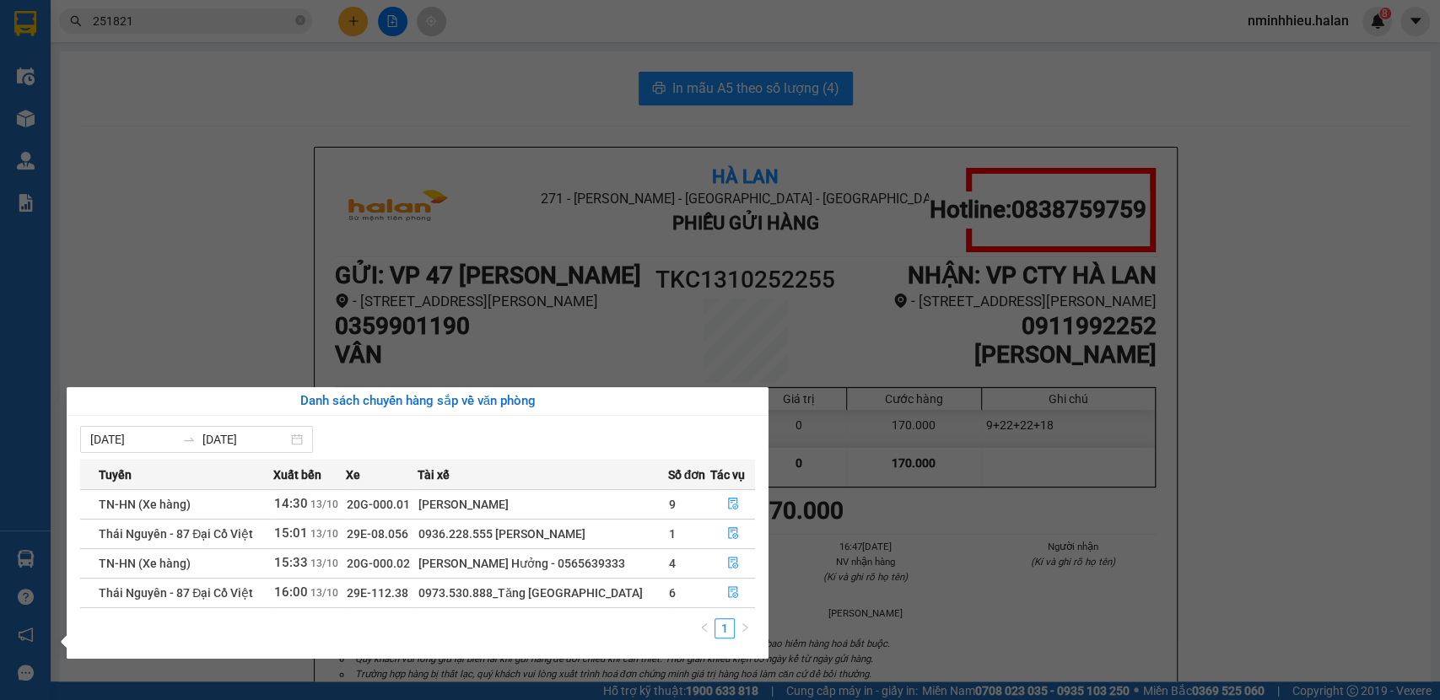
click at [355, 188] on section "Kết quả tìm kiếm ( 221 ) Bộ lọc Mã ĐH Trạng thái Món hàng Thu hộ Tổng cước Chưa…" at bounding box center [720, 350] width 1440 height 700
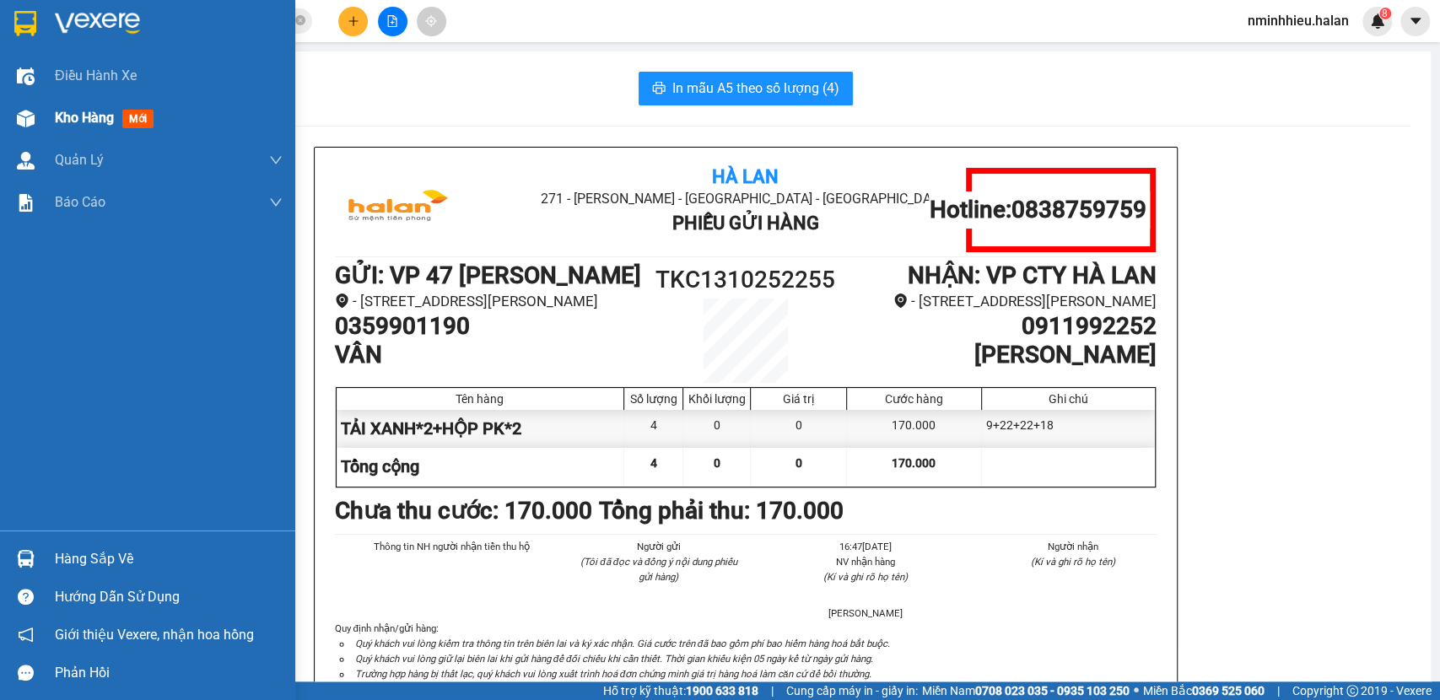
click at [0, 109] on div "Kho hàng mới" at bounding box center [147, 118] width 295 height 42
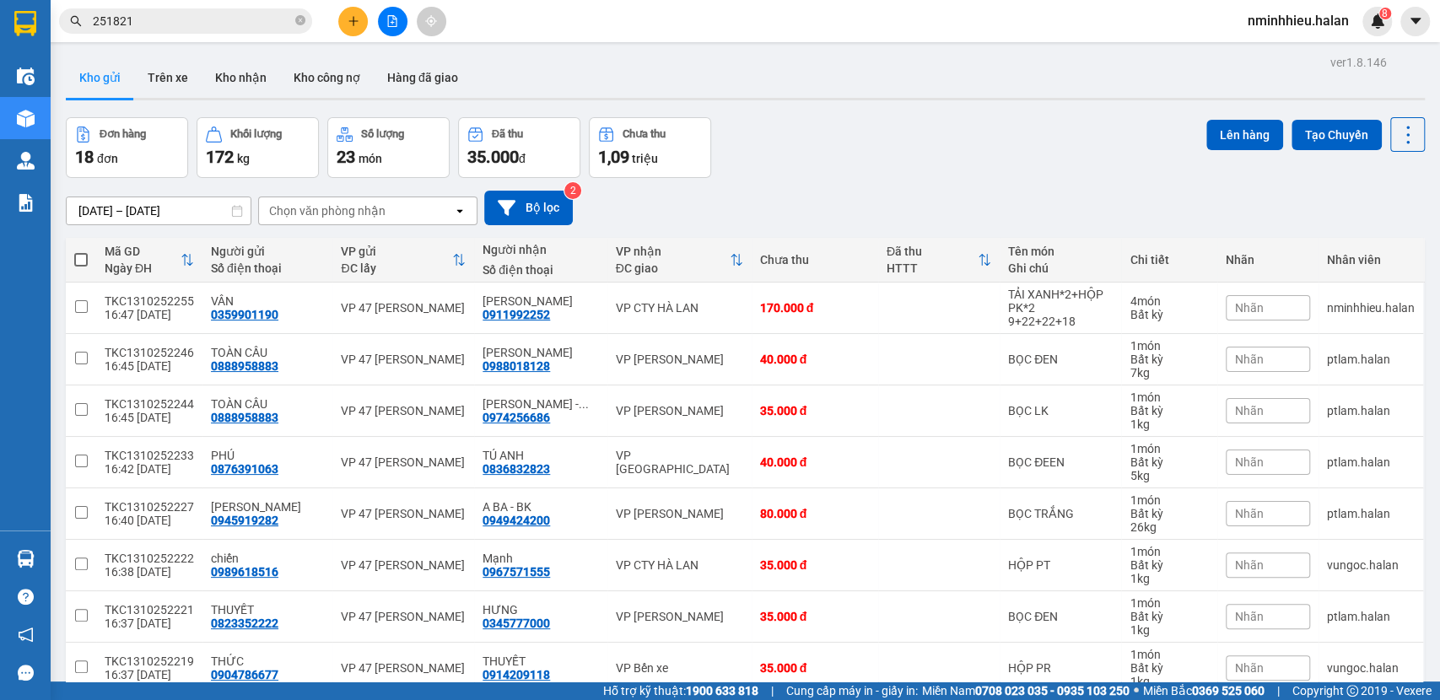
click at [223, 22] on input "251821" at bounding box center [192, 21] width 199 height 19
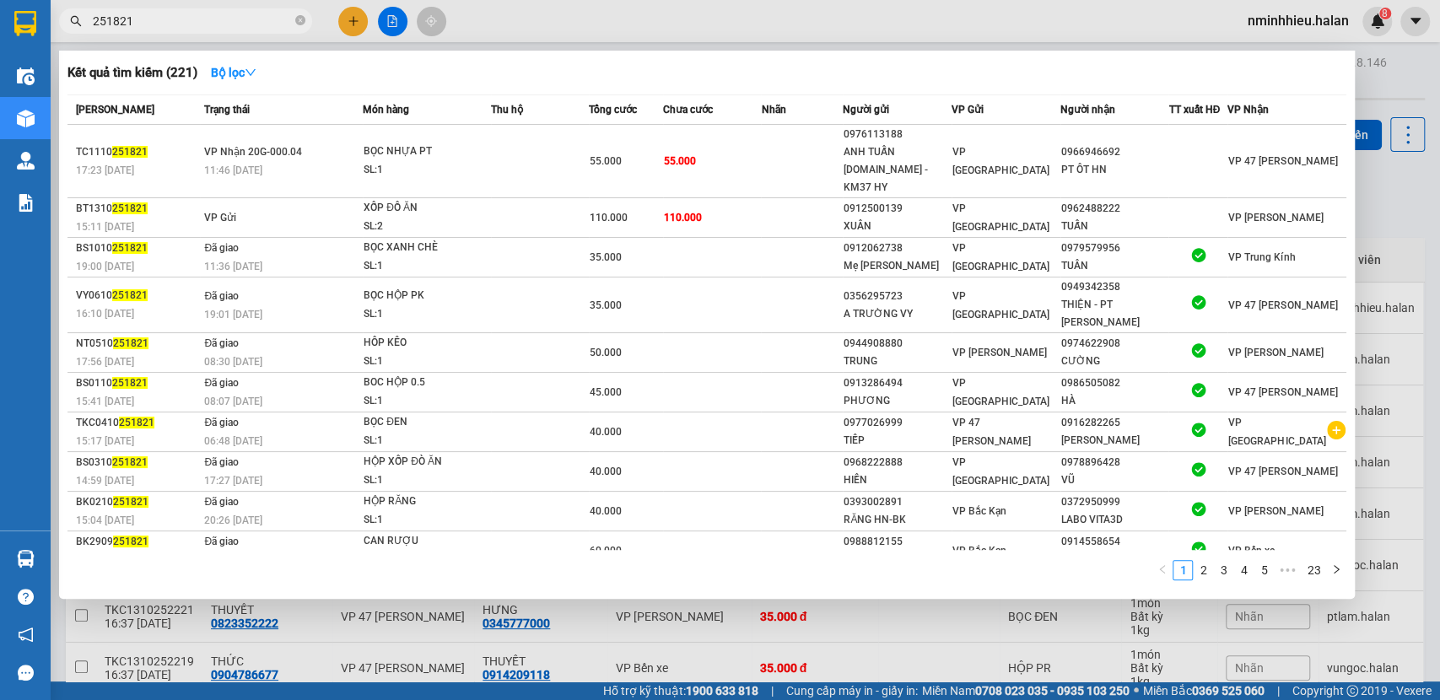
click at [223, 22] on input "251821" at bounding box center [192, 21] width 199 height 19
click at [176, 22] on input "251821" at bounding box center [192, 21] width 199 height 19
click at [183, 26] on input "251821" at bounding box center [192, 21] width 199 height 19
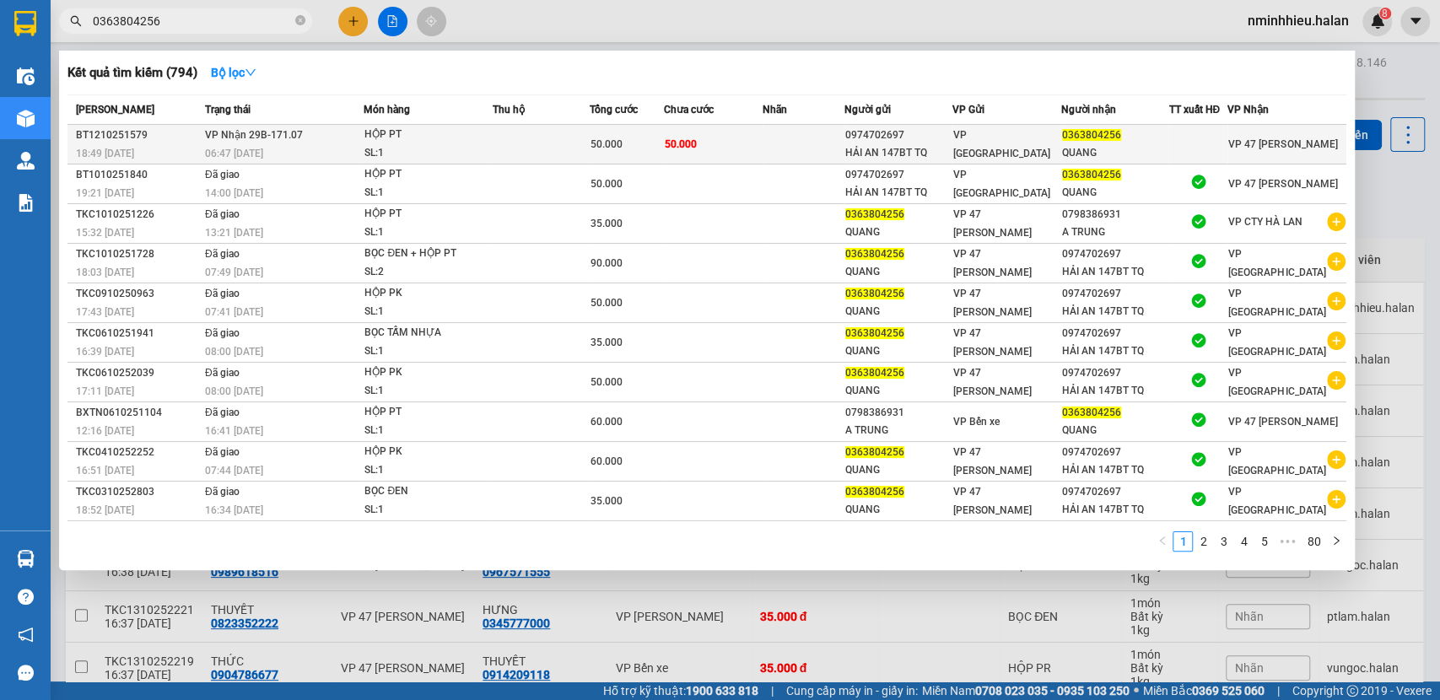
type input "0363804256"
click at [420, 157] on div "SL: 1" at bounding box center [428, 153] width 127 height 19
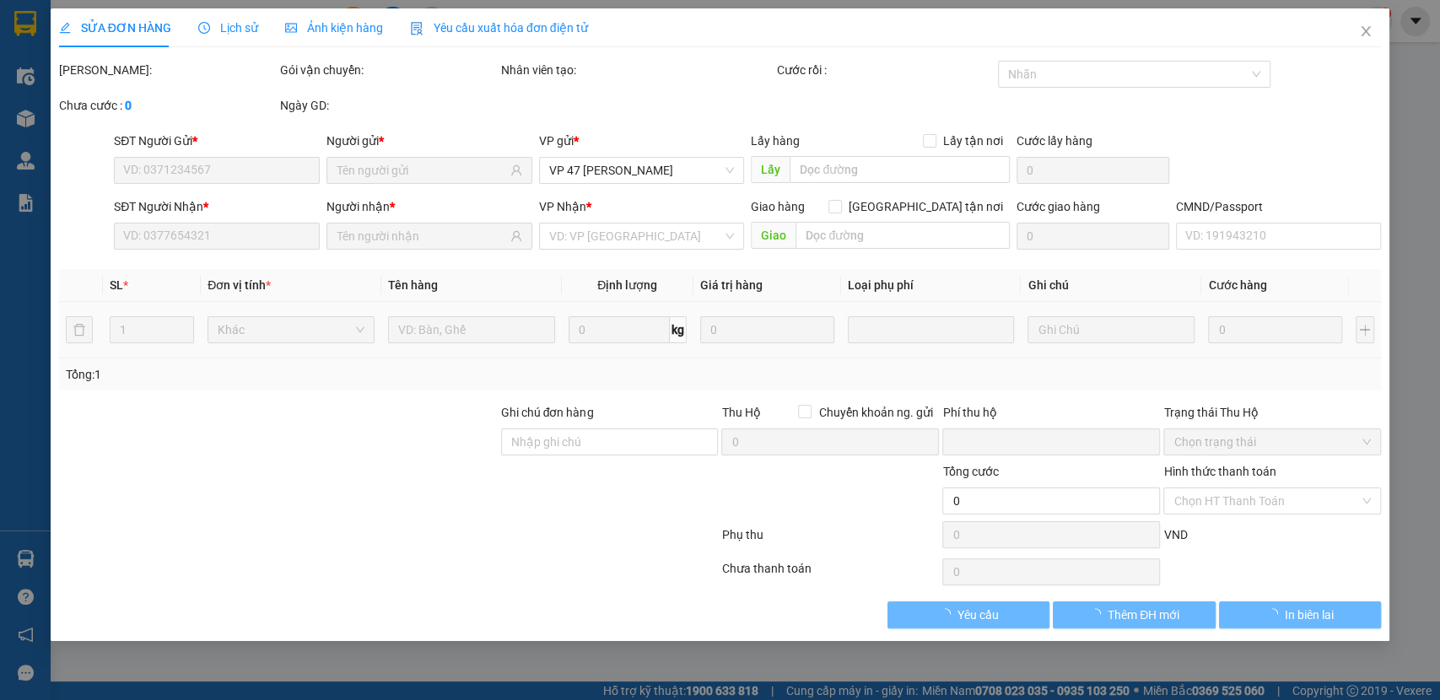
type input "0974702697"
type input "HẢI AN 147BT TQ"
type input "0363804256"
type input "QUANG"
type input "0"
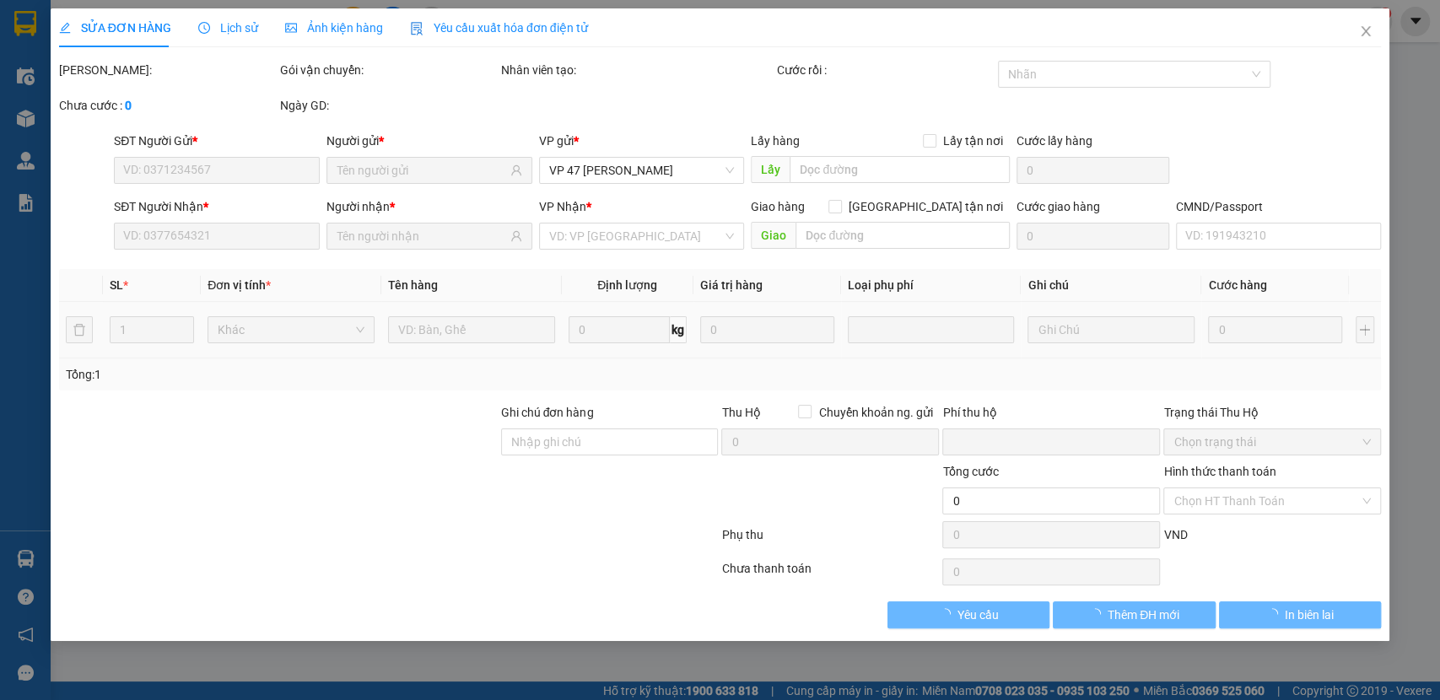
type input "50.000"
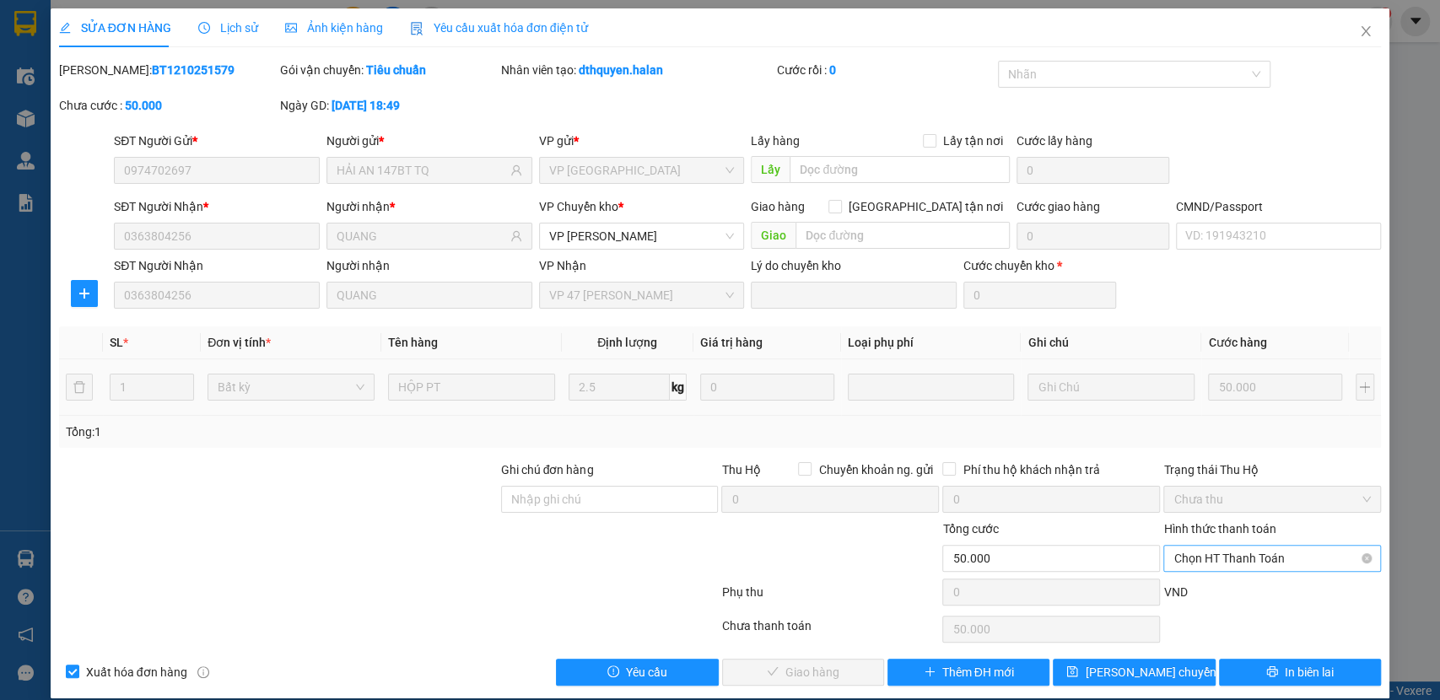
click at [1194, 556] on span "Chọn HT Thanh Toán" at bounding box center [1272, 558] width 197 height 25
click at [1188, 414] on div "Tại văn phòng" at bounding box center [1260, 416] width 195 height 19
type input "0"
click at [792, 668] on span "Giao hàng" at bounding box center [813, 672] width 54 height 19
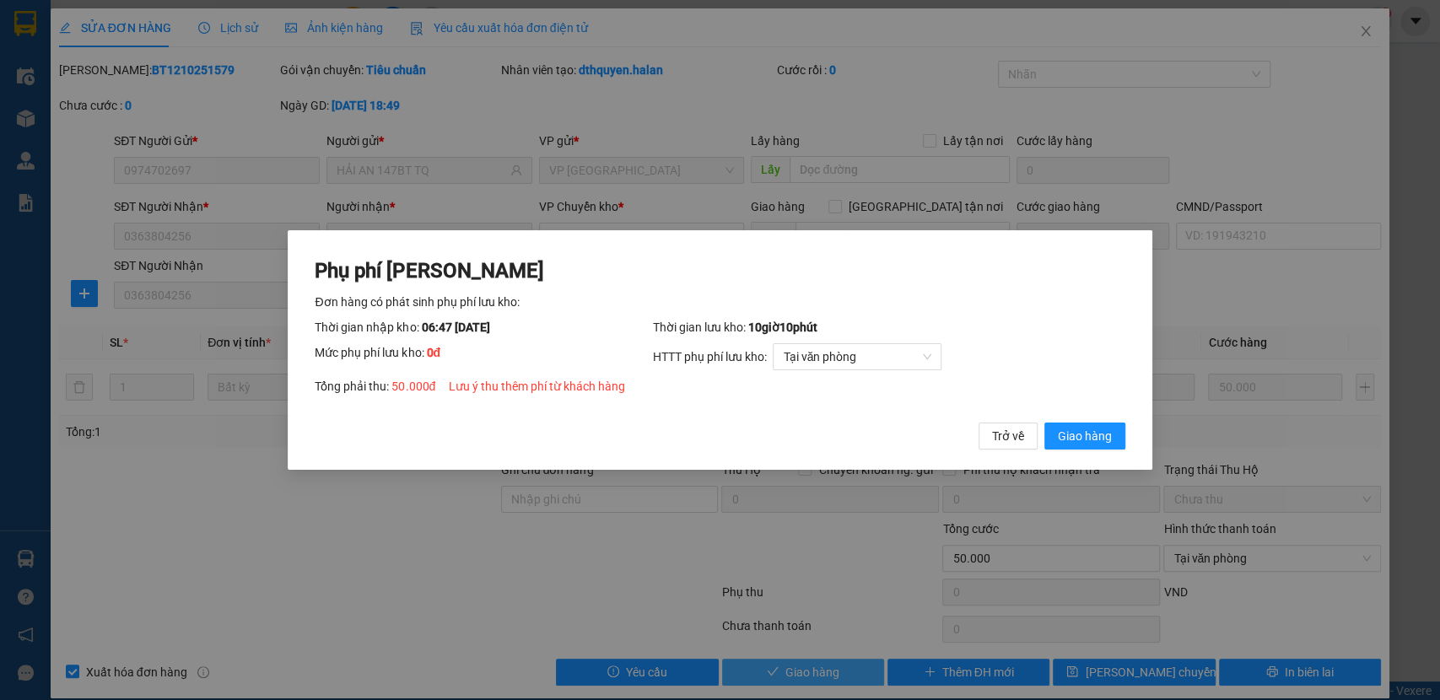
click button "Giao hàng" at bounding box center [1085, 436] width 81 height 27
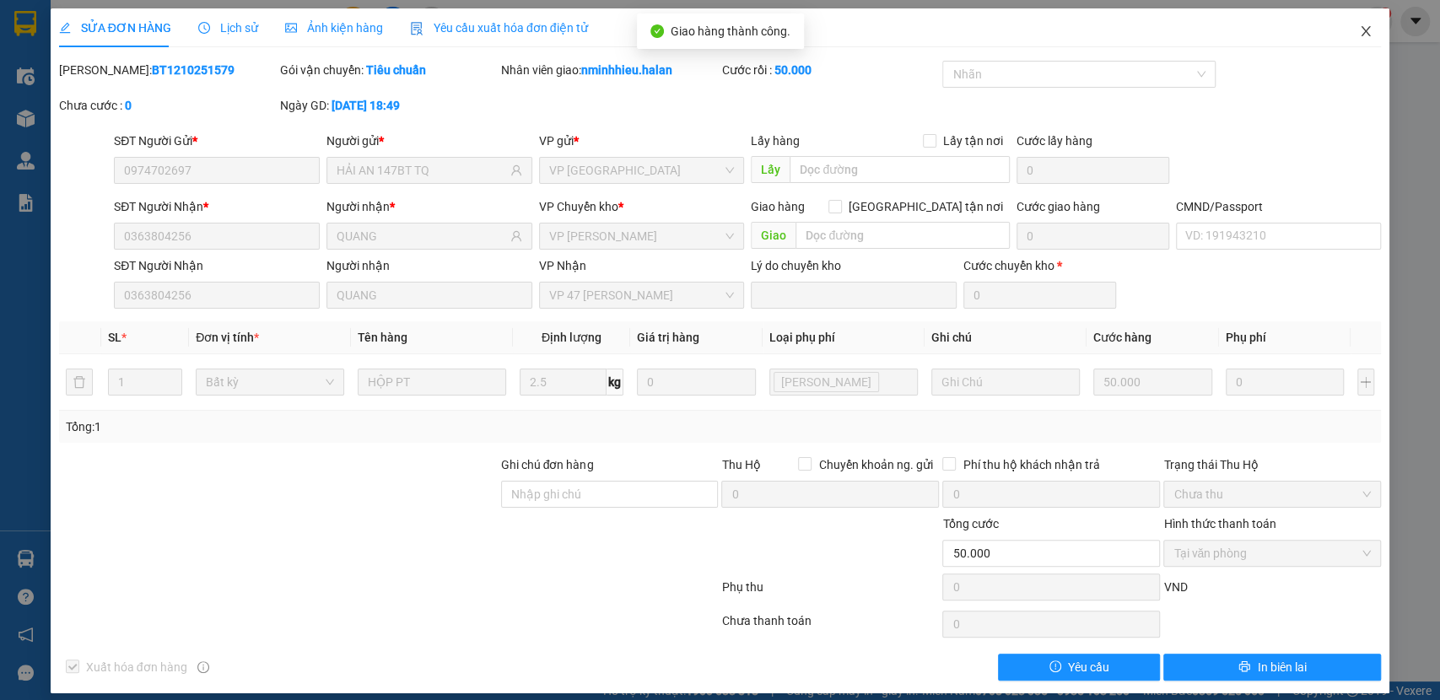
click at [1364, 42] on span "Close" at bounding box center [1366, 31] width 47 height 47
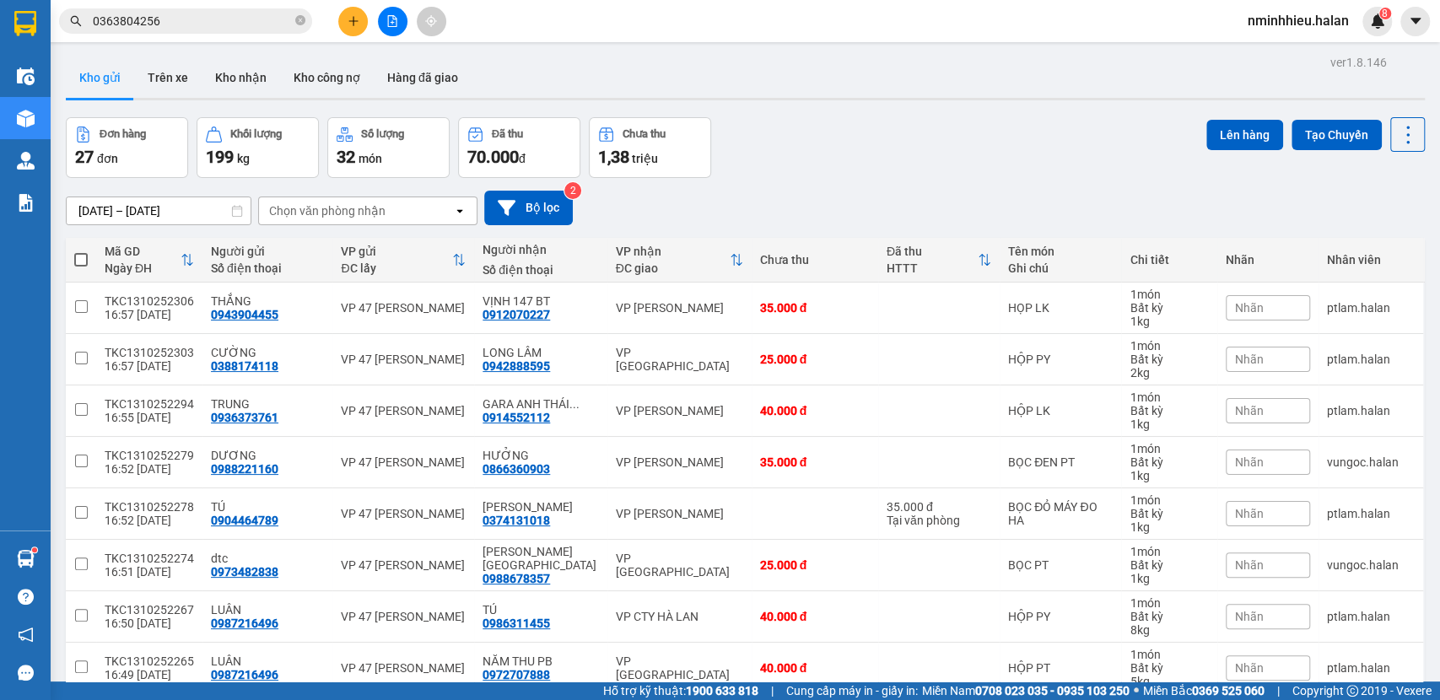
click at [359, 19] on button at bounding box center [353, 22] width 30 height 30
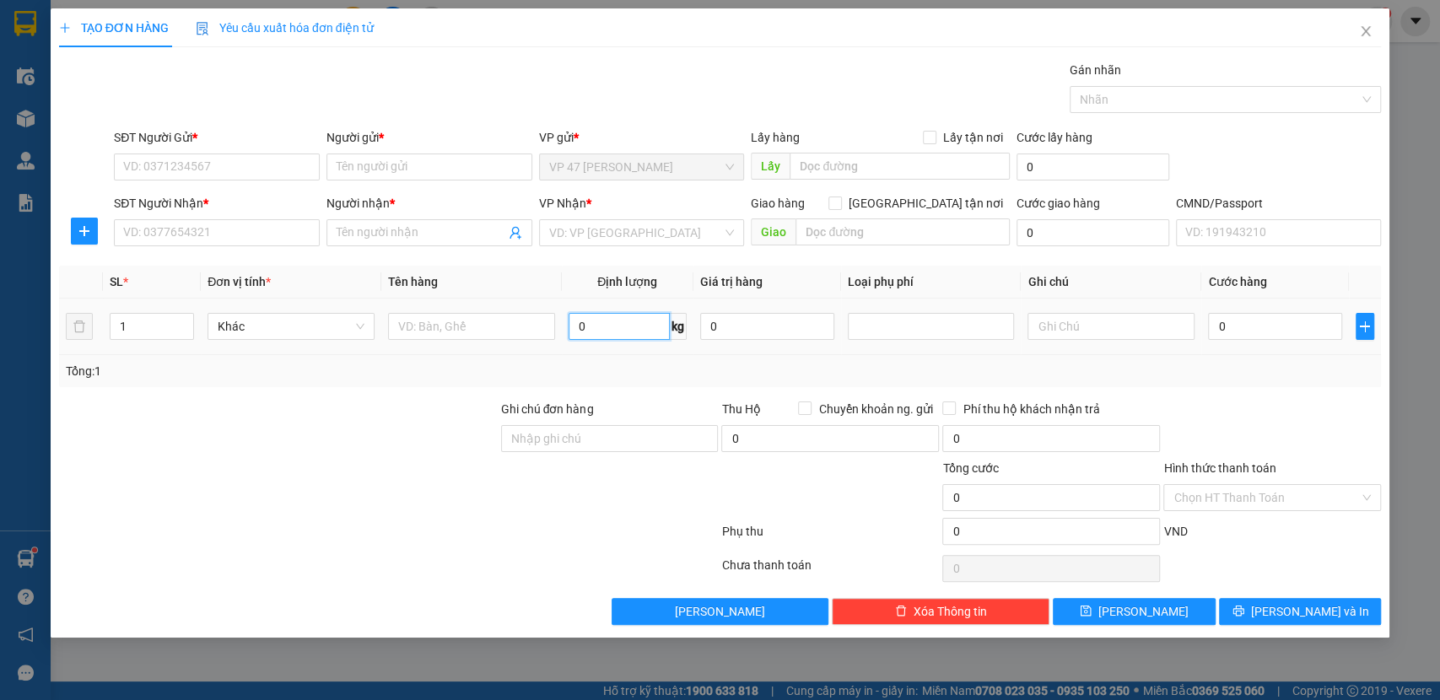
click at [592, 326] on input "0" at bounding box center [619, 326] width 101 height 27
type input "16"
click at [170, 184] on div "SĐT Người Gửi * VD: 0371234567" at bounding box center [217, 157] width 206 height 59
click at [189, 175] on input "SĐT Người Gửi *" at bounding box center [217, 167] width 206 height 27
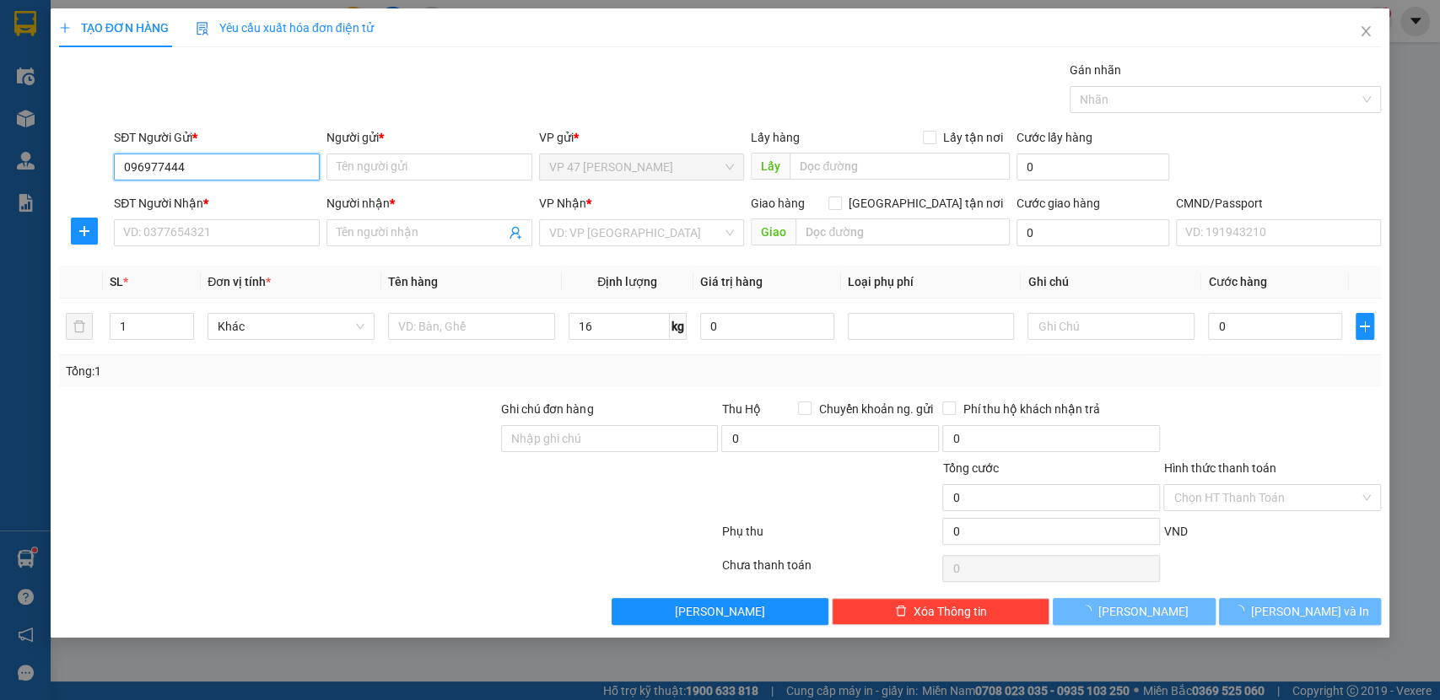
type input "0969774443"
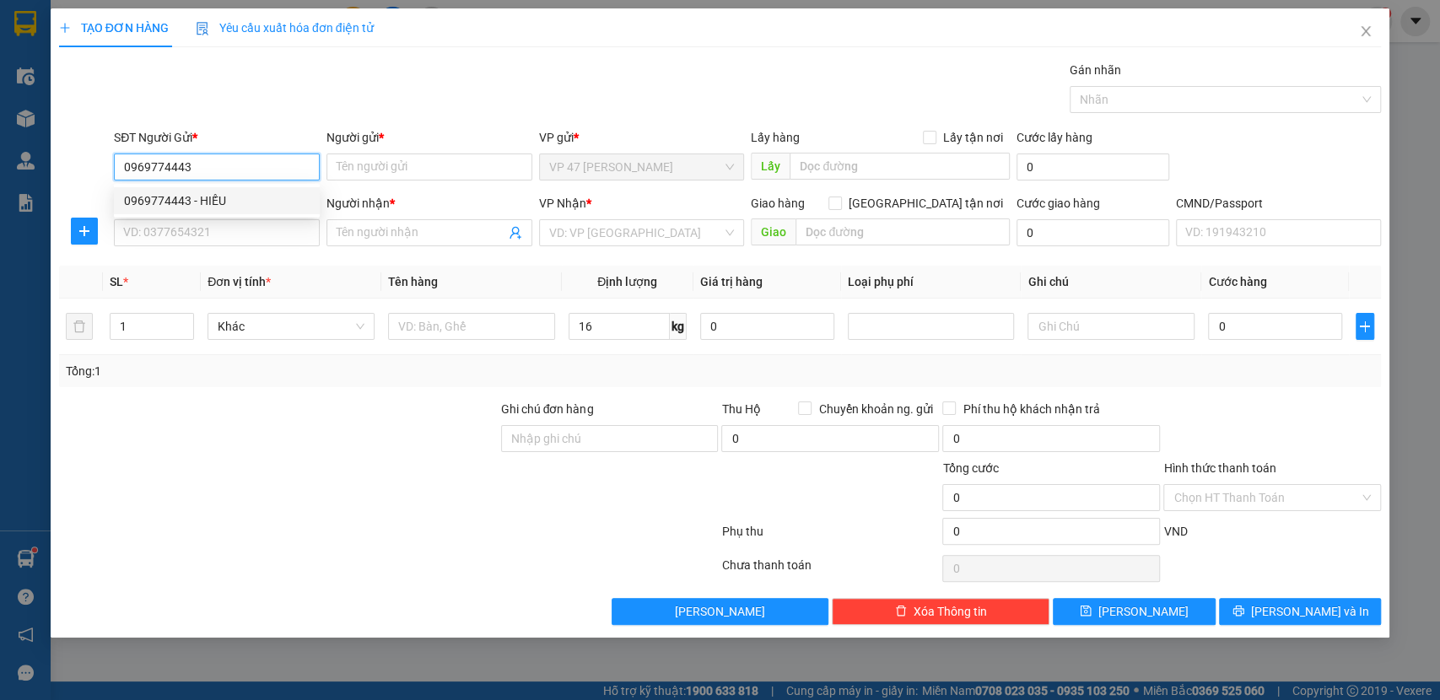
click at [203, 197] on div "0969774443 - HIẾU" at bounding box center [217, 201] width 186 height 19
type input "HIẾU"
type input "0969774443"
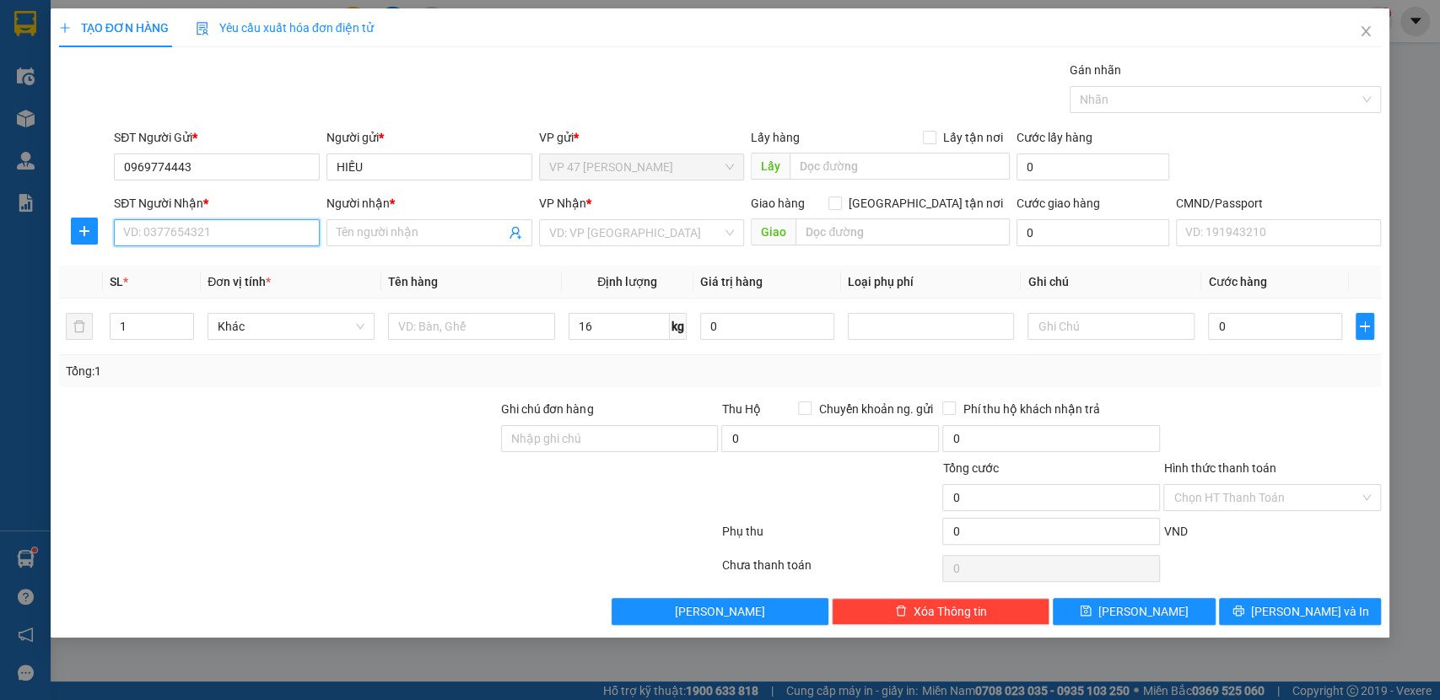
click at [177, 229] on input "SĐT Người Nhận *" at bounding box center [217, 232] width 206 height 27
type input "0968131225"
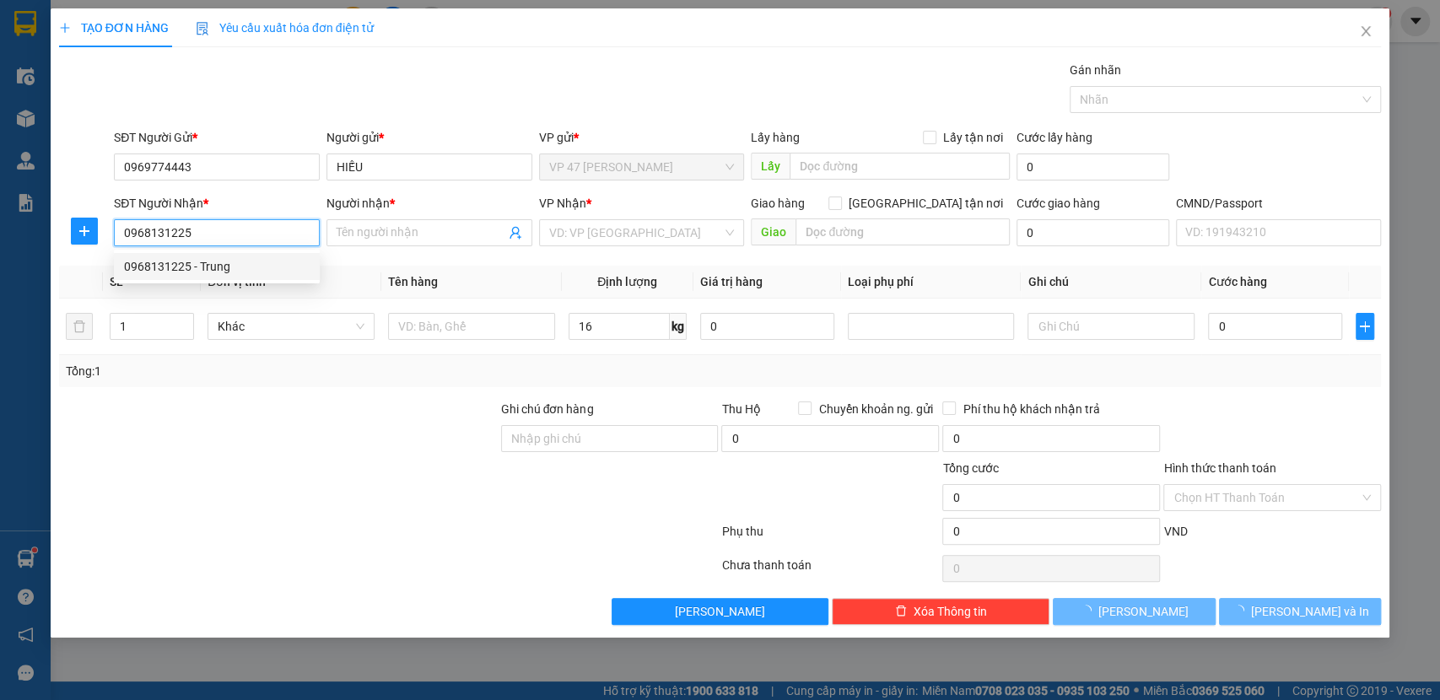
click at [205, 263] on div "0968131225 - Trung" at bounding box center [217, 266] width 186 height 19
type input "Trung"
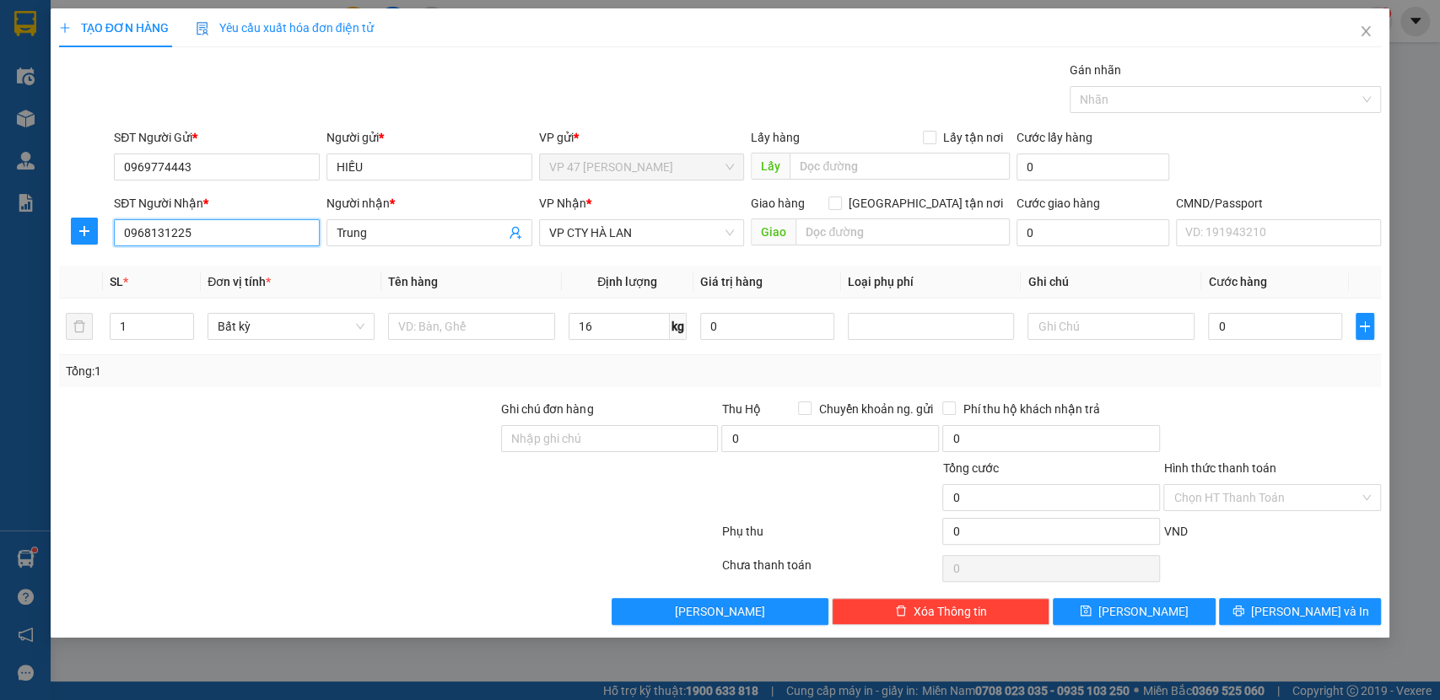
type input "0968131225"
click at [608, 331] on input "16" at bounding box center [619, 326] width 101 height 27
drag, startPoint x: 608, startPoint y: 332, endPoint x: 535, endPoint y: 330, distance: 73.4
click at [535, 330] on tr "1 Bất kỳ 16 kg 0 0" at bounding box center [720, 327] width 1323 height 57
click at [535, 330] on input "text" at bounding box center [471, 326] width 167 height 27
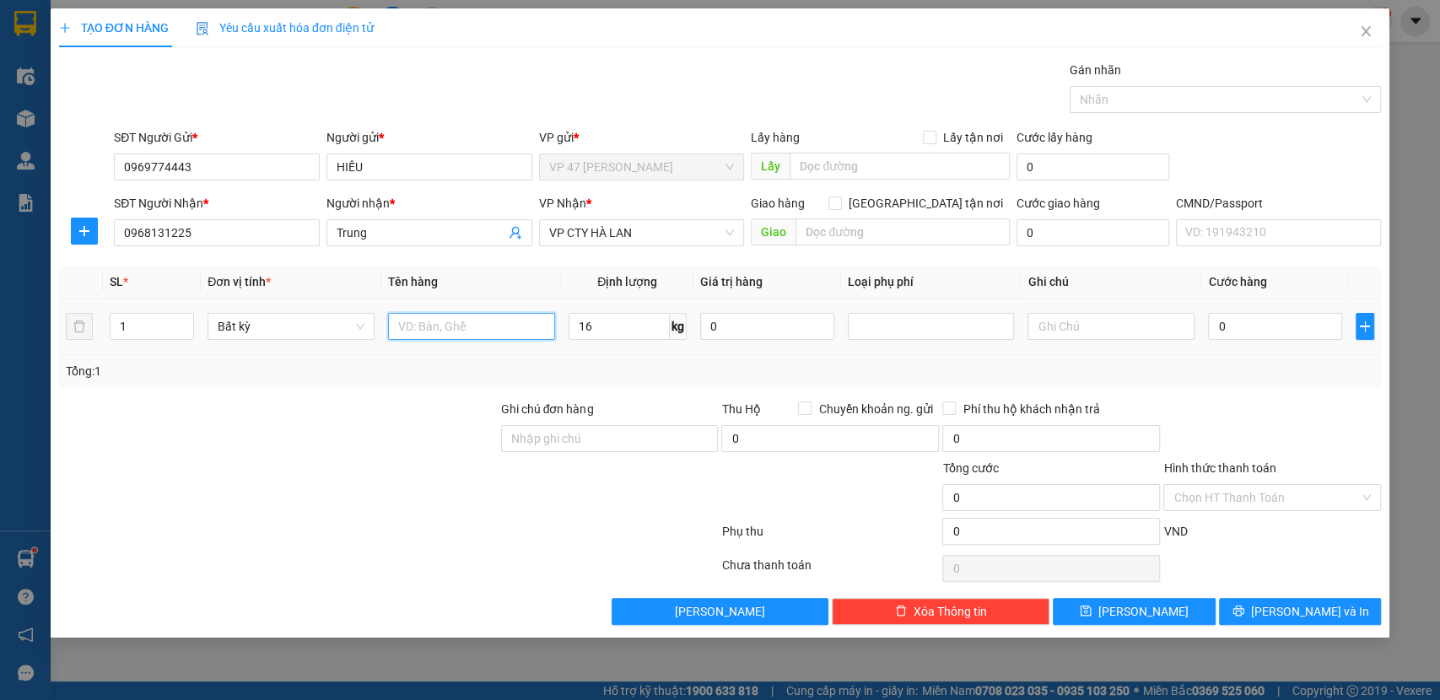
type input "60.000"
type input "BỌC ĐEN PK"
click at [1302, 612] on span "[PERSON_NAME] và In" at bounding box center [1310, 612] width 118 height 19
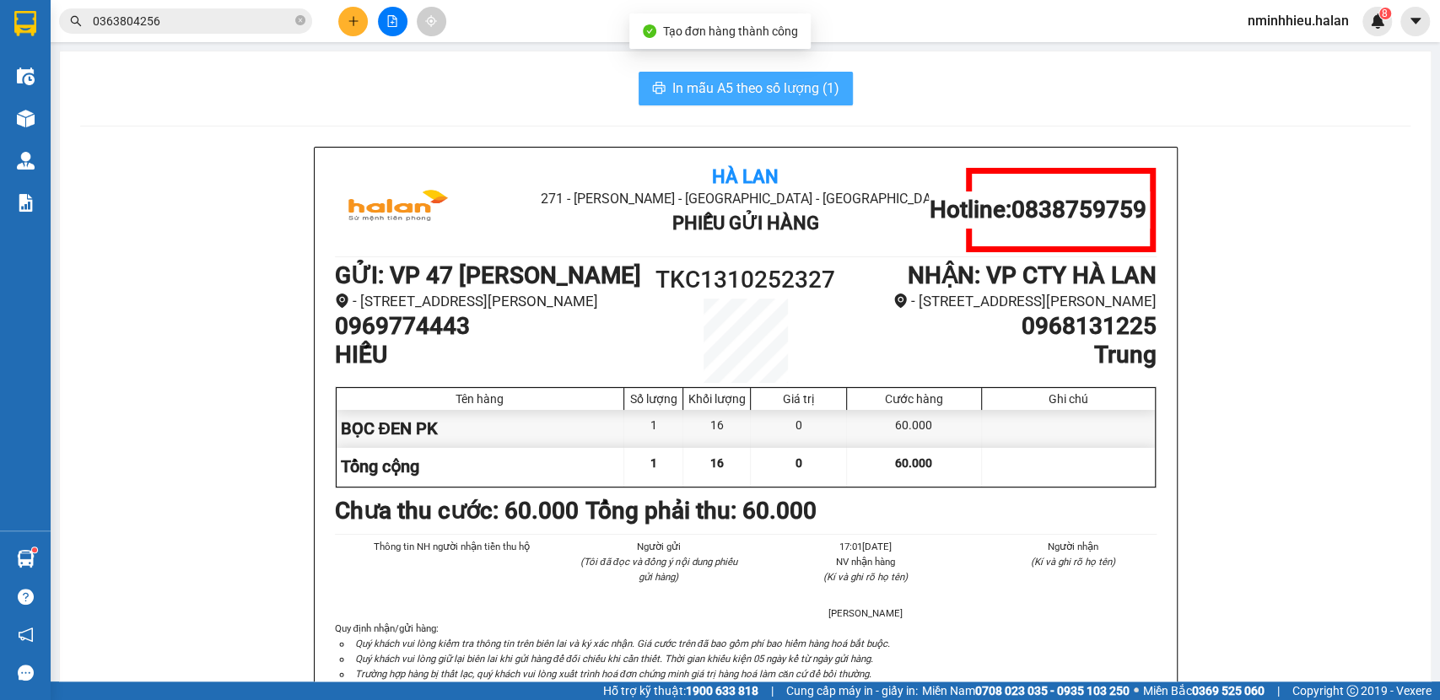
click at [705, 74] on button "In mẫu A5 theo số lượng (1)" at bounding box center [746, 89] width 214 height 34
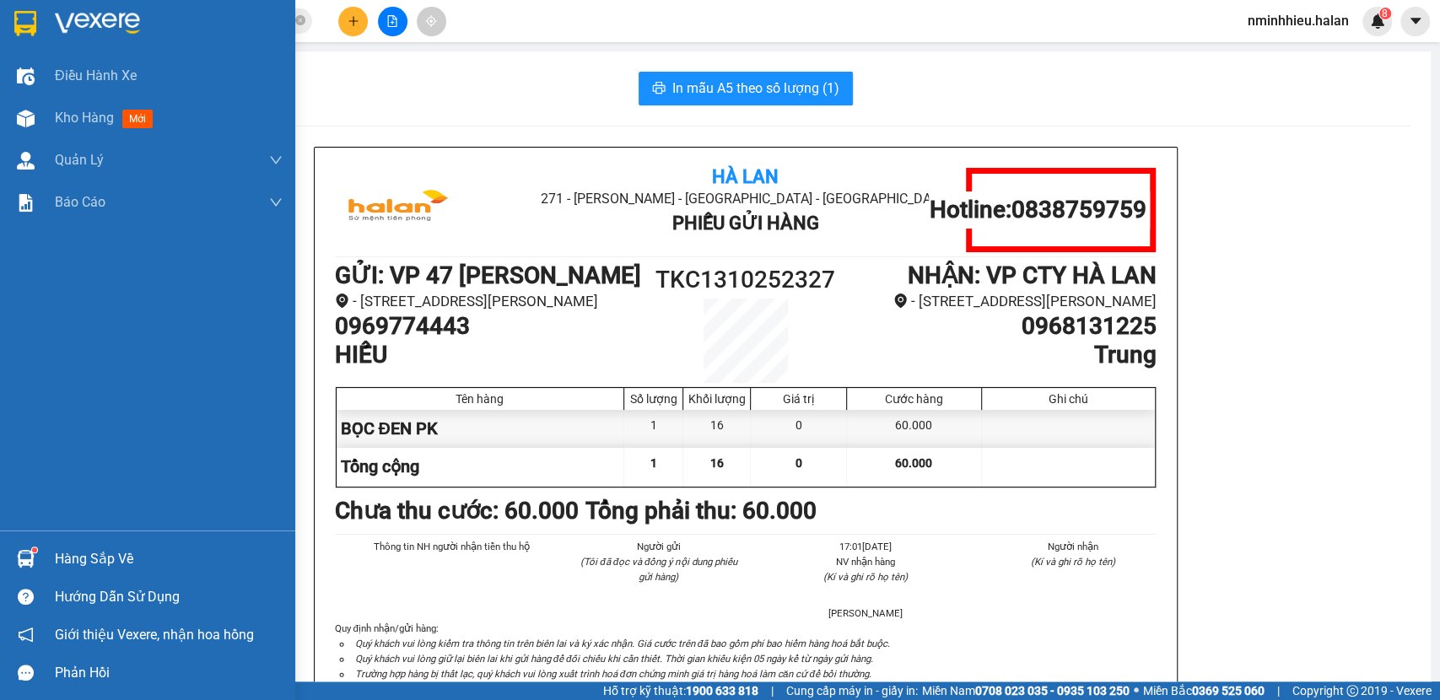
click at [9, 566] on div "Hàng sắp về" at bounding box center [147, 559] width 295 height 38
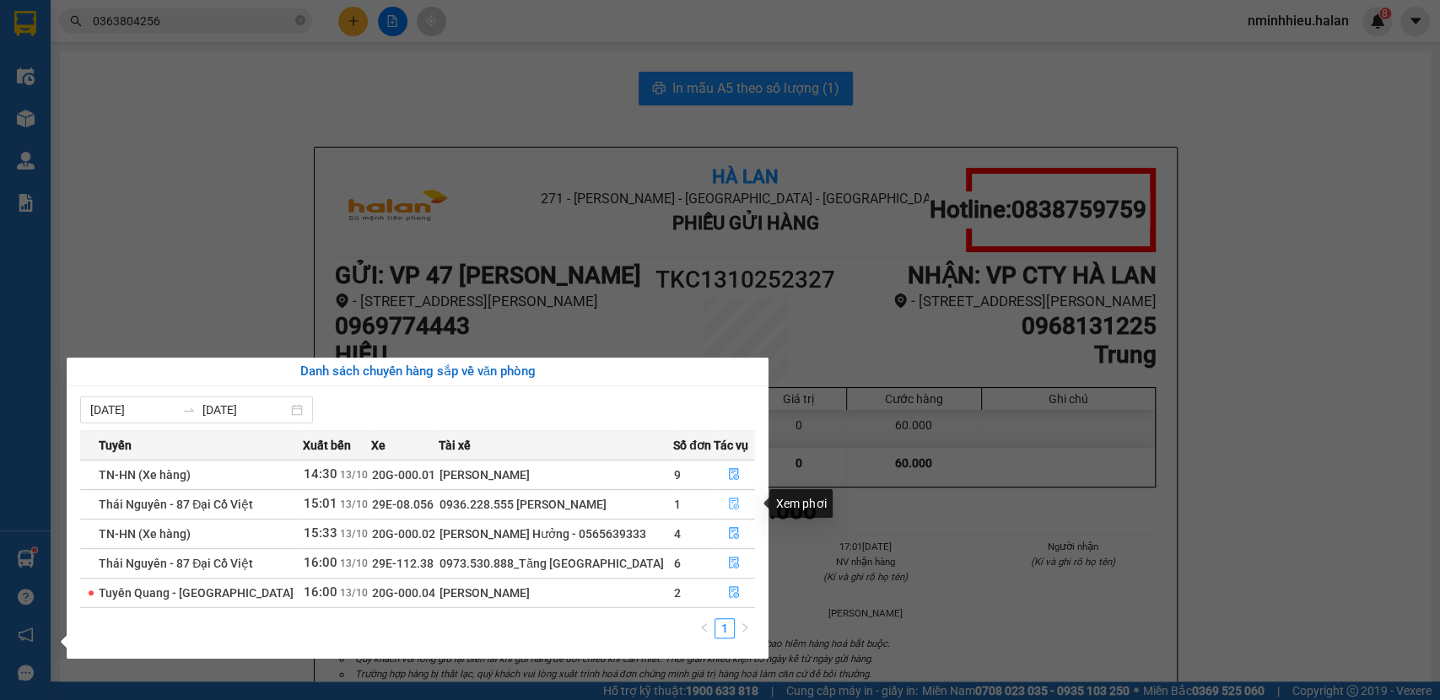
click at [732, 494] on button "button" at bounding box center [734, 504] width 41 height 27
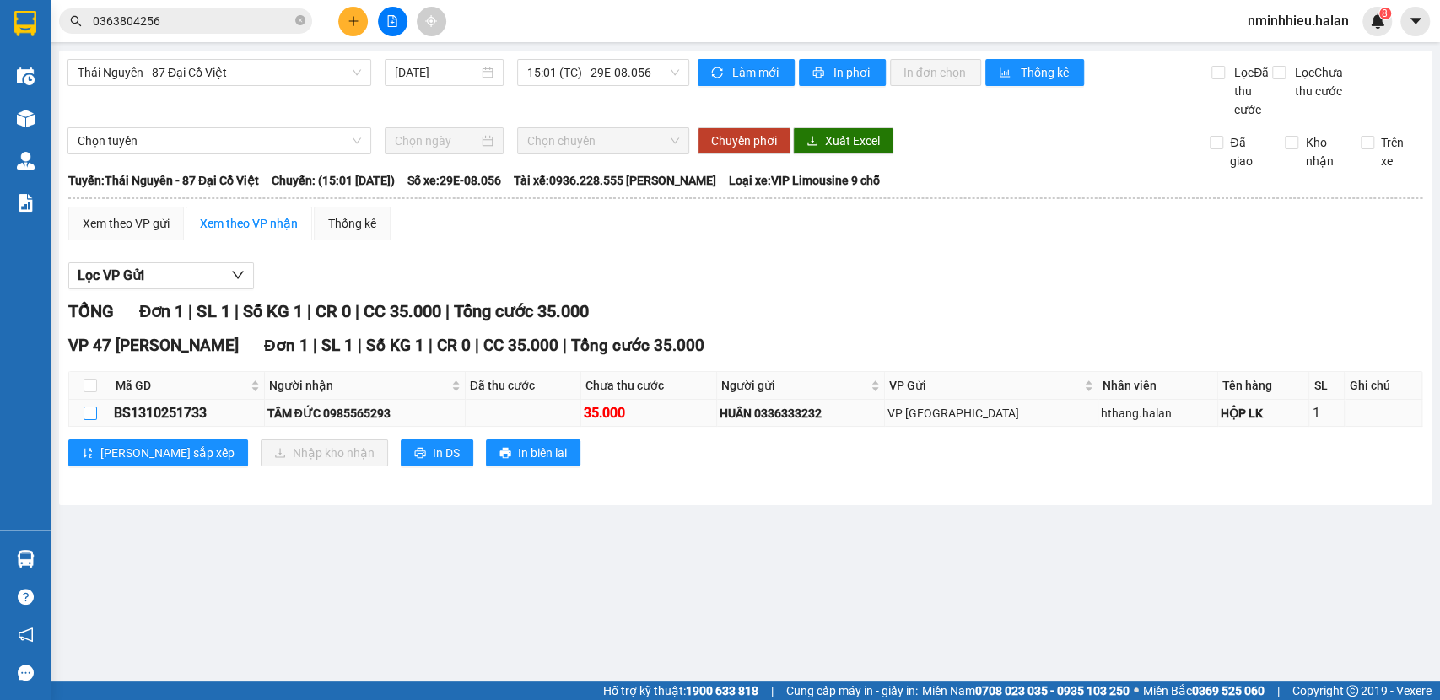
click at [94, 419] on label at bounding box center [91, 413] width 14 height 19
click at [94, 419] on input "checkbox" at bounding box center [91, 414] width 14 height 14
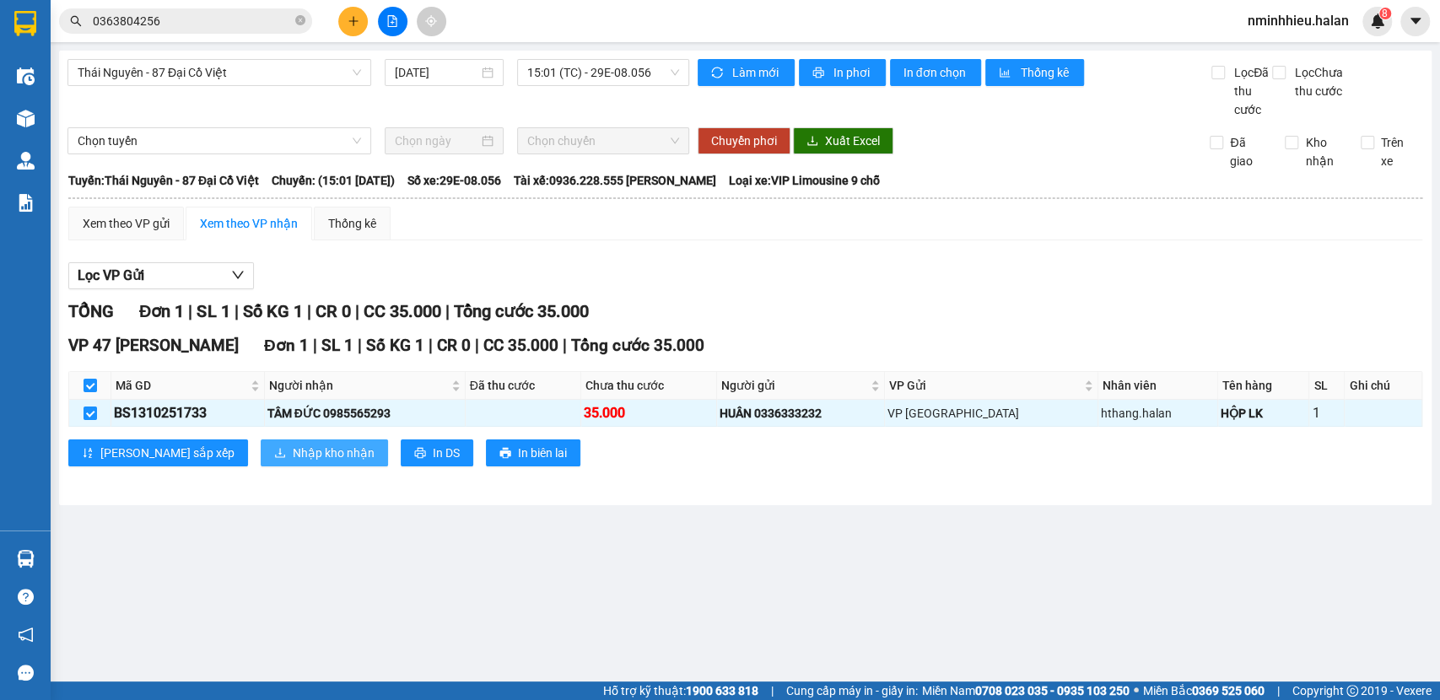
click at [293, 459] on span "Nhập kho nhận" at bounding box center [334, 453] width 82 height 19
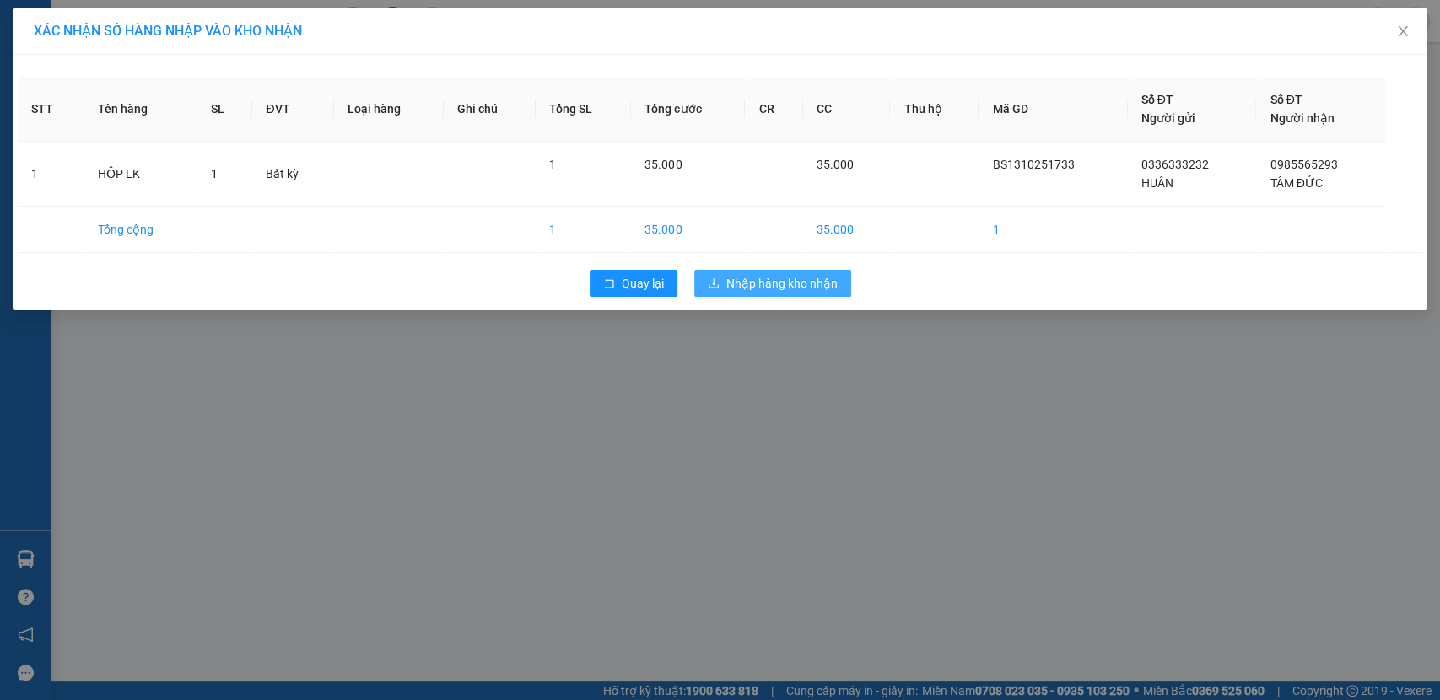
click at [749, 278] on span "Nhập hàng kho nhận" at bounding box center [782, 283] width 111 height 19
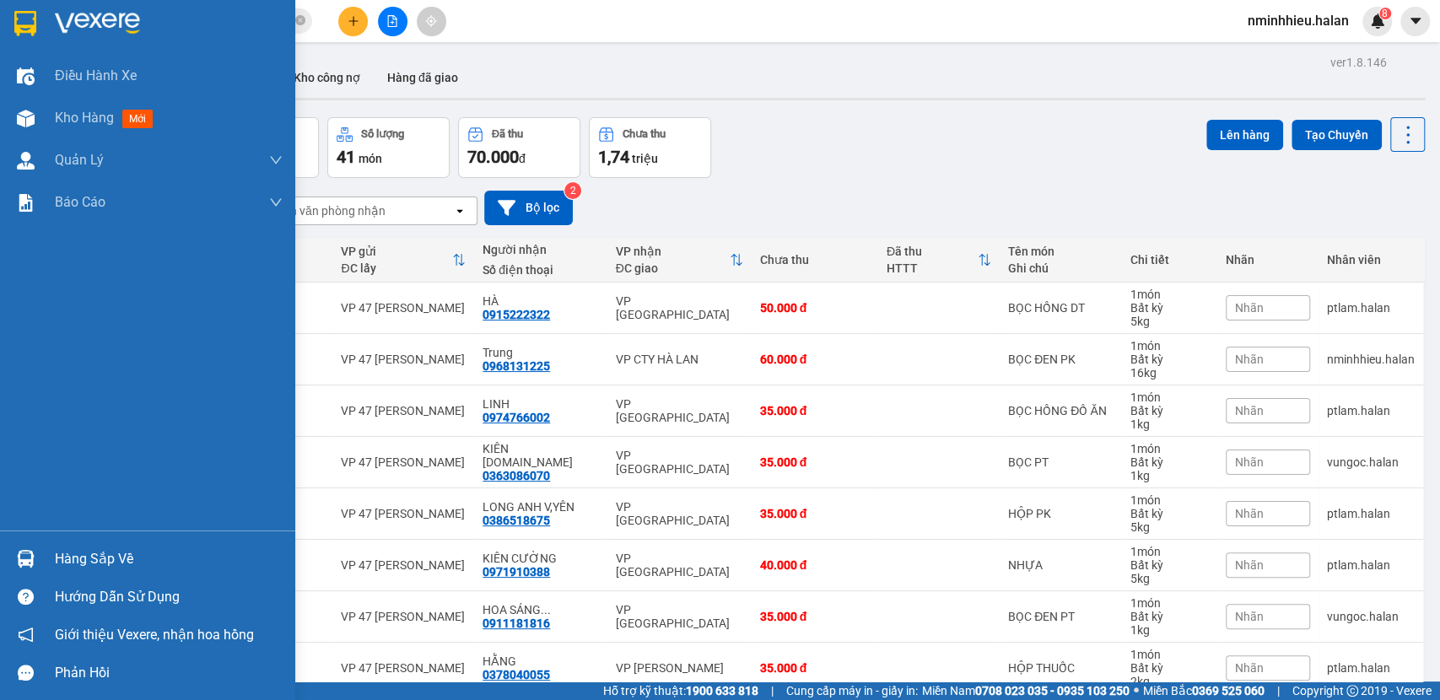
click at [127, 550] on div "Hàng sắp về" at bounding box center [169, 559] width 228 height 25
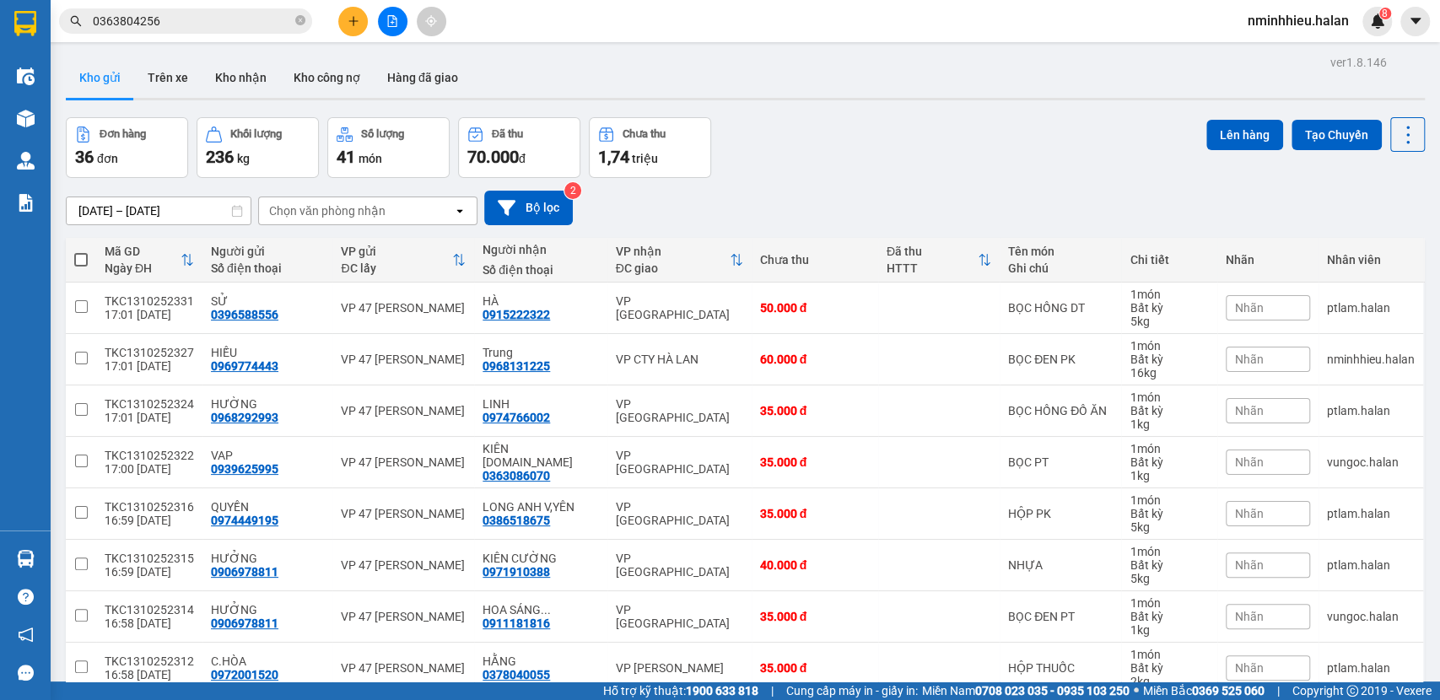
click at [473, 278] on section "Kết quả tìm kiếm ( 794 ) Bộ lọc Mã ĐH Trạng thái Món hàng Thu hộ Tổng cước Chưa…" at bounding box center [720, 350] width 1440 height 700
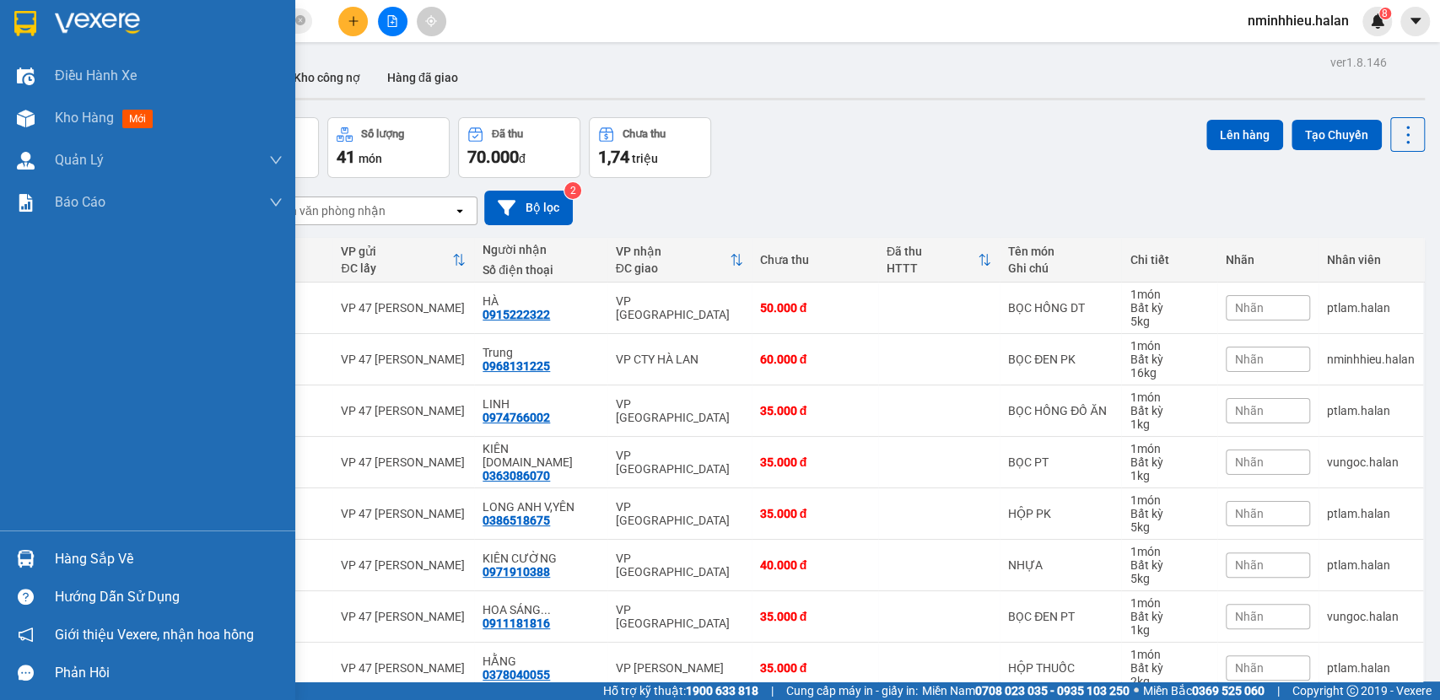
click at [24, 532] on div "Hàng sắp về Hướng dẫn sử dụng Giới thiệu Vexere, nhận hoa hồng Phản hồi" at bounding box center [147, 611] width 295 height 161
click at [30, 558] on img at bounding box center [26, 559] width 18 height 18
click at [28, 558] on div "Điều hành xe Kho hàng mới Quản Lý Quản lý chuyến Quản lý kiểm kho Báo cáo 12. T…" at bounding box center [147, 350] width 295 height 700
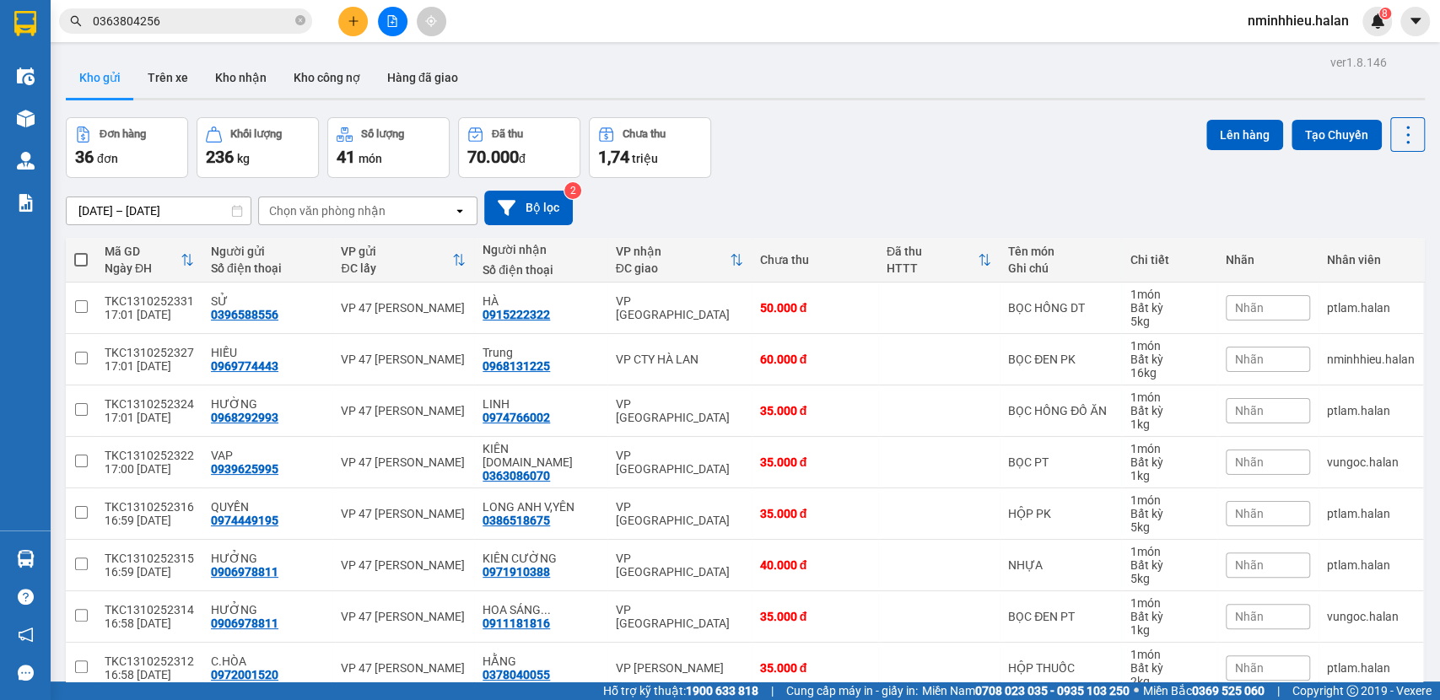
click at [175, 28] on input "0363804256" at bounding box center [192, 21] width 199 height 19
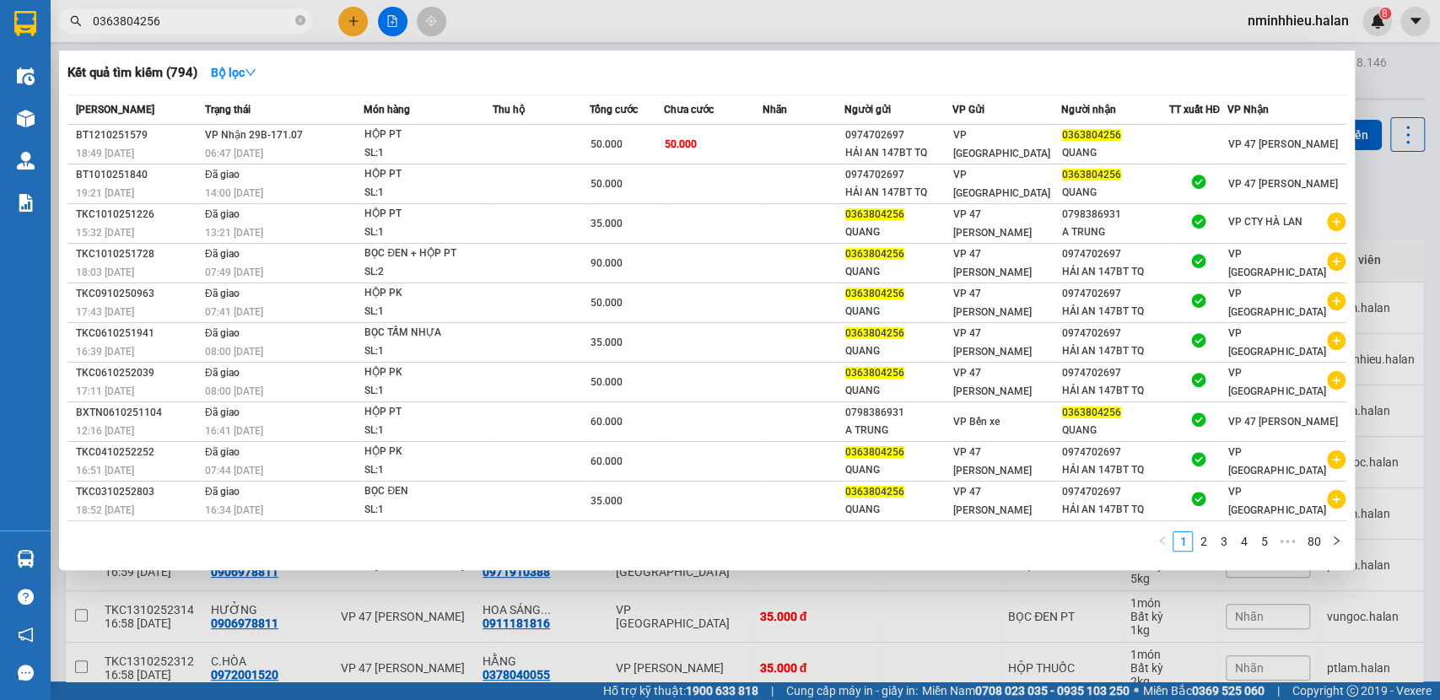
click at [175, 28] on input "0363804256" at bounding box center [192, 21] width 199 height 19
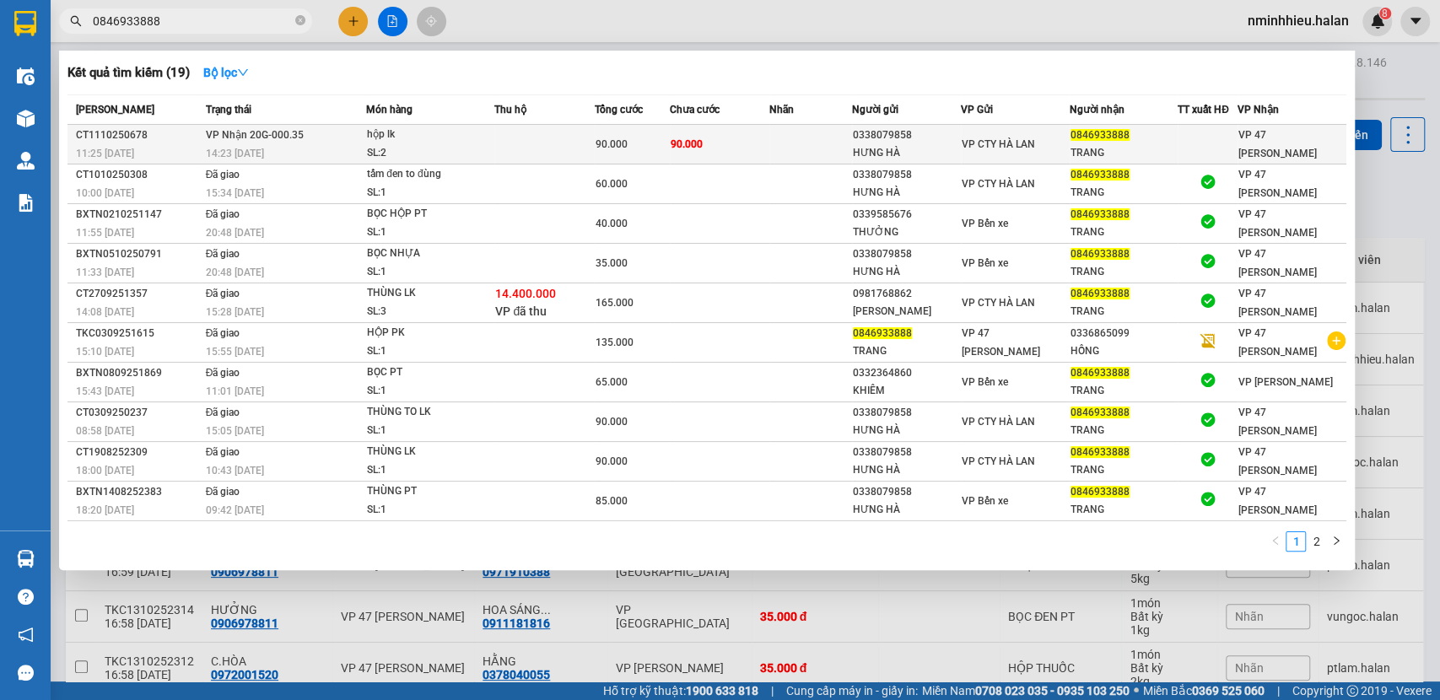
type input "0846933888"
click at [531, 149] on td at bounding box center [544, 145] width 100 height 40
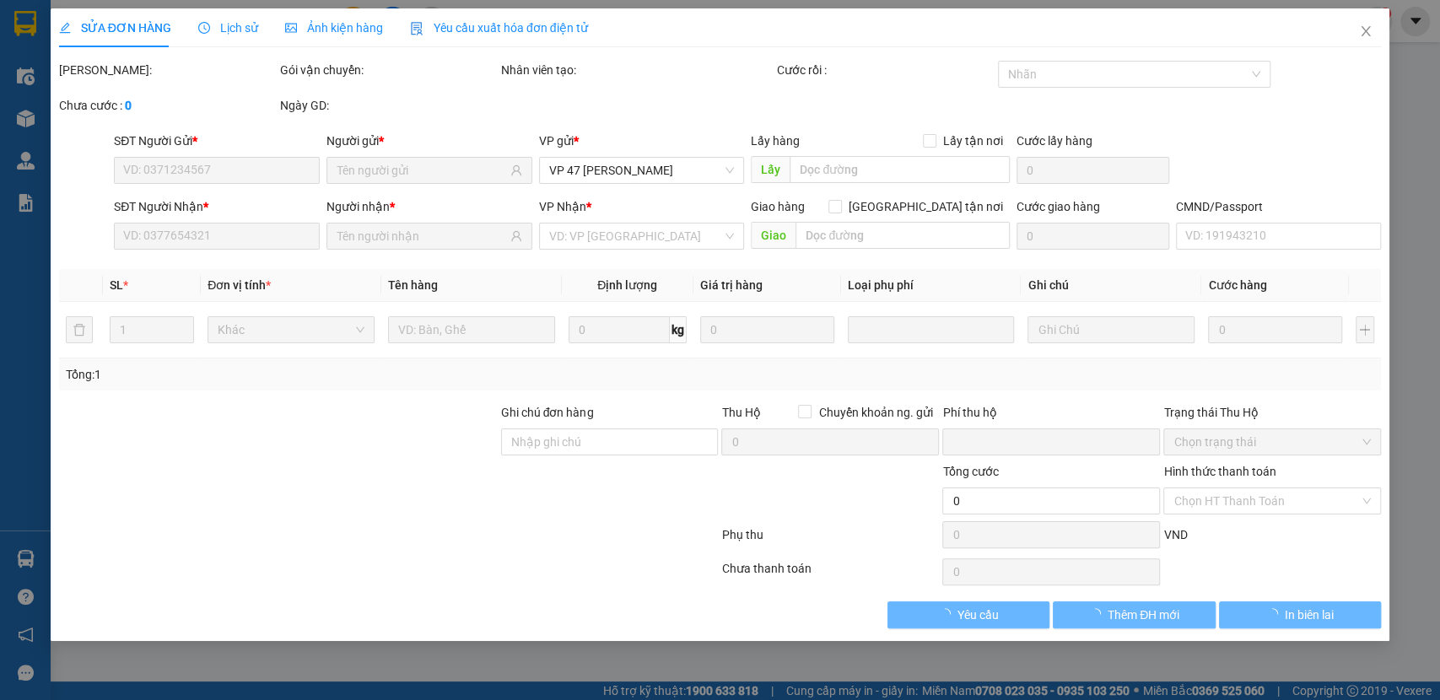
type input "0338079858"
type input "HƯNG HÀ"
type input "0846933888"
type input "TRANG"
type input "0"
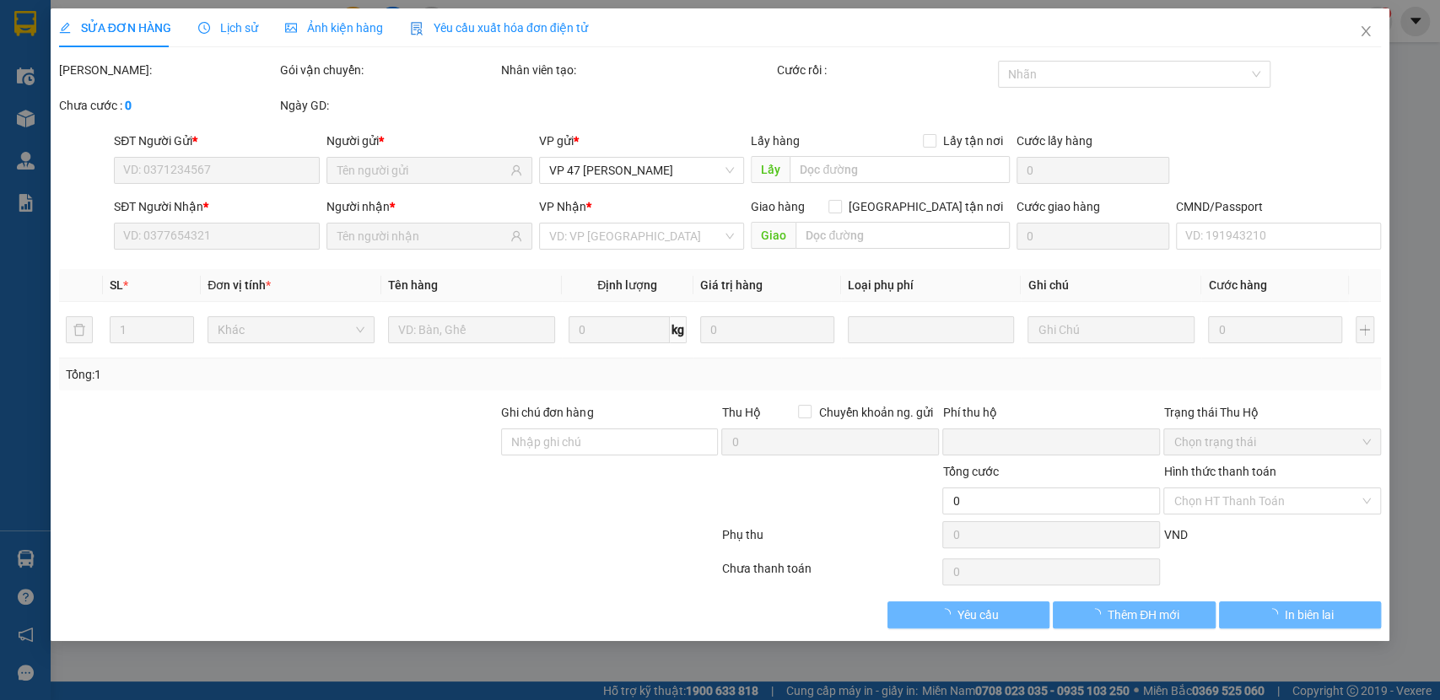
type input "90.000"
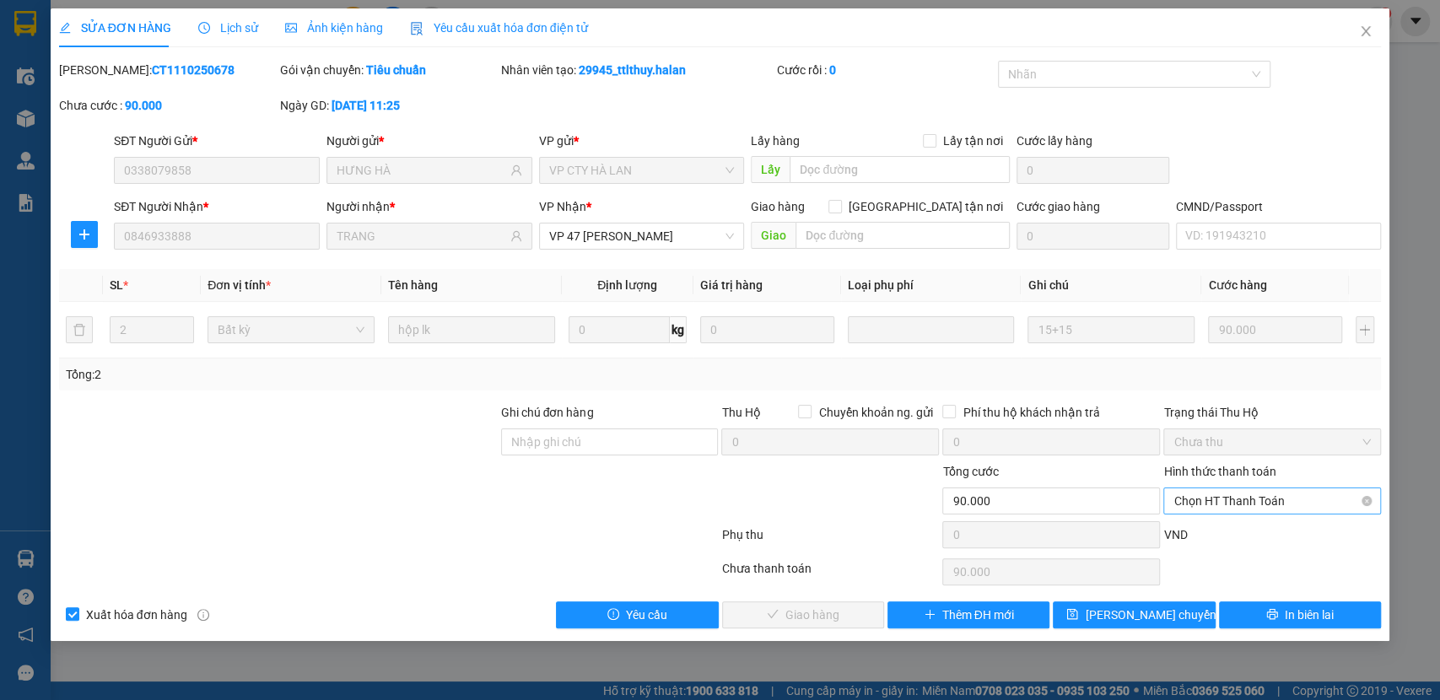
click at [1248, 511] on span "Chọn HT Thanh Toán" at bounding box center [1272, 501] width 197 height 25
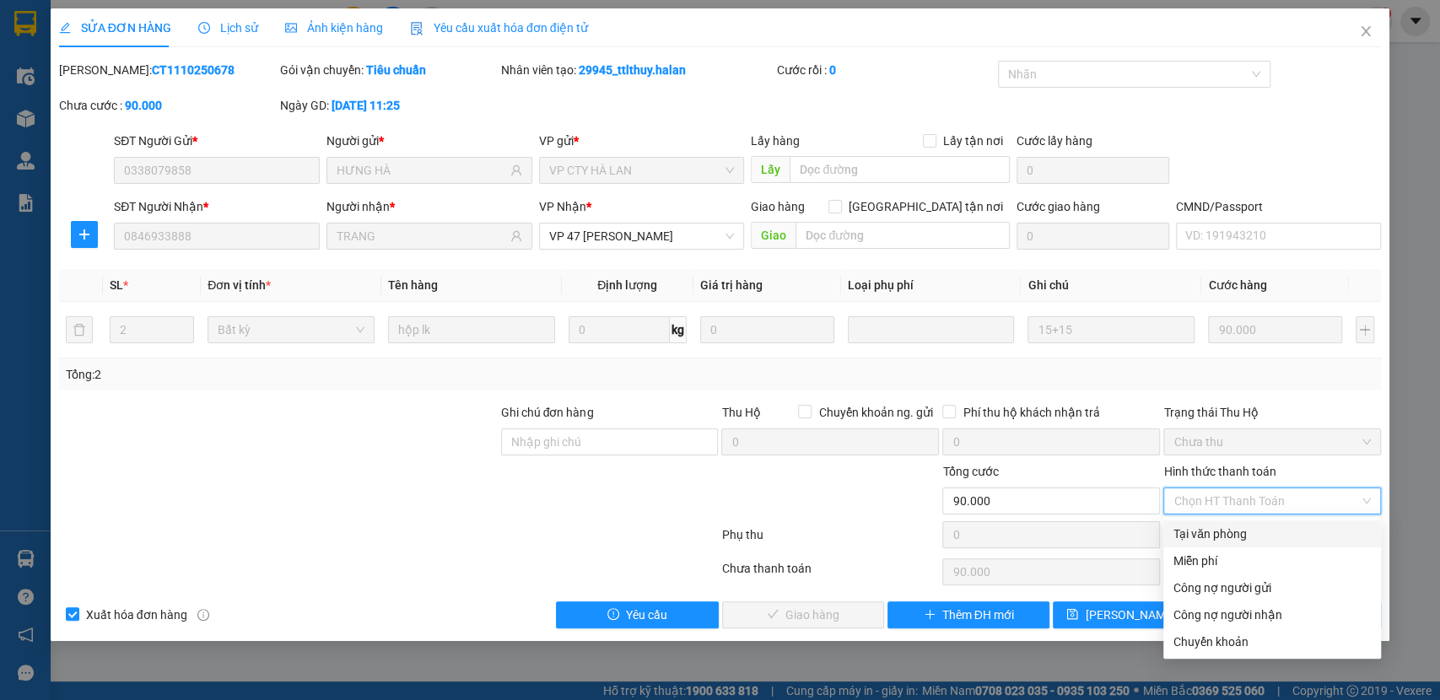
click at [1208, 527] on div "Tại văn phòng" at bounding box center [1272, 534] width 197 height 19
type input "0"
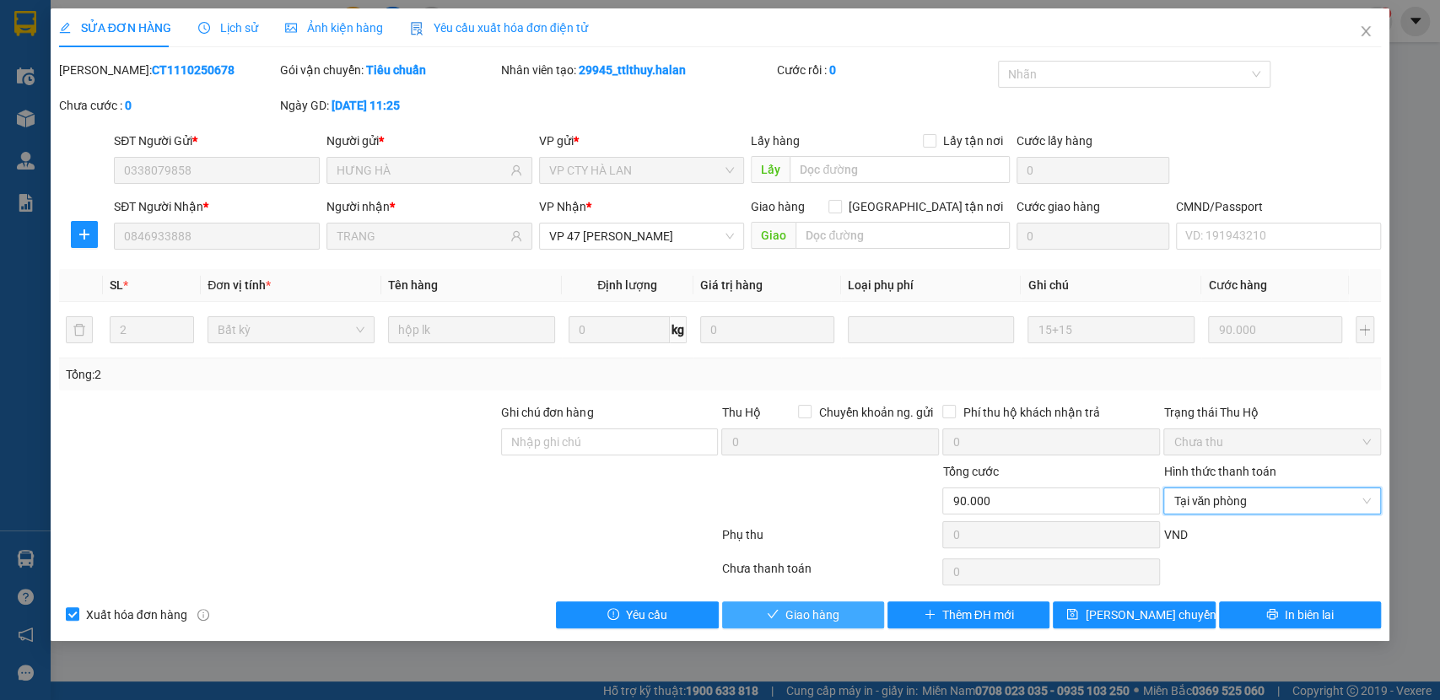
click at [803, 619] on span "Giao hàng" at bounding box center [813, 615] width 54 height 19
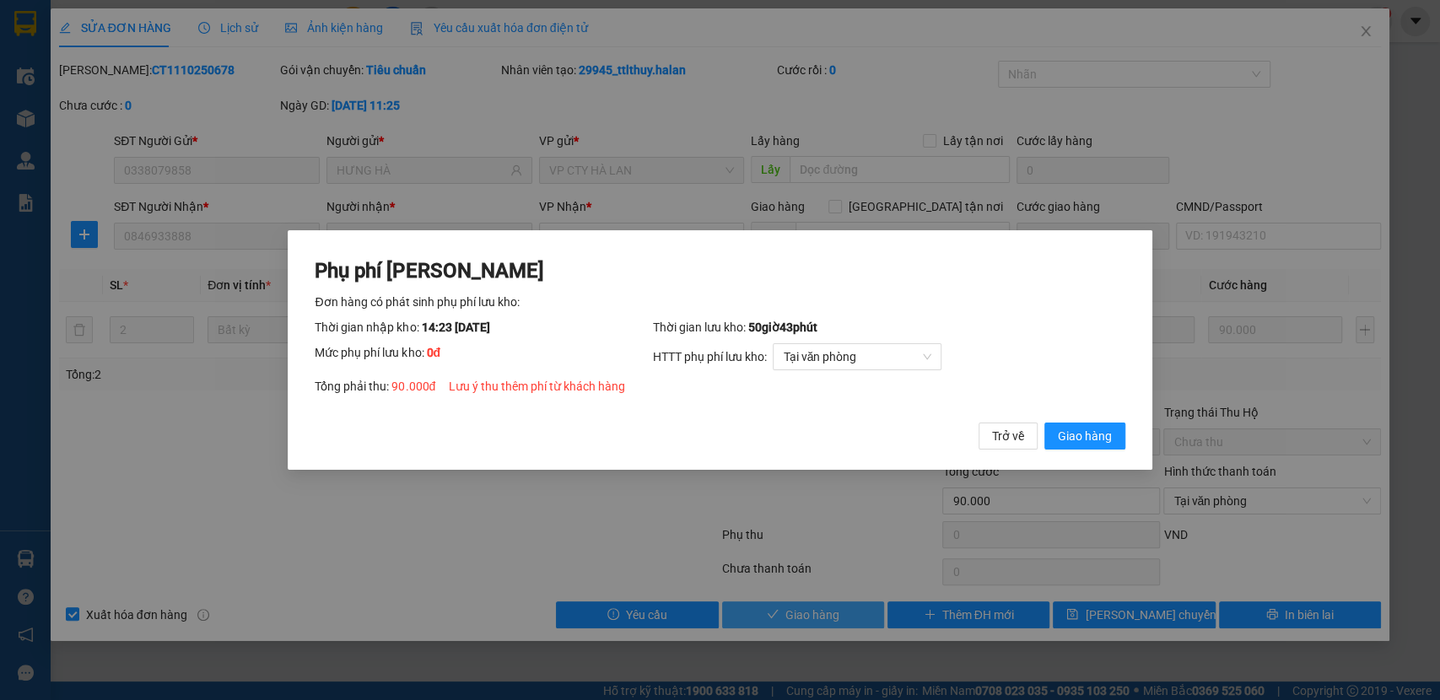
click button "Giao hàng" at bounding box center [1085, 436] width 81 height 27
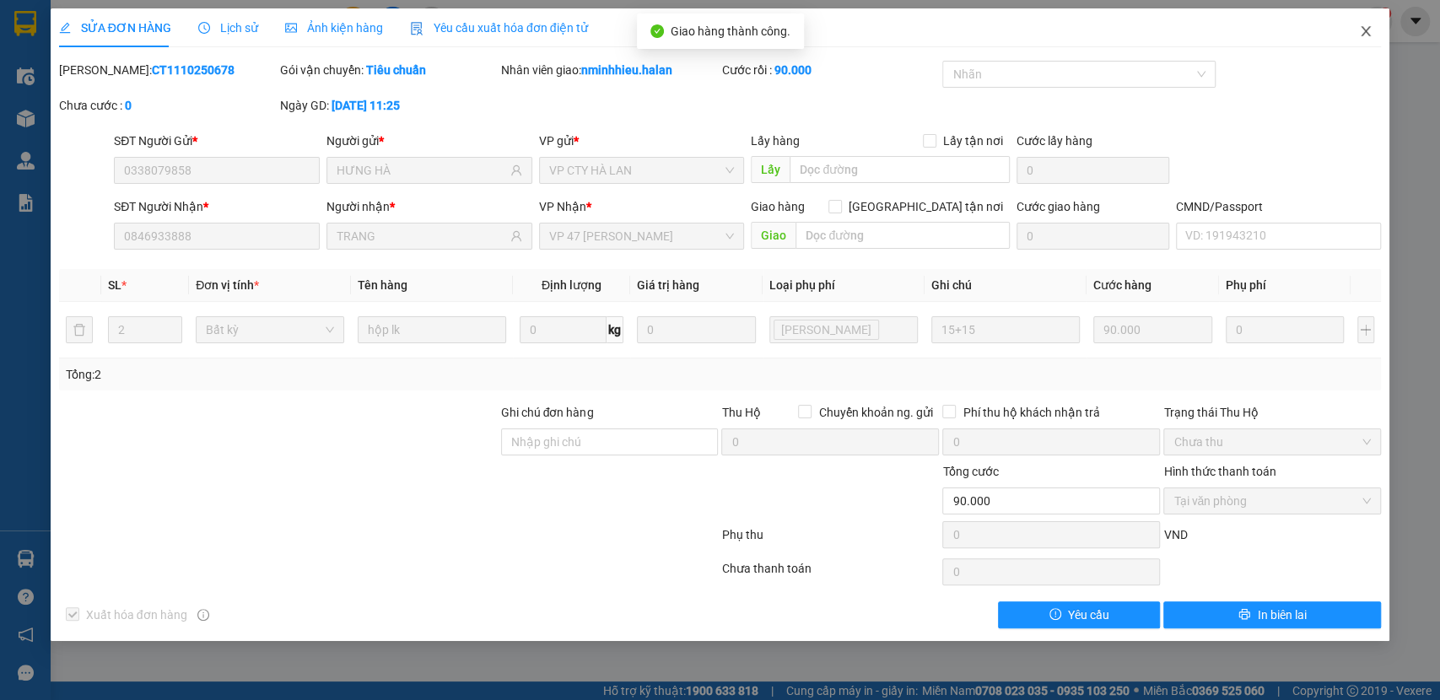
click at [1370, 46] on span "Close" at bounding box center [1366, 31] width 47 height 47
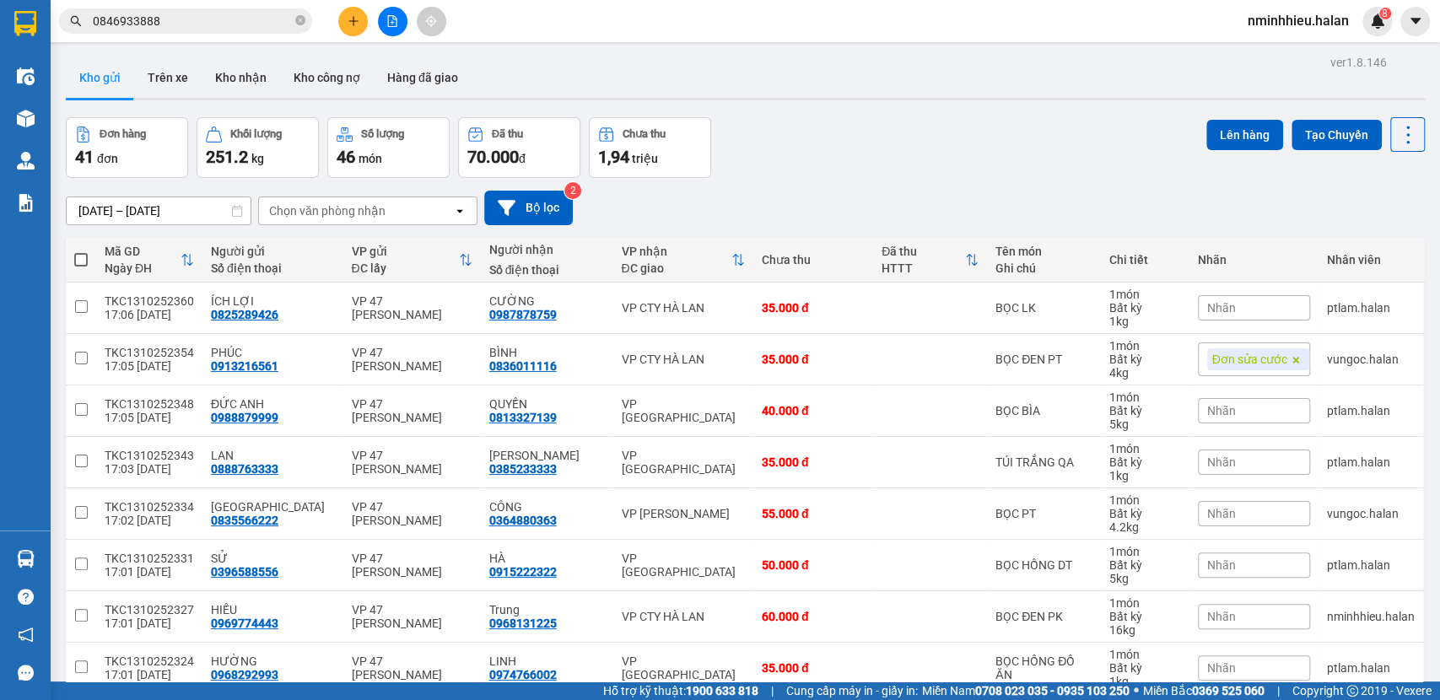
click at [205, 32] on span "0846933888" at bounding box center [185, 20] width 253 height 25
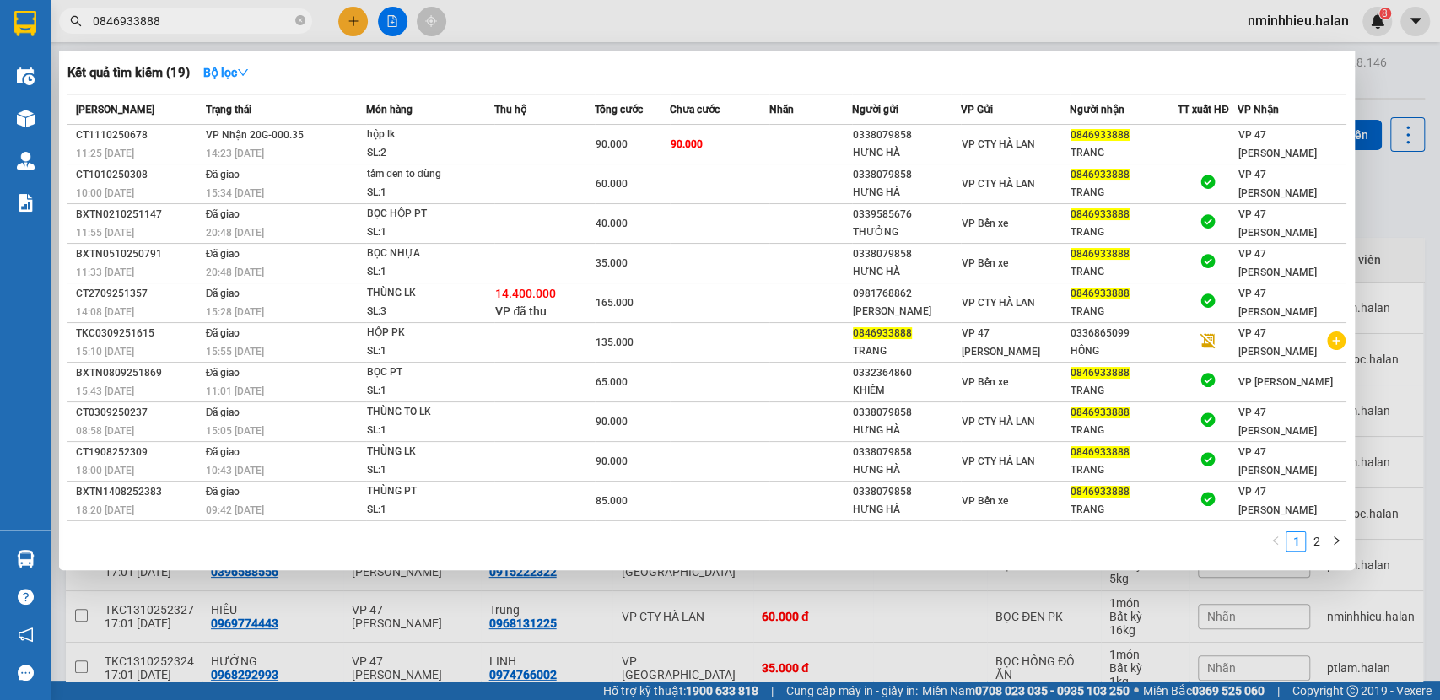
click at [205, 31] on span "0846933888" at bounding box center [185, 20] width 253 height 25
click at [168, 21] on input "0846933888" at bounding box center [192, 21] width 199 height 19
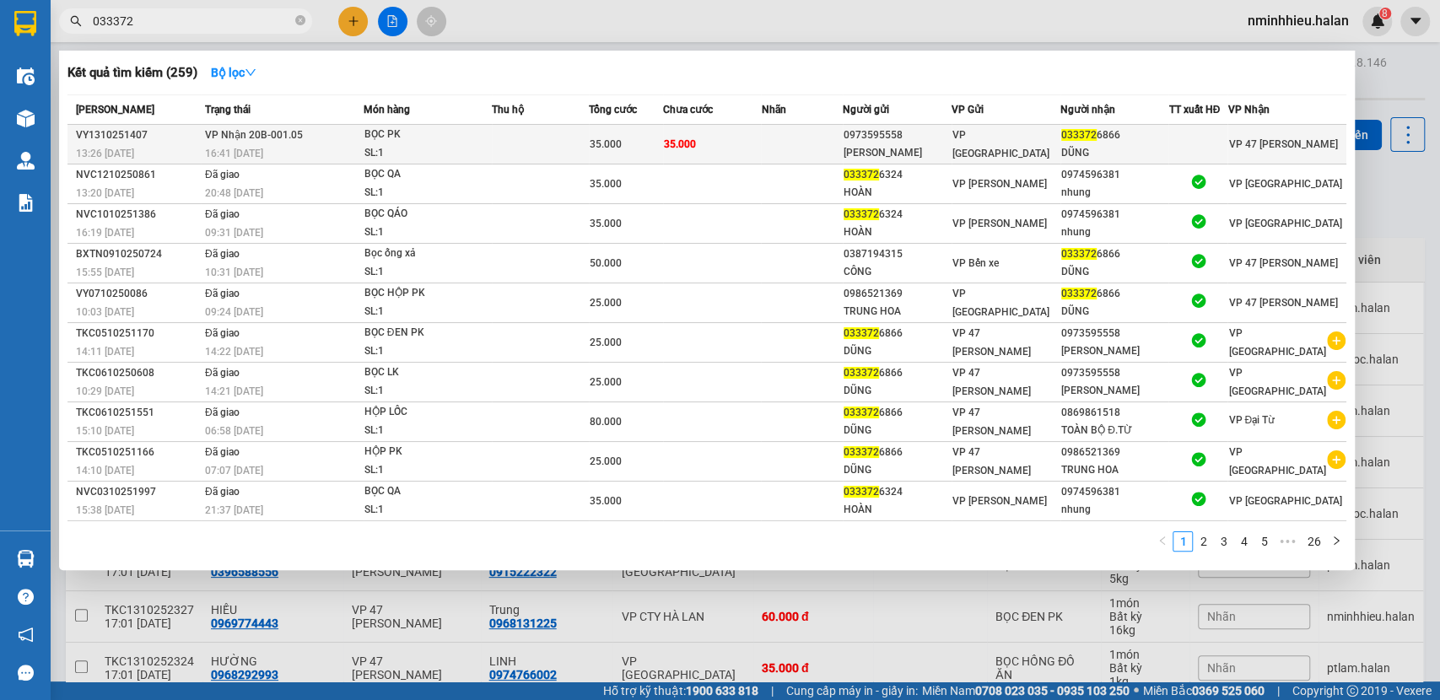
type input "033372"
click at [601, 139] on span "35.000" at bounding box center [606, 144] width 32 height 12
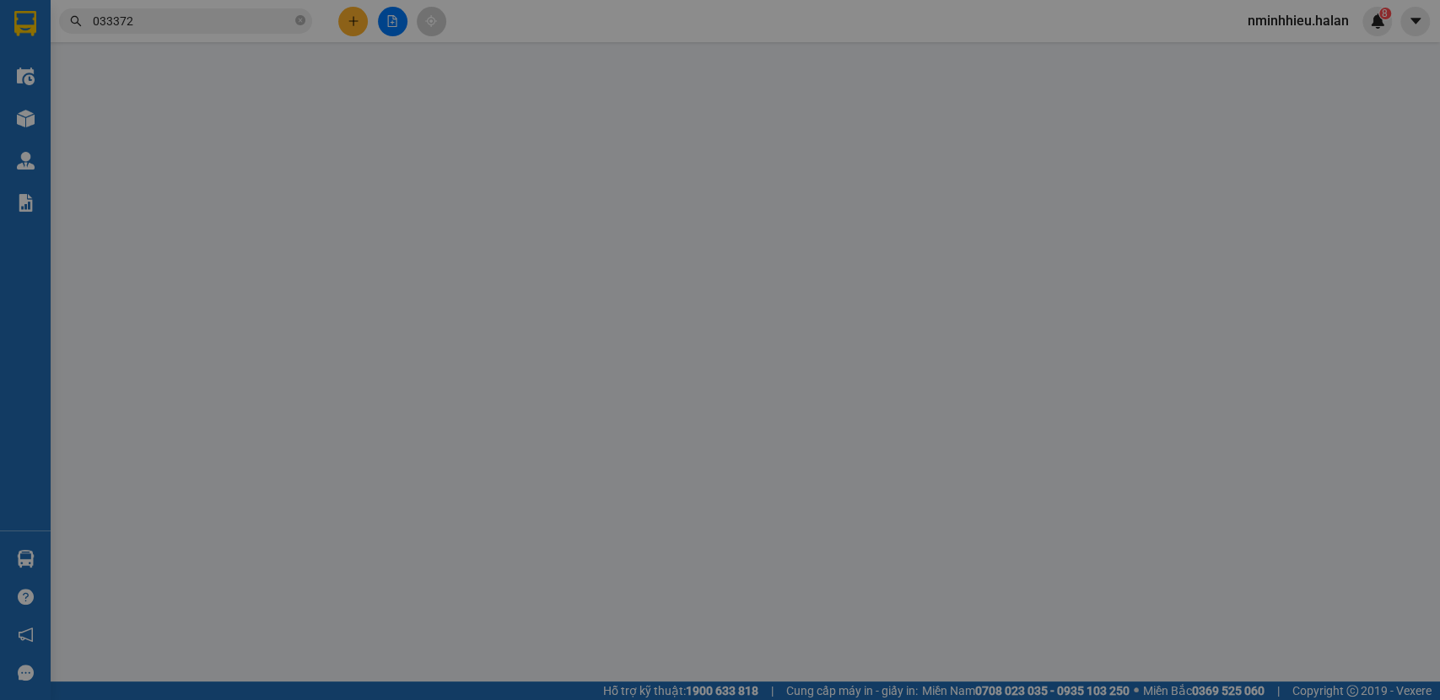
type input "0973595558"
type input "MAI HƯƠNG"
type input "0333726866"
type input "DŨNG"
type input "0"
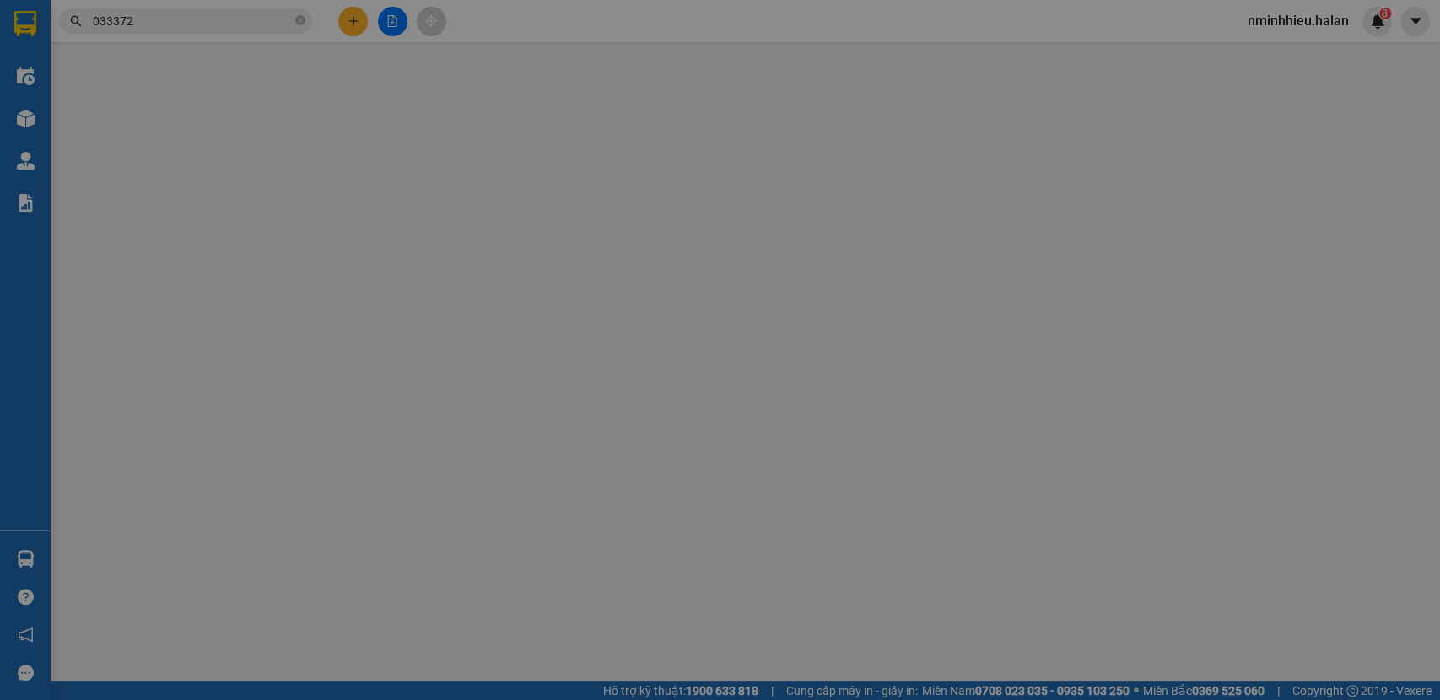
type input "35.000"
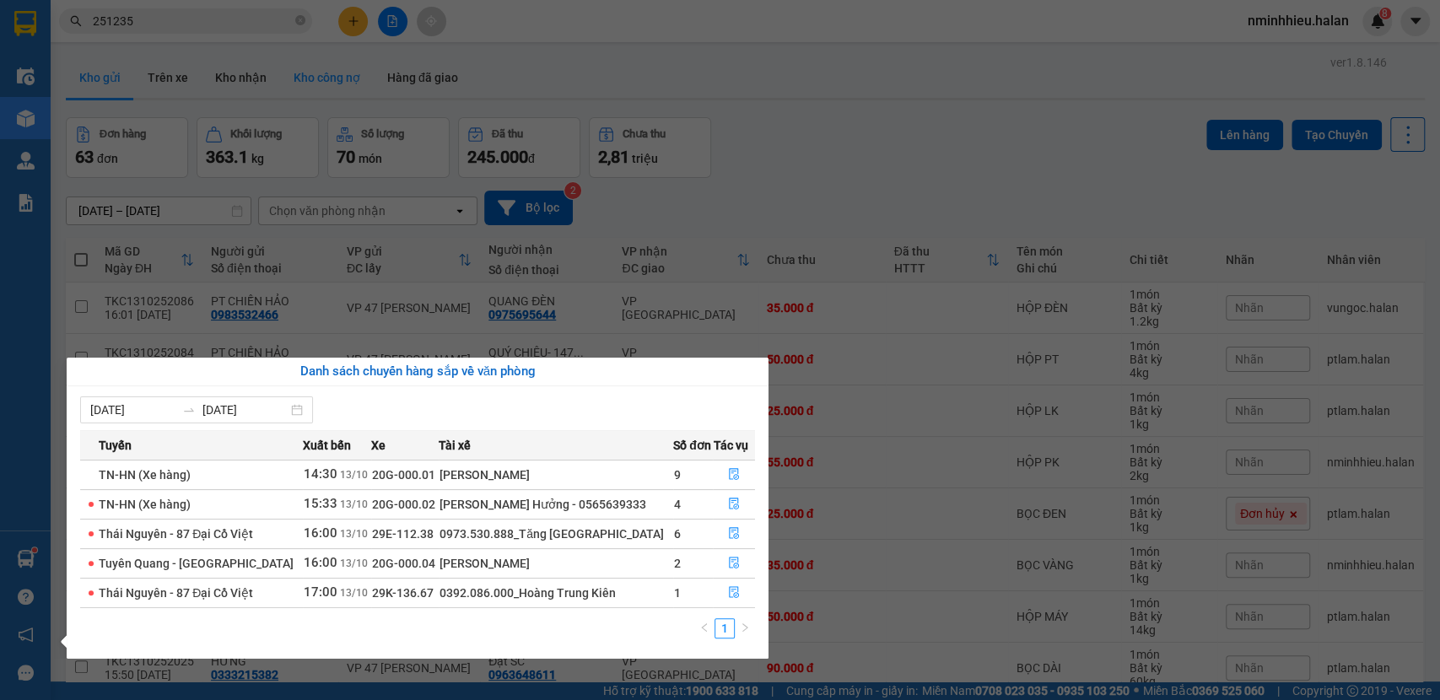
click at [322, 105] on section "Kết quả tìm kiếm ( 260 ) Bộ lọc Mã ĐH Trạng thái Món hàng Thu hộ Tổng cước Chưa…" at bounding box center [720, 350] width 1440 height 700
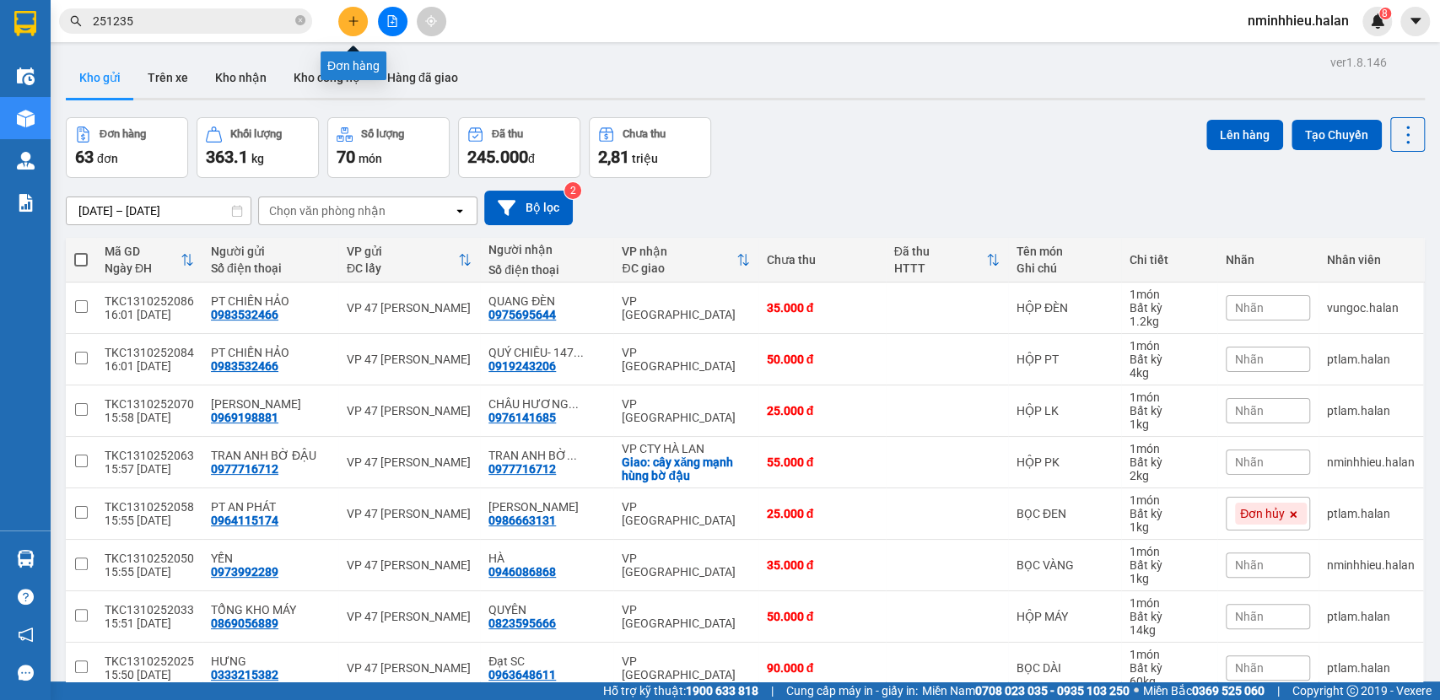
click at [354, 24] on icon "plus" at bounding box center [354, 21] width 12 height 12
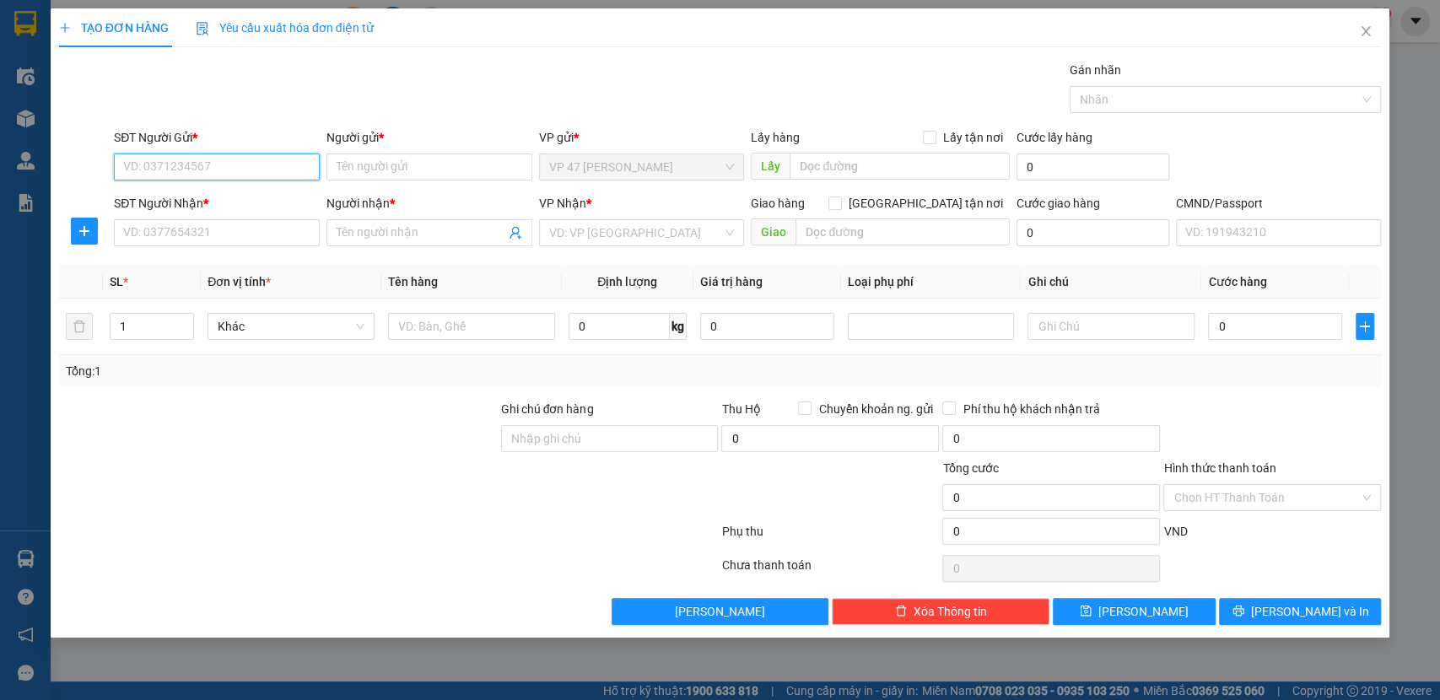
paste input "0333726866"
type input "0333726866"
click at [166, 204] on div "0333726866 - DŨNG" at bounding box center [217, 201] width 186 height 19
type input "DŨNG"
type input "0333726866"
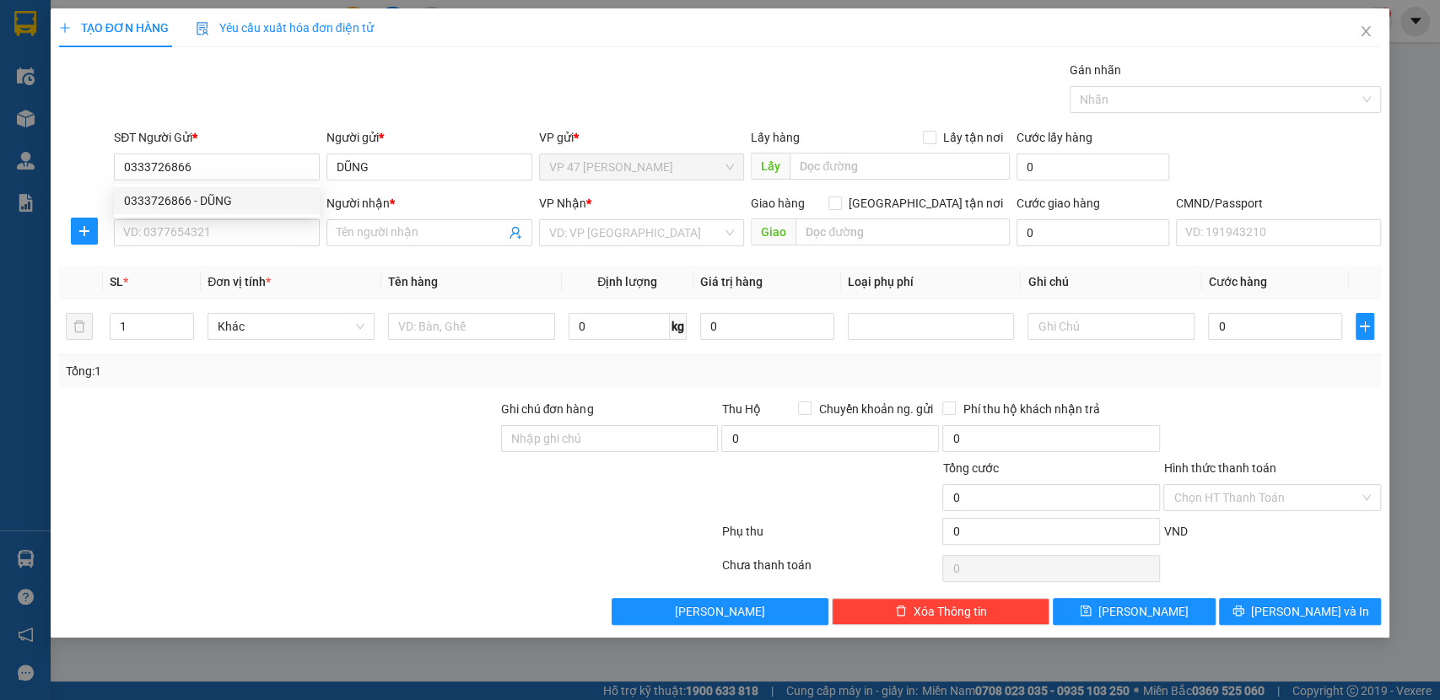
click at [166, 248] on div "SĐT Người Nhận * VD: 0377654321" at bounding box center [217, 223] width 206 height 59
click at [168, 241] on input "SĐT Người Nhận *" at bounding box center [217, 232] width 206 height 27
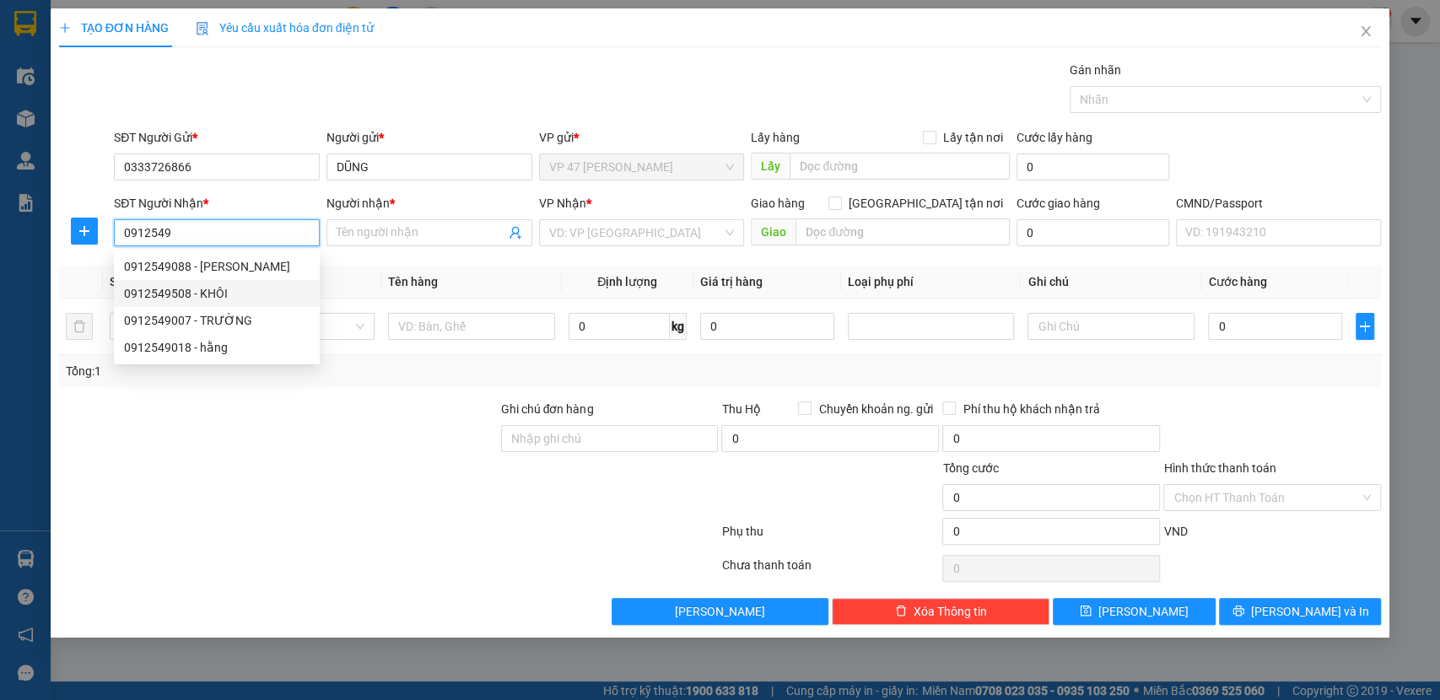
click at [271, 305] on div "0912549508 - KHÔI" at bounding box center [217, 293] width 206 height 27
type input "0912549508"
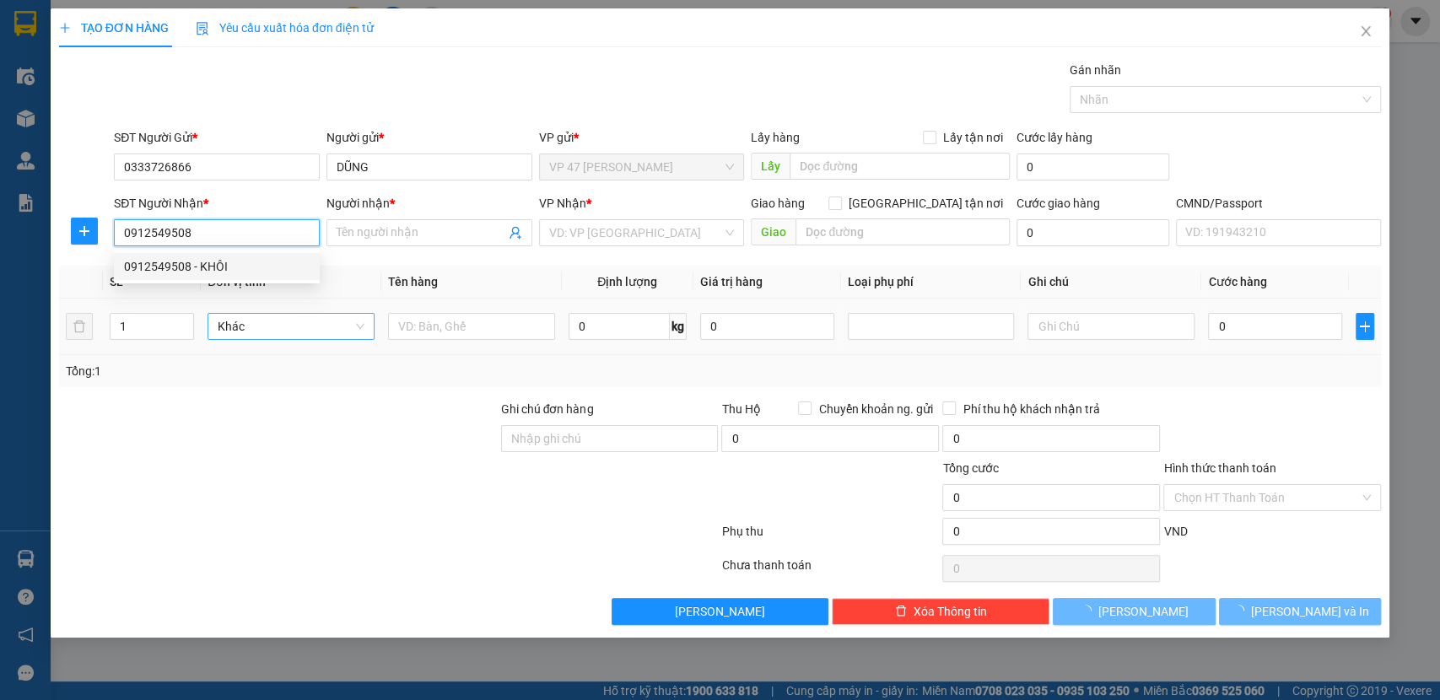
type input "KHÔI"
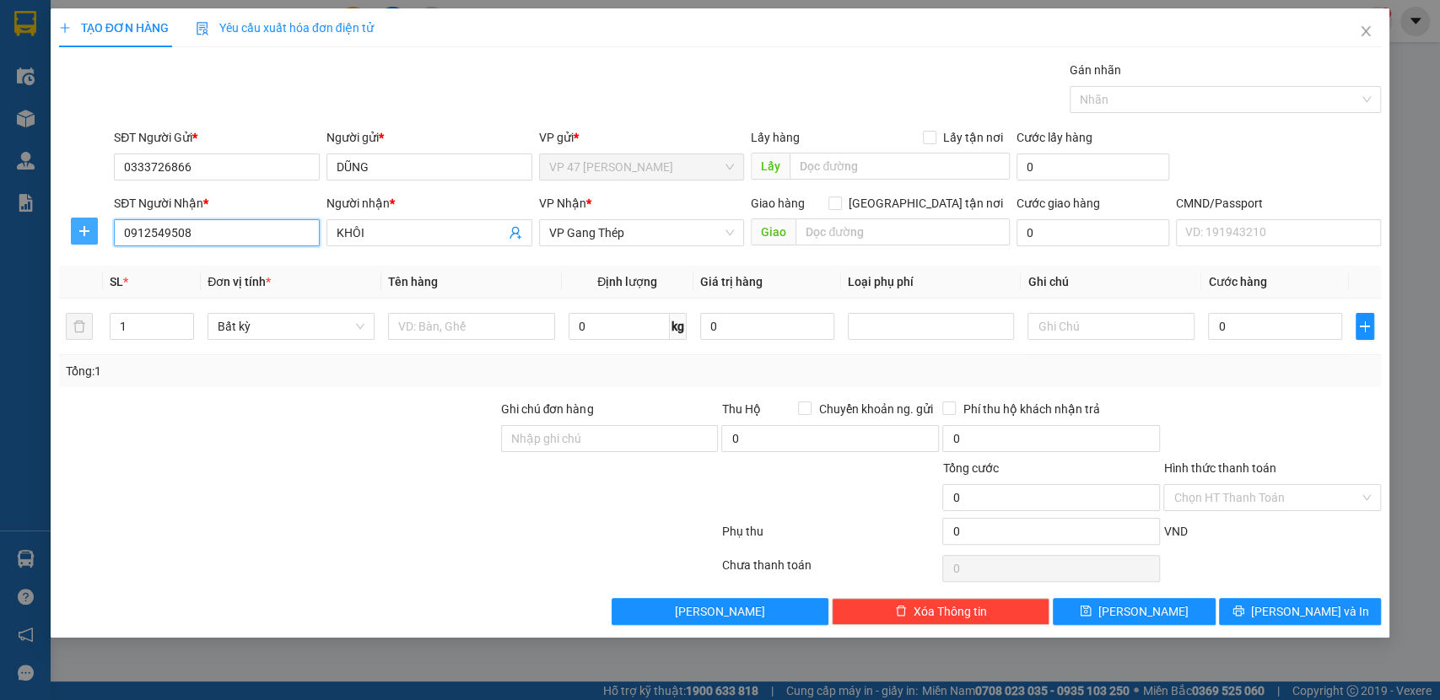
type input "0912549508"
click at [90, 222] on button "button" at bounding box center [84, 231] width 27 height 27
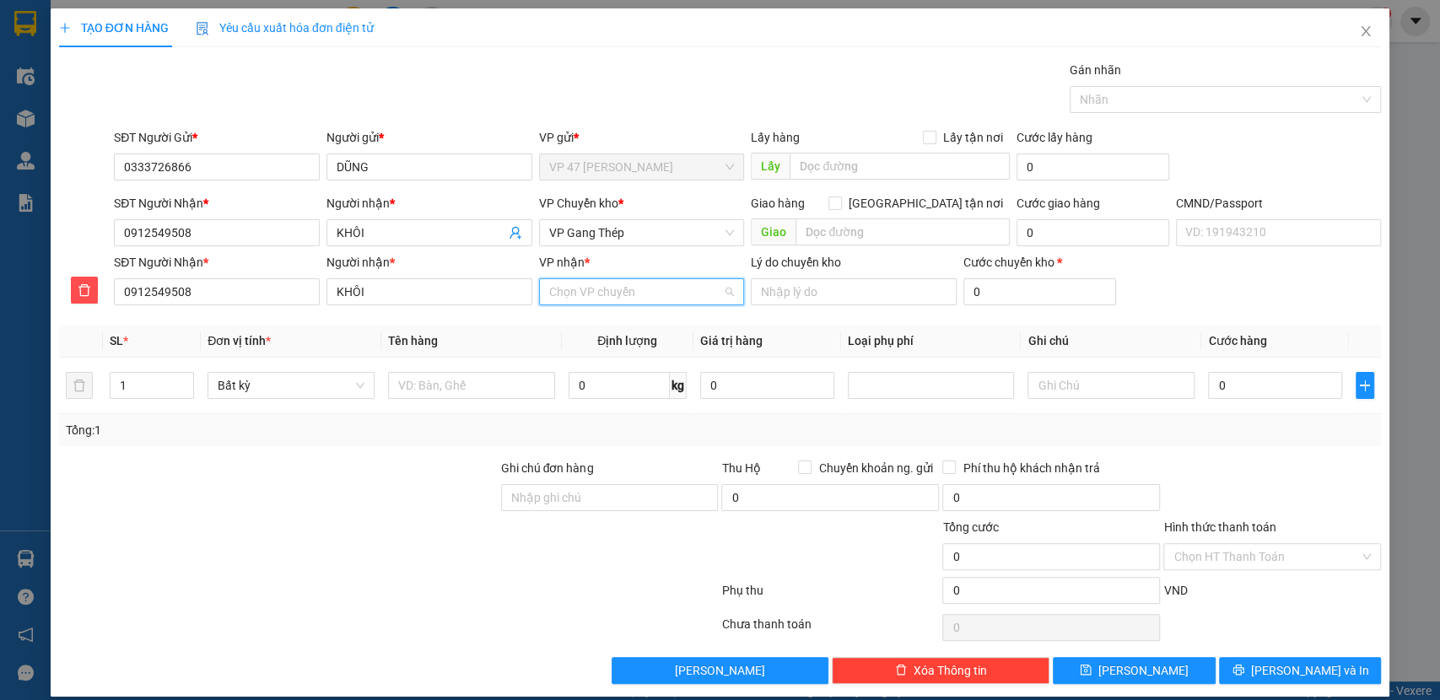
click at [705, 299] on input "VP nhận *" at bounding box center [636, 291] width 174 height 25
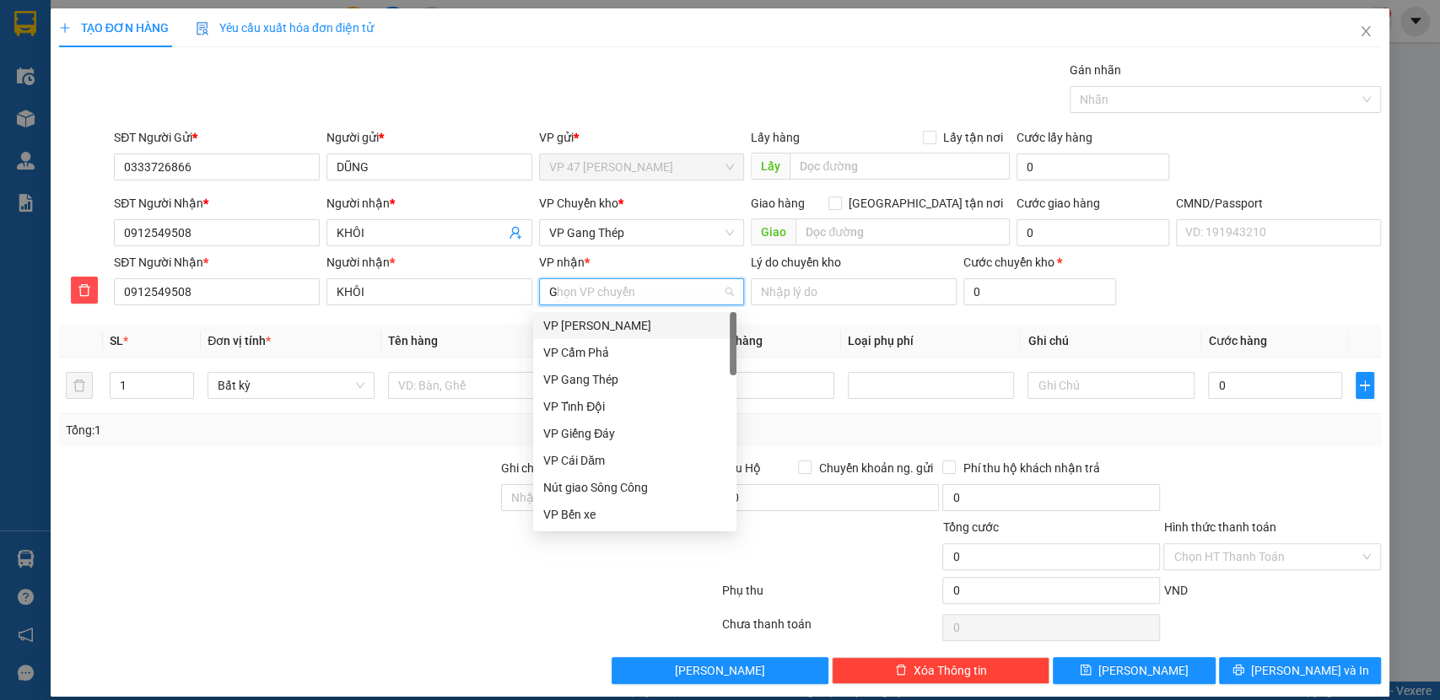
type input "GT"
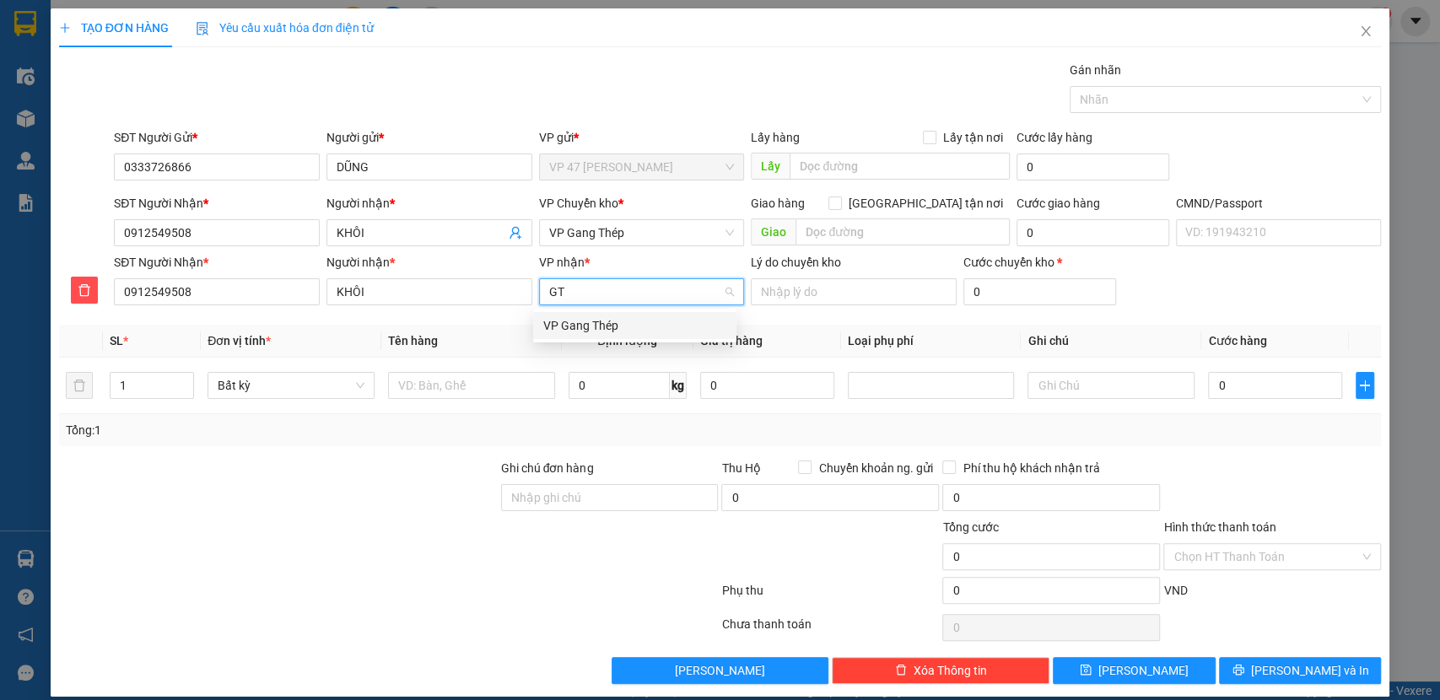
click at [650, 318] on div "VP Gang Thép" at bounding box center [634, 325] width 183 height 19
click at [650, 234] on span "VP Gang Thép" at bounding box center [642, 232] width 186 height 25
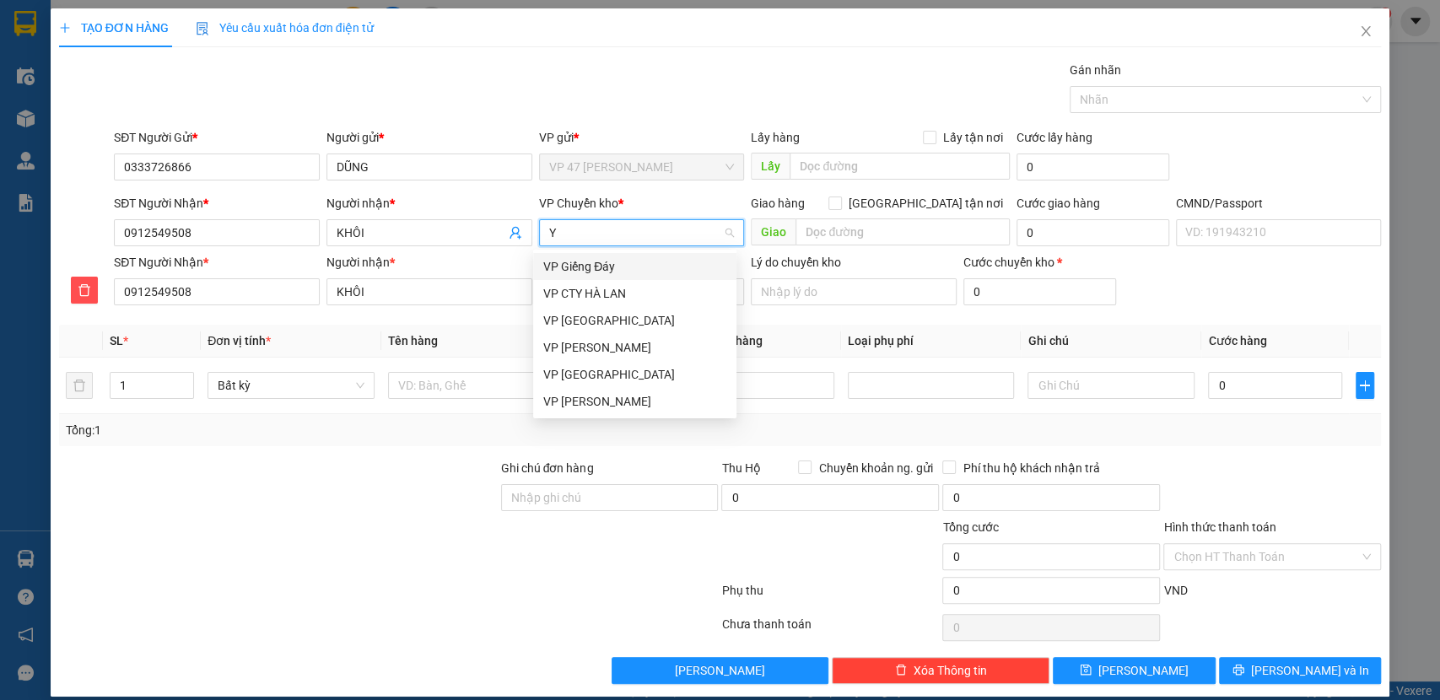
type input "YB"
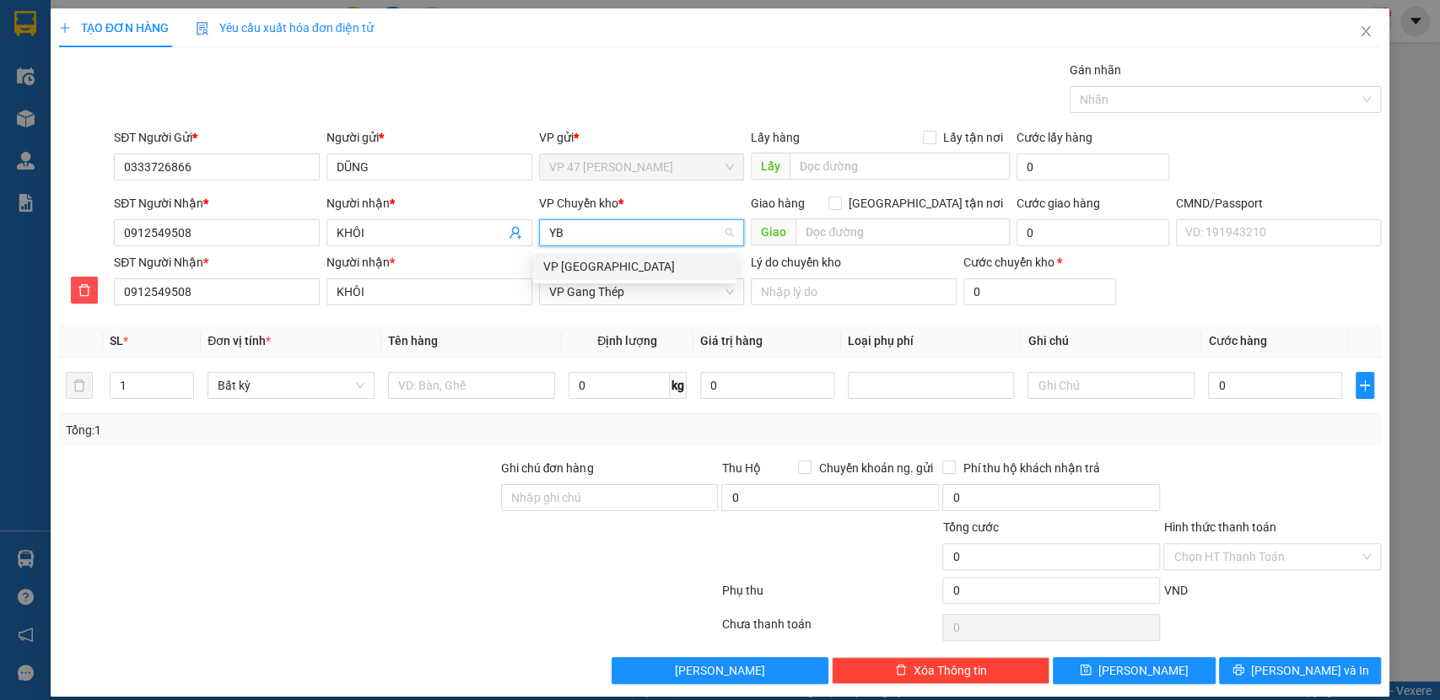
click at [587, 263] on div "VP [GEOGRAPHIC_DATA]" at bounding box center [634, 266] width 183 height 19
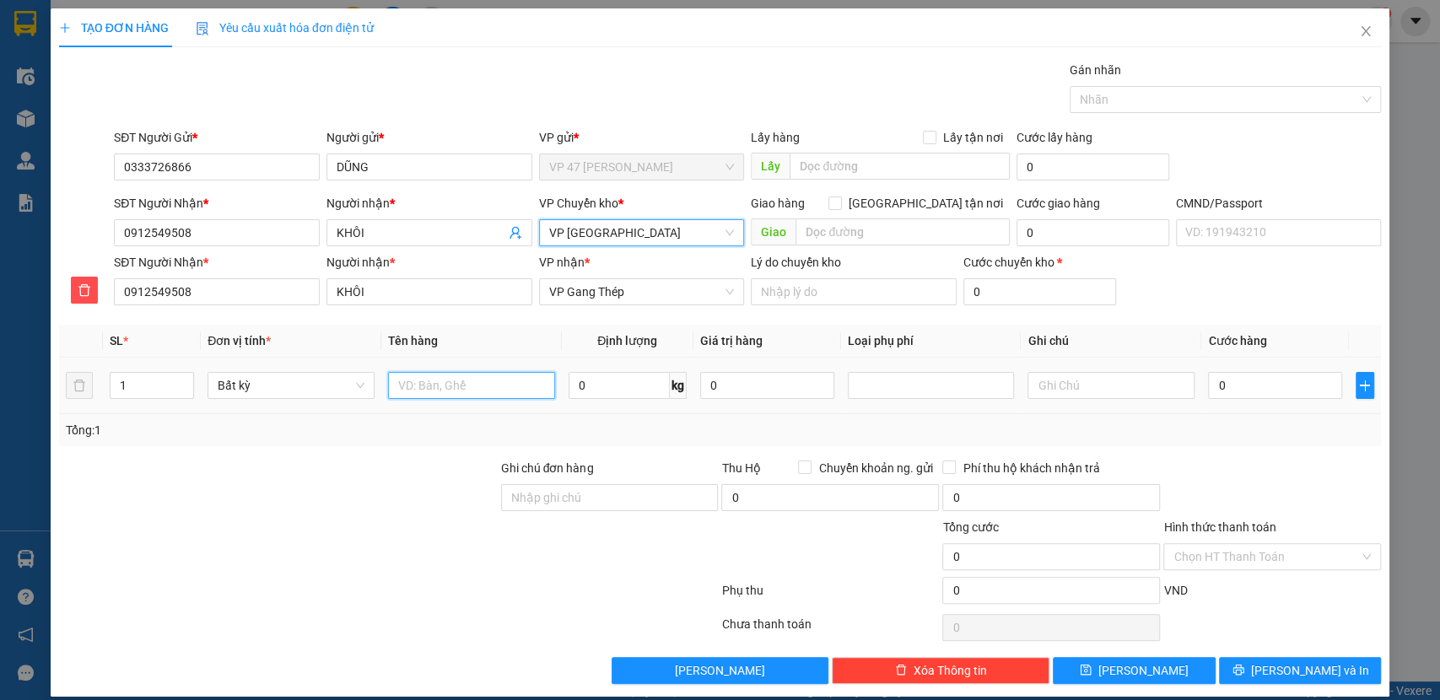
click at [476, 393] on input "text" at bounding box center [471, 385] width 167 height 27
type input "BỌC PK"
click at [601, 386] on input "0" at bounding box center [619, 385] width 101 height 27
type input "8"
click at [812, 459] on span "Chuyển khoản ng. gửi" at bounding box center [875, 468] width 127 height 19
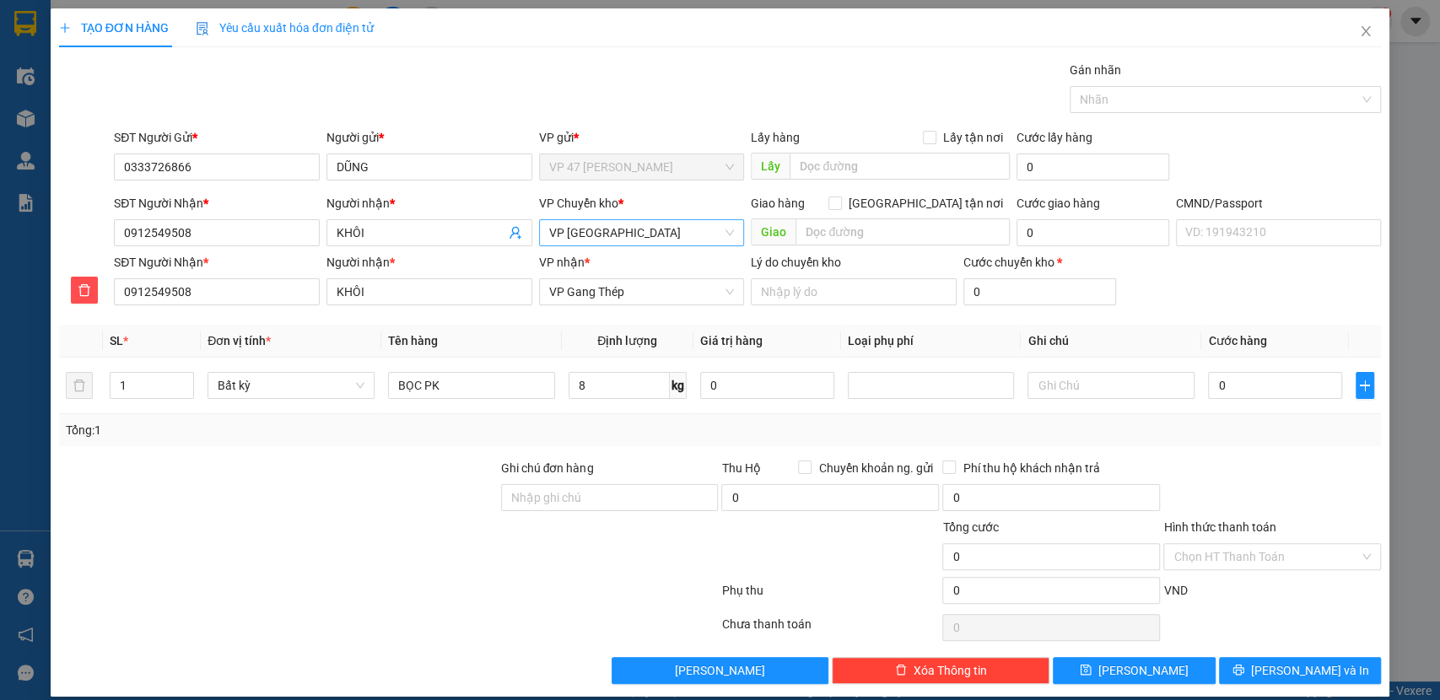
click at [810, 461] on input "Chuyển khoản ng. gửi" at bounding box center [804, 467] width 12 height 12
checkbox input "true"
type input "40.000"
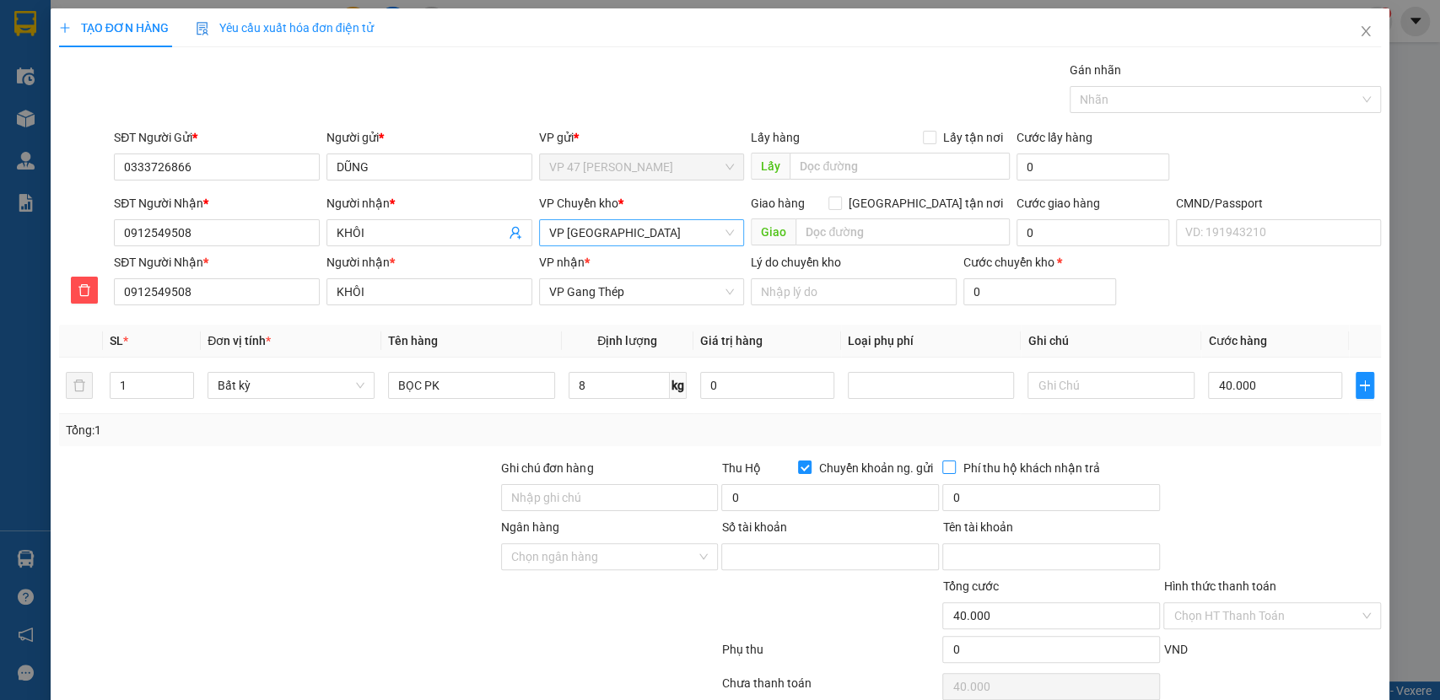
click at [979, 465] on span "Phí thu hộ khách nhận trả" at bounding box center [1031, 468] width 150 height 19
click at [954, 465] on input "Phí thu hộ khách nhận trả" at bounding box center [949, 467] width 12 height 12
checkbox input "true"
click at [785, 505] on input "0" at bounding box center [830, 497] width 218 height 27
type input "2.600.000"
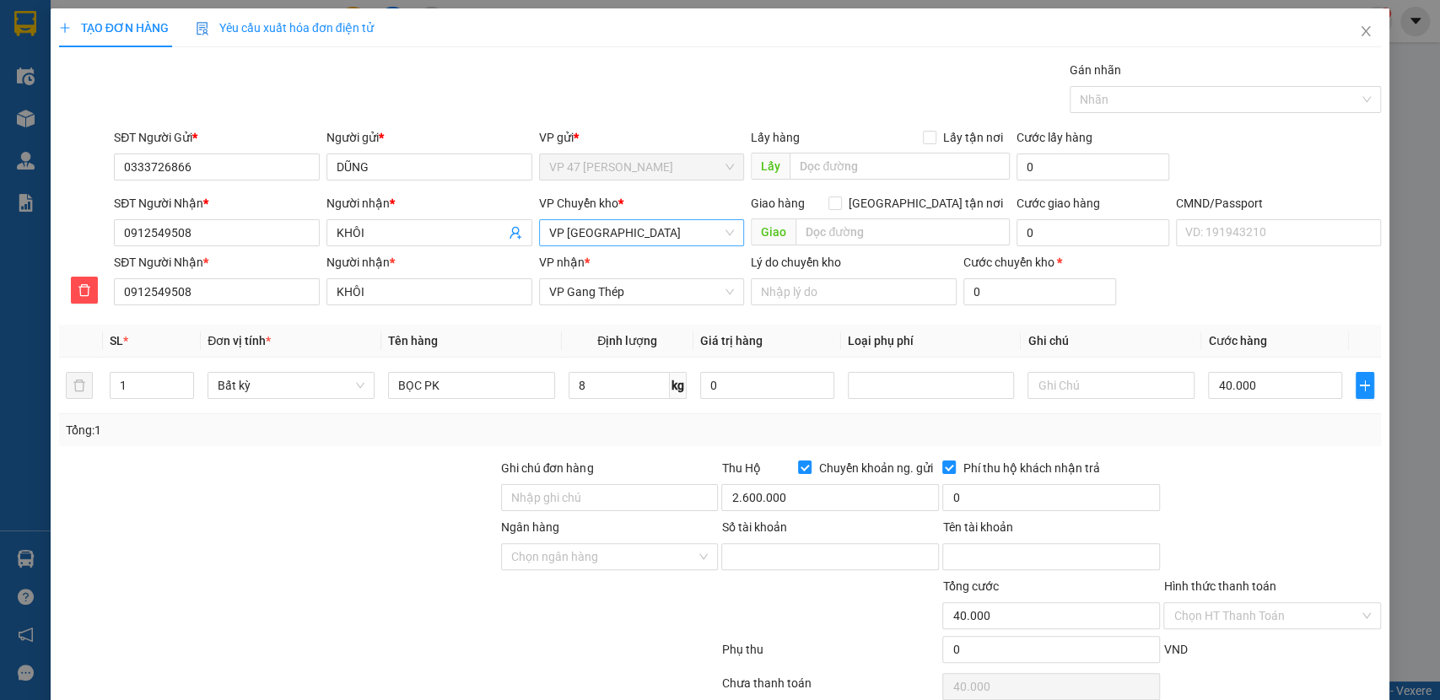
type input "40.000"
click at [804, 428] on div "Tổng: 1" at bounding box center [721, 430] width 1310 height 19
click at [641, 560] on input "Ngân hàng" at bounding box center [604, 556] width 186 height 25
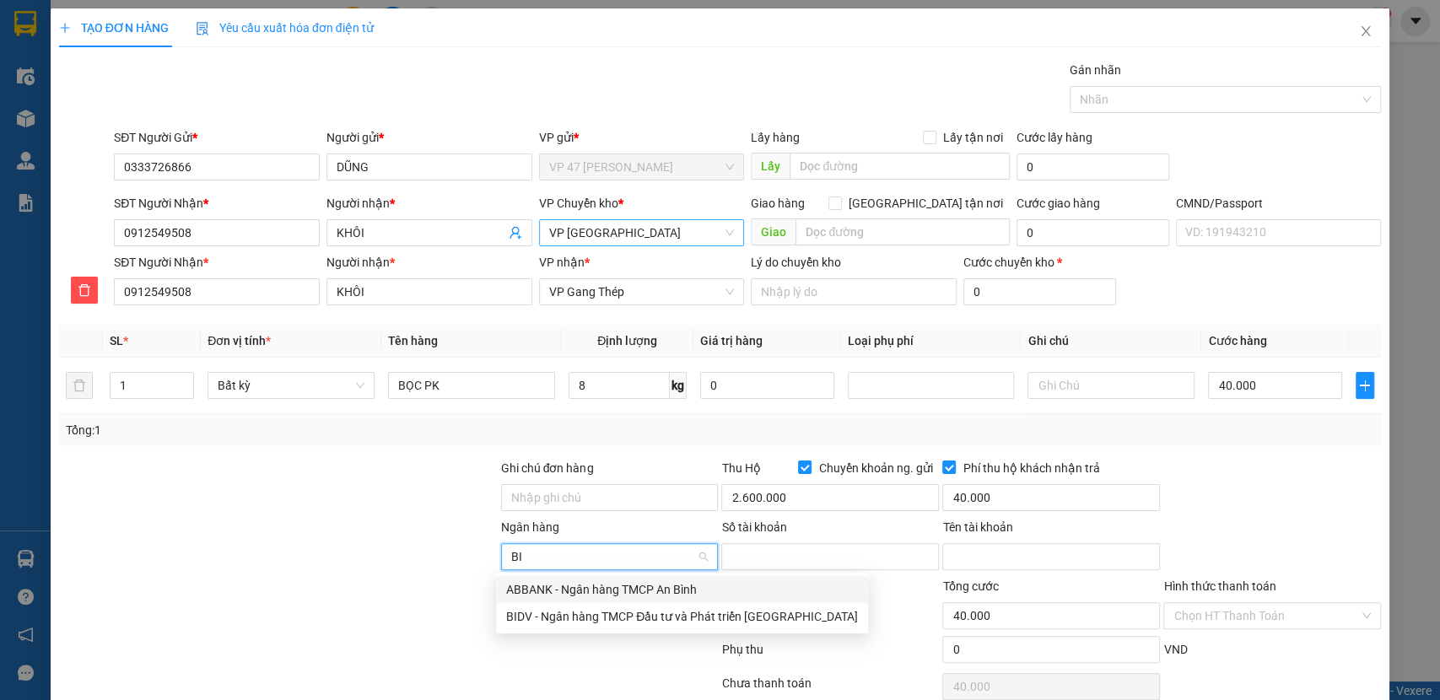
type input "B"
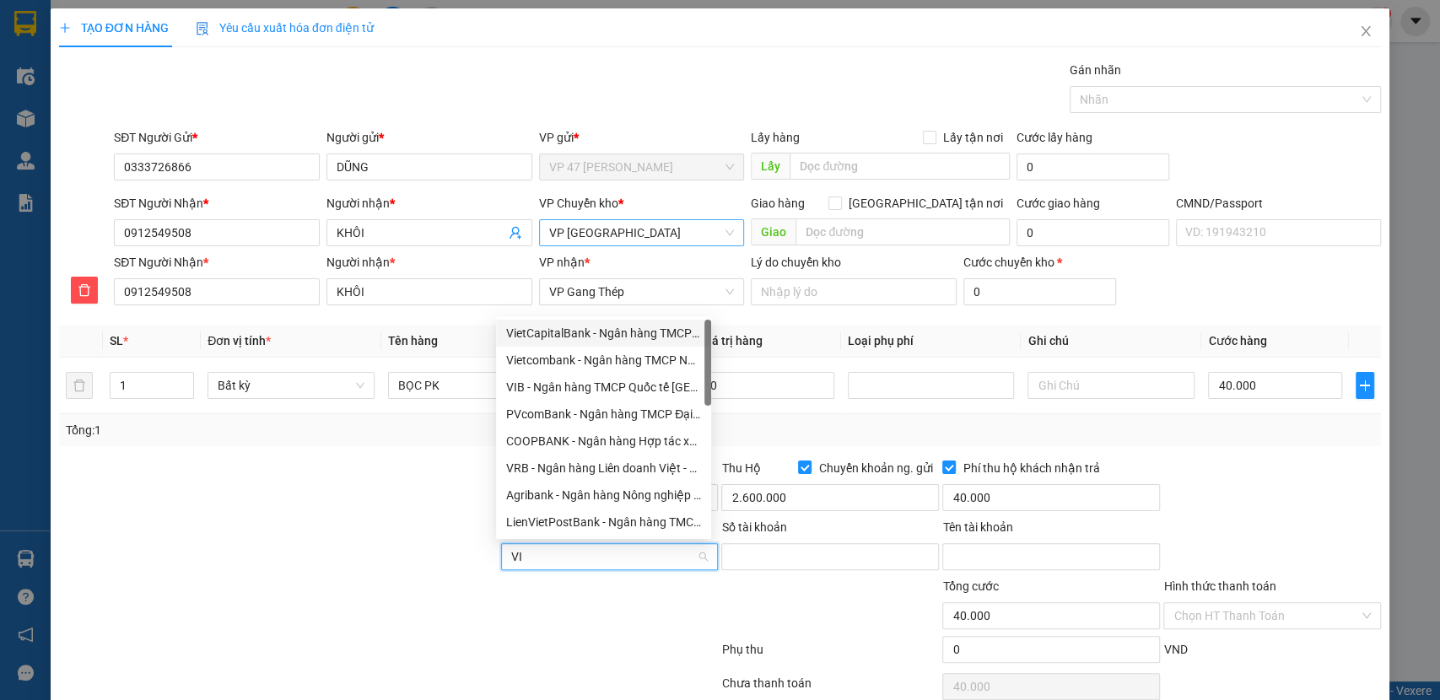
type input "VIB"
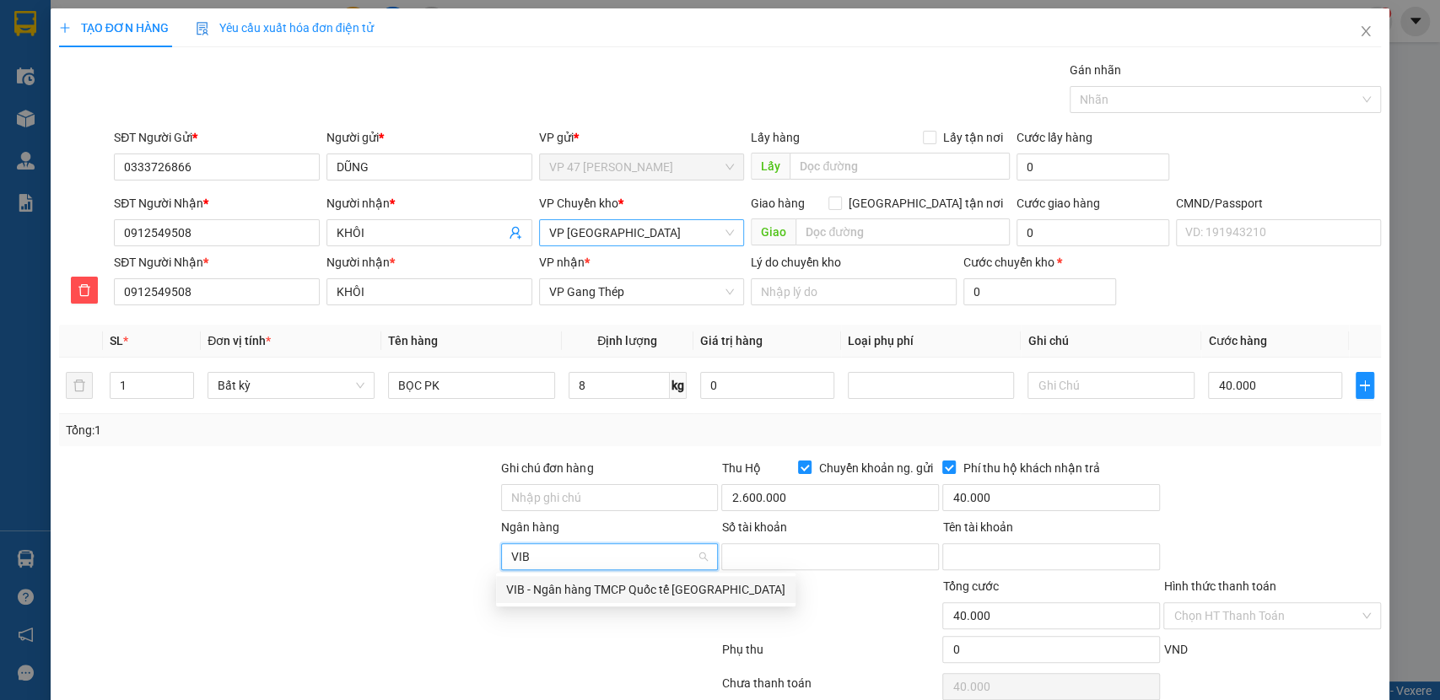
click at [642, 585] on div "VIB - Ngân hàng TMCP Quốc tế [GEOGRAPHIC_DATA]" at bounding box center [645, 590] width 279 height 19
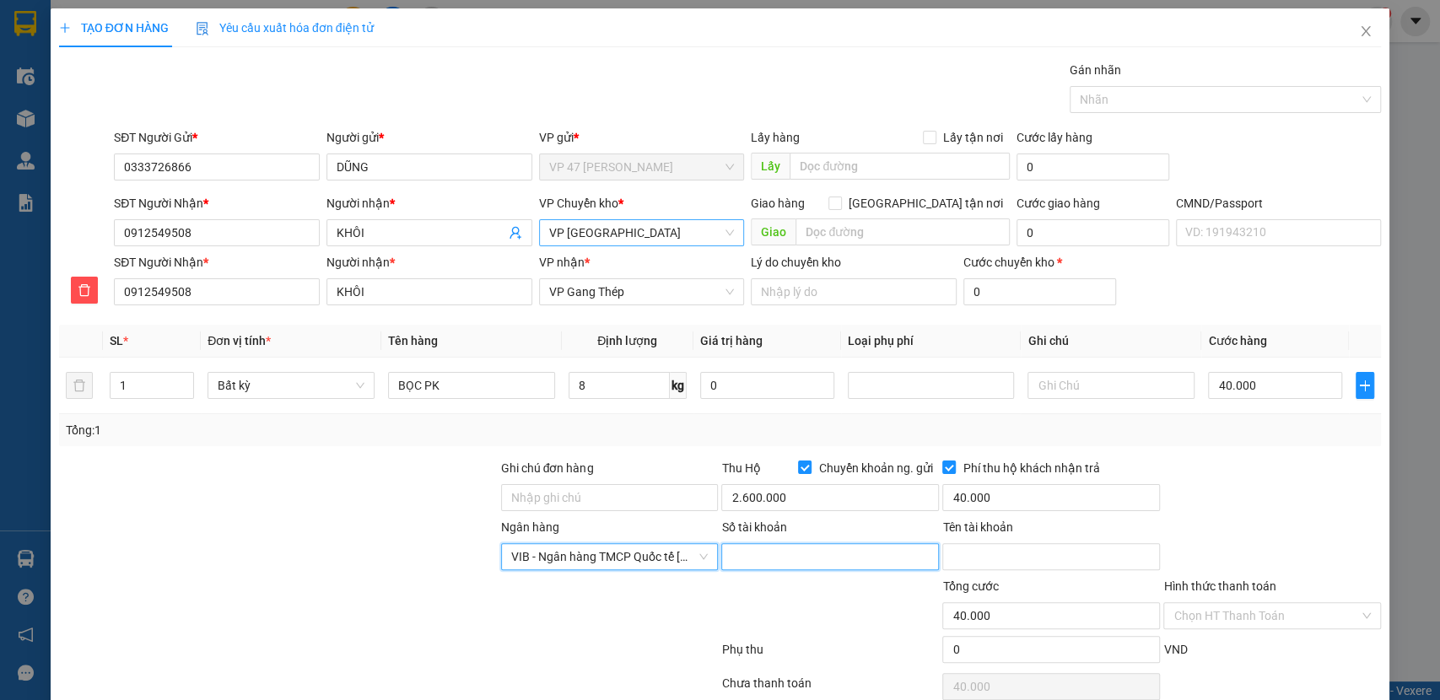
click at [759, 554] on input "Số tài khoản" at bounding box center [830, 556] width 218 height 27
type input "333726866"
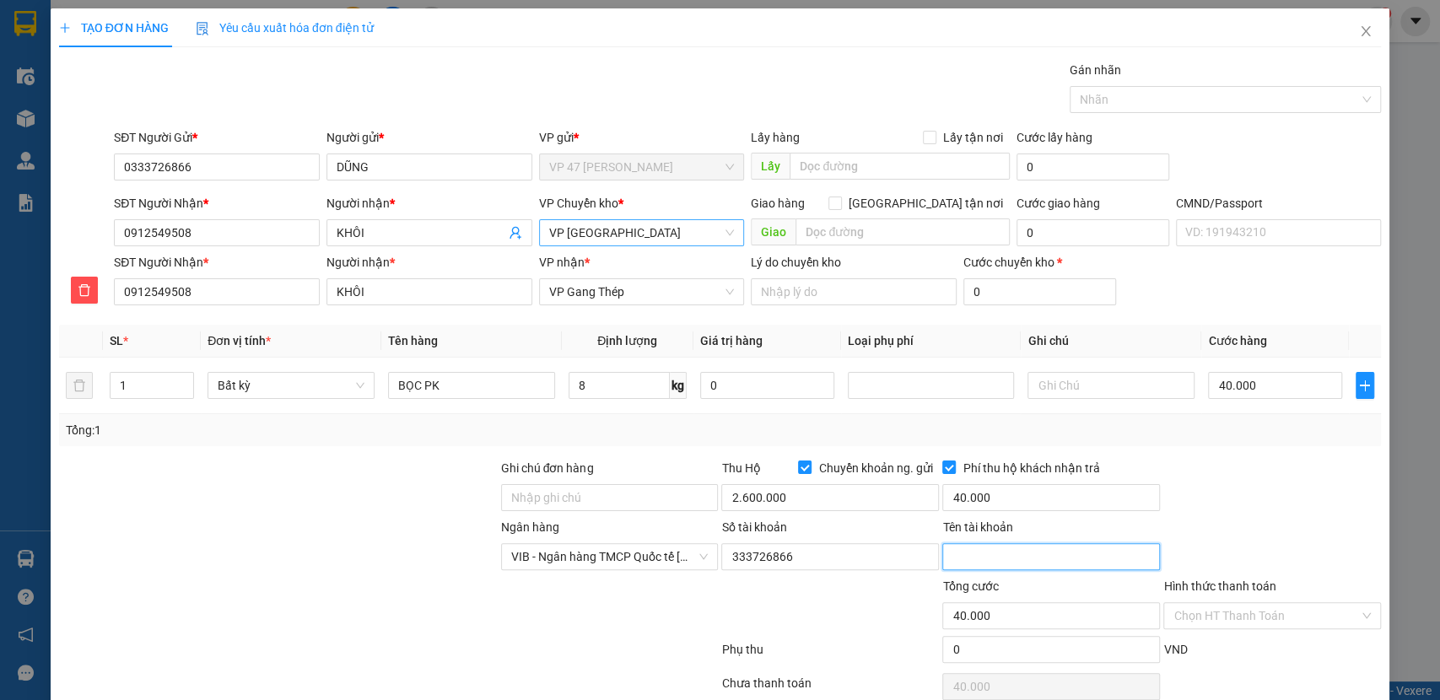
click at [992, 565] on input "Tên tài khoản" at bounding box center [1052, 556] width 218 height 27
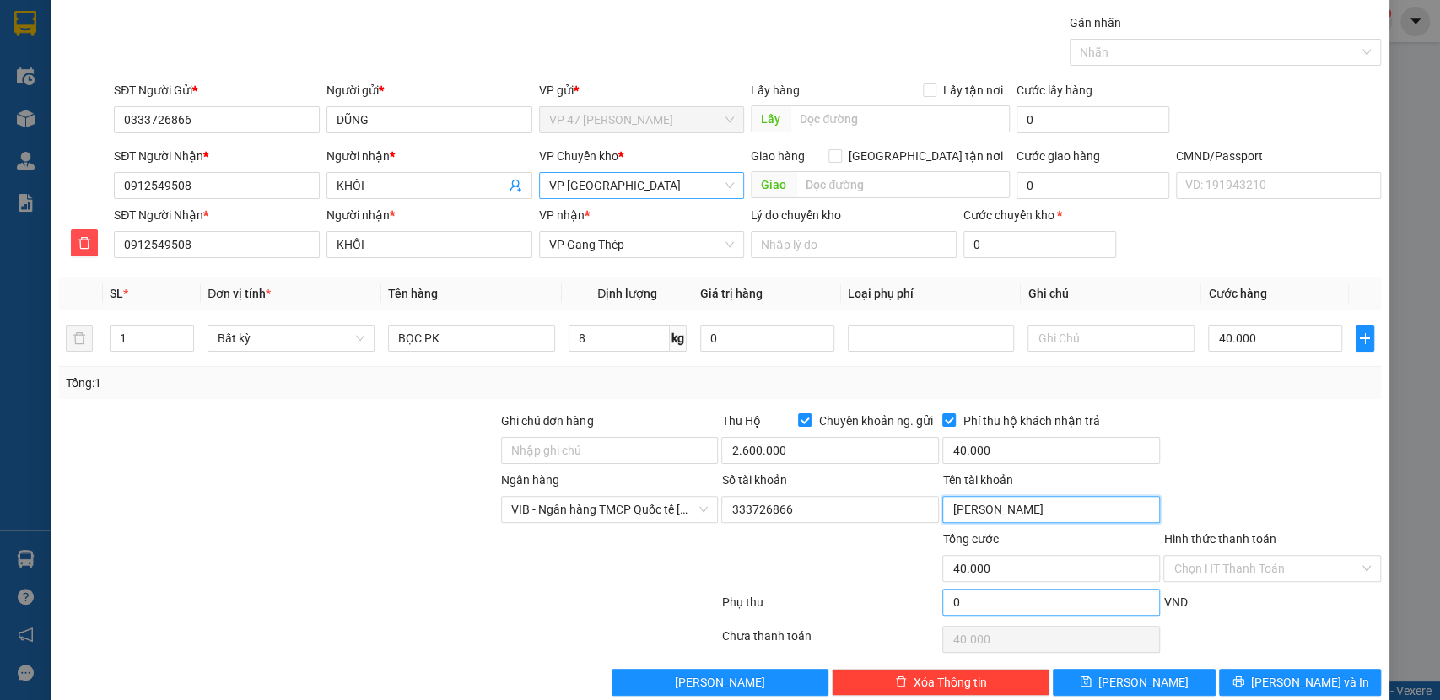
scroll to position [74, 0]
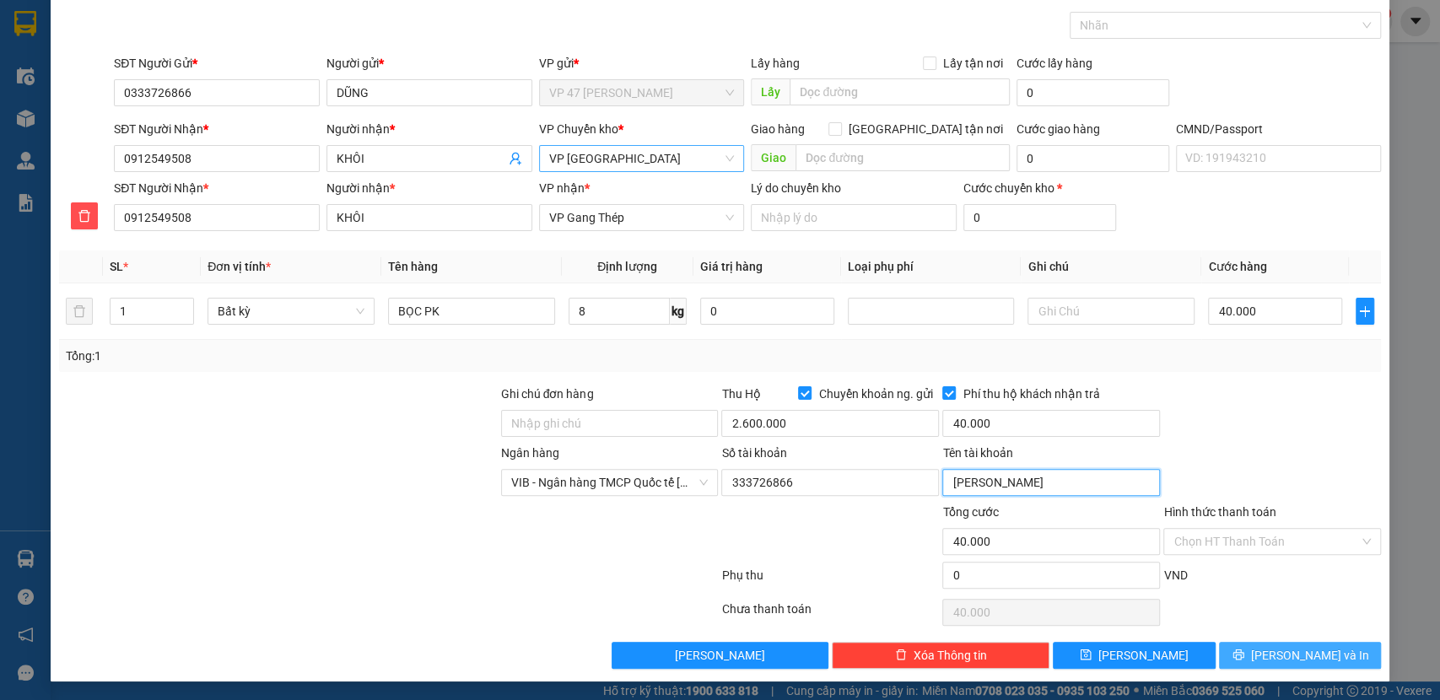
type input "[PERSON_NAME]"
click at [1309, 658] on span "[PERSON_NAME] và In" at bounding box center [1310, 655] width 118 height 19
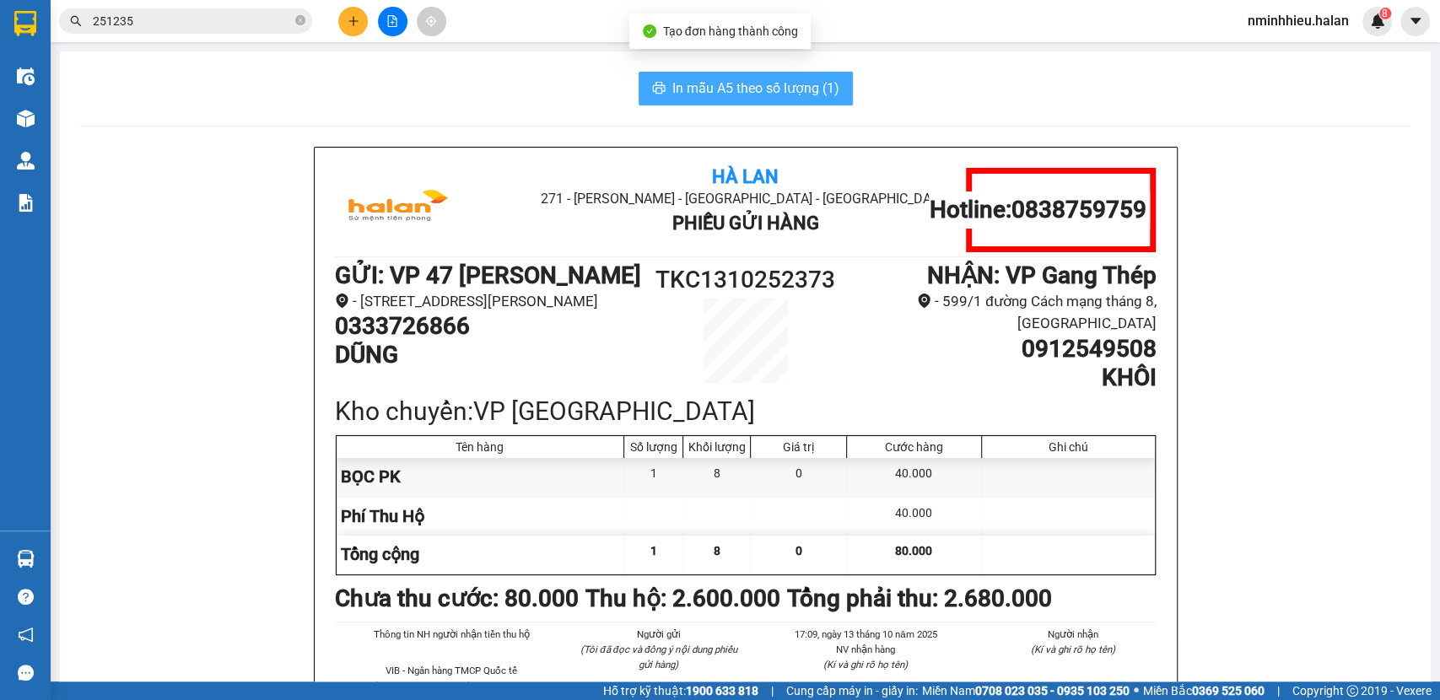
click at [764, 105] on button "In mẫu A5 theo số lượng (1)" at bounding box center [746, 89] width 214 height 34
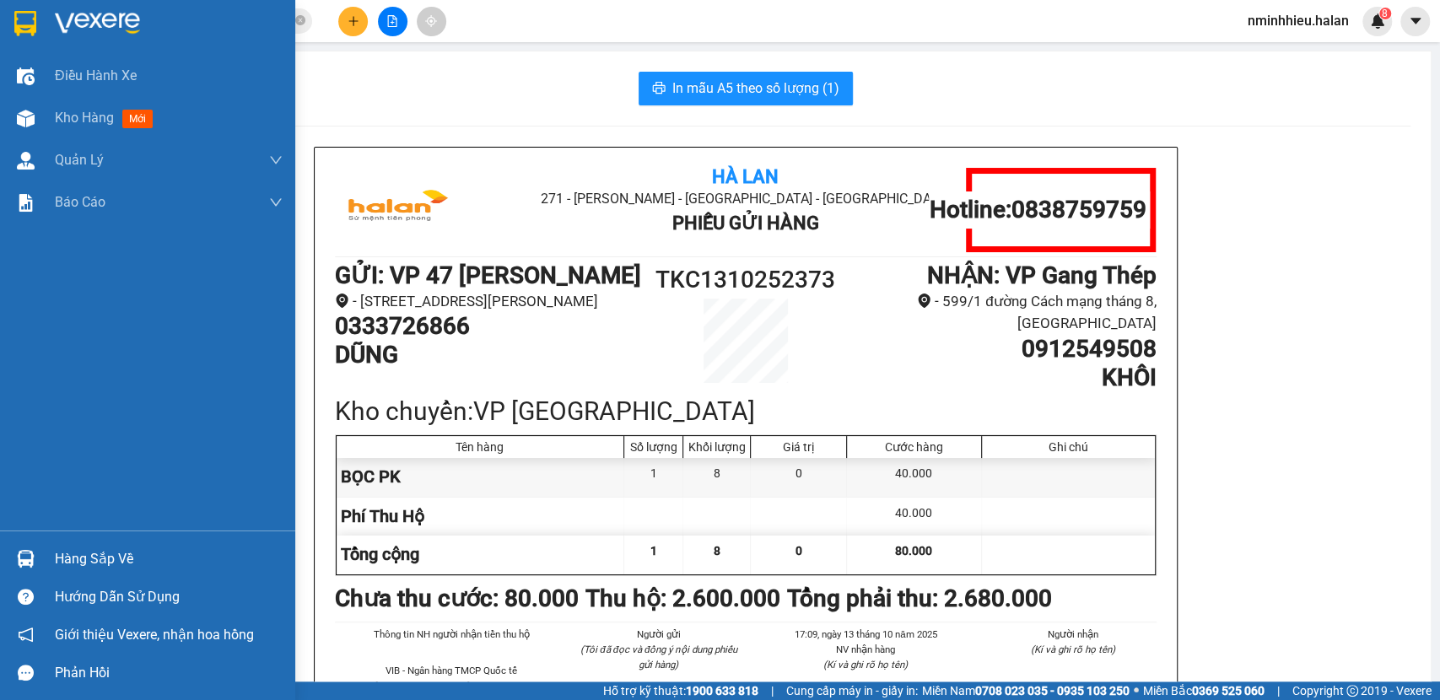
click at [116, 555] on div "Hàng sắp về" at bounding box center [169, 559] width 228 height 25
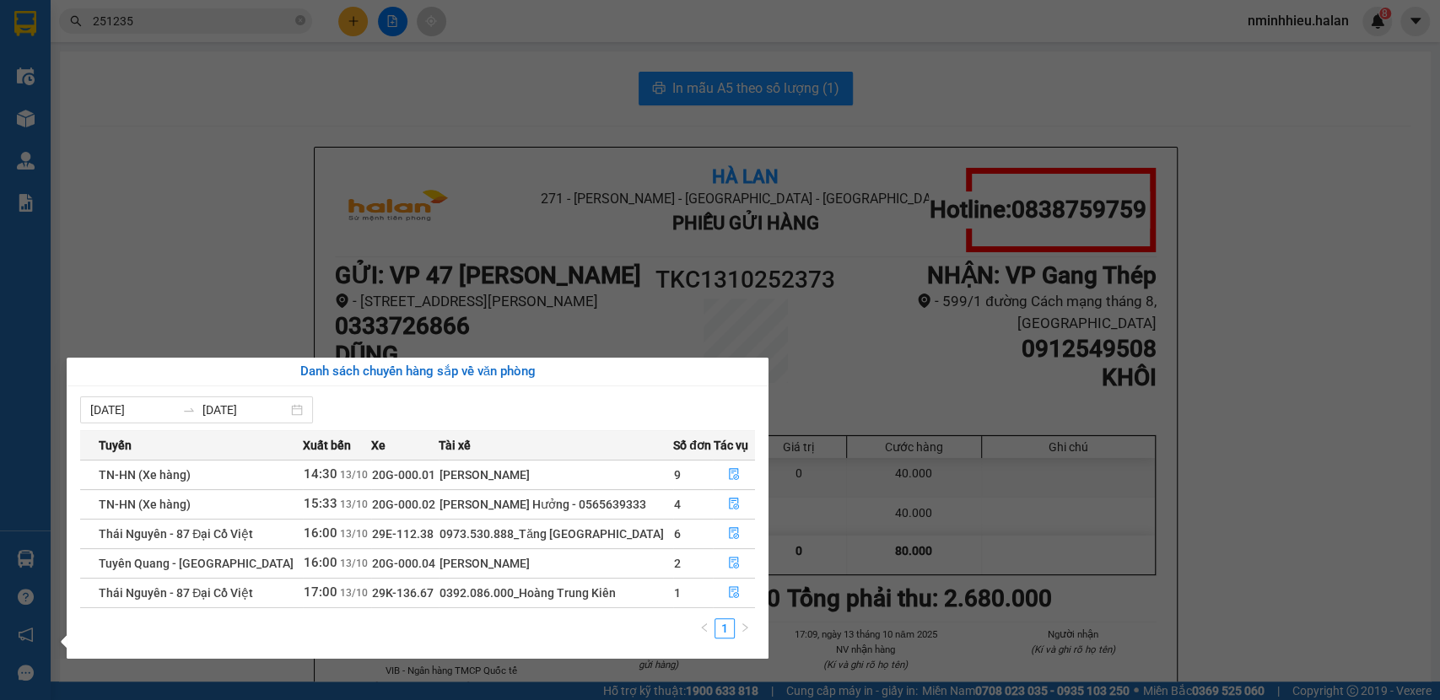
click at [356, 45] on section "Kết quả tìm kiếm ( 260 ) Bộ lọc Mã ĐH Trạng thái Món hàng Thu hộ Tổng cước Chưa…" at bounding box center [720, 350] width 1440 height 700
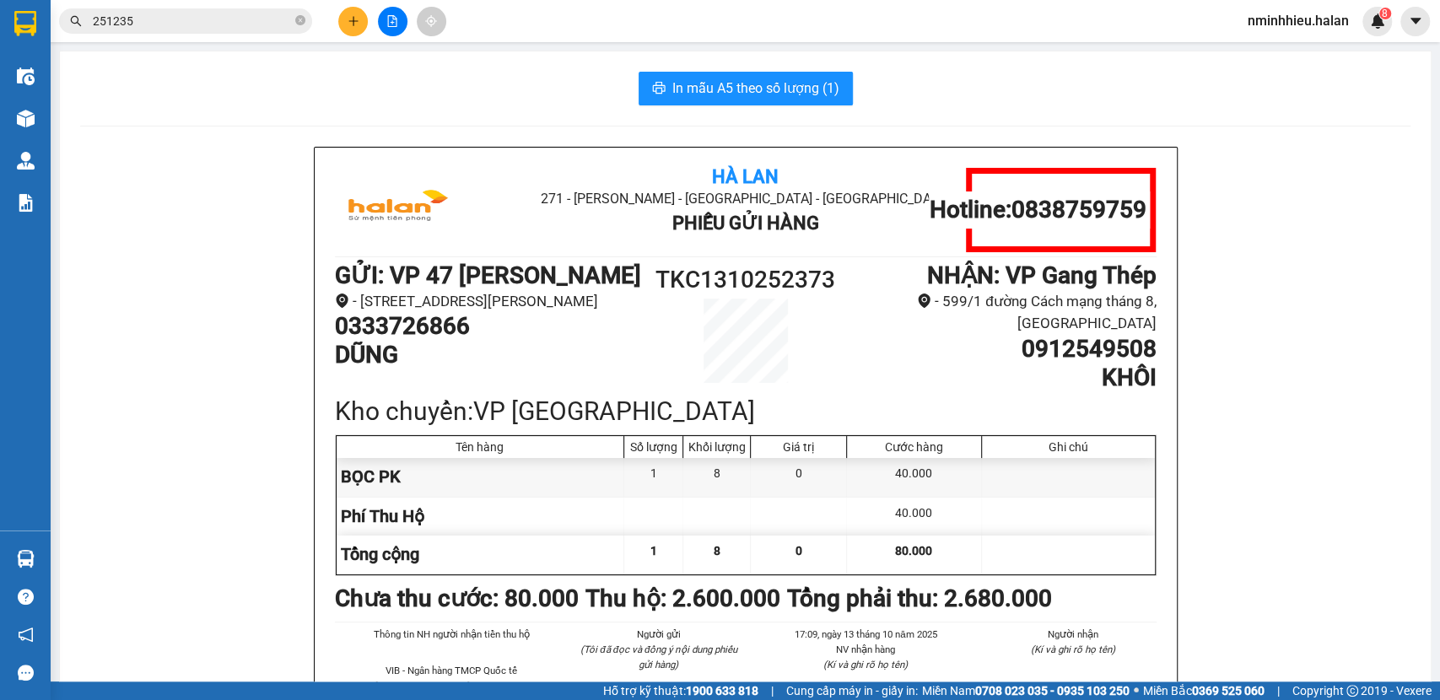
click at [359, 28] on button at bounding box center [353, 22] width 30 height 30
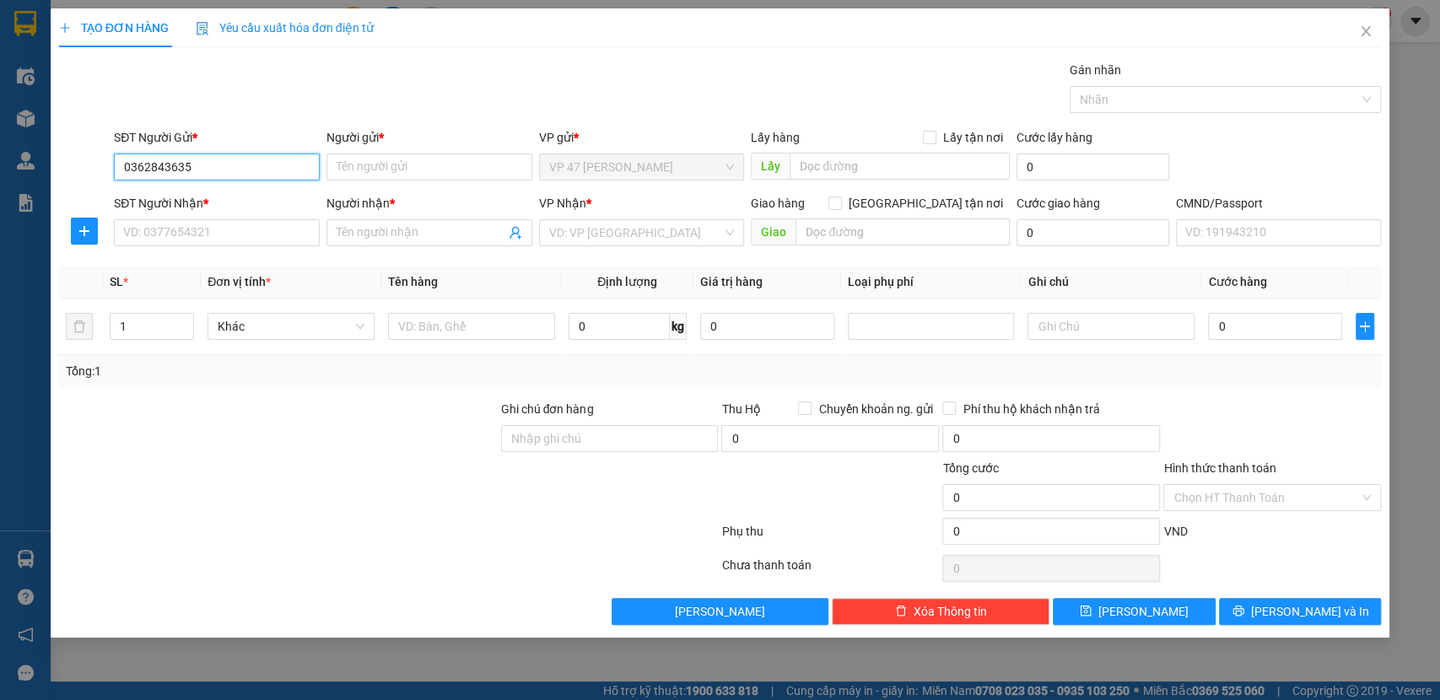
click at [165, 176] on input "0362843635" at bounding box center [217, 167] width 206 height 27
type input "0362873635"
click at [192, 202] on div "0362873635 - LIÊN" at bounding box center [217, 201] width 186 height 19
type input "LIÊN"
type input "0362873635"
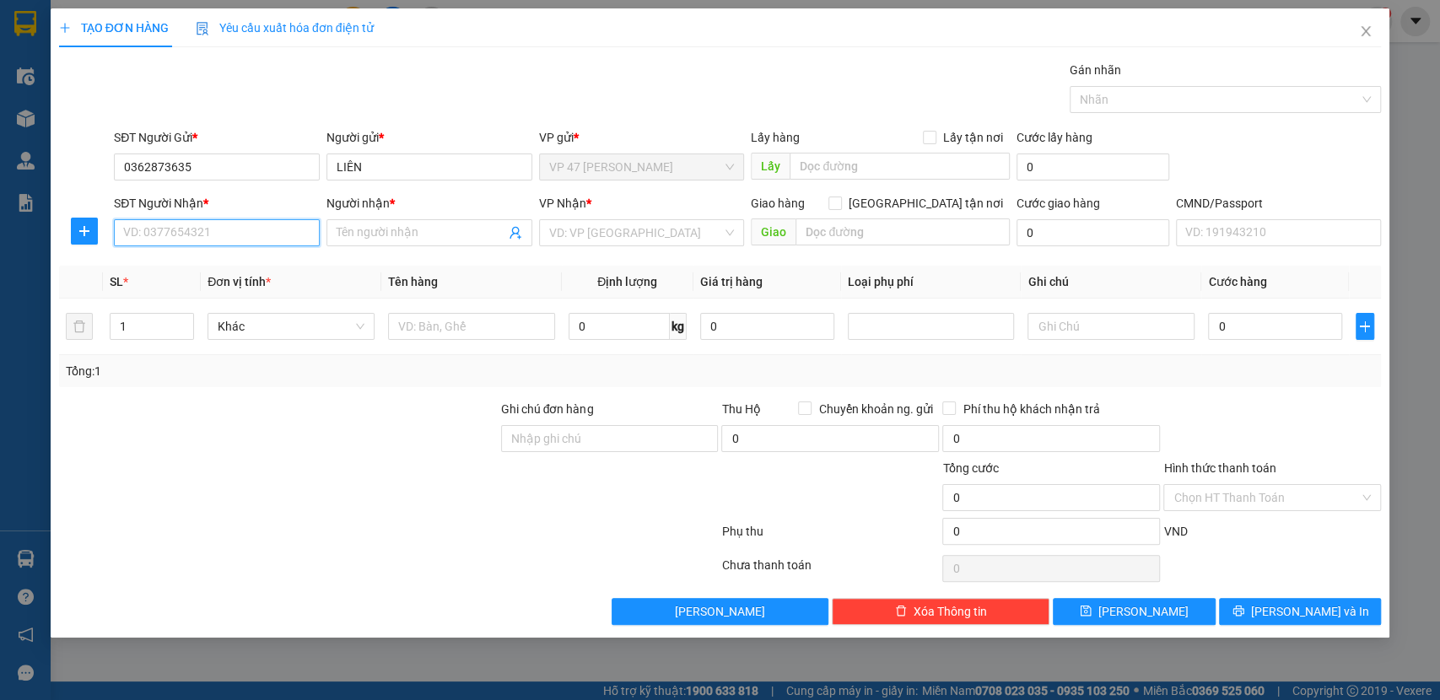
click at [221, 234] on input "SĐT Người Nhận *" at bounding box center [217, 232] width 206 height 27
type input "0984555023"
click at [230, 260] on div "0984555023 - HOÀN" at bounding box center [217, 266] width 186 height 19
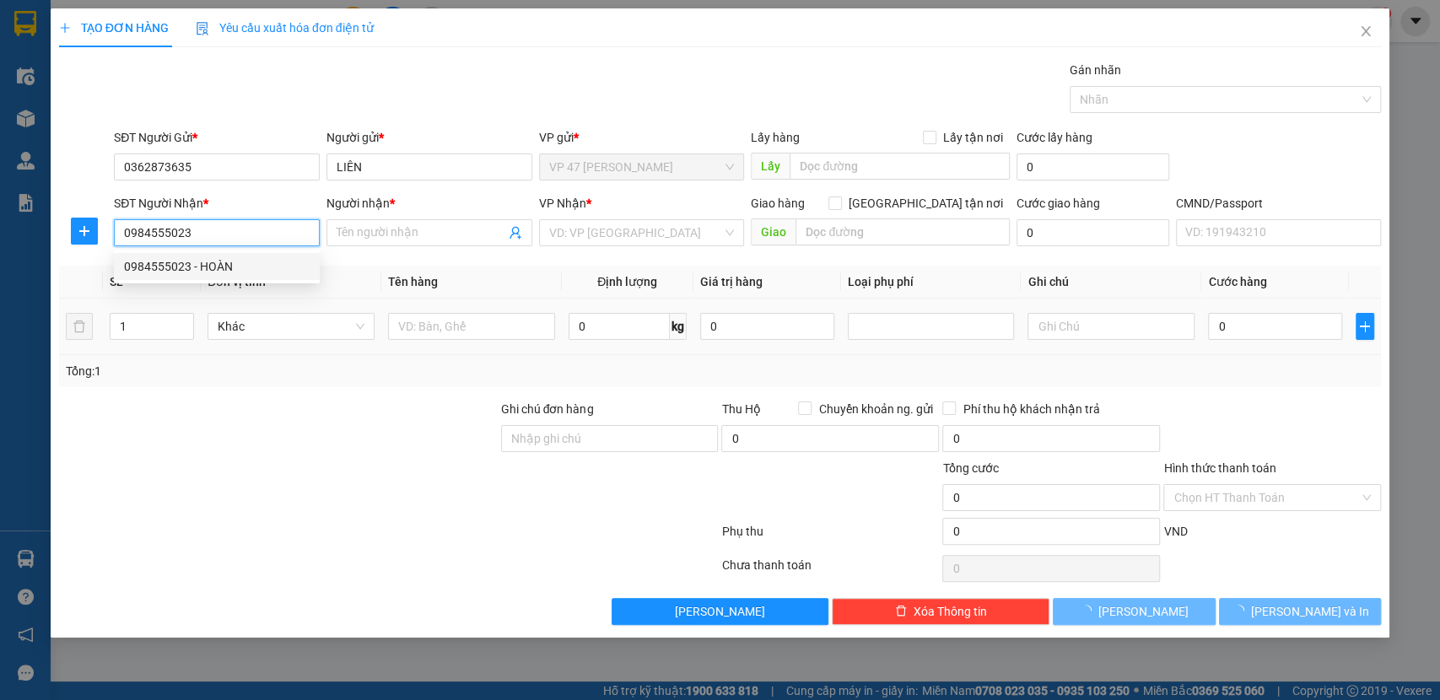
type input "HOÀN"
type input "0984555023"
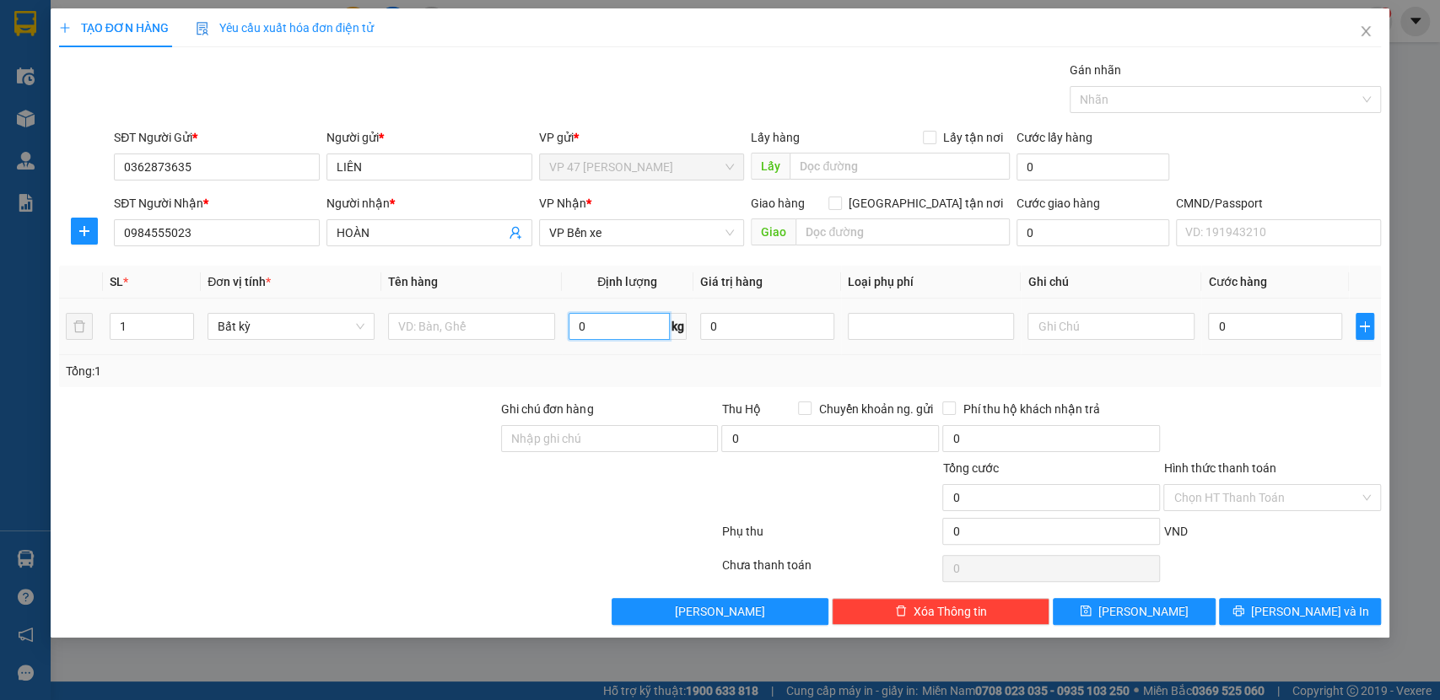
click at [643, 317] on input "0" at bounding box center [619, 326] width 101 height 27
type input "1"
click at [497, 320] on input "text" at bounding box center [471, 326] width 167 height 27
type input "35.000"
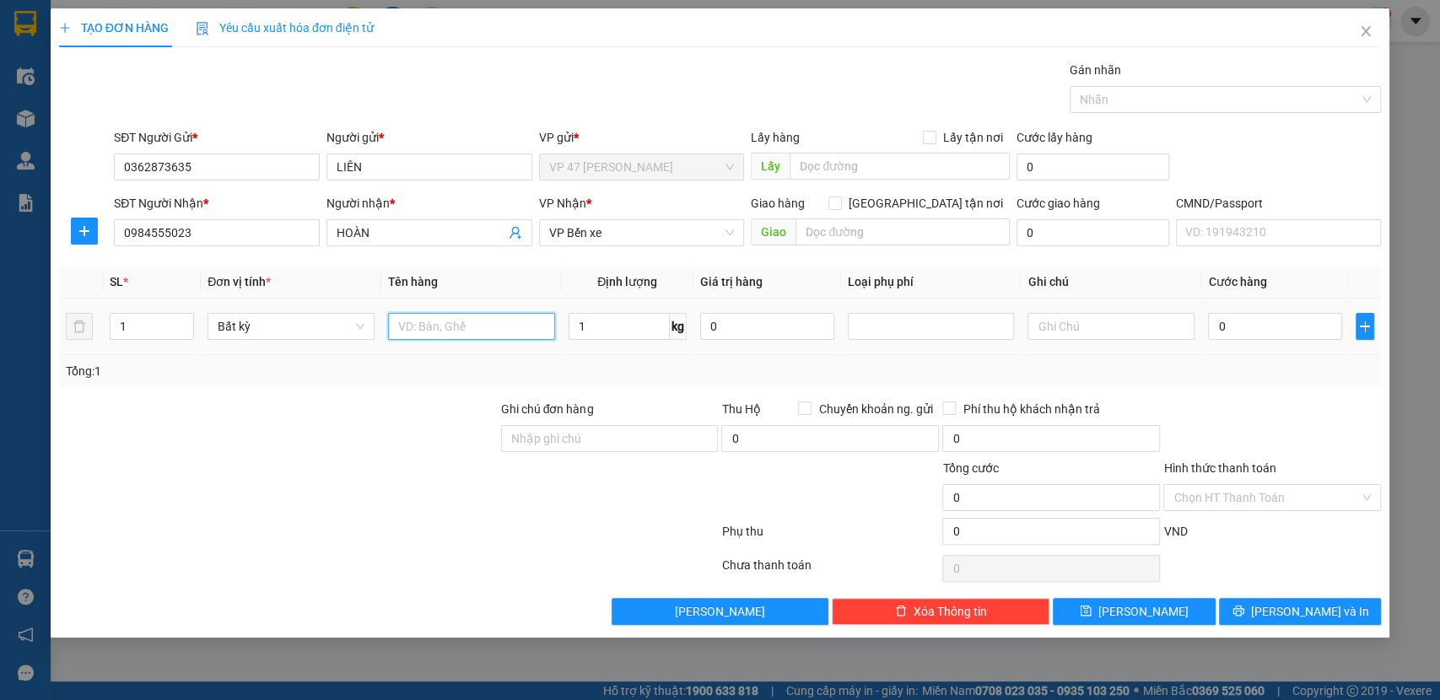
type input "35.000"
type input "H"
type input "TÚI THUỐC"
click at [1256, 500] on input "Hình thức thanh toán" at bounding box center [1267, 497] width 186 height 25
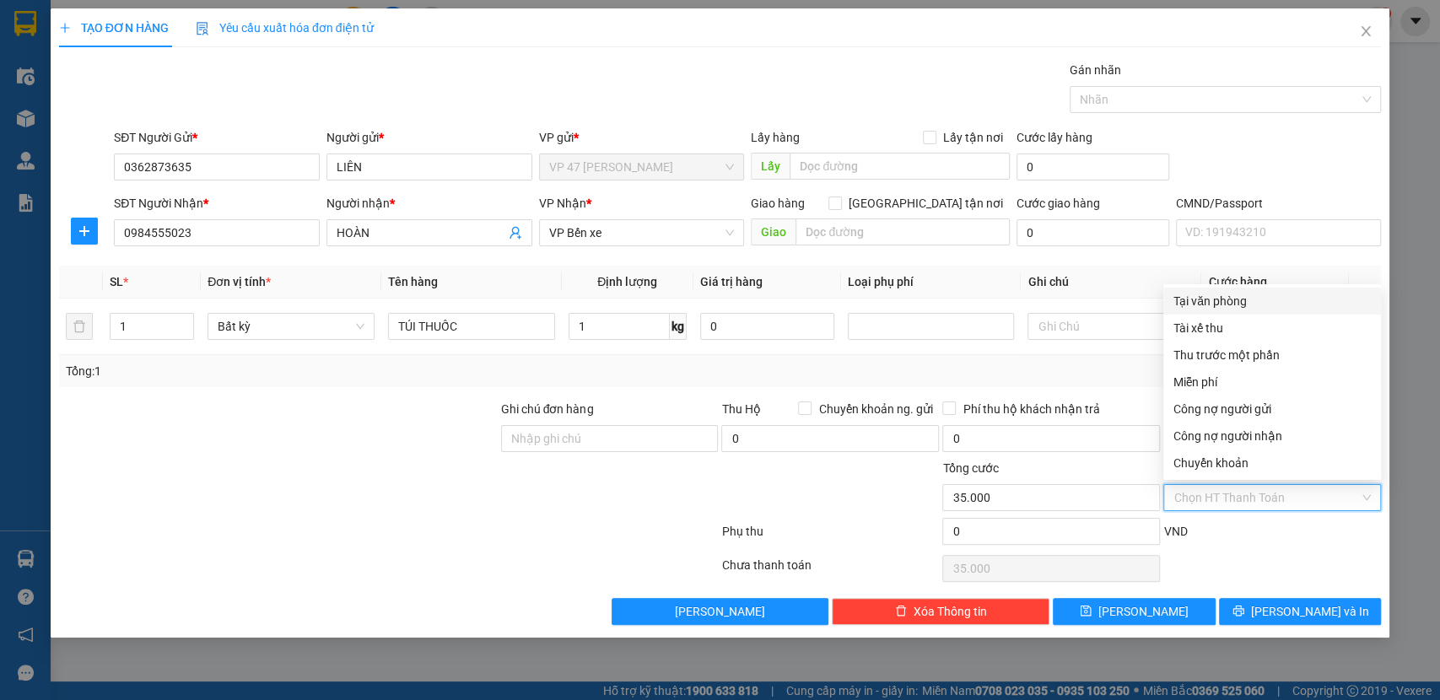
click at [1204, 297] on div "Tại văn phòng" at bounding box center [1272, 301] width 197 height 19
type input "0"
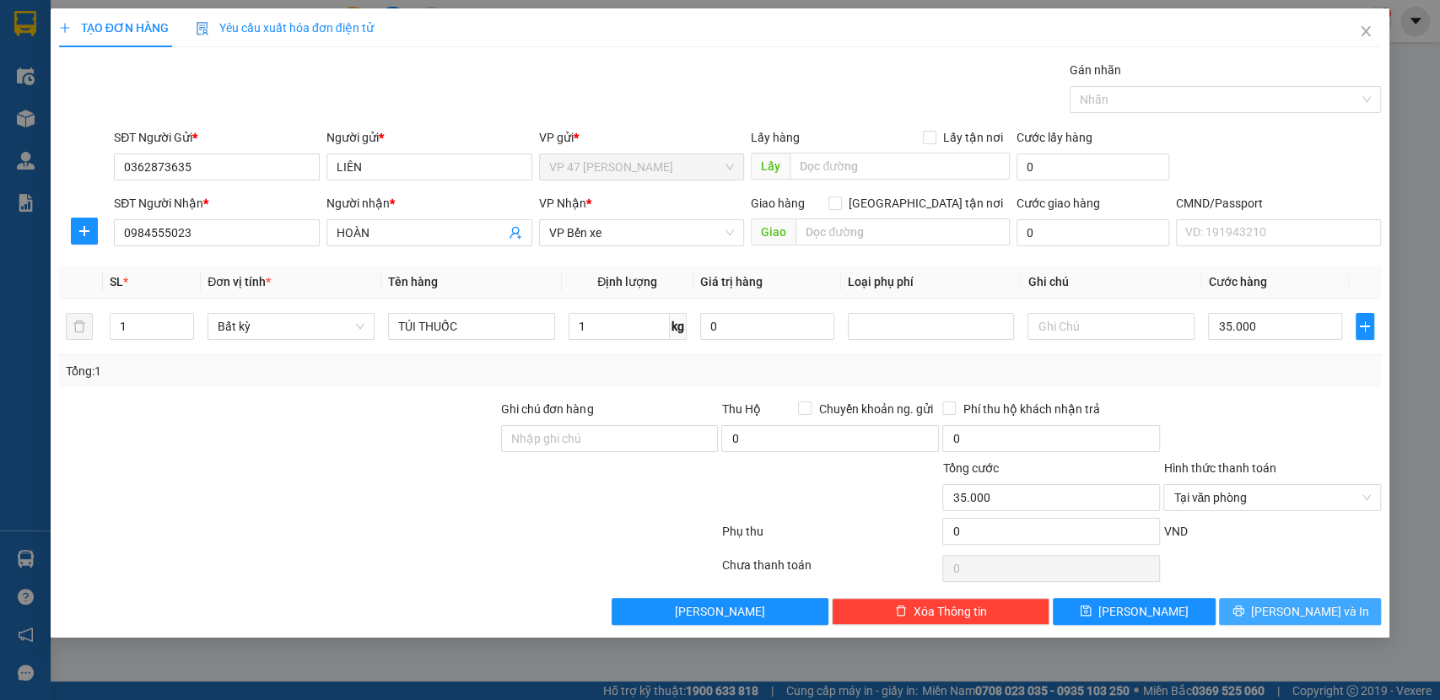
click at [1274, 621] on button "[PERSON_NAME] và In" at bounding box center [1300, 611] width 162 height 27
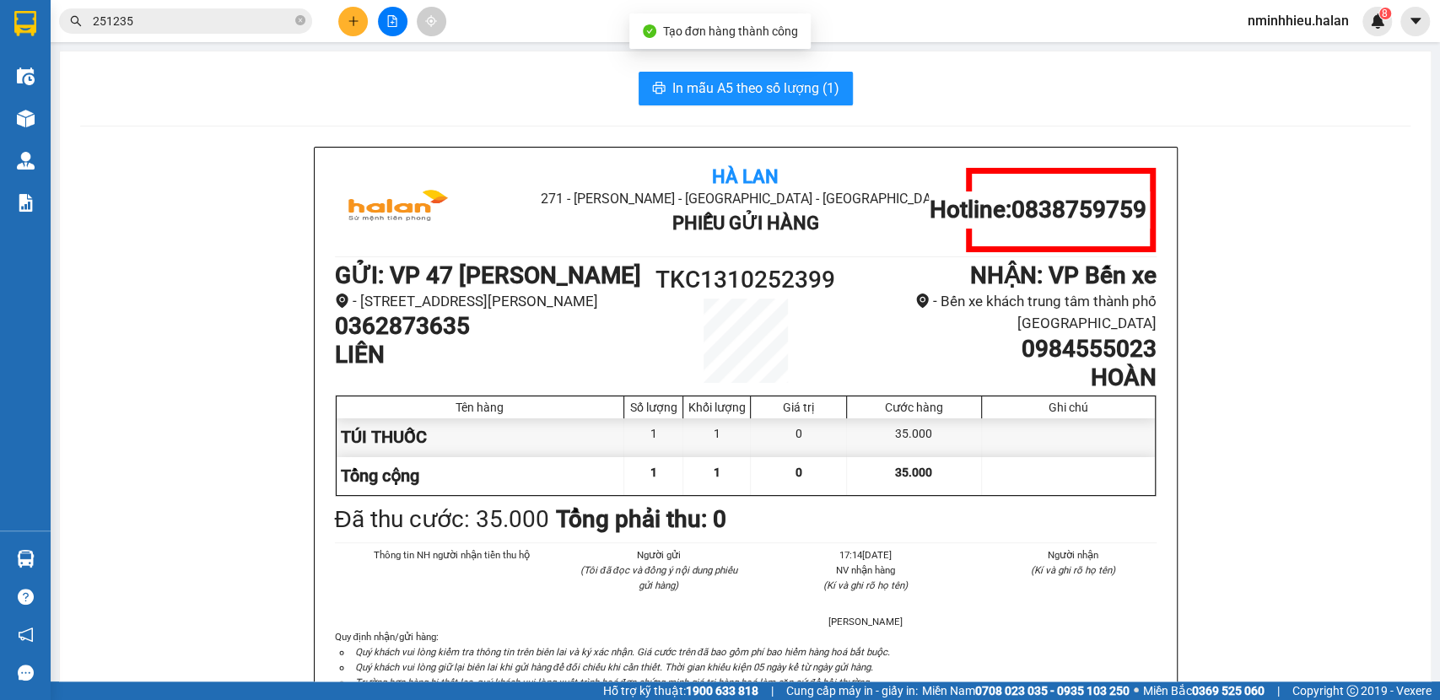
click at [767, 96] on span "In mẫu A5 theo số lượng (1)" at bounding box center [756, 88] width 167 height 21
click at [359, 28] on button at bounding box center [353, 22] width 30 height 30
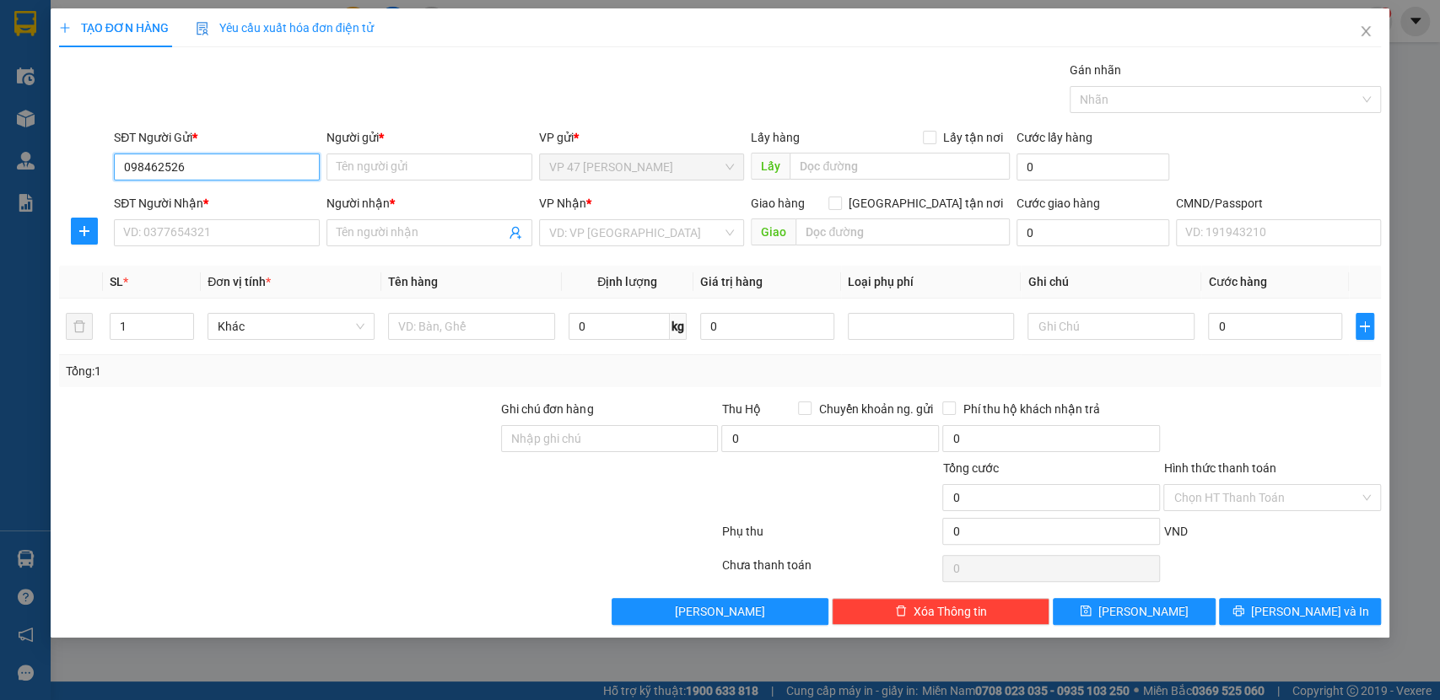
type input "0984625268"
click at [228, 203] on div "0984625268 - cô thuý" at bounding box center [217, 201] width 186 height 19
type input "cô thuý"
type input "0984625268"
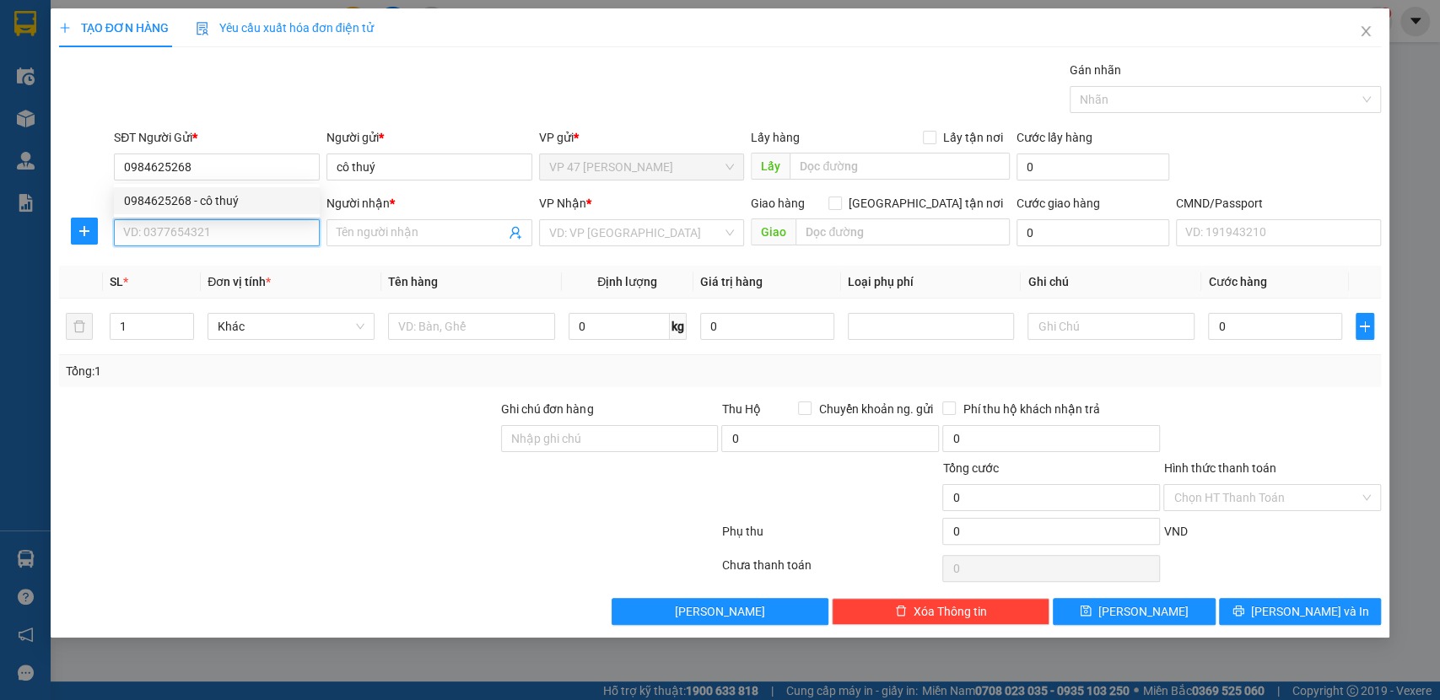
click at [210, 235] on input "SĐT Người Nhận *" at bounding box center [217, 232] width 206 height 27
type input "0366048545"
click at [461, 237] on input "Người nhận *" at bounding box center [421, 233] width 169 height 19
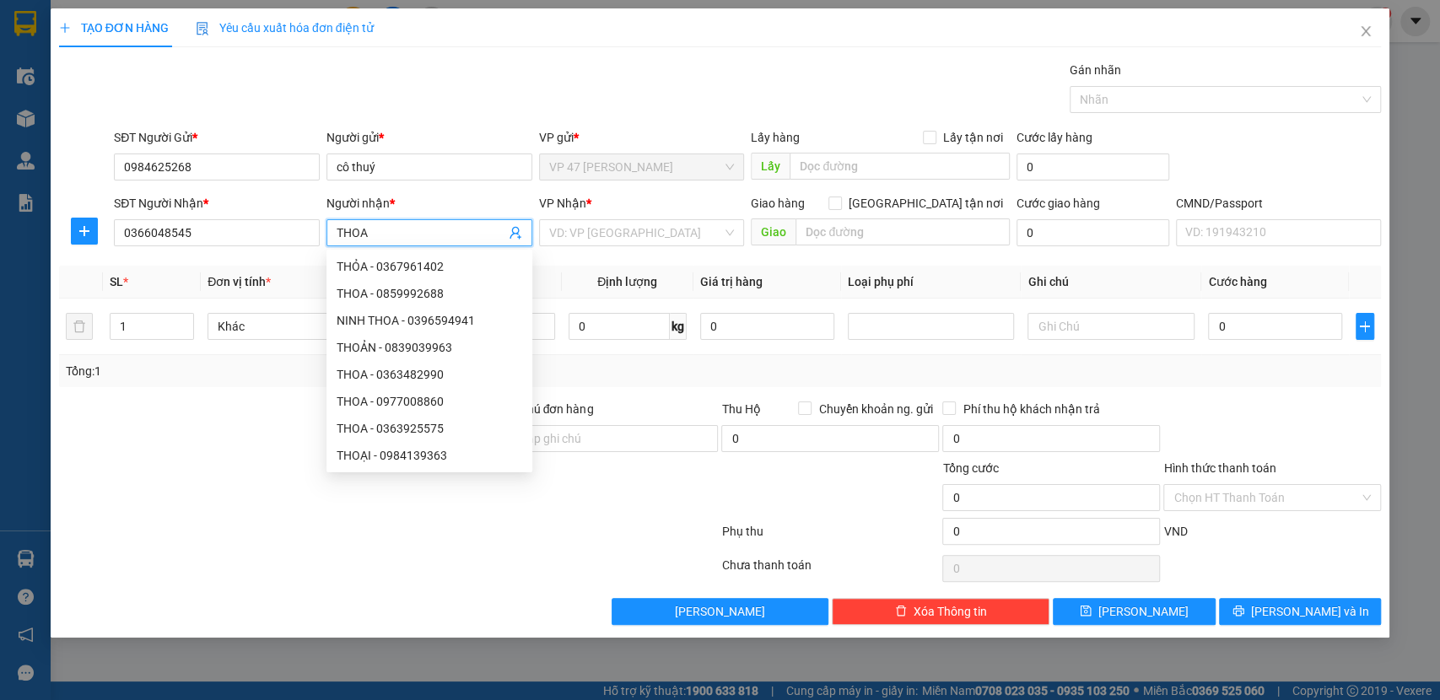
type input "THOA"
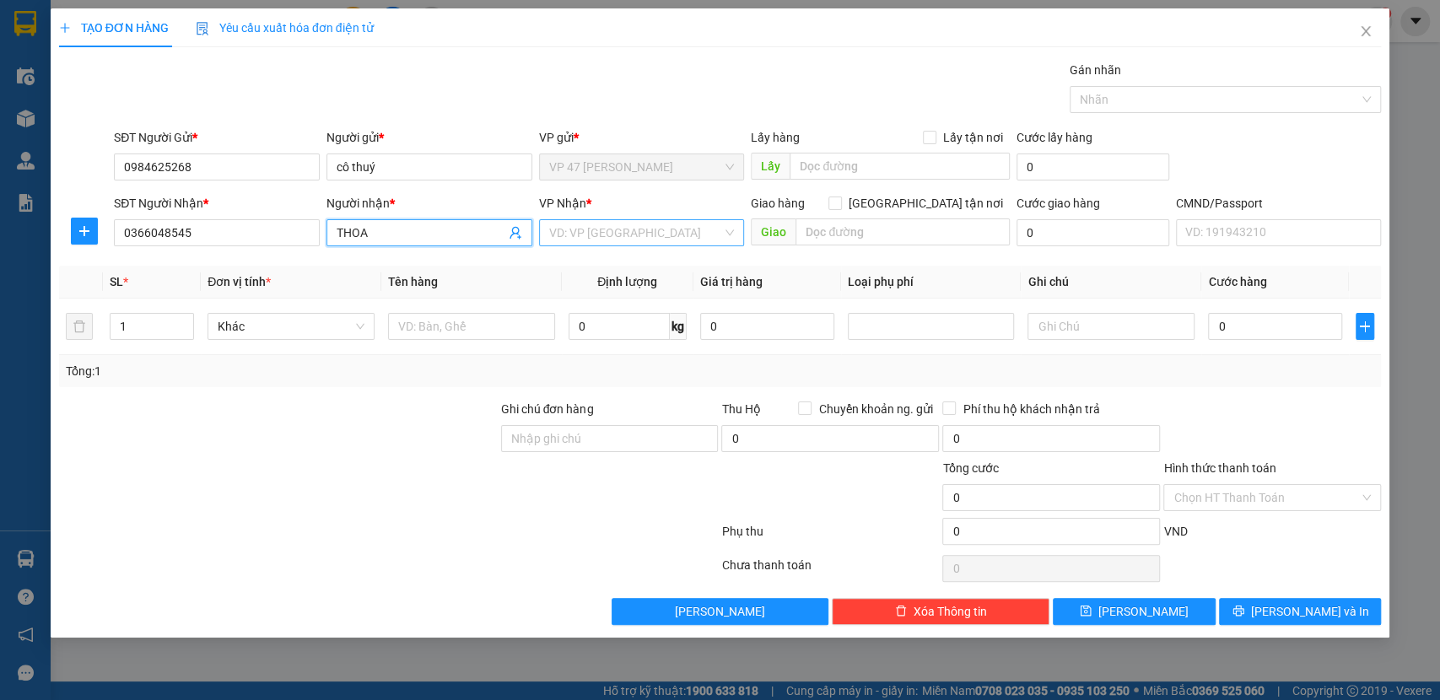
click at [624, 226] on input "search" at bounding box center [636, 232] width 174 height 25
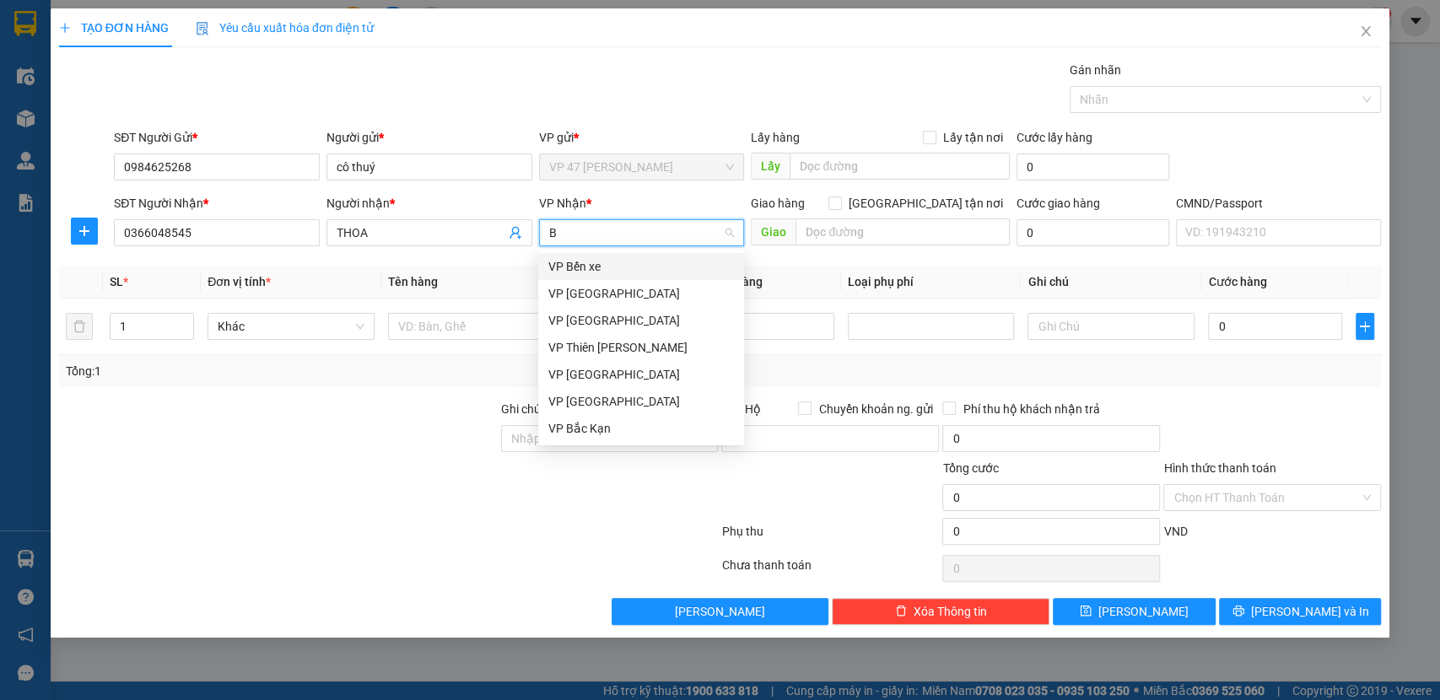
type input "BX"
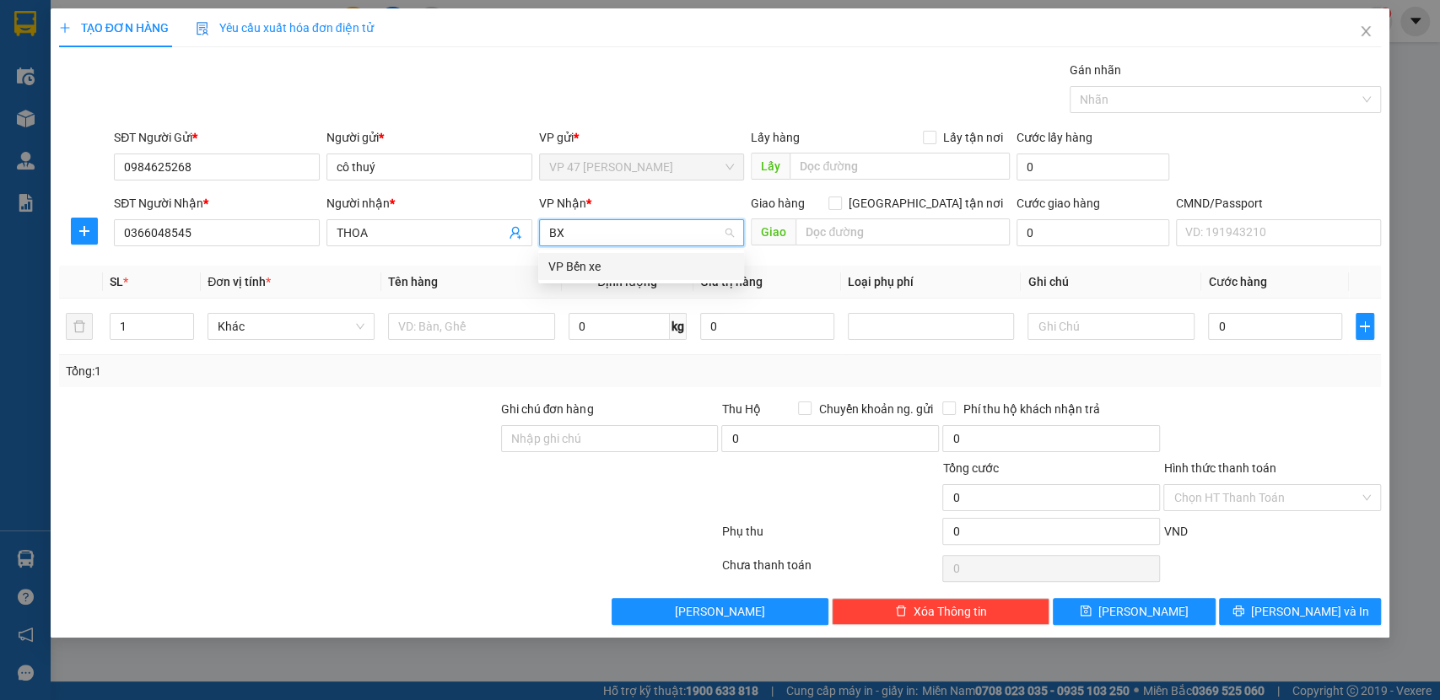
click at [608, 270] on div "VP Bến xe" at bounding box center [641, 266] width 186 height 19
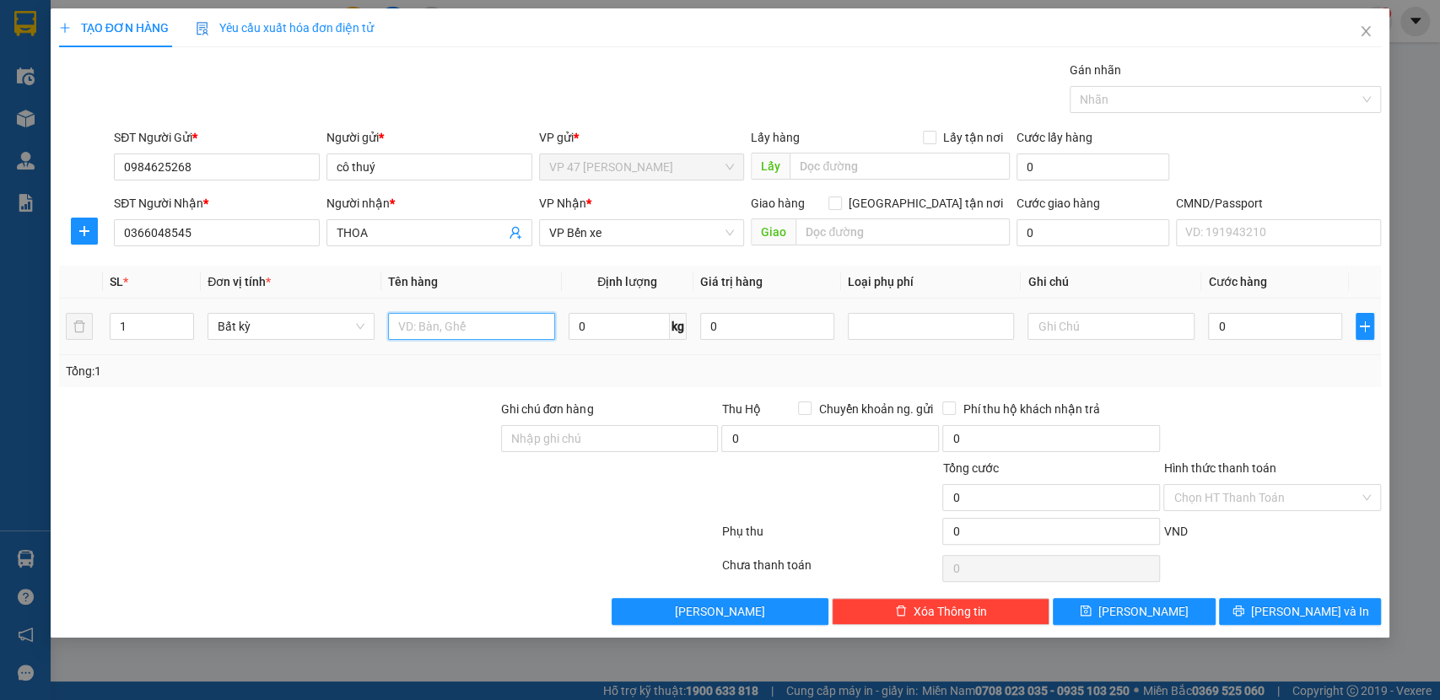
click at [491, 327] on input "text" at bounding box center [471, 326] width 167 height 27
type input "H"
type input "HỘP SÁCH"
click at [158, 324] on input "1" at bounding box center [153, 326] width 84 height 25
type input "12"
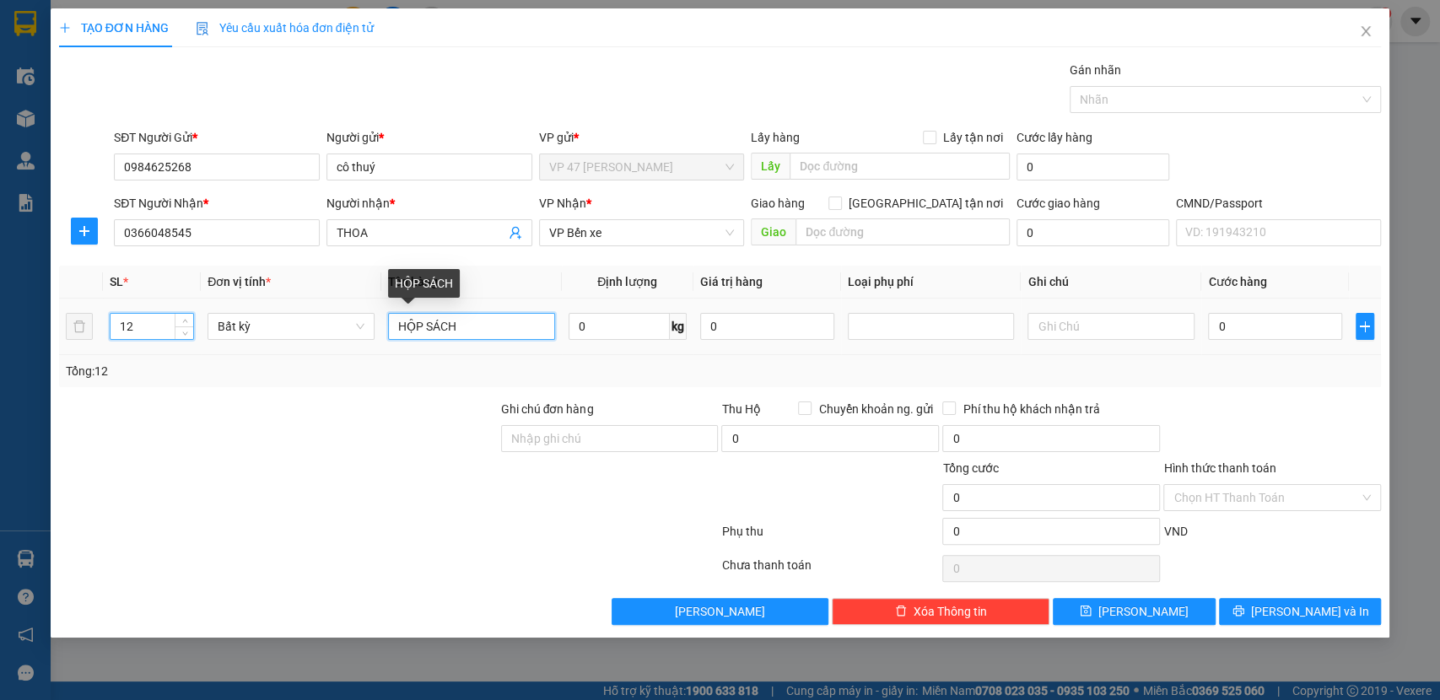
click at [537, 318] on input "HỘP SÁCH" at bounding box center [471, 326] width 167 height 27
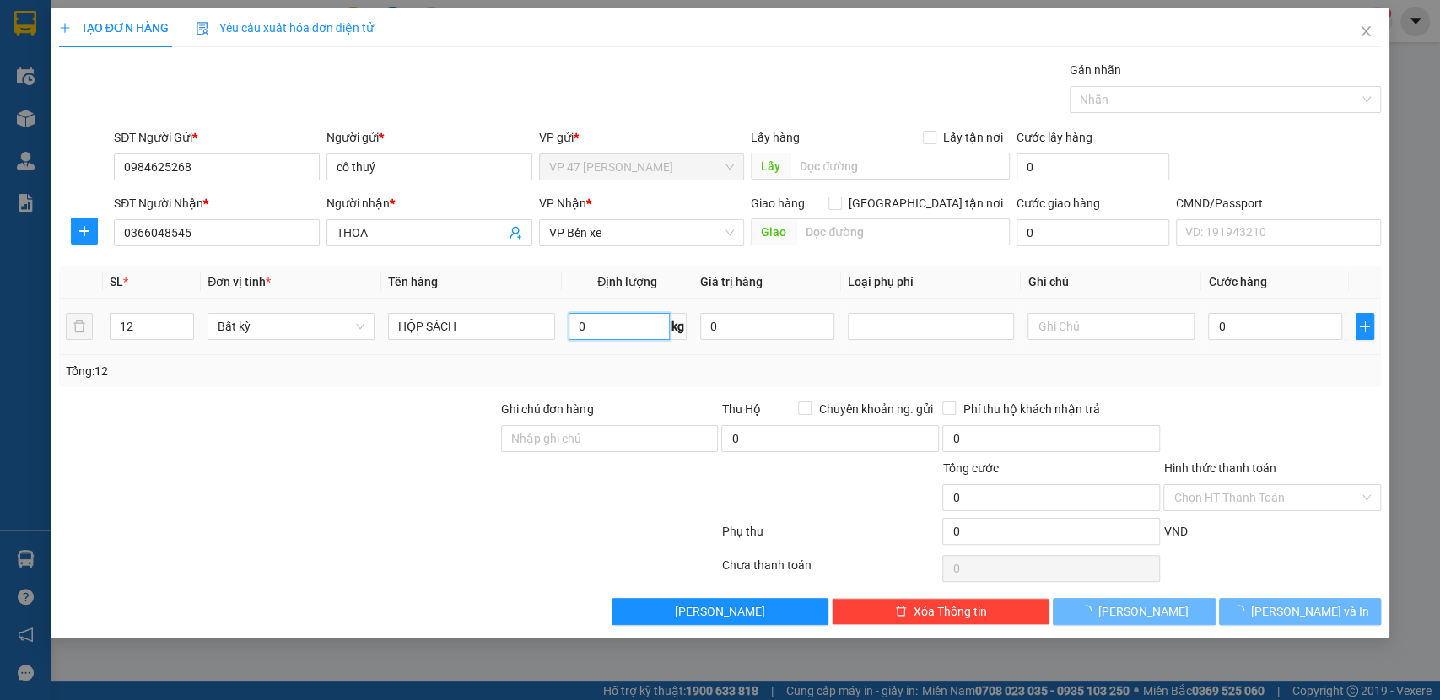
click at [628, 330] on input "0" at bounding box center [619, 326] width 101 height 27
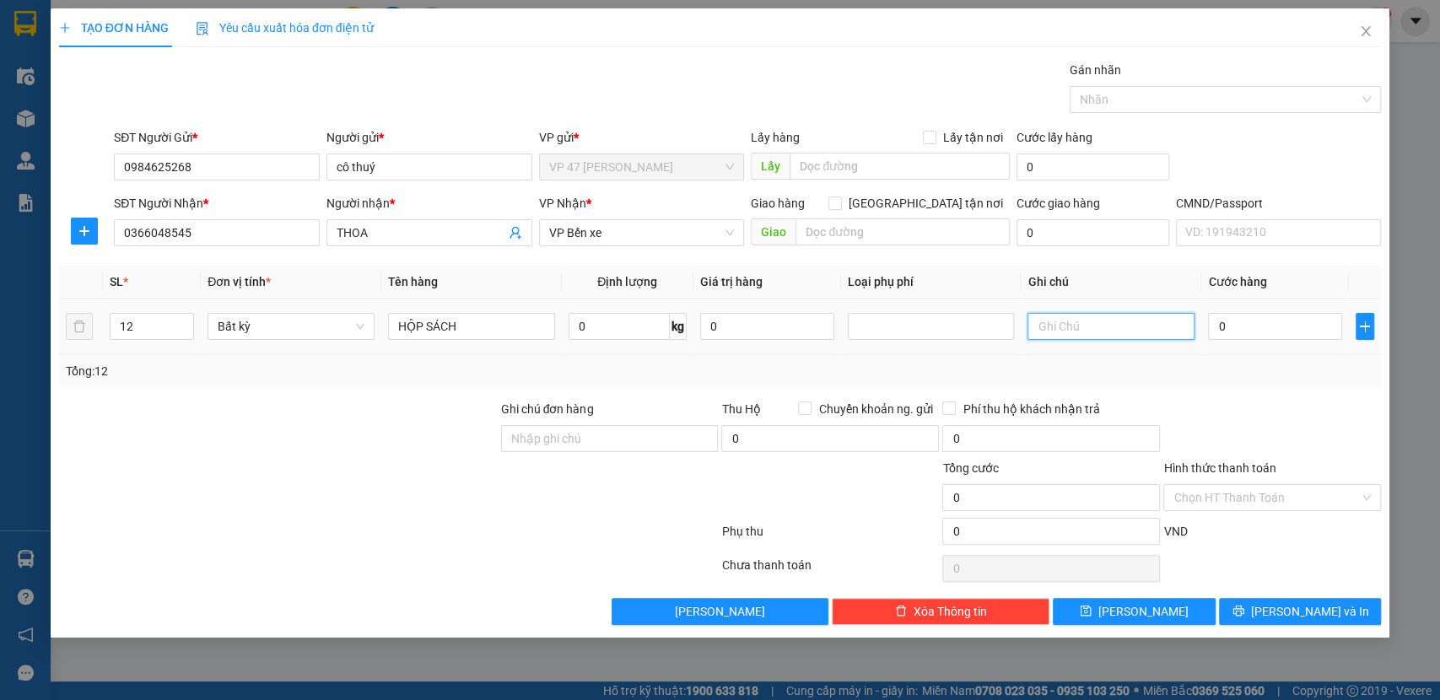
drag, startPoint x: 1116, startPoint y: 327, endPoint x: 1107, endPoint y: 324, distance: 9.6
click at [1117, 326] on input "text" at bounding box center [1111, 326] width 167 height 27
type input "1"
type input "5"
type input "15*12"
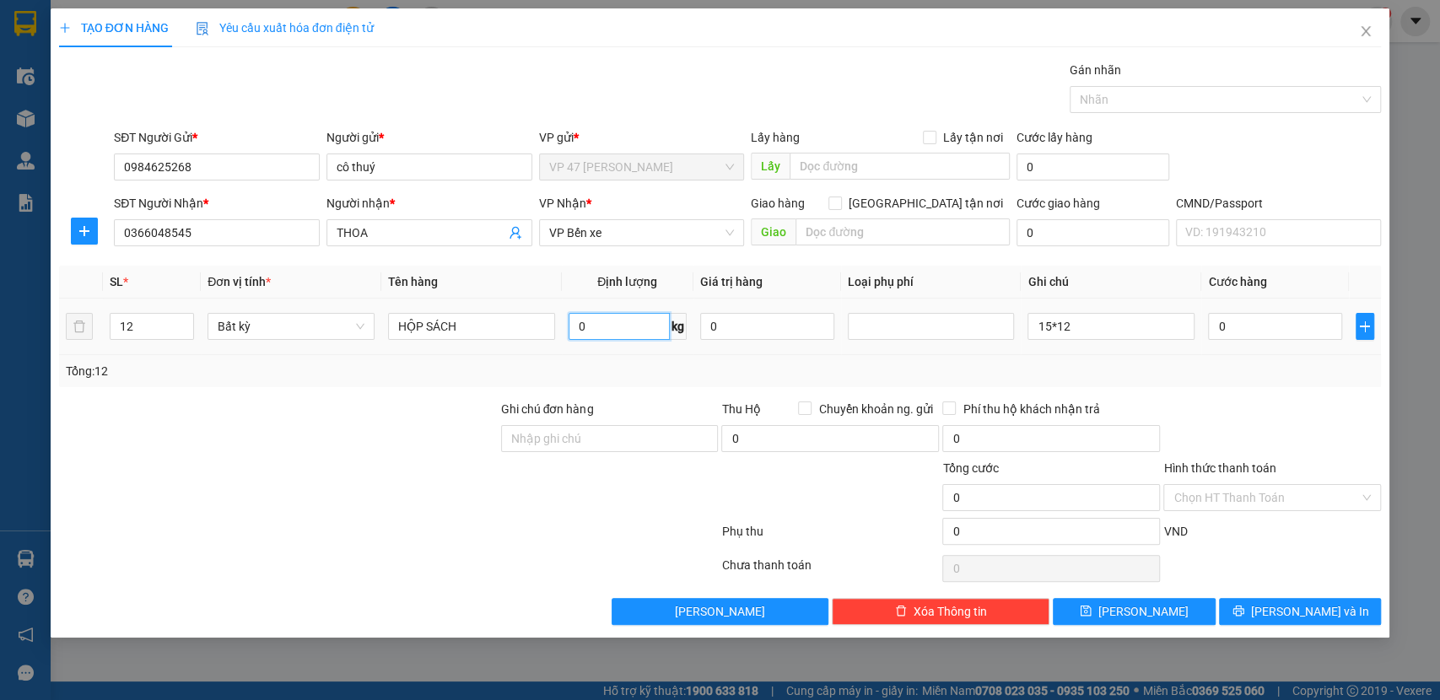
click at [581, 327] on input "0" at bounding box center [619, 326] width 101 height 27
type input "15"
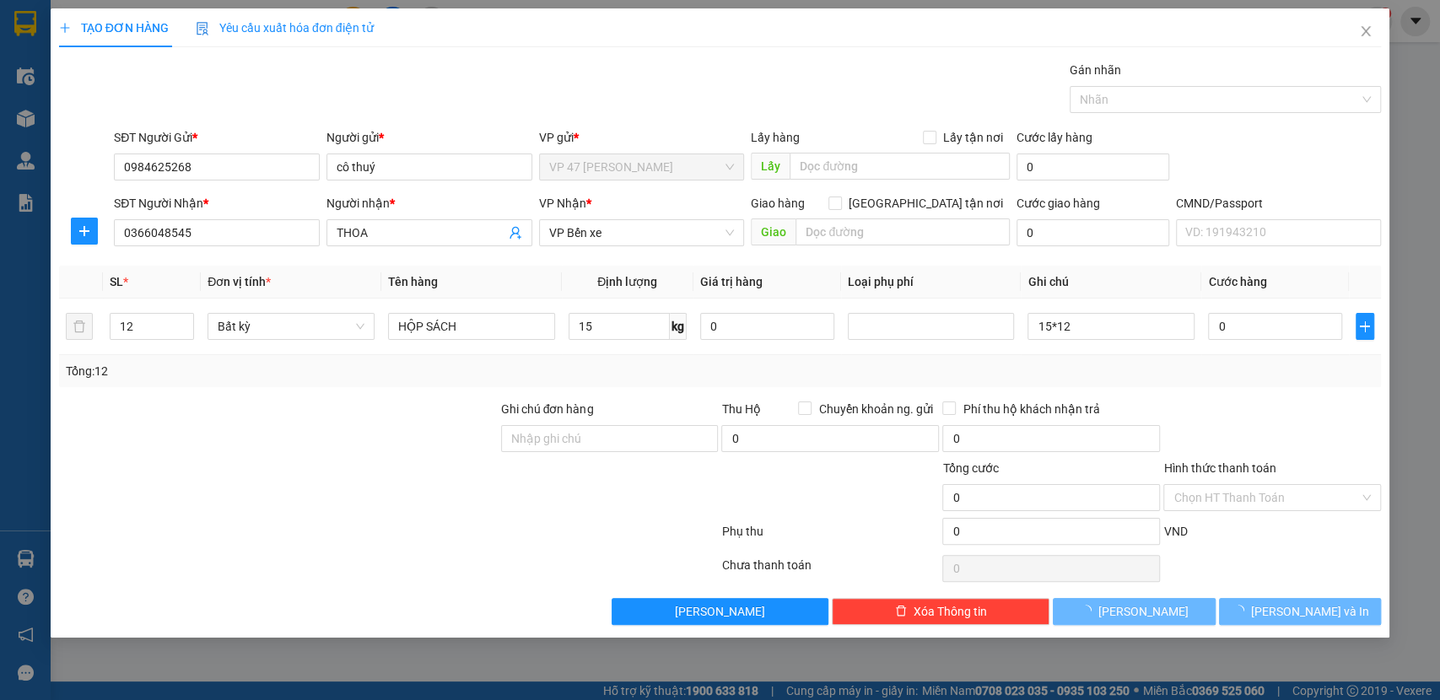
click at [597, 376] on div "Tổng: 12" at bounding box center [721, 371] width 1310 height 19
type input "50.000"
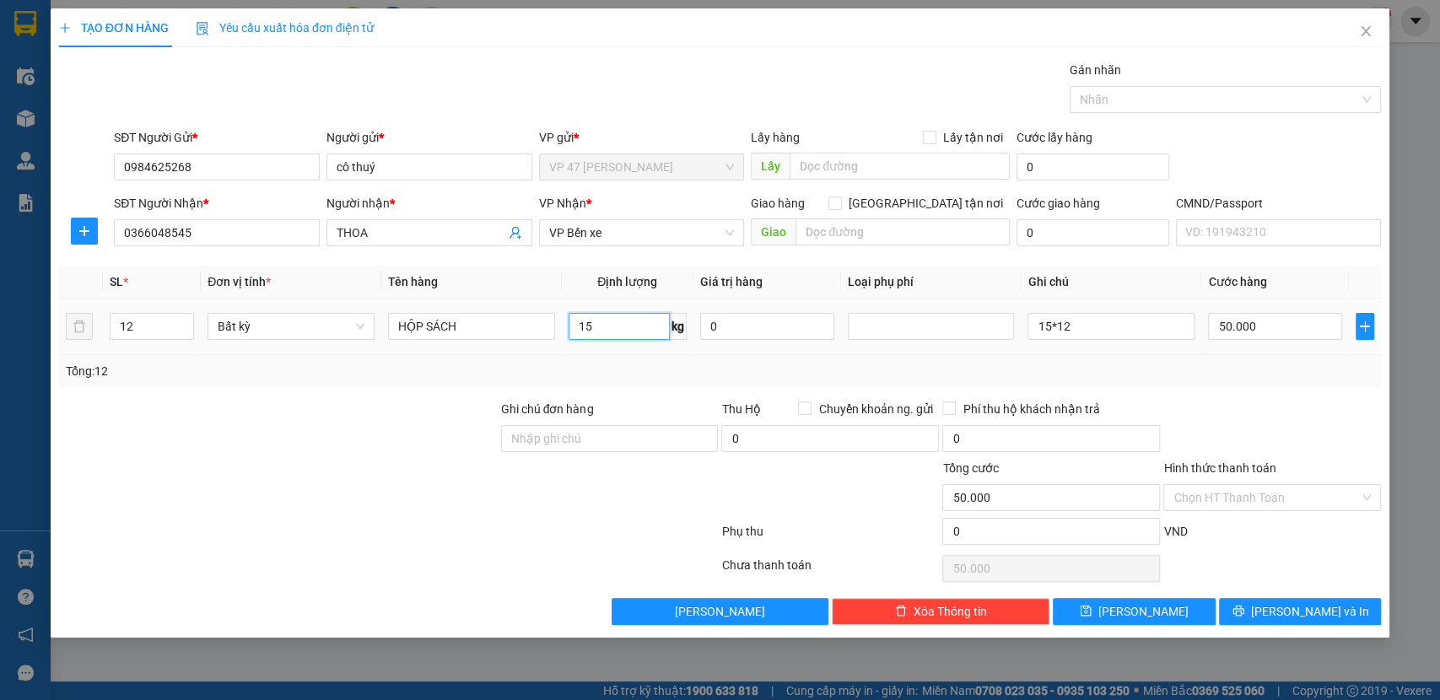
click at [644, 336] on input "15" at bounding box center [619, 326] width 101 height 27
type input "0"
click at [1288, 325] on input "50.000" at bounding box center [1275, 326] width 134 height 27
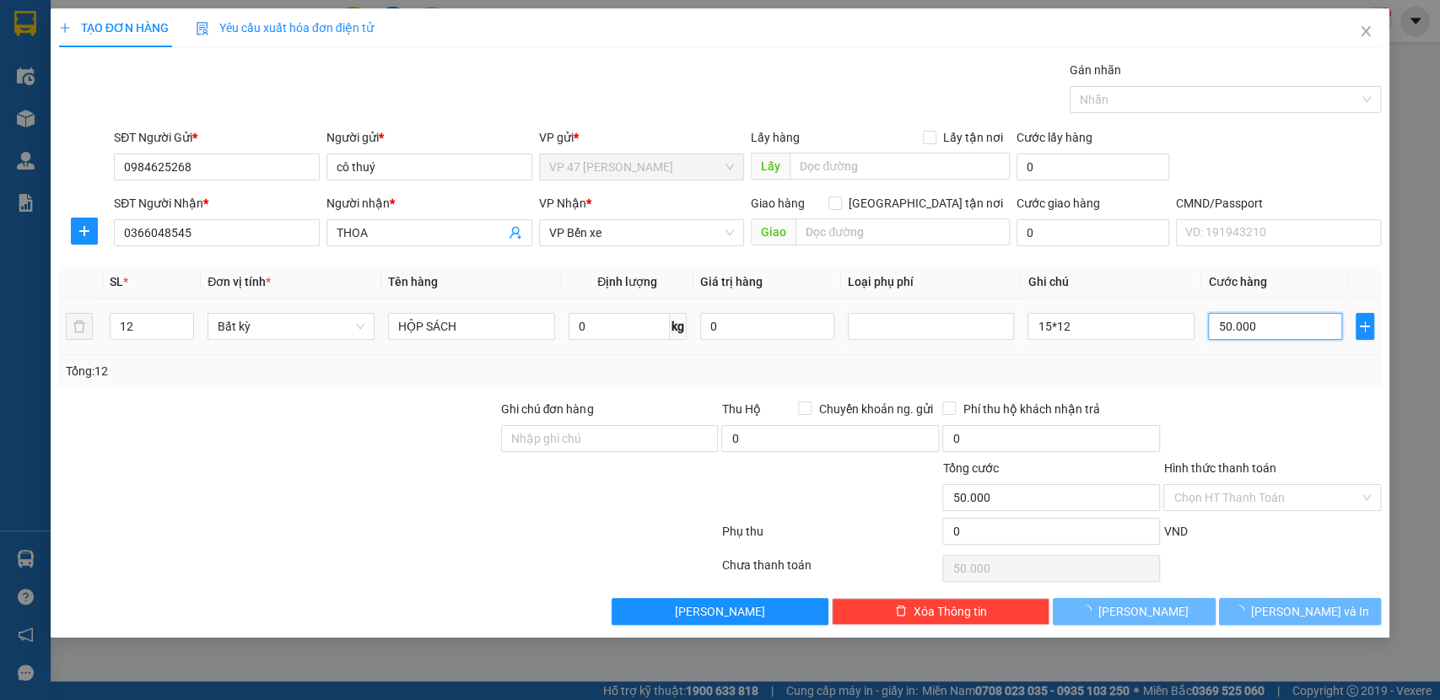
type input "0"
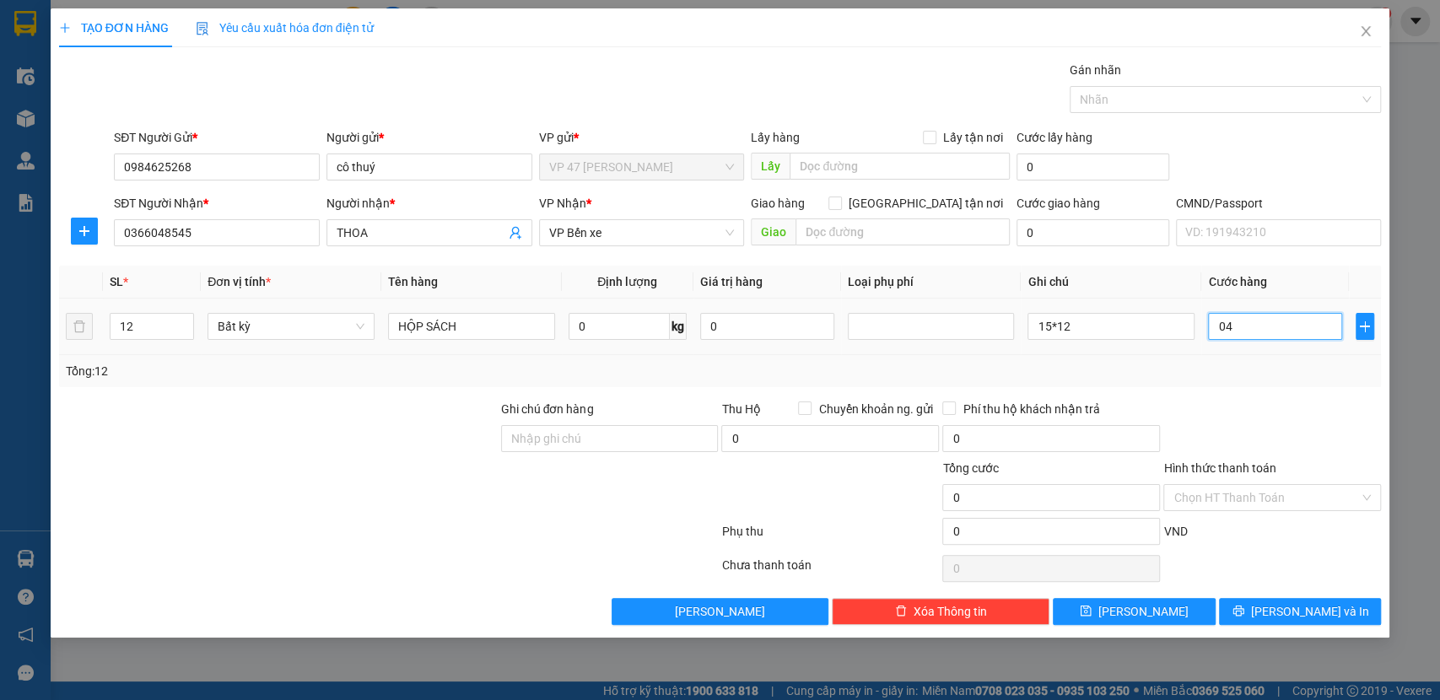
type input "042"
type input "42"
type input "0.420"
type input "420"
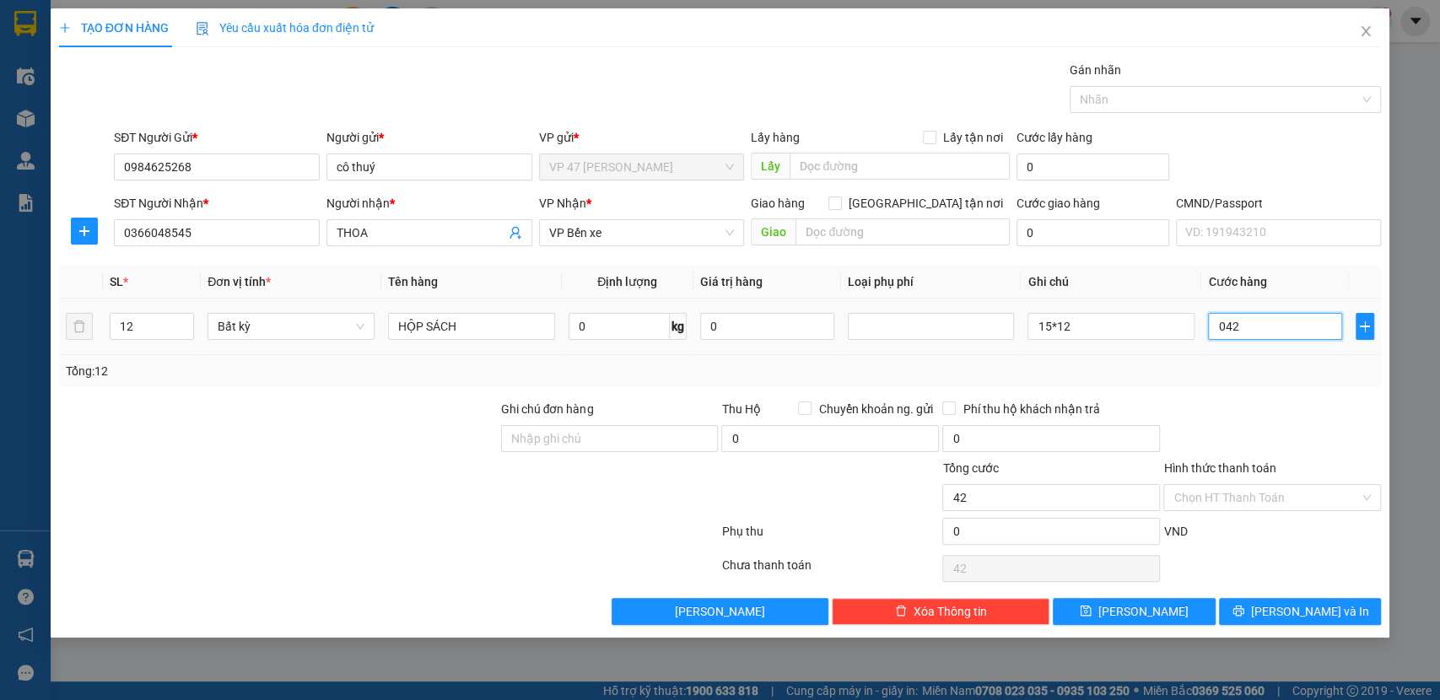
type input "420"
type input "420.000"
click at [1294, 354] on td "420.000" at bounding box center [1276, 327] width 148 height 57
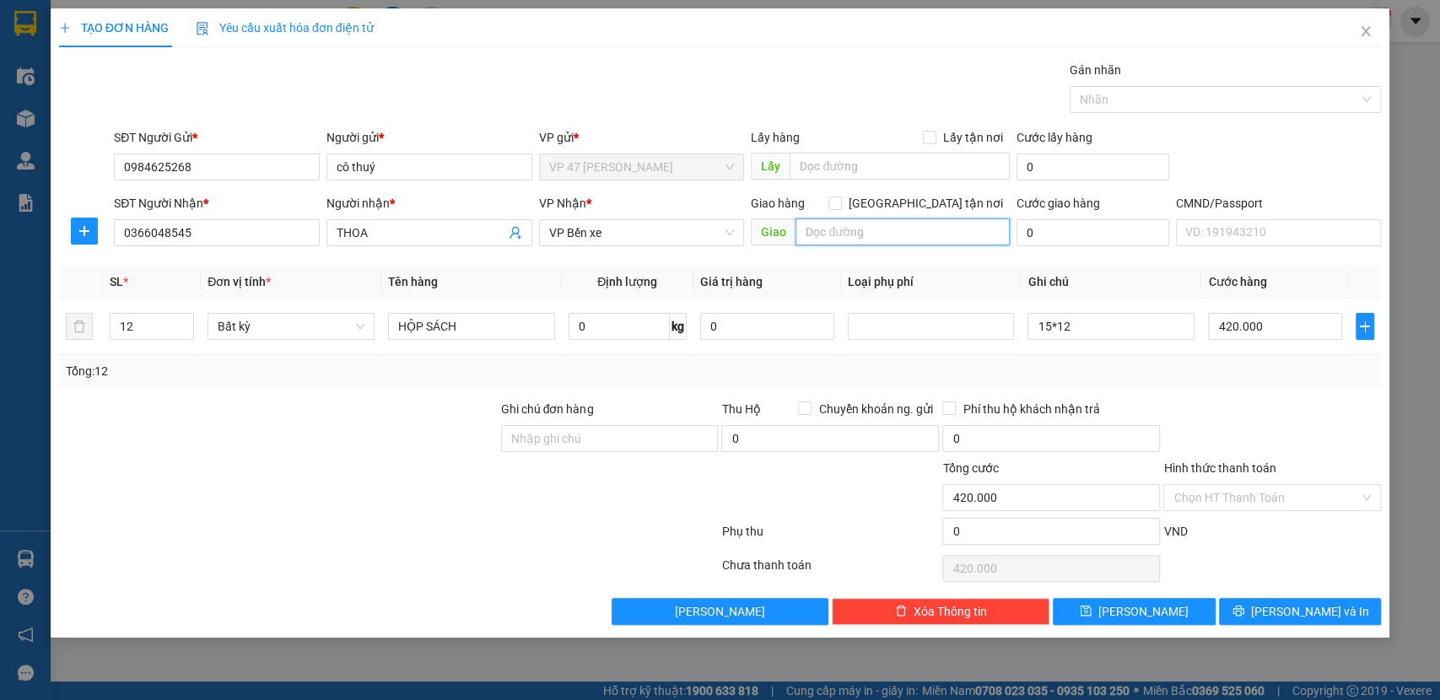
click at [837, 230] on input "text" at bounding box center [903, 232] width 214 height 27
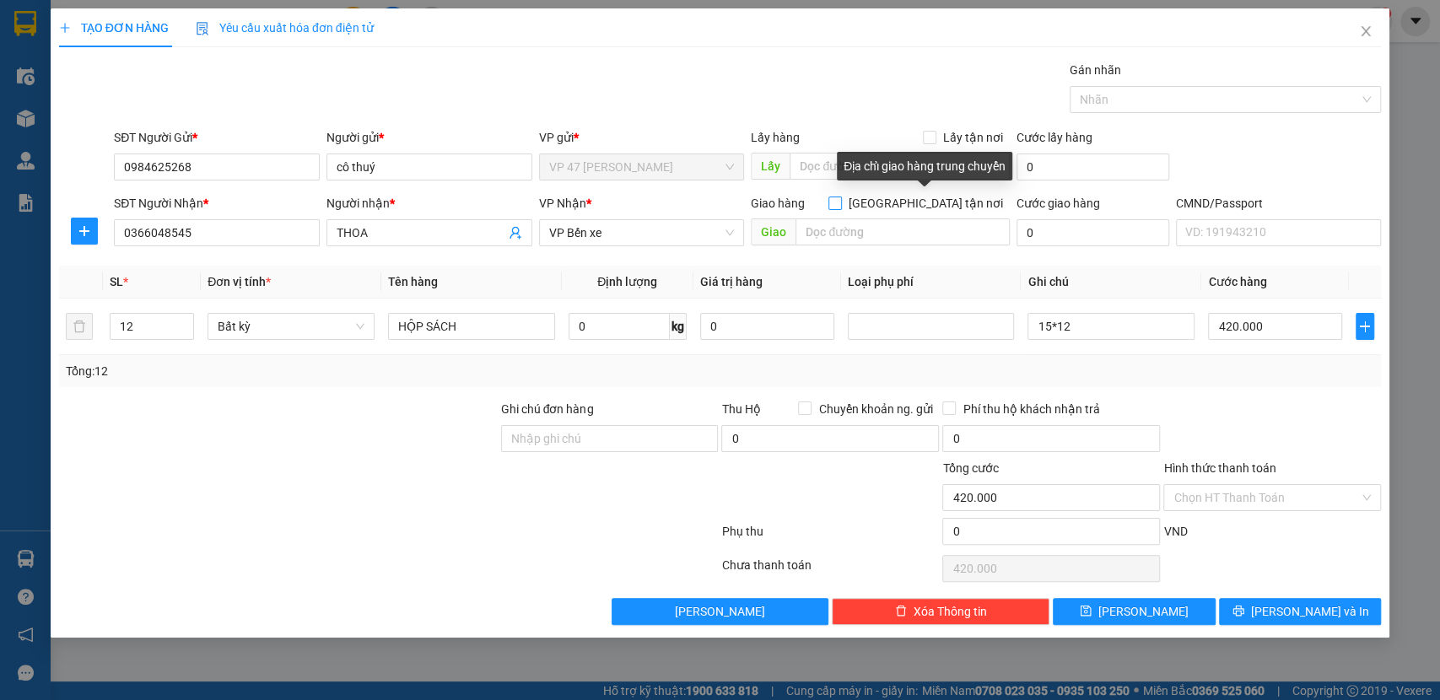
click at [957, 204] on span "[GEOGRAPHIC_DATA][PERSON_NAME] nơi" at bounding box center [926, 203] width 168 height 19
click at [840, 204] on input "[GEOGRAPHIC_DATA][PERSON_NAME] nơi" at bounding box center [835, 203] width 12 height 12
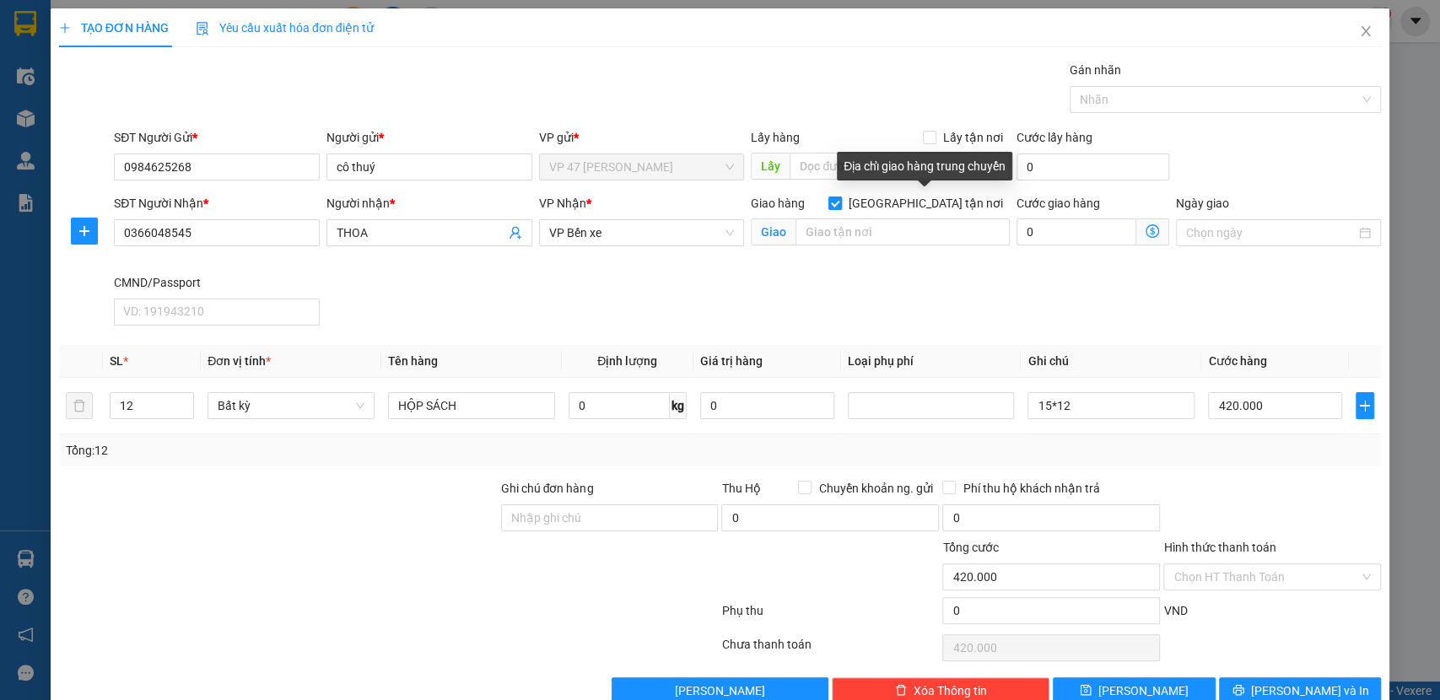
click at [957, 204] on span "[GEOGRAPHIC_DATA][PERSON_NAME] nơi" at bounding box center [926, 203] width 168 height 19
click at [840, 204] on input "[GEOGRAPHIC_DATA][PERSON_NAME] nơi" at bounding box center [835, 203] width 12 height 12
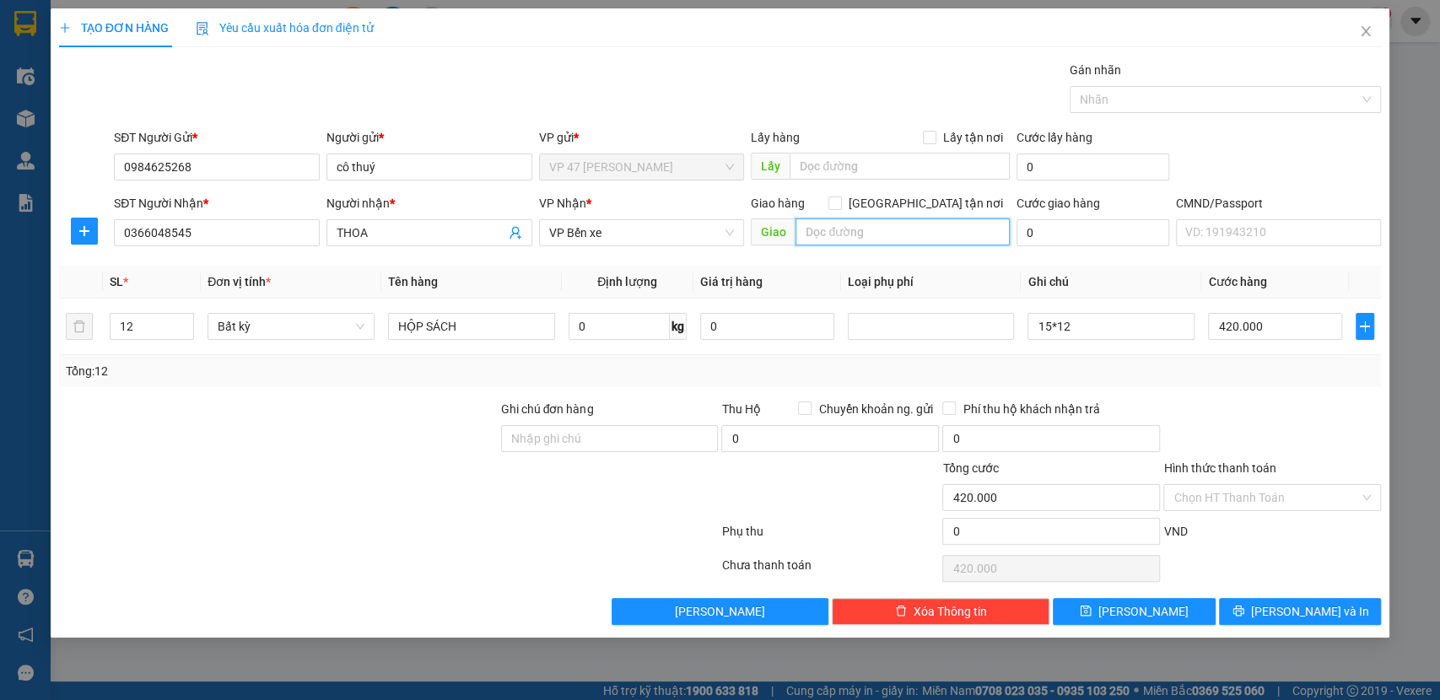
click at [917, 230] on input "text" at bounding box center [903, 232] width 214 height 27
click at [953, 189] on form "SĐT Người Gửi * 0984625268 Người gửi * cô thuý VP gửi * VP 47 Trần Khát Chân Lấ…" at bounding box center [720, 190] width 1323 height 125
click at [965, 192] on form "SĐT Người Gửi * 0984625268 Người gửi * cô thuý VP gửi * VP 47 Trần Khát Chân Lấ…" at bounding box center [720, 190] width 1323 height 125
click at [970, 207] on span "[GEOGRAPHIC_DATA][PERSON_NAME] nơi" at bounding box center [926, 203] width 168 height 19
click at [840, 207] on input "[GEOGRAPHIC_DATA][PERSON_NAME] nơi" at bounding box center [835, 203] width 12 height 12
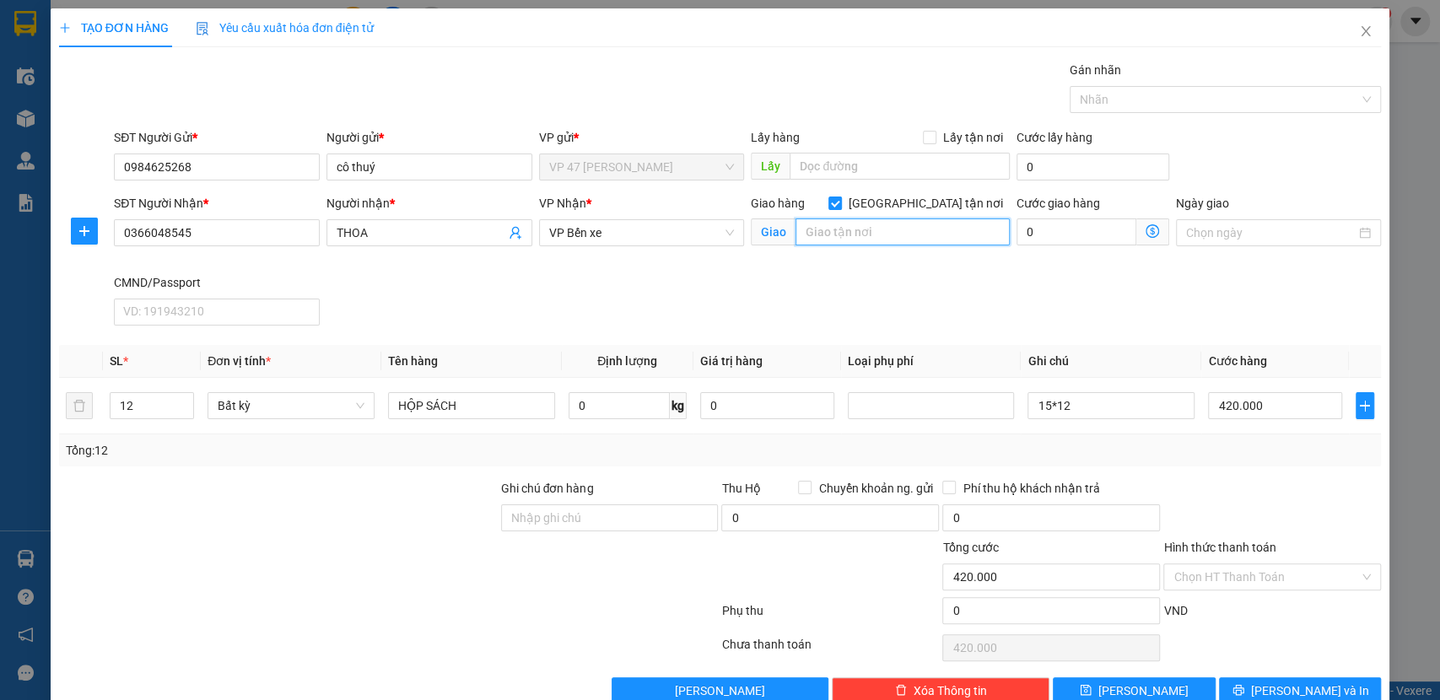
click at [912, 226] on input "text" at bounding box center [903, 232] width 214 height 27
click at [950, 195] on span "[GEOGRAPHIC_DATA][PERSON_NAME] nơi" at bounding box center [926, 203] width 168 height 19
click at [840, 197] on input "[GEOGRAPHIC_DATA][PERSON_NAME] nơi" at bounding box center [835, 203] width 12 height 12
checkbox input "false"
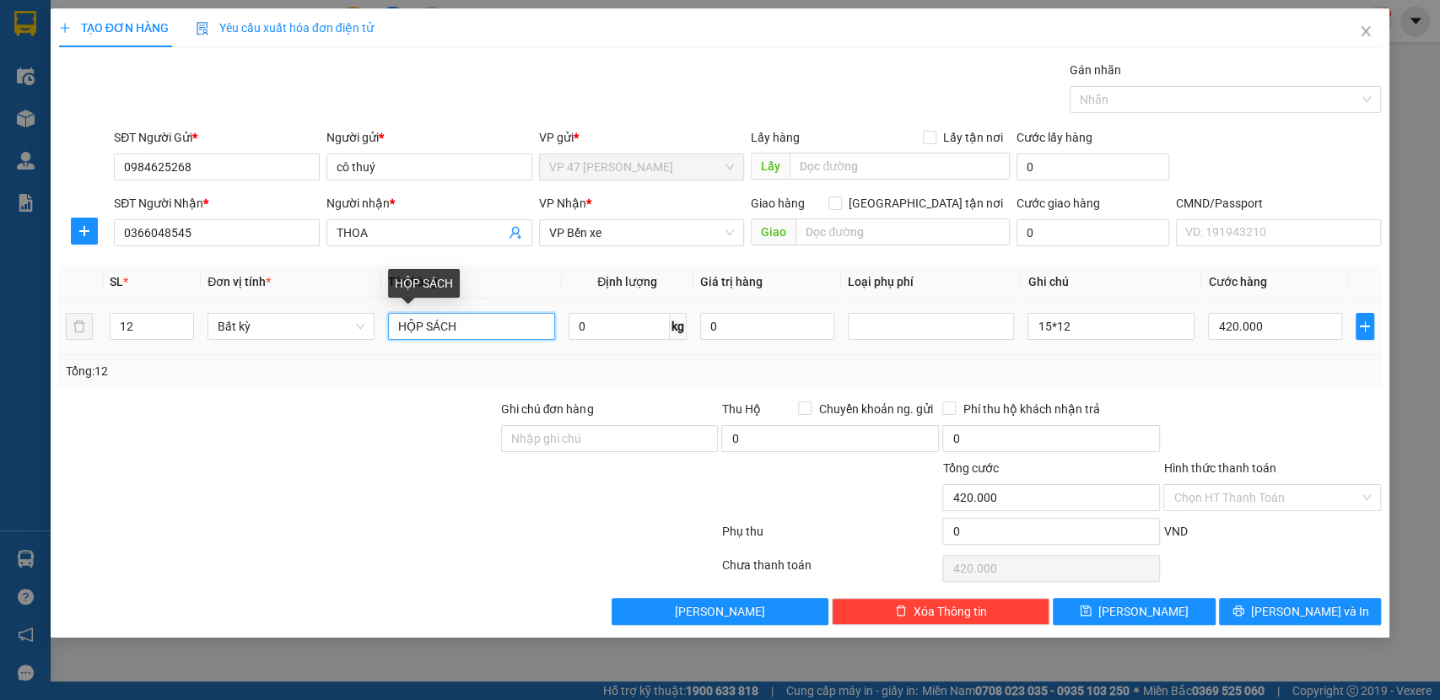
click at [461, 316] on input "HỘP SÁCH" at bounding box center [471, 326] width 167 height 27
type input "HỘP SÁCH*12"
click at [527, 360] on div "Tổng: 12" at bounding box center [720, 371] width 1323 height 32
click at [1273, 500] on input "Hình thức thanh toán" at bounding box center [1267, 497] width 186 height 25
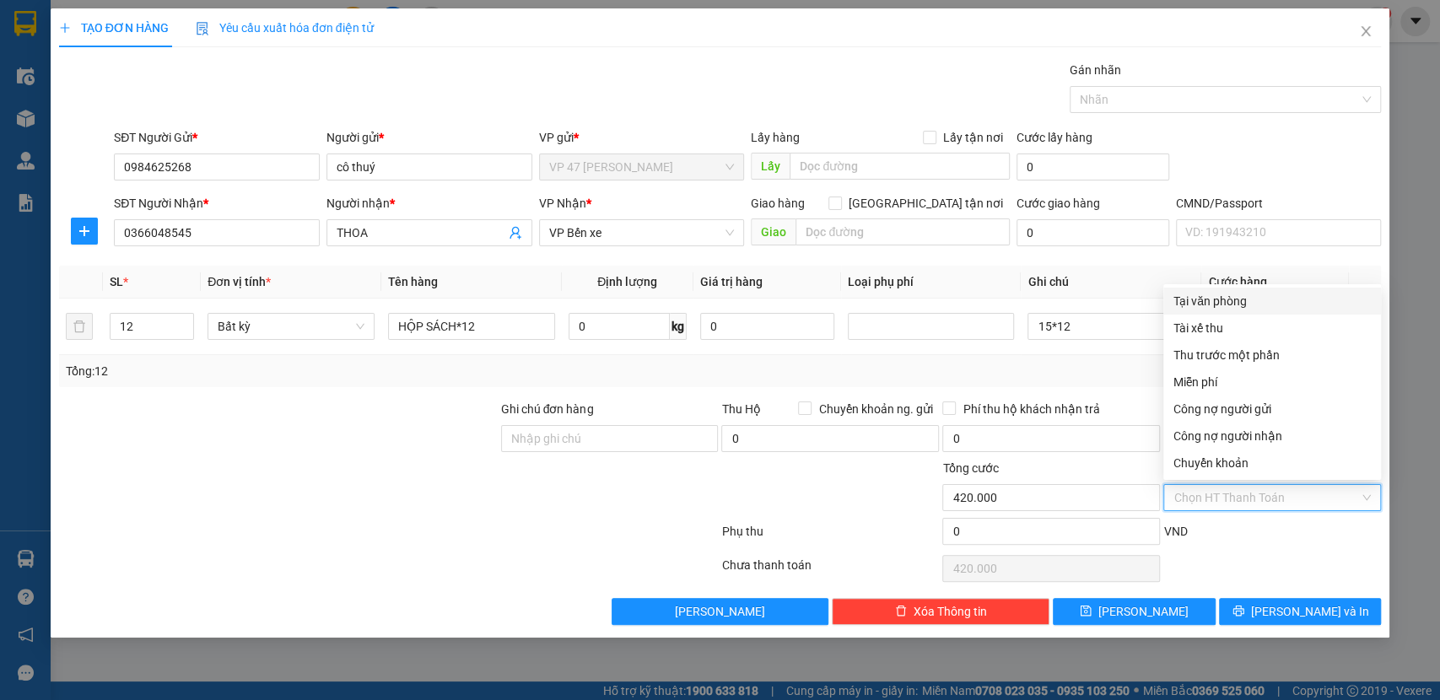
click at [1215, 300] on div "Tại văn phòng" at bounding box center [1272, 301] width 197 height 19
type input "0"
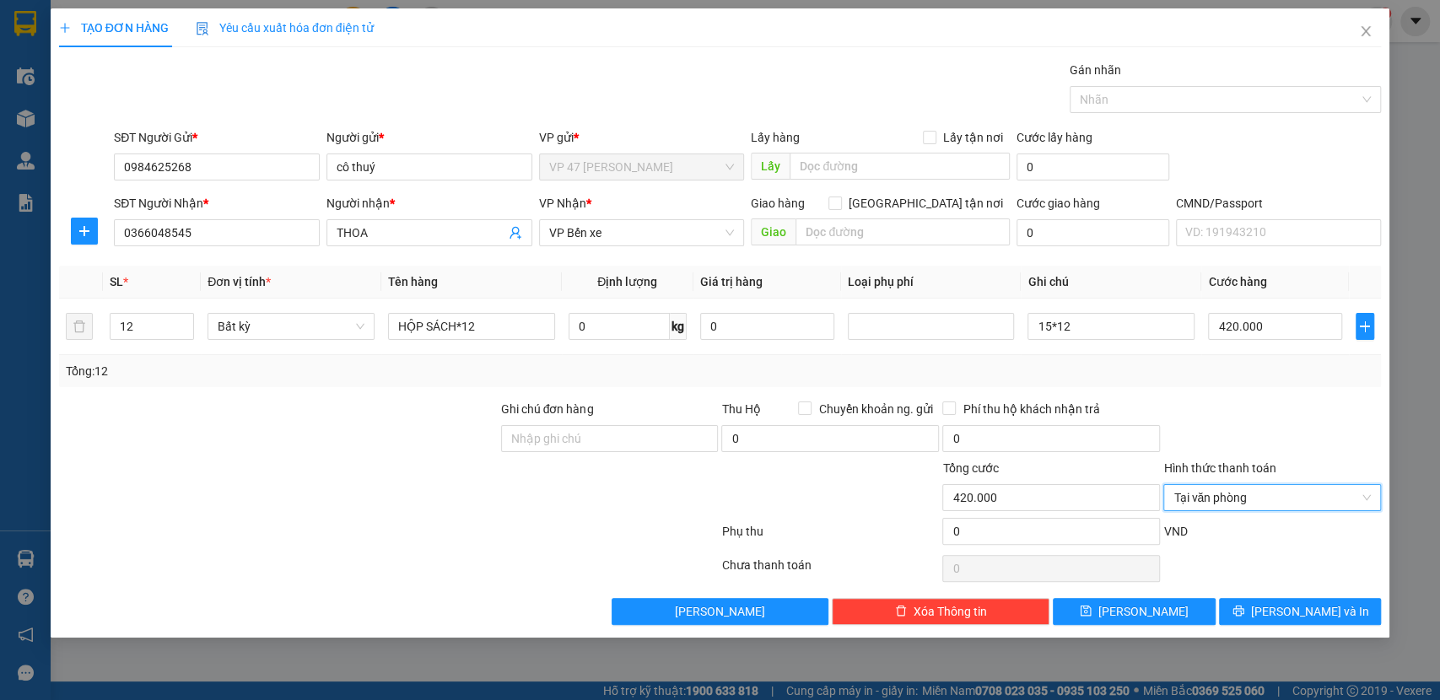
click at [1325, 591] on div "Transit Pickup Surcharge Ids Transit Deliver Surcharge Ids Transit Deliver Surc…" at bounding box center [720, 343] width 1323 height 565
click at [1329, 610] on span "Lưu và In" at bounding box center [1310, 612] width 118 height 19
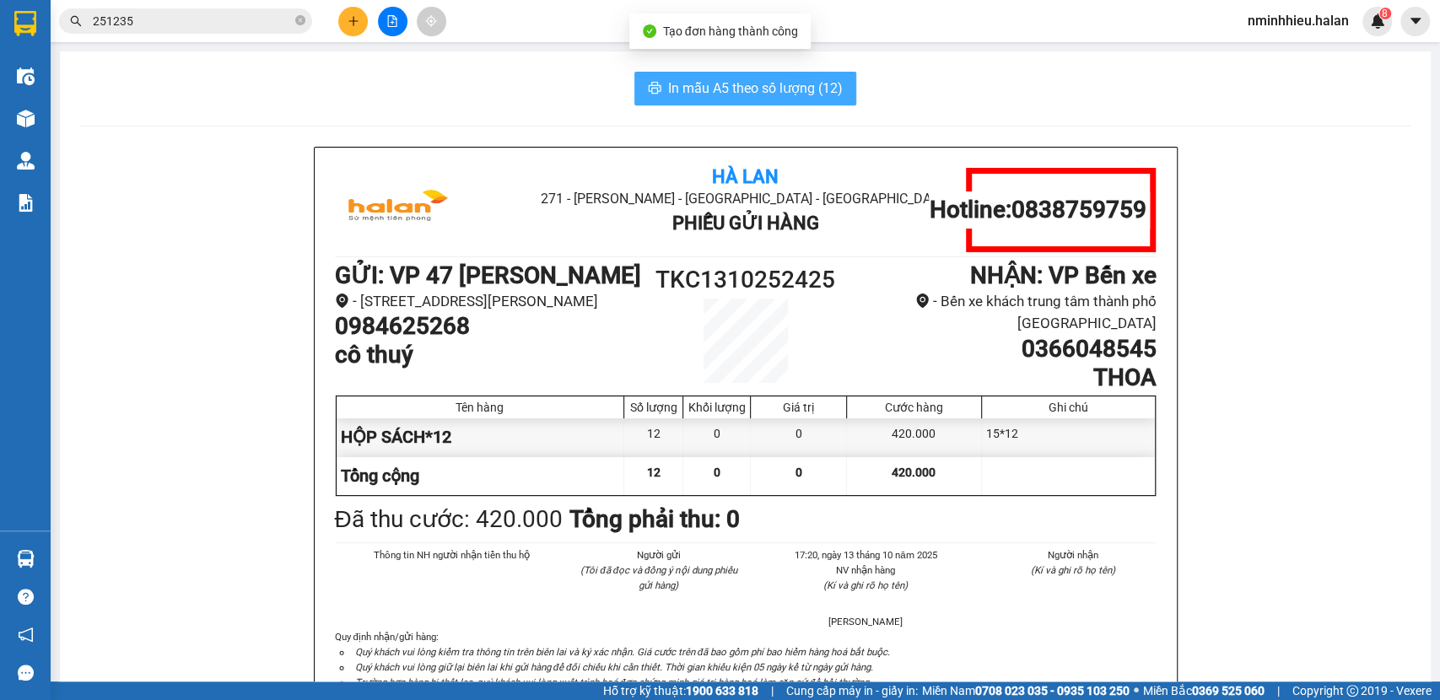
click at [819, 78] on span "In mẫu A5 theo số lượng (12)" at bounding box center [755, 88] width 175 height 21
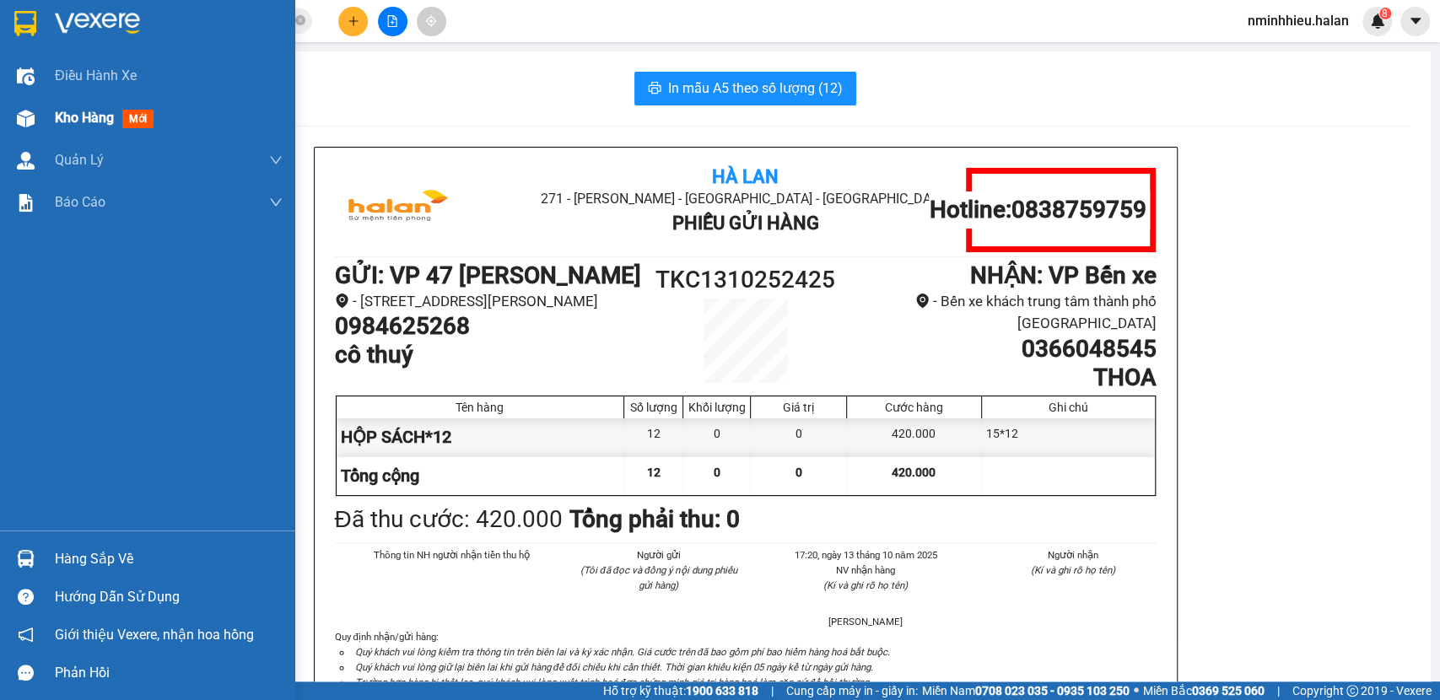
click at [34, 131] on div at bounding box center [26, 119] width 30 height 30
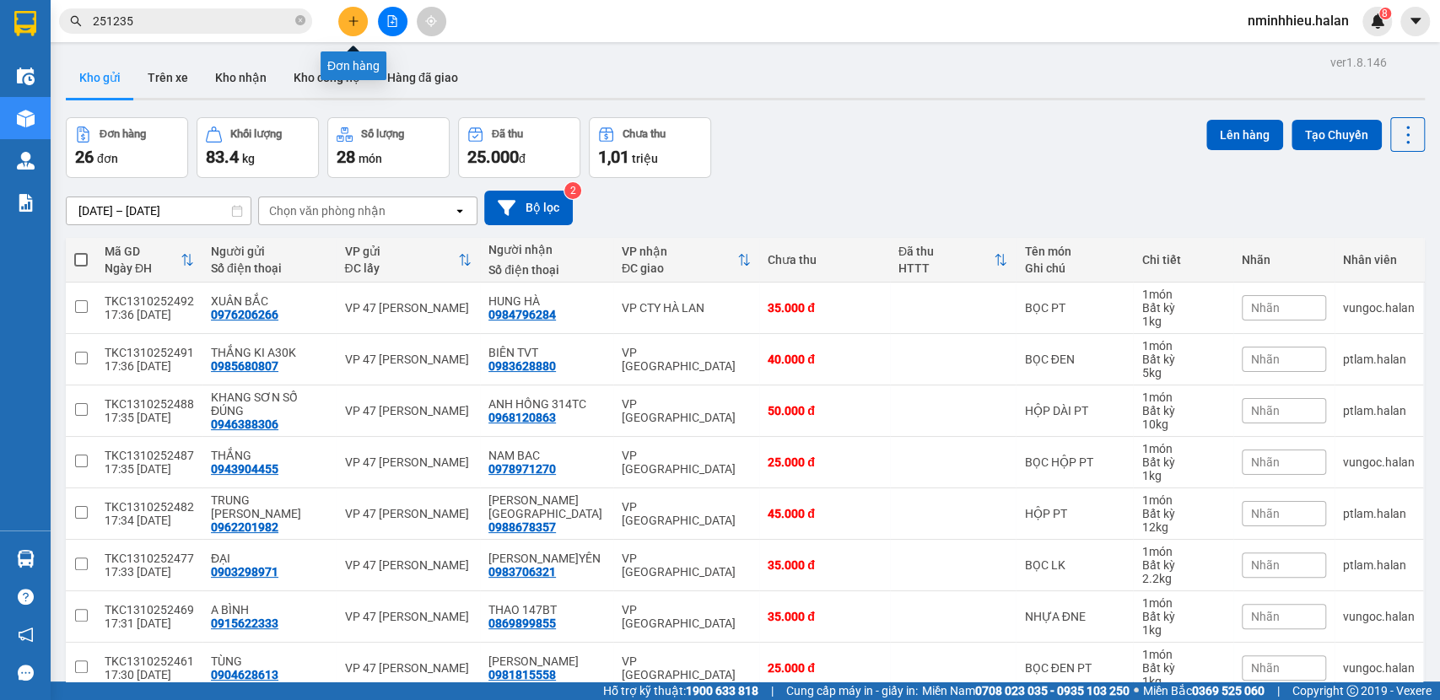
click at [358, 20] on icon "plus" at bounding box center [354, 21] width 12 height 12
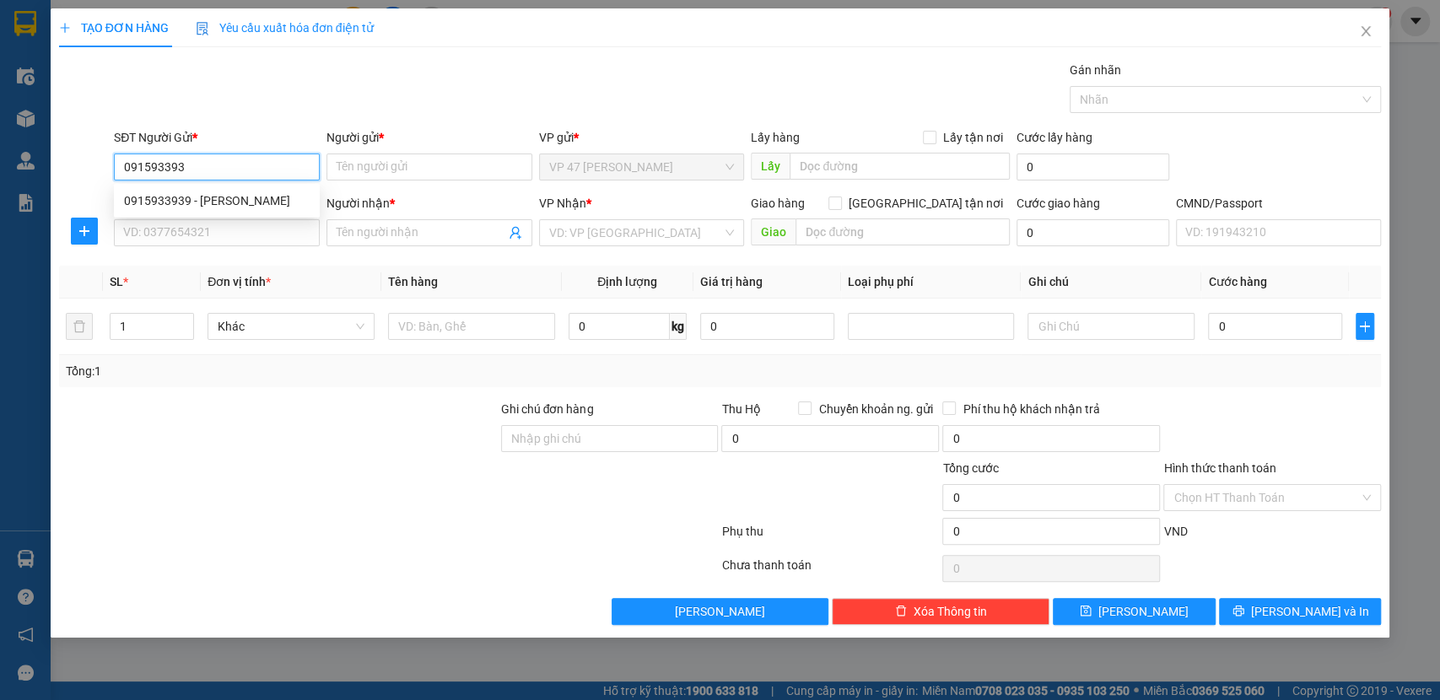
type input "0915933939"
click at [274, 209] on div "0915933939 - TUẤN XOAN" at bounding box center [217, 201] width 186 height 19
type input "TUẤN XOAN"
type input "0915933939"
click at [256, 212] on div "SĐT Người Nhận *" at bounding box center [217, 206] width 206 height 25
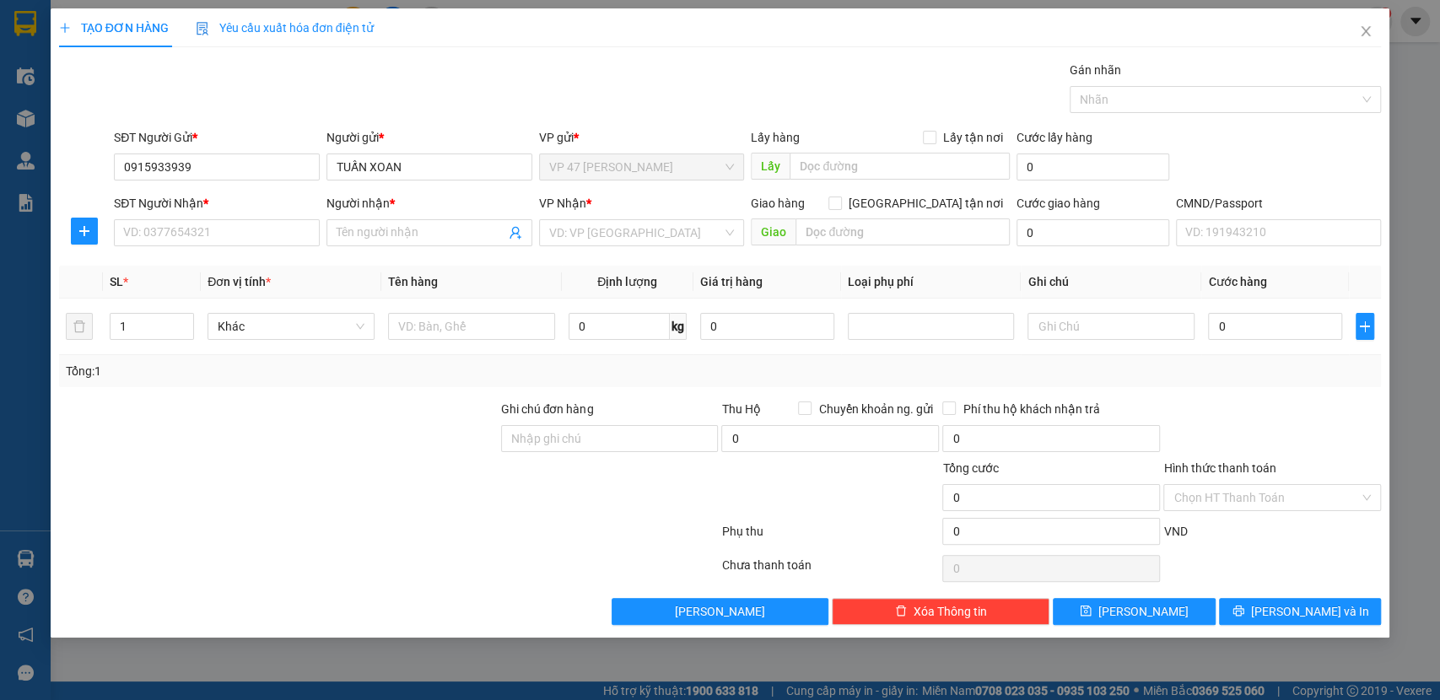
click at [257, 218] on div "SĐT Người Nhận *" at bounding box center [217, 206] width 206 height 25
click at [244, 217] on div "SĐT Người Nhận *" at bounding box center [217, 206] width 206 height 25
click at [257, 241] on input "SĐT Người Nhận *" at bounding box center [217, 232] width 206 height 27
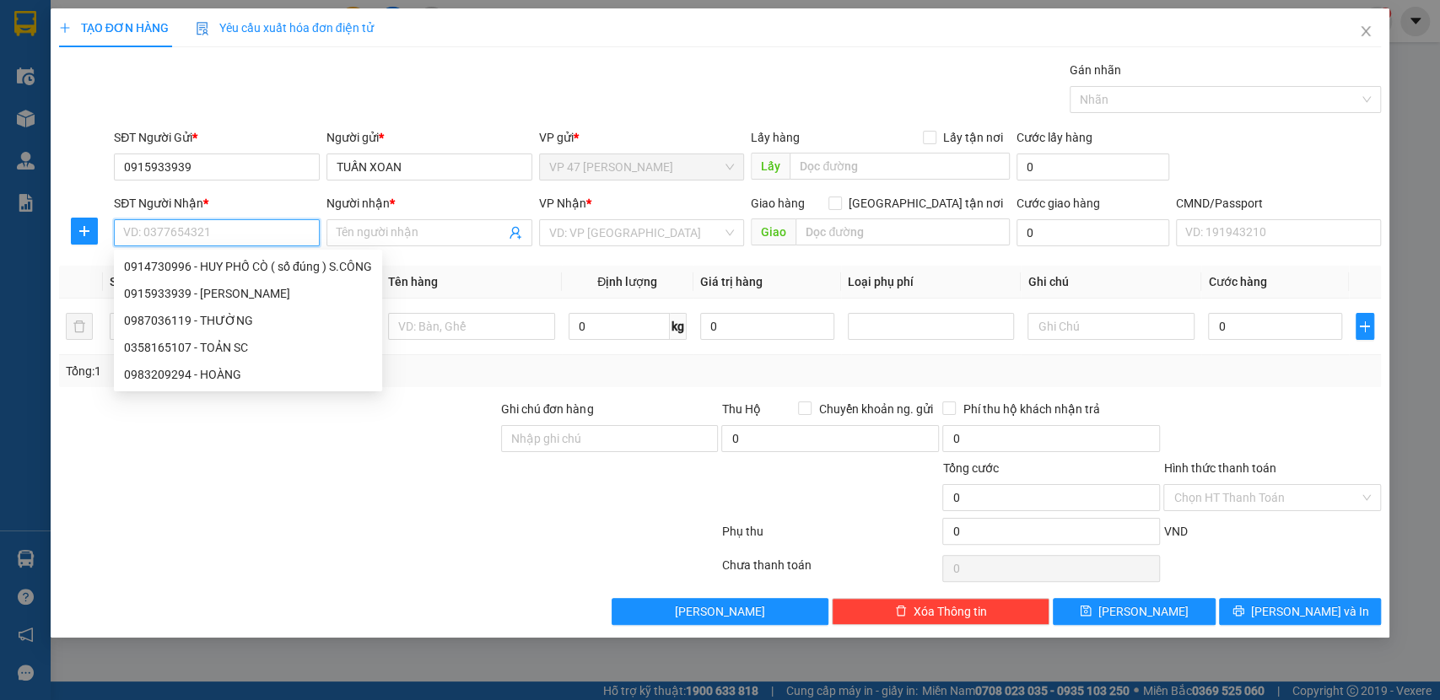
click at [257, 242] on input "SĐT Người Nhận *" at bounding box center [217, 232] width 206 height 27
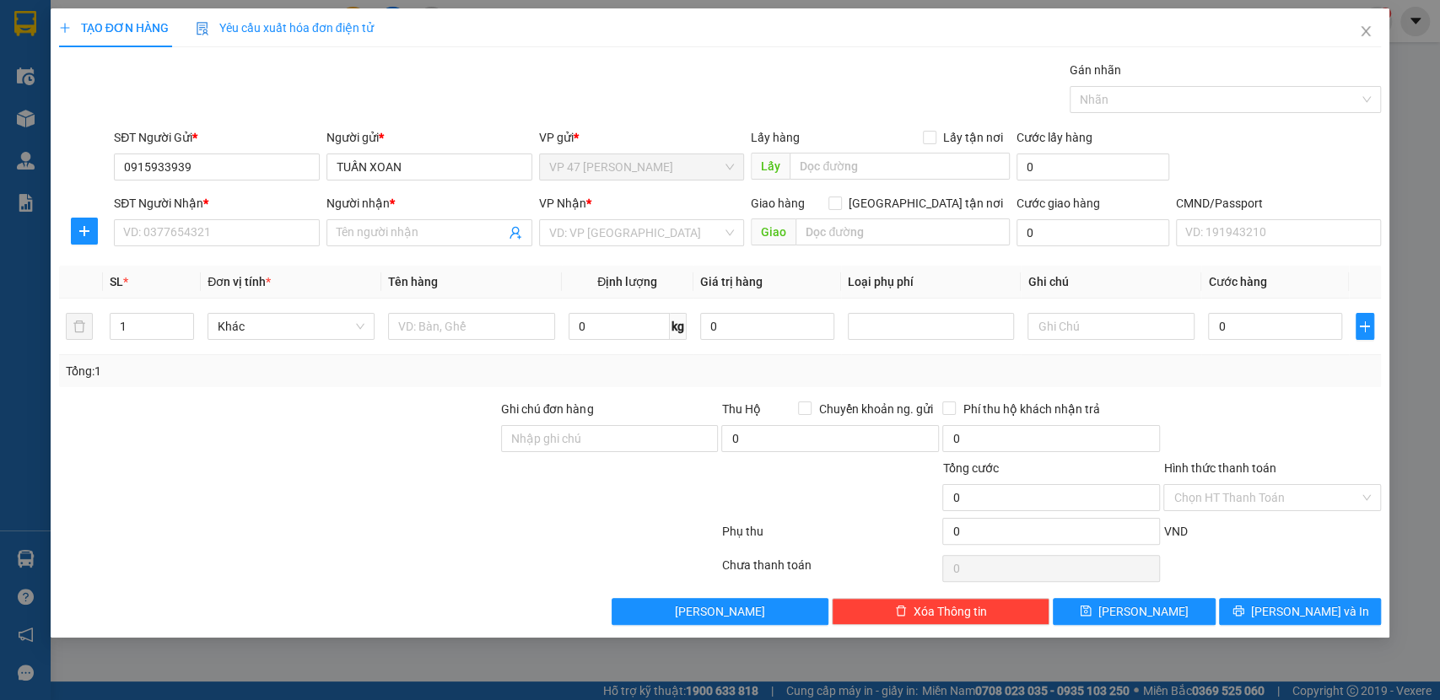
click at [389, 78] on div "Gói vận chuyển * Tiêu chuẩn Gán nhãn Nhãn" at bounding box center [748, 90] width 1274 height 59
click at [197, 224] on input "SĐT Người Nhận *" at bounding box center [217, 232] width 206 height 27
click at [203, 273] on div "0358165107 - TOẢN SC" at bounding box center [217, 266] width 186 height 19
type input "0358165107"
type input "TOẢN SC"
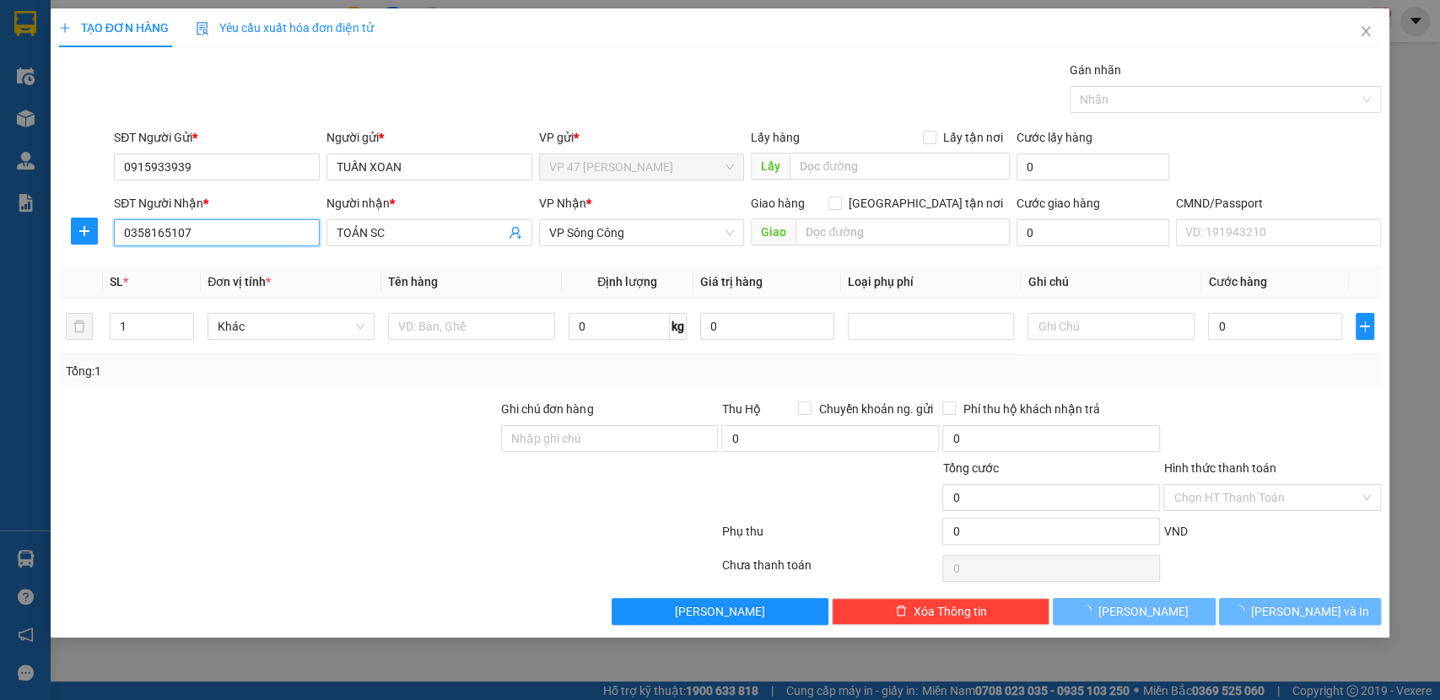
type input "0358165107"
click at [83, 228] on icon "plus" at bounding box center [85, 231] width 14 height 14
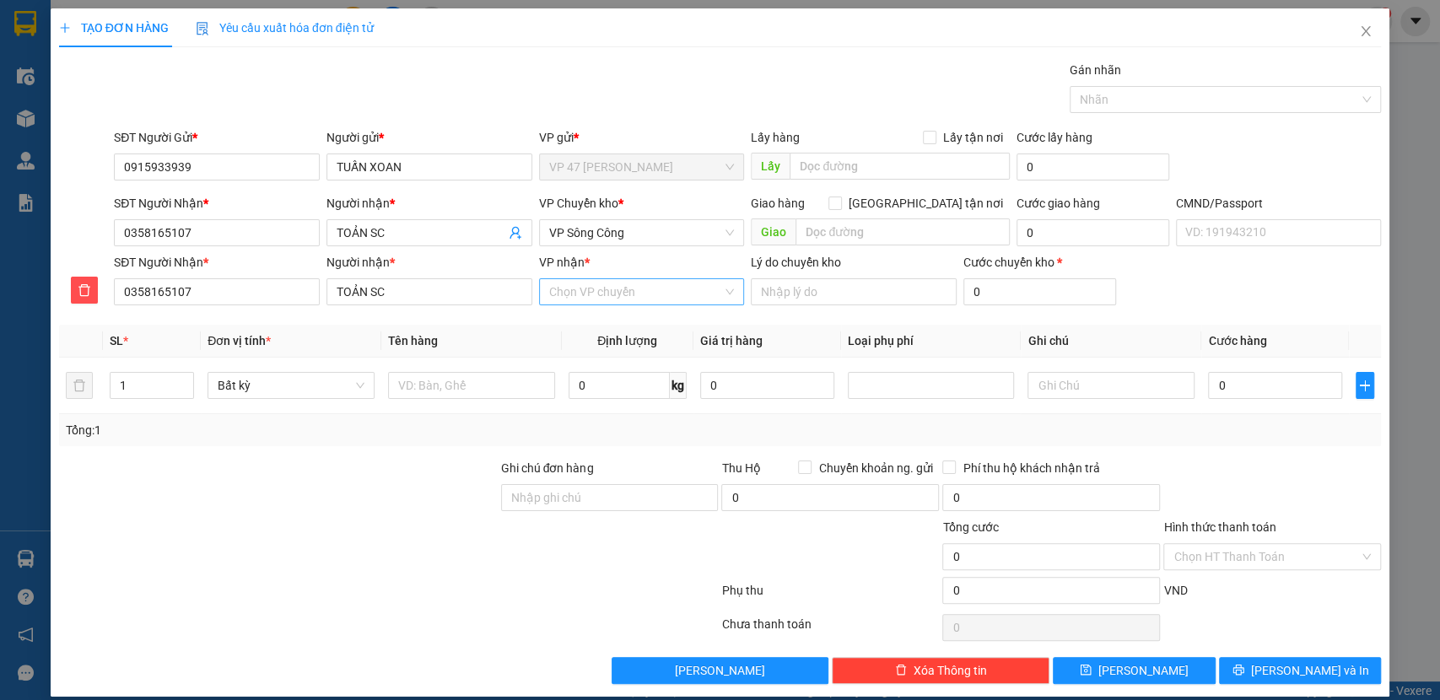
click at [608, 279] on input "VP nhận *" at bounding box center [636, 291] width 174 height 25
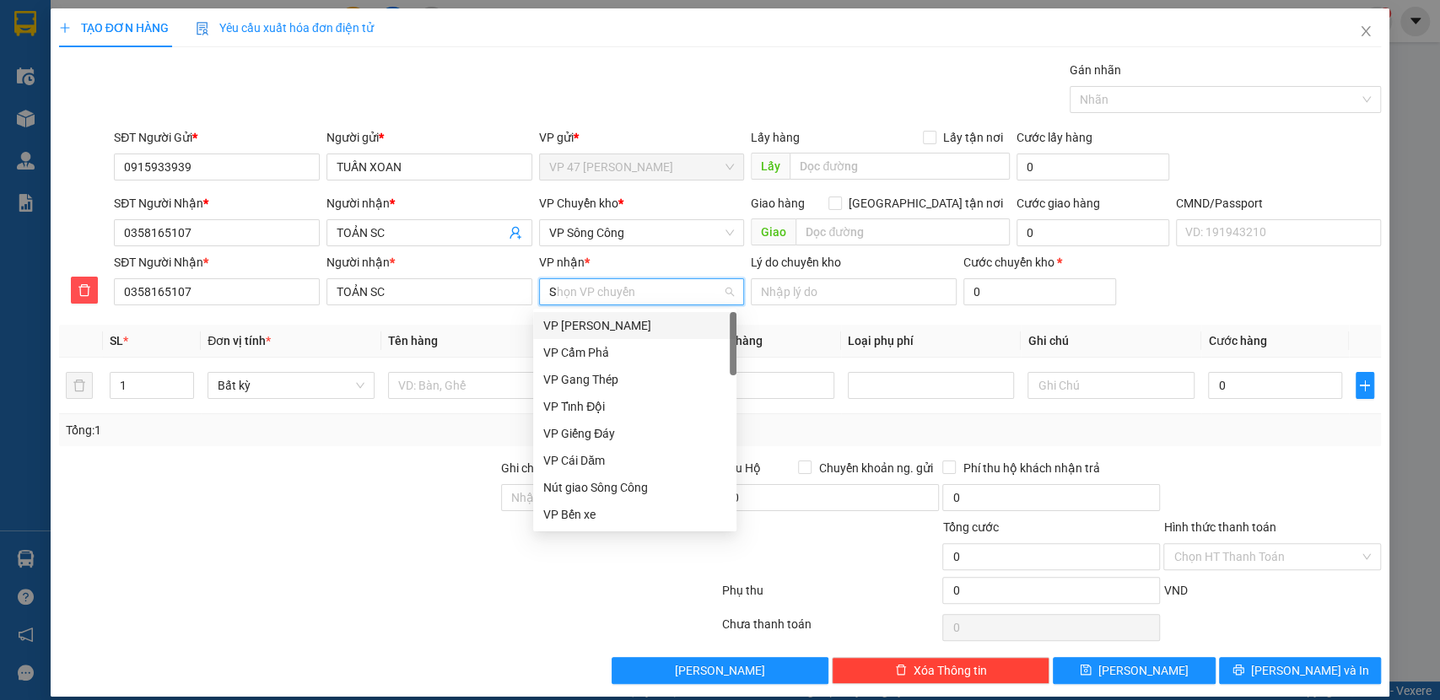
type input "SC"
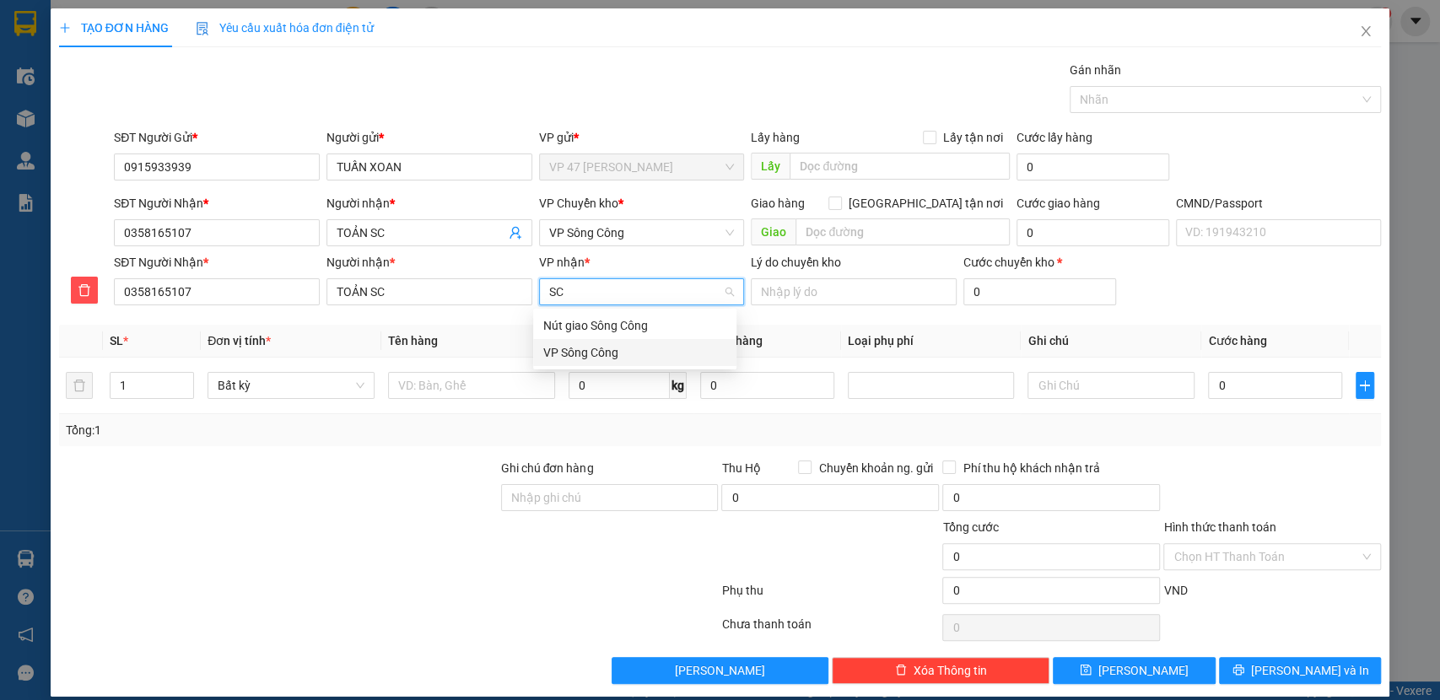
click at [619, 358] on div "VP Sông Công" at bounding box center [634, 352] width 183 height 19
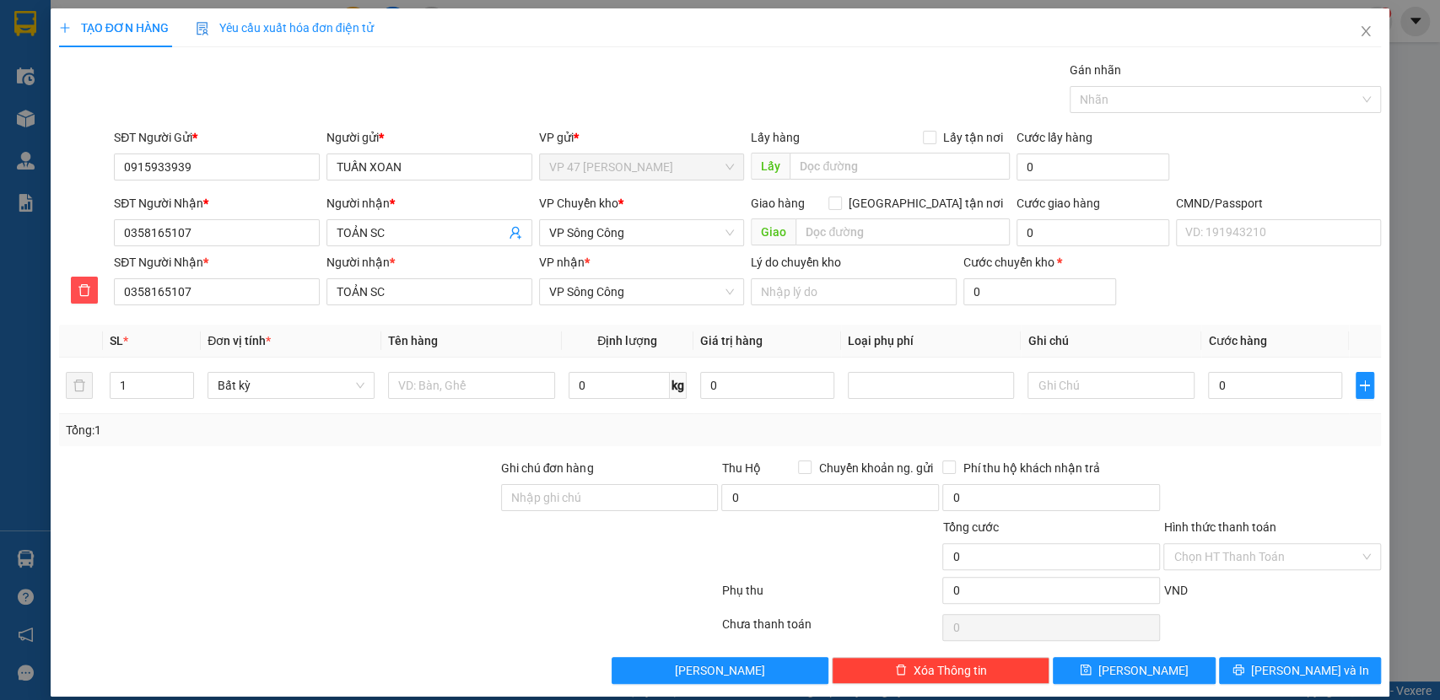
click at [609, 217] on div "VP Chuyển kho *" at bounding box center [642, 206] width 206 height 25
click at [603, 235] on span "VP Sông Công" at bounding box center [642, 232] width 186 height 25
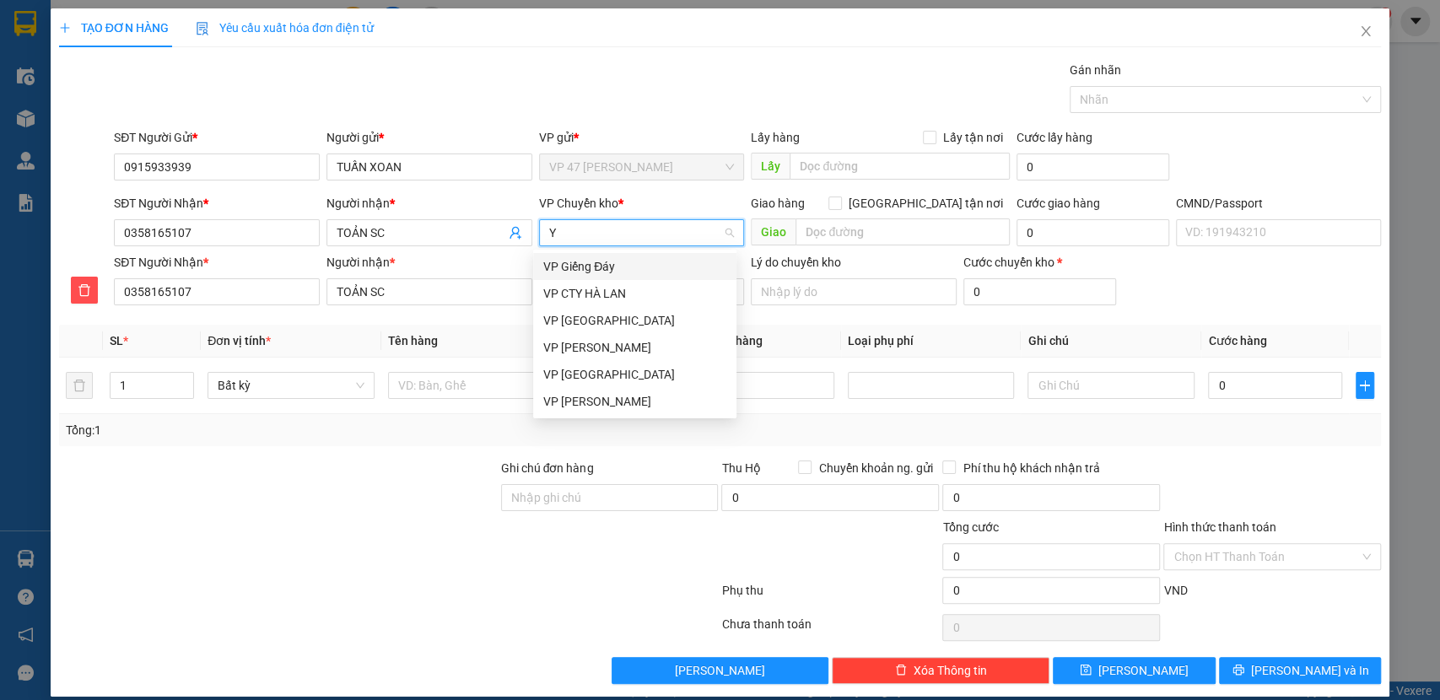
type input "YB"
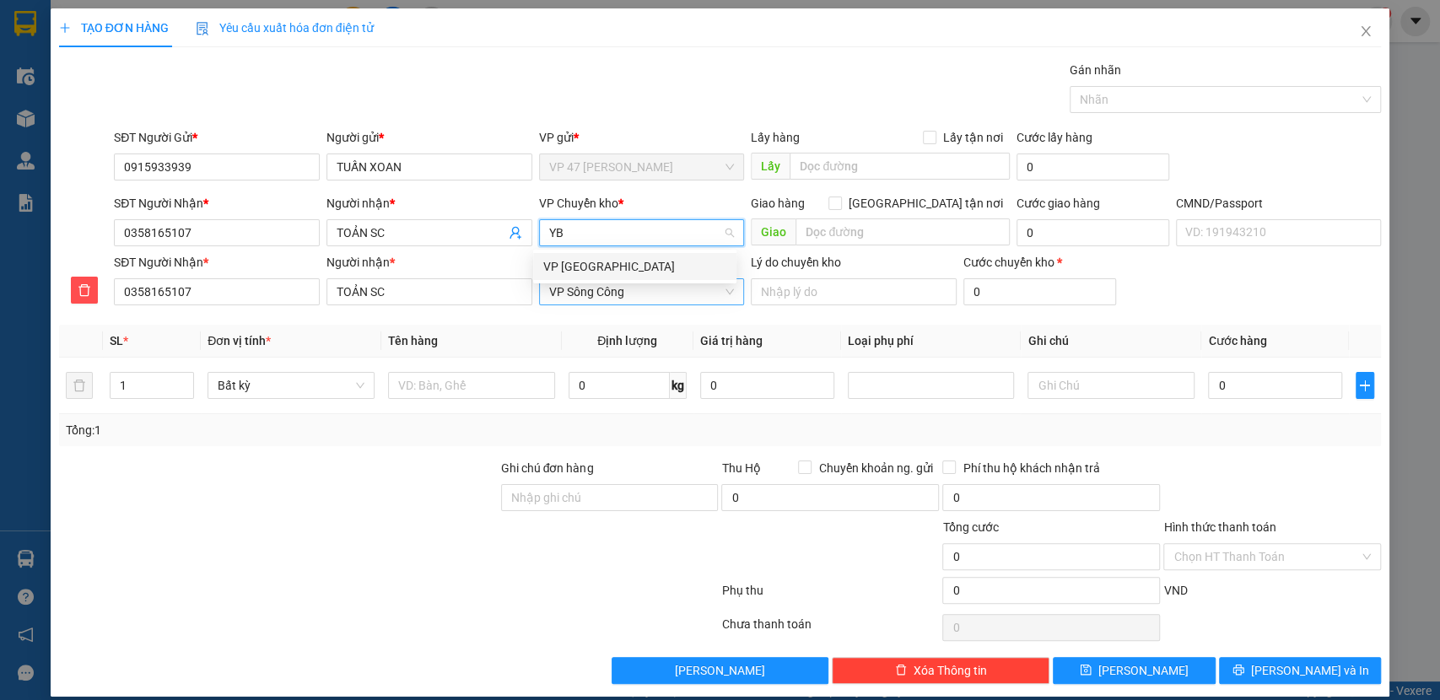
click at [596, 262] on div "VP [PERSON_NAME]" at bounding box center [634, 266] width 183 height 19
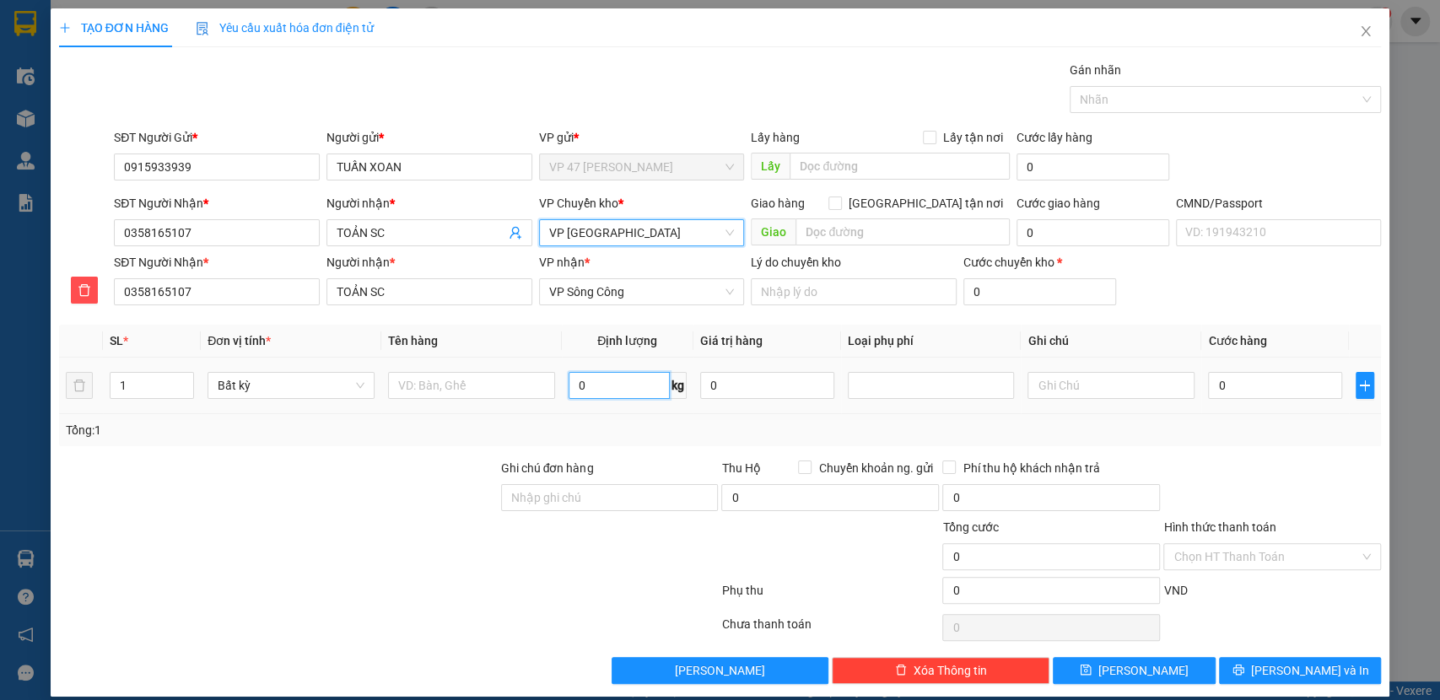
click at [622, 388] on input "0" at bounding box center [619, 385] width 101 height 27
type input "3"
click at [478, 391] on input "text" at bounding box center [471, 385] width 167 height 27
type input "40.000"
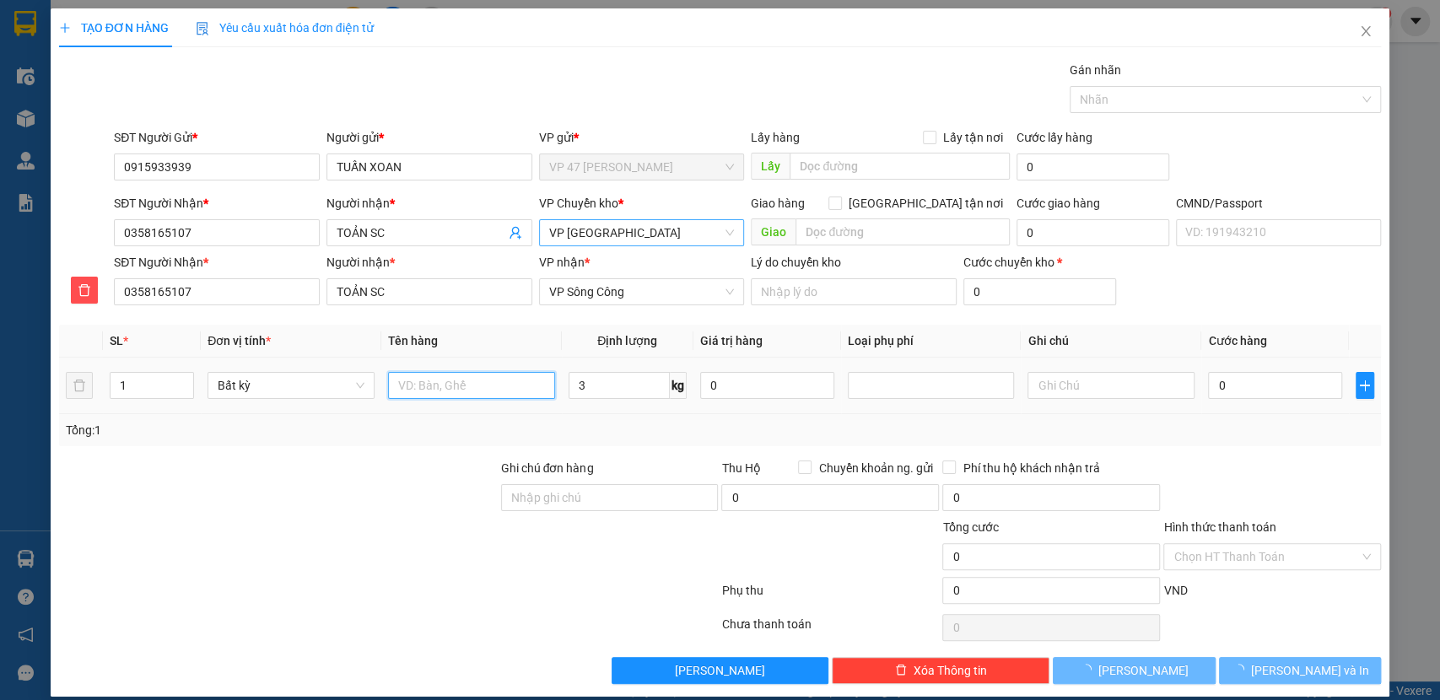
type input "40.000"
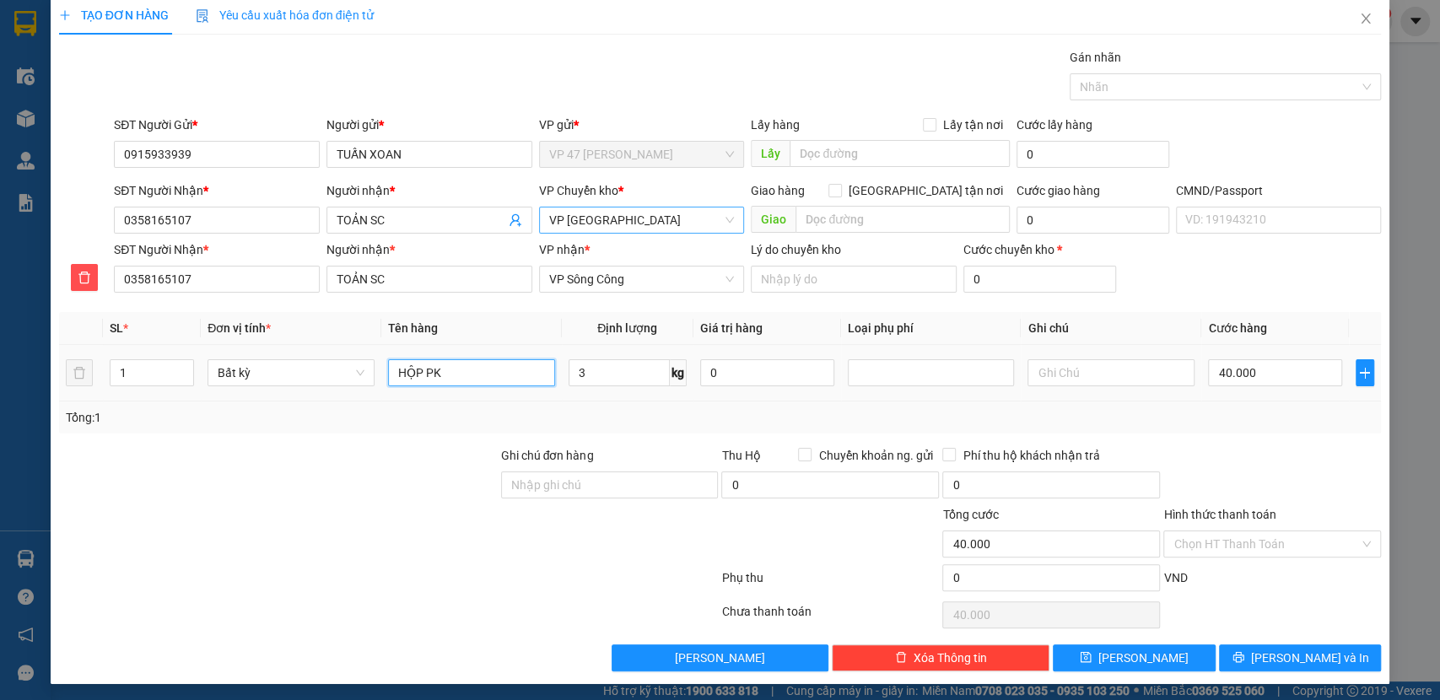
scroll to position [15, 0]
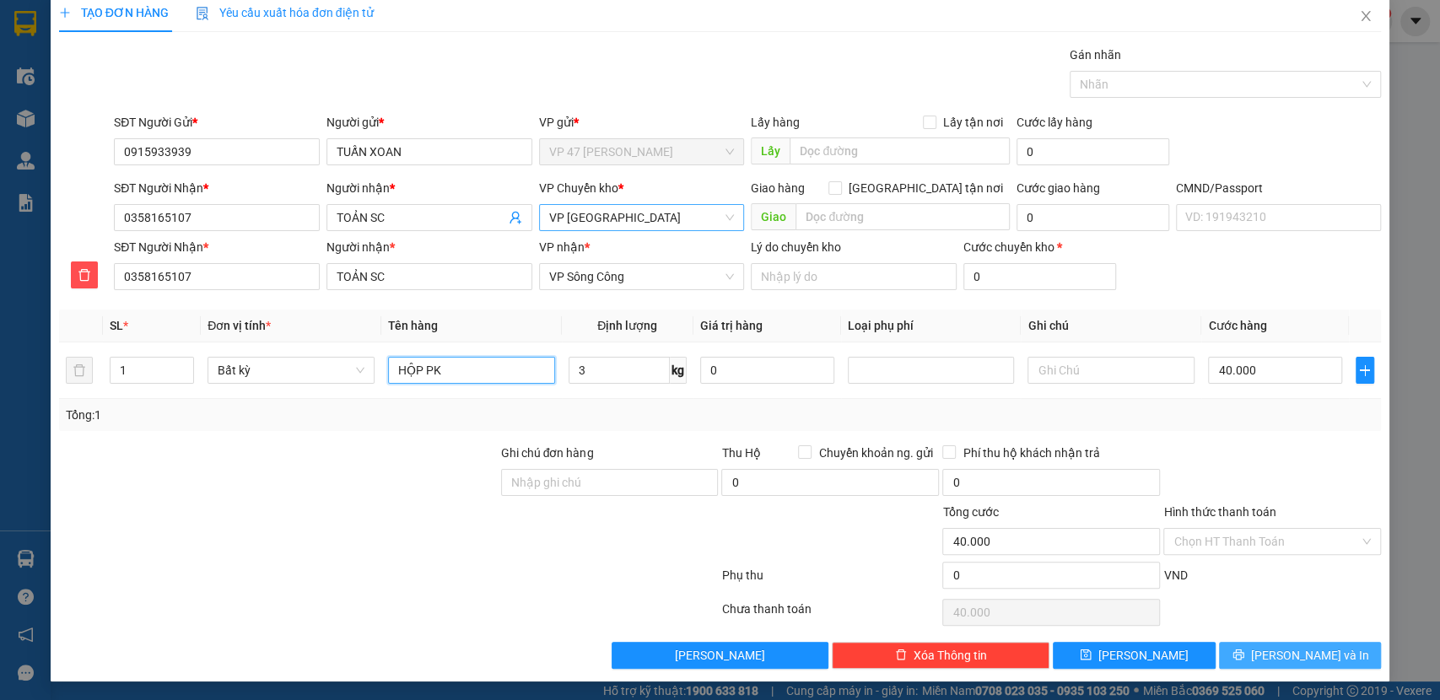
type input "HỘP PK"
click at [1245, 657] on icon "printer" at bounding box center [1239, 655] width 12 height 12
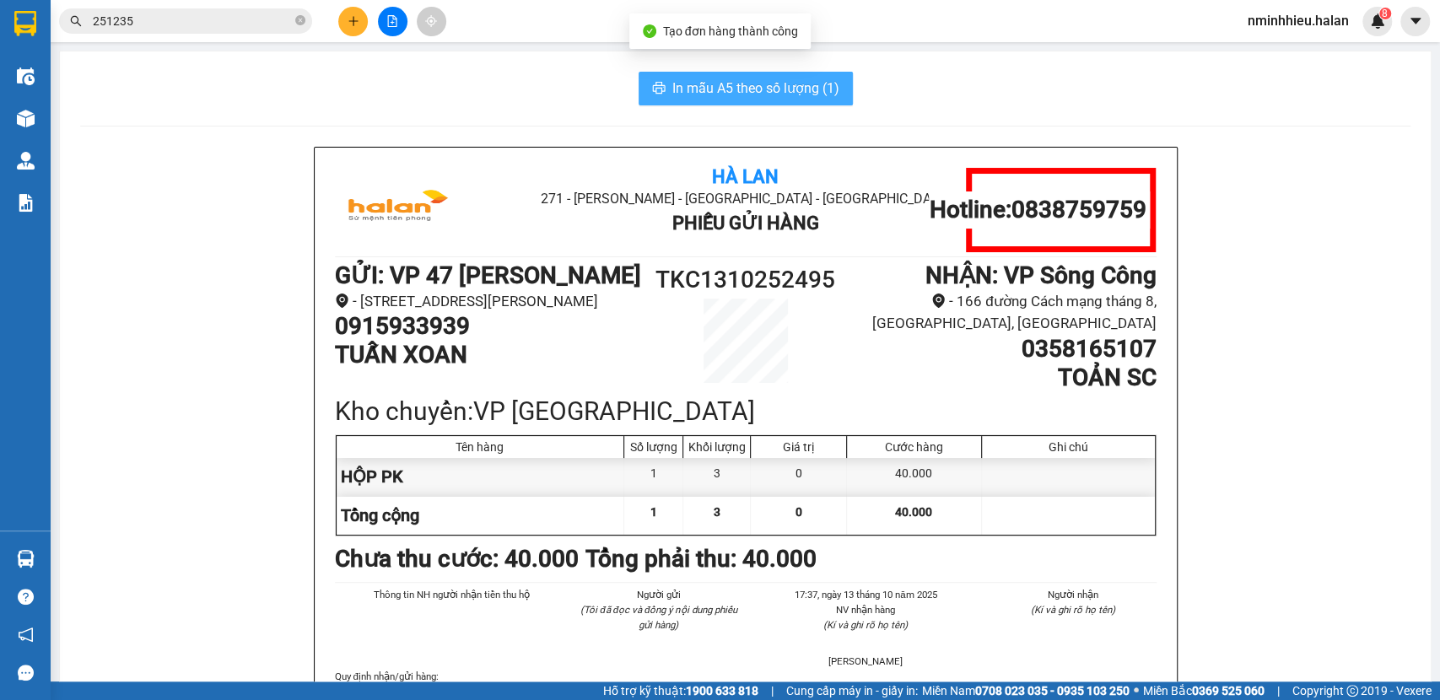
click at [741, 78] on span "In mẫu A5 theo số lượng (1)" at bounding box center [756, 88] width 167 height 21
click at [337, 26] on div at bounding box center [392, 22] width 127 height 30
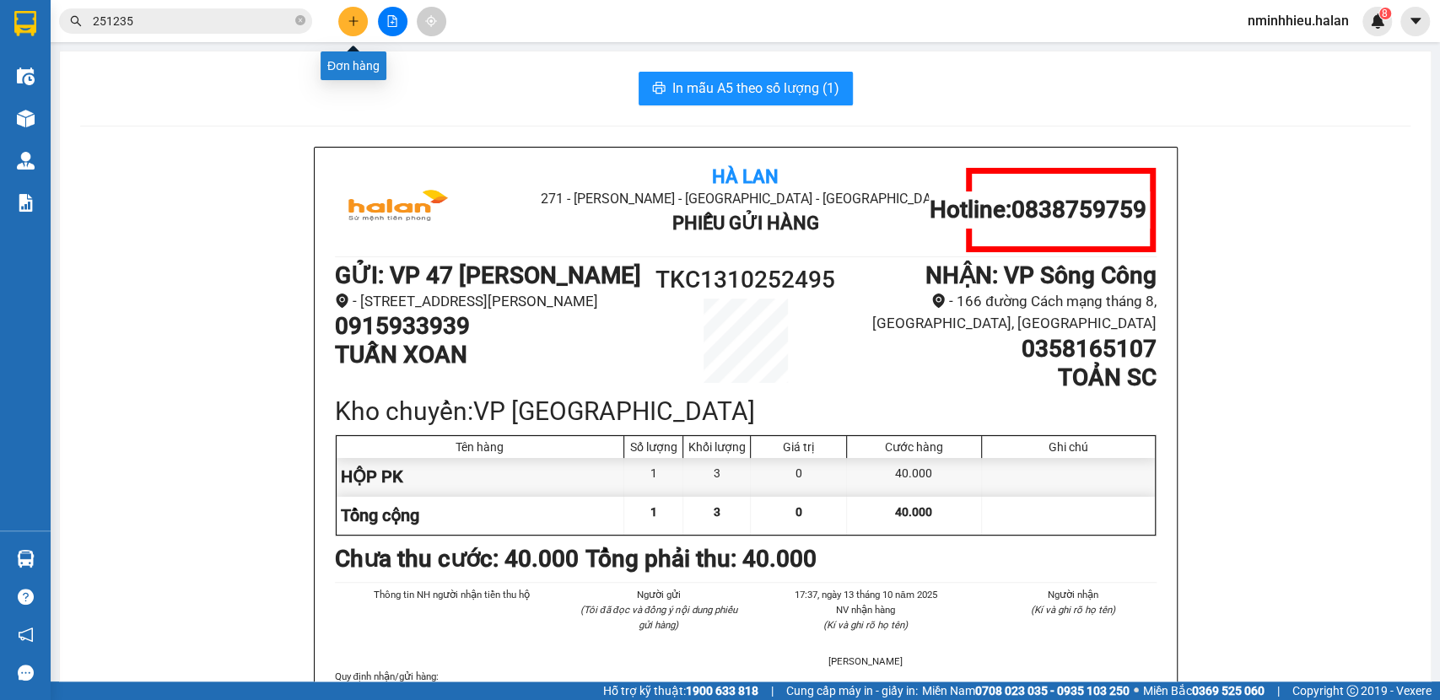
click at [354, 24] on icon "plus" at bounding box center [354, 21] width 12 height 12
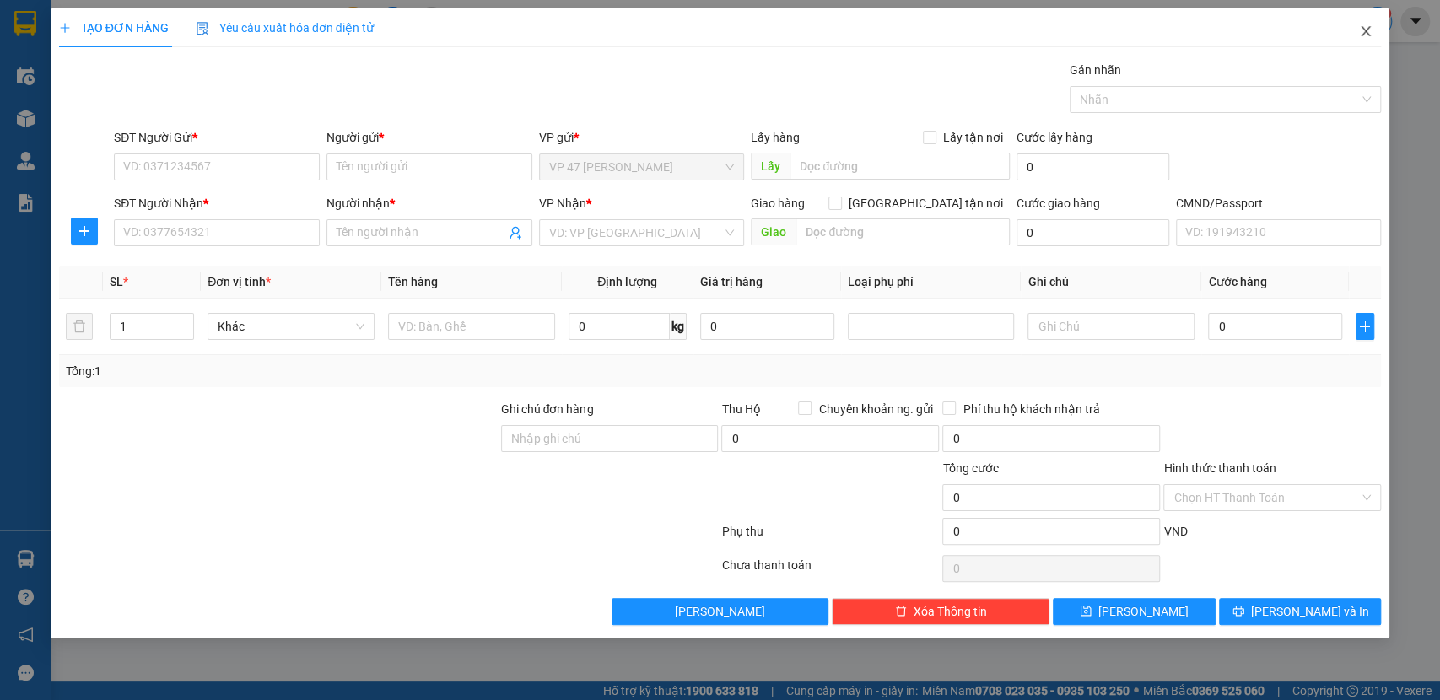
click at [1383, 26] on span "Close" at bounding box center [1366, 31] width 47 height 47
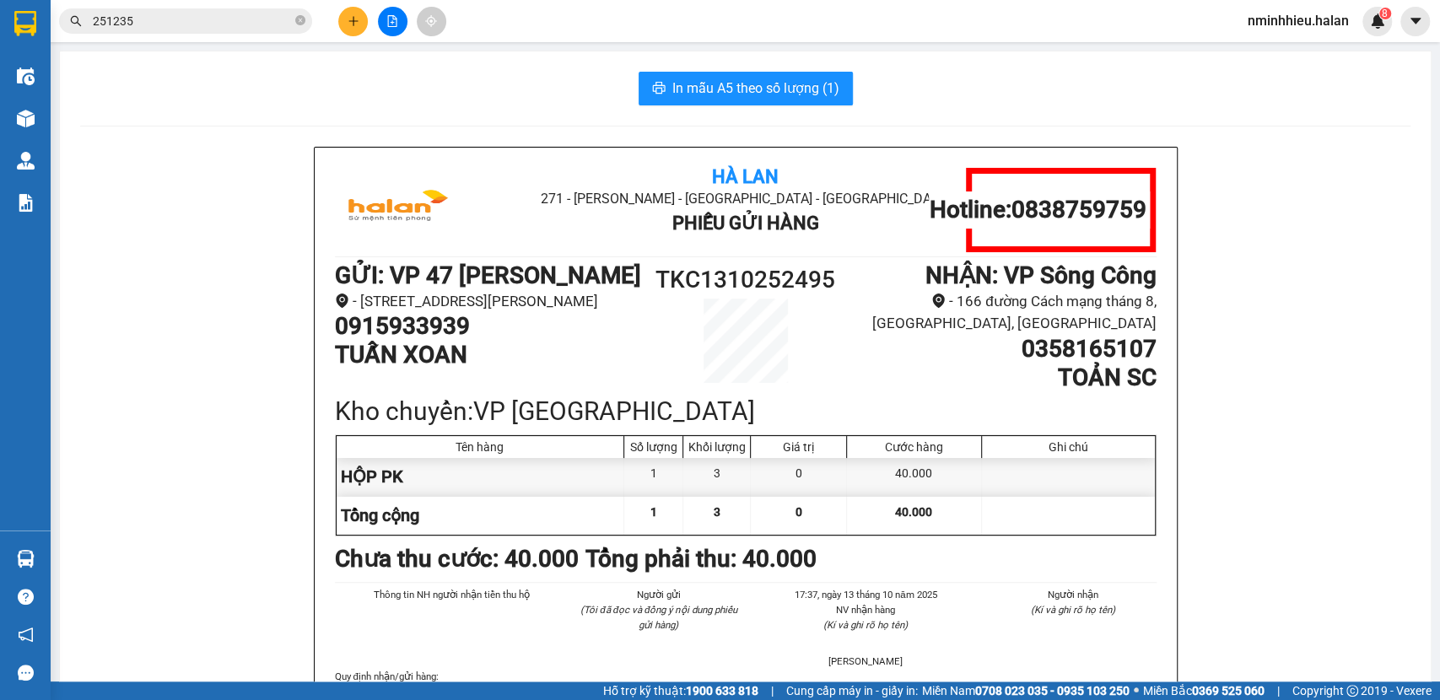
click at [449, 341] on h1 "0915933939" at bounding box center [489, 326] width 308 height 29
copy h1 "0915933939"
click at [277, 29] on input "251235" at bounding box center [192, 21] width 199 height 19
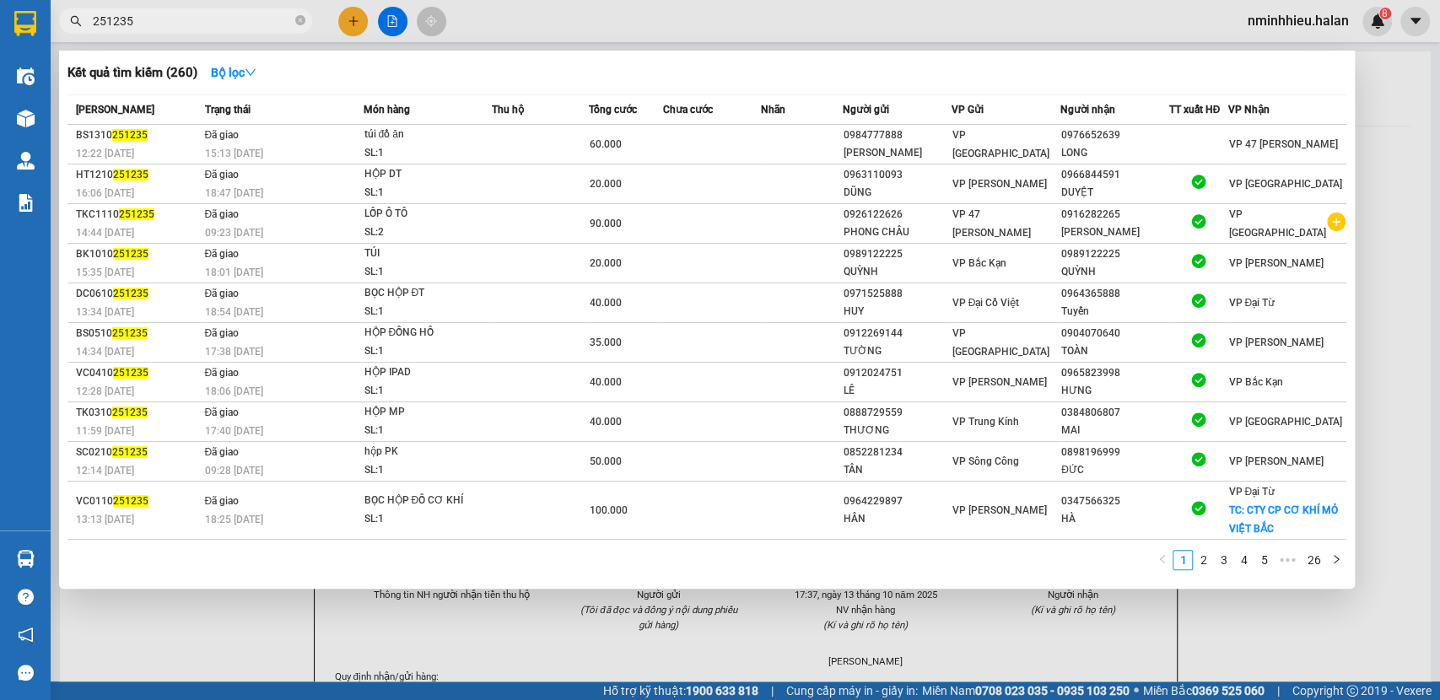
click at [277, 29] on input "251235" at bounding box center [192, 21] width 199 height 19
click at [602, 30] on div at bounding box center [720, 350] width 1440 height 700
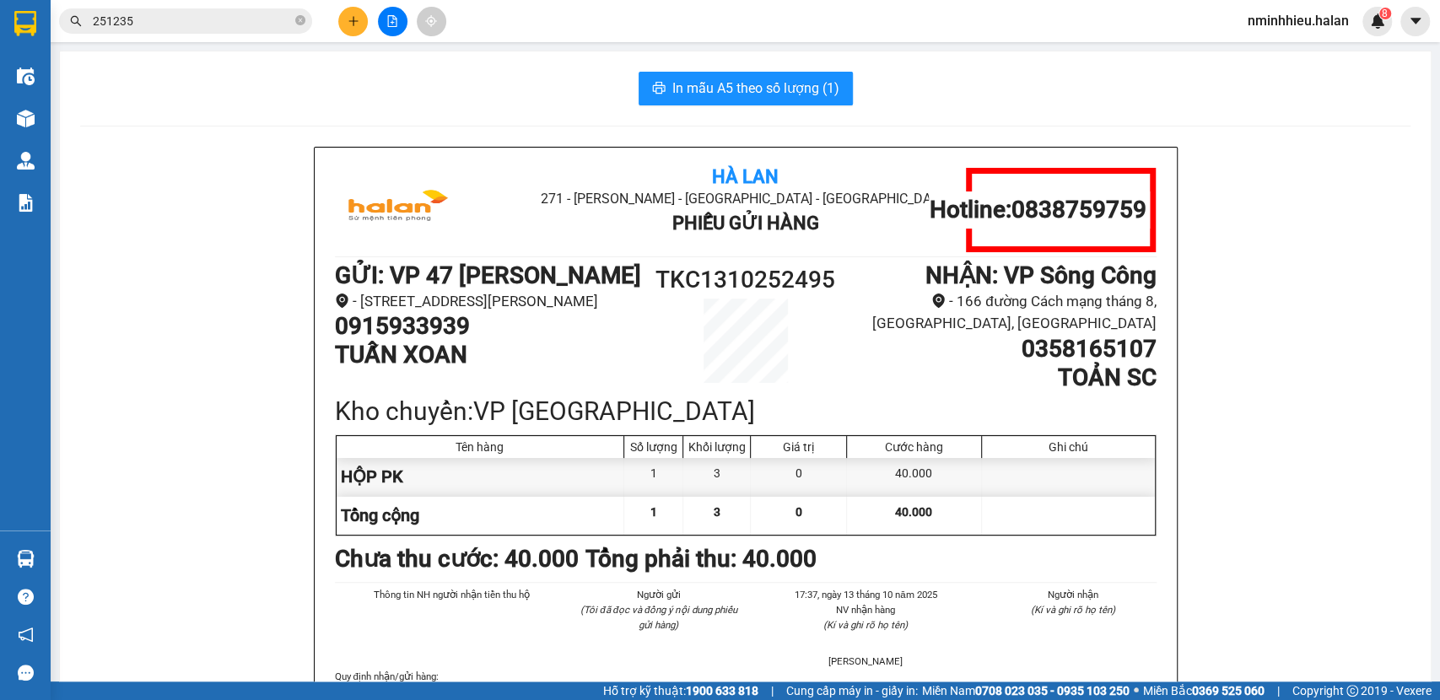
click at [427, 341] on h1 "0915933939" at bounding box center [489, 326] width 308 height 29
copy h1 "0915933939"
click at [213, 4] on div "Kết quả tìm kiếm ( 260 ) Bộ lọc Mã ĐH Trạng thái Món hàng Thu hộ Tổng cước Chưa…" at bounding box center [720, 21] width 1440 height 42
click at [214, 15] on input "251235" at bounding box center [192, 21] width 199 height 19
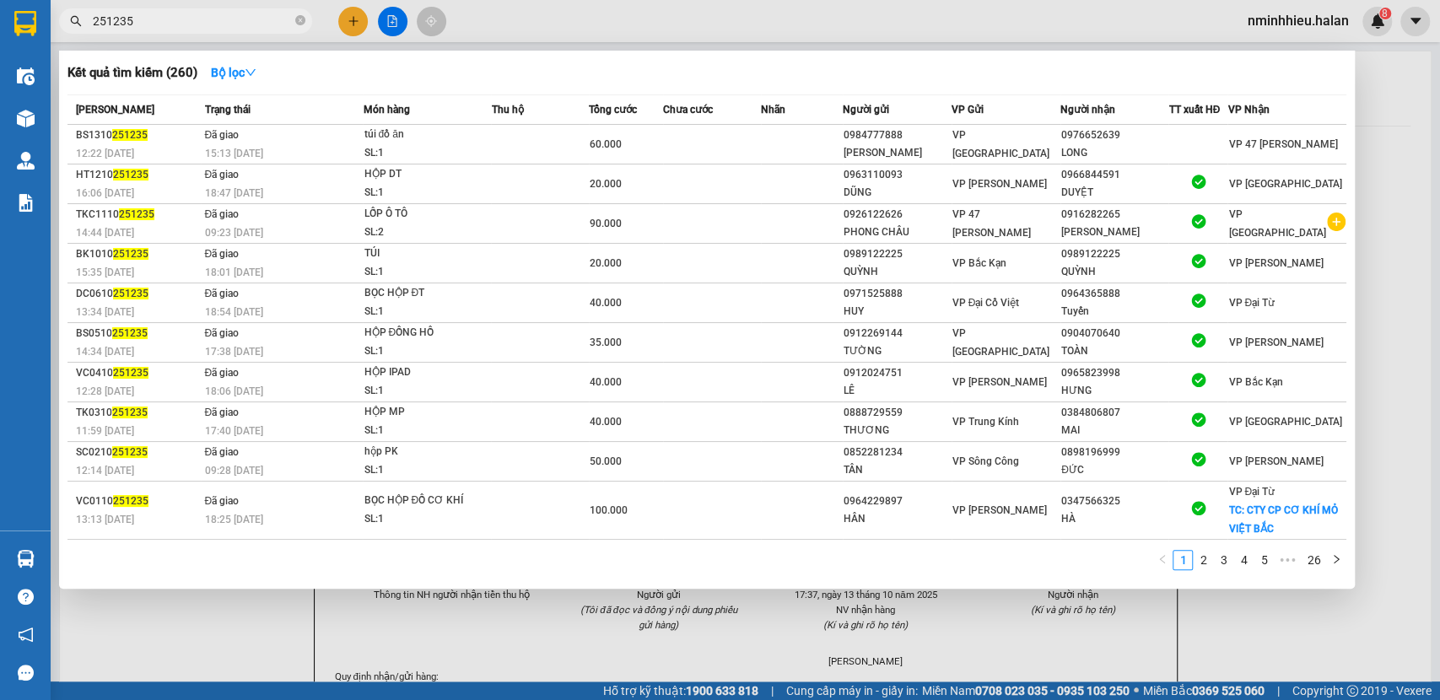
click at [214, 15] on input "251235" at bounding box center [192, 21] width 199 height 19
paste input "0915933939"
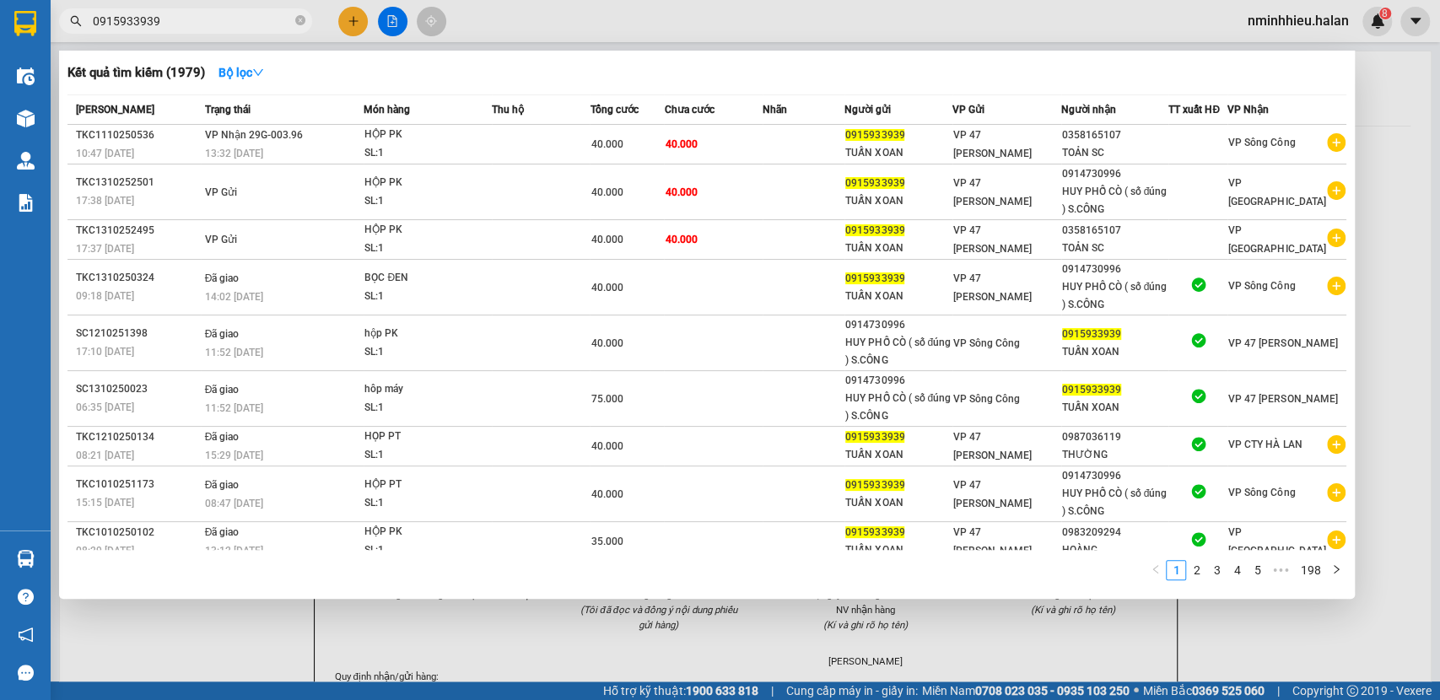
type input "0915933939"
click at [353, 12] on div at bounding box center [720, 350] width 1440 height 700
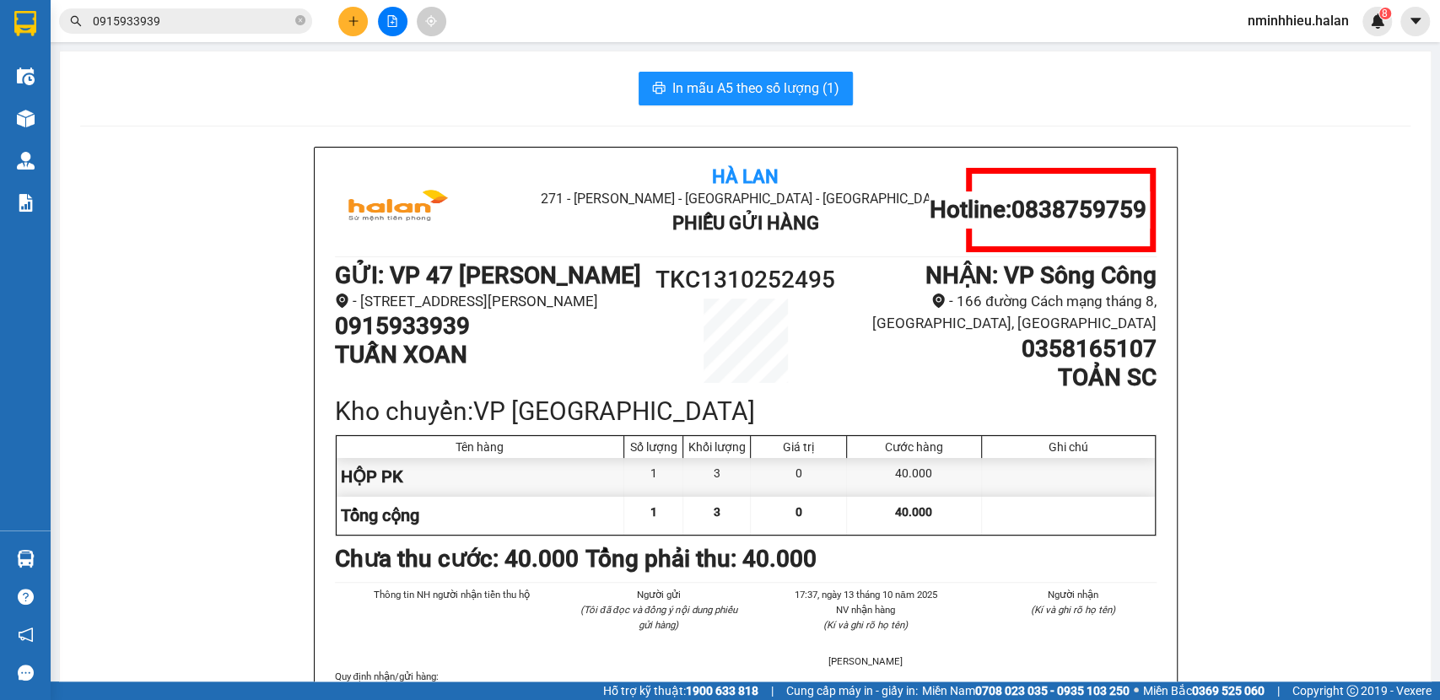
click at [353, 12] on button at bounding box center [353, 22] width 30 height 30
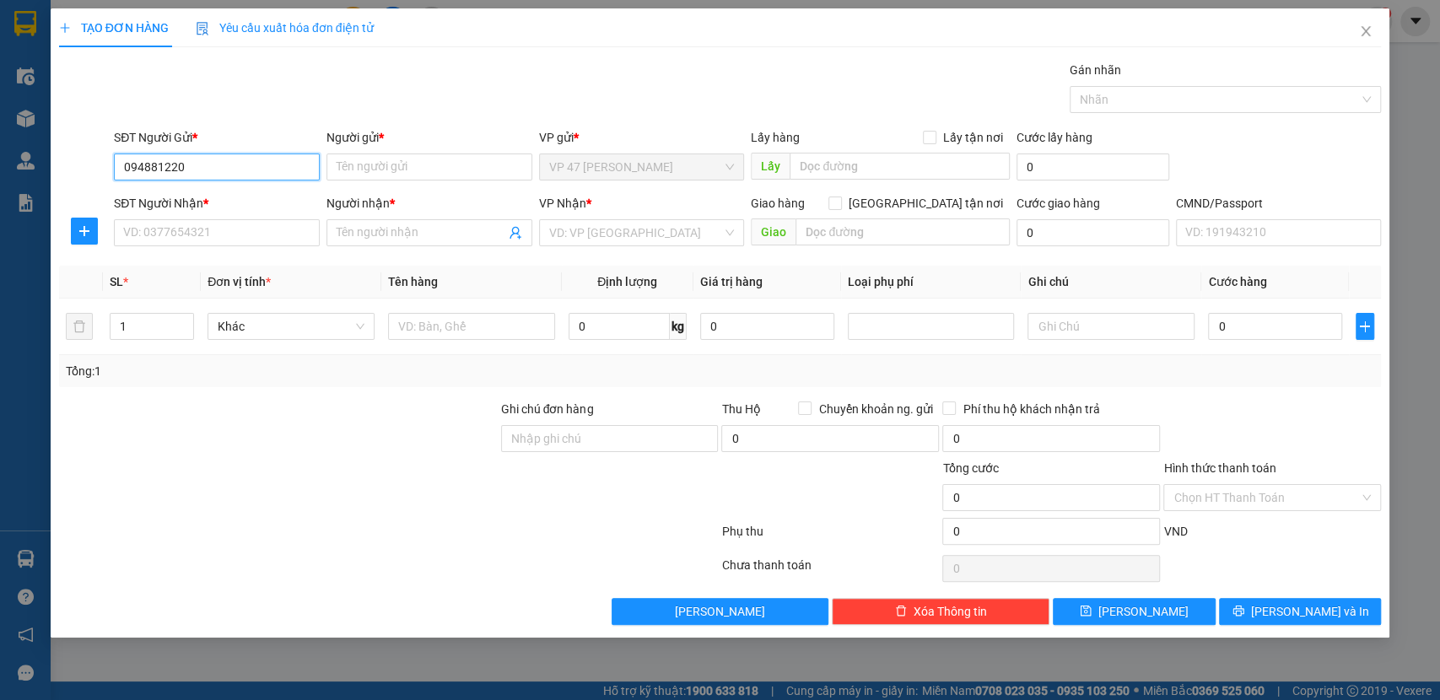
type input "0948812200"
click at [246, 197] on div "0948812200 - VŨ" at bounding box center [217, 201] width 186 height 19
type input "VŨ"
type input "0948812200"
click at [245, 245] on input "SĐT Người Nhận *" at bounding box center [217, 232] width 206 height 27
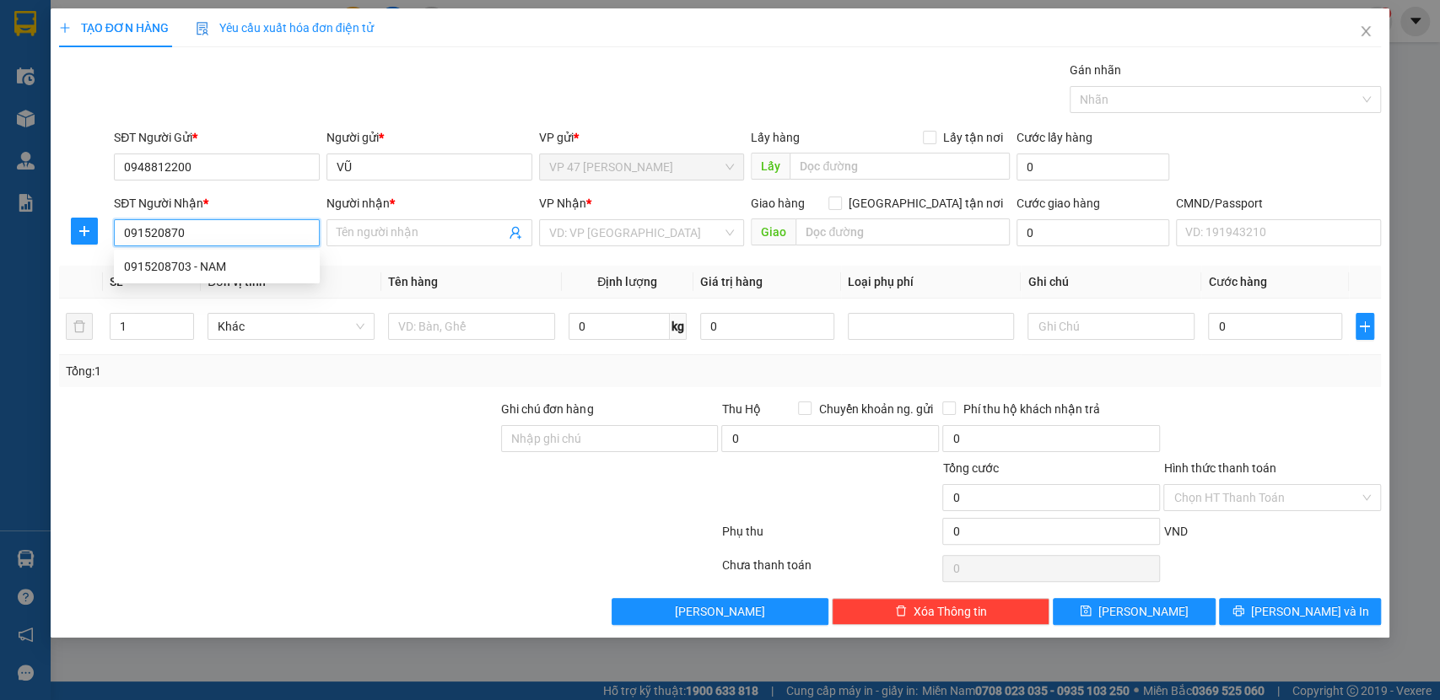
type input "0915208703"
click at [246, 253] on div "0915208703 - NAM" at bounding box center [217, 266] width 206 height 27
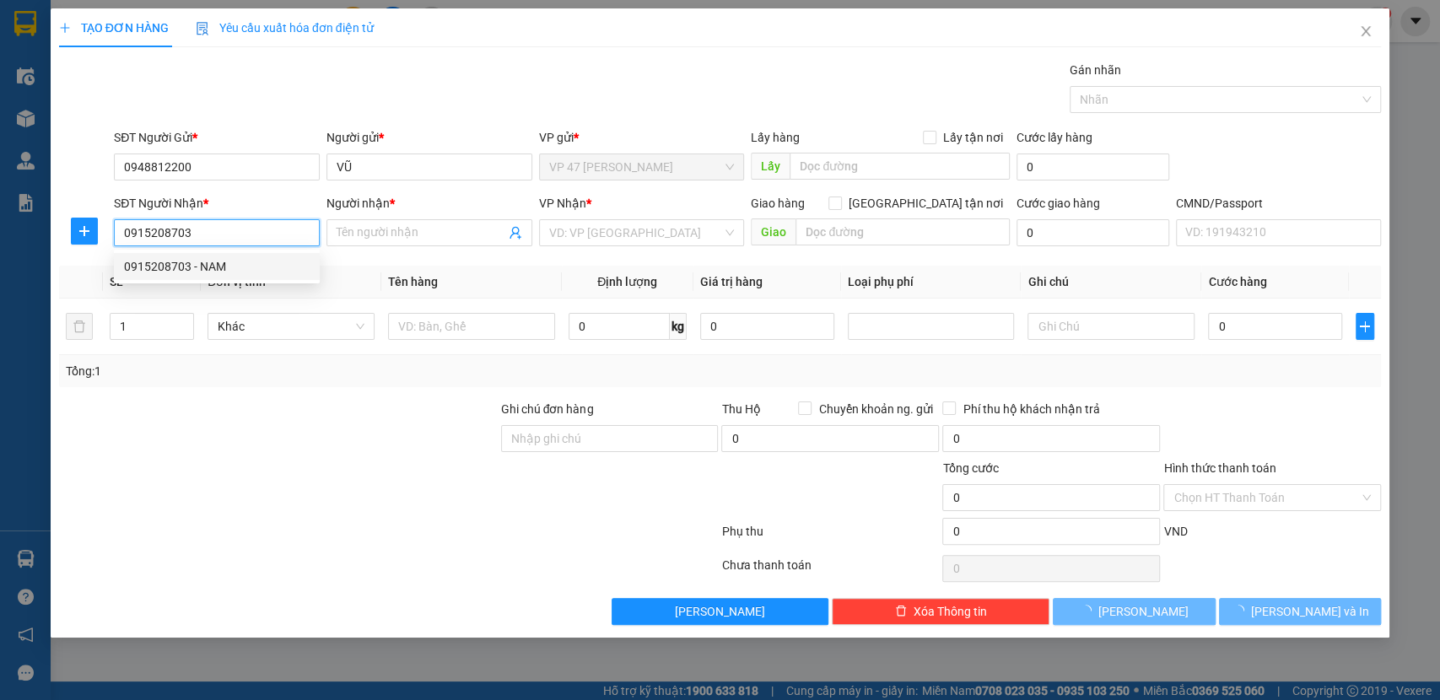
type input "NAM"
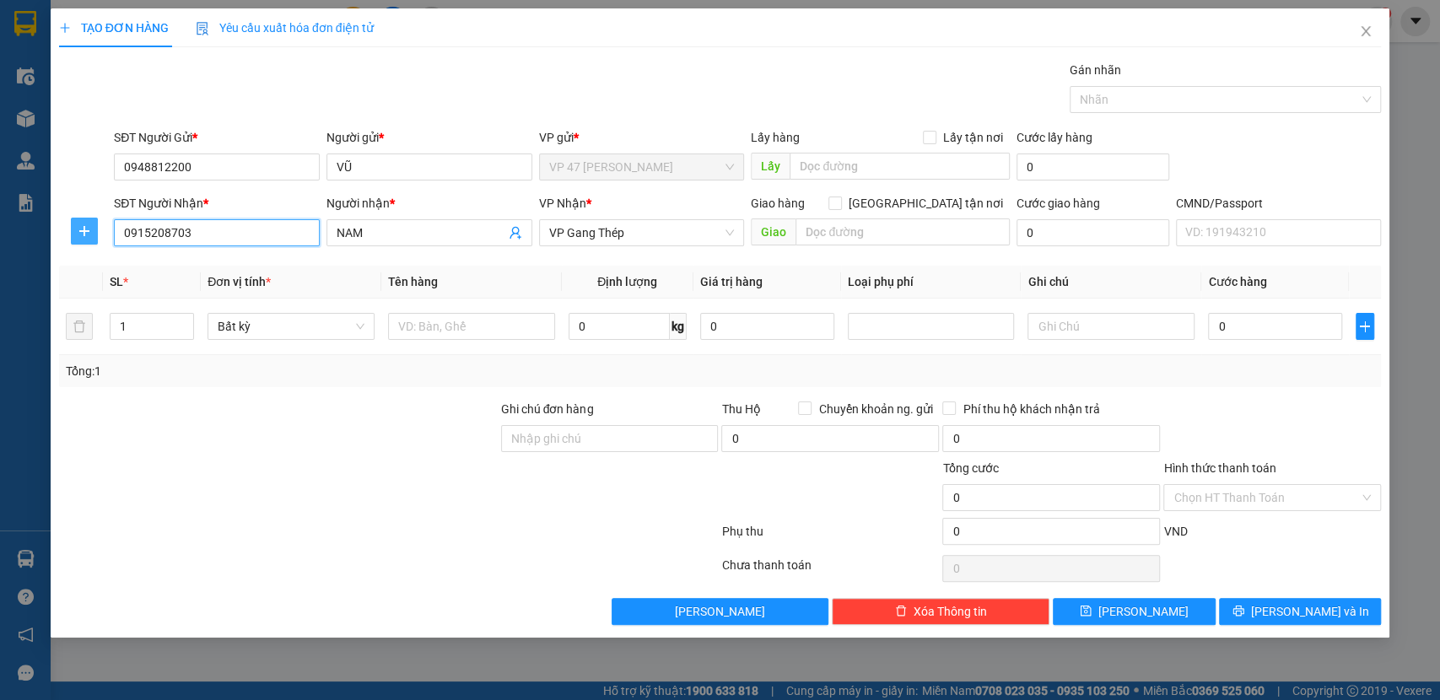
type input "0915208703"
click at [77, 225] on span "plus" at bounding box center [84, 231] width 25 height 14
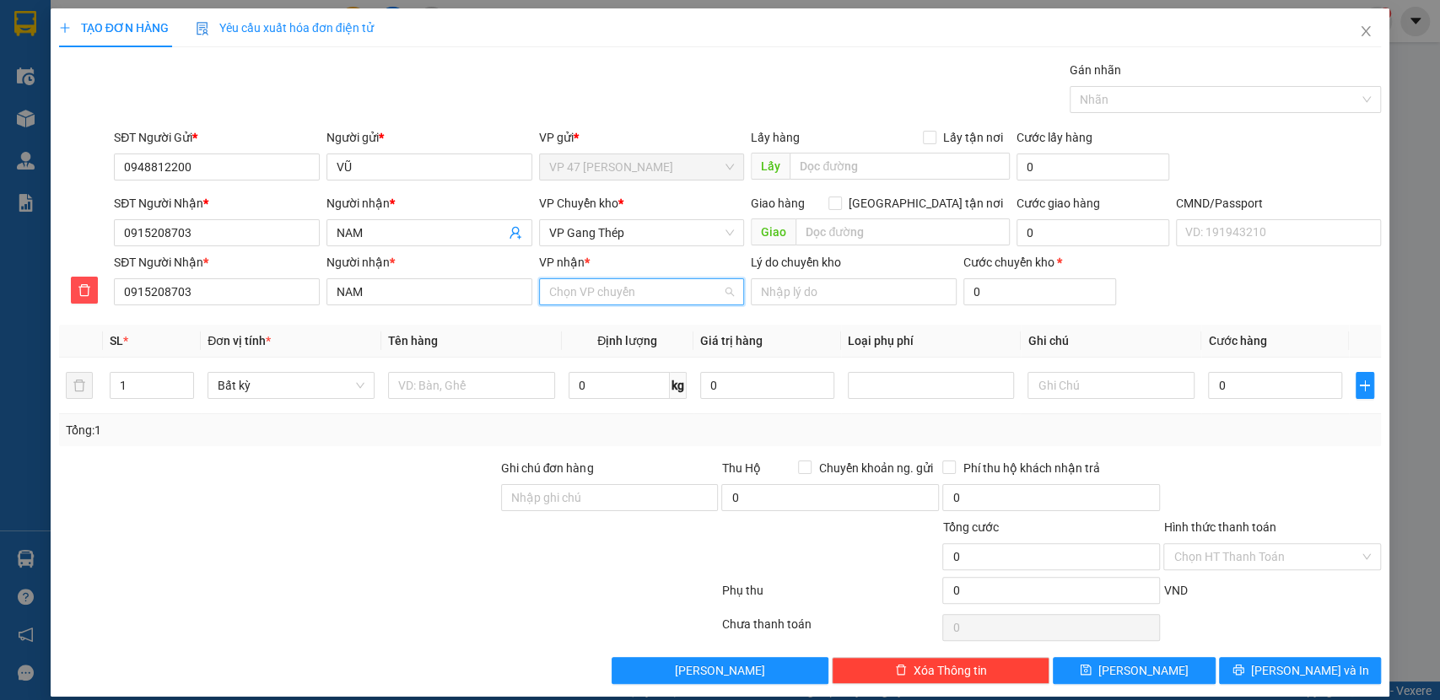
click at [587, 295] on input "VP nhận *" at bounding box center [636, 291] width 174 height 25
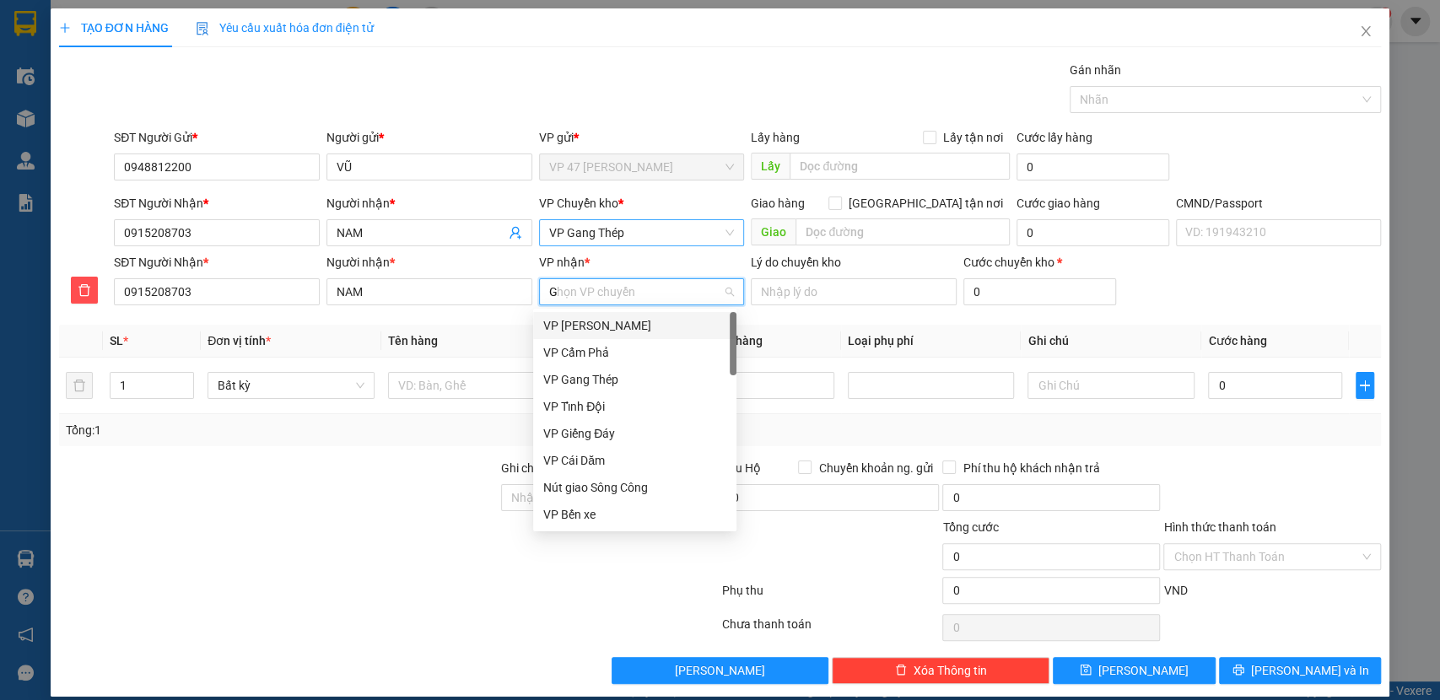
type input "GT"
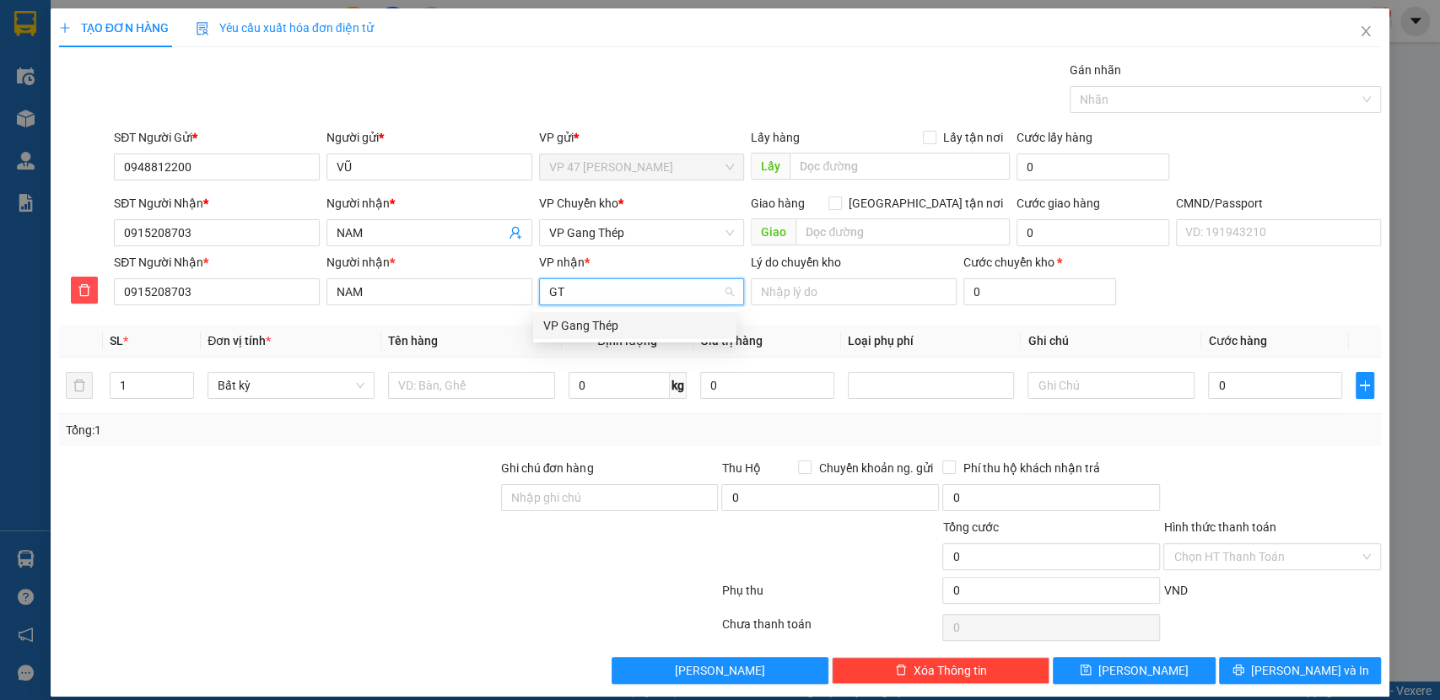
click at [652, 326] on div "VP Gang Thép" at bounding box center [634, 325] width 183 height 19
click at [612, 231] on span "VP Gang Thép" at bounding box center [642, 232] width 186 height 25
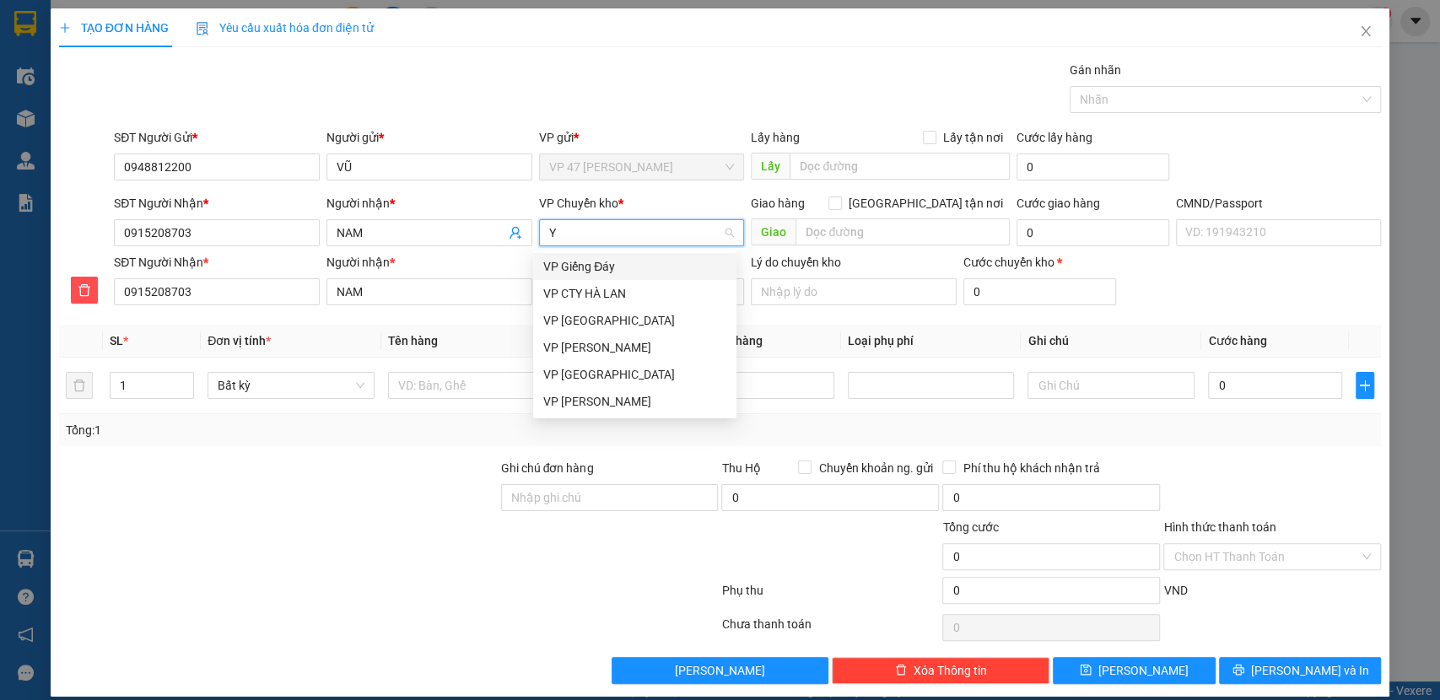
type input "YB"
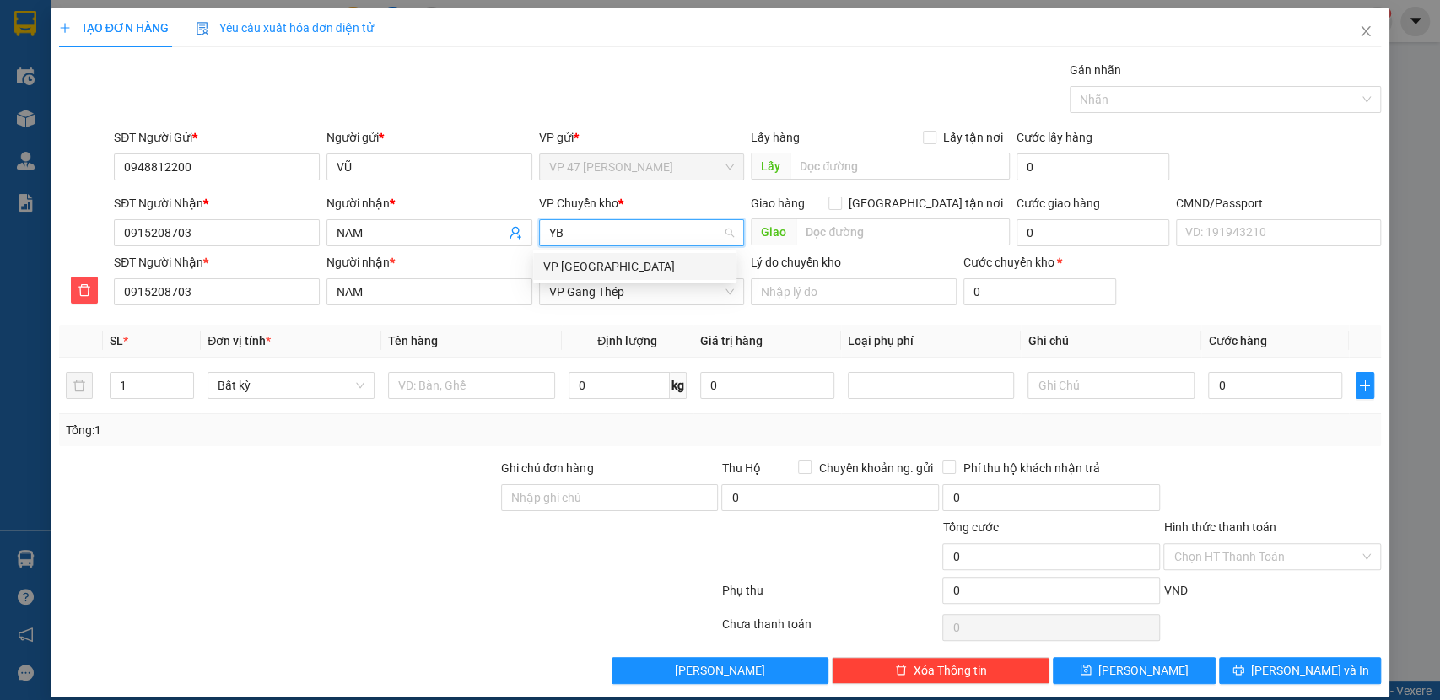
click at [601, 267] on div "VP [PERSON_NAME]" at bounding box center [634, 266] width 183 height 19
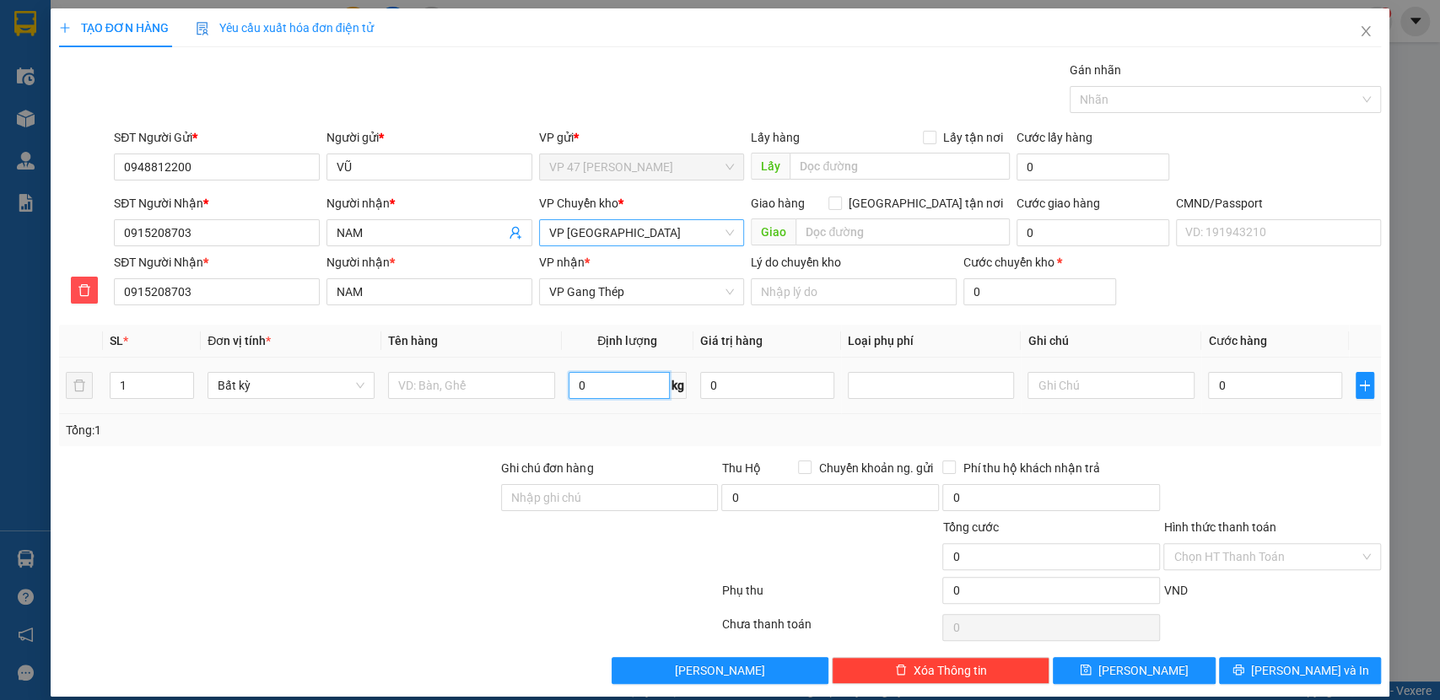
click at [608, 385] on input "0" at bounding box center [619, 385] width 101 height 27
type input "1"
click at [516, 392] on input "text" at bounding box center [471, 385] width 167 height 27
type input "35.000"
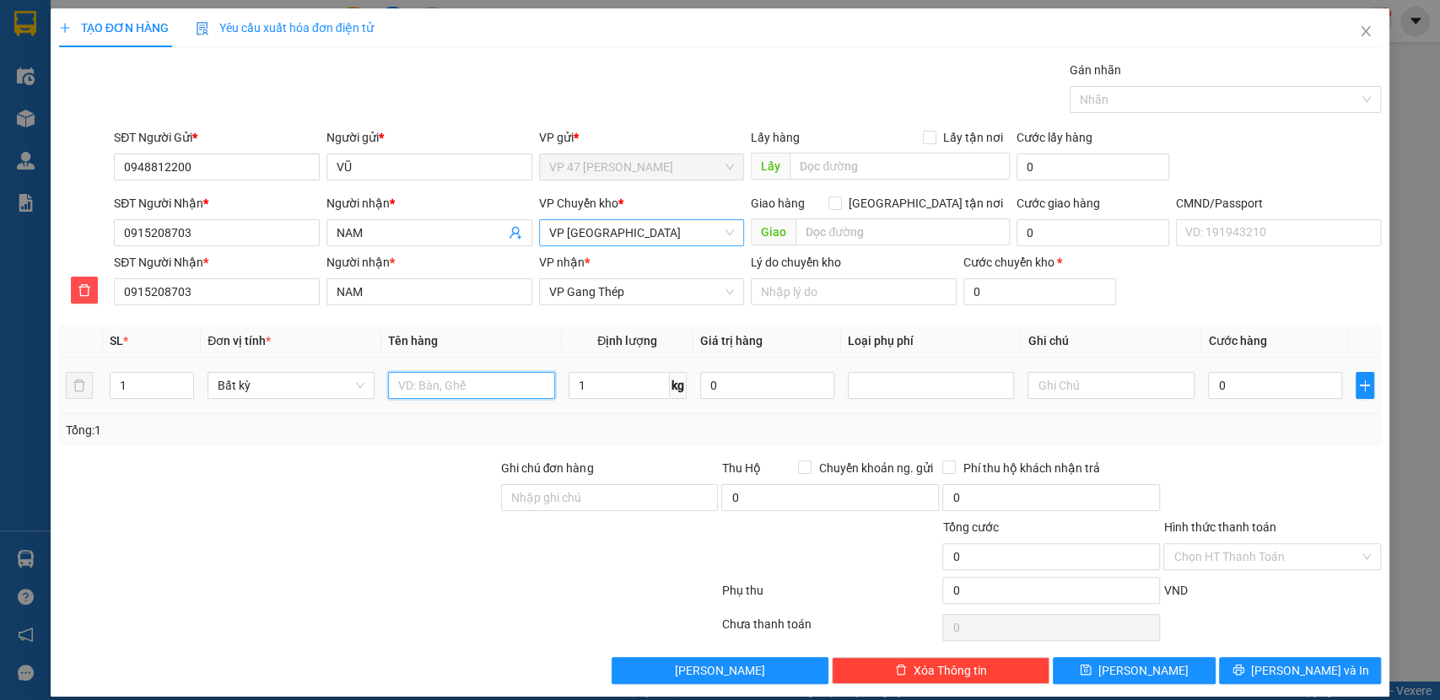
type input "35.000"
type input "PB"
click at [856, 440] on div "Tổng: 1" at bounding box center [720, 430] width 1323 height 32
click at [1303, 543] on div "Chọn HT Thanh Toán" at bounding box center [1273, 556] width 218 height 27
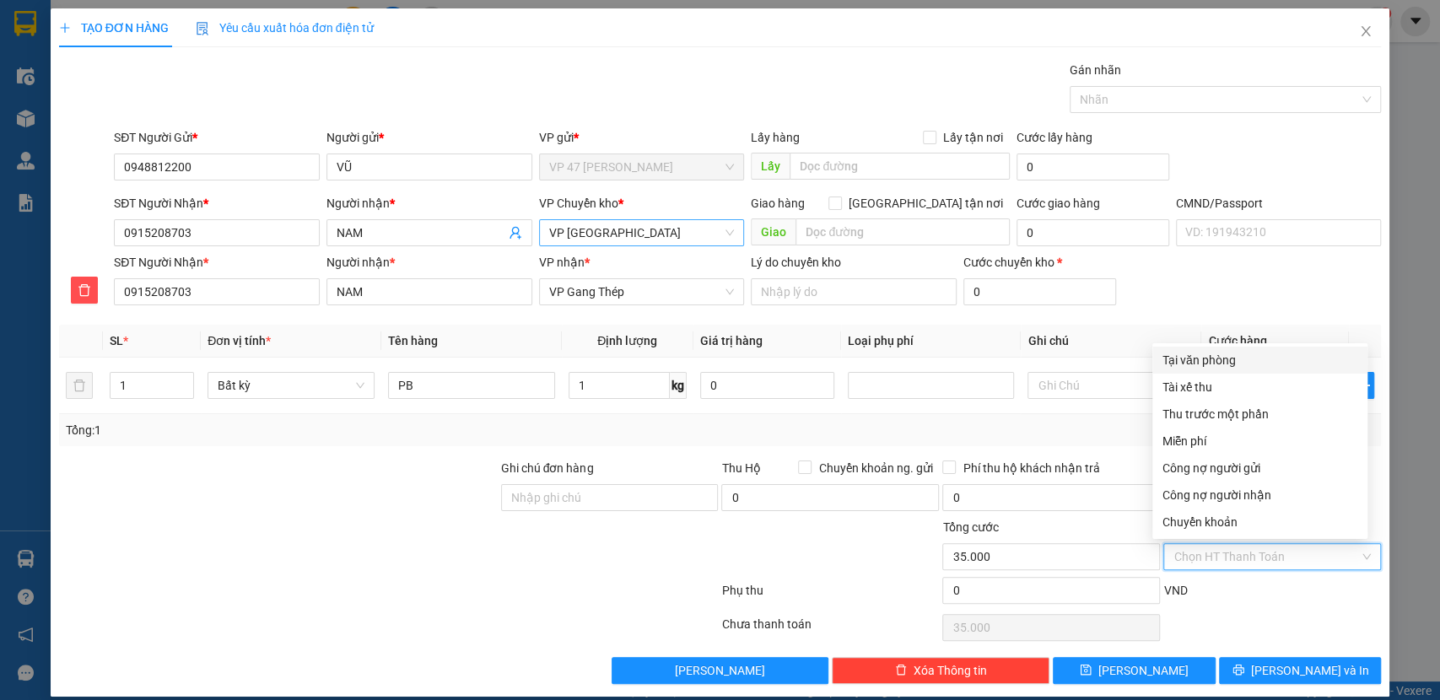
click at [1175, 353] on div "Tại văn phòng" at bounding box center [1260, 360] width 195 height 19
type input "0"
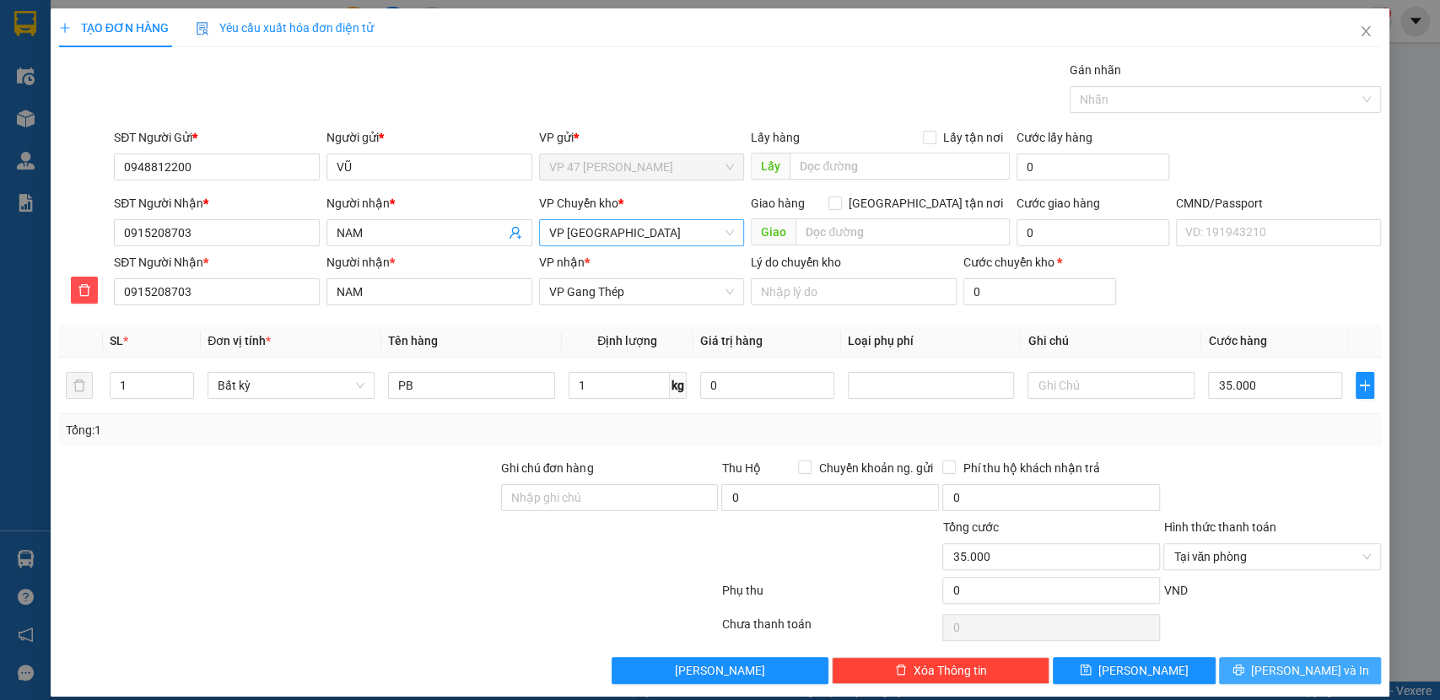
click at [1289, 673] on span "Lưu và In" at bounding box center [1310, 671] width 118 height 19
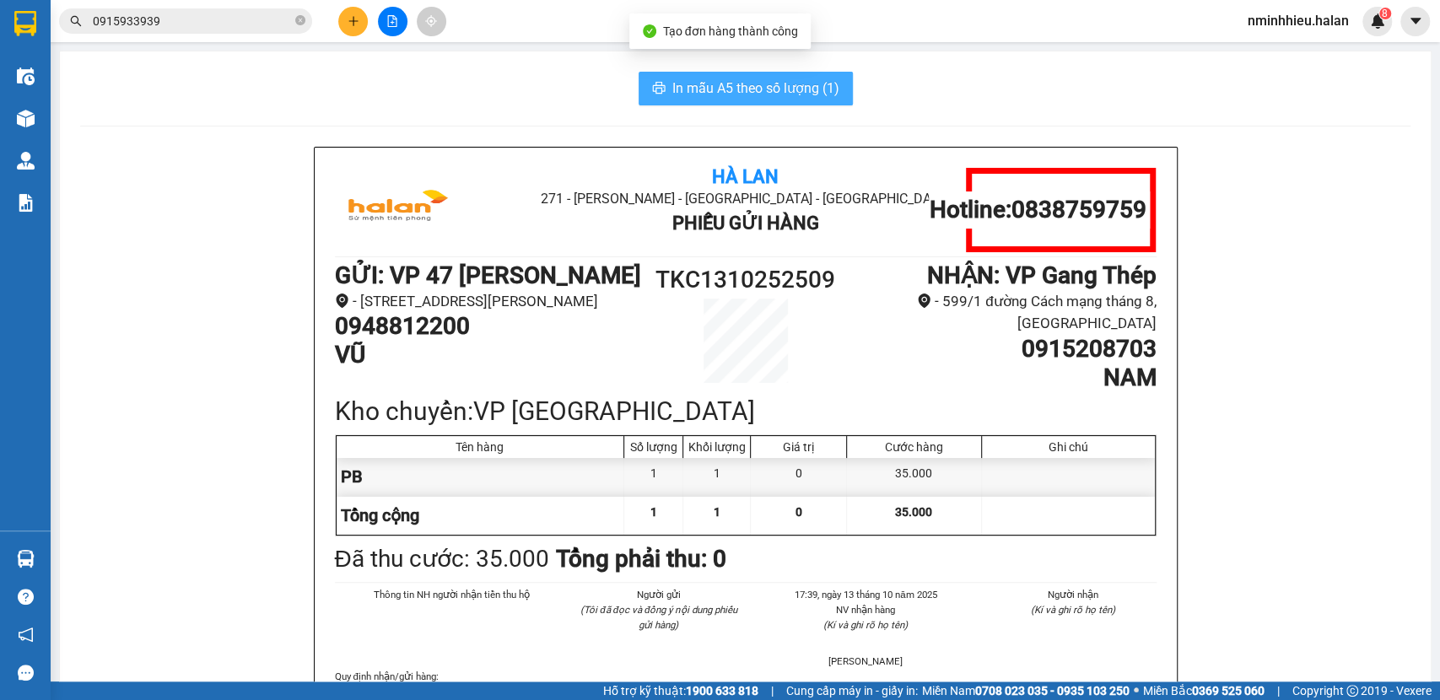
click at [794, 76] on button "In mẫu A5 theo số lượng (1)" at bounding box center [746, 89] width 214 height 34
click at [370, 2] on div "Kết quả tìm kiếm ( 1979 ) Bộ lọc Mã ĐH Trạng thái Món hàng Thu hộ Tổng cước Chư…" at bounding box center [720, 21] width 1440 height 42
click at [365, 20] on button at bounding box center [353, 22] width 30 height 30
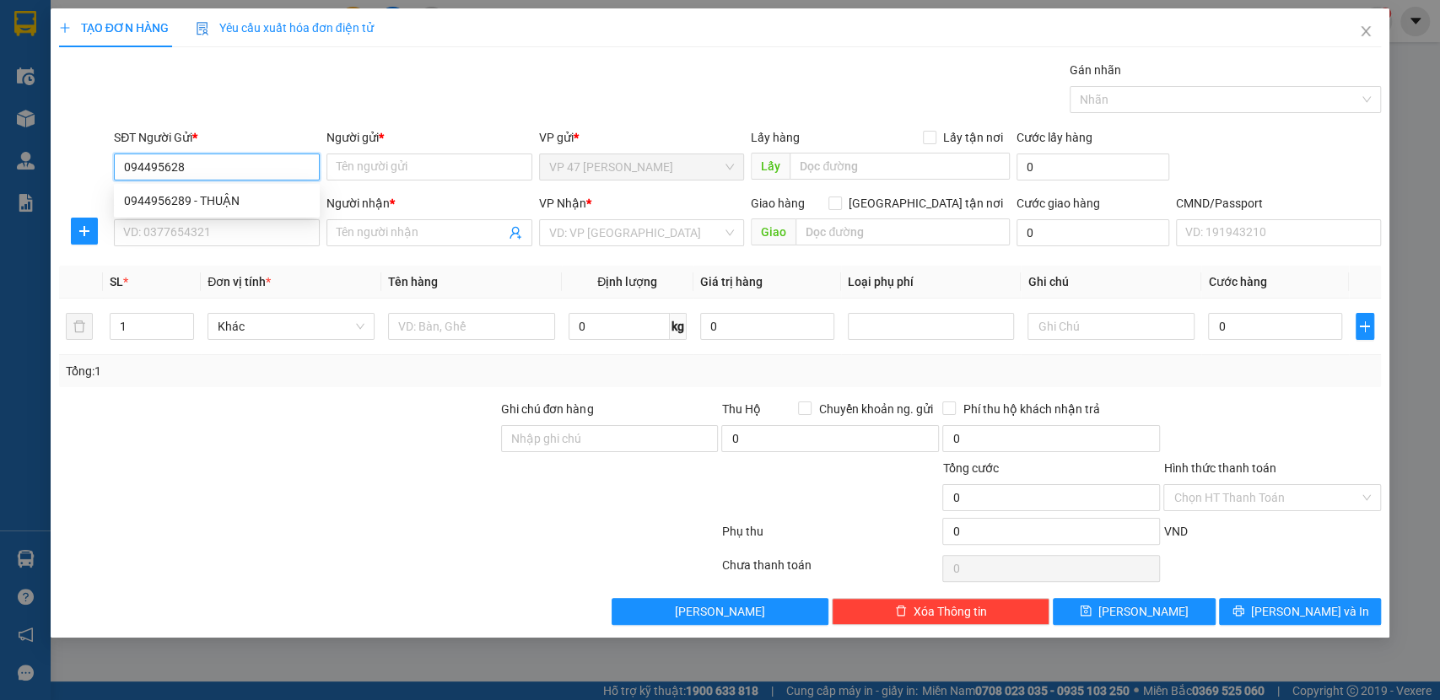
type input "0944956289"
drag, startPoint x: 277, startPoint y: 202, endPoint x: 270, endPoint y: 222, distance: 21.3
click at [277, 203] on div "0944956289 - THUẬN" at bounding box center [217, 201] width 186 height 19
type input "THUẬN"
type input "0944956289"
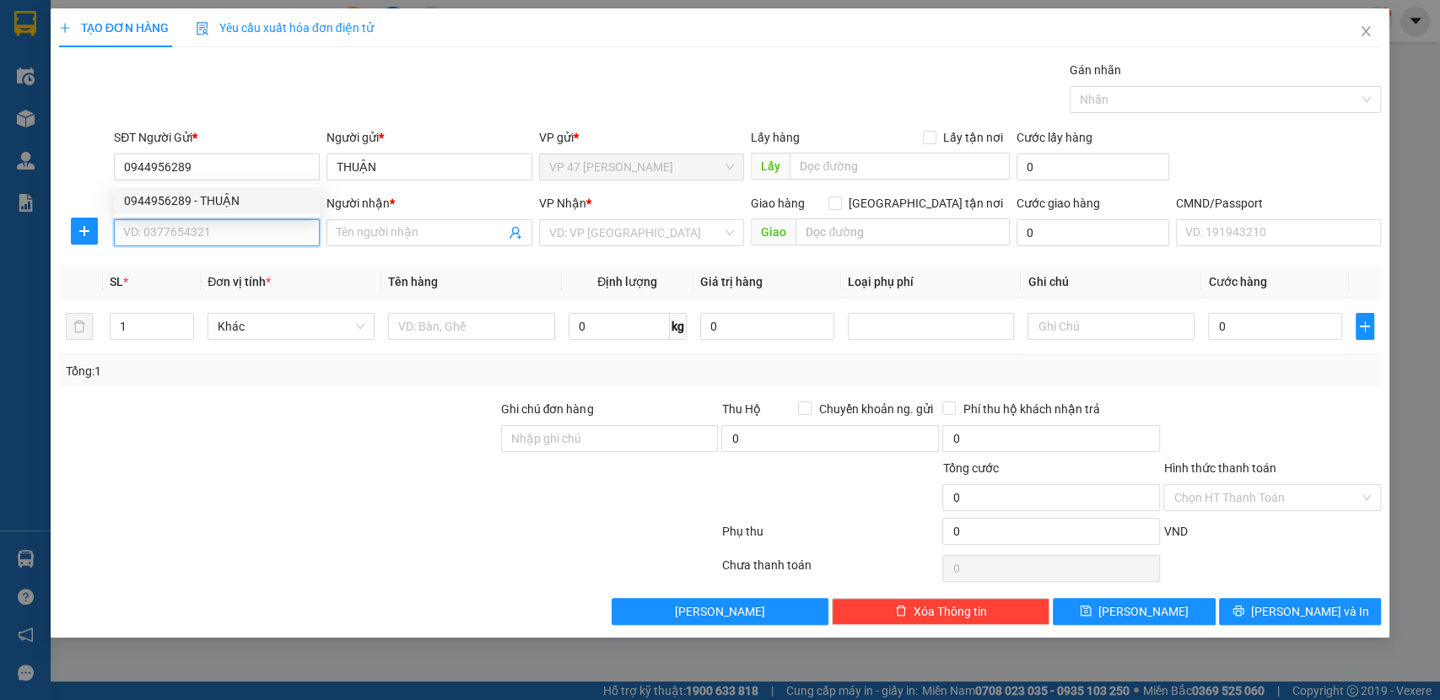
click at [268, 224] on input "SĐT Người Nhận *" at bounding box center [217, 232] width 206 height 27
type input "0915465483"
click at [282, 272] on div "0915465483 - THÙY" at bounding box center [217, 266] width 186 height 19
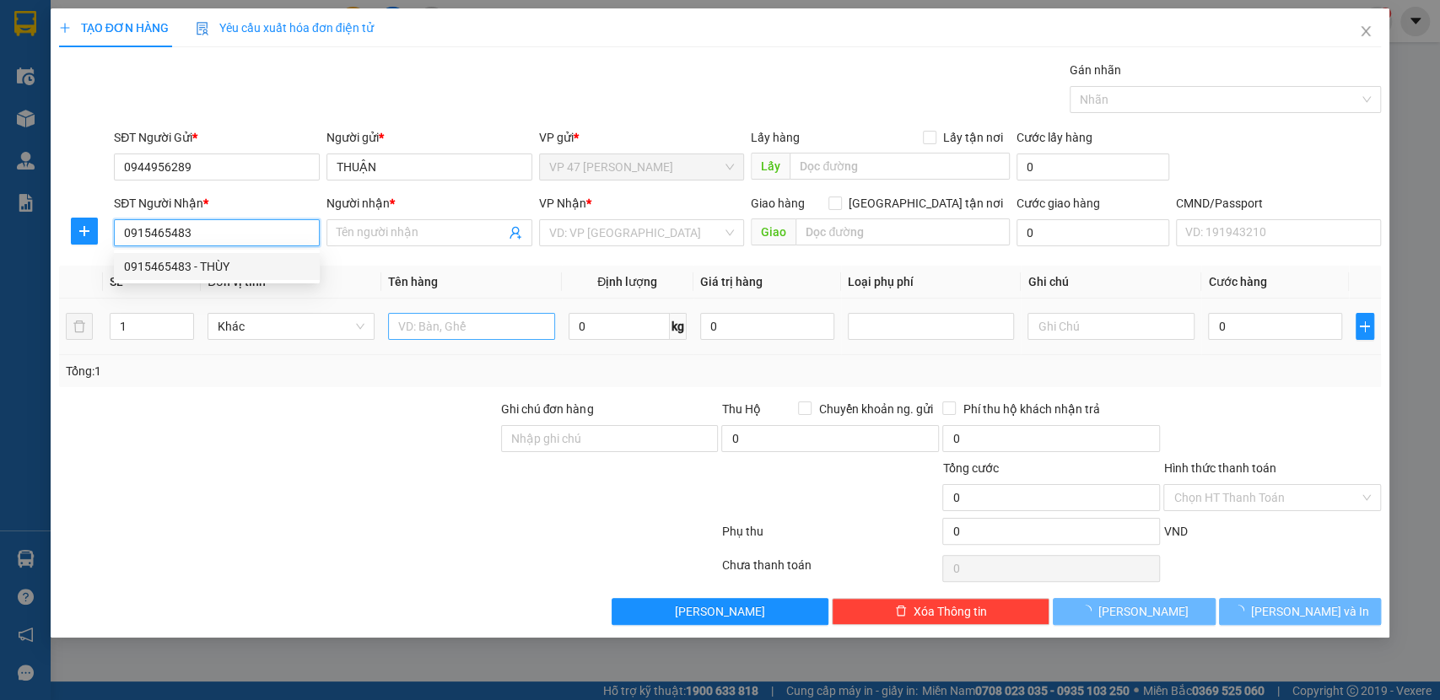
type input "THÙY"
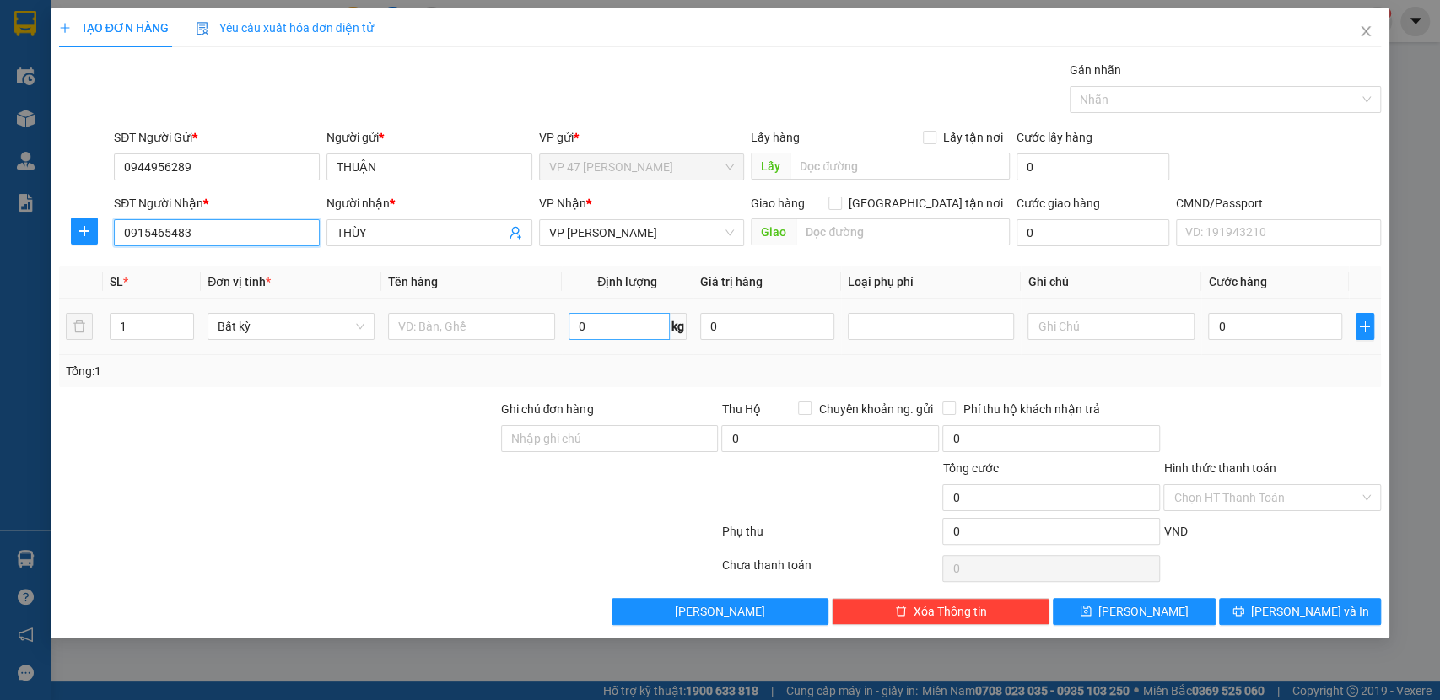
type input "0915465483"
click at [596, 330] on input "0" at bounding box center [619, 326] width 101 height 27
type input "15"
click at [516, 321] on input "text" at bounding box center [471, 326] width 167 height 27
type input "50.000"
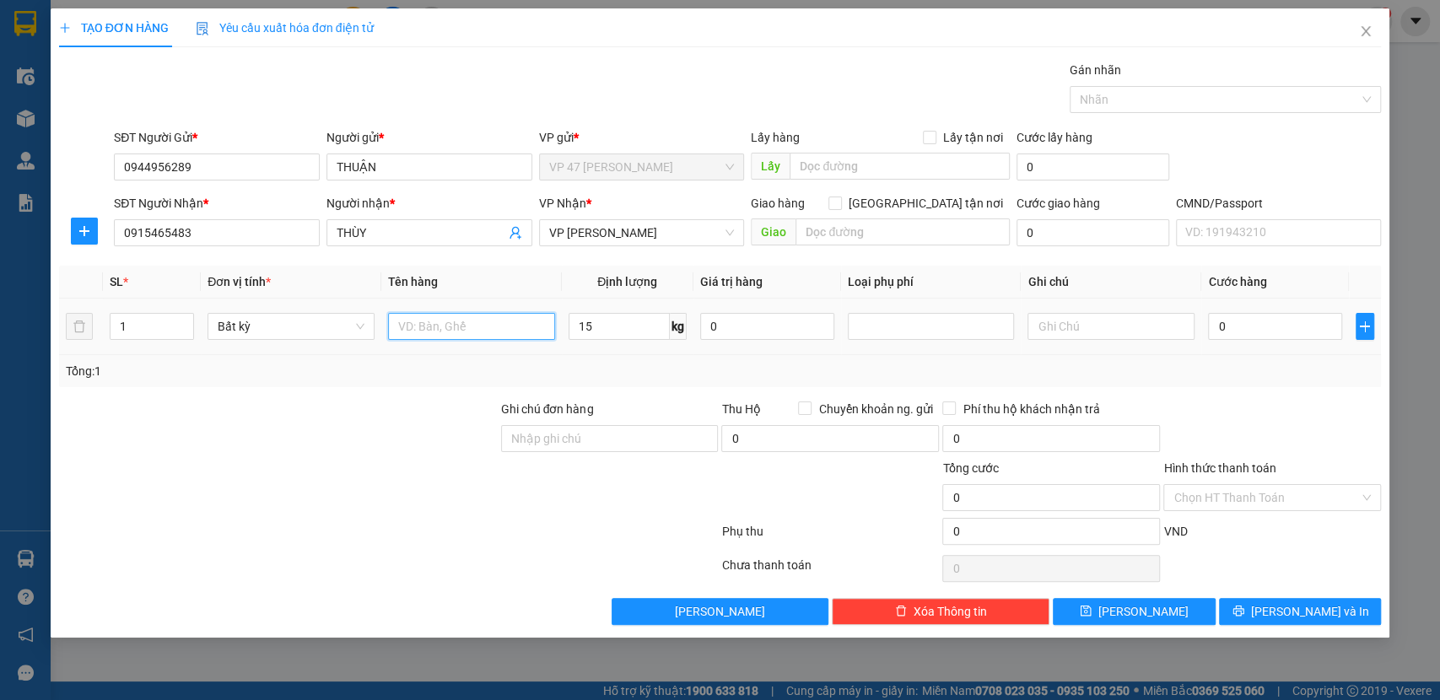
type input "50.000"
type input "HỘP PK"
click at [1275, 586] on div "Transit Pickup Surcharge Ids Transit Deliver Surcharge Ids Transit Deliver Surc…" at bounding box center [720, 343] width 1323 height 565
click at [1245, 609] on icon "printer" at bounding box center [1239, 611] width 12 height 12
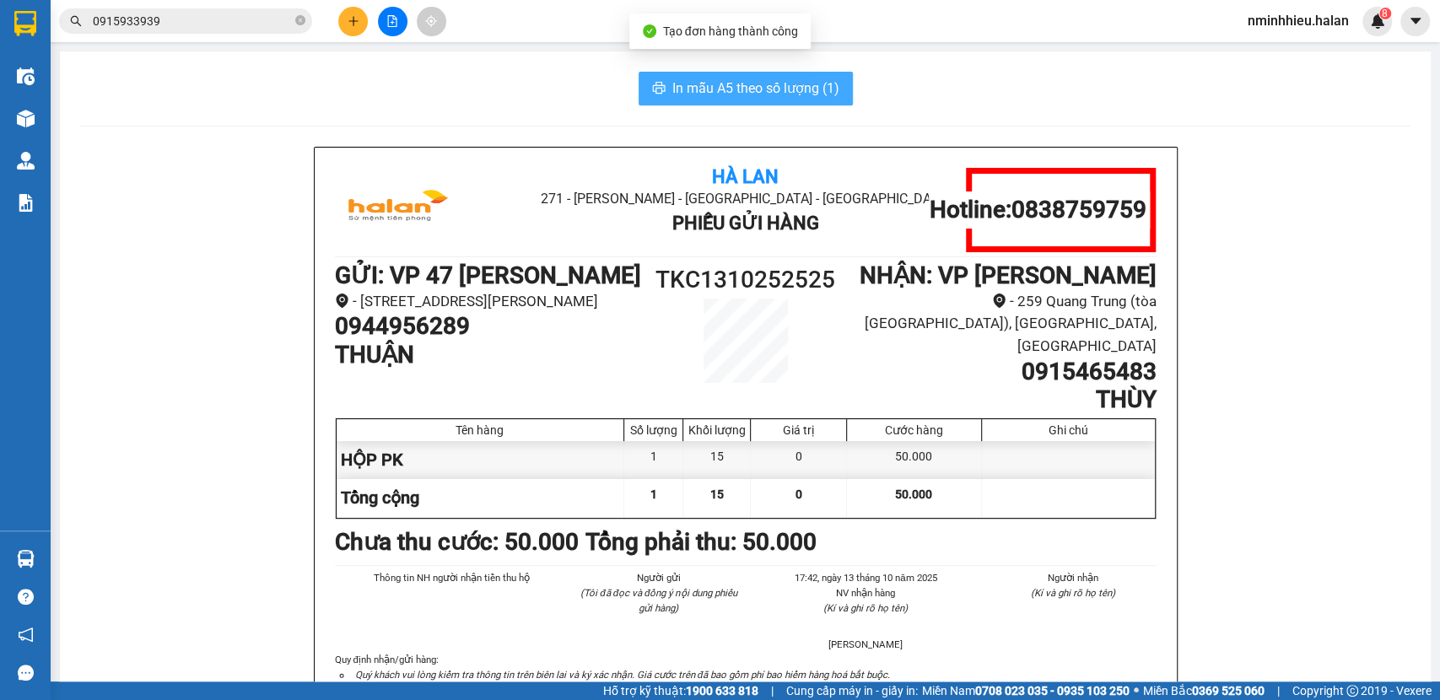
click at [759, 95] on span "In mẫu A5 theo số lượng (1)" at bounding box center [756, 88] width 167 height 21
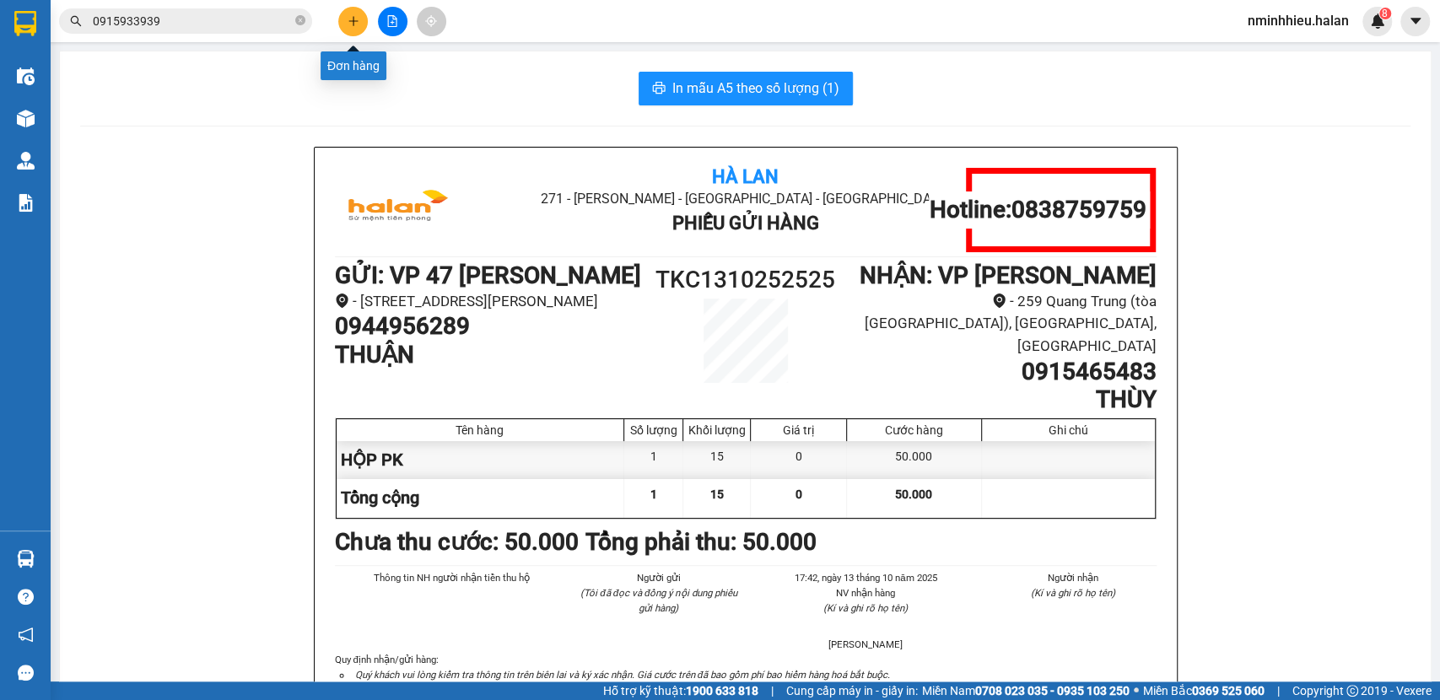
click at [344, 26] on button at bounding box center [353, 22] width 30 height 30
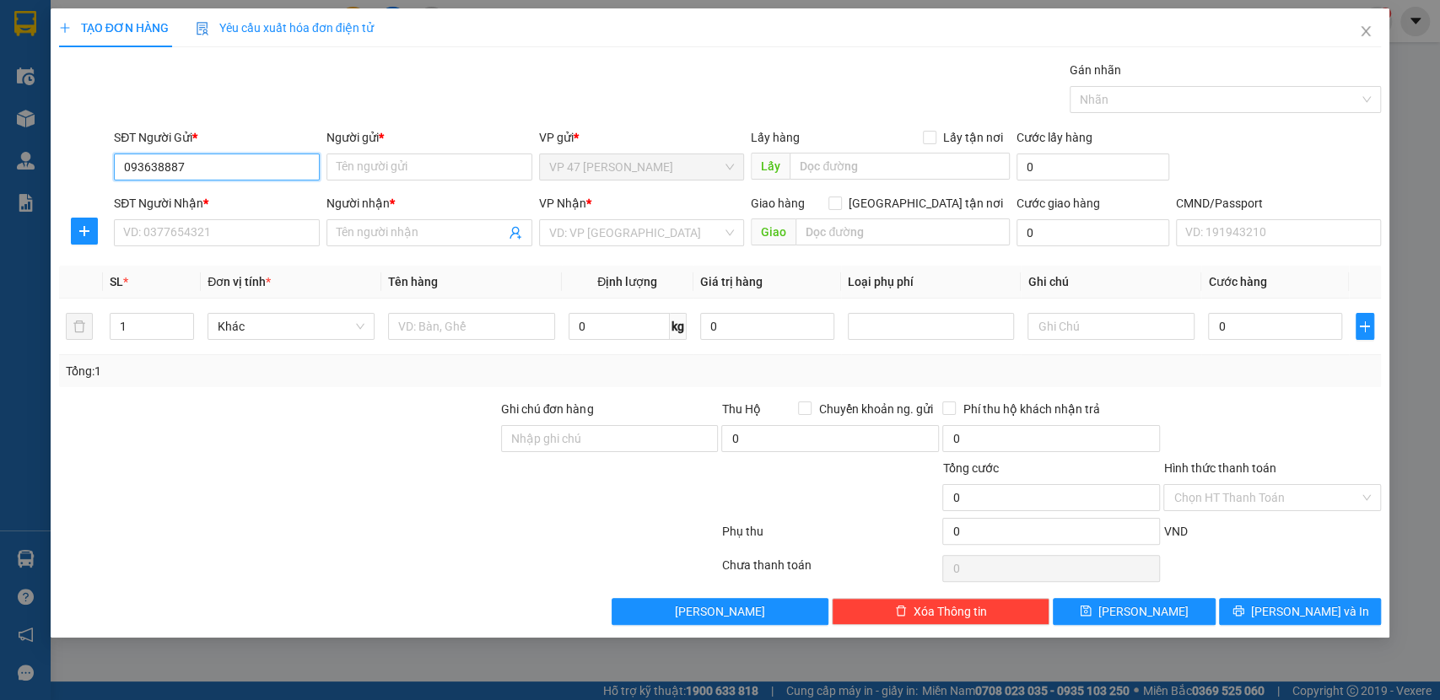
type input "0936388875"
click at [228, 199] on div "0936388875 - BẢO" at bounding box center [217, 201] width 186 height 19
type input "BẢO"
type input "0936388875"
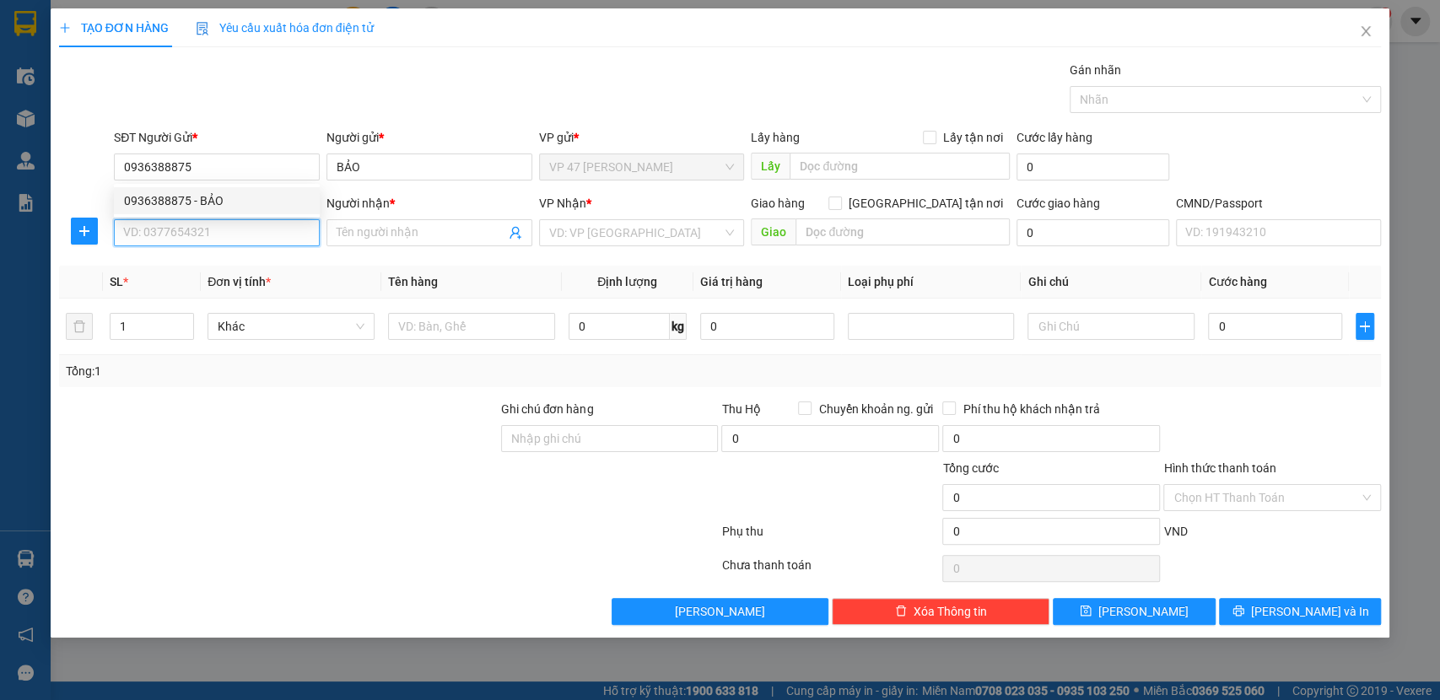
click at [233, 229] on input "SĐT Người Nhận *" at bounding box center [217, 232] width 206 height 27
type input "0983706321"
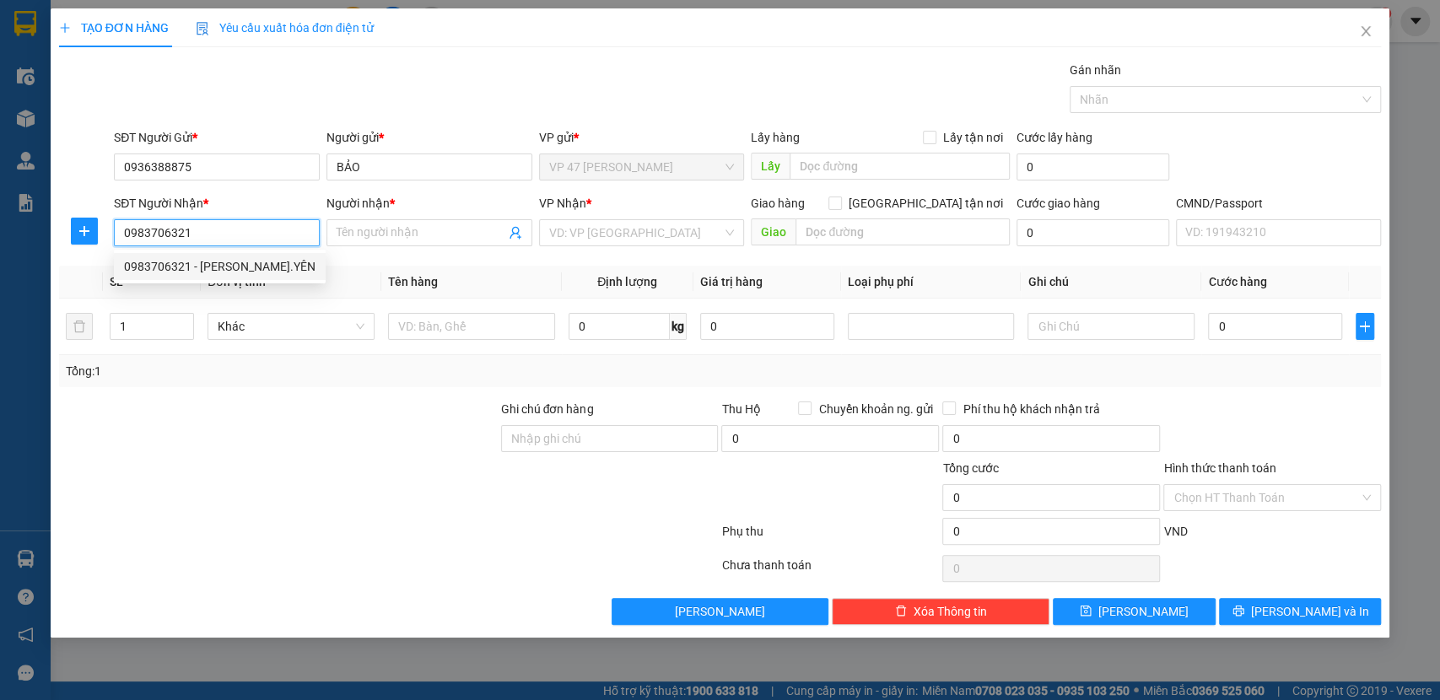
click at [238, 272] on div "0983706321 - LONG VŨ V.YÊN" at bounding box center [220, 266] width 192 height 19
type input "[PERSON_NAME]"
type input "0983706321"
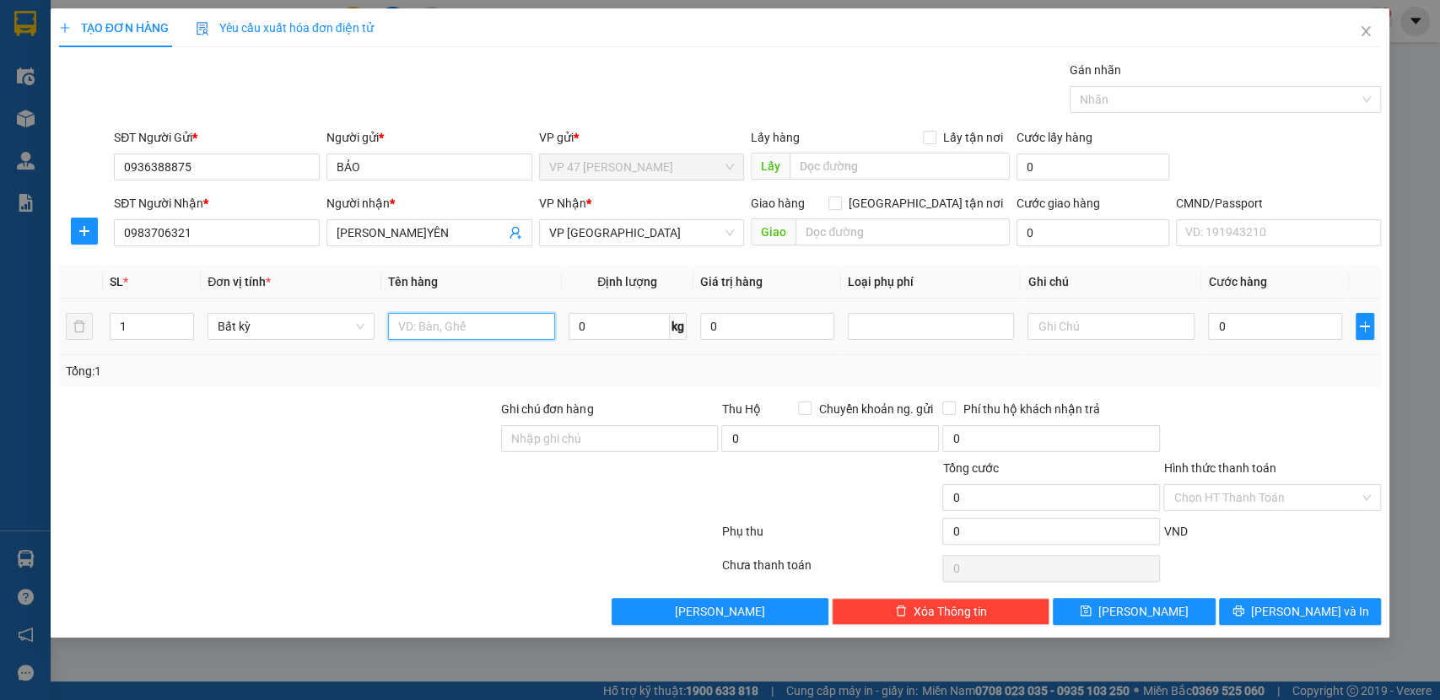
click at [516, 332] on input "text" at bounding box center [471, 326] width 167 height 27
type input "HỘP PK"
click at [598, 319] on input "0" at bounding box center [619, 326] width 101 height 27
type input "6"
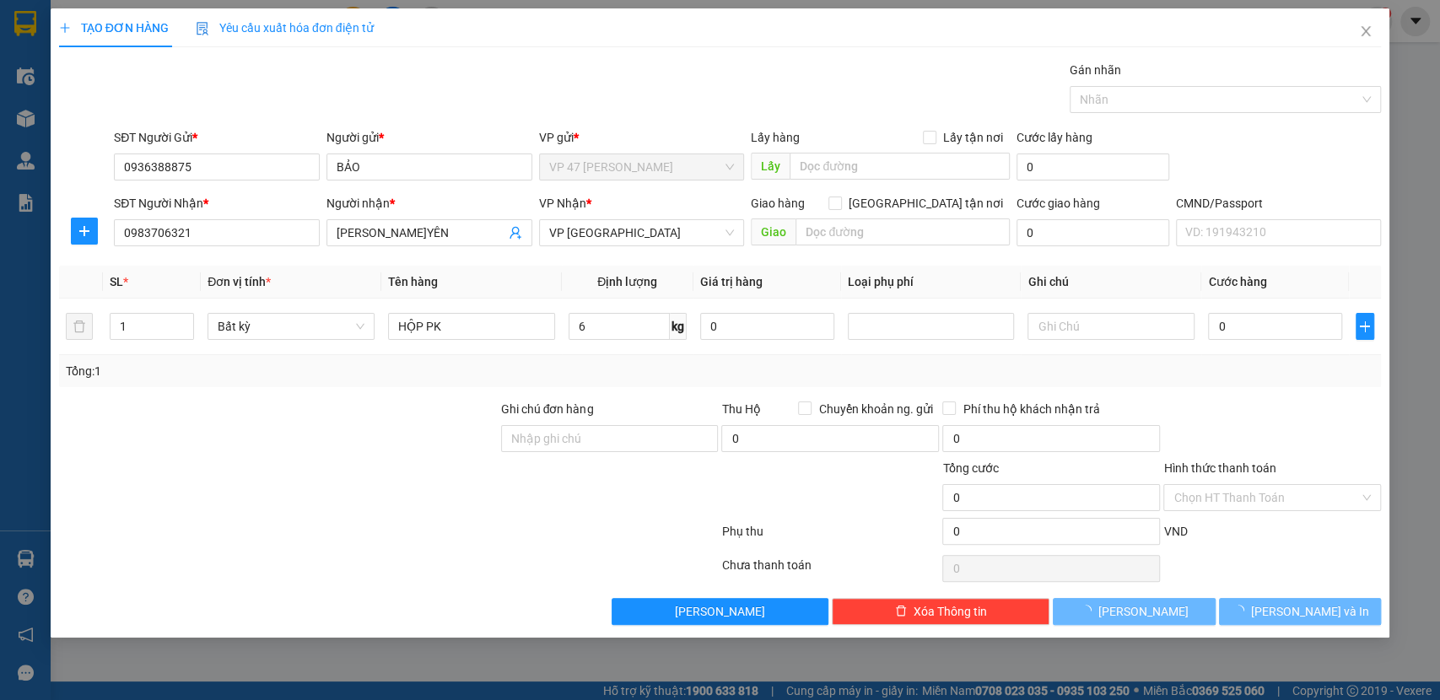
click at [624, 421] on div "Ghi chú đơn hàng" at bounding box center [610, 412] width 218 height 25
type input "35.000"
click at [1269, 599] on button "Lưu và In" at bounding box center [1300, 611] width 162 height 27
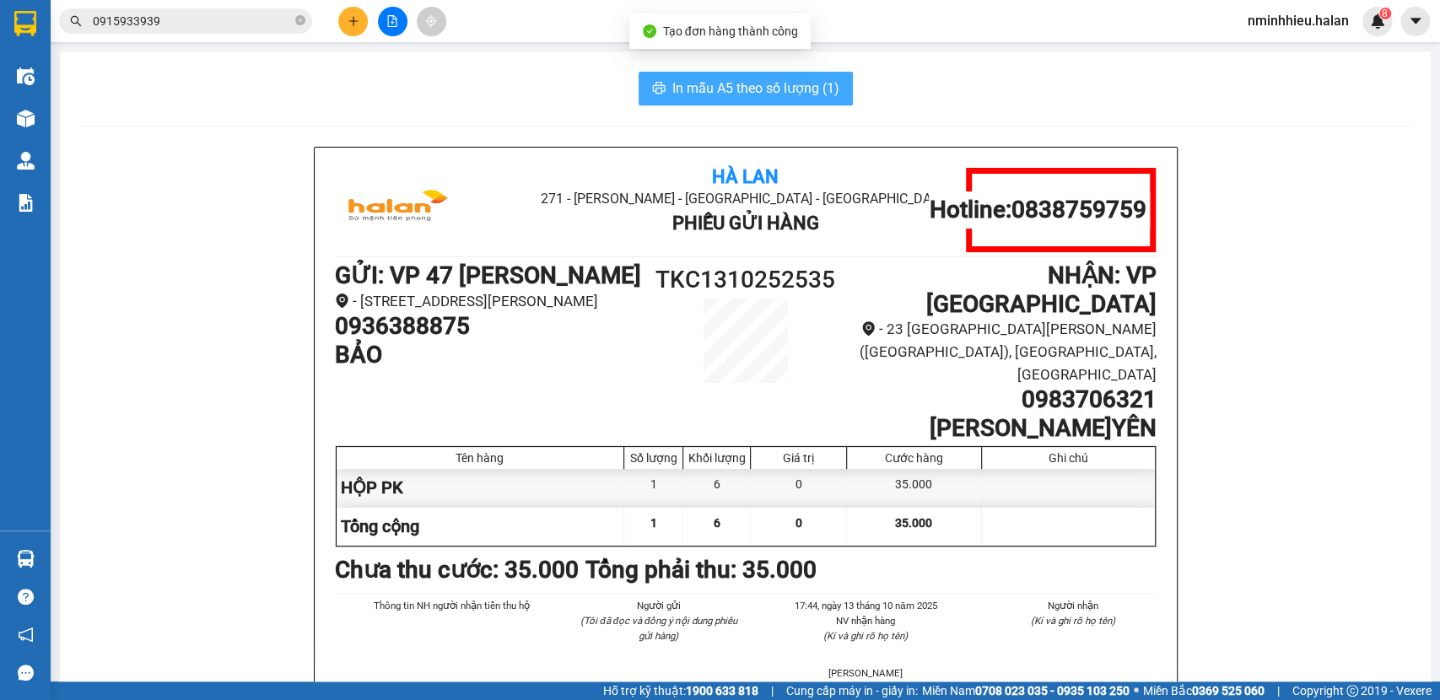
click at [798, 82] on span "In mẫu A5 theo số lượng (1)" at bounding box center [756, 88] width 167 height 21
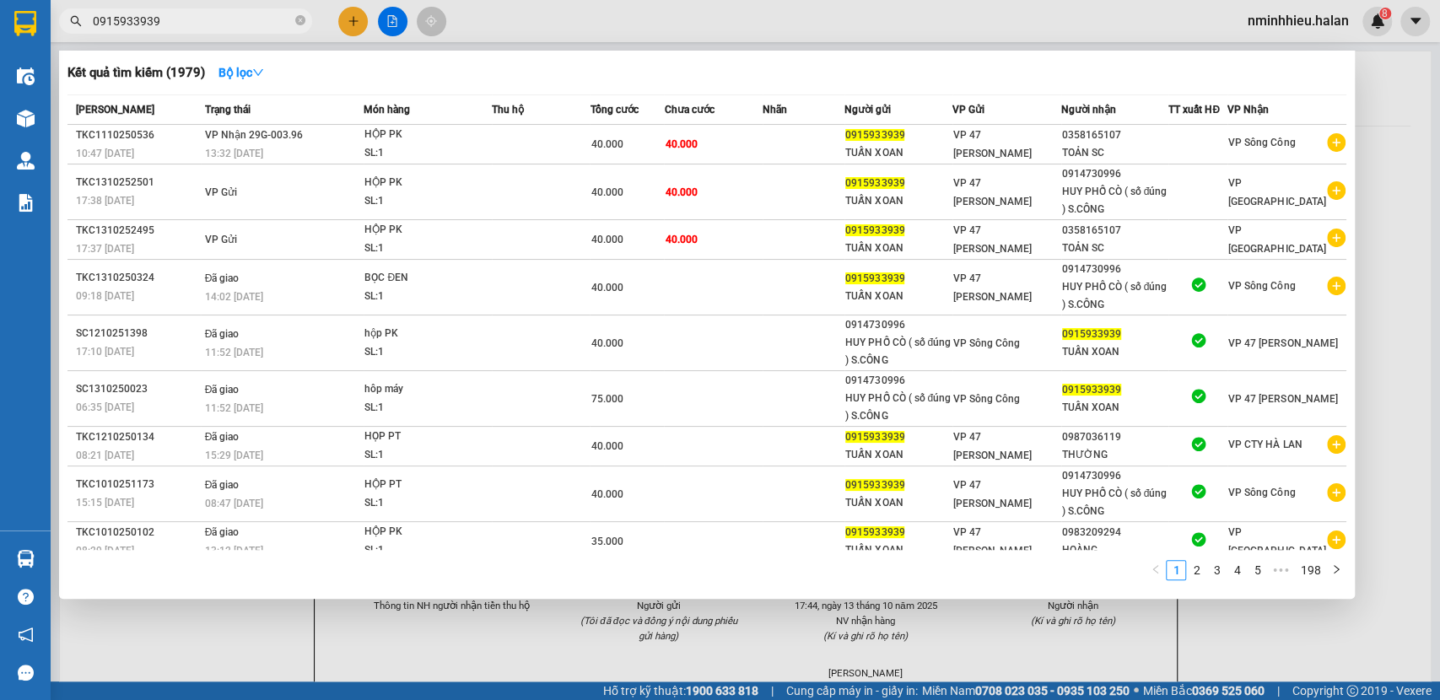
click at [213, 21] on input "0915933939" at bounding box center [192, 21] width 199 height 19
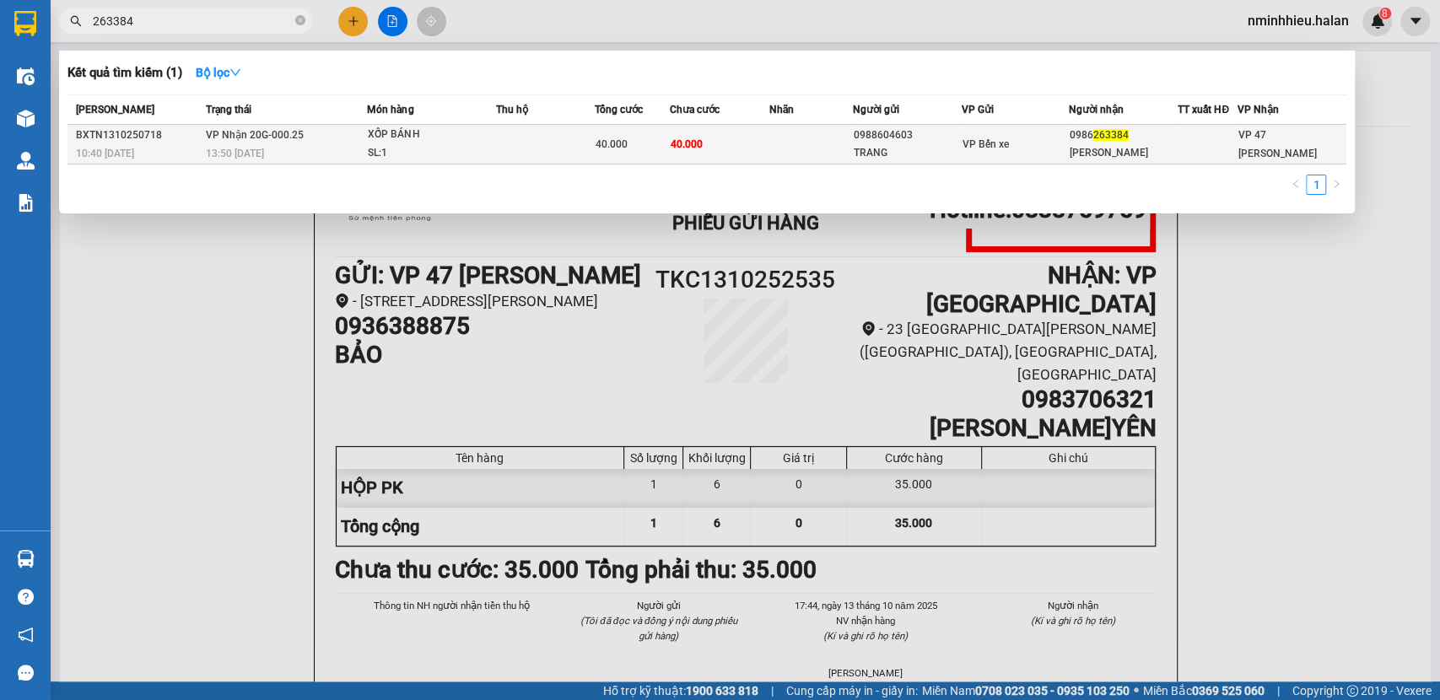
type input "263384"
click at [359, 136] on td "VP Nhận 20G-000.25 13:50 - 13/10" at bounding box center [284, 145] width 165 height 40
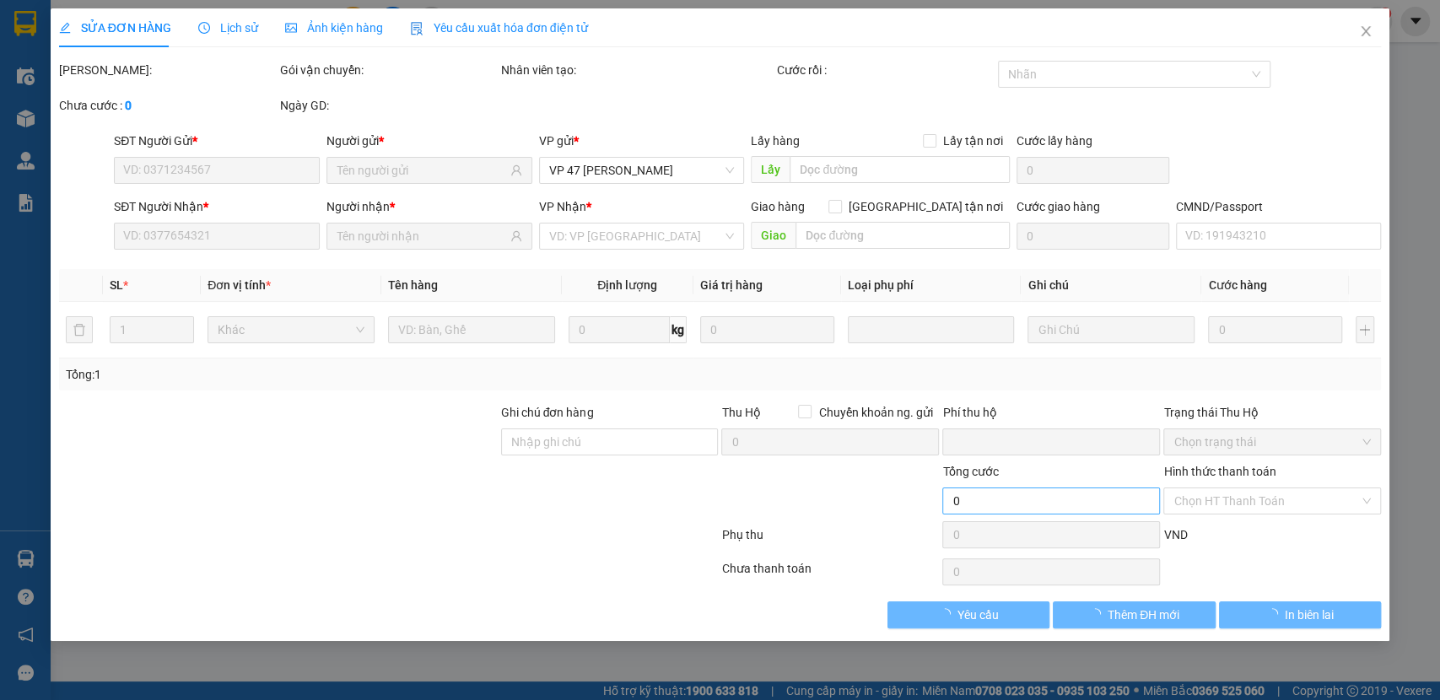
type input "0988604603"
type input "TRANG"
type input "0986263384"
type input "PHƯƠNG THẢO"
type input "0"
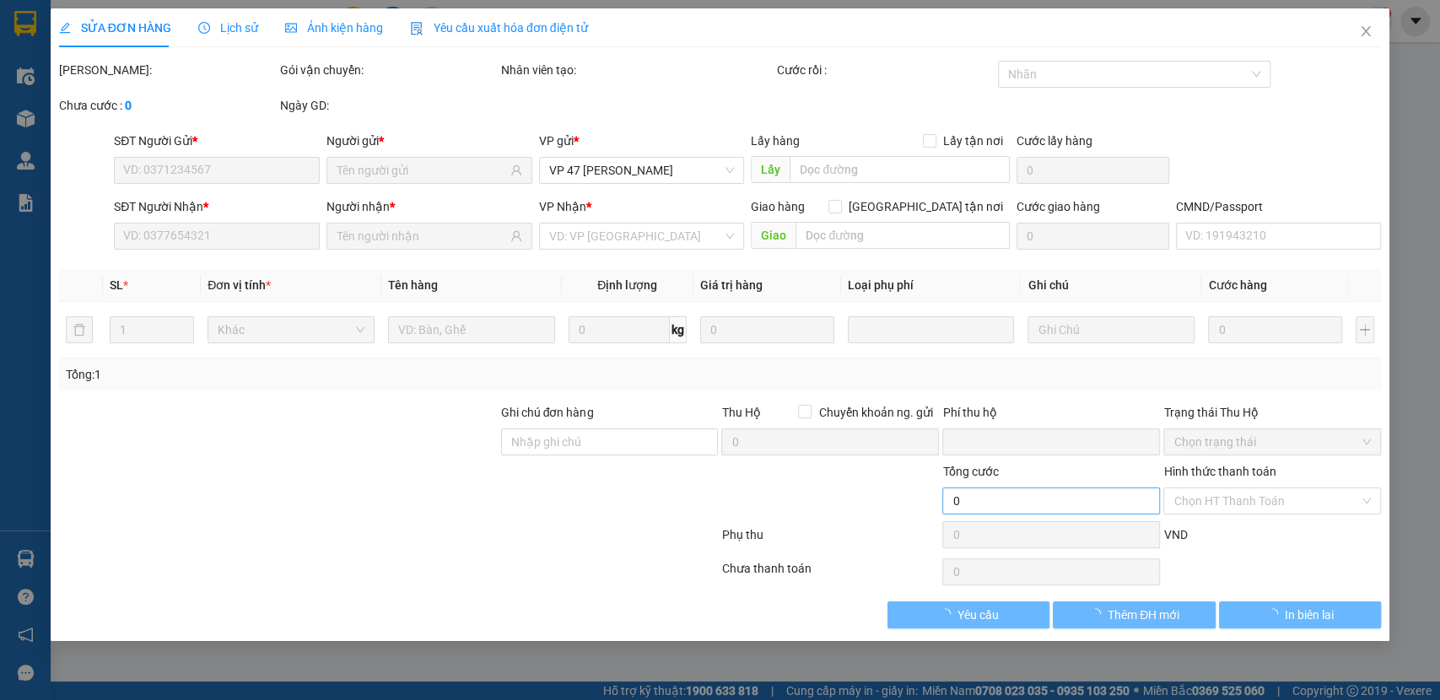
type input "40.000"
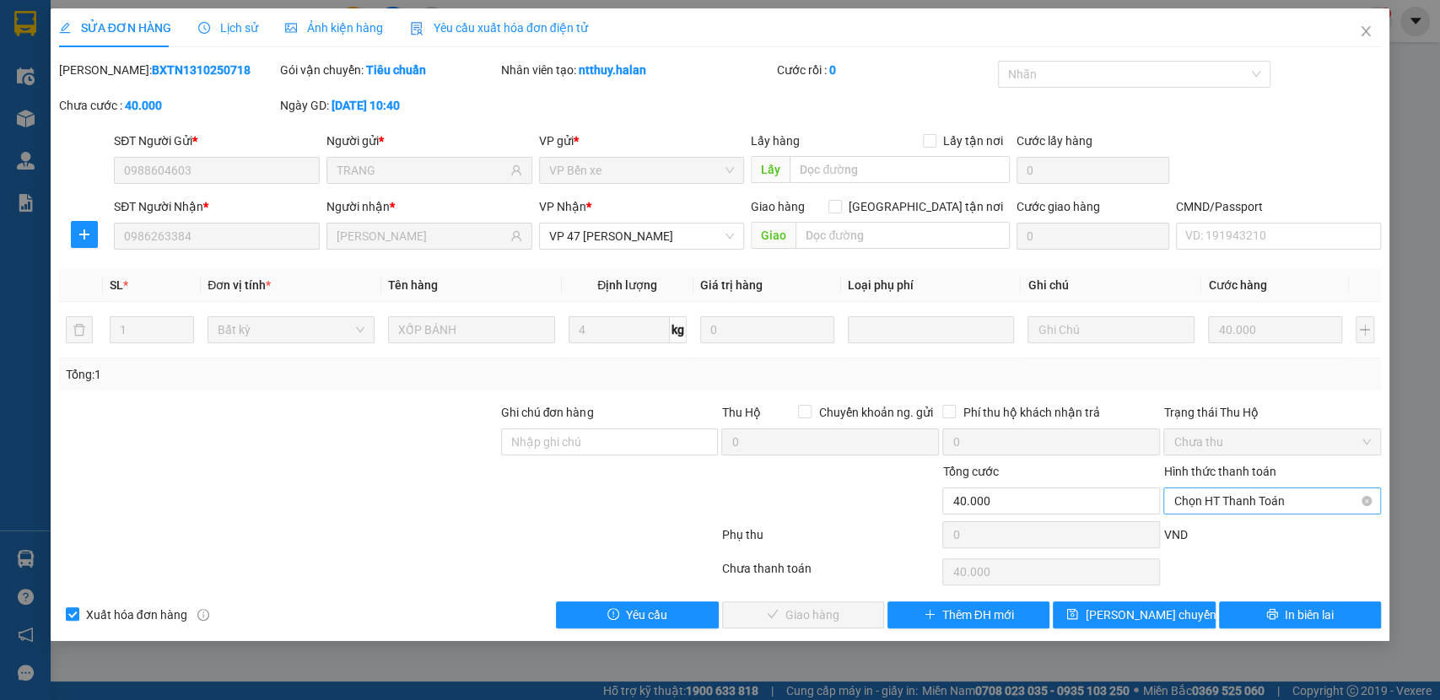
drag, startPoint x: 1265, startPoint y: 498, endPoint x: 1252, endPoint y: 507, distance: 15.7
click at [1264, 499] on span "Chọn HT Thanh Toán" at bounding box center [1272, 501] width 197 height 25
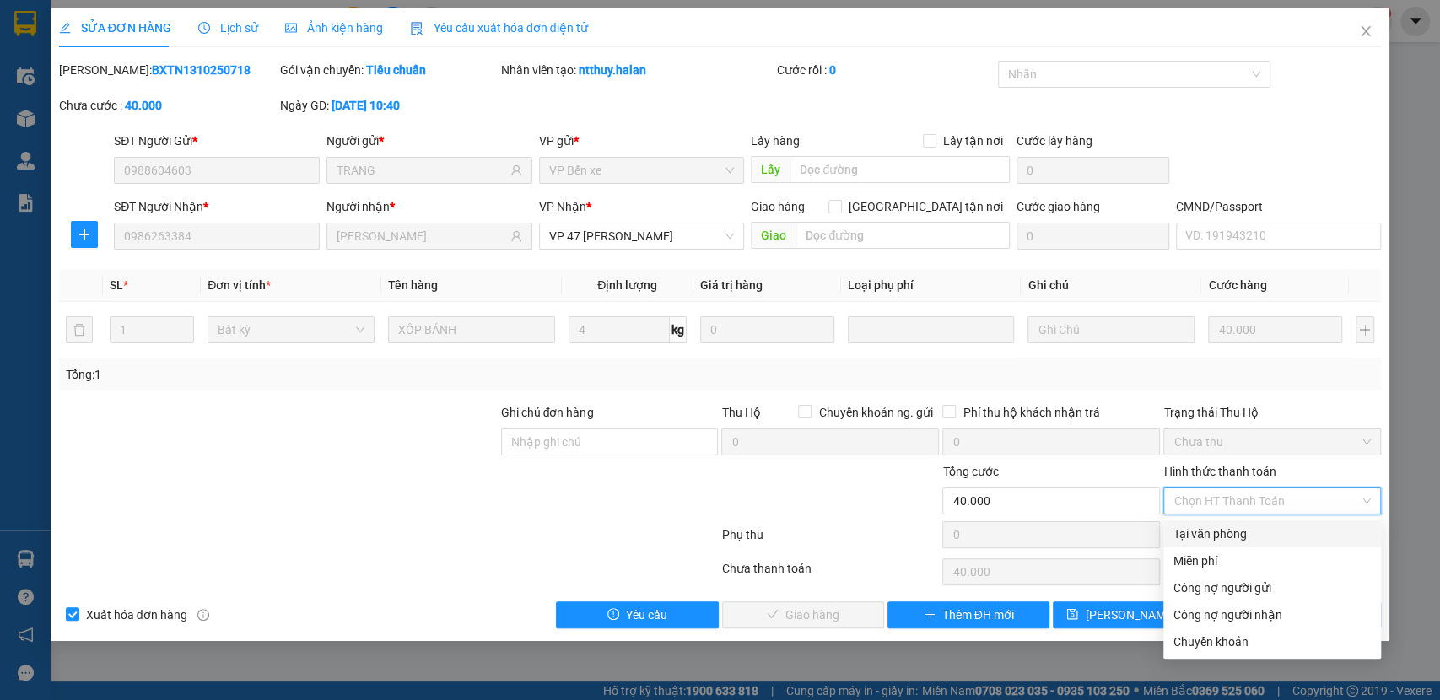
click at [1230, 525] on div "Tại văn phòng" at bounding box center [1272, 534] width 197 height 19
type input "0"
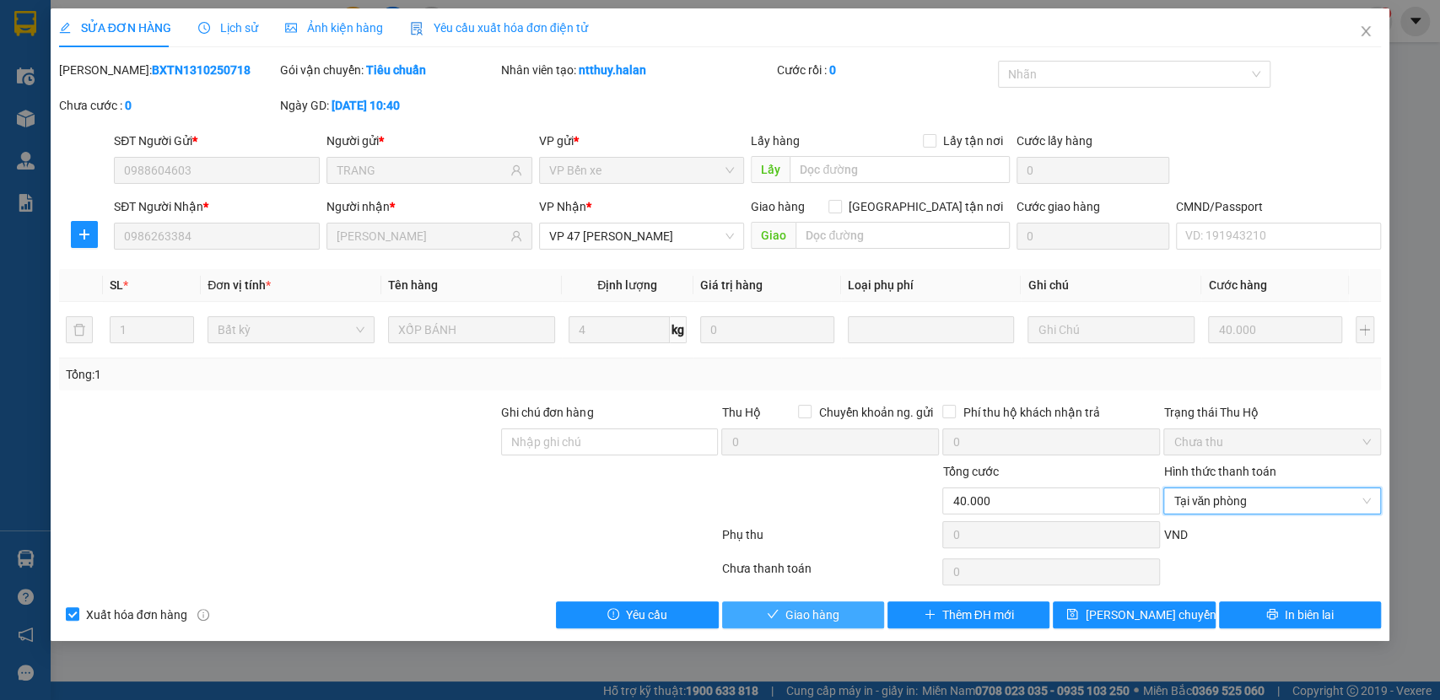
click at [857, 599] on div "Total Paid Fee 0 Total UnPaid Fee 40.000 Cash Collection Total Fee Mã ĐH: BXTN1…" at bounding box center [720, 345] width 1323 height 568
click at [857, 602] on button "Giao hàng" at bounding box center [803, 615] width 162 height 27
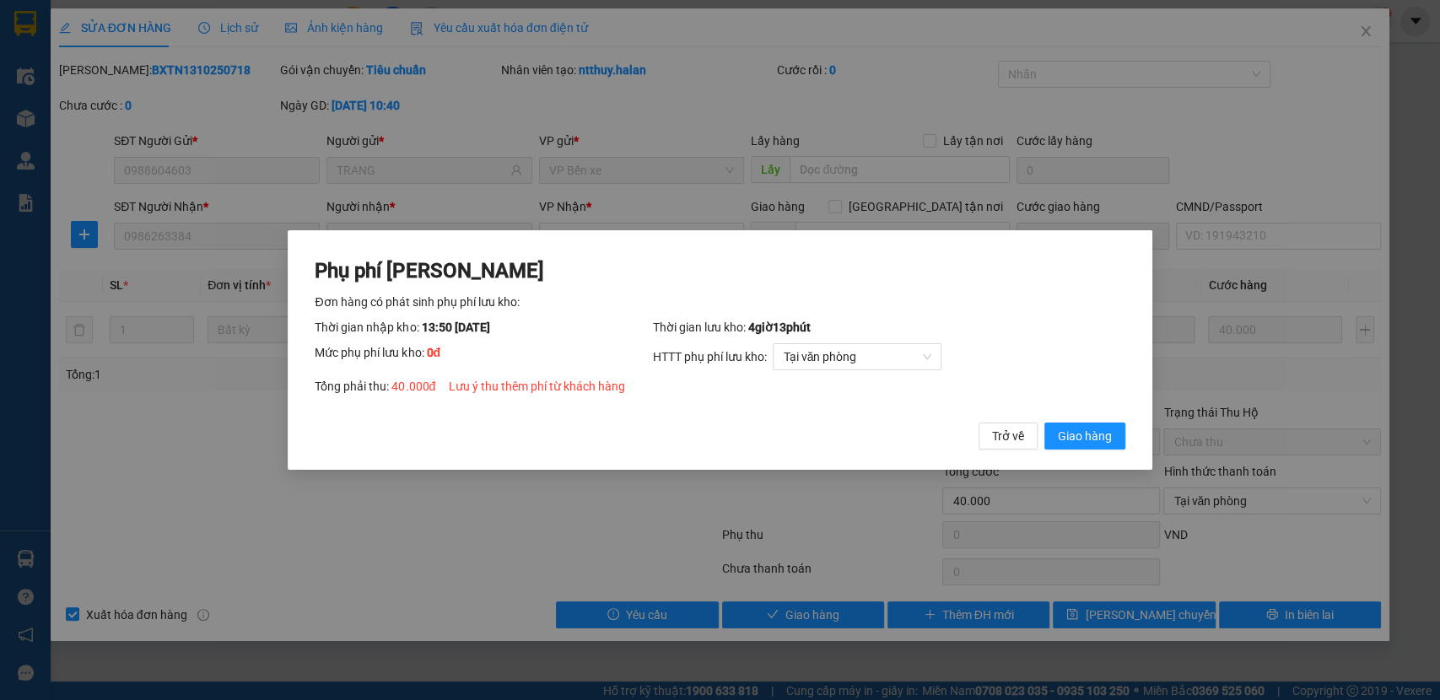
click at [1045, 423] on button "Giao hàng" at bounding box center [1085, 436] width 81 height 27
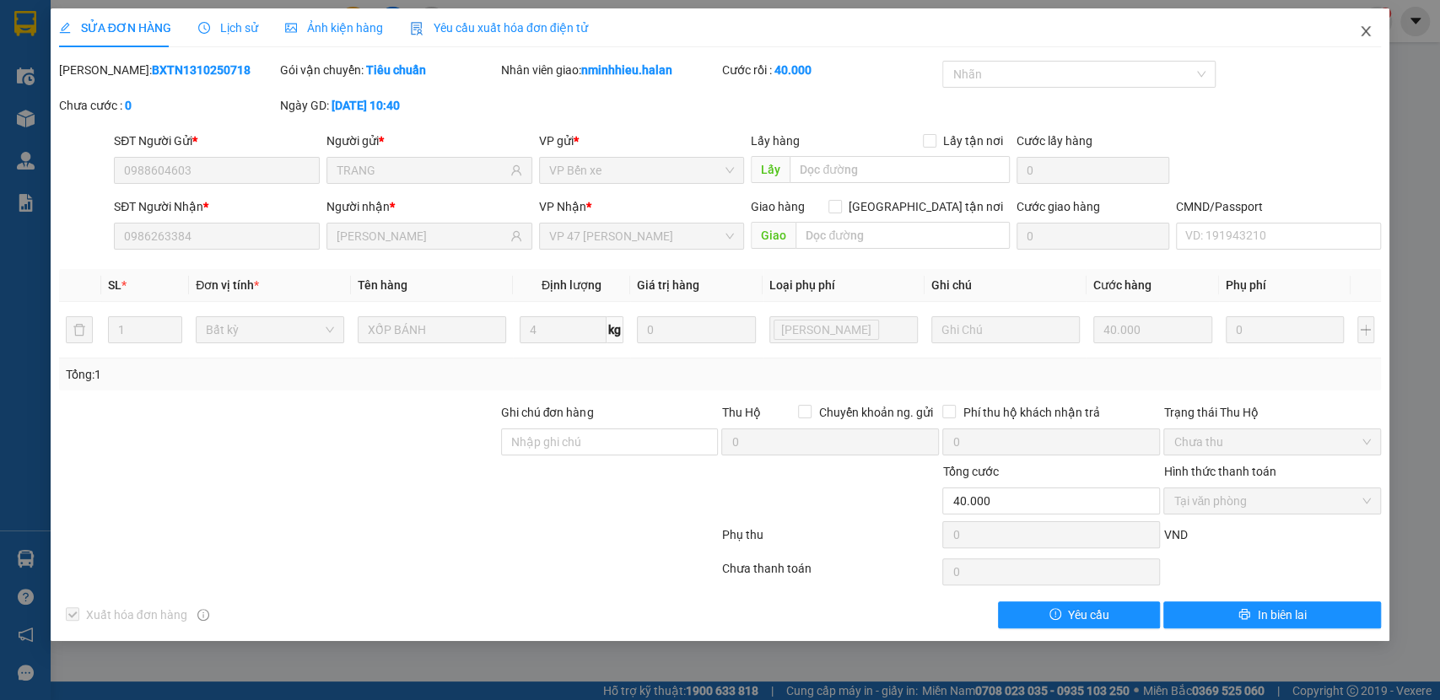
click at [1364, 41] on span "Close" at bounding box center [1366, 31] width 47 height 47
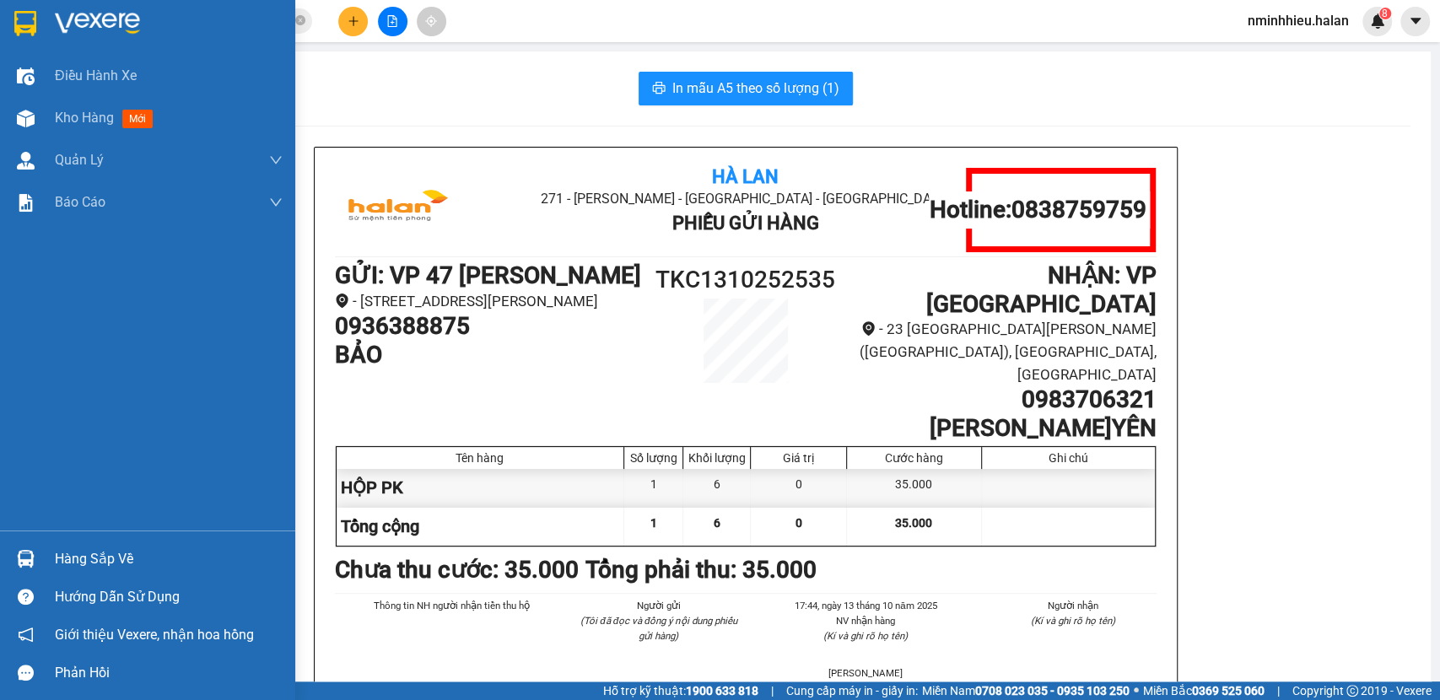
click at [17, 550] on img at bounding box center [26, 559] width 18 height 18
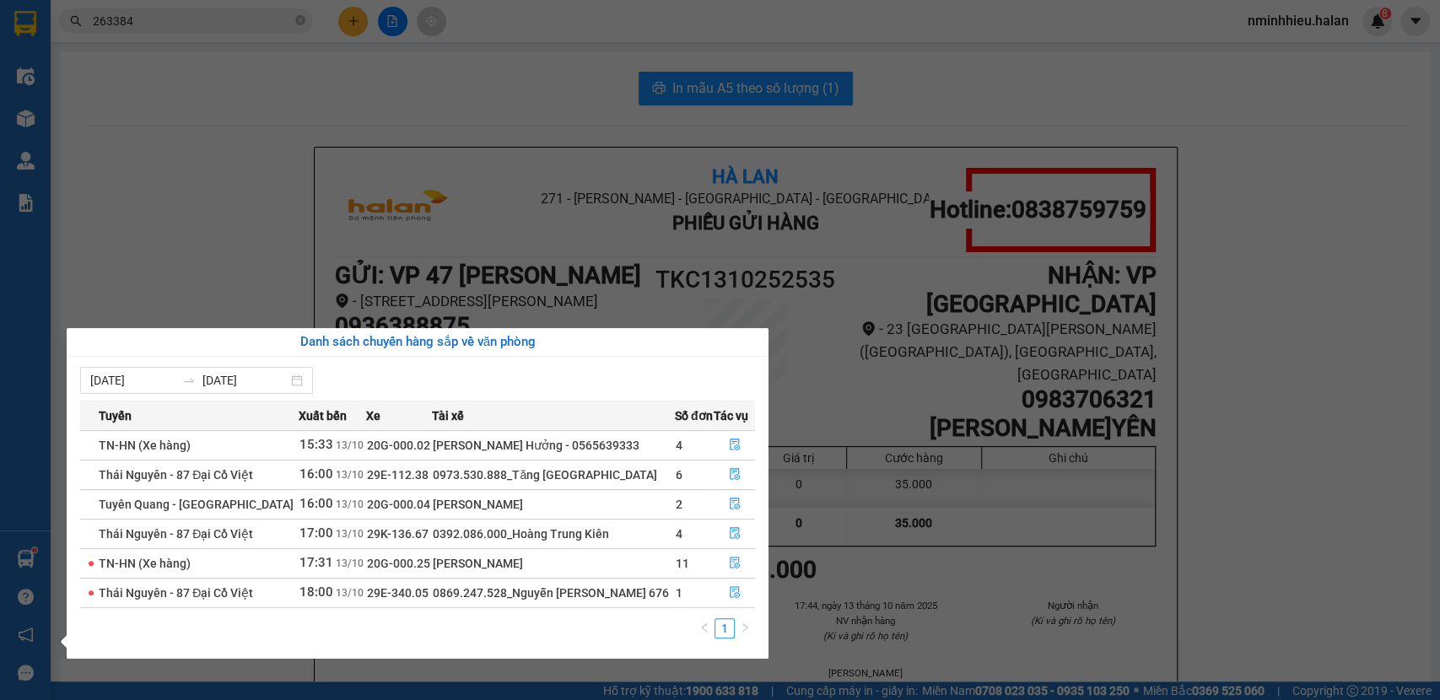
click at [82, 183] on section "Kết quả tìm kiếm ( 1 ) Bộ lọc Mã ĐH Trạng thái Món hàng Thu hộ Tổng cước Chưa c…" at bounding box center [720, 350] width 1440 height 700
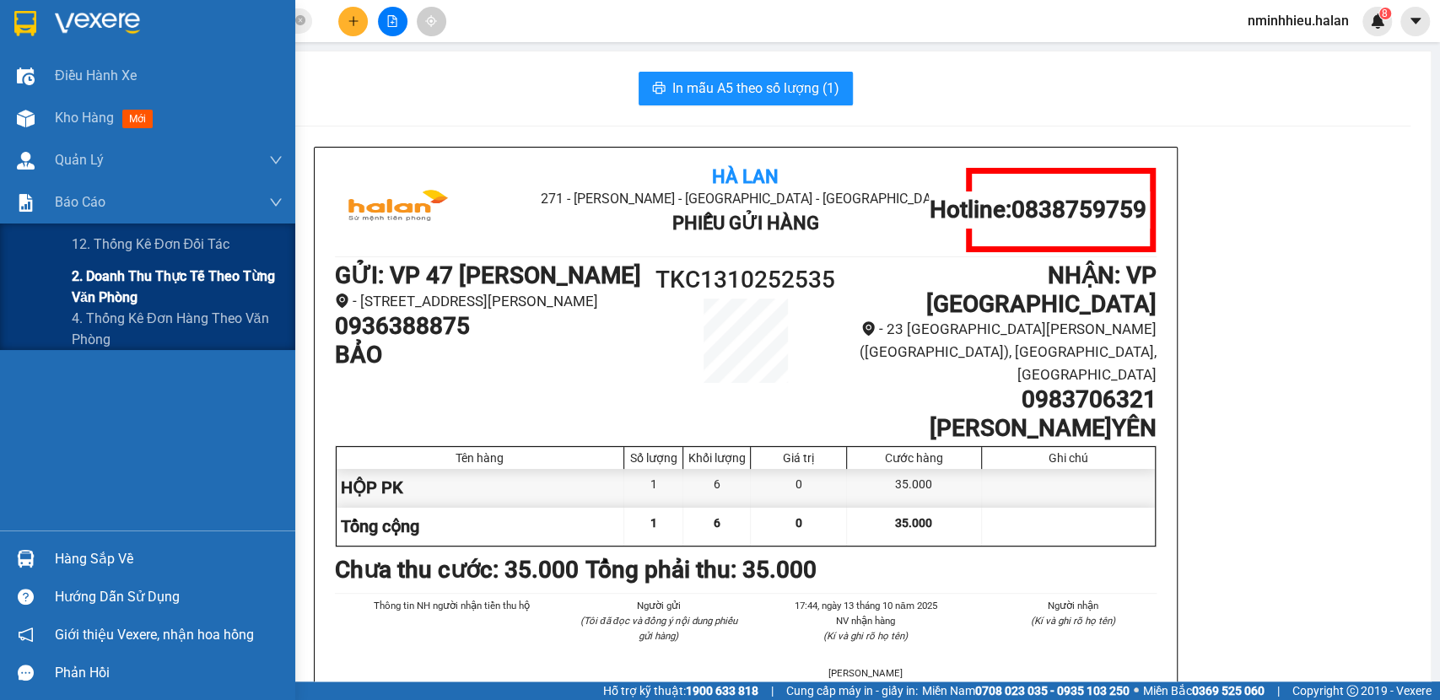
click at [192, 283] on span "2. Doanh thu thực tế theo từng văn phòng" at bounding box center [177, 287] width 211 height 42
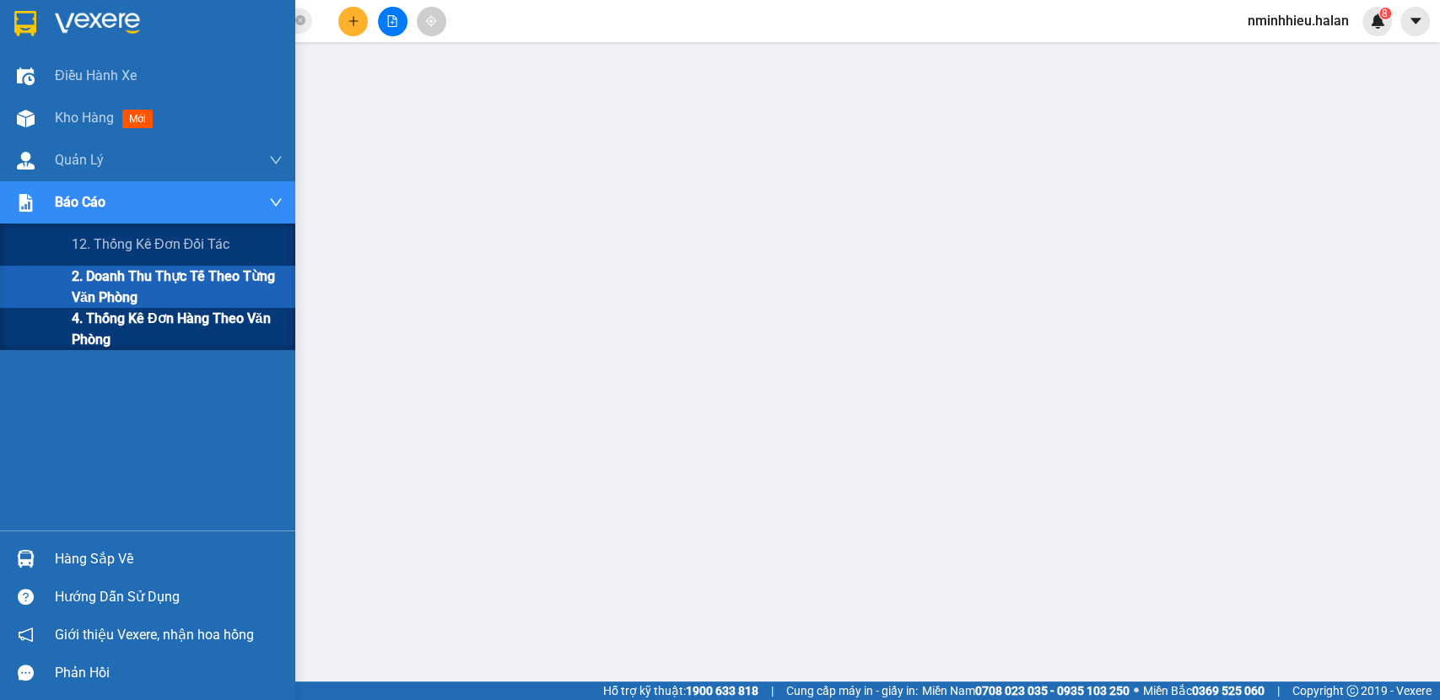
click at [172, 319] on span "4. Thống kê đơn hàng theo văn phòng" at bounding box center [177, 329] width 211 height 42
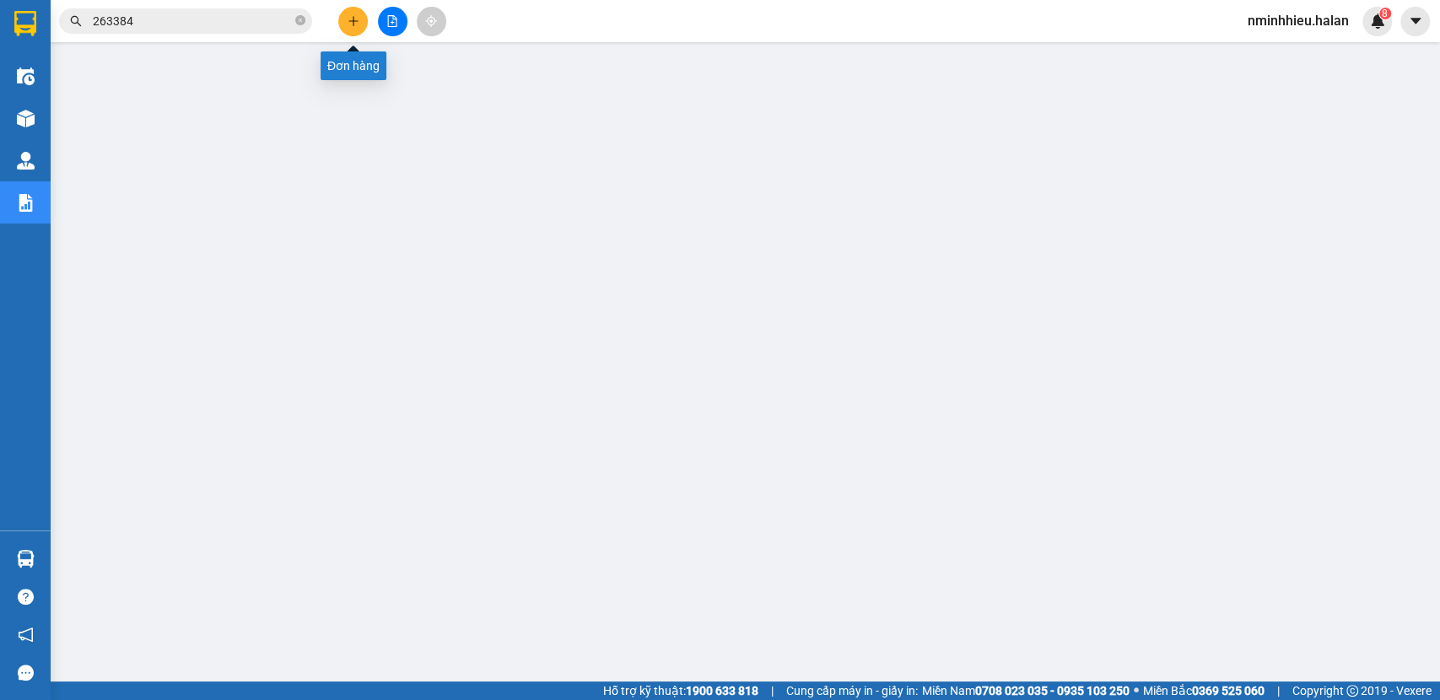
click at [356, 32] on button at bounding box center [353, 22] width 30 height 30
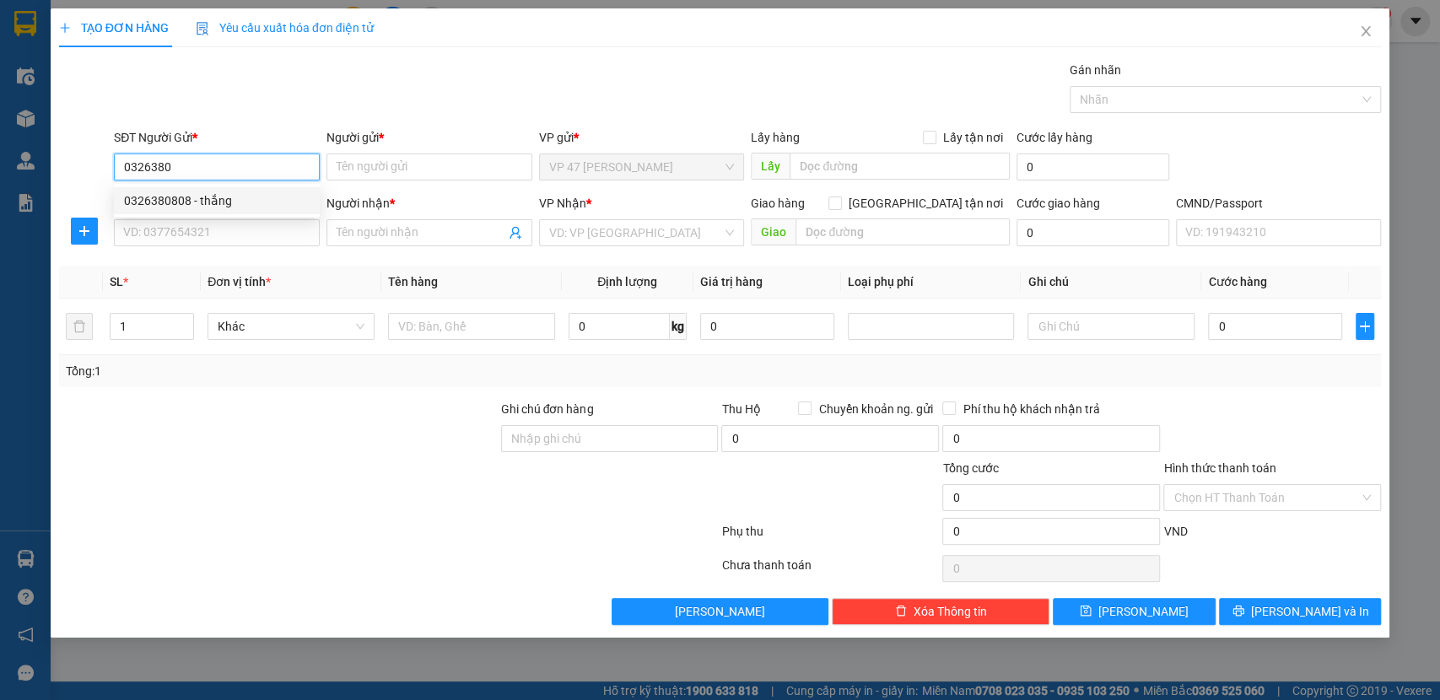
click at [236, 192] on div "0326380808 - thắng" at bounding box center [217, 201] width 186 height 19
type input "0326380808"
type input "thắng"
type input "0326380808"
click at [238, 219] on div "SĐT Người Nhận * VD: 0377654321" at bounding box center [217, 223] width 206 height 59
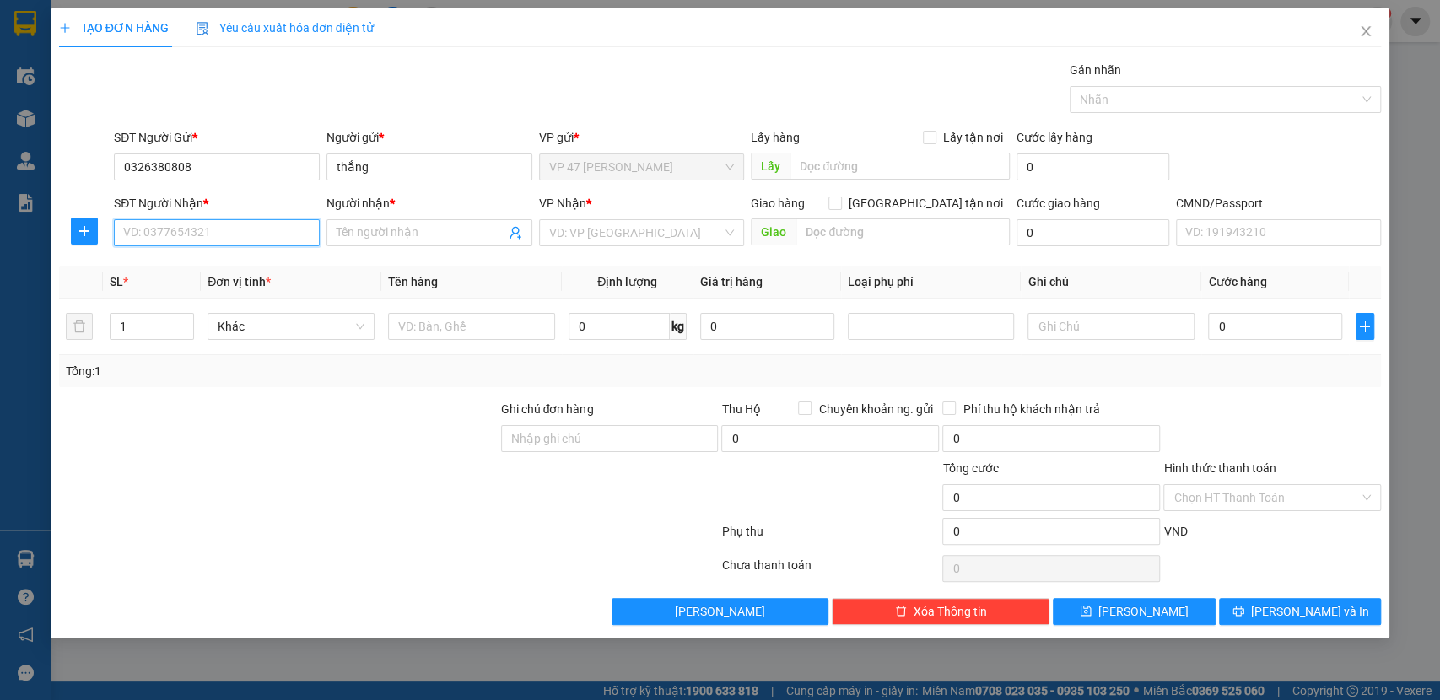
click at [237, 235] on input "SĐT Người Nhận *" at bounding box center [217, 232] width 206 height 27
click at [252, 235] on input "0982218585" at bounding box center [217, 232] width 206 height 27
type input "0982218545"
click at [235, 251] on div "0982218545 0982218545 - TUẤN ANH" at bounding box center [217, 267] width 206 height 34
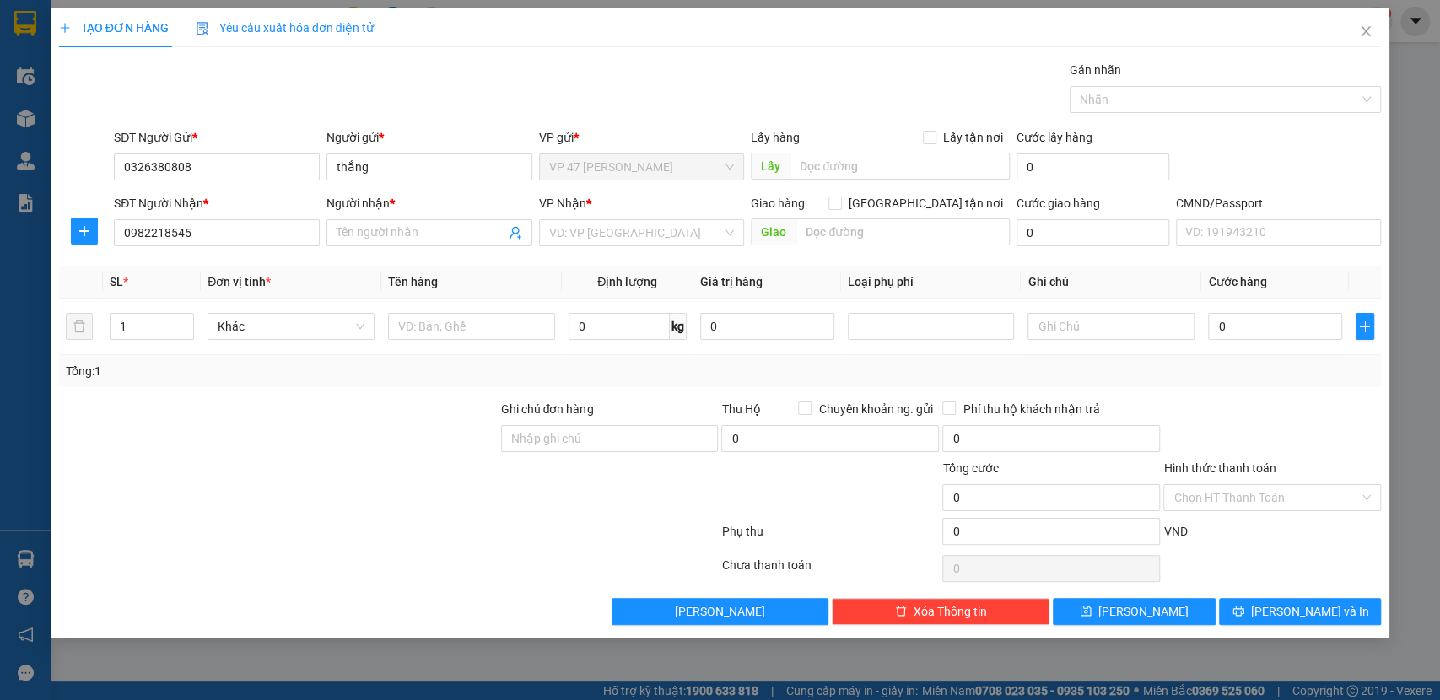
click at [236, 263] on div "Transit Pickup Surcharge Ids Transit Deliver Surcharge Ids Transit Deliver Surc…" at bounding box center [720, 343] width 1323 height 565
click at [230, 226] on input "0982218545" at bounding box center [217, 232] width 206 height 27
click at [230, 262] on div "0982218545 - TUẤN ANH" at bounding box center [217, 266] width 186 height 19
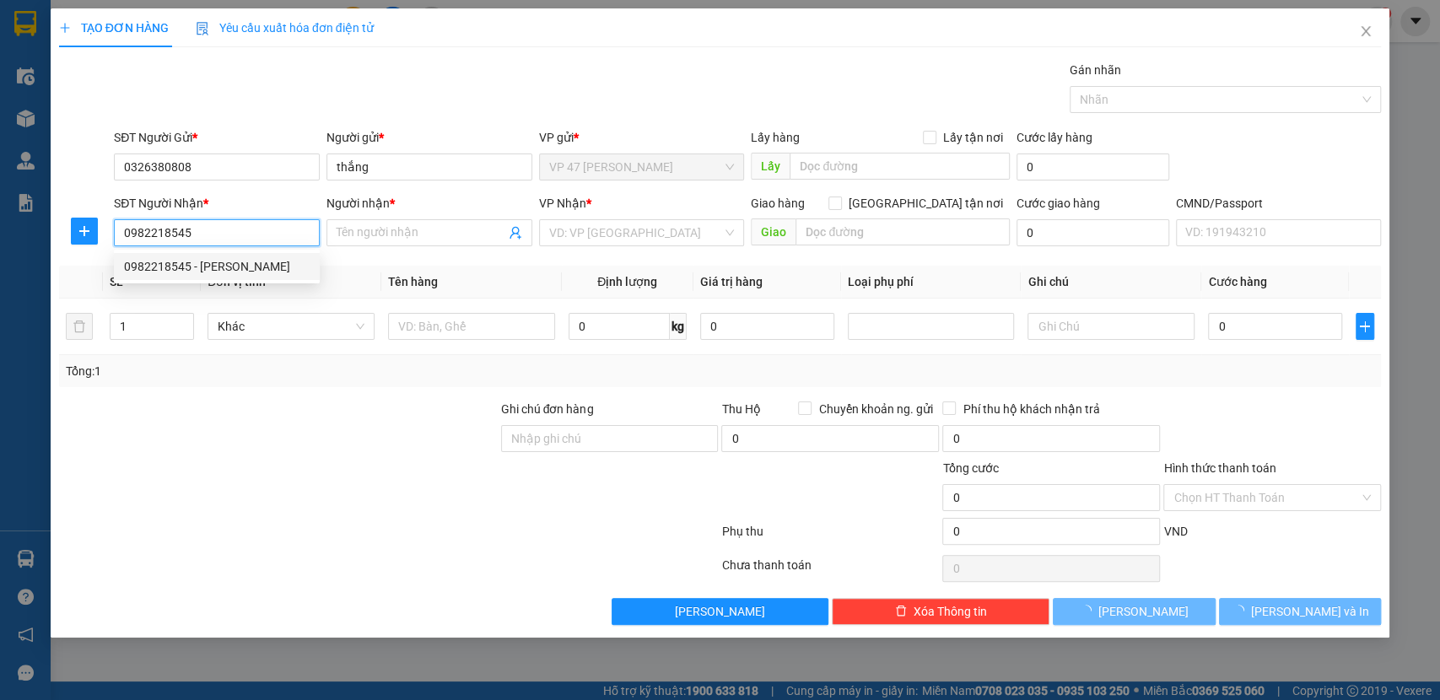
type input "TUẤN ANH"
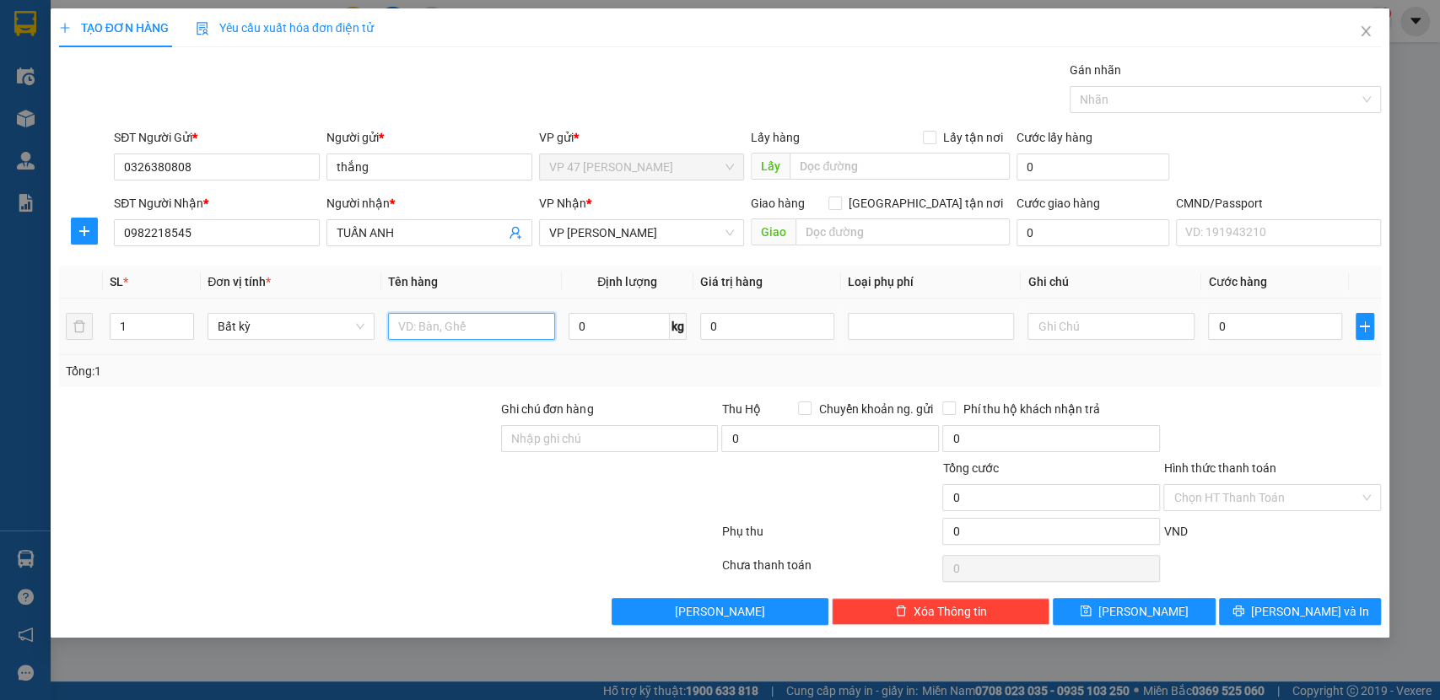
click at [451, 324] on input "text" at bounding box center [471, 326] width 167 height 27
type input "HỘP PK"
click at [587, 325] on input "0" at bounding box center [619, 326] width 101 height 27
type input "1"
type input "35.000"
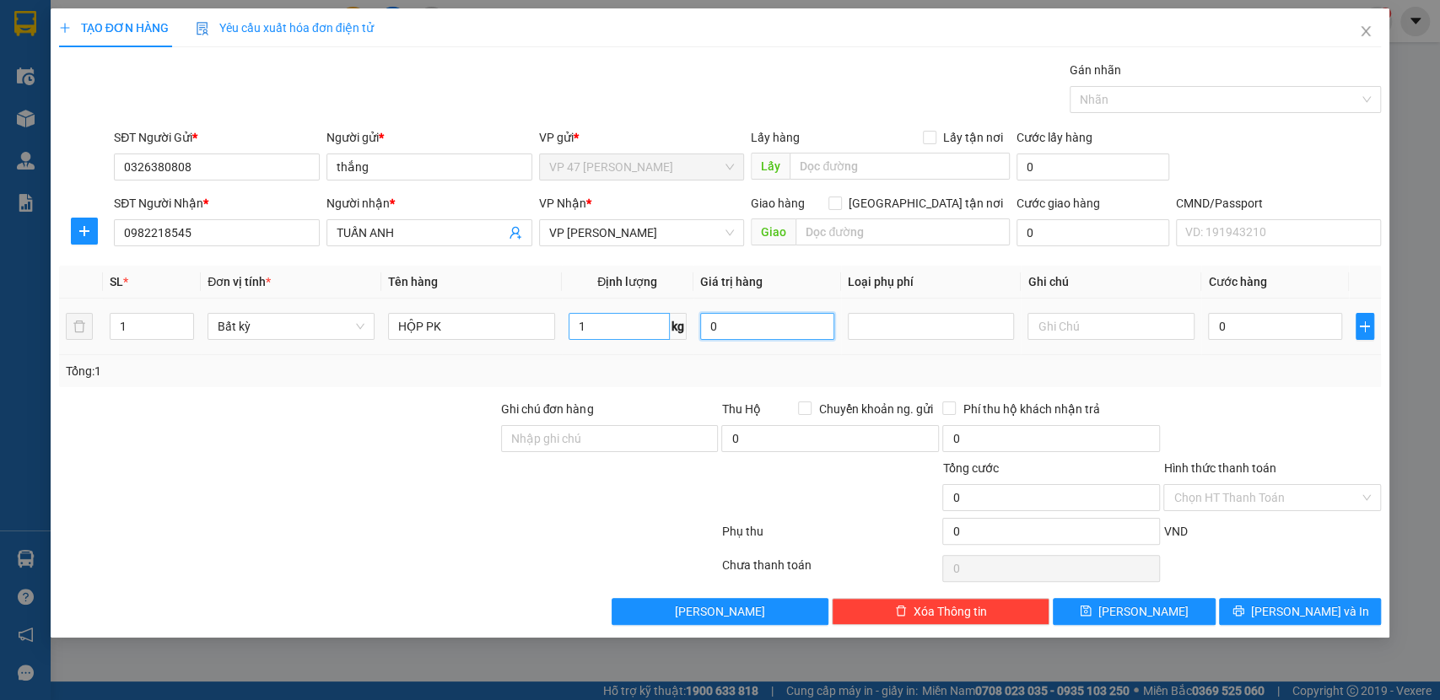
type input "35.000"
click at [1297, 614] on span "Lưu và In" at bounding box center [1310, 612] width 118 height 19
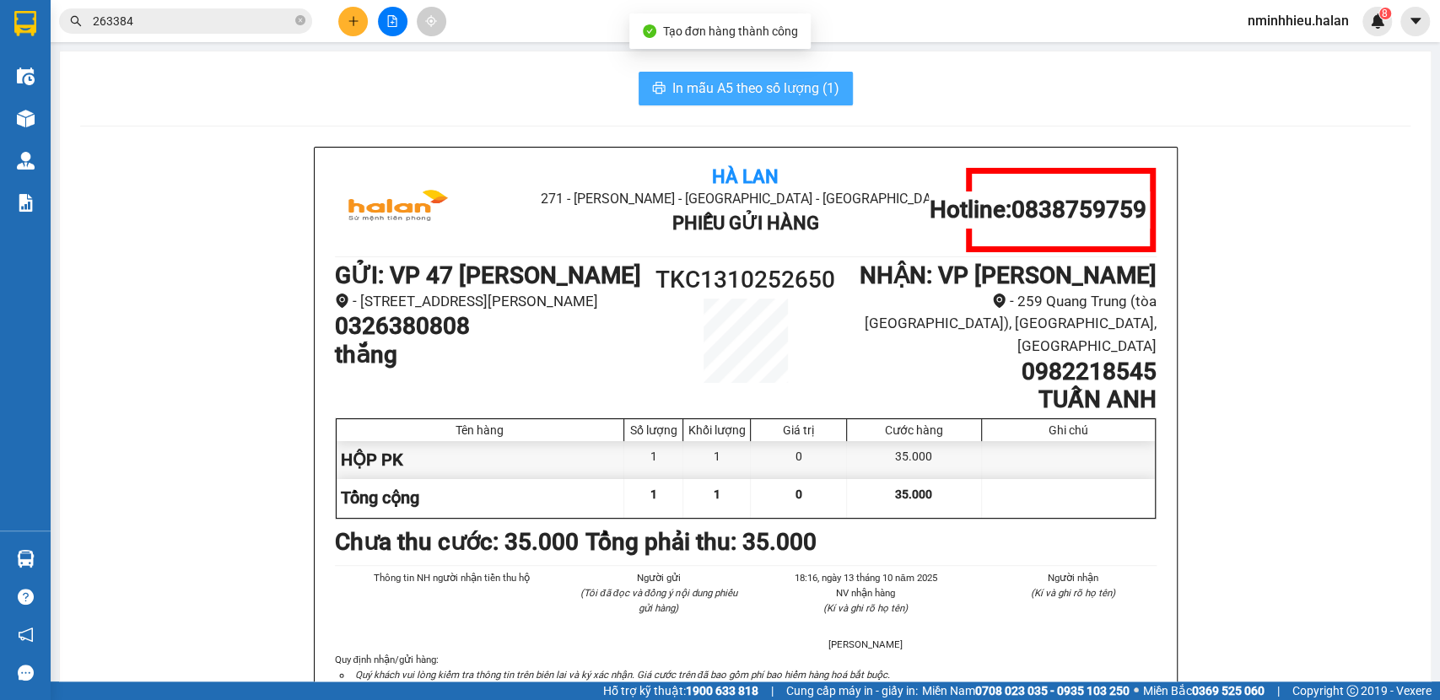
click at [694, 100] on button "In mẫu A5 theo số lượng (1)" at bounding box center [746, 89] width 214 height 34
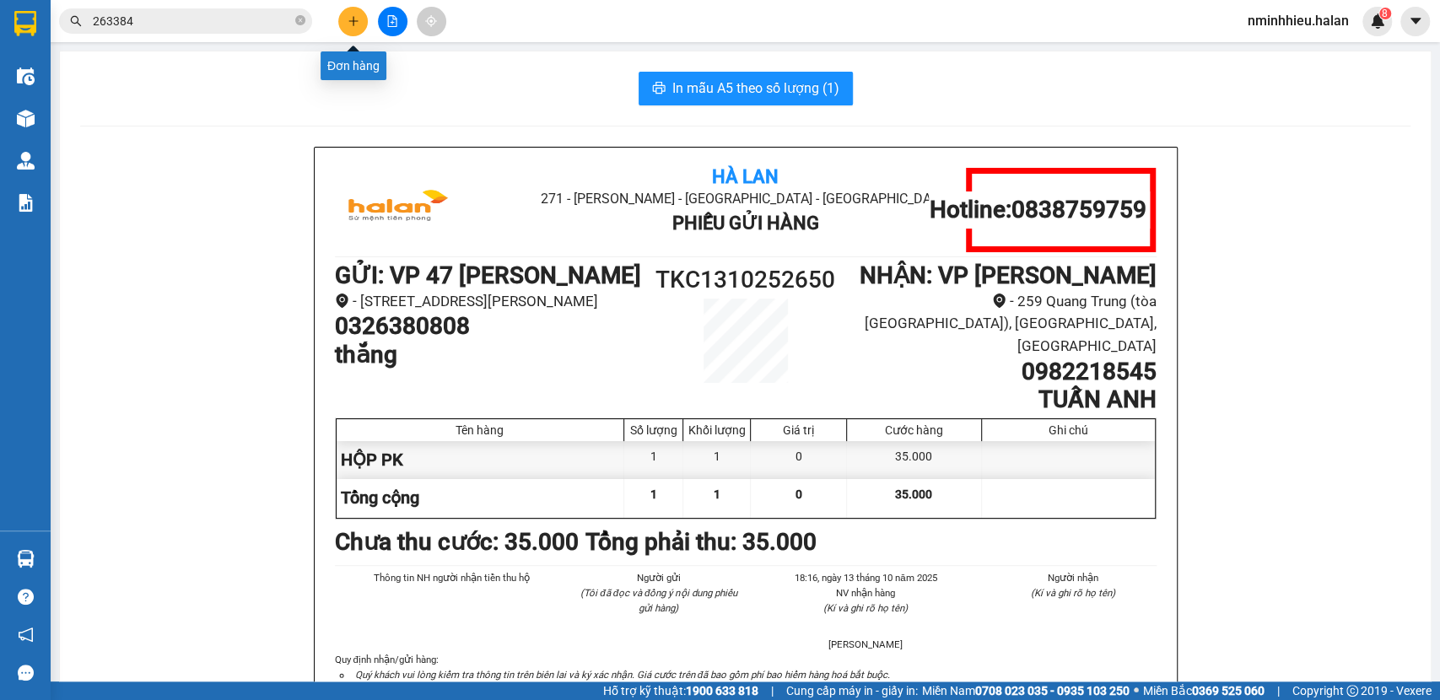
click at [349, 19] on icon "plus" at bounding box center [354, 21] width 12 height 12
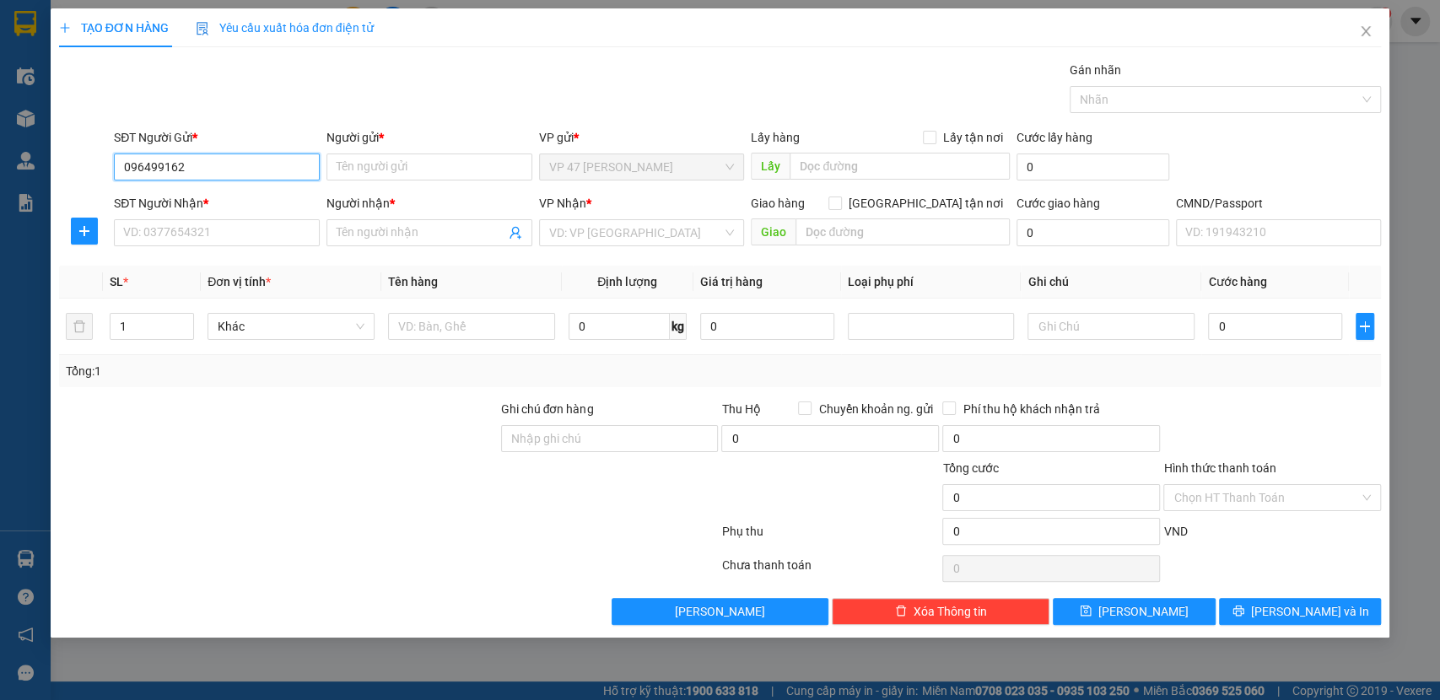
type input "0964991622"
type input "TOÁN"
type input "0964991622"
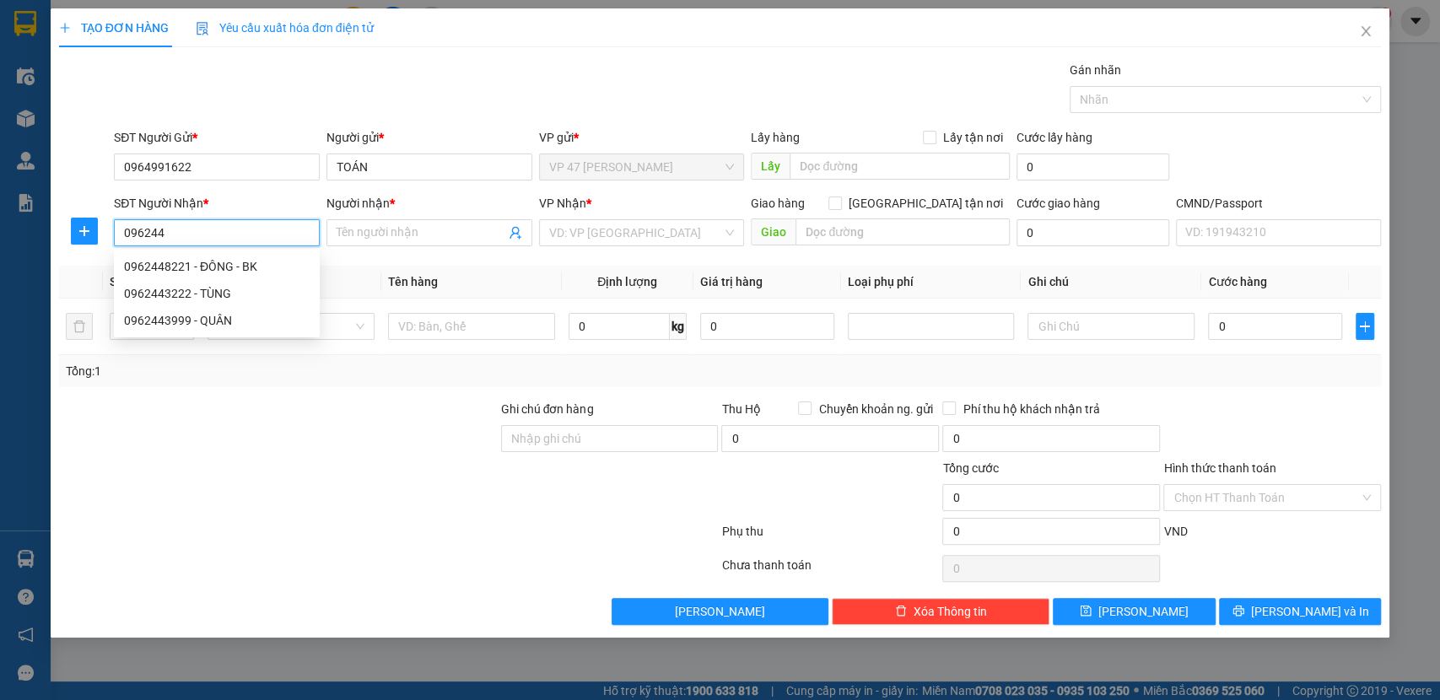
type input "0962448221"
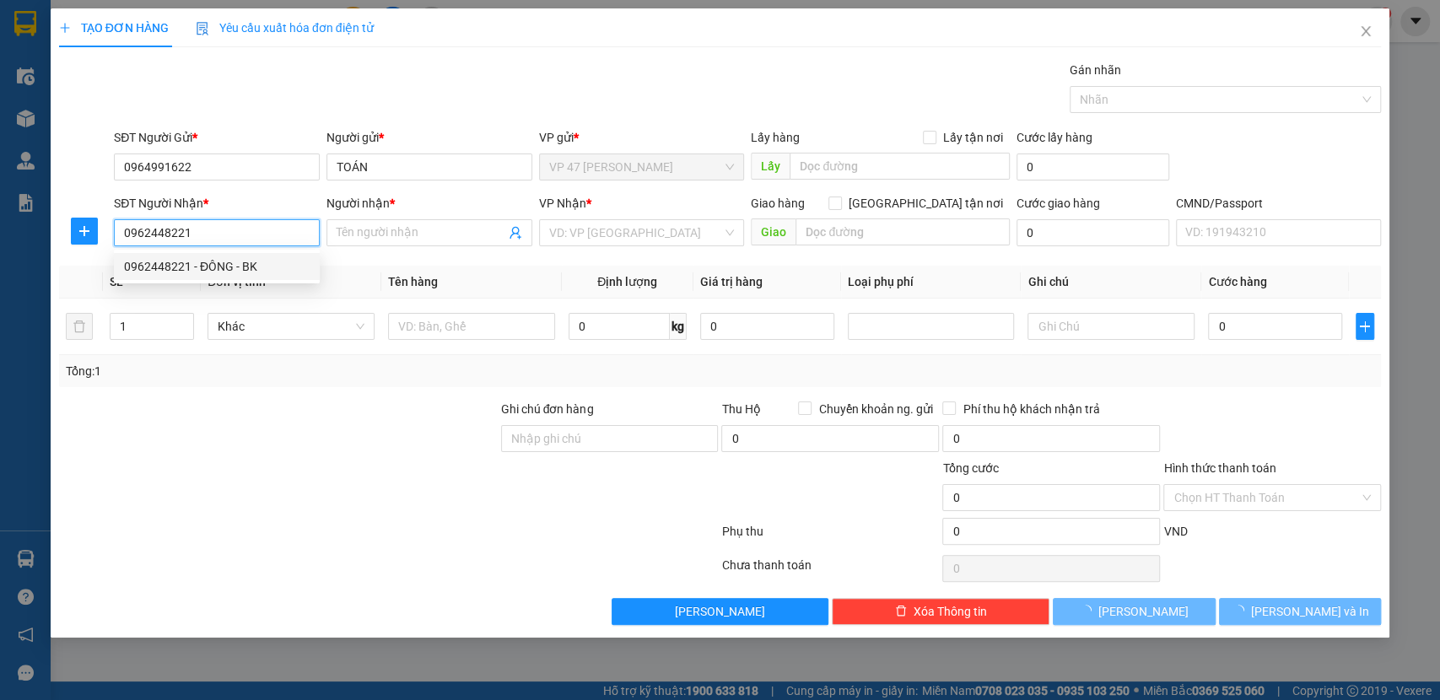
type input "ĐÔNG - BK"
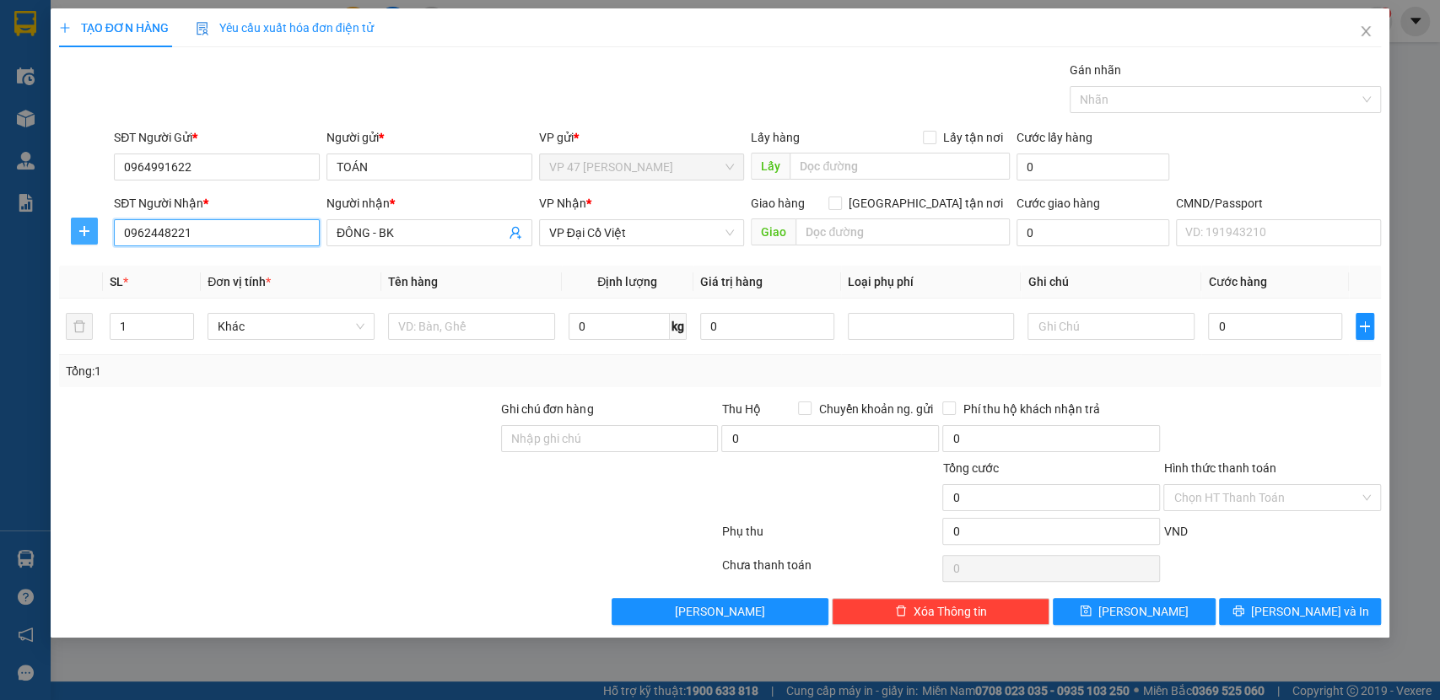
type input "0962448221"
click at [94, 235] on span "plus" at bounding box center [84, 231] width 25 height 14
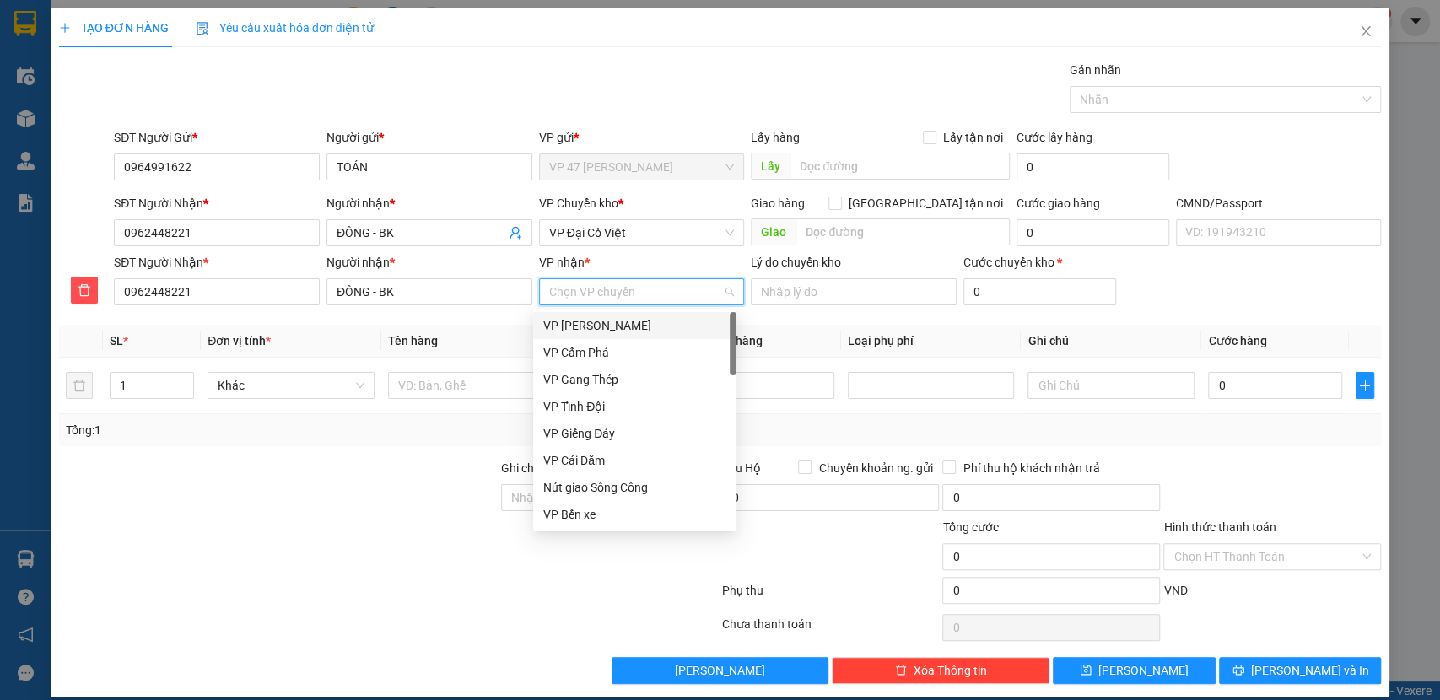
click at [619, 295] on input "VP nhận *" at bounding box center [636, 291] width 174 height 25
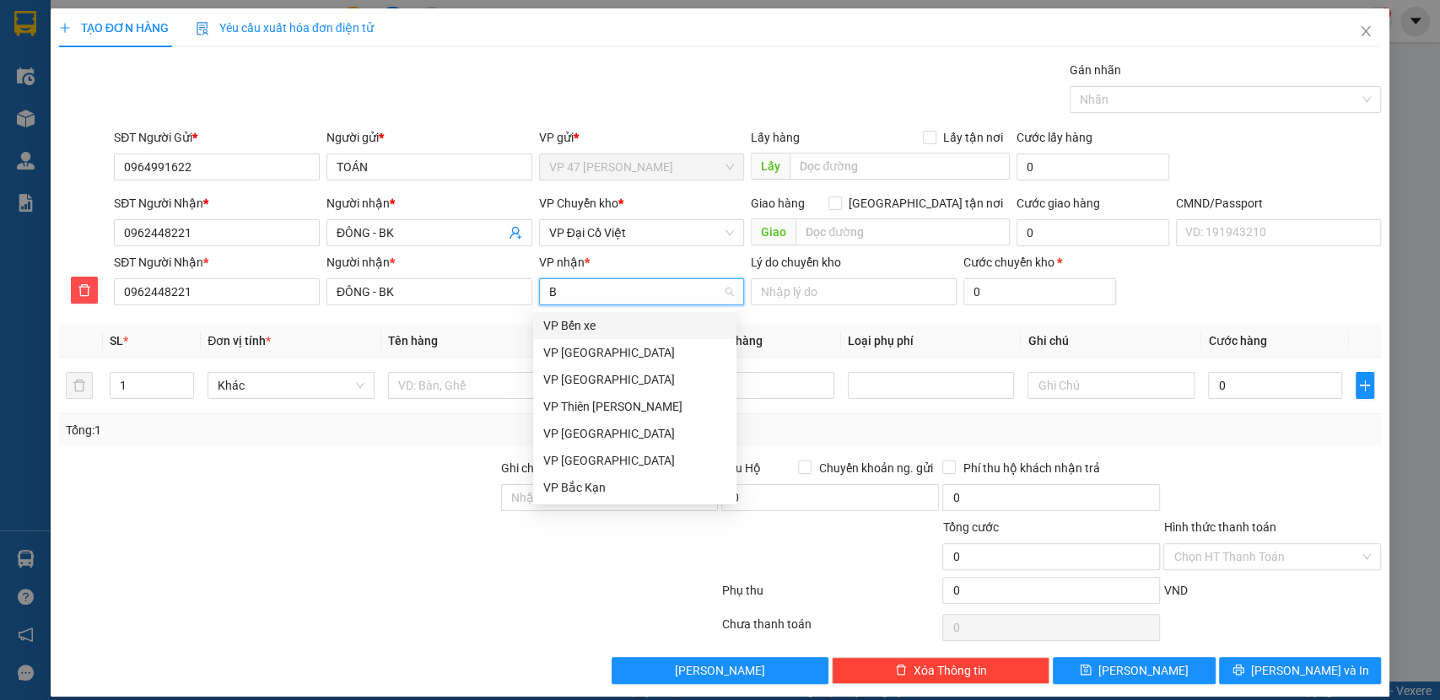
type input "BK"
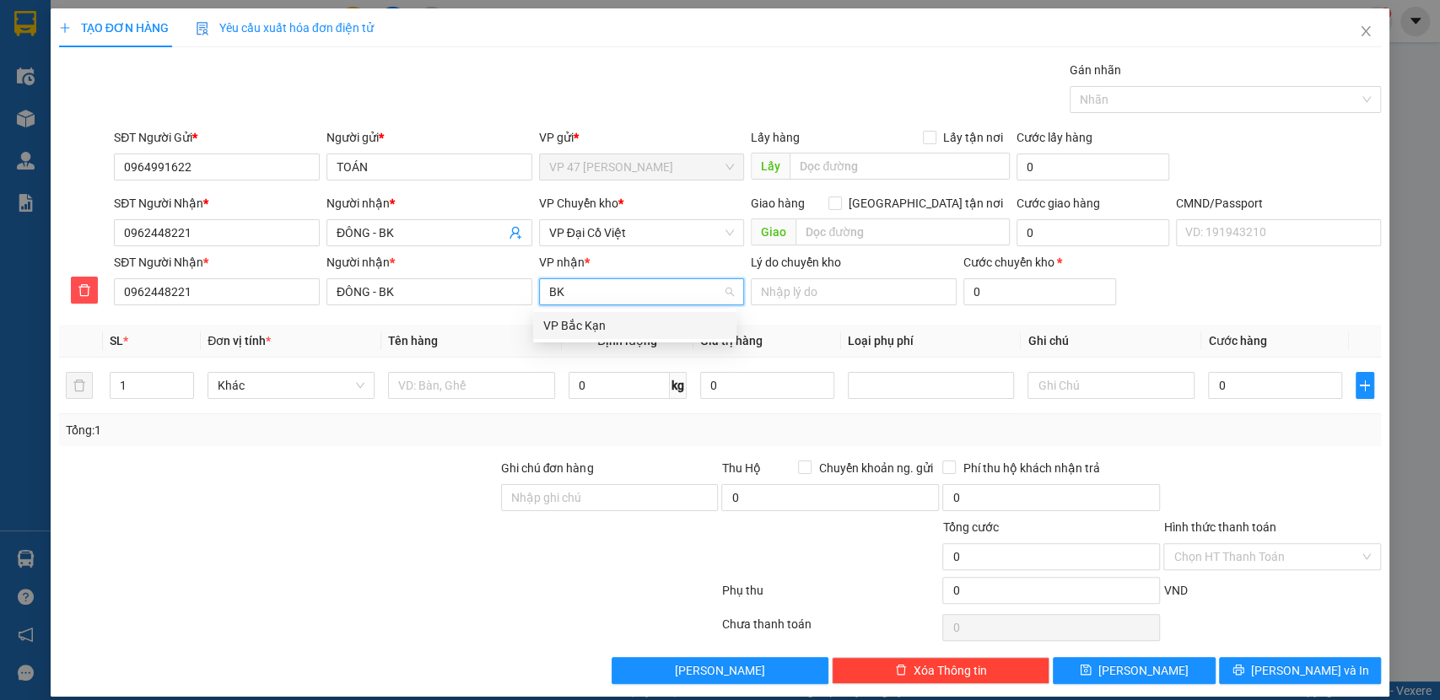
click at [617, 316] on div "VP Bắc Kạn" at bounding box center [634, 325] width 183 height 19
drag, startPoint x: 613, startPoint y: 237, endPoint x: 621, endPoint y: 250, distance: 15.2
click at [621, 250] on div "VP Chuyển kho * VP Đại Cồ Việt" at bounding box center [642, 223] width 206 height 59
click at [592, 295] on input "HG" at bounding box center [636, 291] width 174 height 25
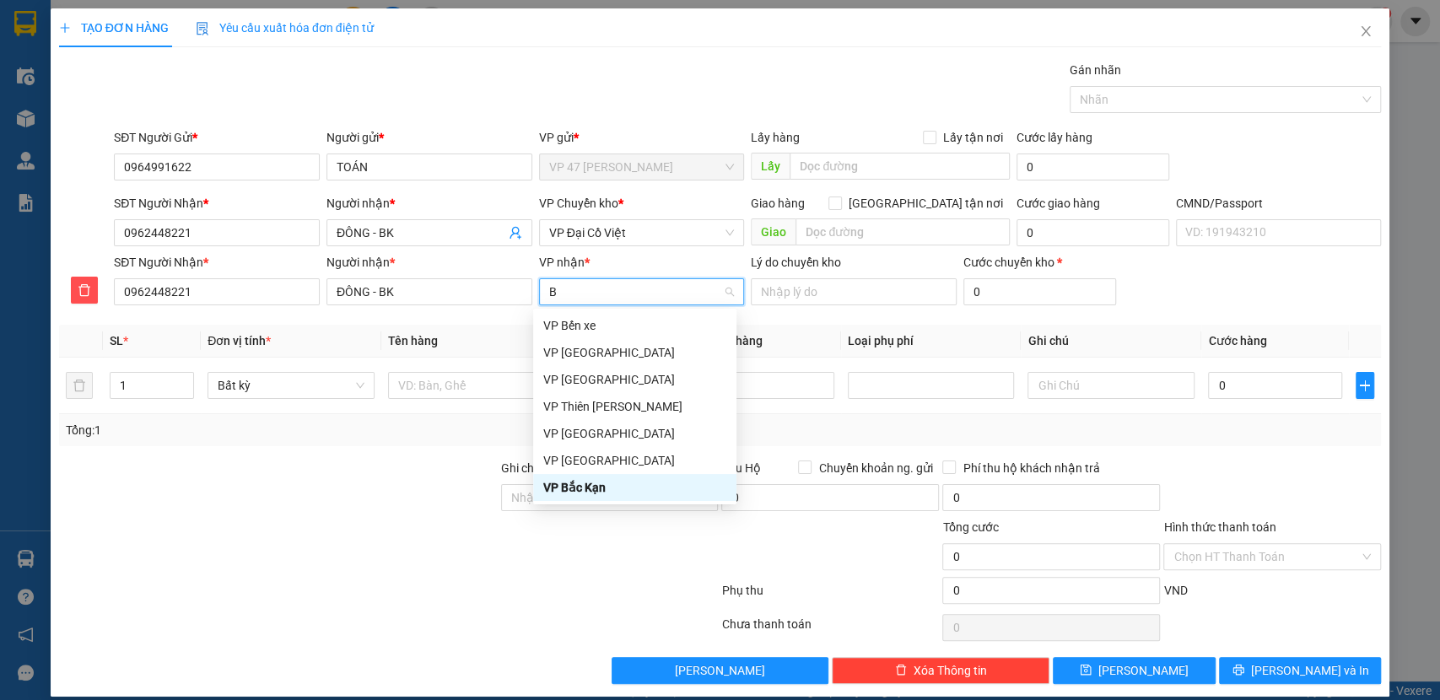
type input "BK"
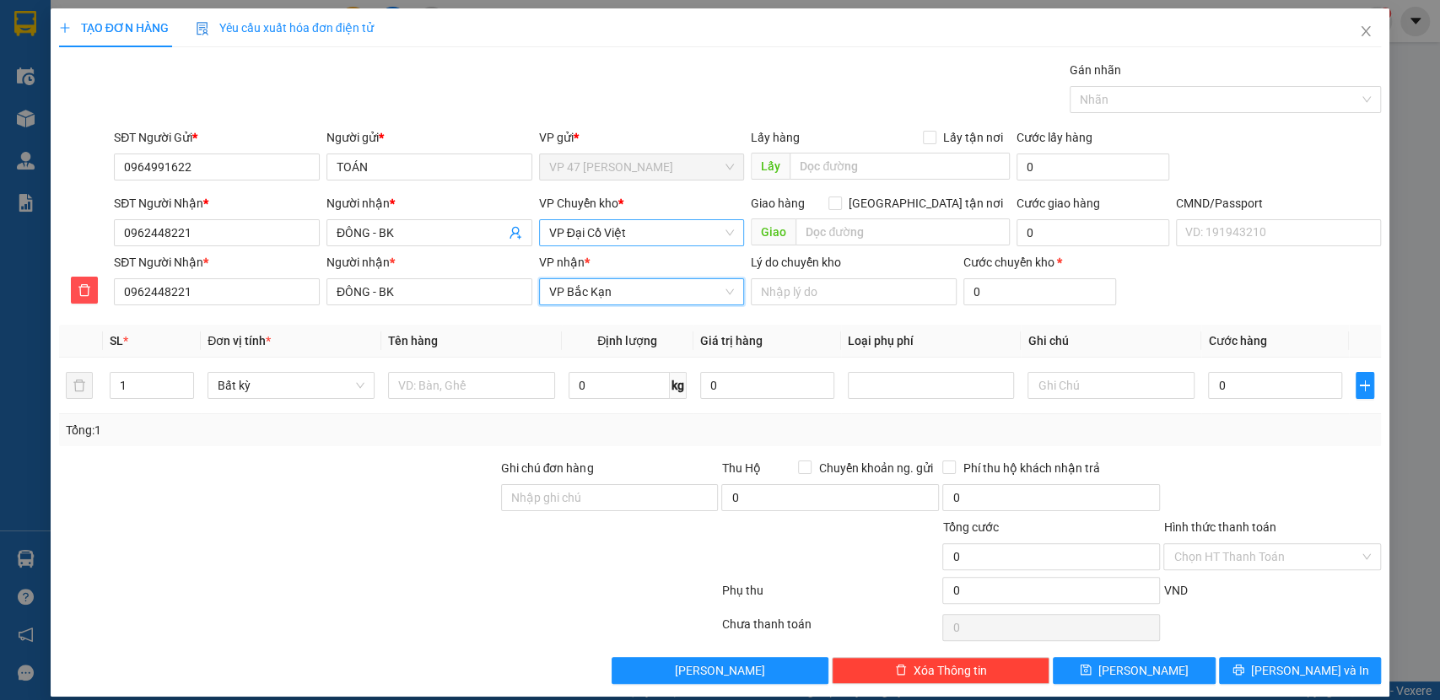
click at [570, 234] on span "VP Đại Cồ Việt" at bounding box center [642, 232] width 186 height 25
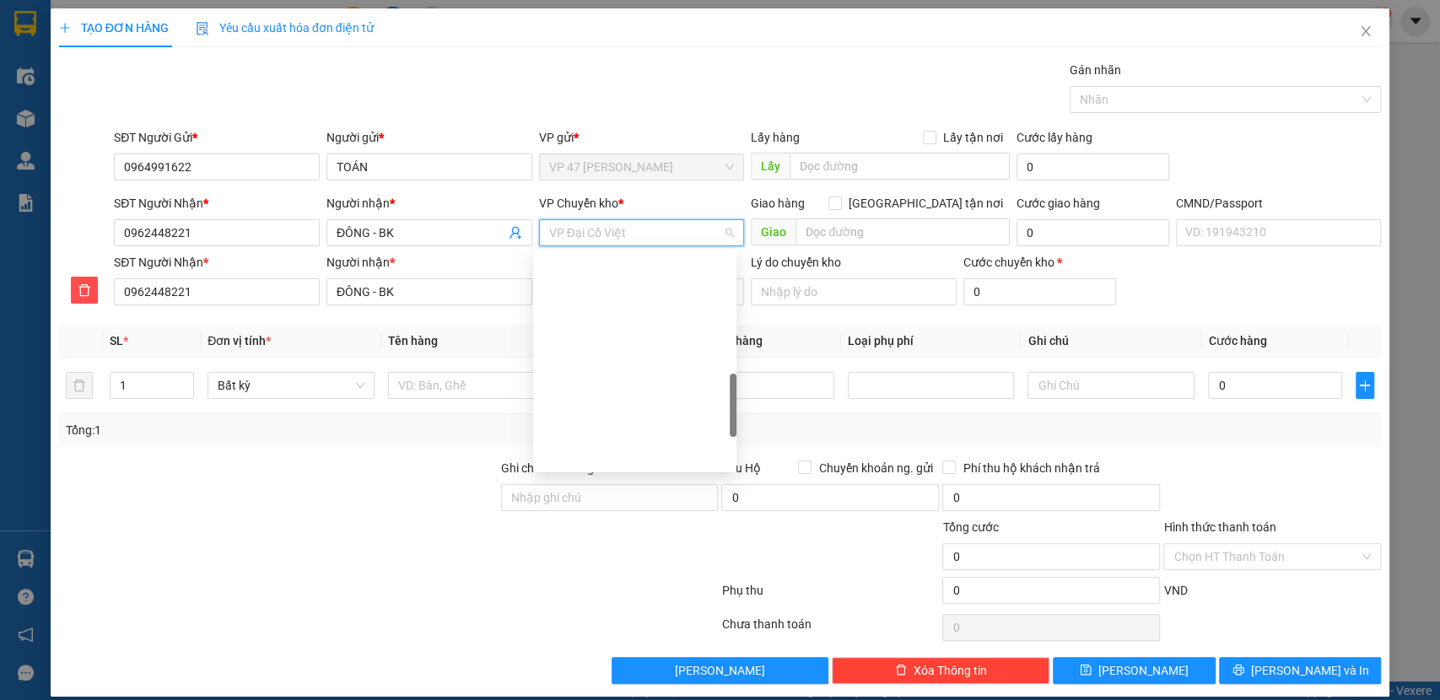
scroll to position [506, 0]
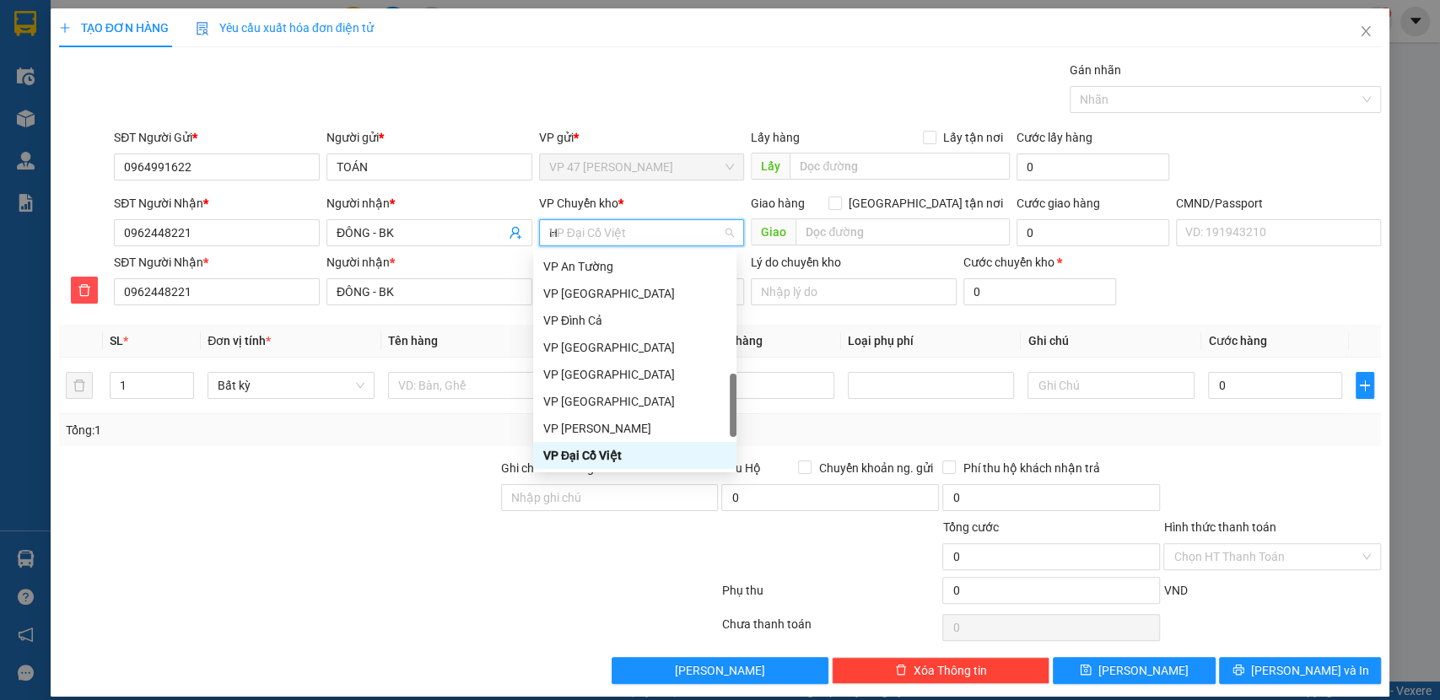
type input "HG"
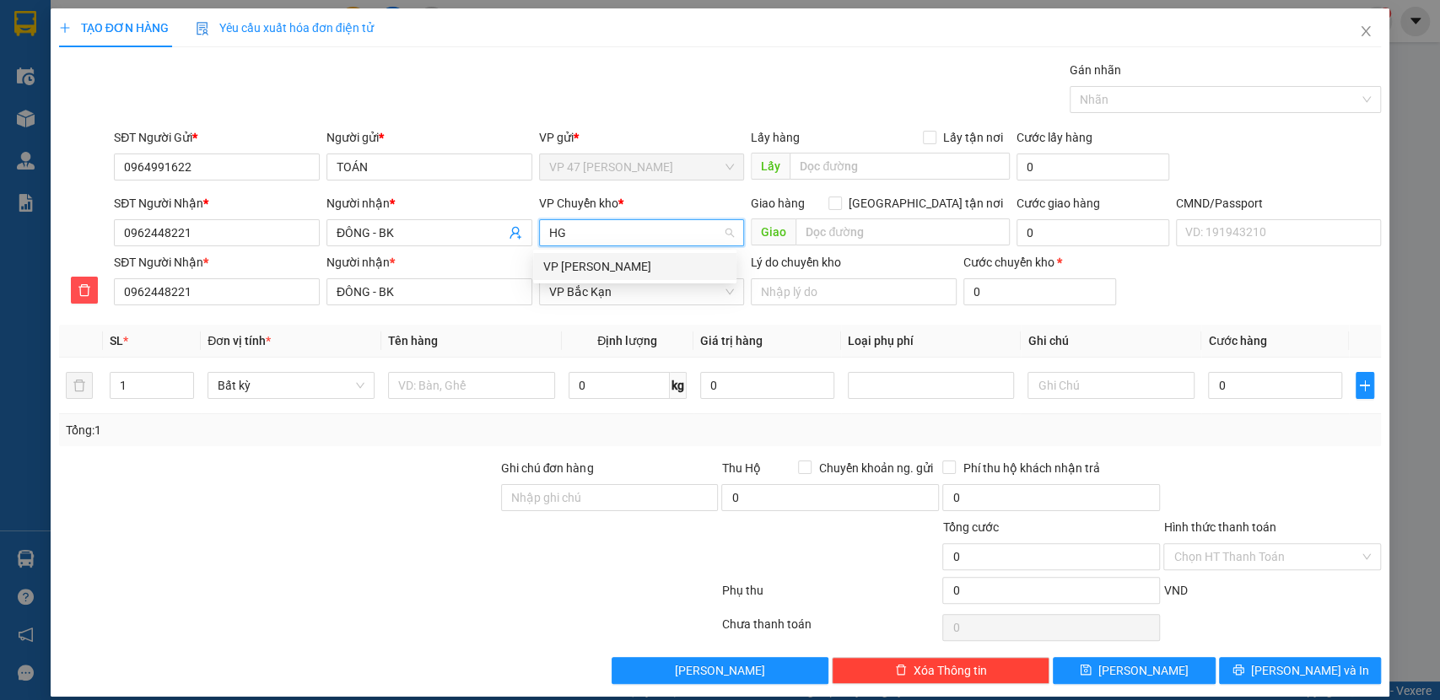
click at [587, 267] on div "[PERSON_NAME]" at bounding box center [634, 266] width 183 height 19
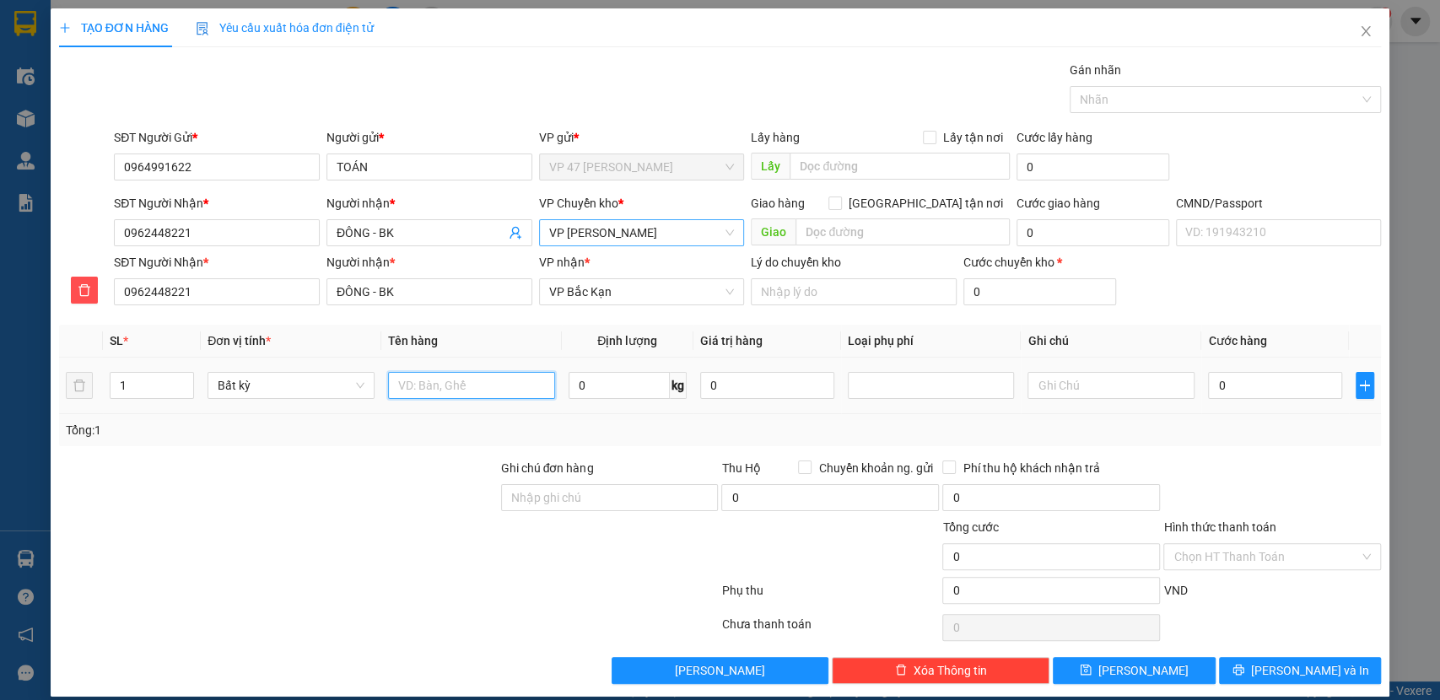
click at [479, 389] on input "text" at bounding box center [471, 385] width 167 height 27
type input "HỘP PK"
click at [583, 382] on input "0" at bounding box center [619, 385] width 101 height 27
type input "2"
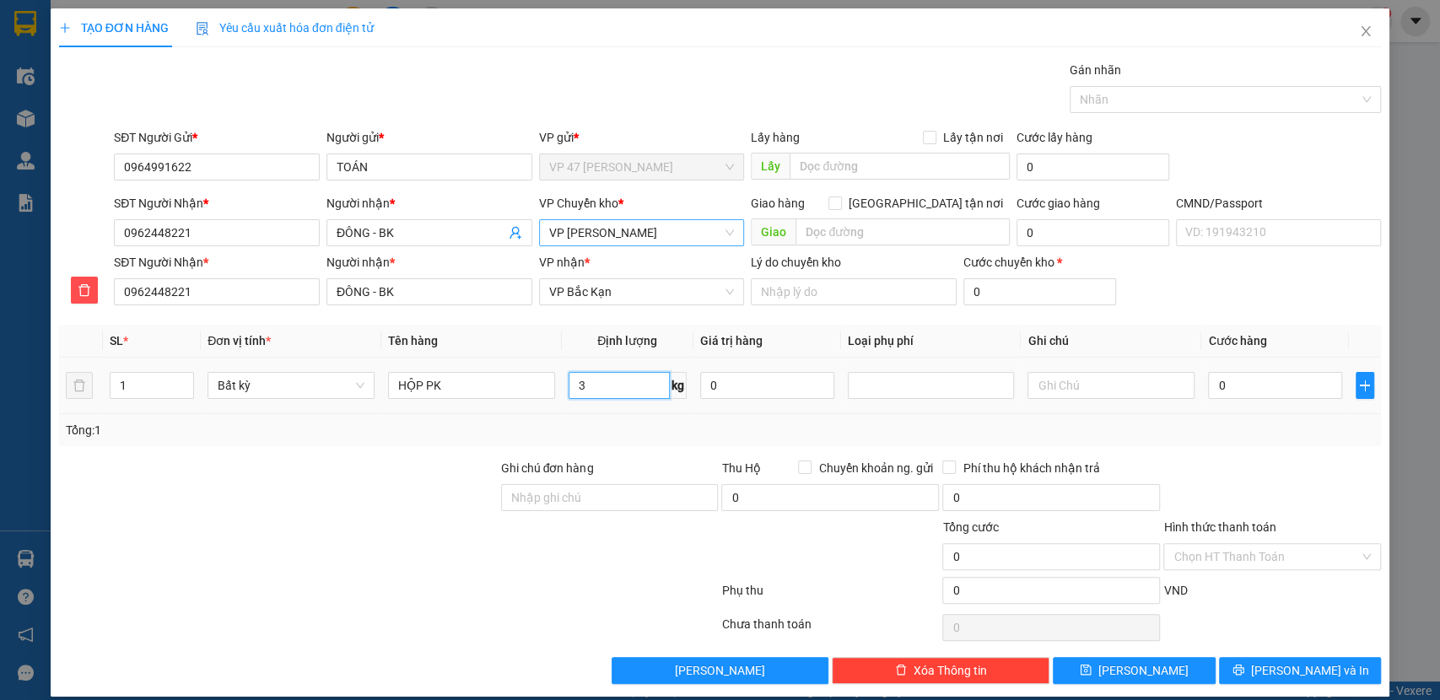
type input "3"
click at [624, 408] on td "3 kg" at bounding box center [628, 386] width 132 height 57
type input "55.000"
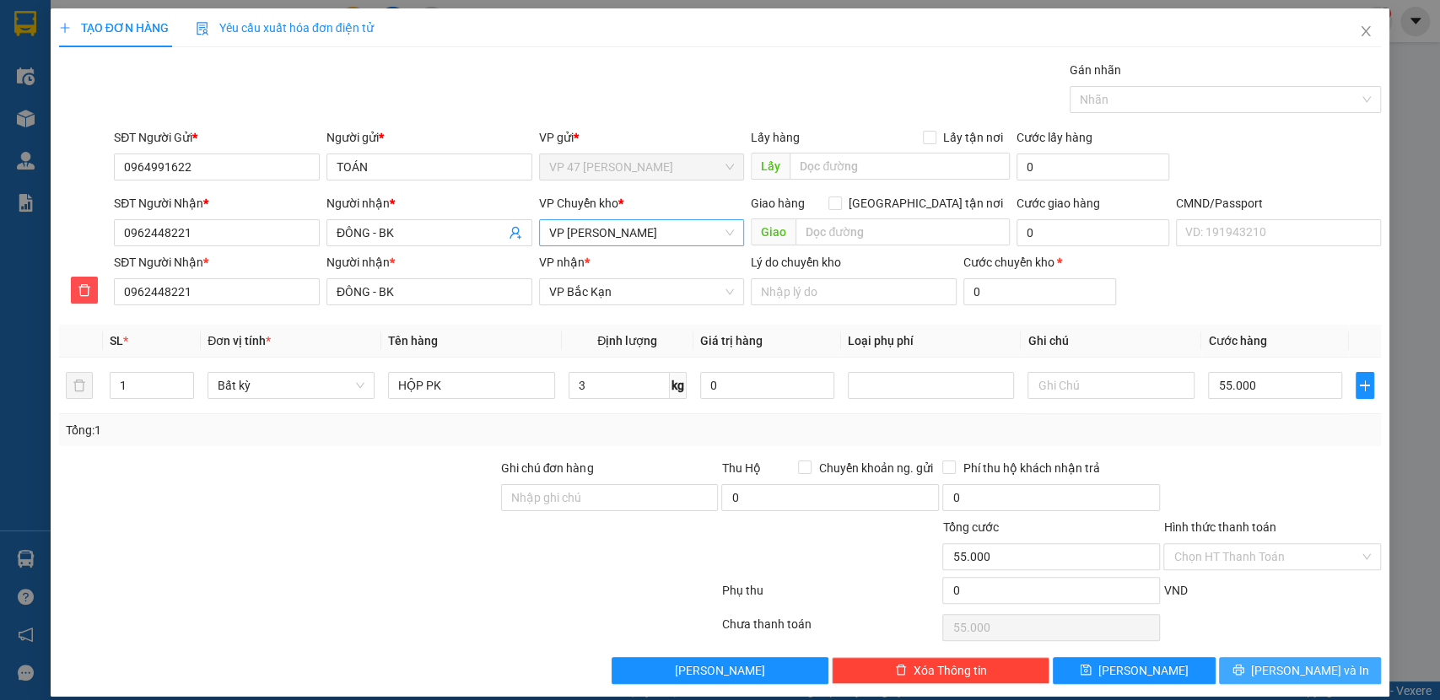
click at [1250, 681] on button "Lưu và In" at bounding box center [1300, 670] width 162 height 27
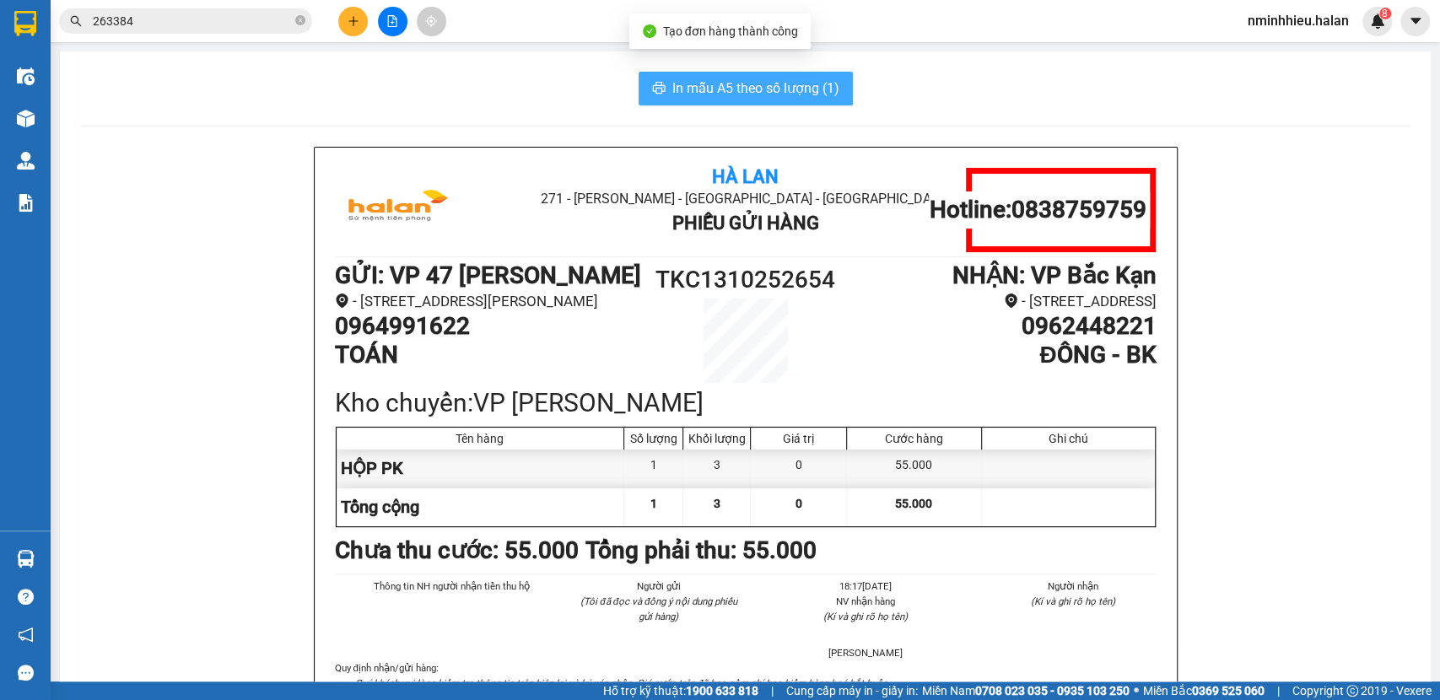
click at [738, 78] on span "In mẫu A5 theo số lượng (1)" at bounding box center [756, 88] width 167 height 21
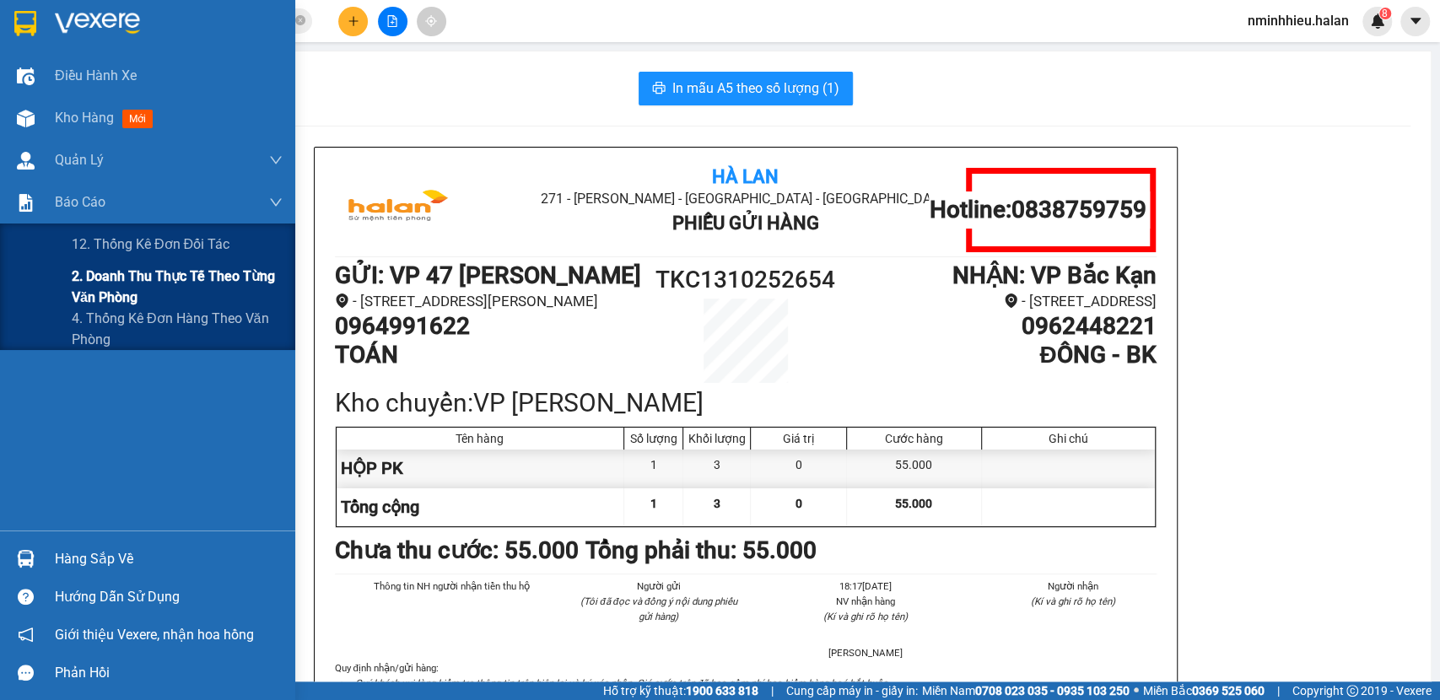
click at [135, 293] on span "2. Doanh thu thực tế theo từng văn phòng" at bounding box center [177, 287] width 211 height 42
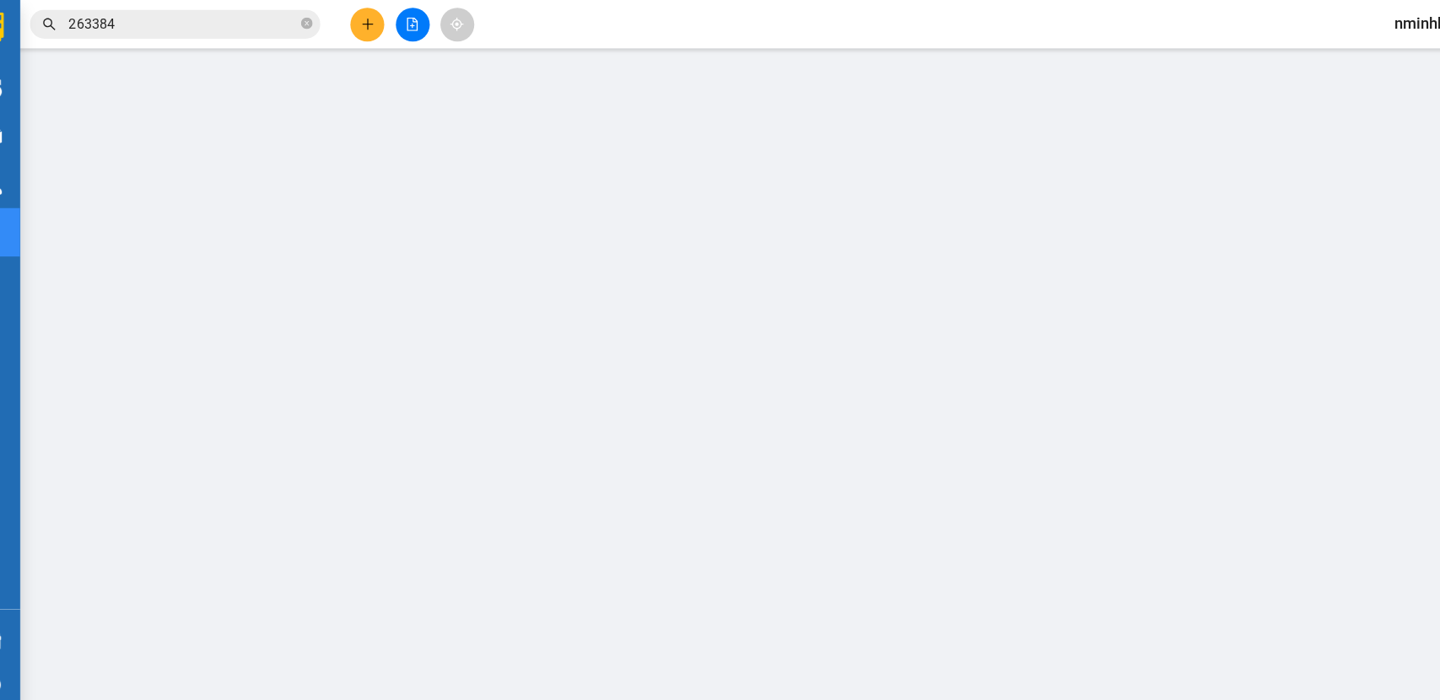
click at [291, 17] on input "263384" at bounding box center [192, 21] width 199 height 19
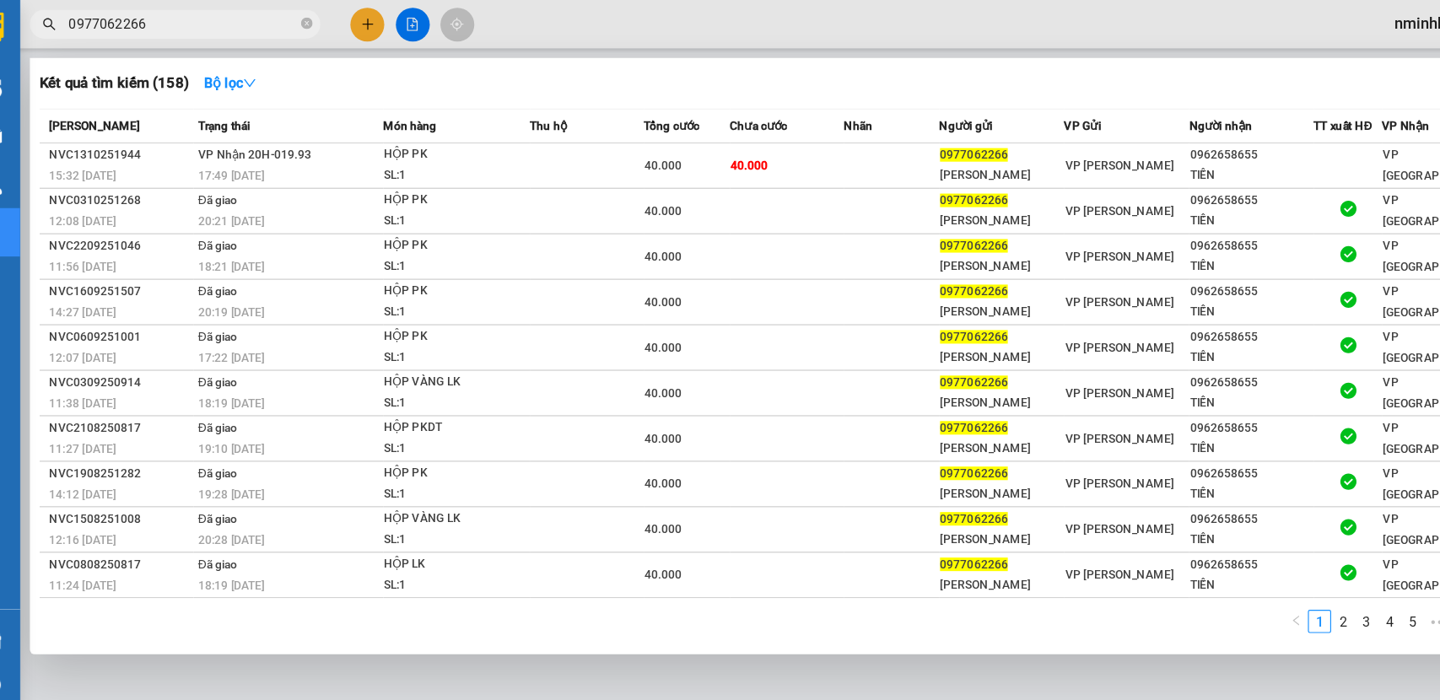
type input "0977062266"
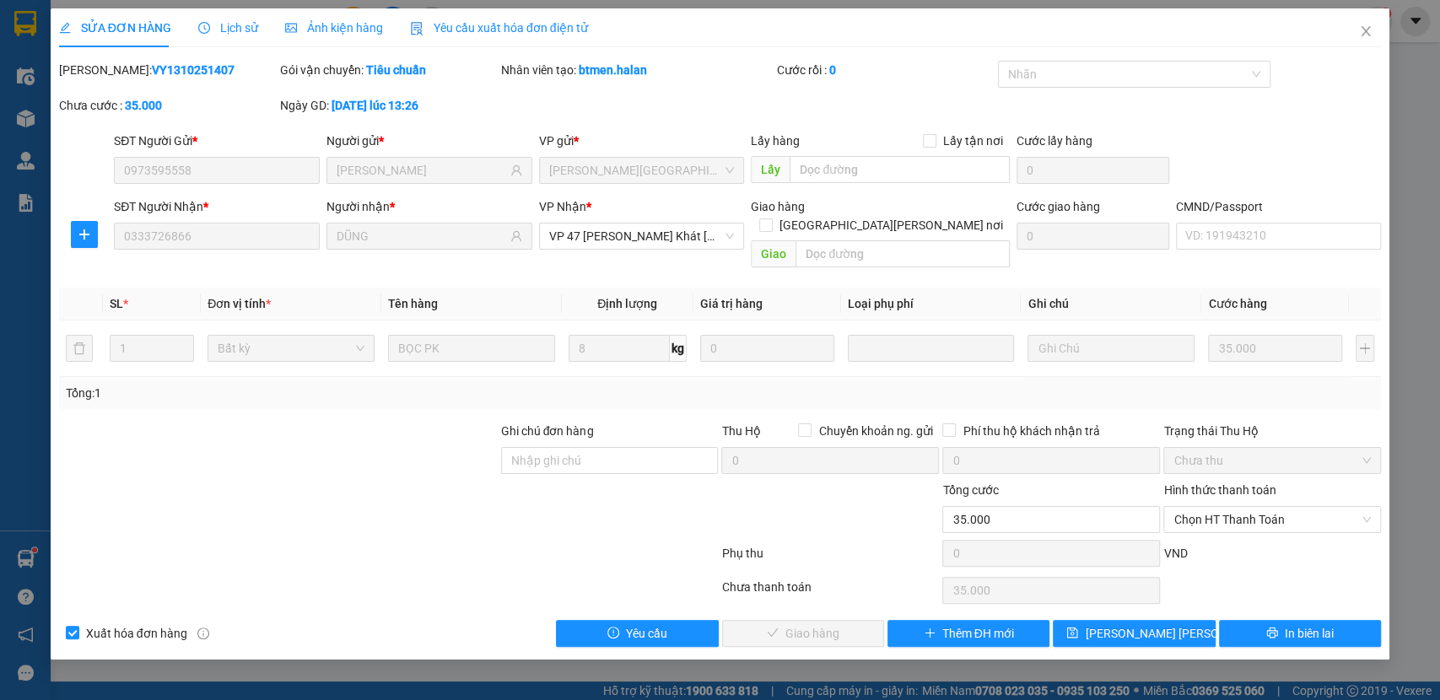
click at [1269, 516] on div "Hình thức thanh toán Chọn HT Thanh Toán" at bounding box center [1273, 510] width 218 height 59
click at [1262, 511] on span "Chọn HT Thanh Toán" at bounding box center [1272, 519] width 197 height 25
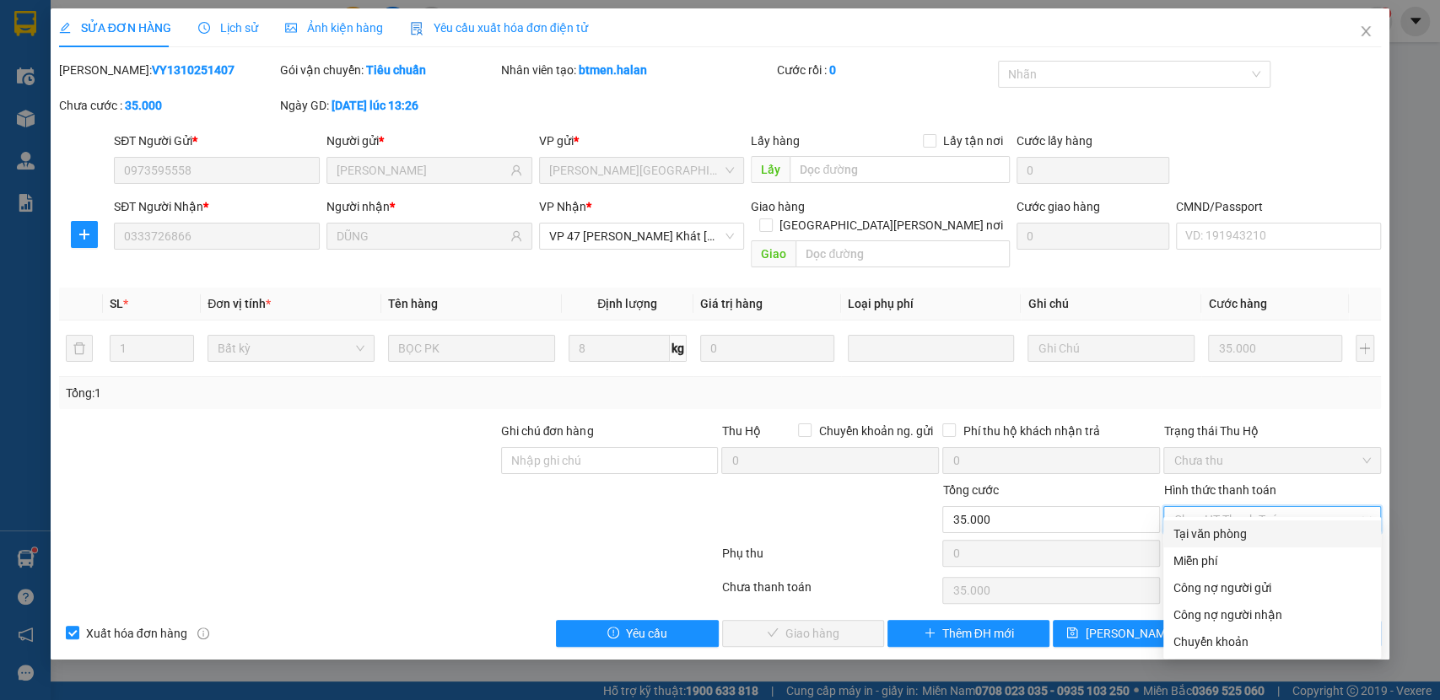
click at [1234, 542] on div "Tại văn phòng" at bounding box center [1272, 534] width 197 height 19
type input "0"
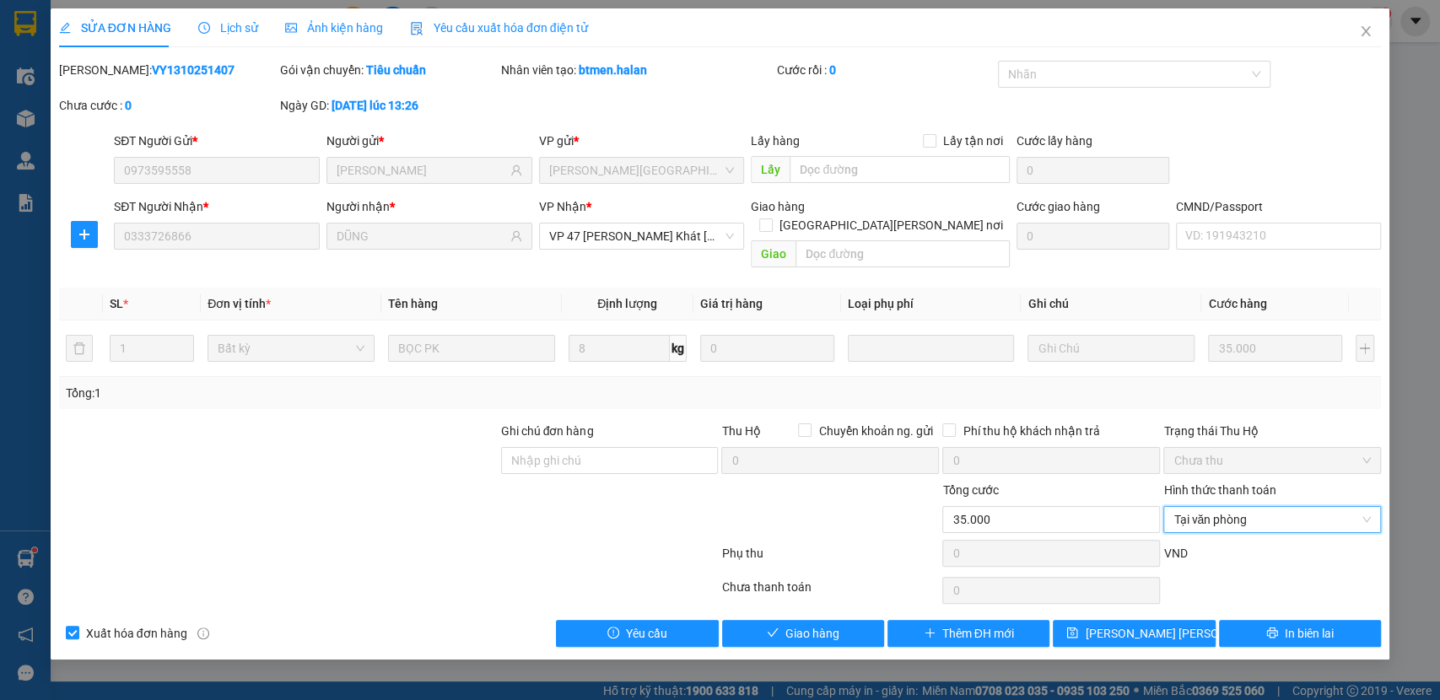
drag, startPoint x: 795, startPoint y: 573, endPoint x: 791, endPoint y: 589, distance: 16.6
click at [796, 578] on div "Chưa thanh toán" at bounding box center [831, 593] width 221 height 30
drag, startPoint x: 800, startPoint y: 592, endPoint x: 808, endPoint y: 600, distance: 11.9
click at [808, 600] on div "Total Paid Fee 0 Total UnPaid Fee 35.000 Cash Collection Total Fee Mã ĐH: VY131…" at bounding box center [720, 354] width 1323 height 586
click at [808, 620] on button "Giao hàng" at bounding box center [803, 633] width 162 height 27
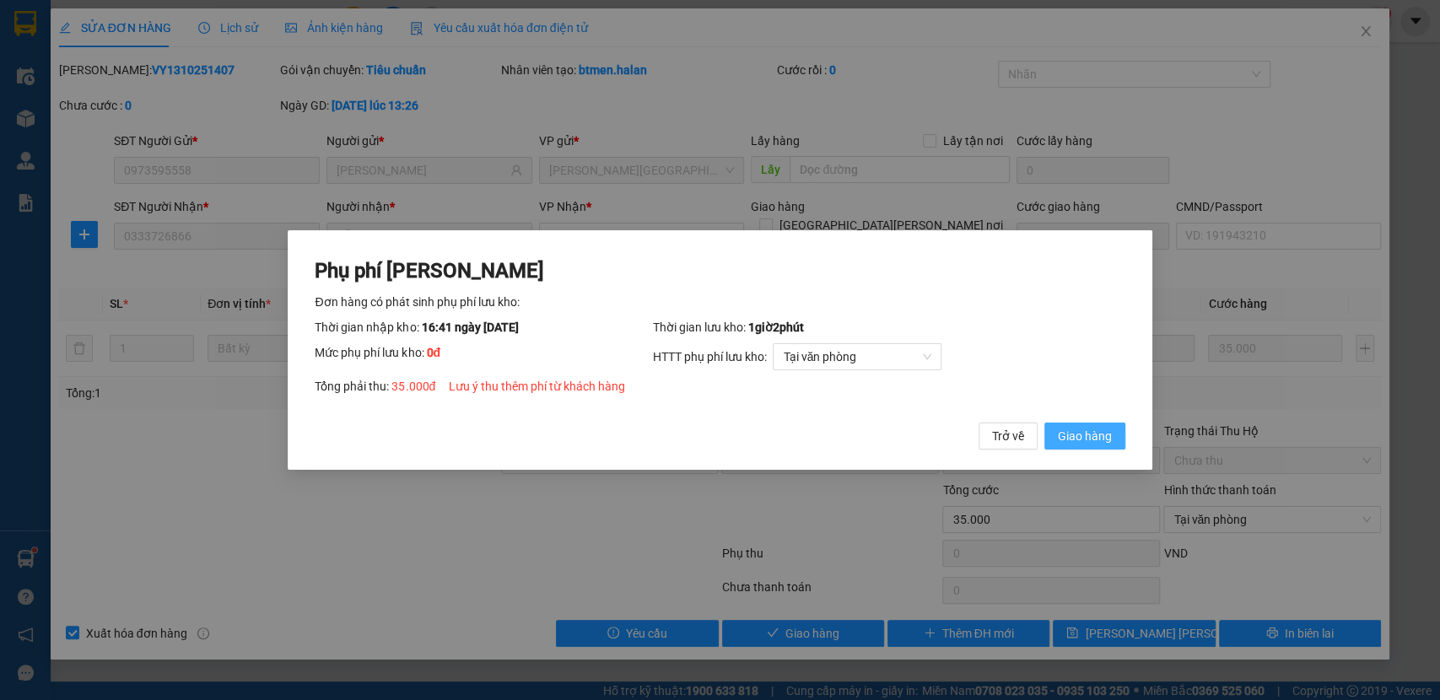
click at [1045, 423] on button "Giao hàng" at bounding box center [1085, 436] width 81 height 27
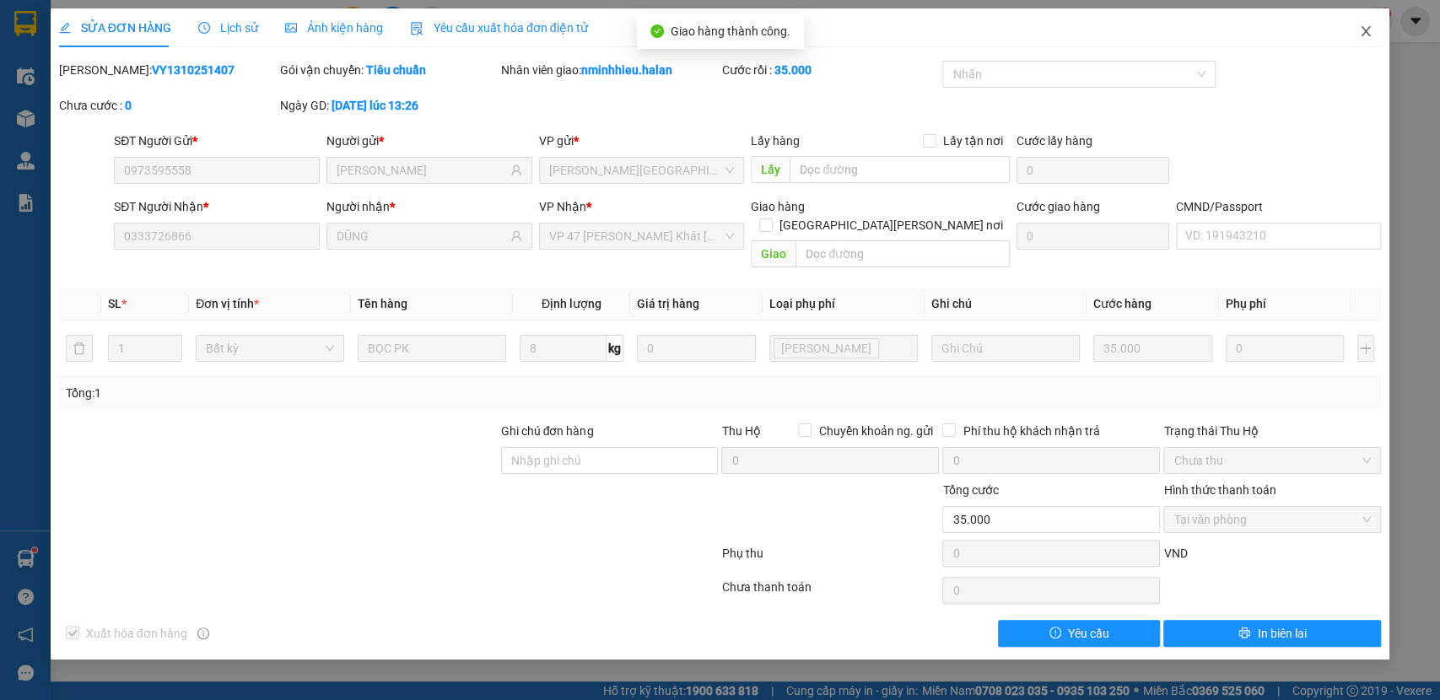
click at [1367, 22] on span "Close" at bounding box center [1366, 31] width 47 height 47
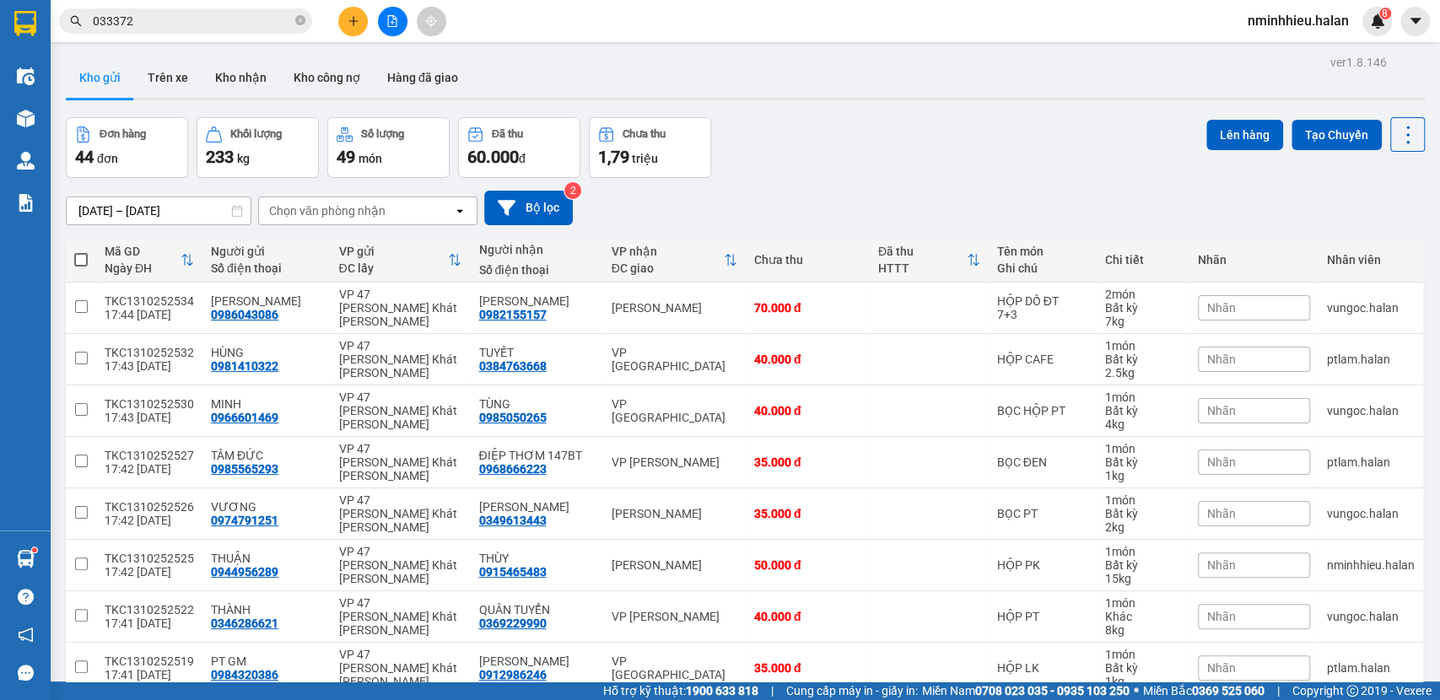
click at [188, 35] on div "Kết quả [PERSON_NAME] ( 259 ) Bộ lọc Mã ĐH Trạng thái Món hàng Thu hộ Tổng [PER…" at bounding box center [720, 21] width 1440 height 42
click at [194, 21] on input "033372" at bounding box center [192, 21] width 199 height 19
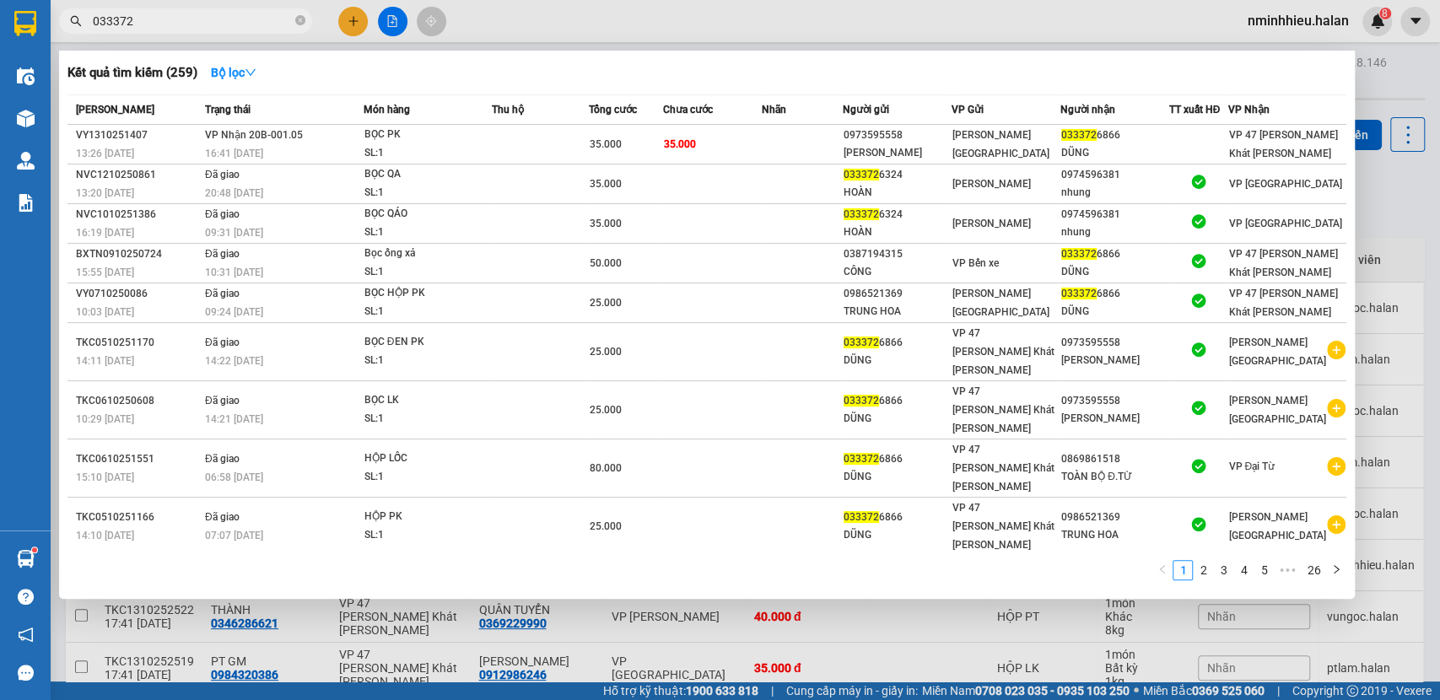
click at [196, 21] on input "033372" at bounding box center [192, 21] width 199 height 19
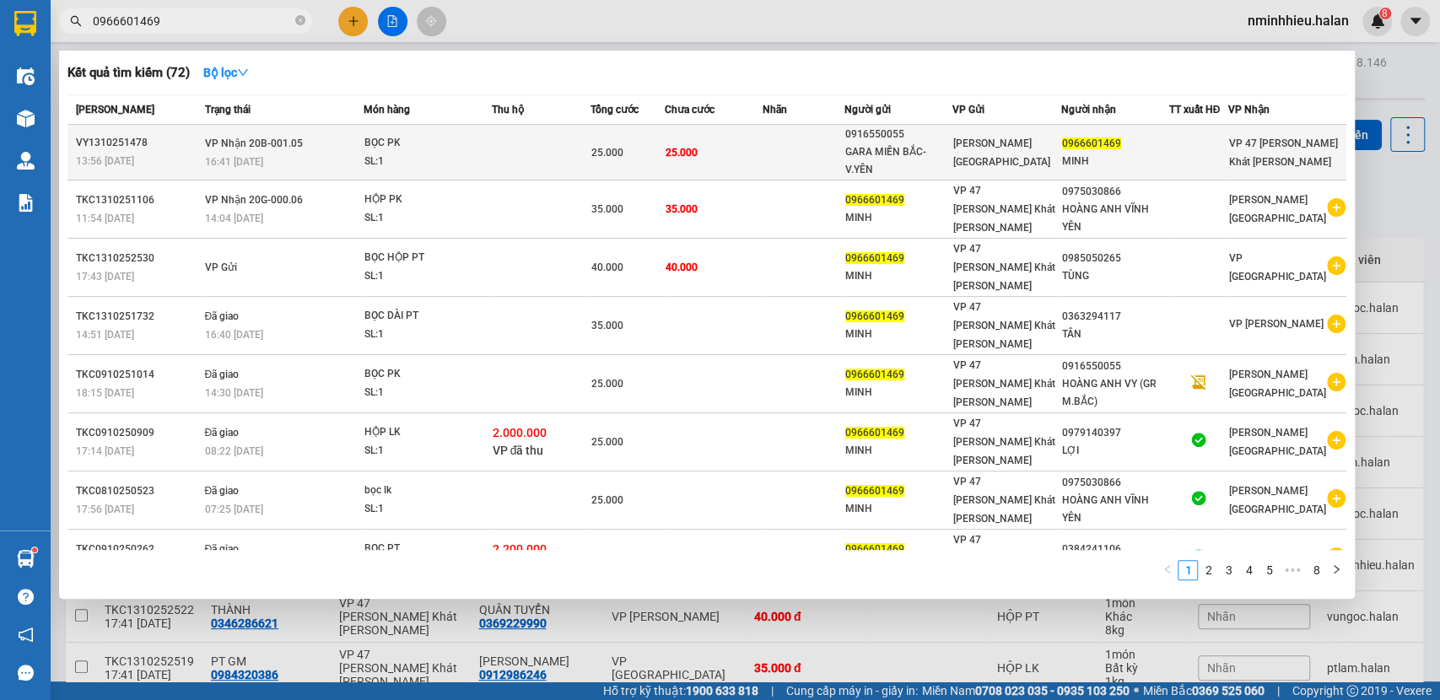
type input "0966601469"
click at [443, 157] on div "SL: 1" at bounding box center [428, 162] width 127 height 19
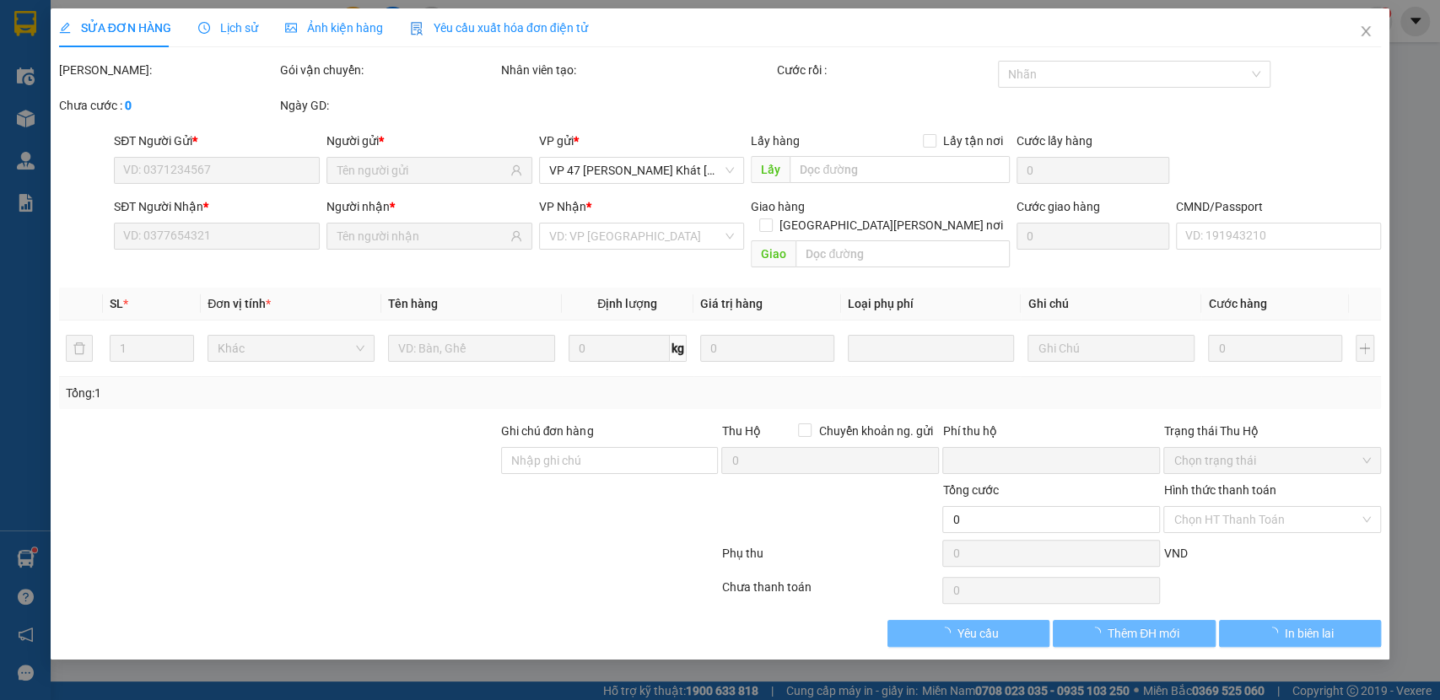
type input "0916550055"
type input "GARA MIỀN BẮC-V.YÊN"
type input "0966601469"
type input "MINH"
type input "0"
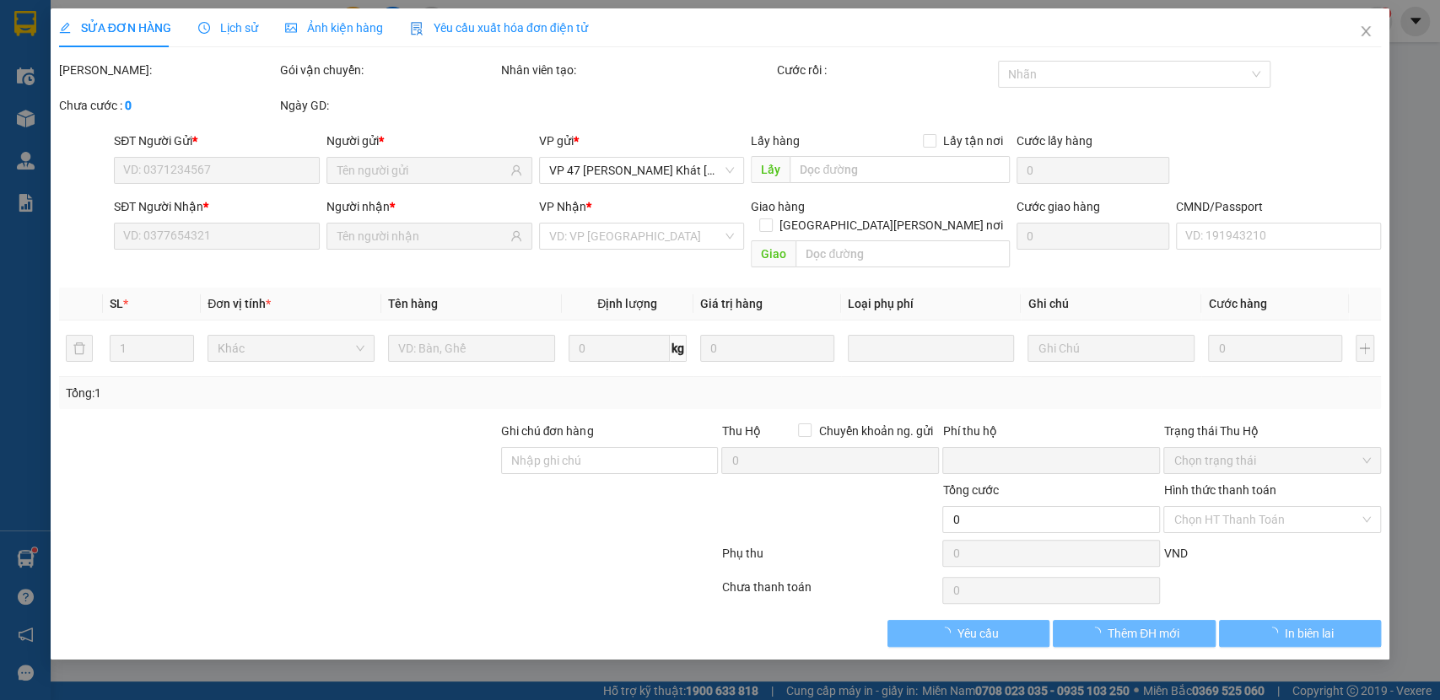
type input "25.000"
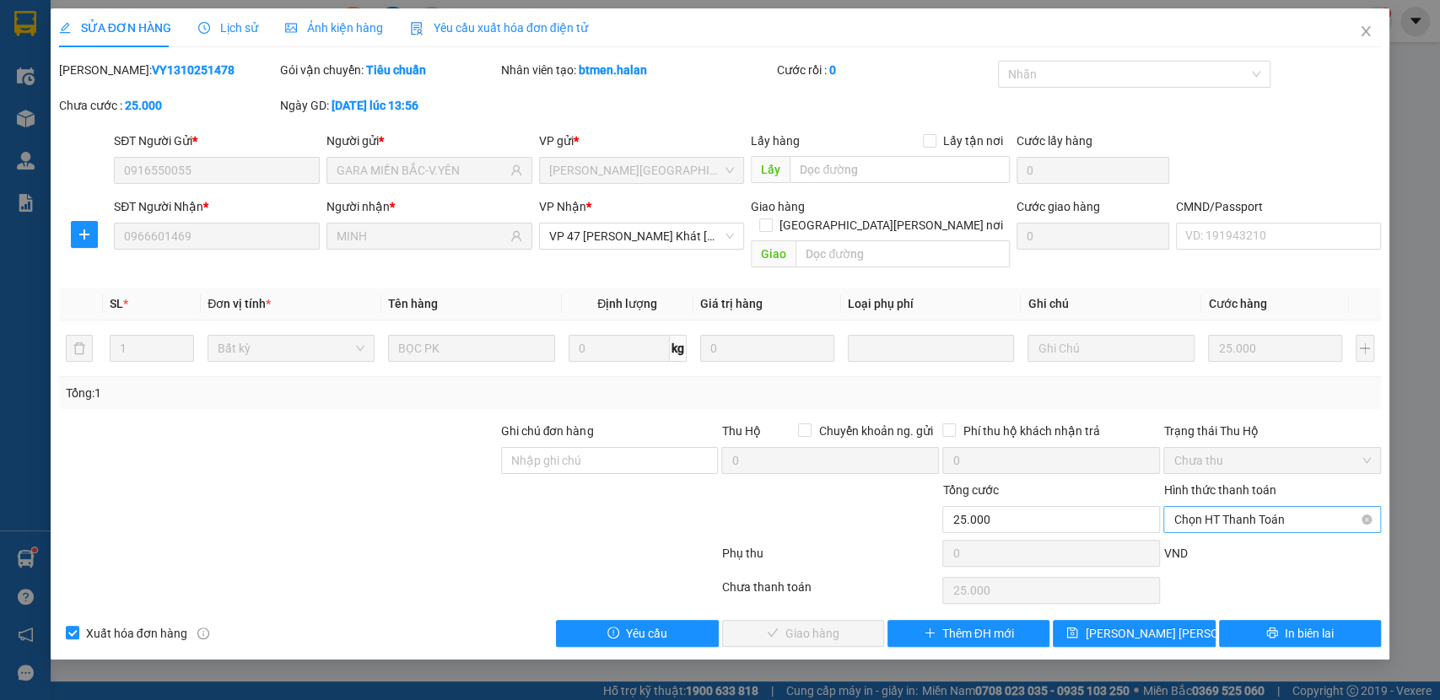
click at [1266, 507] on span "Chọn HT Thanh Toán" at bounding box center [1272, 519] width 197 height 25
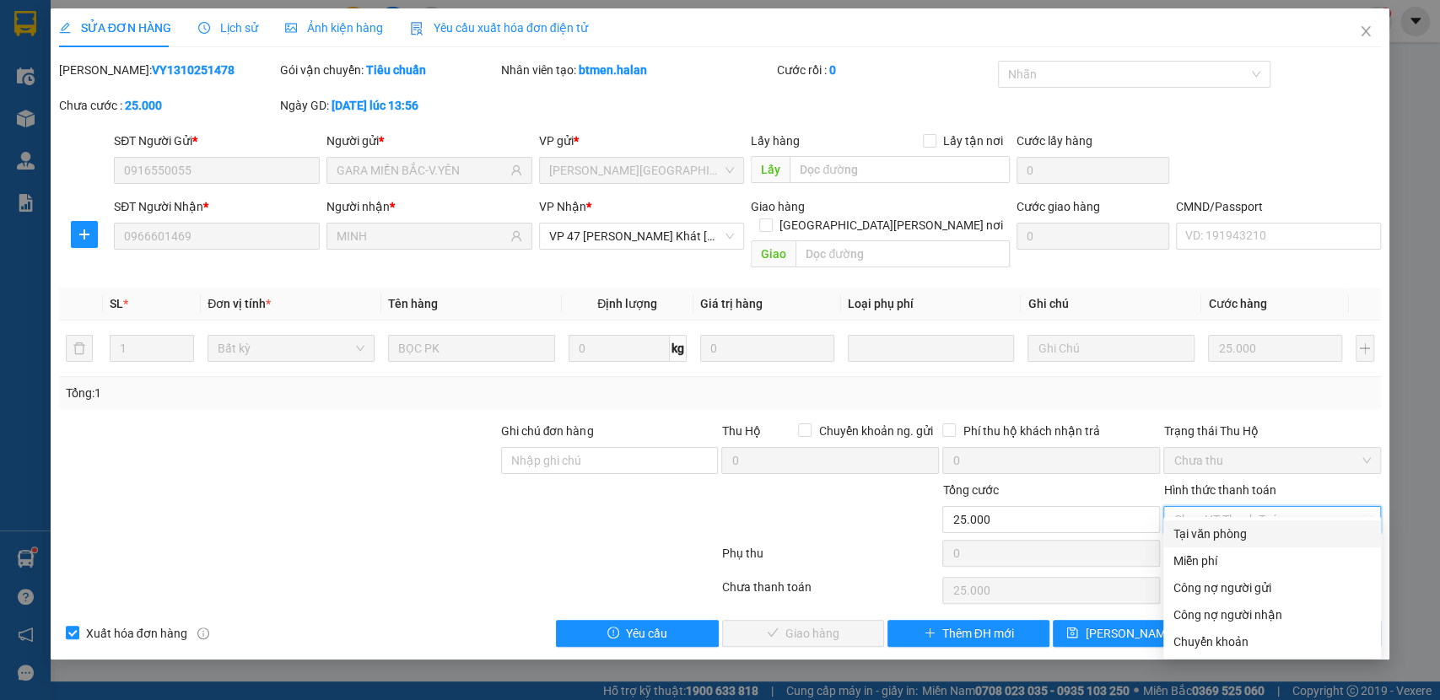
click at [1224, 535] on div "Tại văn phòng" at bounding box center [1272, 534] width 197 height 19
type input "0"
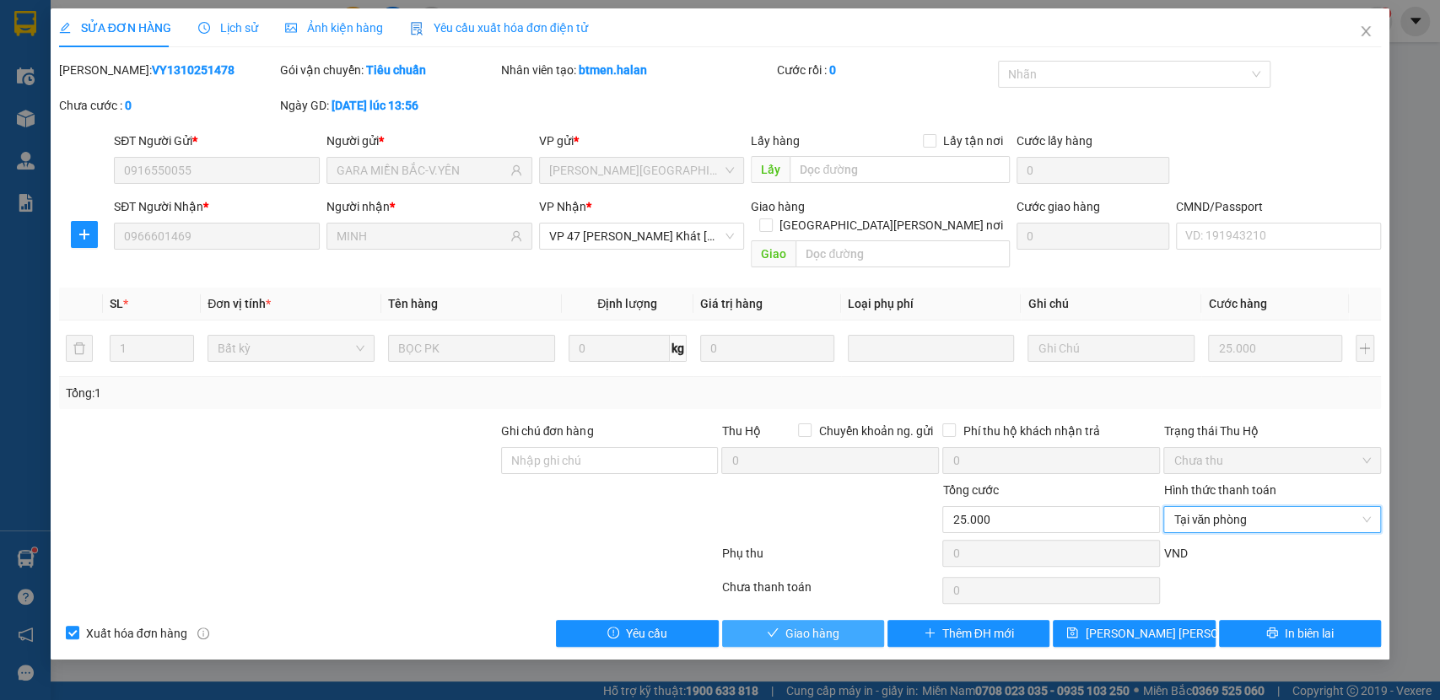
click at [770, 627] on icon "check" at bounding box center [773, 633] width 12 height 12
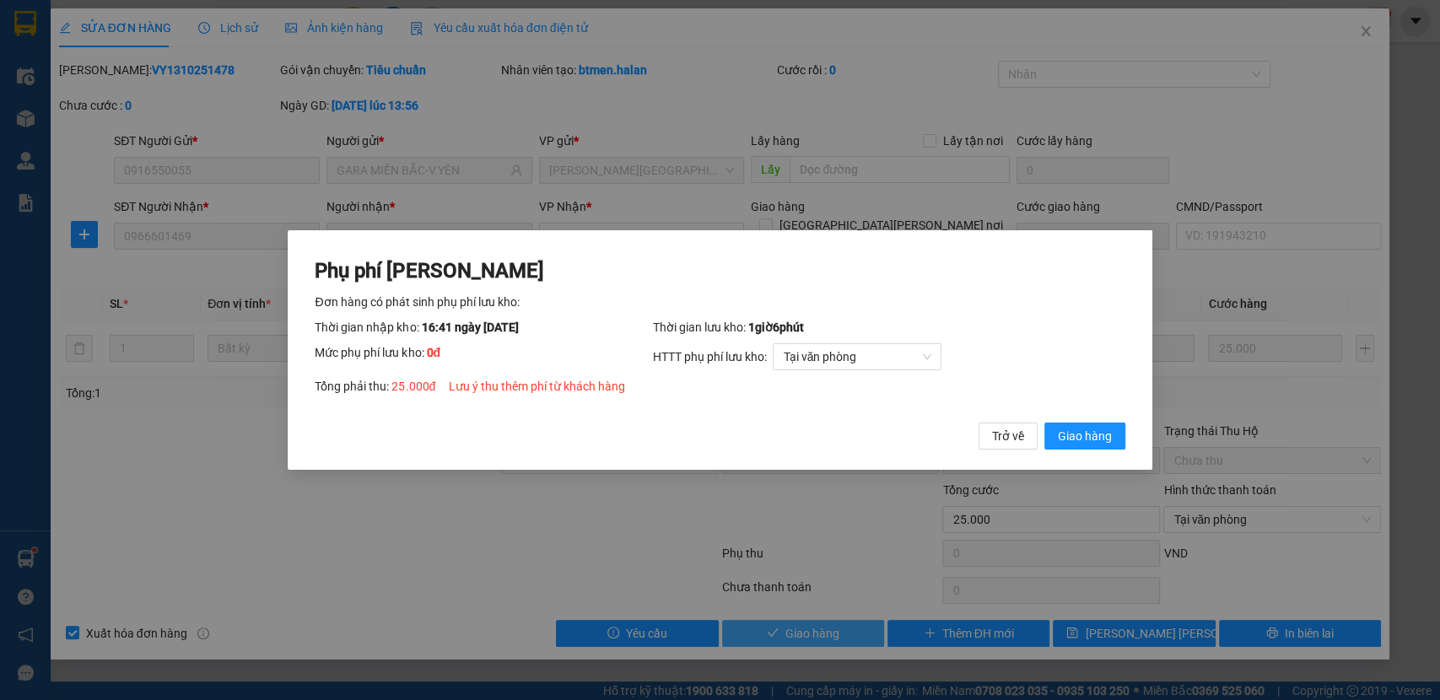
click at [1045, 423] on button "Giao hàng" at bounding box center [1085, 436] width 81 height 27
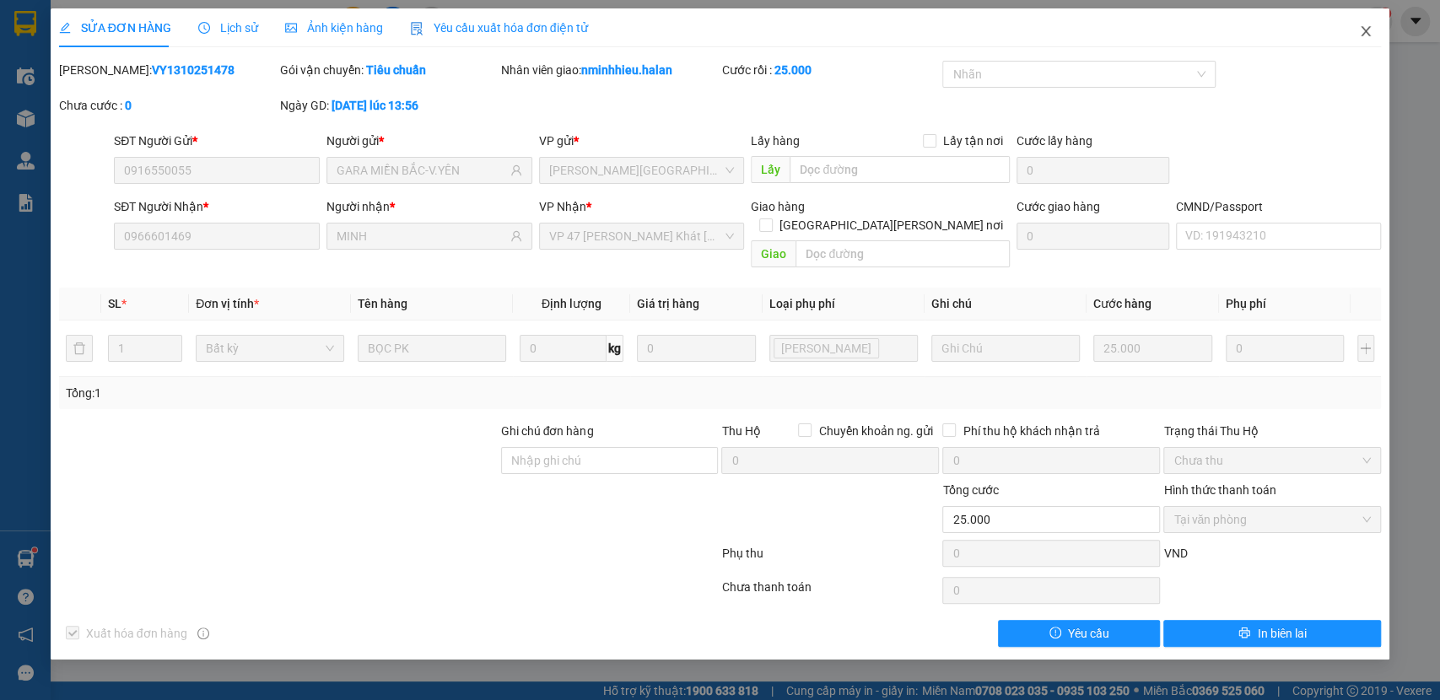
click at [1358, 39] on span "Close" at bounding box center [1366, 31] width 47 height 47
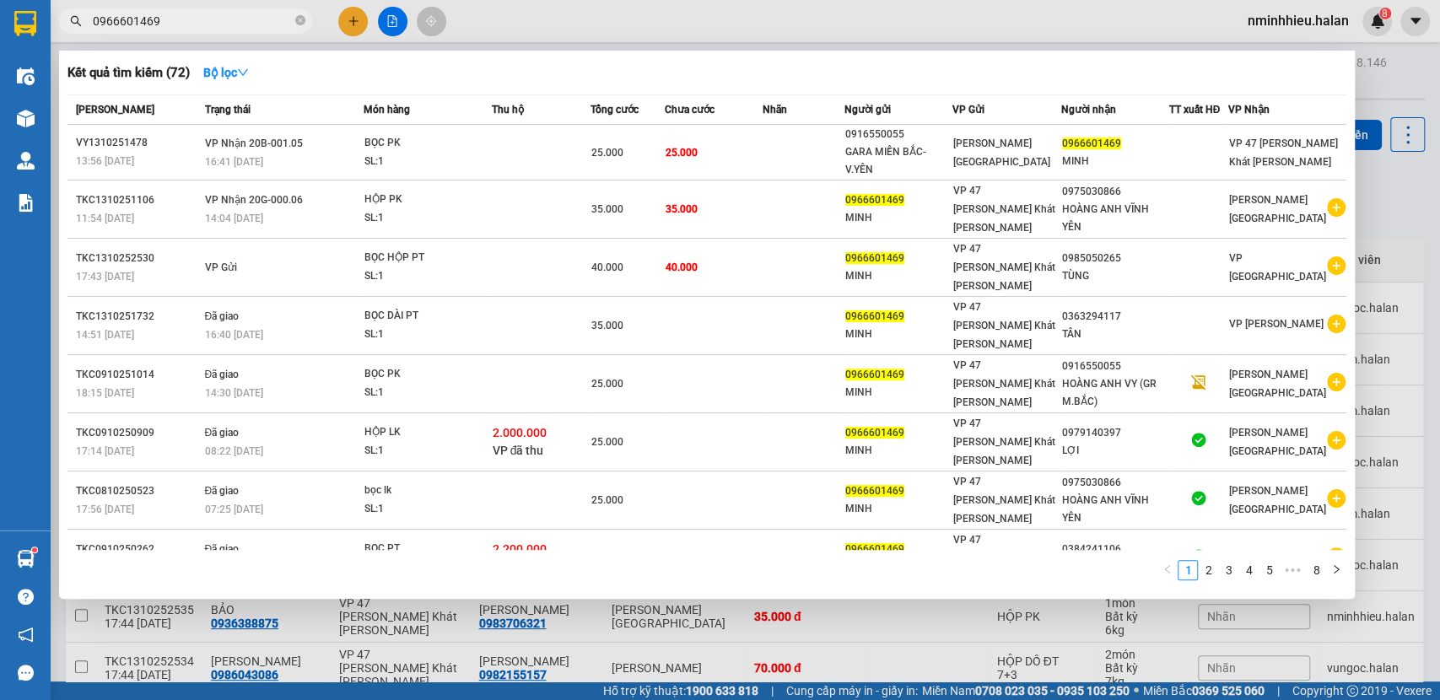
click at [203, 27] on input "0966601469" at bounding box center [192, 21] width 199 height 19
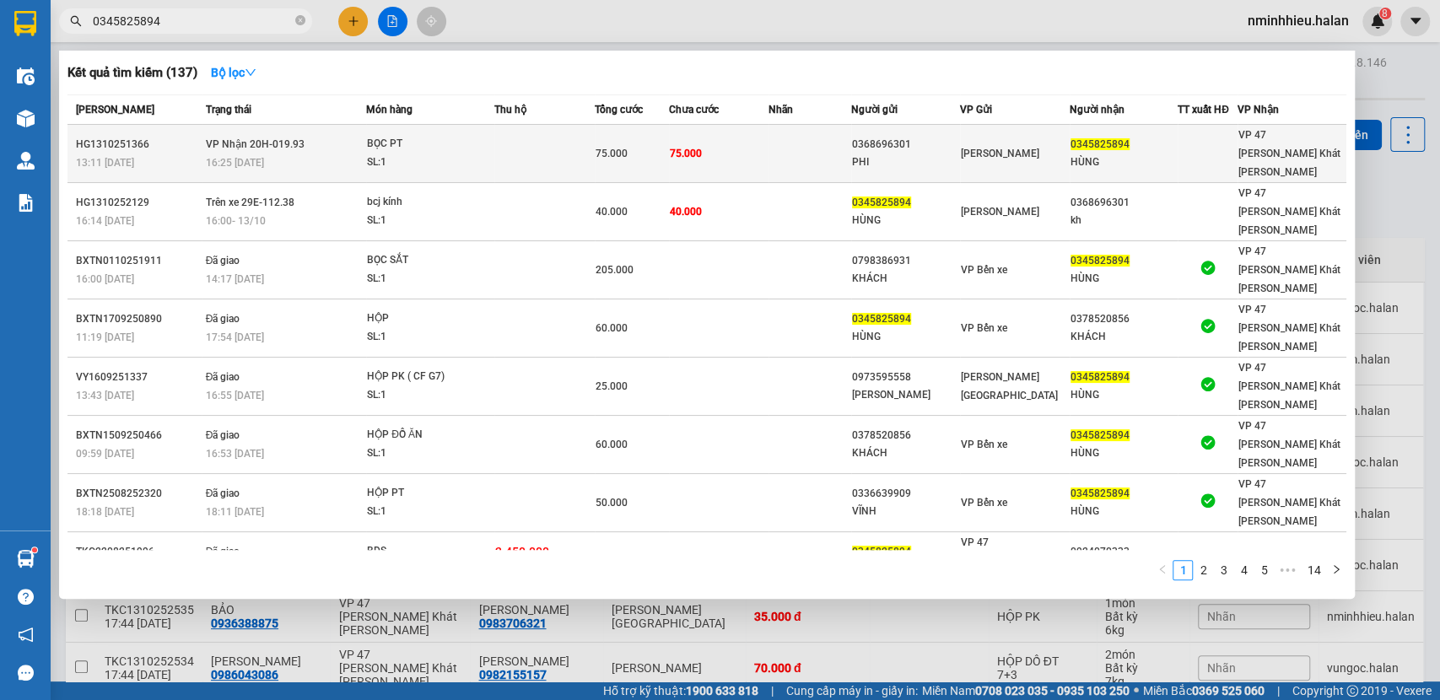
type input "0345825894"
click at [489, 159] on div "SL: 1" at bounding box center [430, 163] width 127 height 19
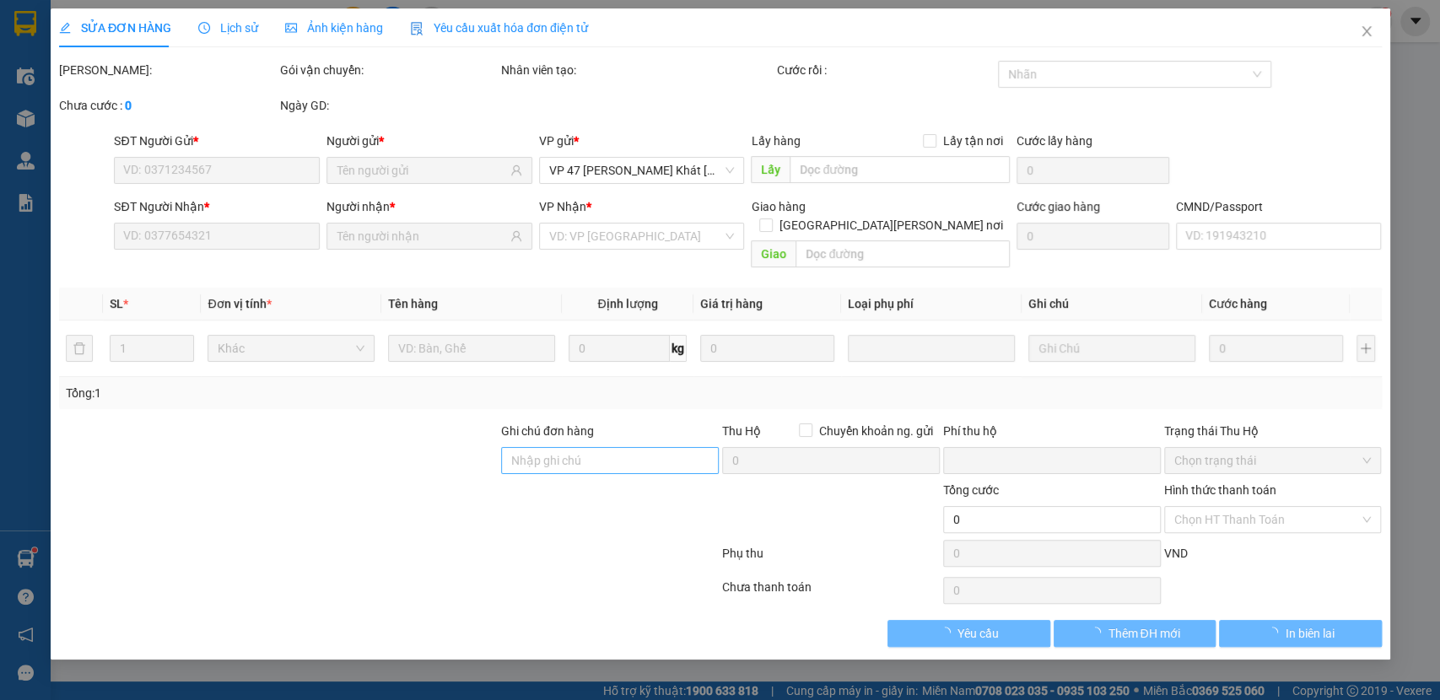
type input "0368696301"
type input "PHI"
type input "0345825894"
type input "HÙNG"
type input "0"
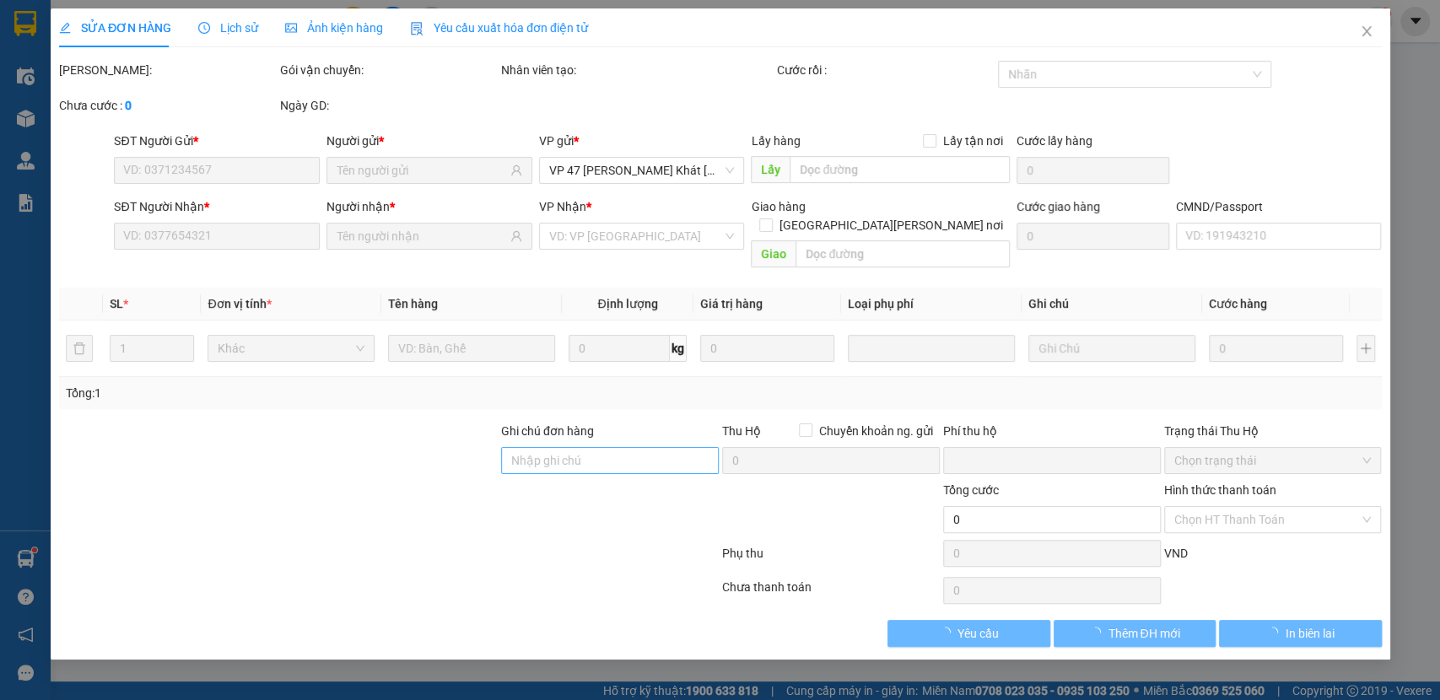
type input "75.000"
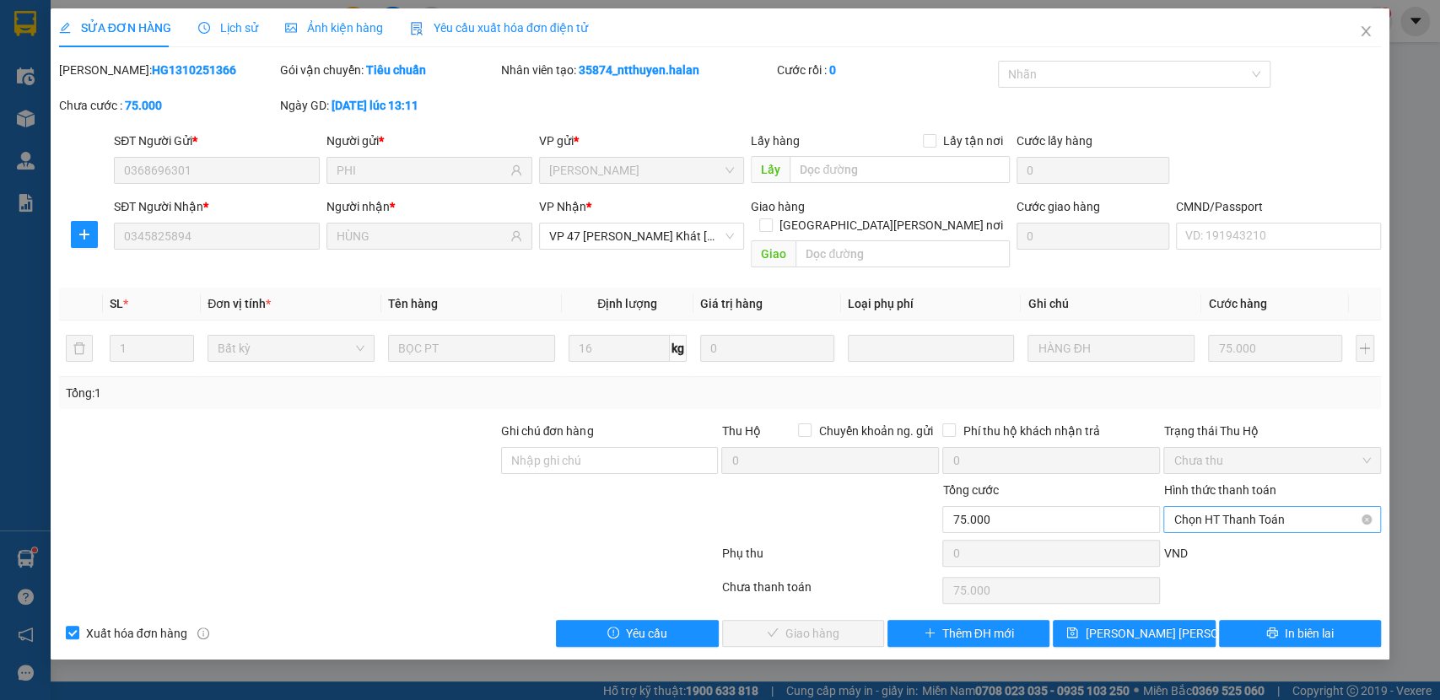
click at [1242, 507] on span "Chọn HT Thanh Toán" at bounding box center [1272, 519] width 197 height 25
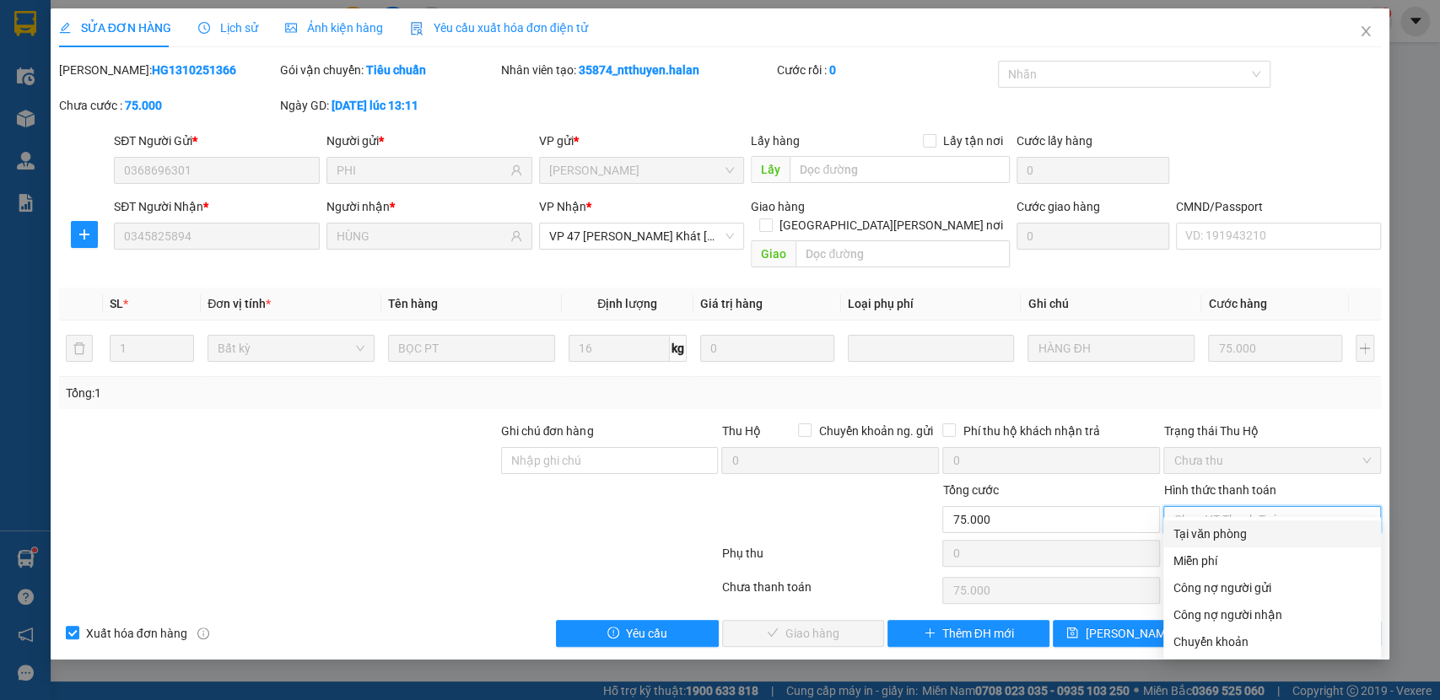
click at [1235, 534] on div "Tại văn phòng" at bounding box center [1272, 534] width 197 height 19
type input "0"
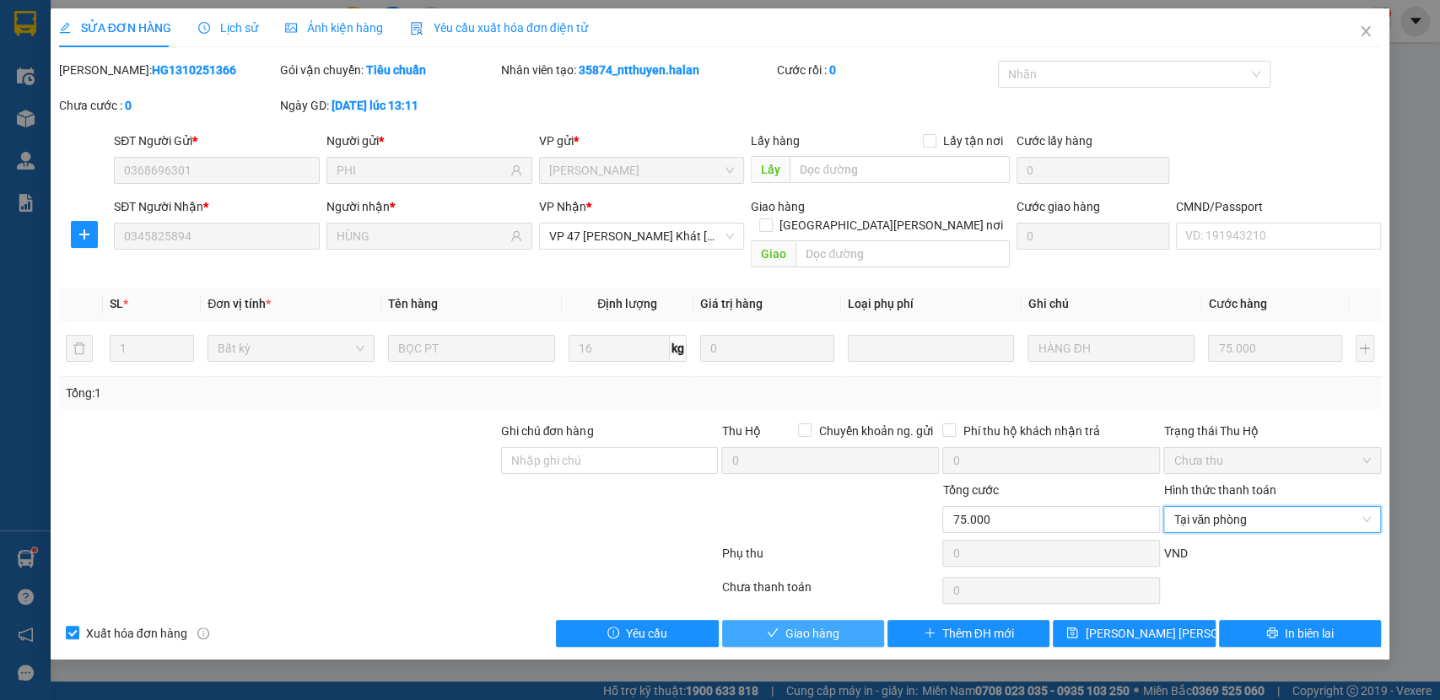
click at [817, 624] on span "Giao hàng" at bounding box center [813, 633] width 54 height 19
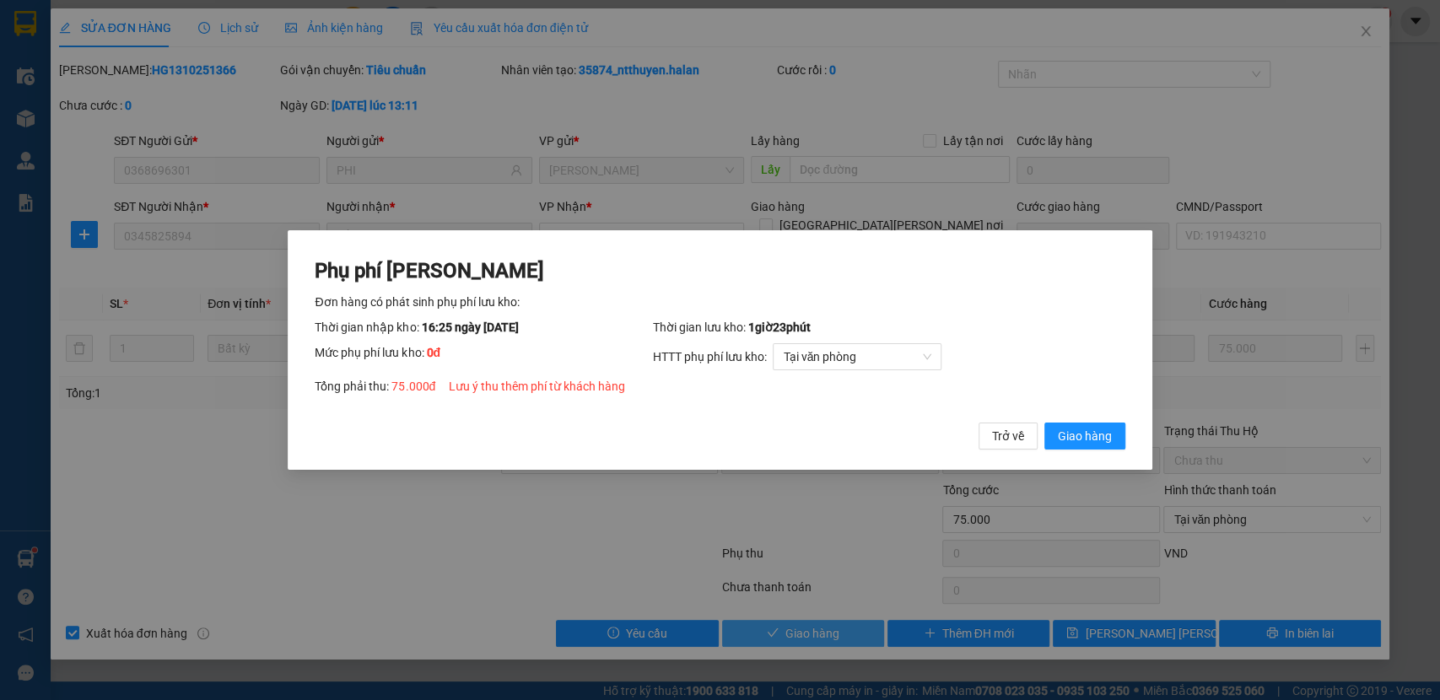
click at [1045, 423] on button "Giao hàng" at bounding box center [1085, 436] width 81 height 27
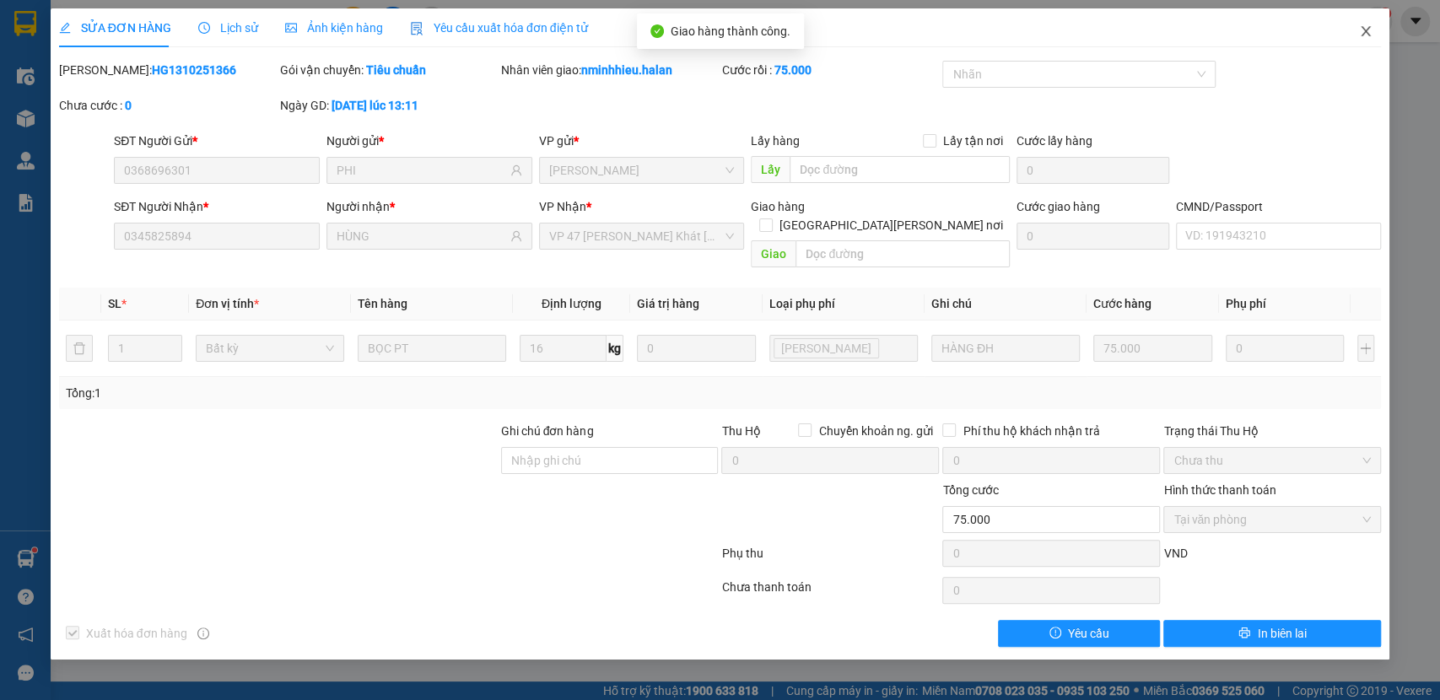
click at [1377, 33] on span "Close" at bounding box center [1366, 31] width 47 height 47
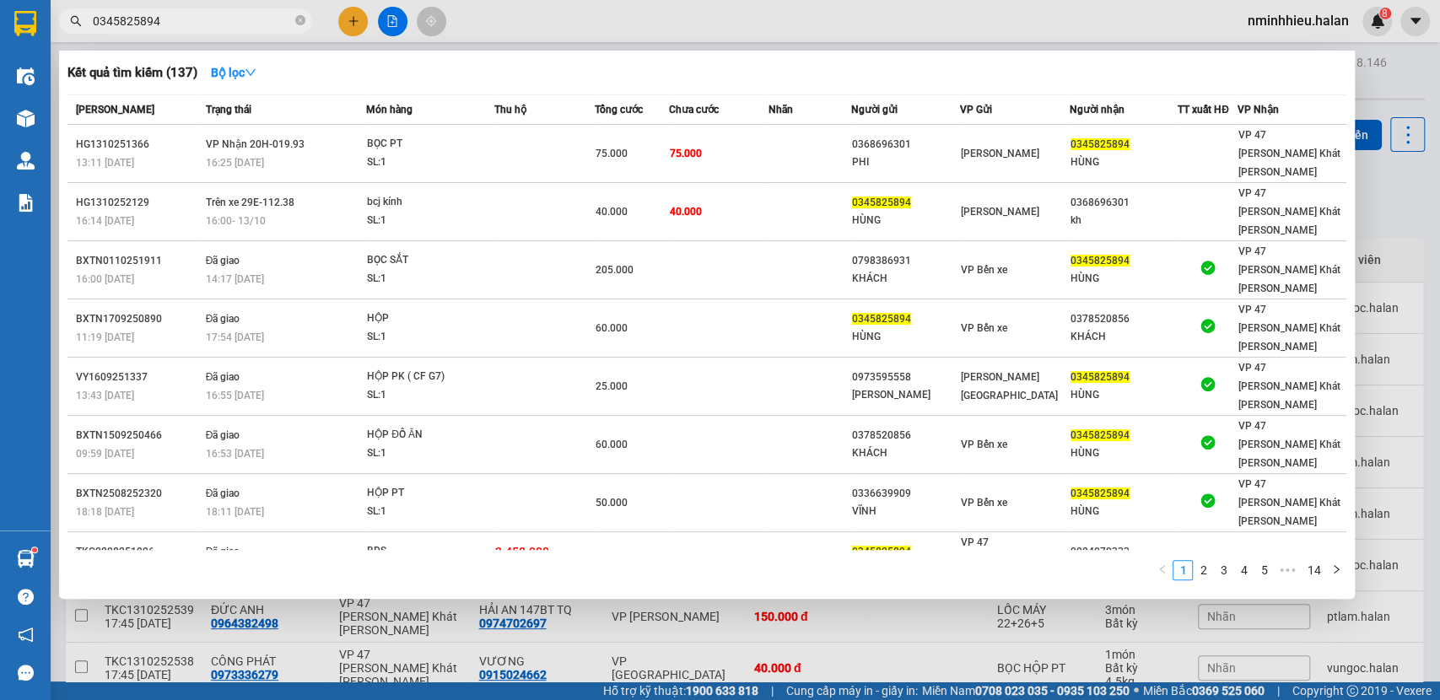
click at [189, 18] on input "0345825894" at bounding box center [192, 21] width 199 height 19
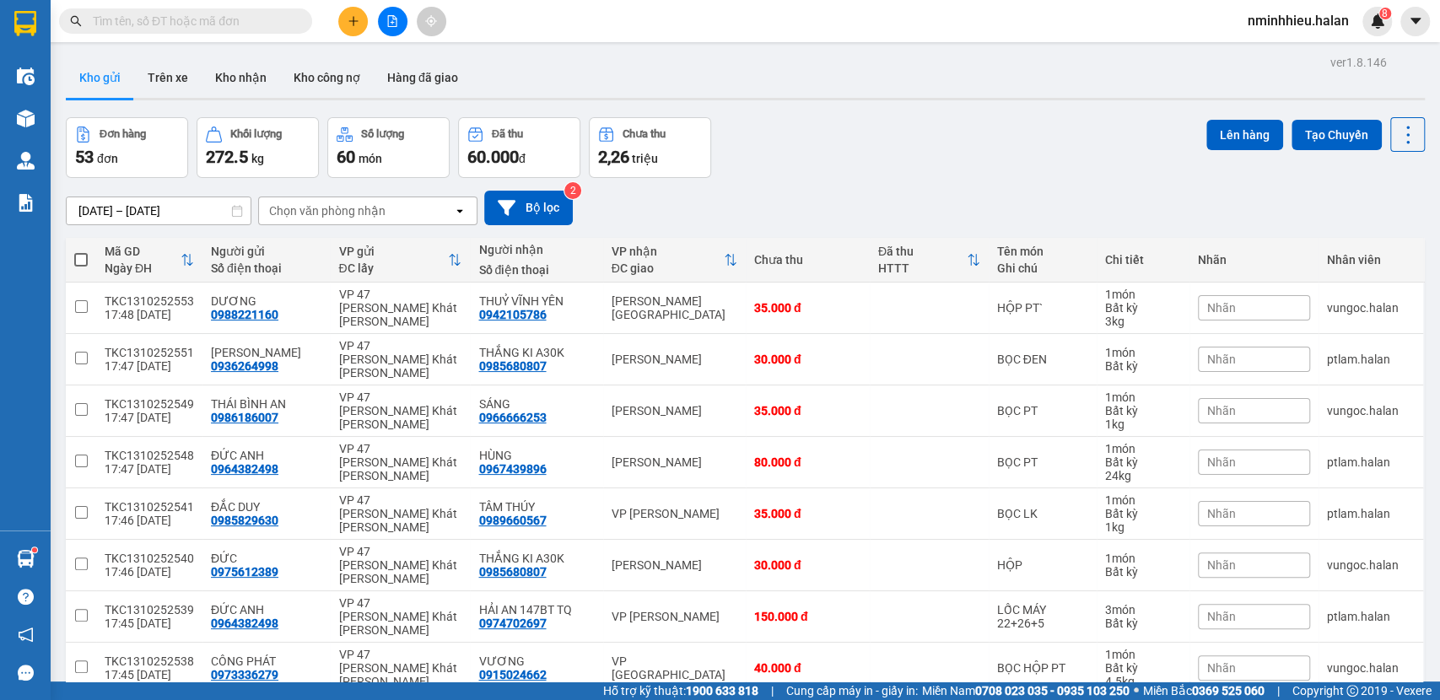
type input "5"
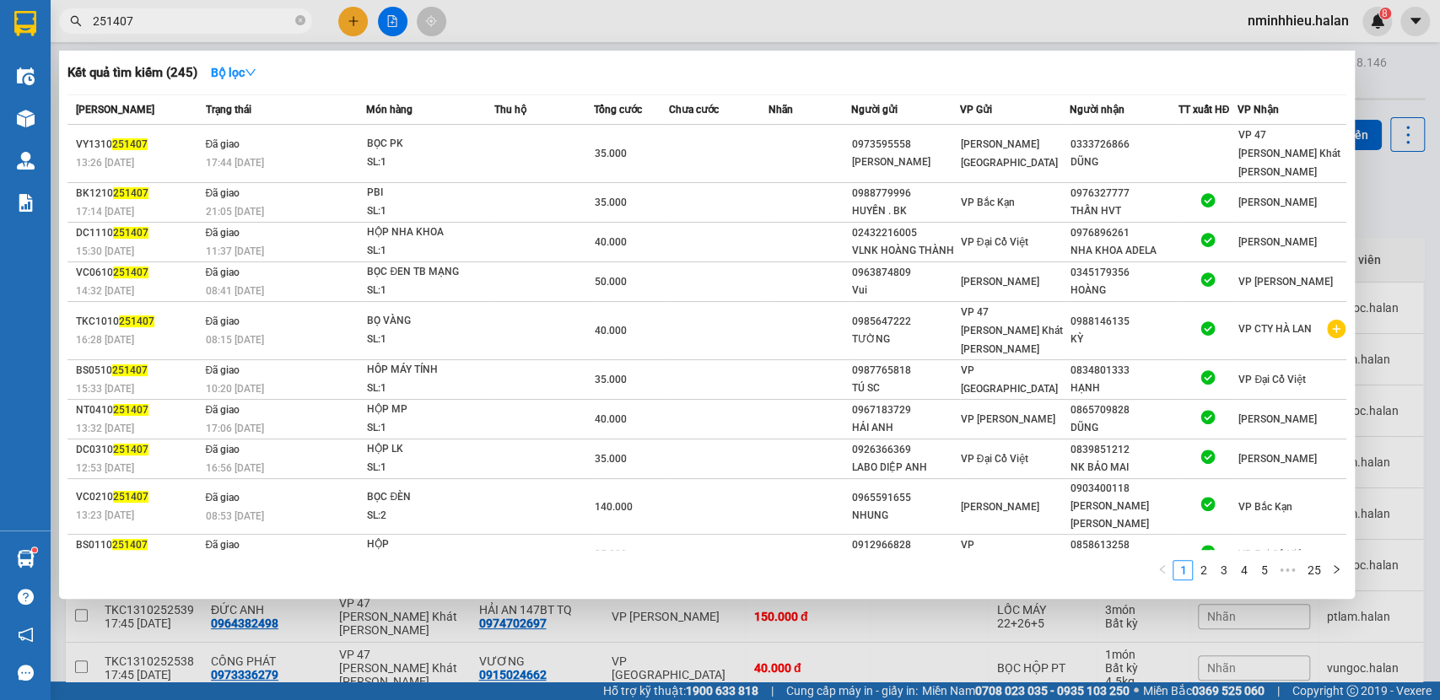
click at [1290, 640] on div at bounding box center [720, 350] width 1440 height 700
click at [244, 16] on input "251407" at bounding box center [192, 21] width 199 height 19
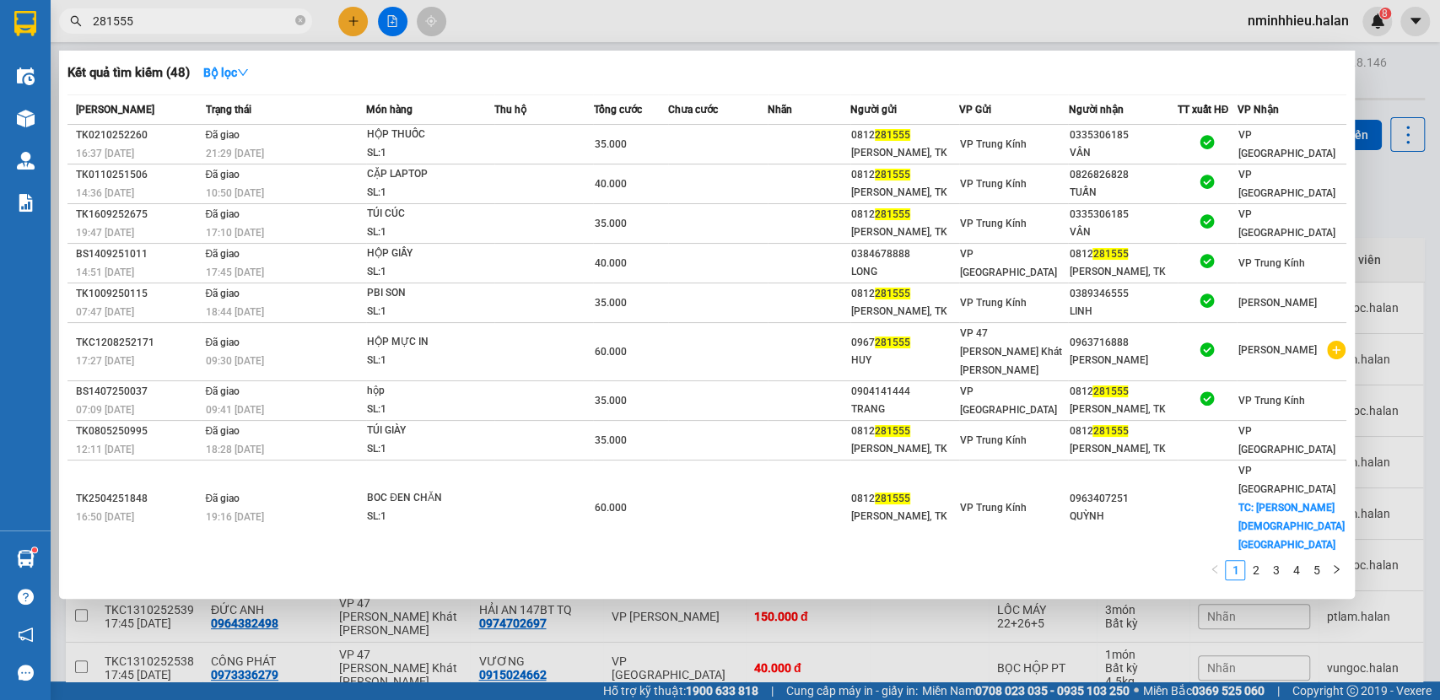
click at [227, 22] on input "281555" at bounding box center [192, 21] width 199 height 19
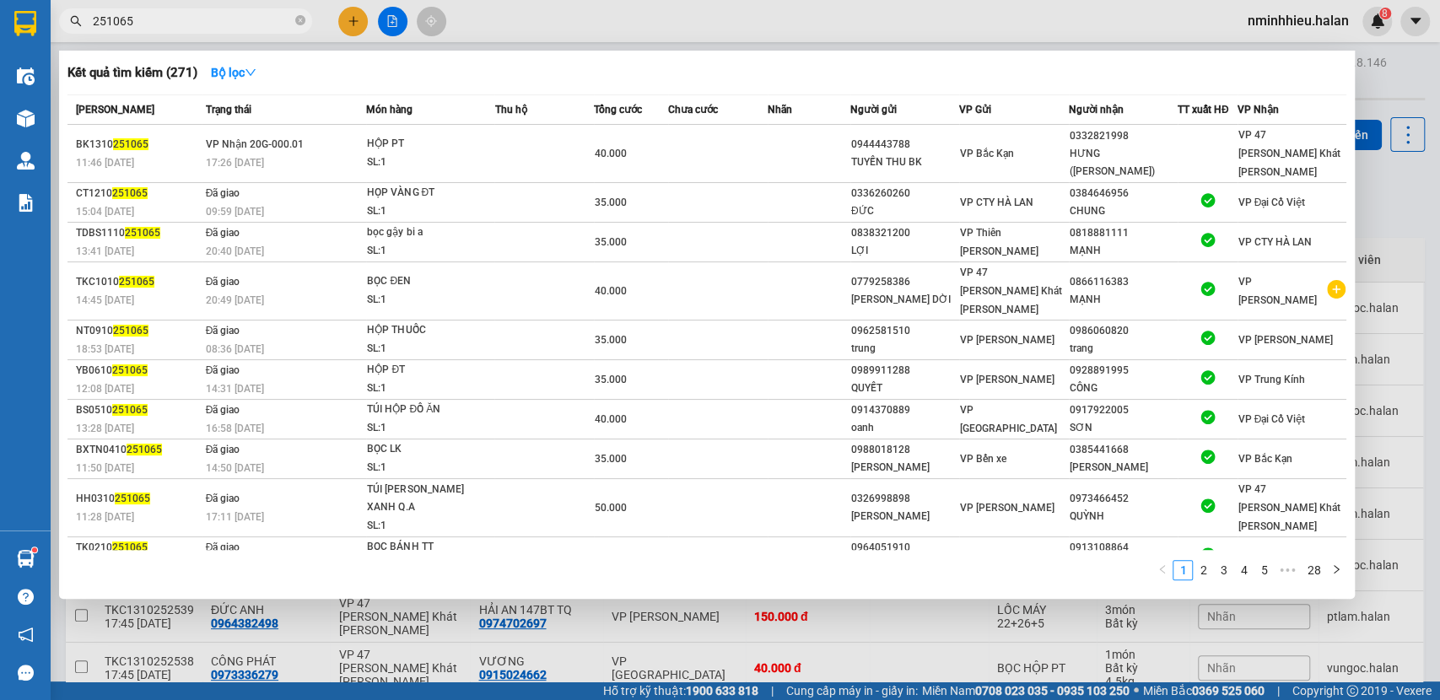
type input "251065"
click at [418, 142] on div "HỘP PT" at bounding box center [430, 144] width 127 height 19
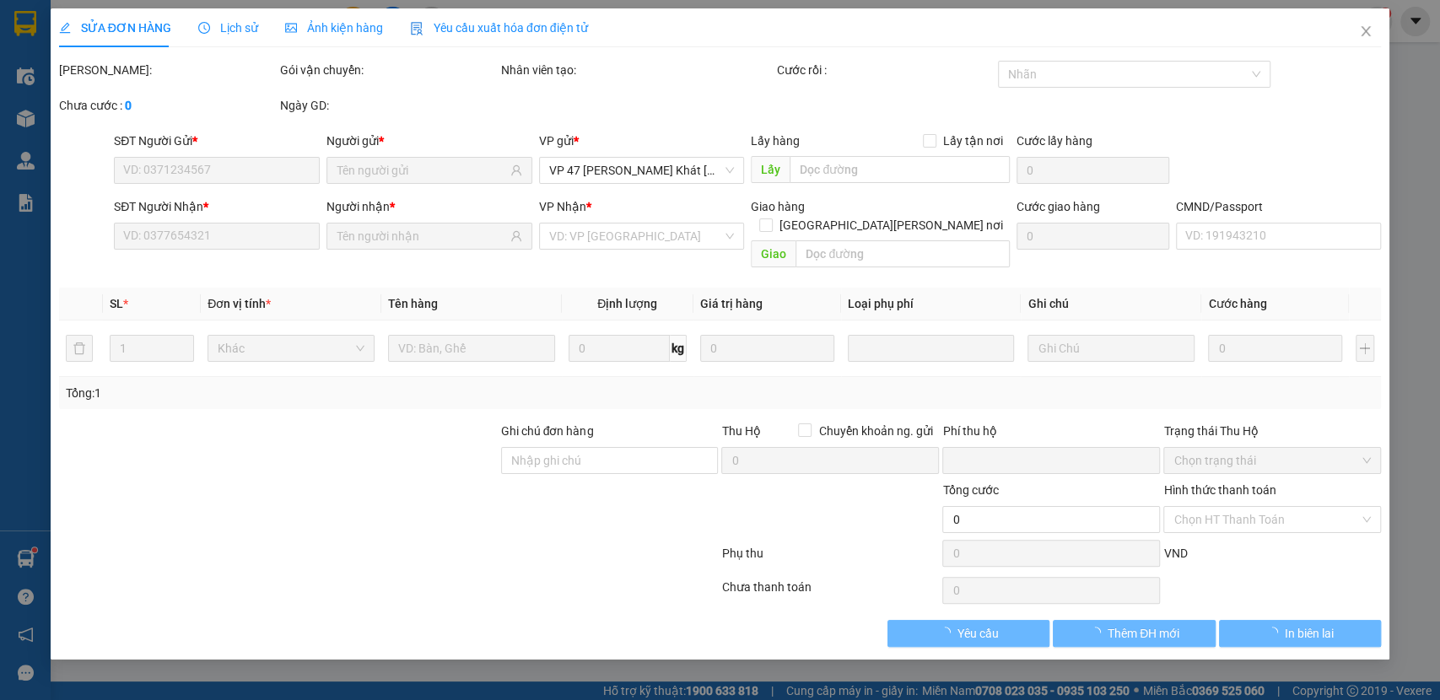
type input "0944443788"
type input "TUYẾN THU BK"
type input "0332821998"
type input "HƯNG ([PERSON_NAME])"
type input "0"
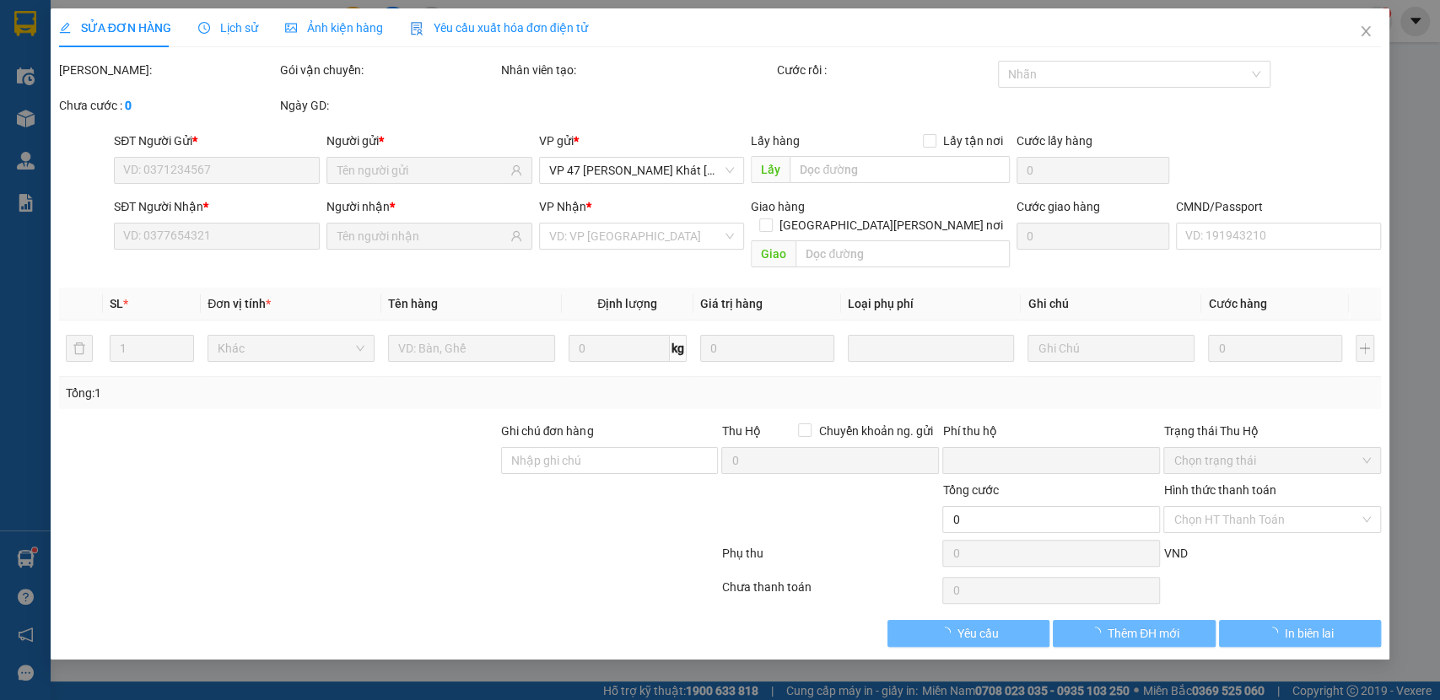
type input "40.000"
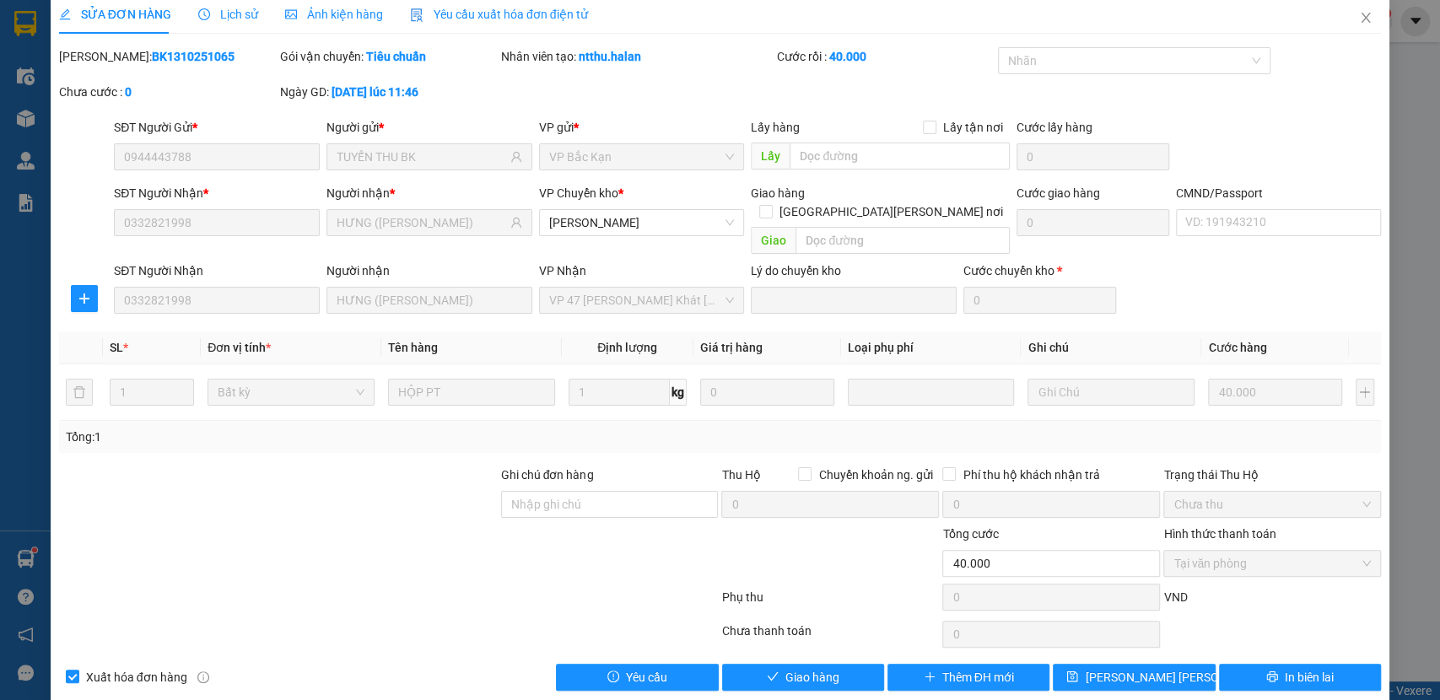
scroll to position [17, 0]
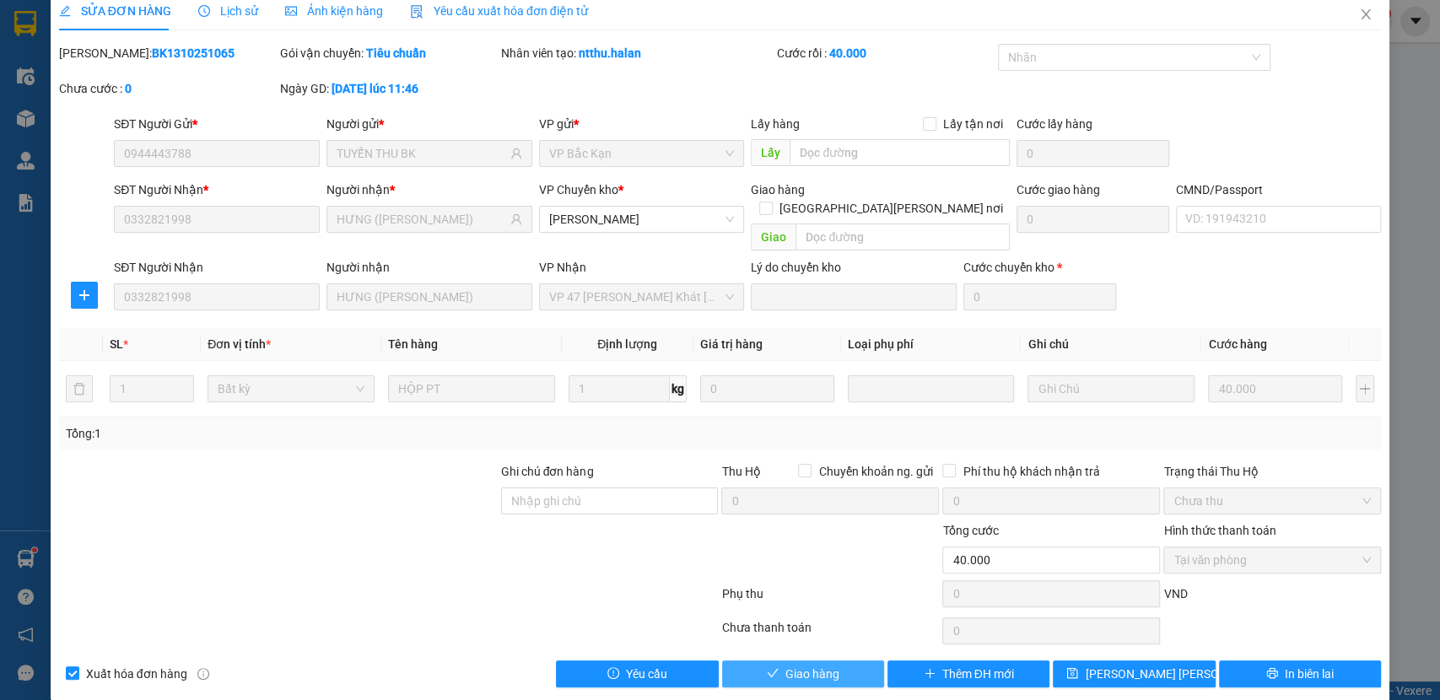
click at [816, 665] on span "Giao hàng" at bounding box center [813, 674] width 54 height 19
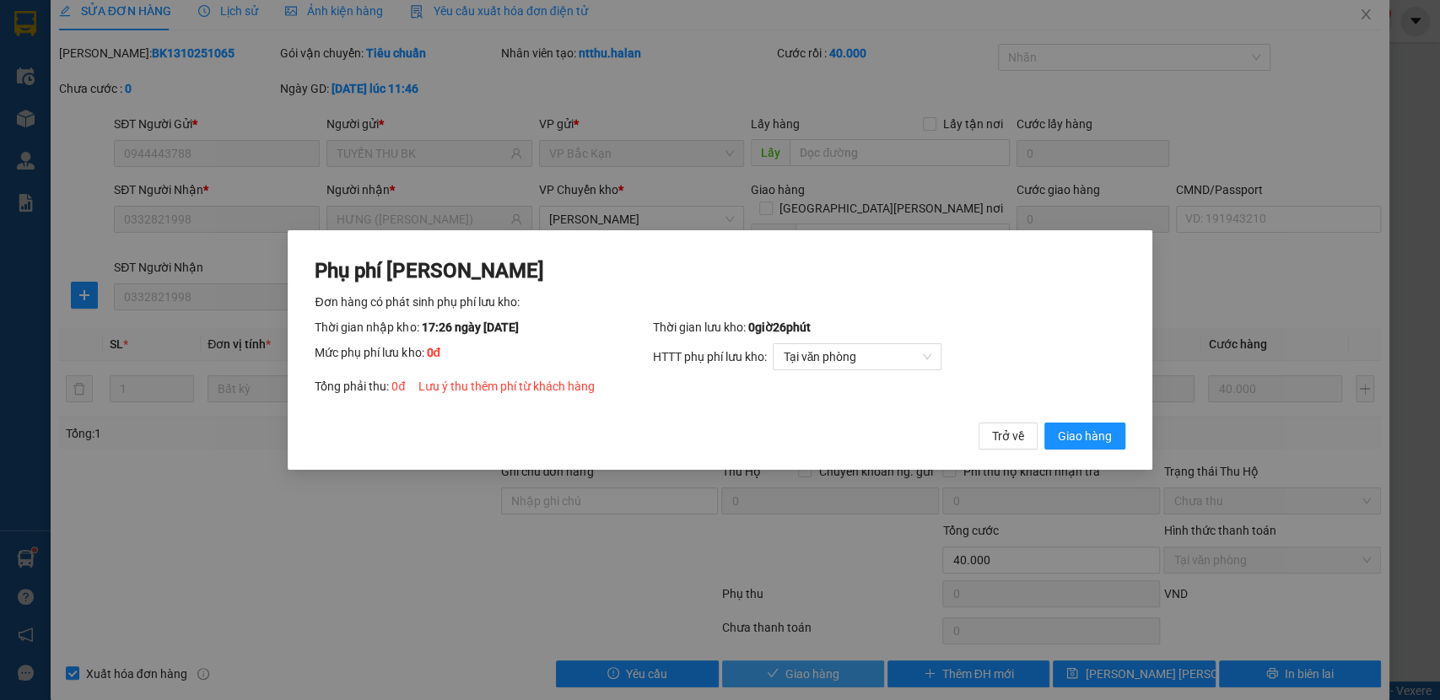
click at [1045, 423] on button "Giao hàng" at bounding box center [1085, 436] width 81 height 27
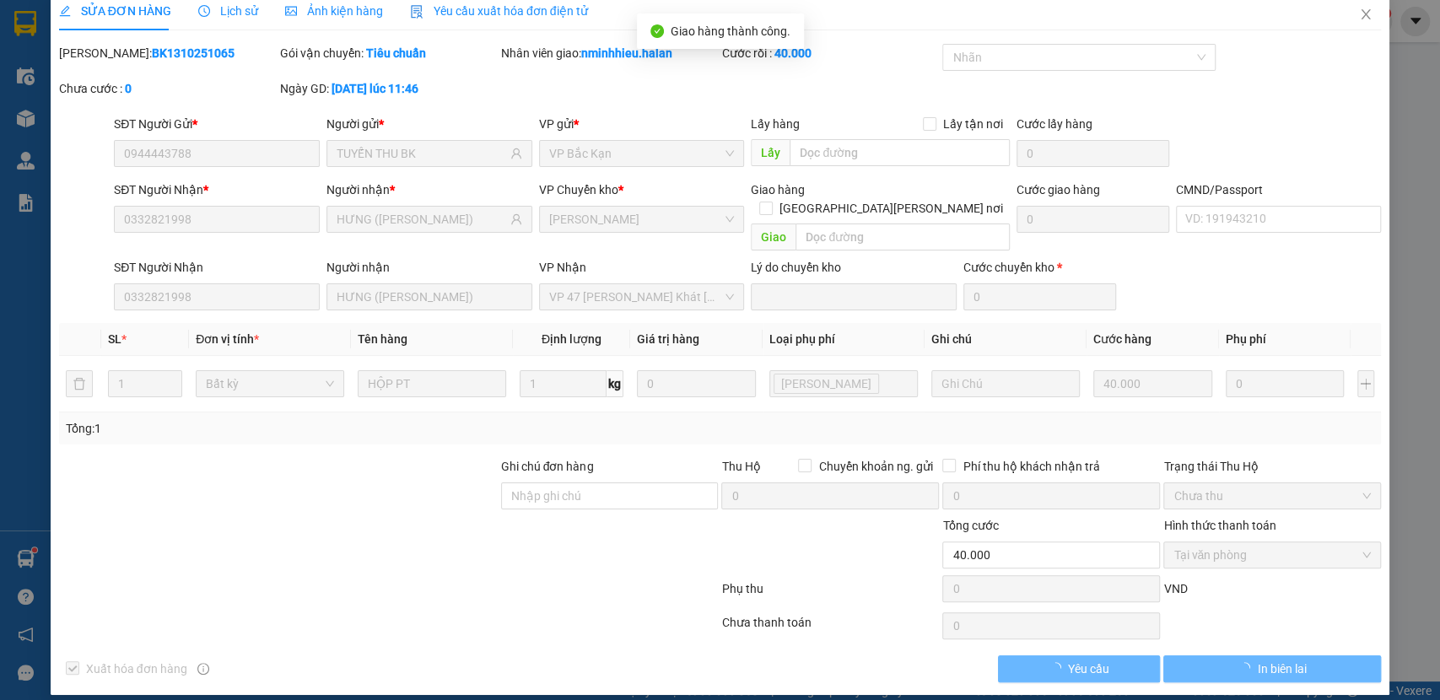
scroll to position [13, 0]
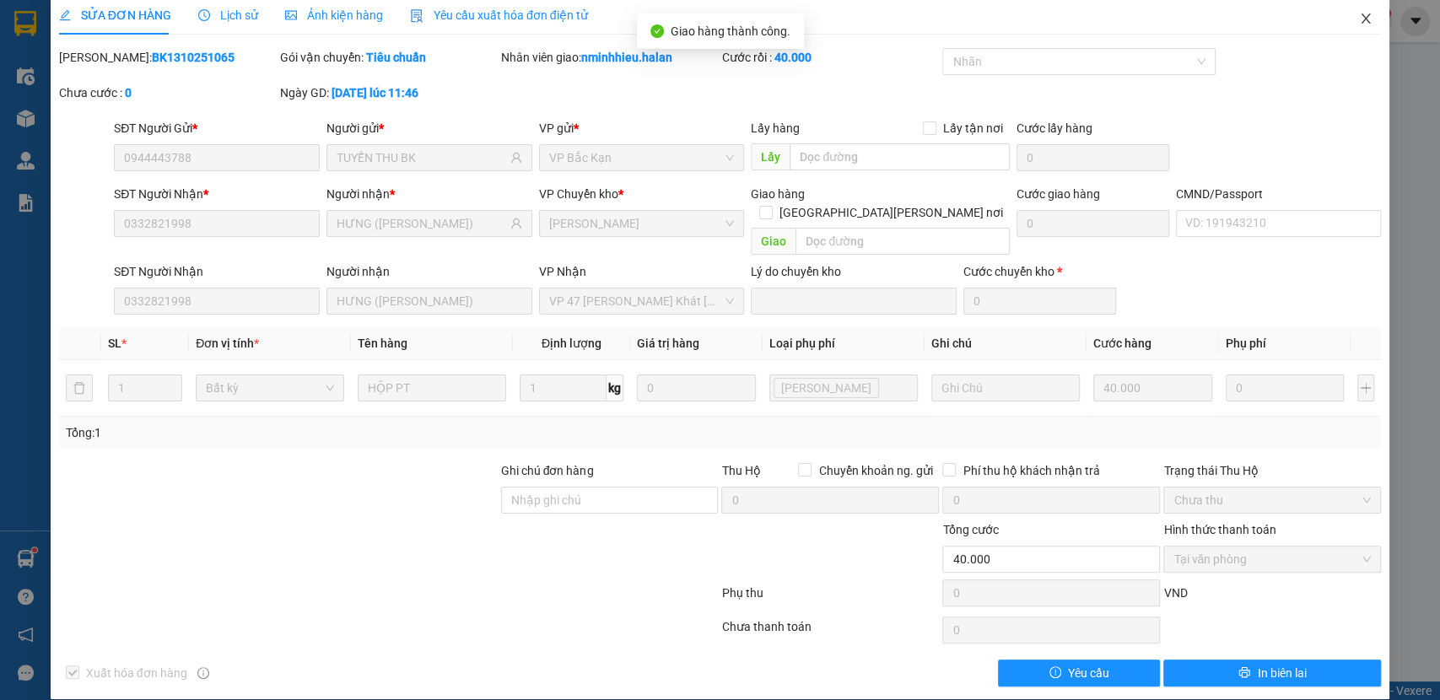
click at [1348, 30] on span "Close" at bounding box center [1366, 19] width 47 height 47
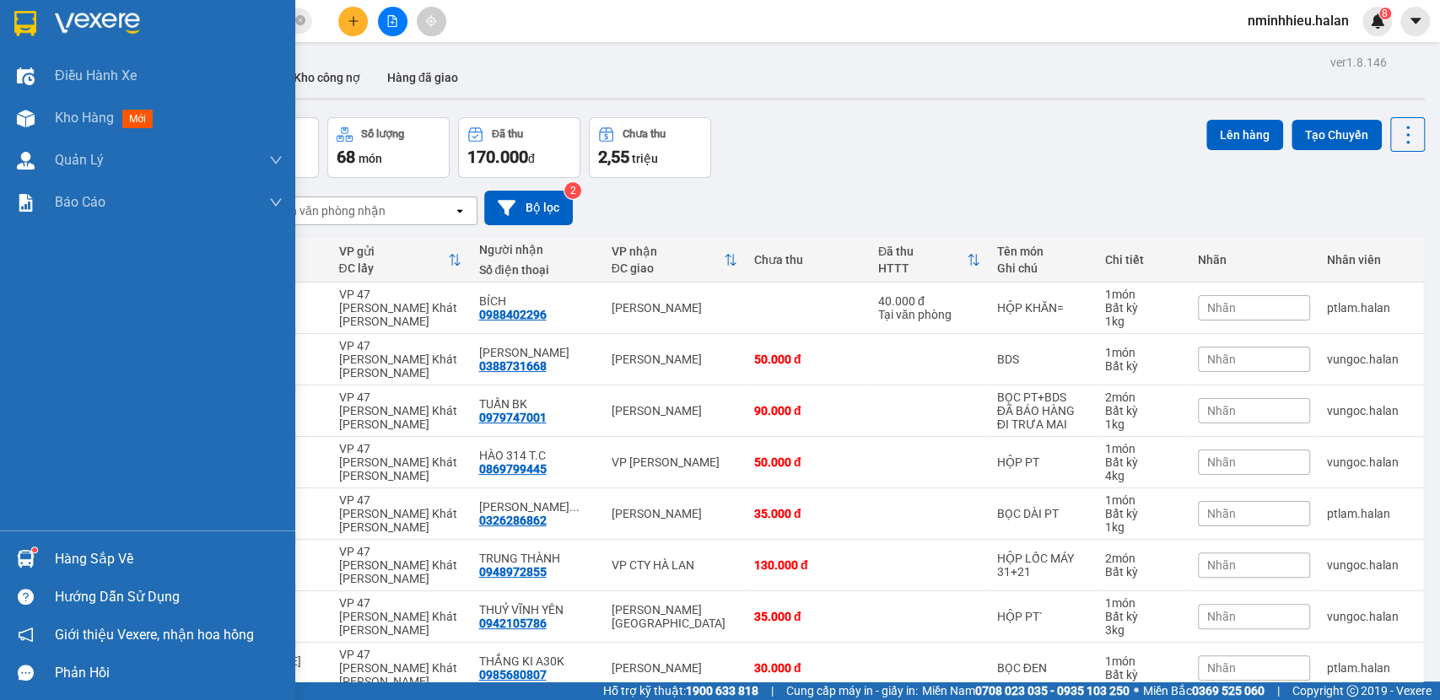
click at [1, 566] on div "Hàng sắp về" at bounding box center [147, 559] width 295 height 38
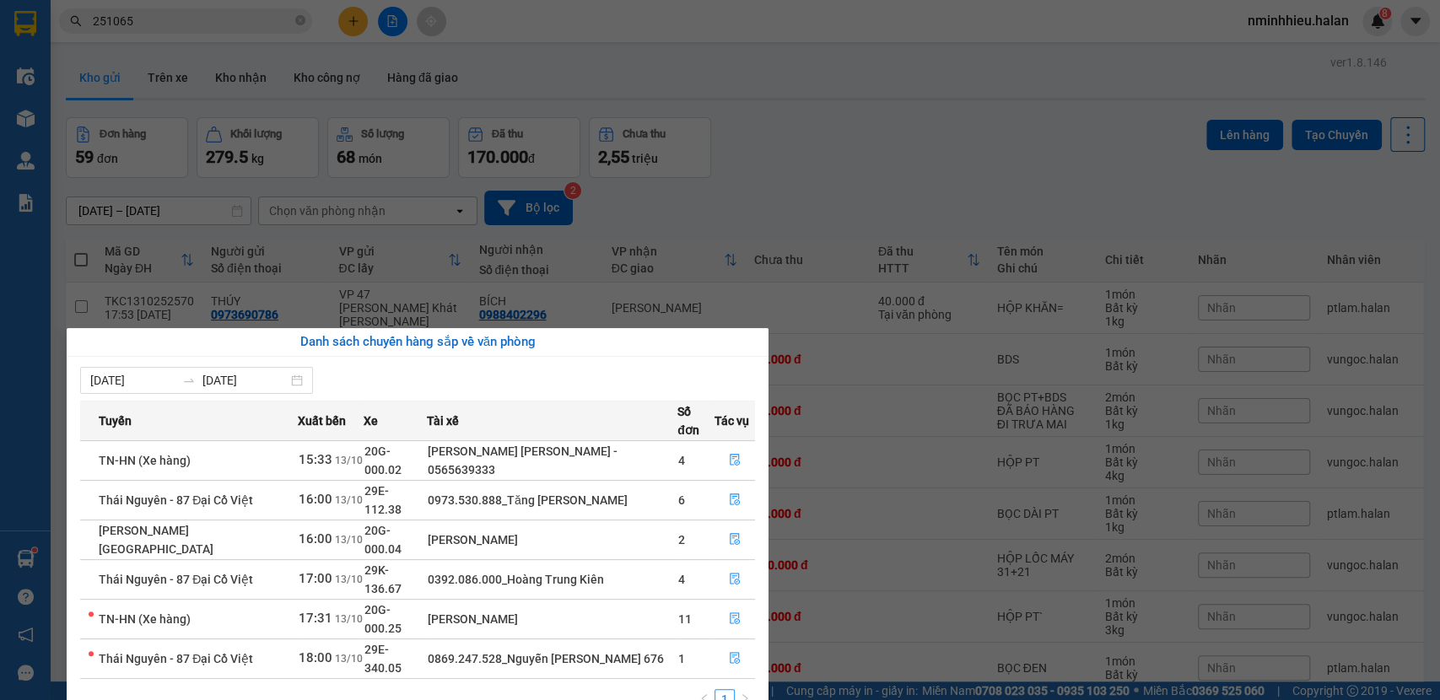
click at [316, 46] on section "Kết quả [PERSON_NAME] ( 271 ) Bộ lọc Mã ĐH Trạng thái Món hàng Thu hộ Tổng [PER…" at bounding box center [720, 350] width 1440 height 700
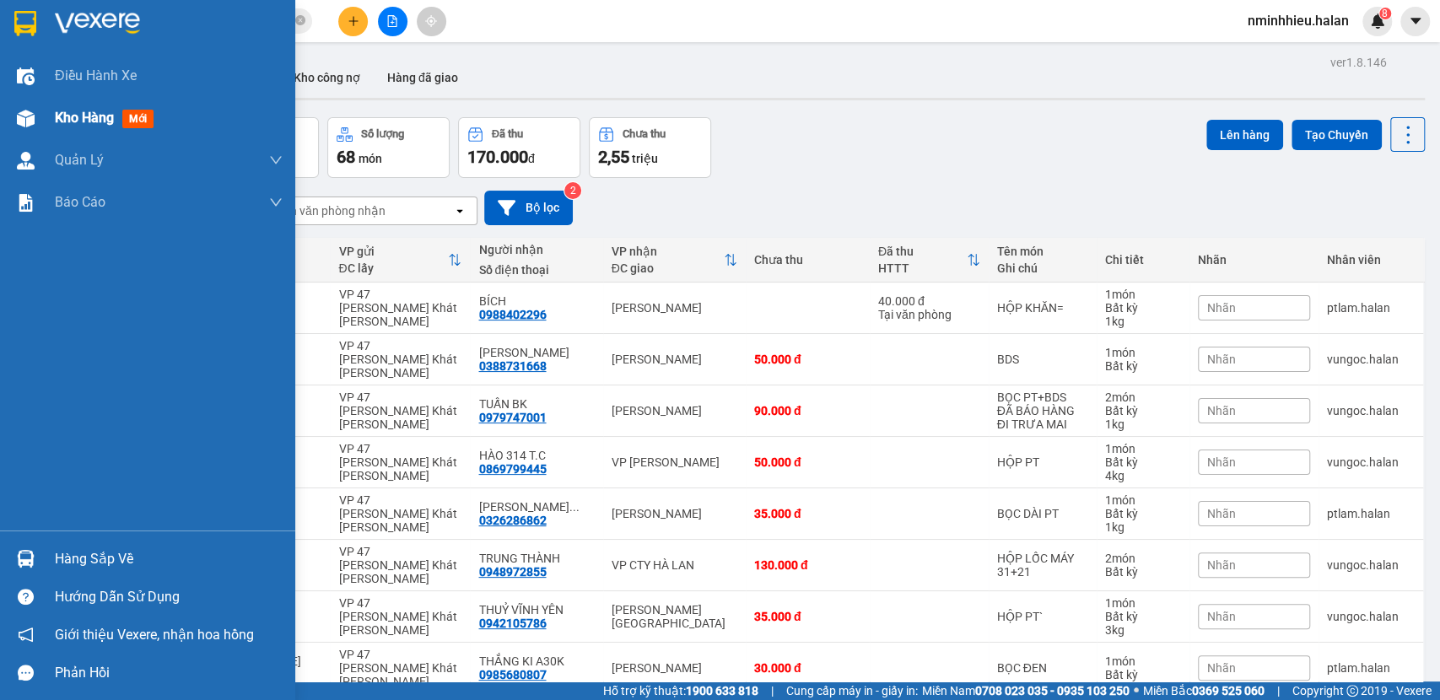
click at [35, 100] on div "Kho hàng mới" at bounding box center [147, 118] width 295 height 42
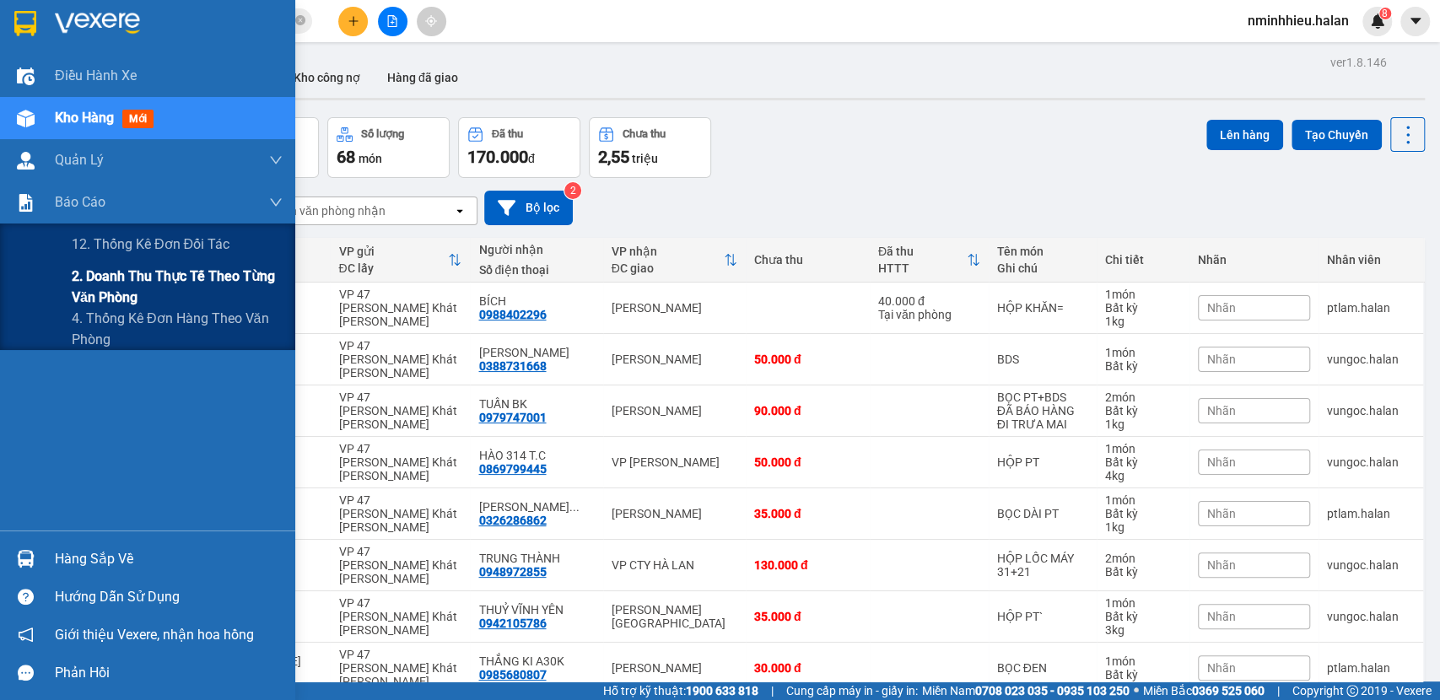
click at [77, 281] on span "2. Doanh thu thực tế theo từng văn phòng" at bounding box center [177, 287] width 211 height 42
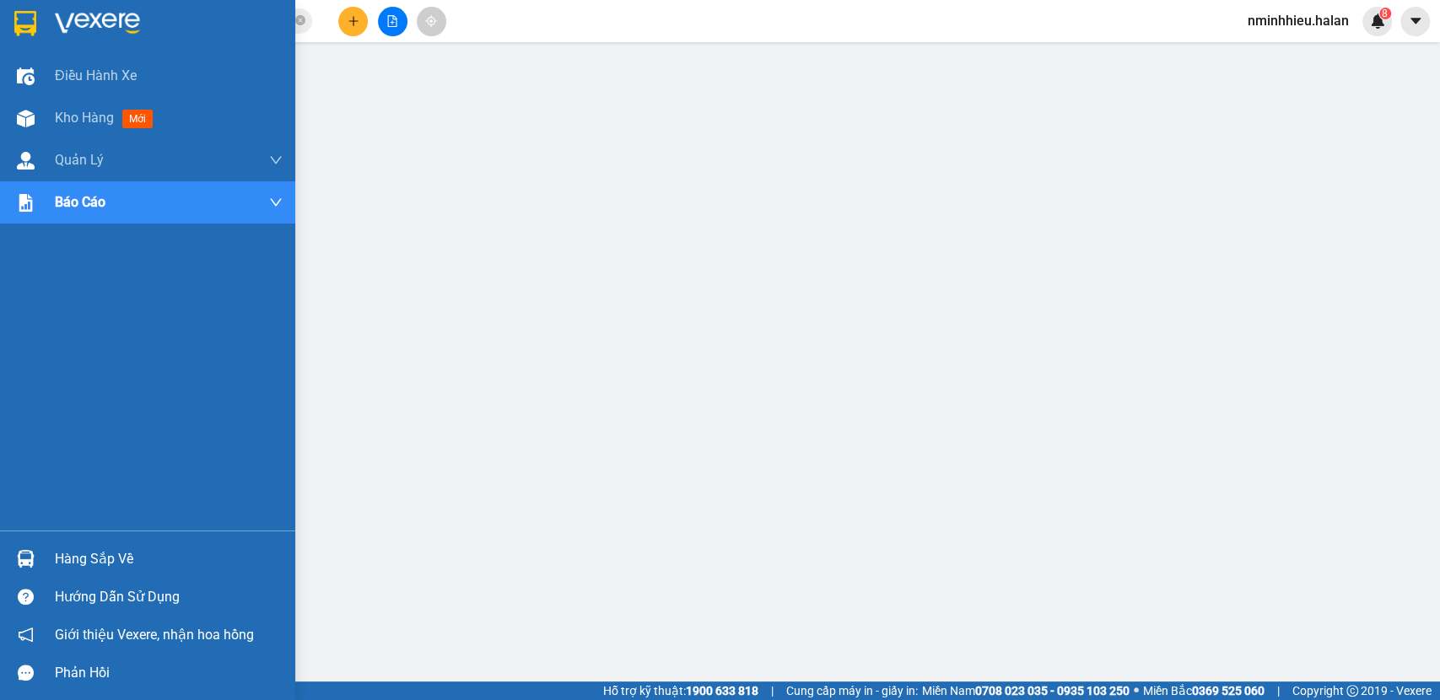
click at [35, 565] on div at bounding box center [26, 559] width 30 height 30
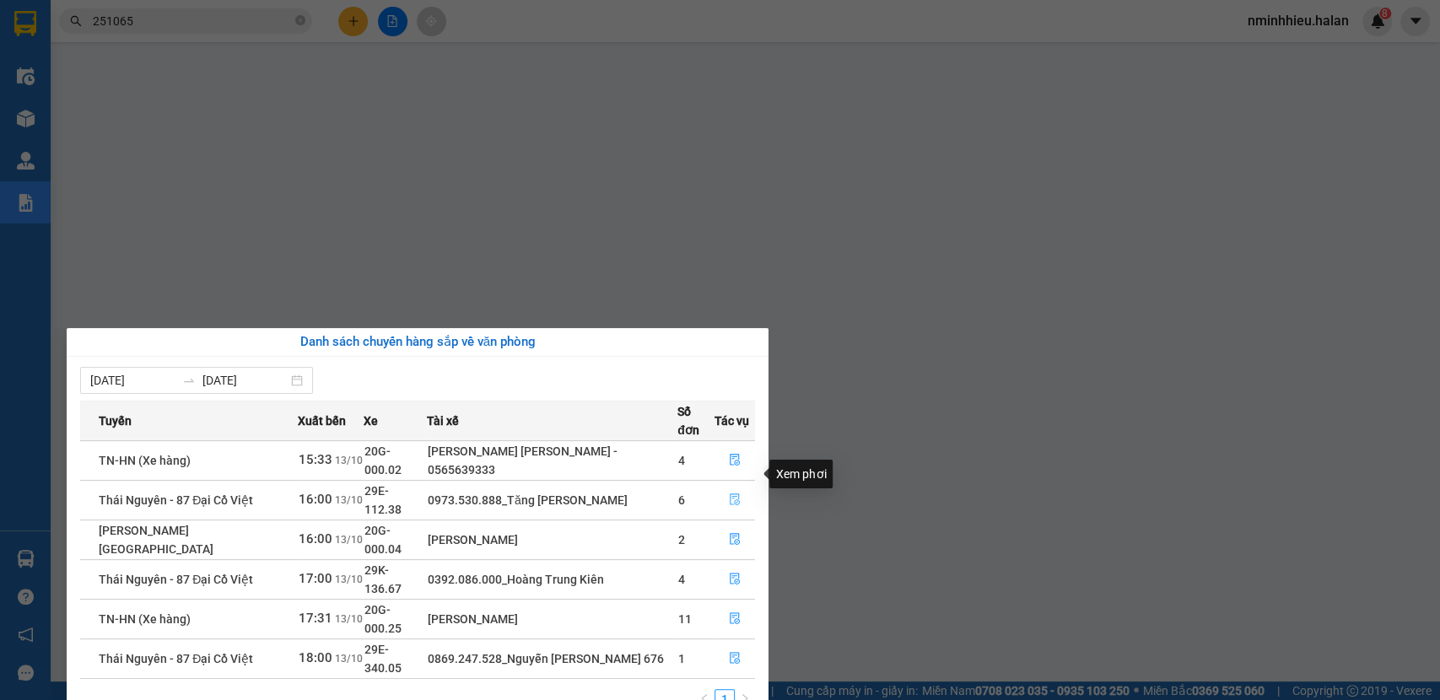
click at [729, 494] on icon "file-done" at bounding box center [735, 500] width 12 height 12
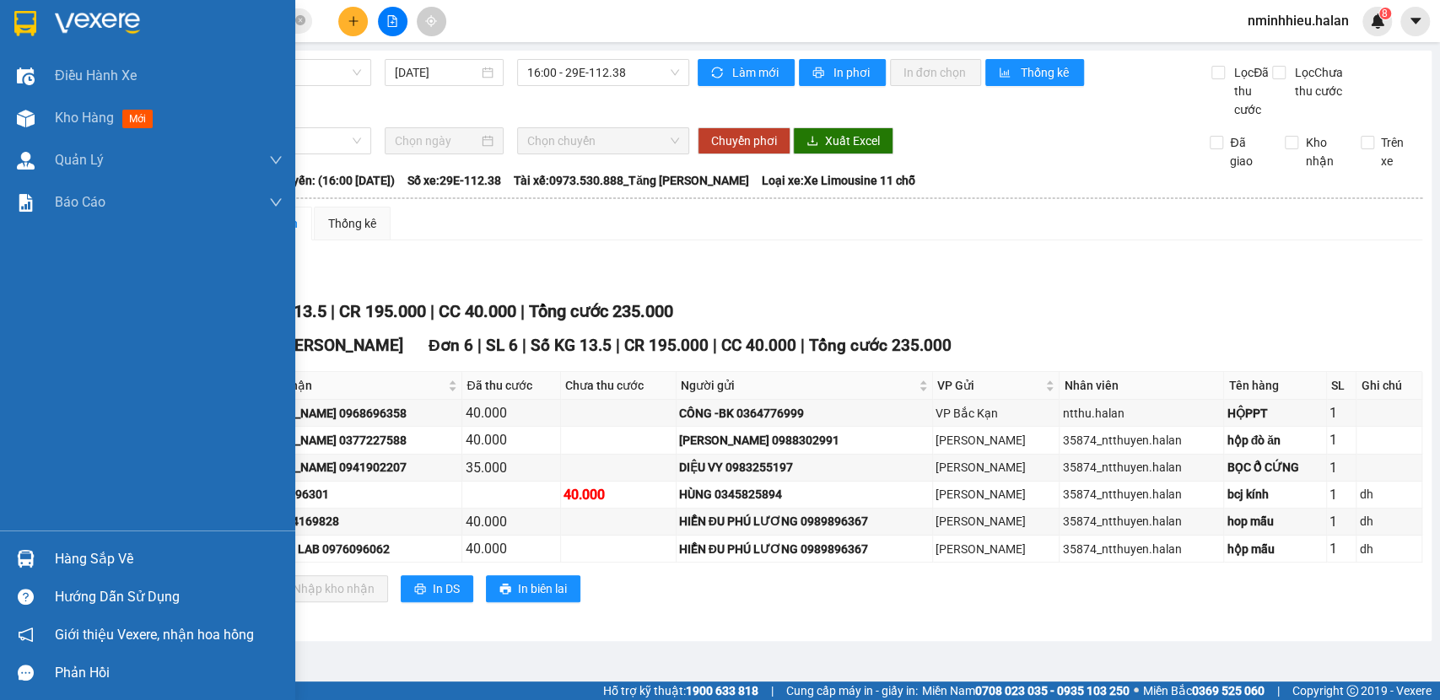
click at [33, 540] on div "Hàng sắp về" at bounding box center [147, 559] width 295 height 38
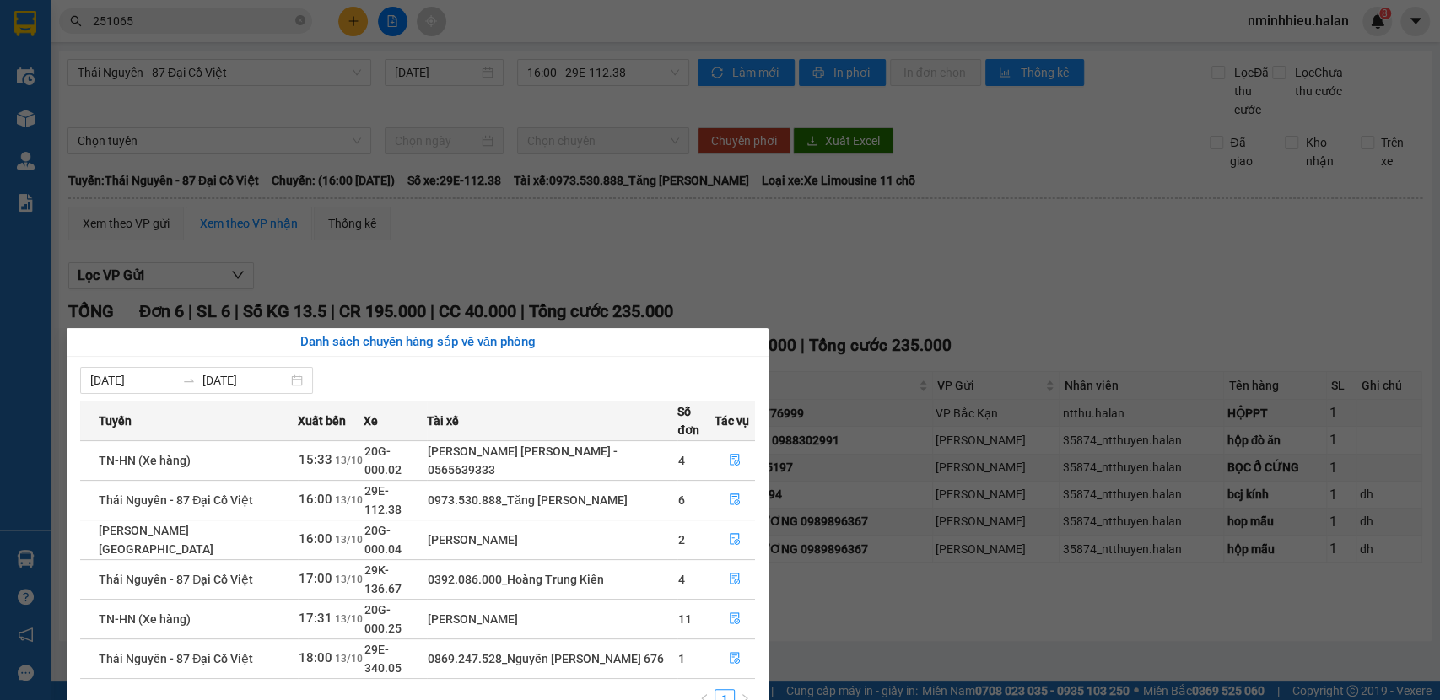
click at [434, 143] on section "Kết quả [PERSON_NAME] ( 271 ) Bộ lọc Mã ĐH Trạng thái Món hàng Thu hộ Tổng [PER…" at bounding box center [720, 350] width 1440 height 700
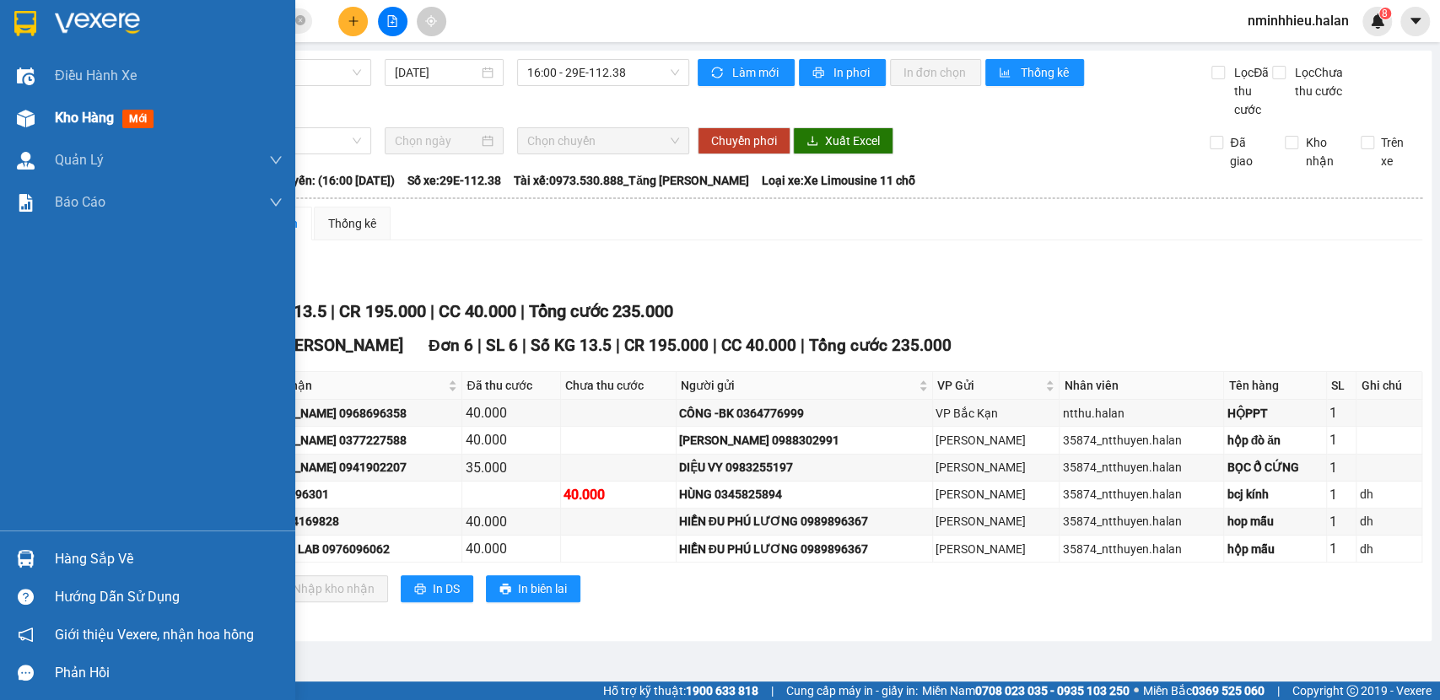
click at [12, 100] on div "Kho hàng mới" at bounding box center [147, 118] width 295 height 42
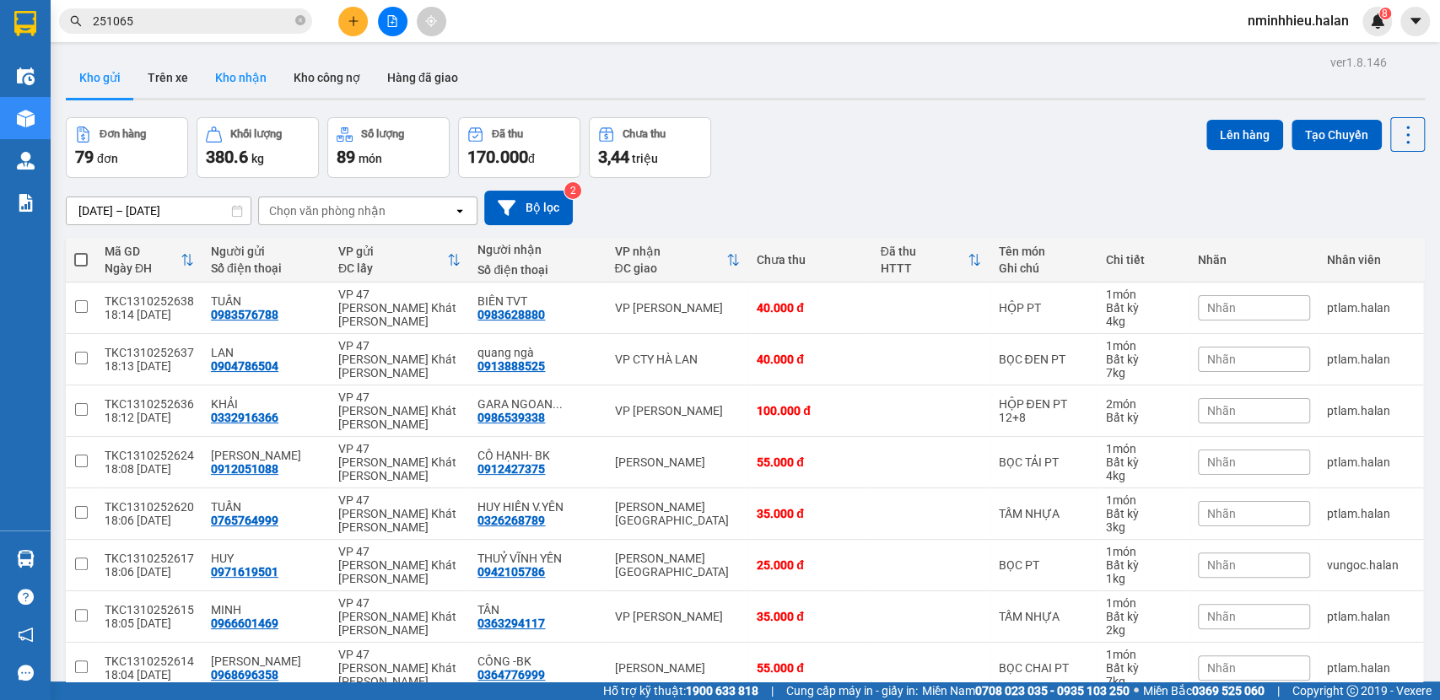
click at [251, 95] on button "Kho nhận" at bounding box center [241, 77] width 78 height 41
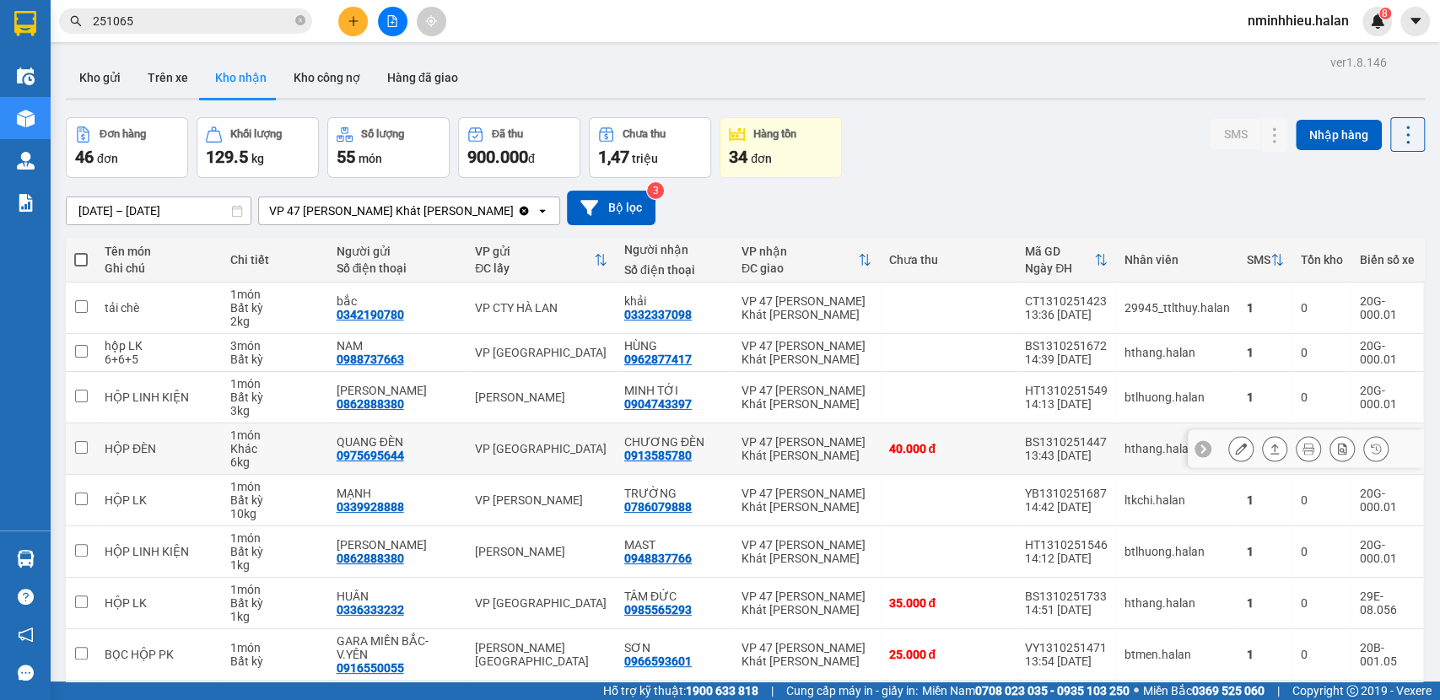
scroll to position [155, 0]
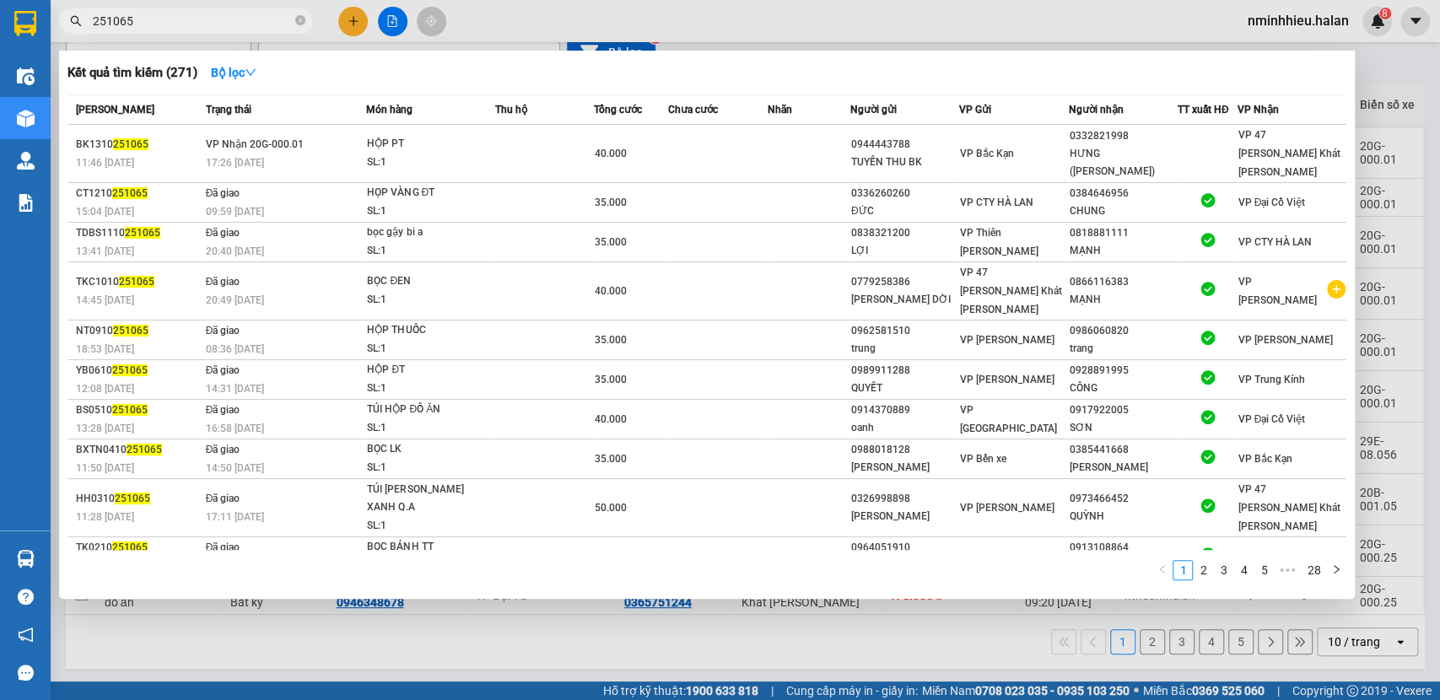
click at [196, 28] on input "251065" at bounding box center [192, 21] width 199 height 19
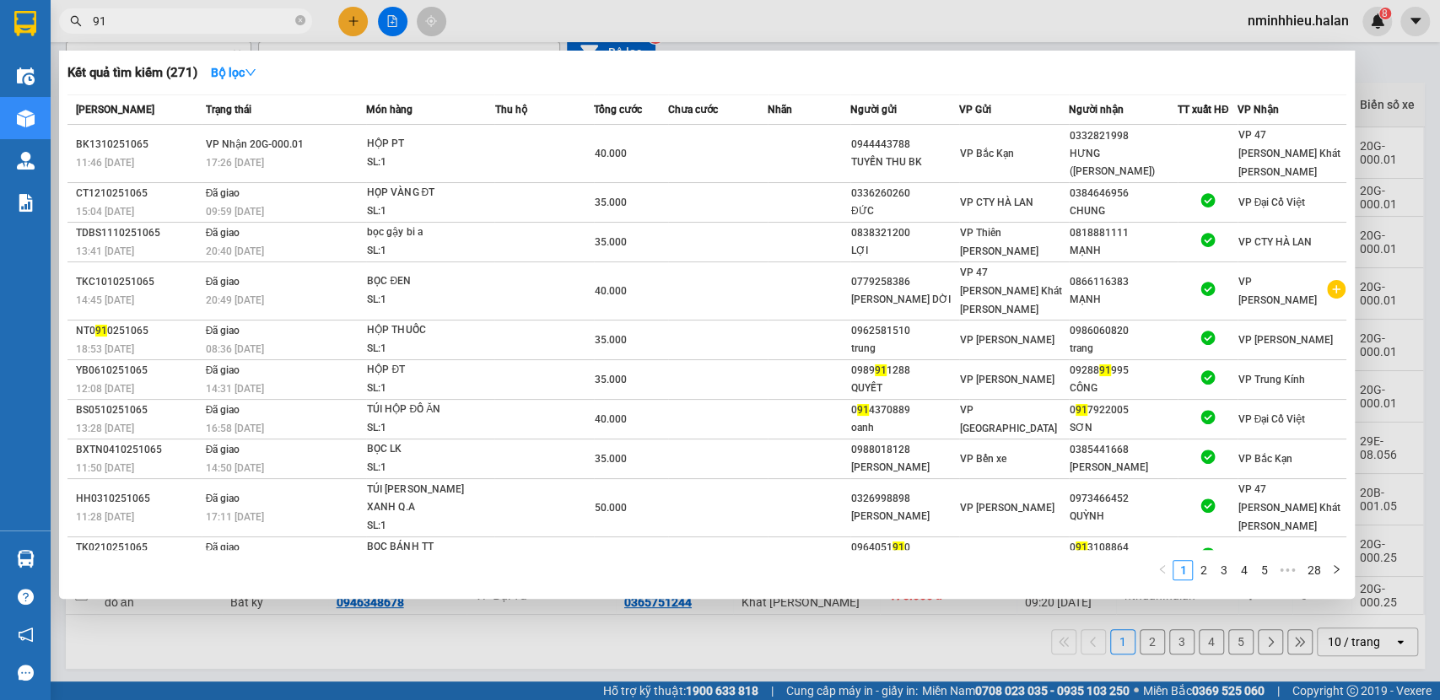
type input "9"
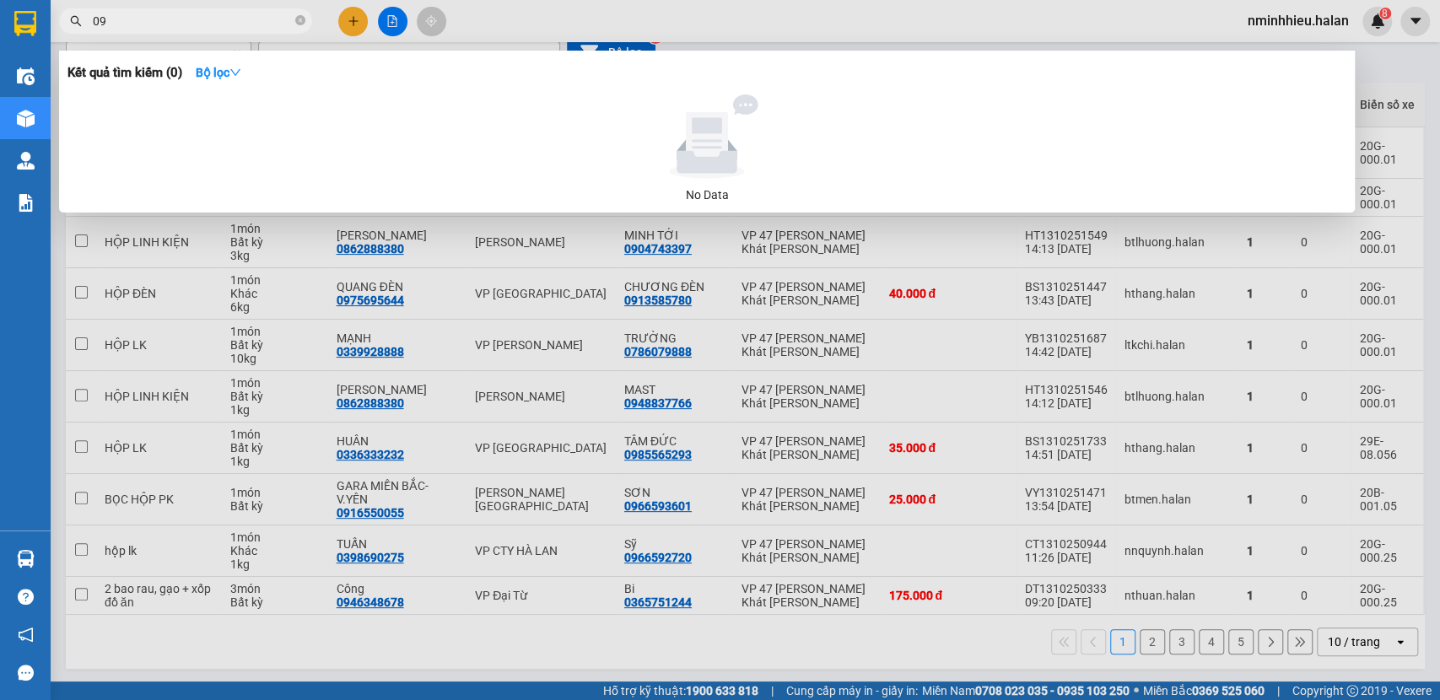
type input "0"
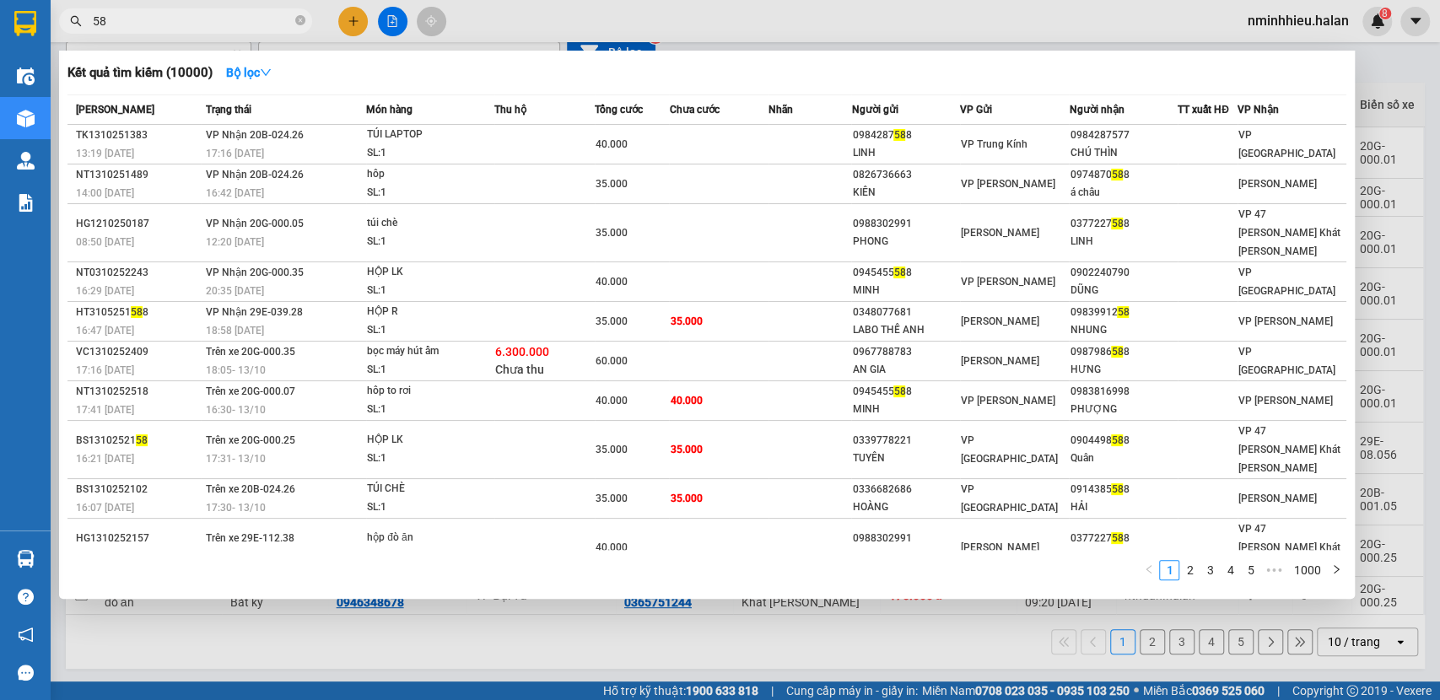
type input "5"
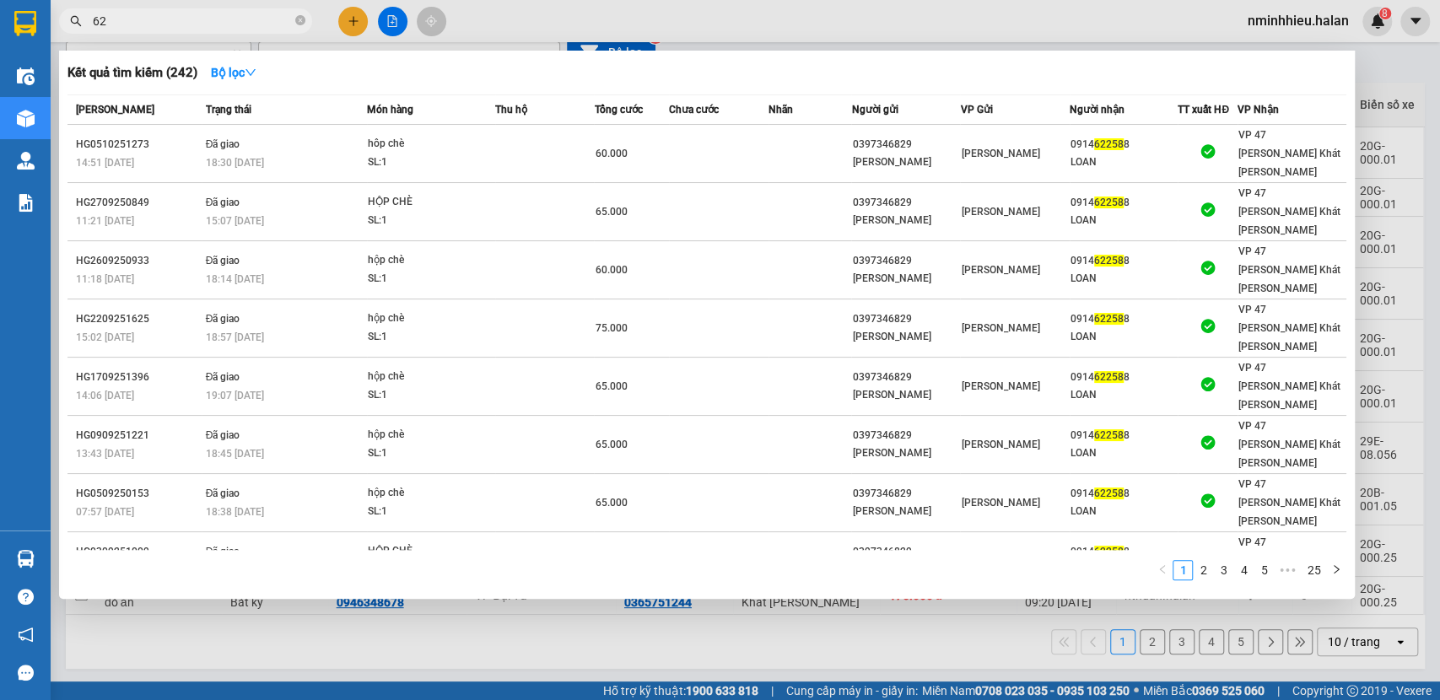
type input "6"
